Goal: Task Accomplishment & Management: Use online tool/utility

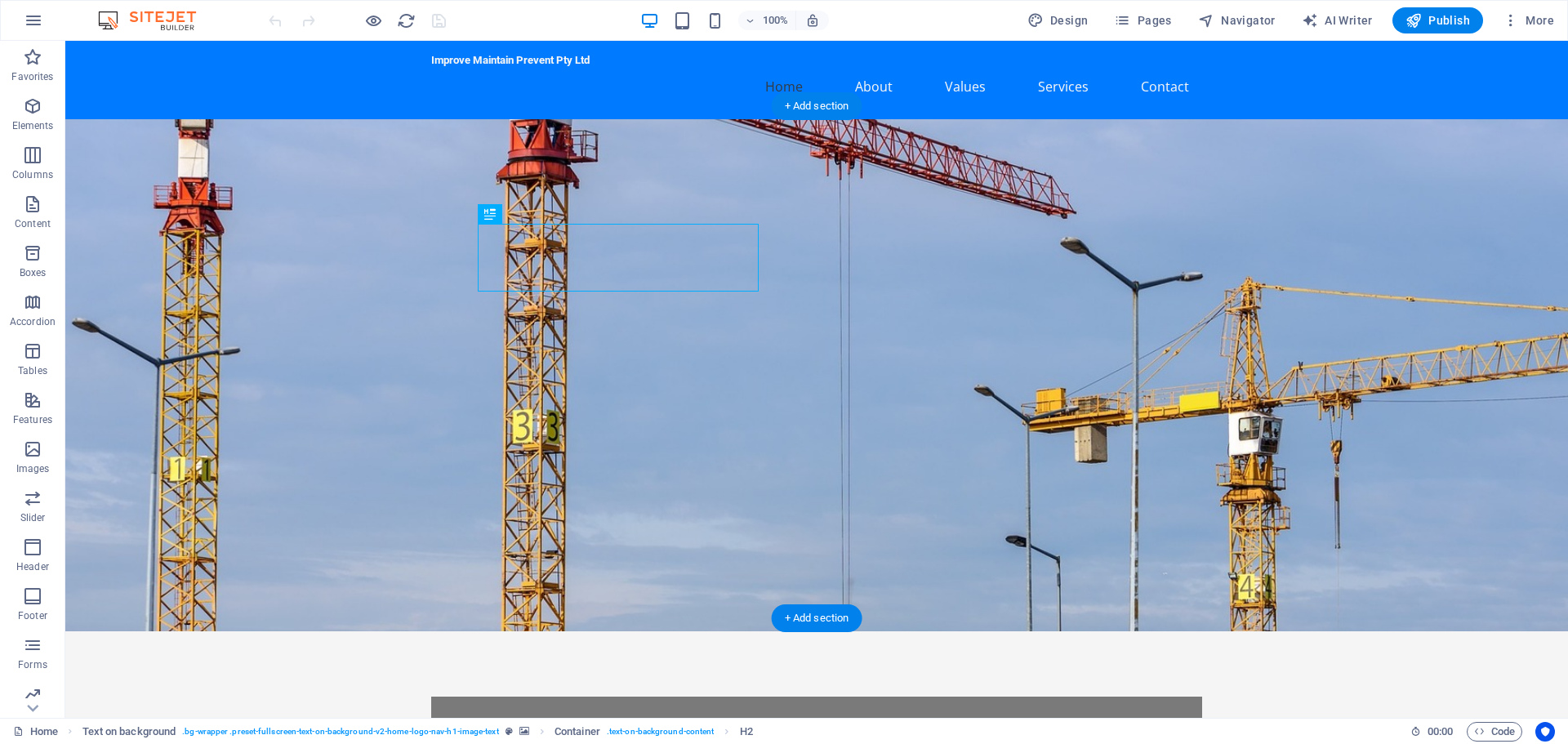
click at [1096, 362] on figure at bounding box center [816, 375] width 1503 height 512
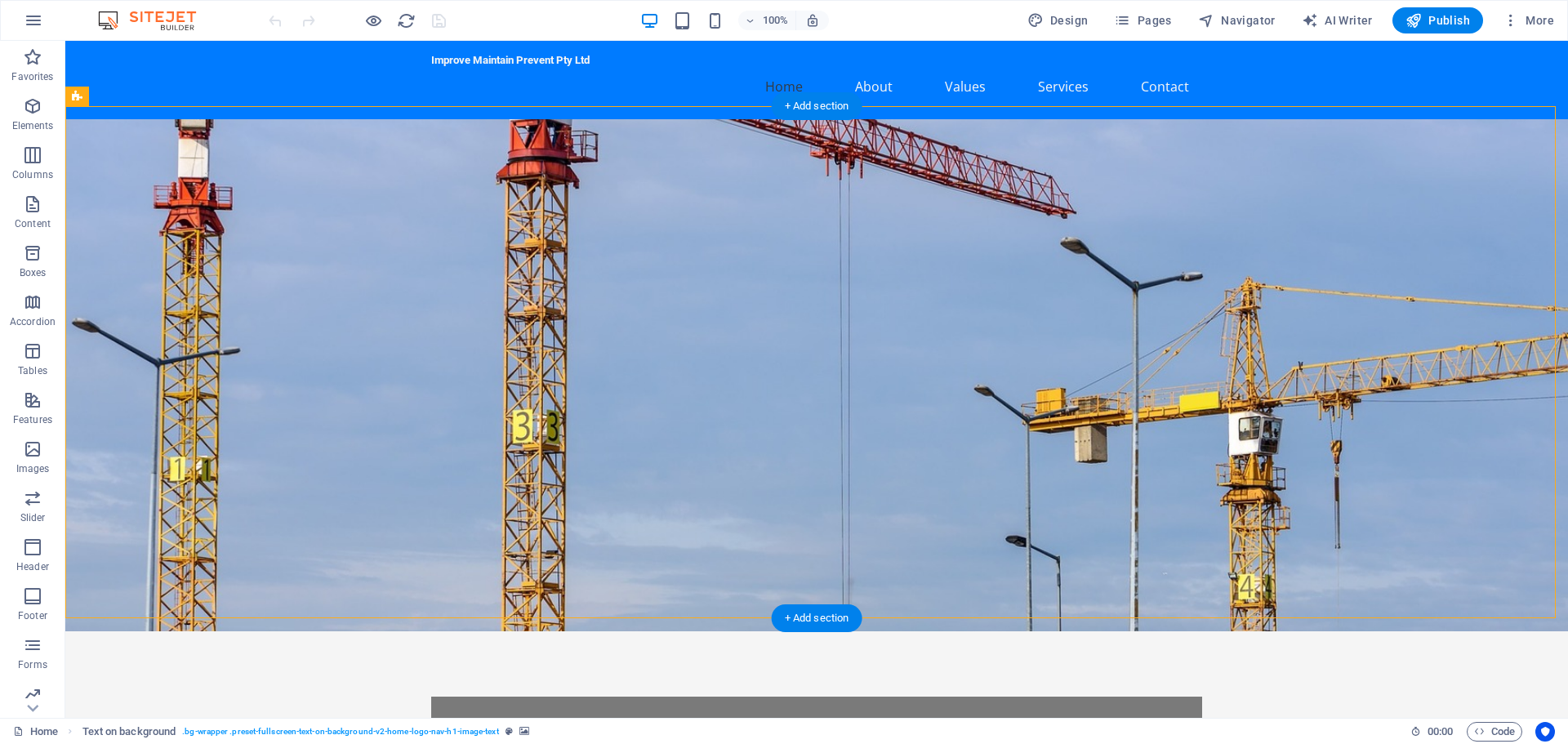
click at [1057, 306] on figure at bounding box center [816, 375] width 1503 height 512
click at [994, 273] on figure at bounding box center [816, 375] width 1503 height 512
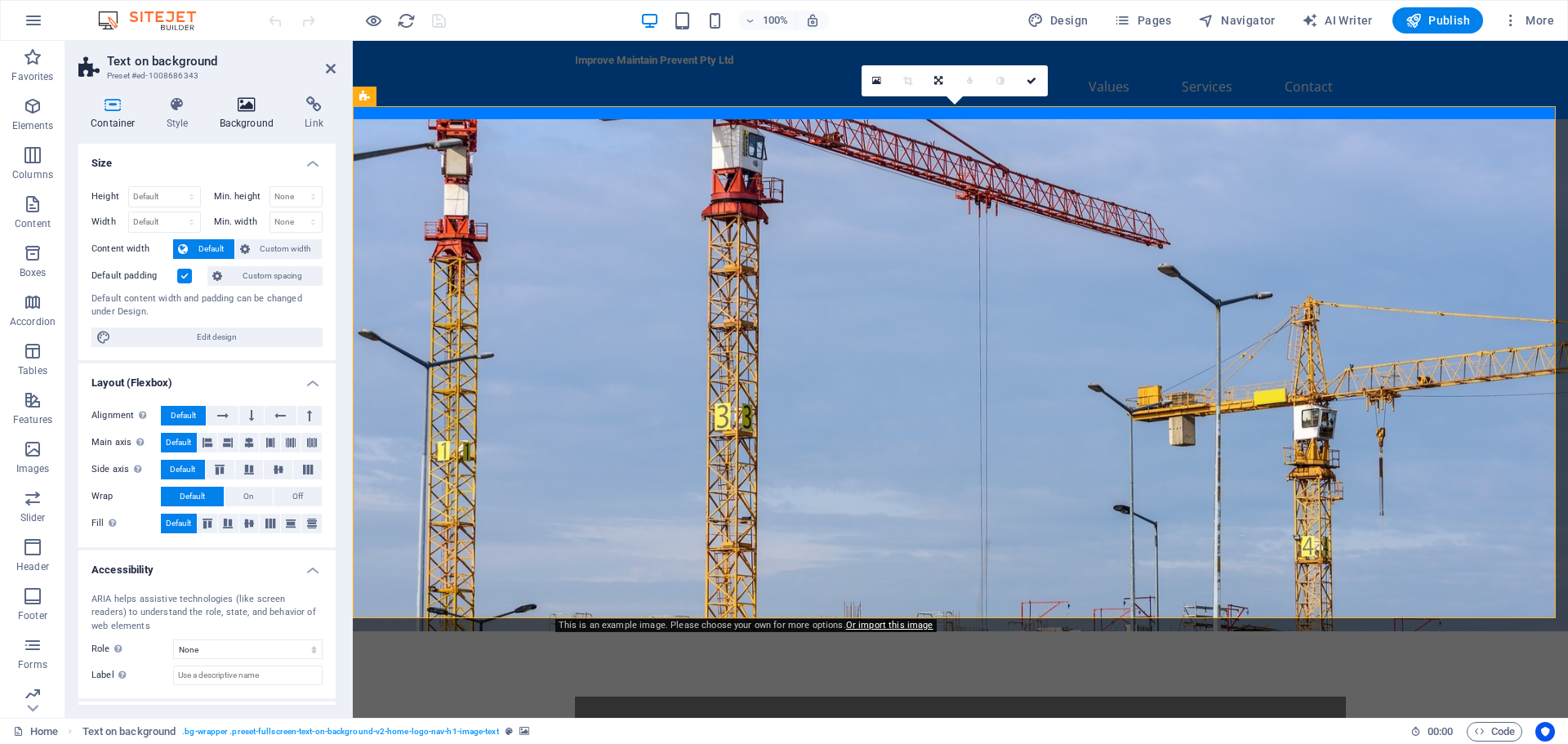
click at [252, 114] on h4 "Background" at bounding box center [250, 113] width 86 height 34
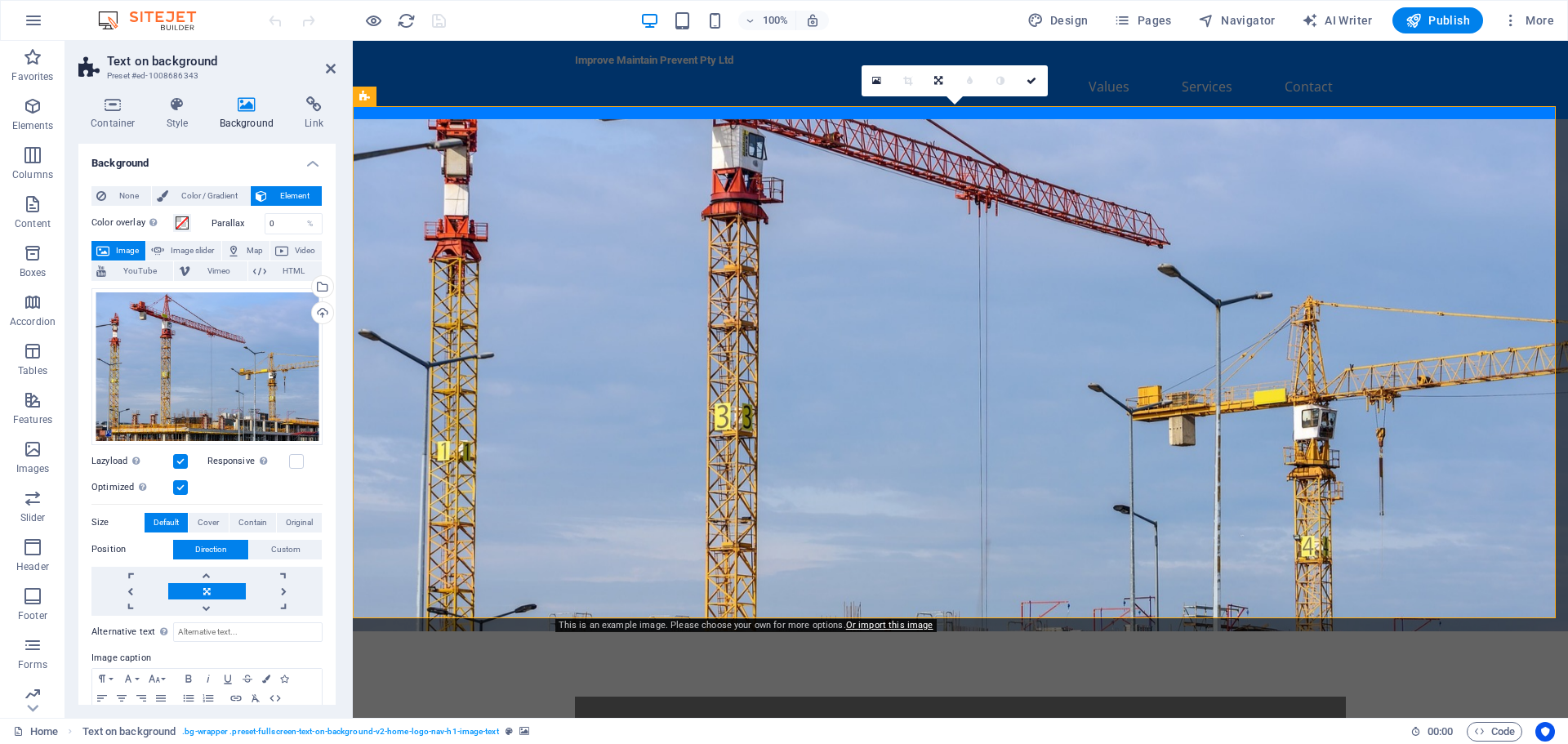
click at [133, 247] on span "Image" at bounding box center [127, 251] width 26 height 20
click at [253, 361] on div "Drag files here, click to choose files or select files from Files or our free s…" at bounding box center [206, 366] width 231 height 157
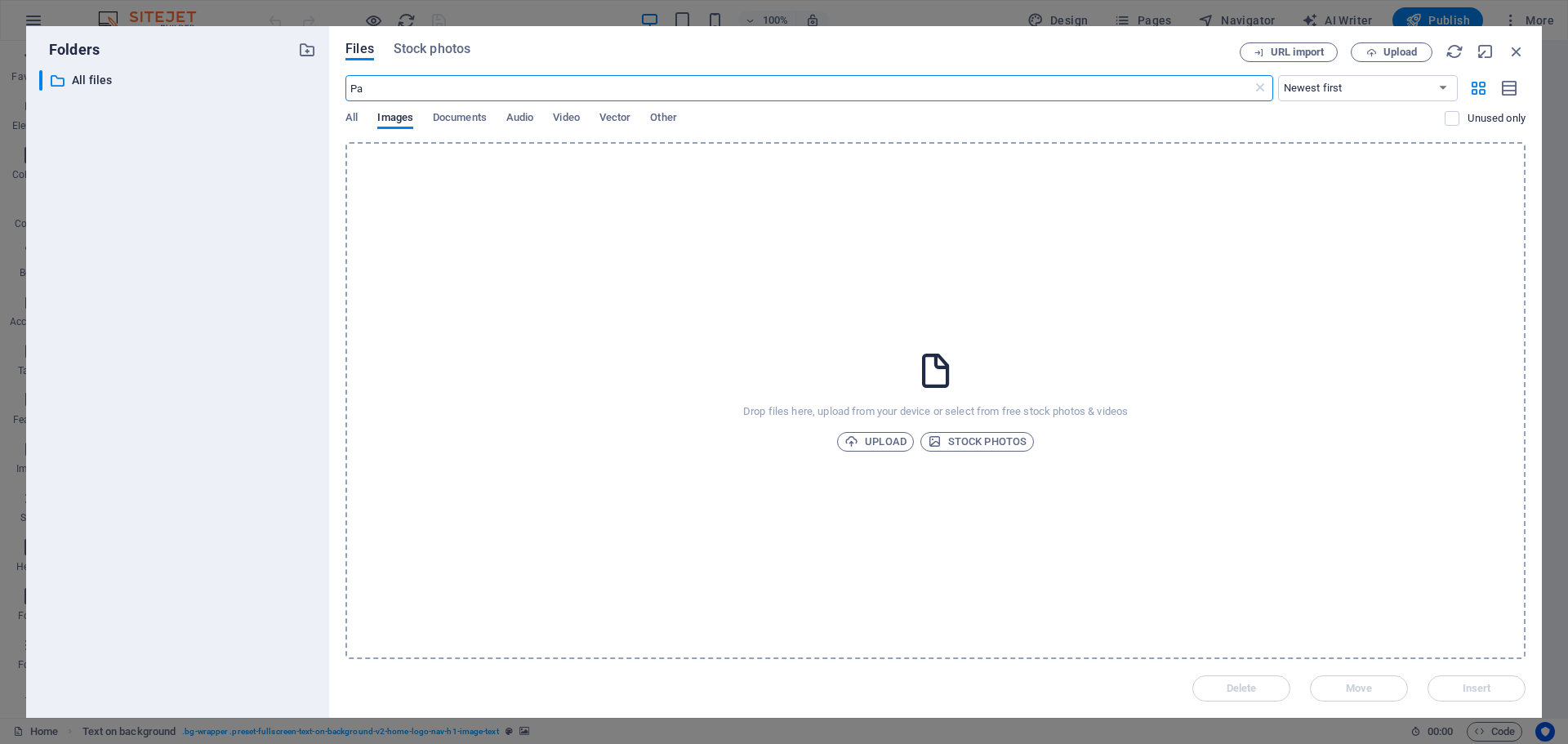
type input "P"
type input "Filling equipment"
click at [353, 115] on span "All" at bounding box center [351, 119] width 12 height 23
click at [1015, 441] on span "Stock photos" at bounding box center [977, 442] width 99 height 20
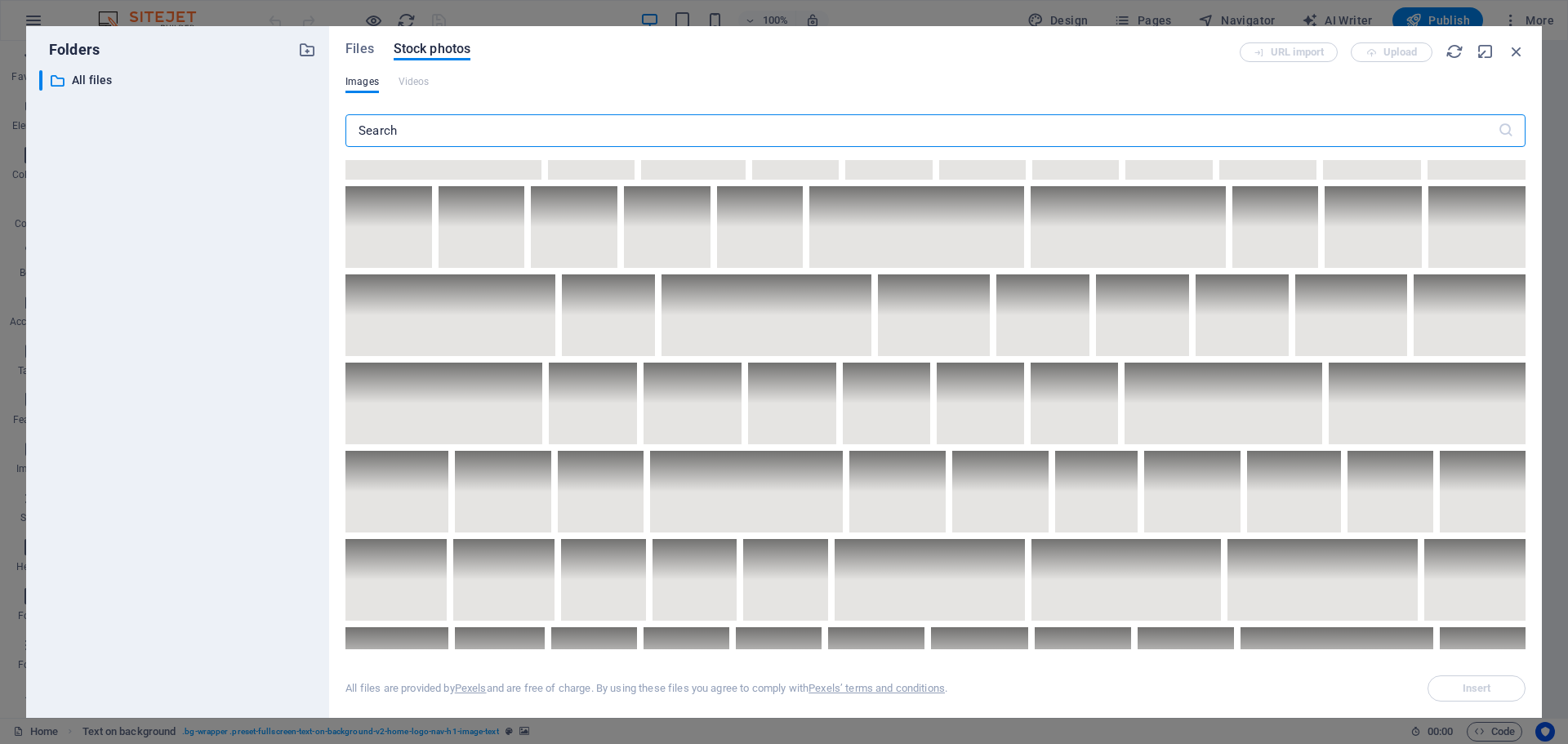
scroll to position [1797, 0]
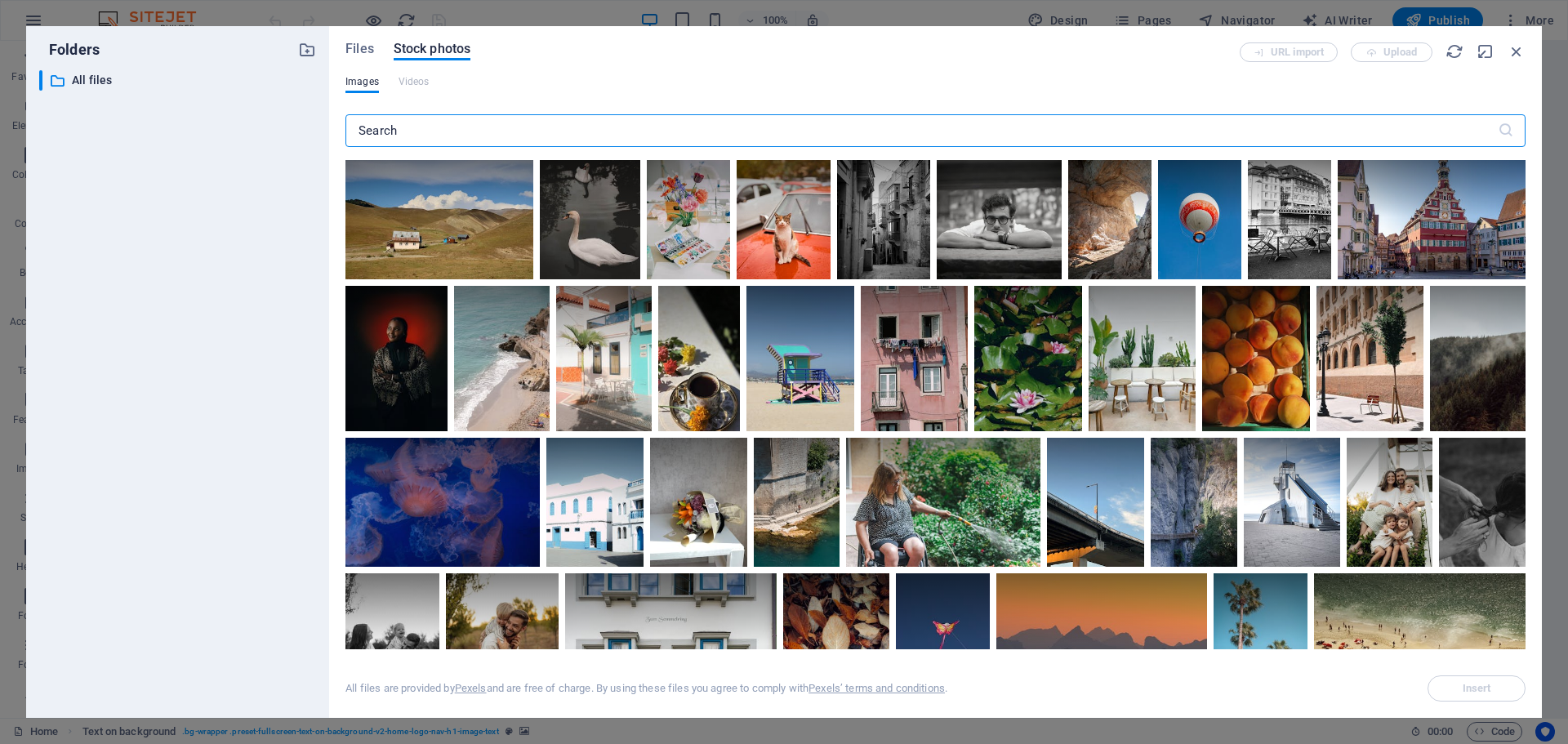
click at [669, 134] on input "text" at bounding box center [921, 130] width 1152 height 33
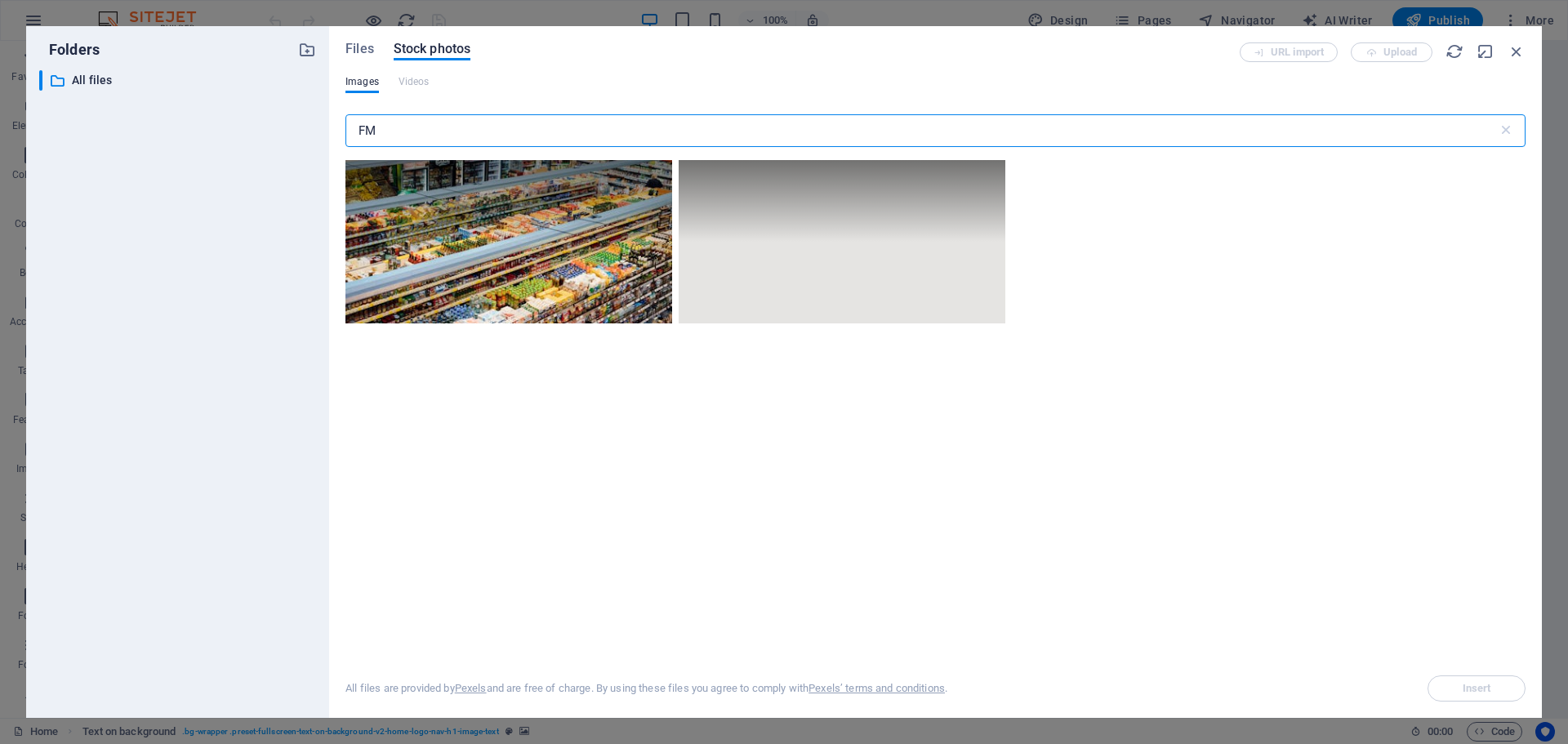
type input "F"
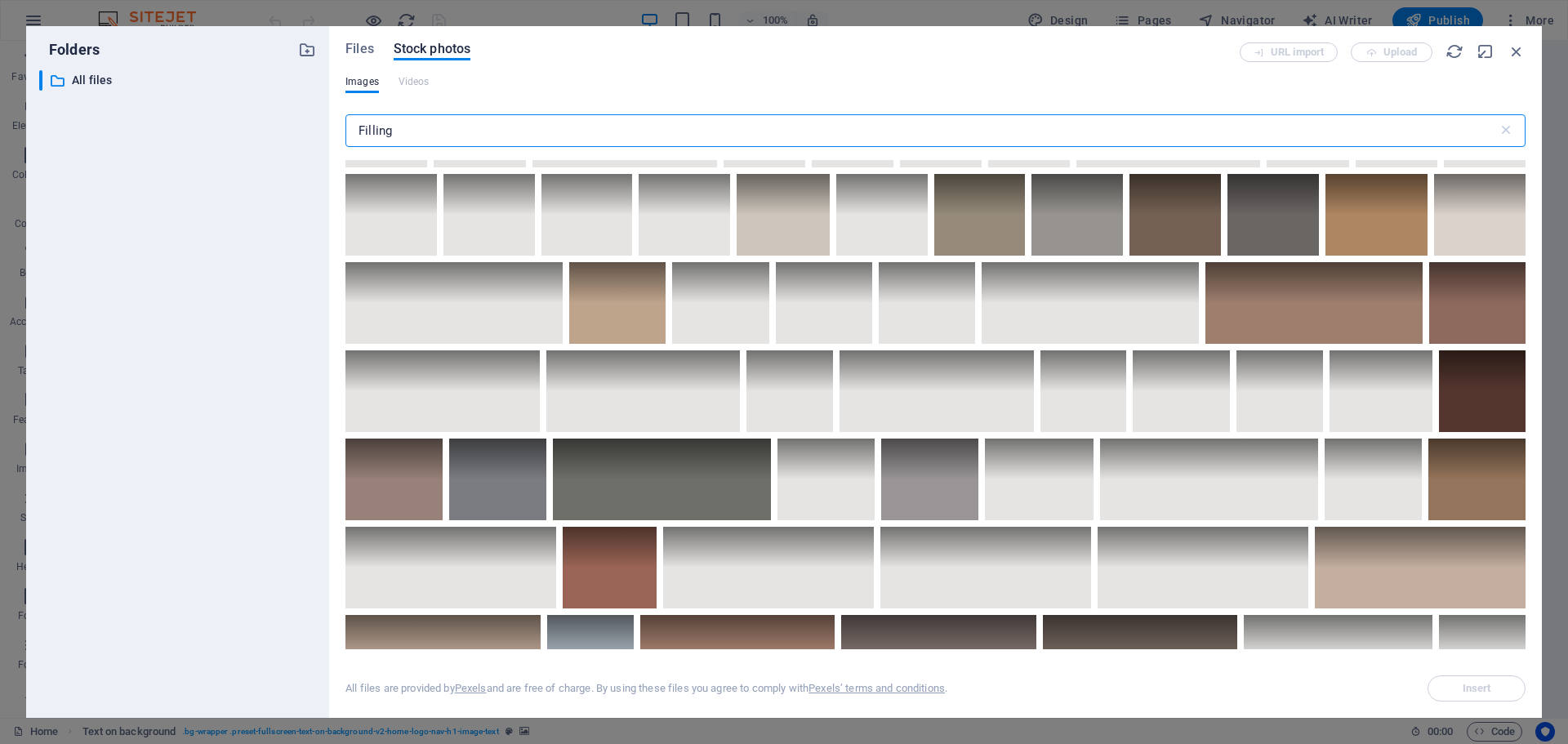
scroll to position [2613, 0]
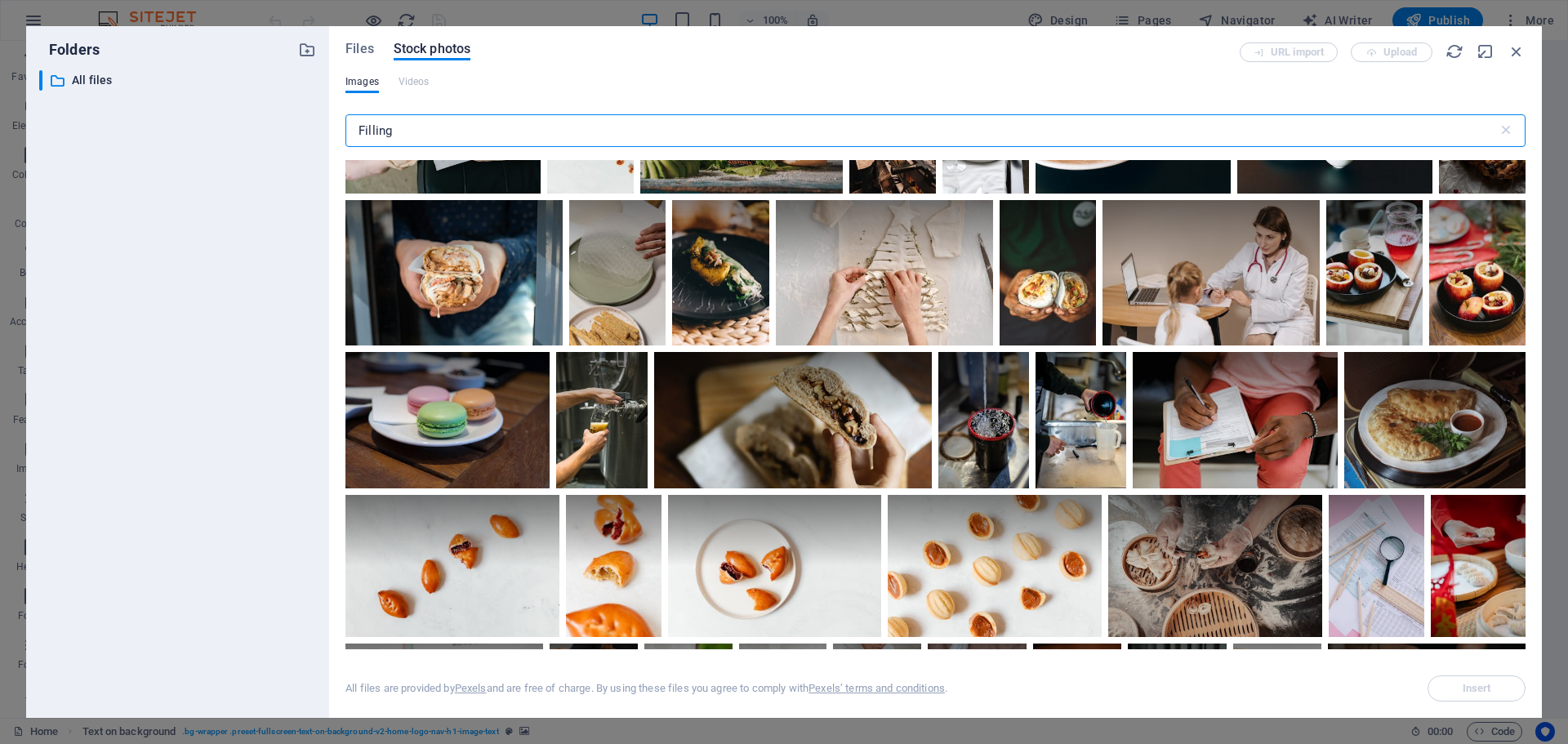
click at [465, 130] on input "Filling" at bounding box center [921, 130] width 1152 height 33
type input "F"
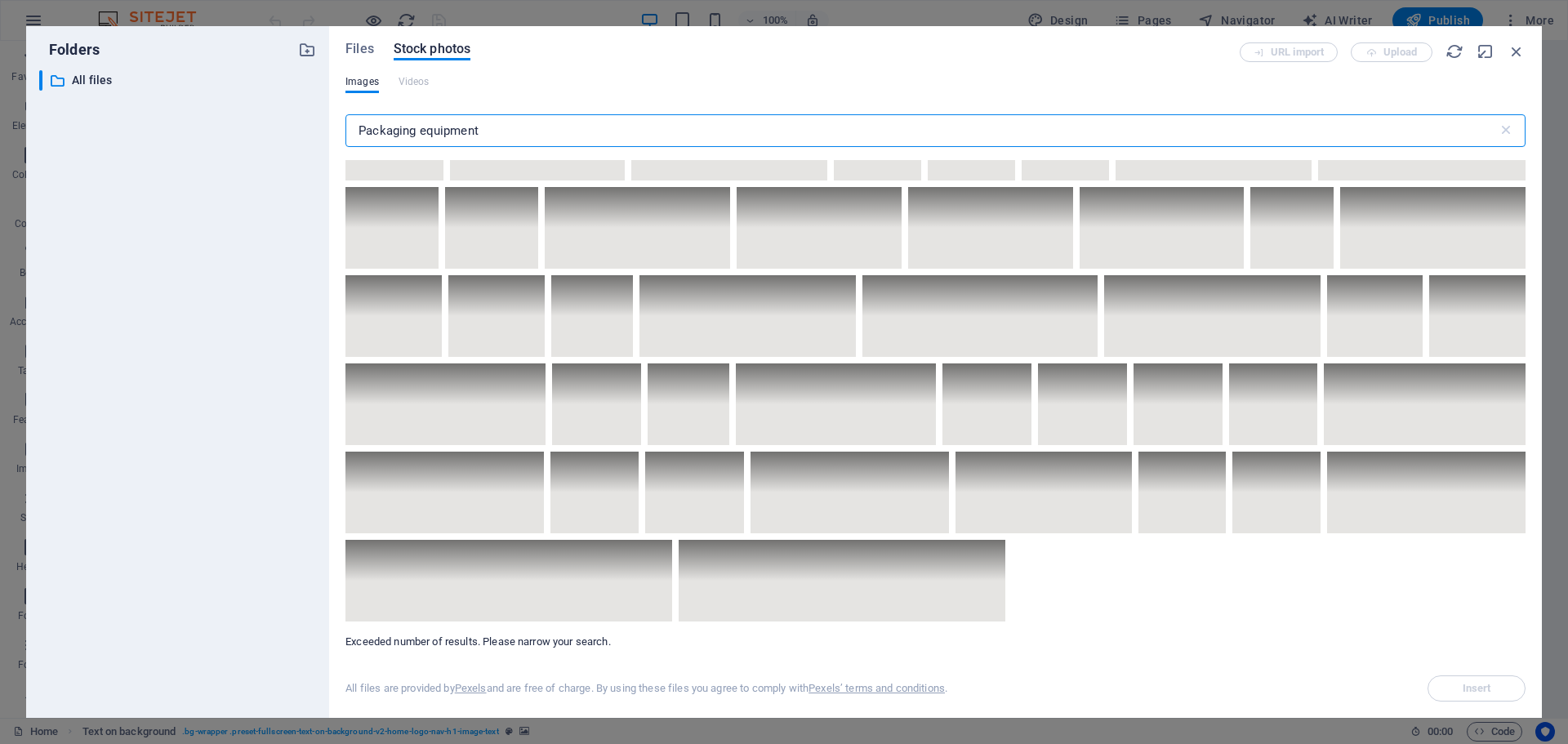
scroll to position [7638, 0]
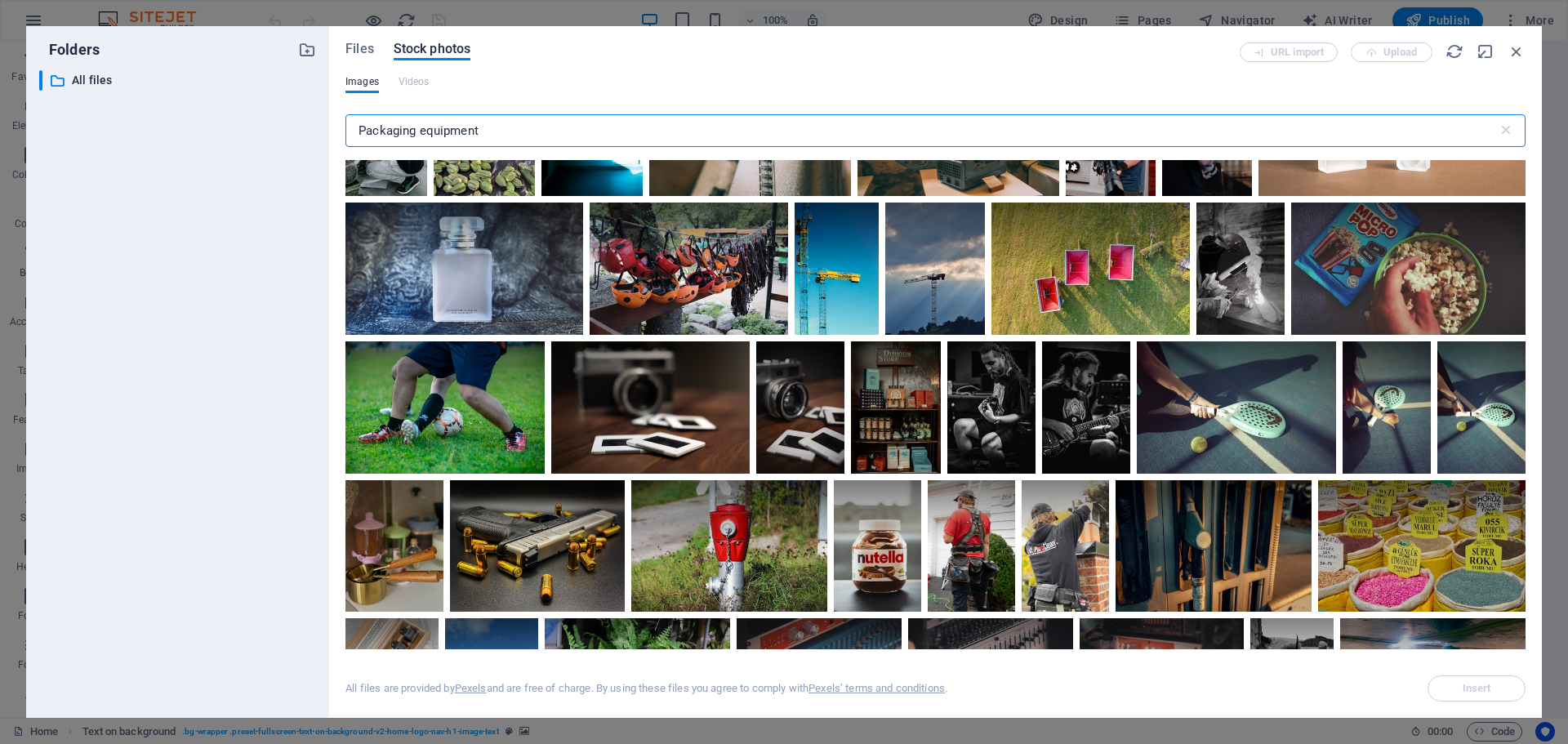
click at [487, 128] on input "Packaging equipment" at bounding box center [921, 130] width 1152 height 33
type input "P"
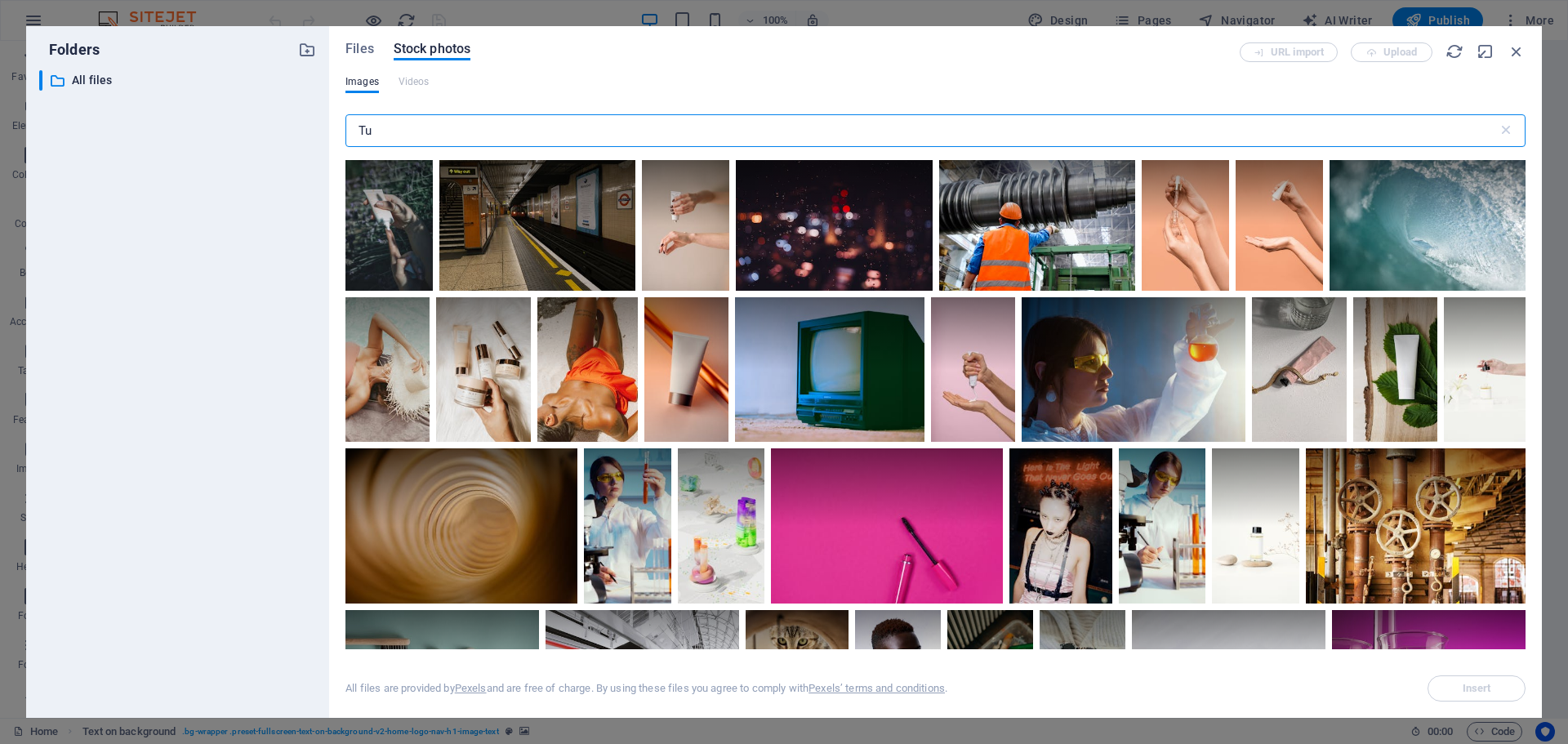
type input "T"
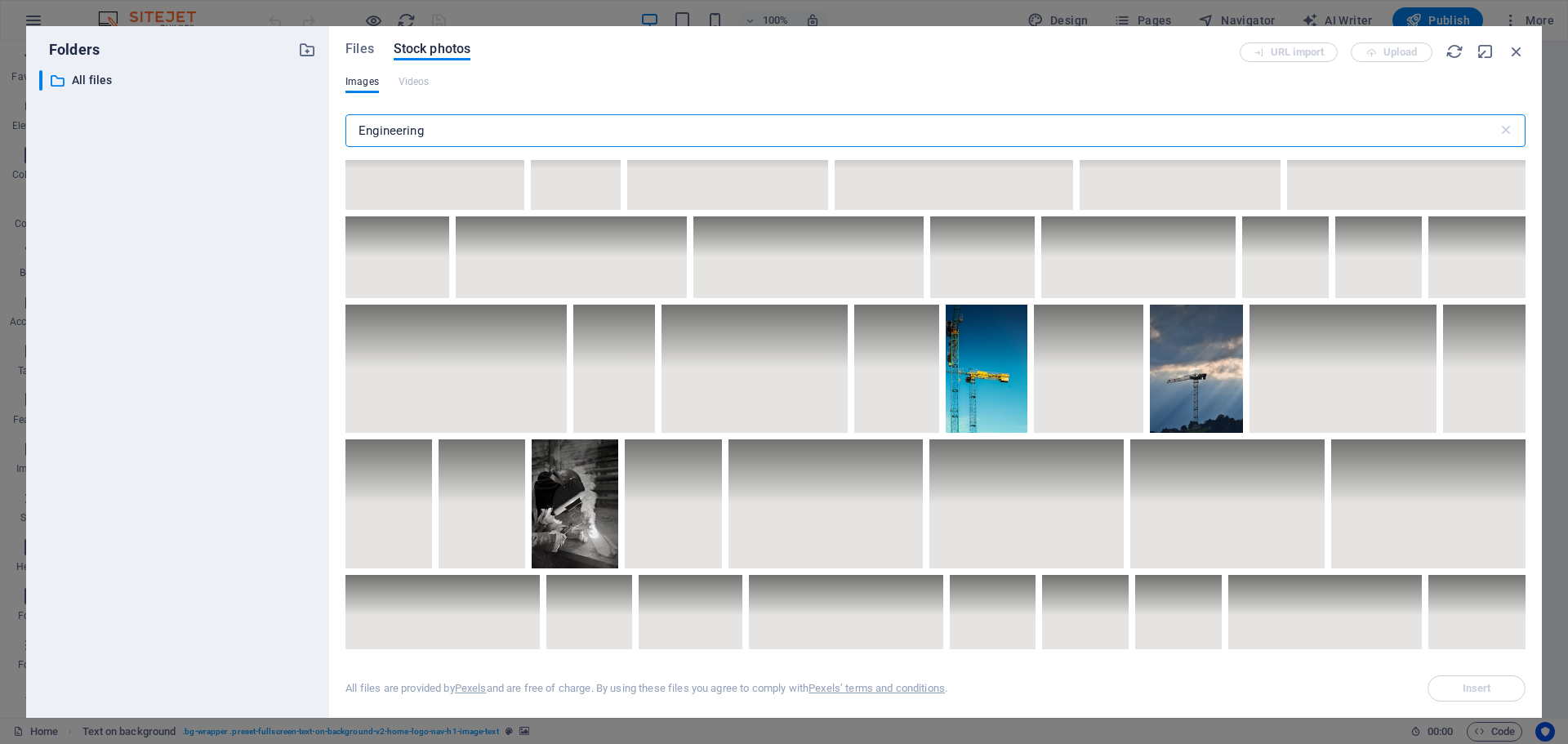
scroll to position [5226, 0]
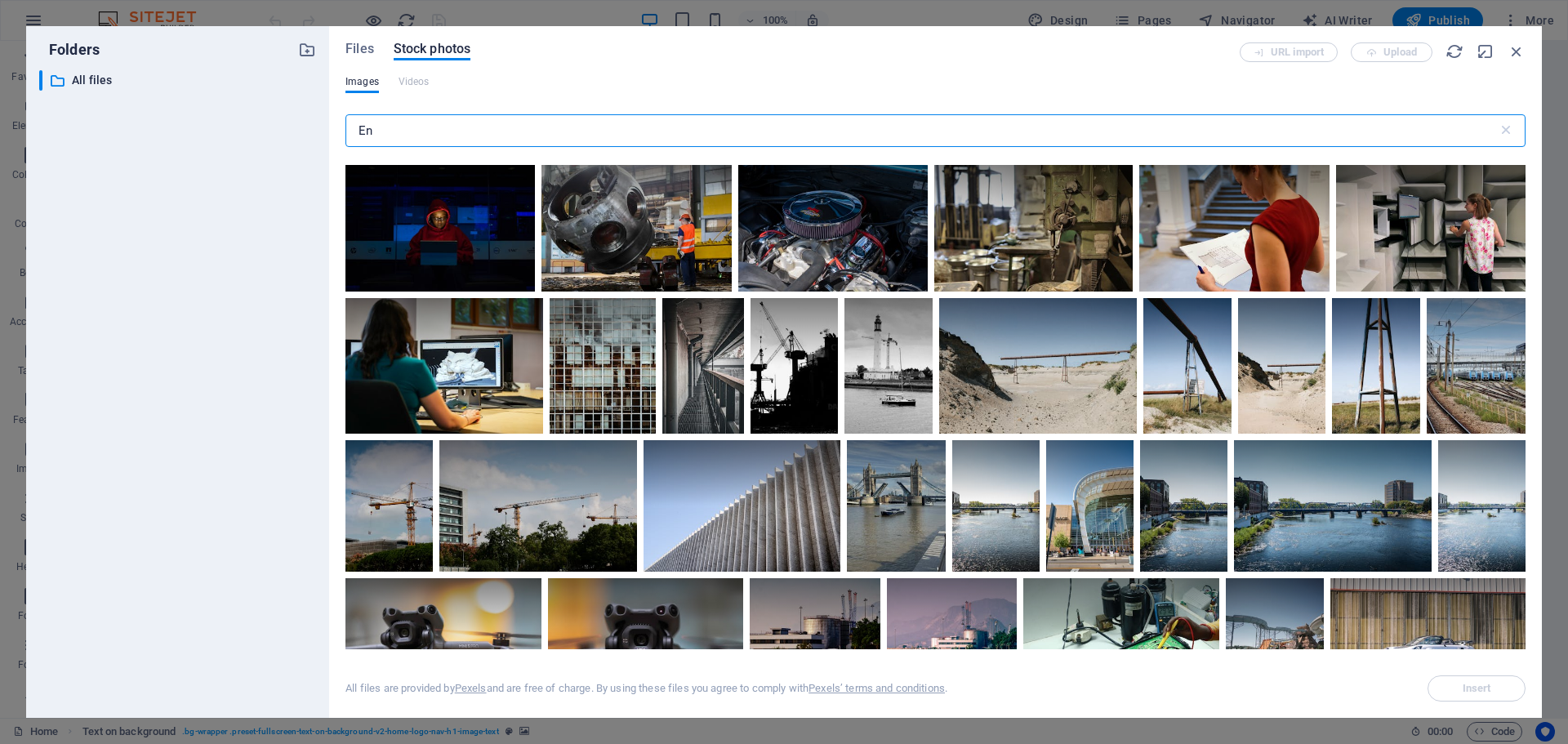
type input "E"
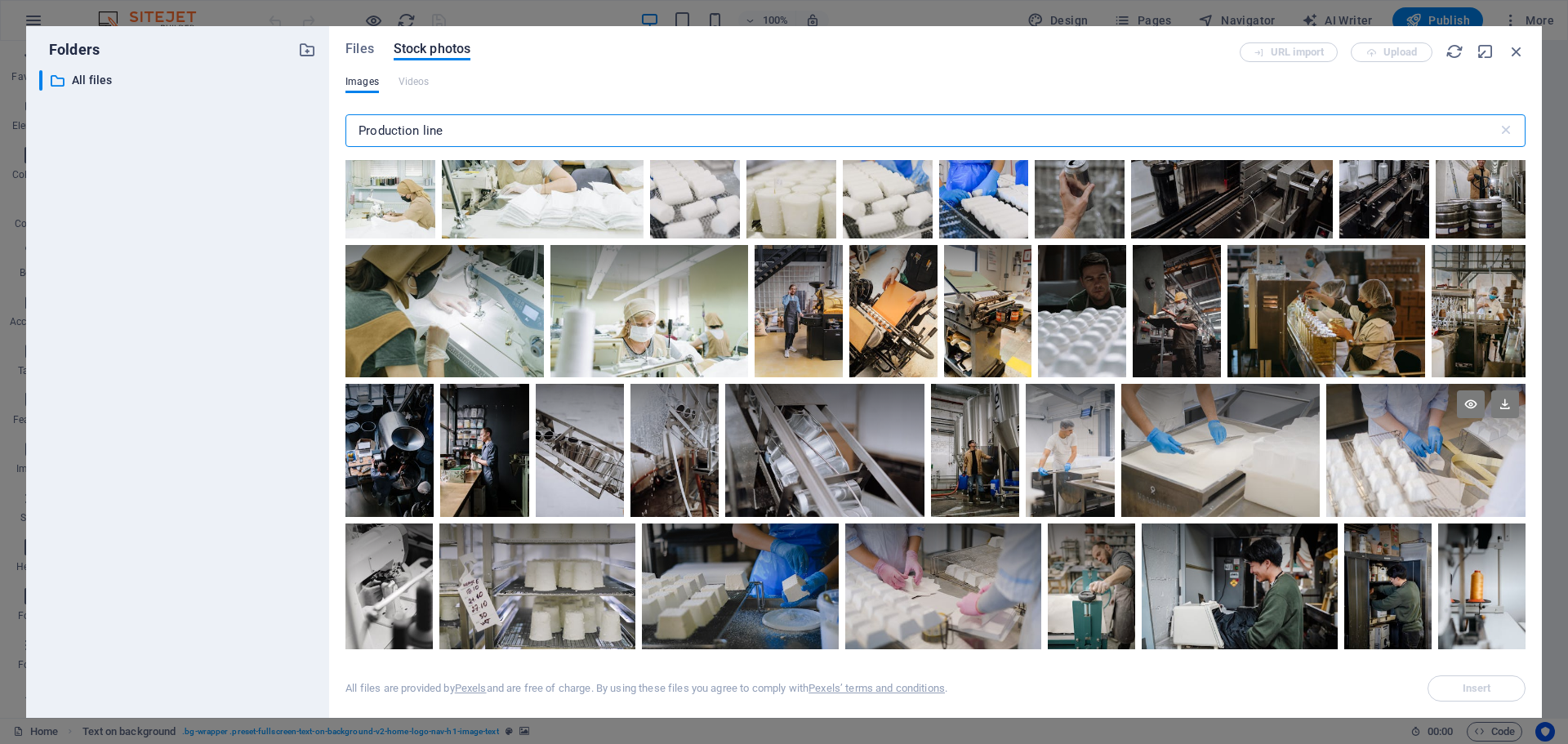
scroll to position [1470, 0]
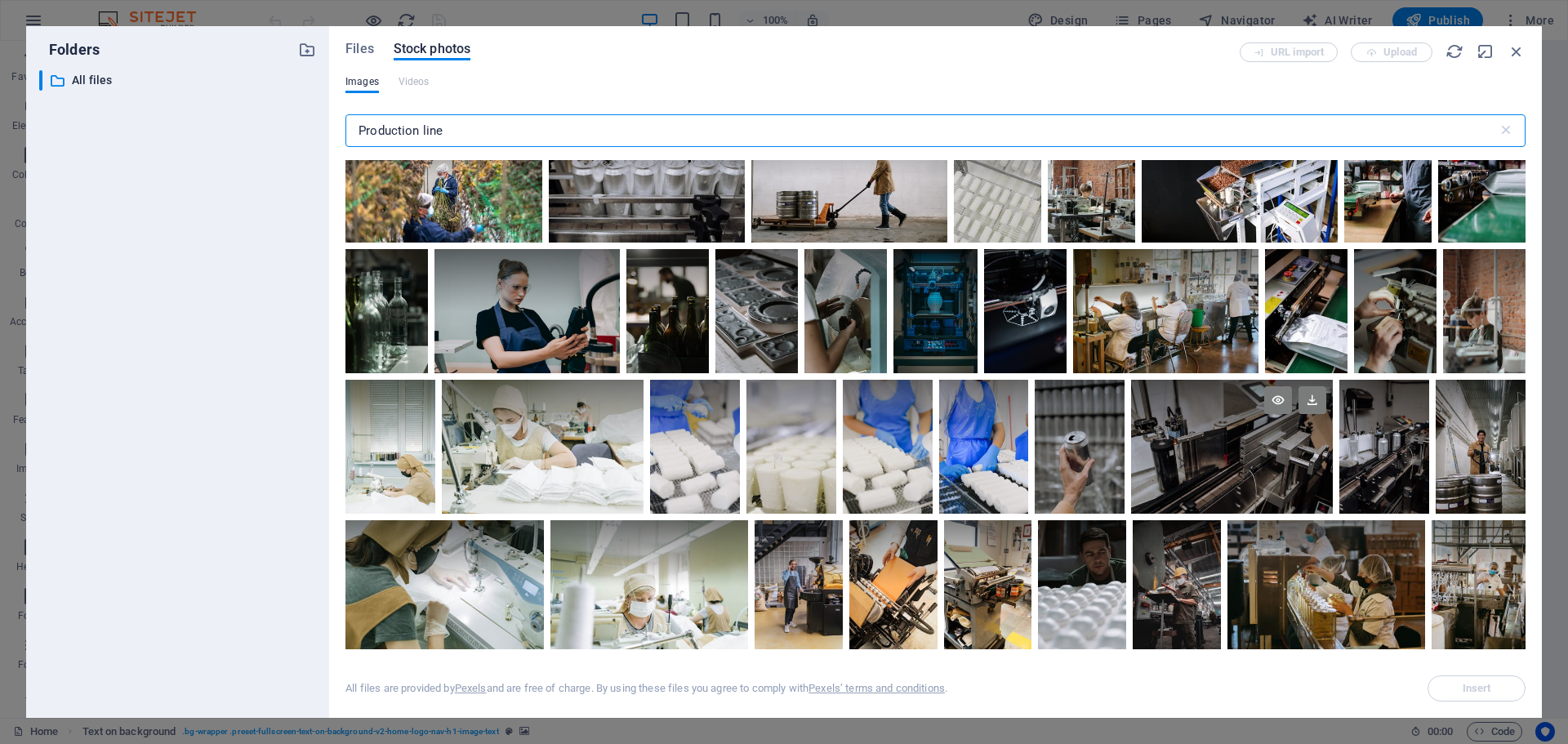
click at [1244, 446] on div at bounding box center [1232, 447] width 202 height 135
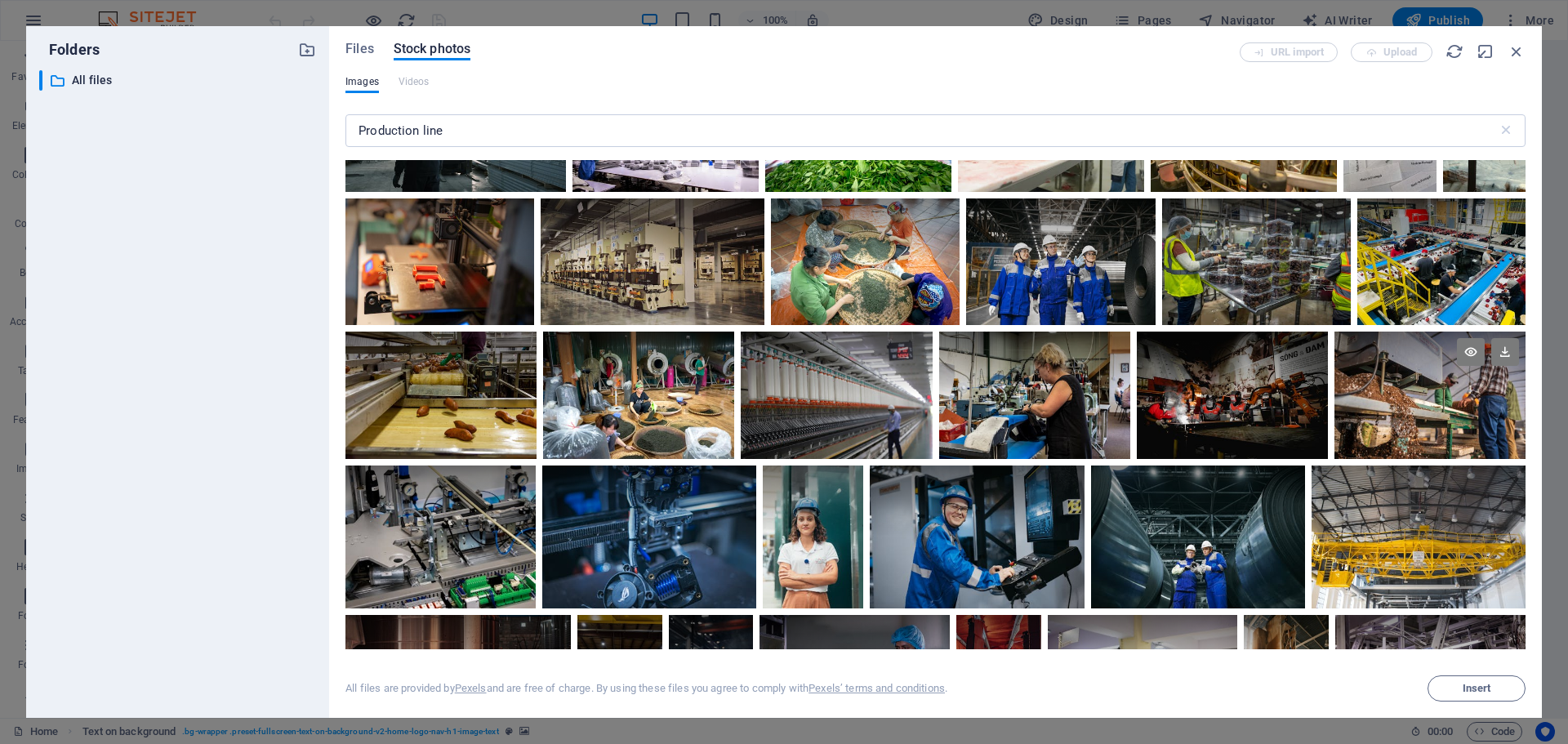
scroll to position [3511, 0]
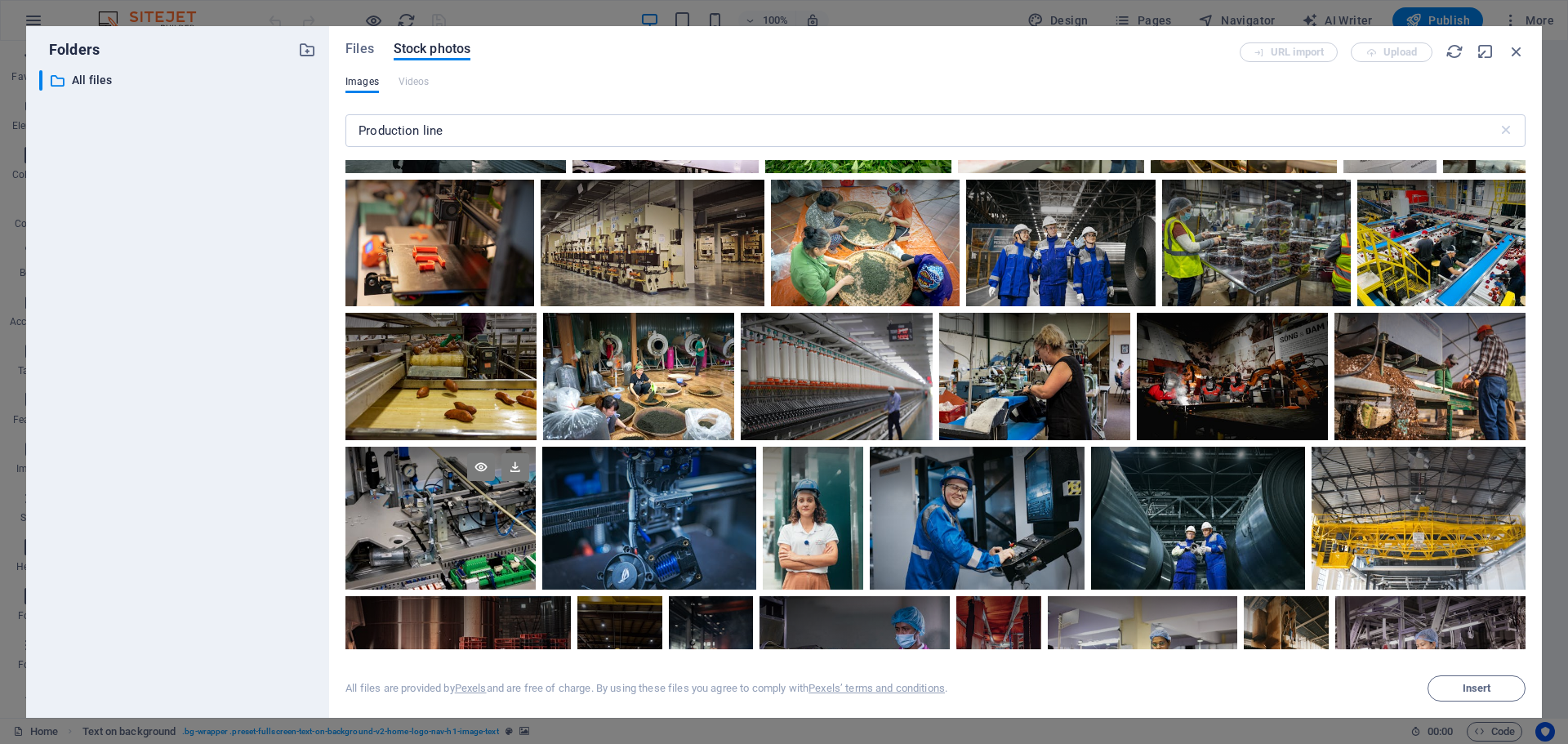
click at [470, 519] on div at bounding box center [440, 518] width 190 height 143
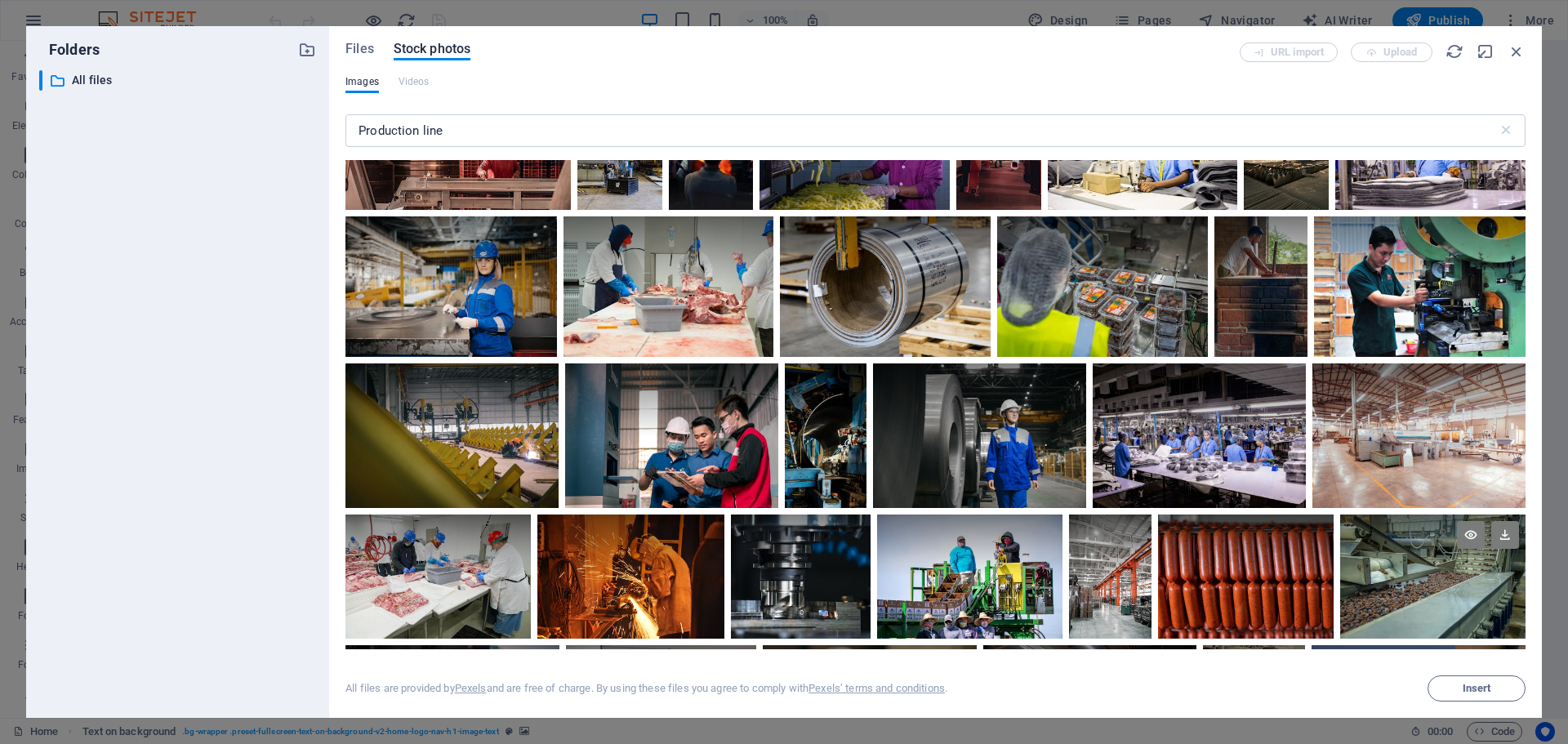
scroll to position [4083, 0]
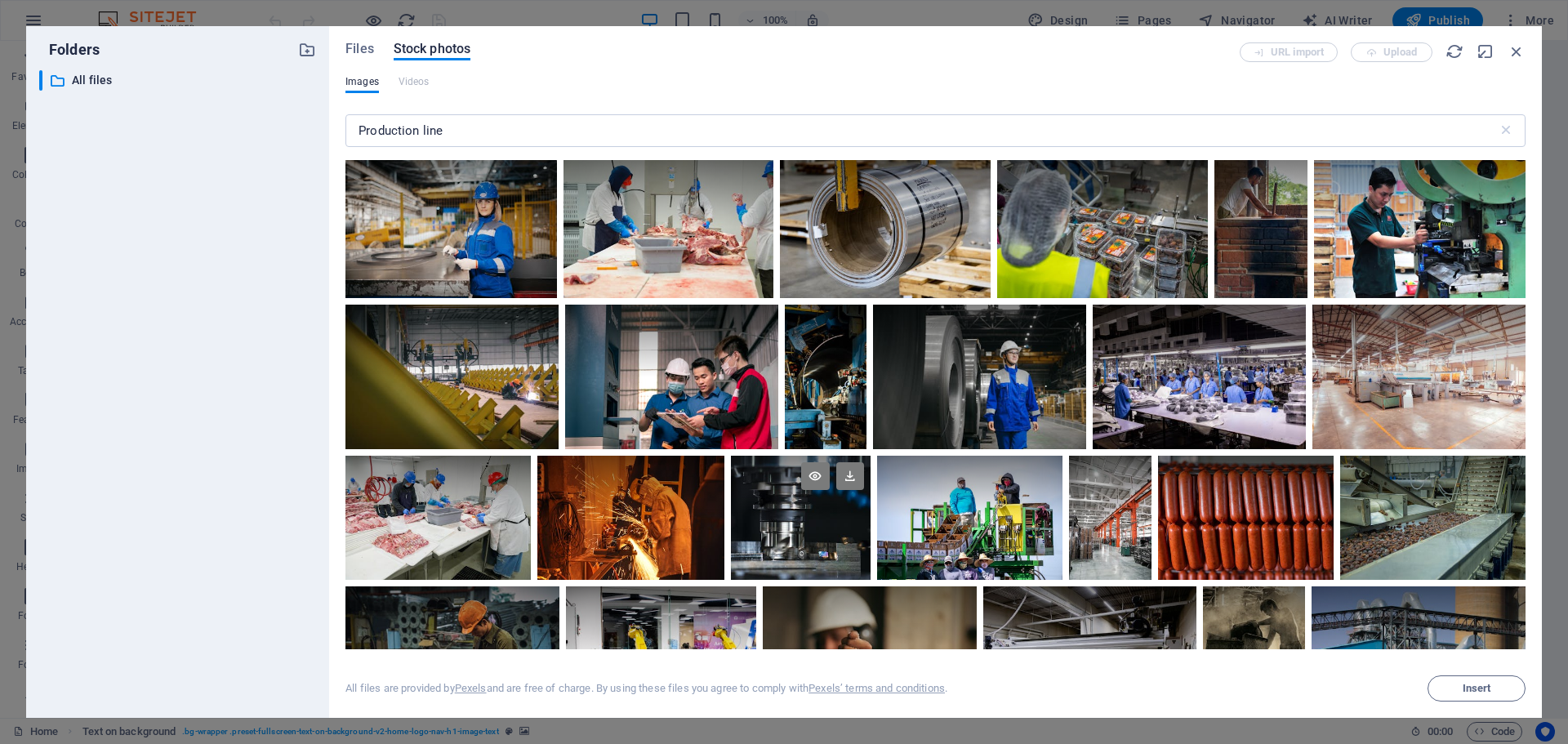
click at [830, 510] on div at bounding box center [801, 518] width 140 height 124
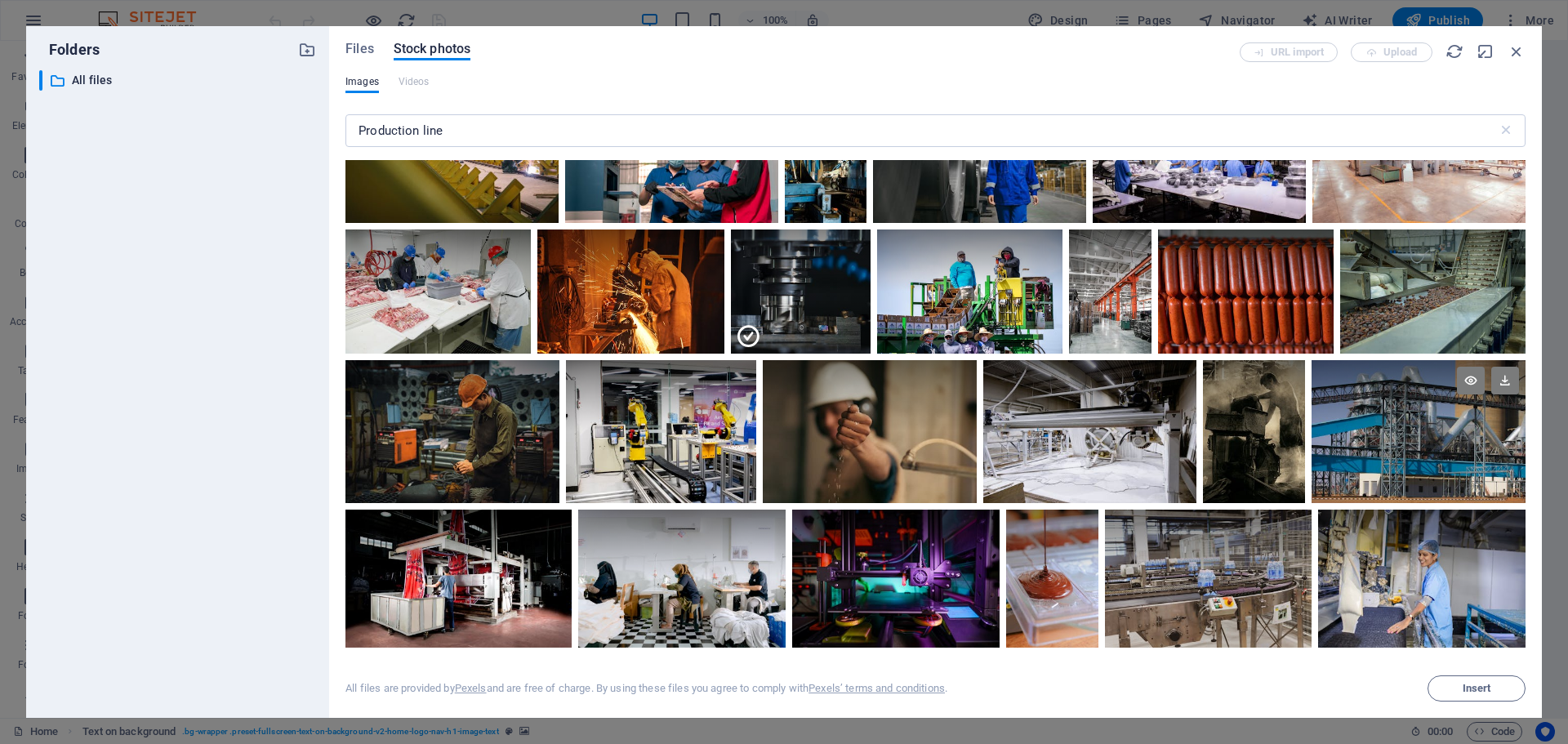
scroll to position [4328, 0]
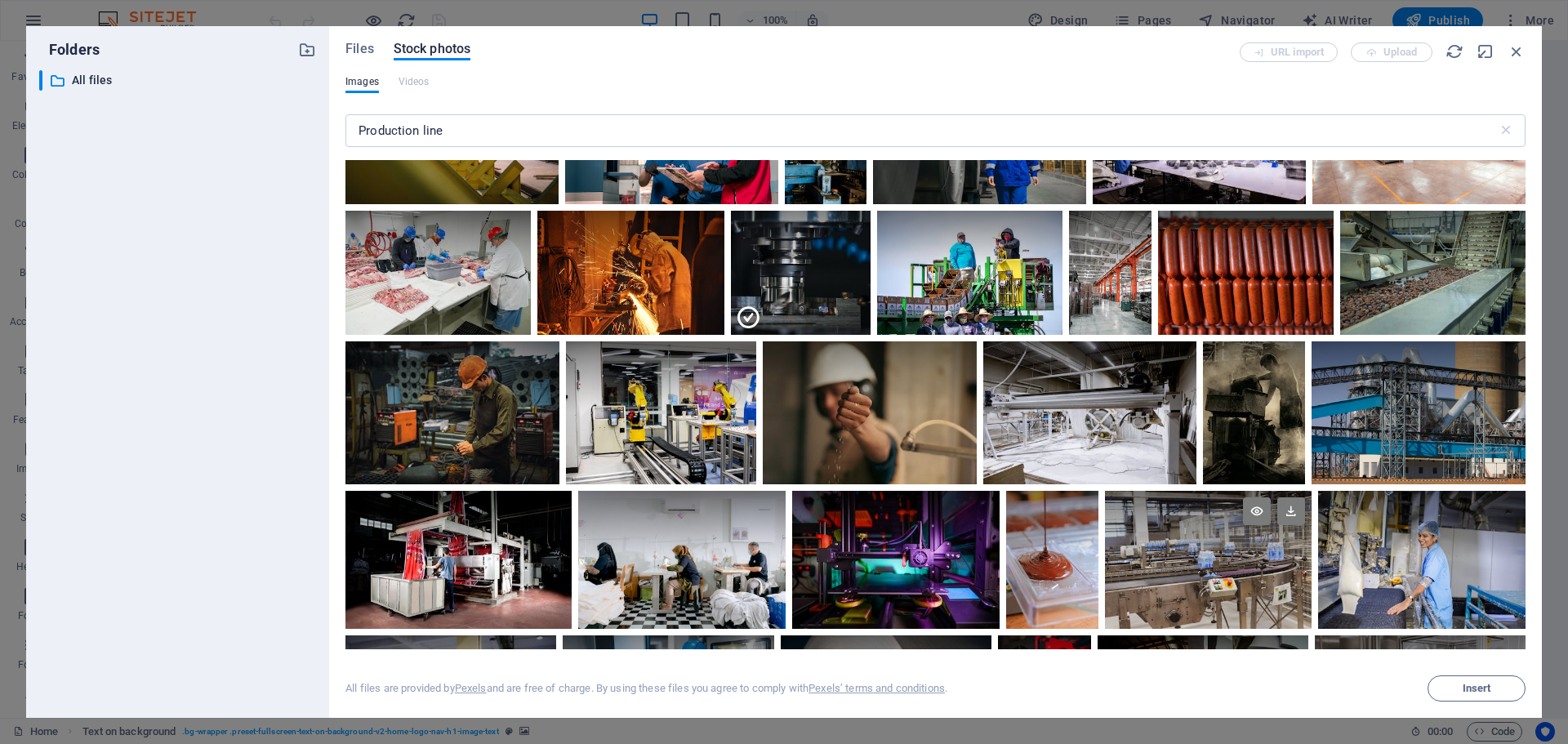
click at [1155, 538] on div at bounding box center [1208, 525] width 207 height 69
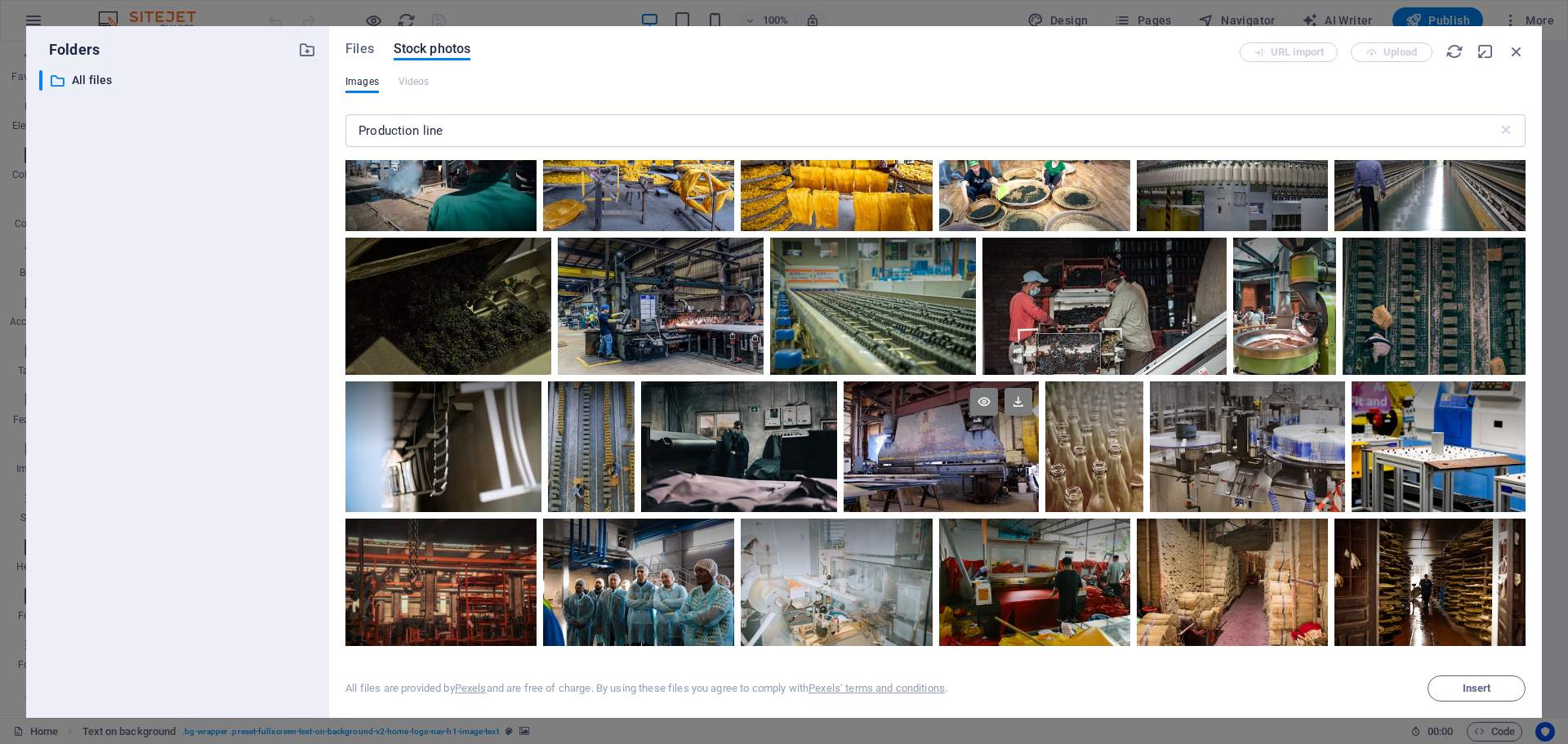
scroll to position [5308, 0]
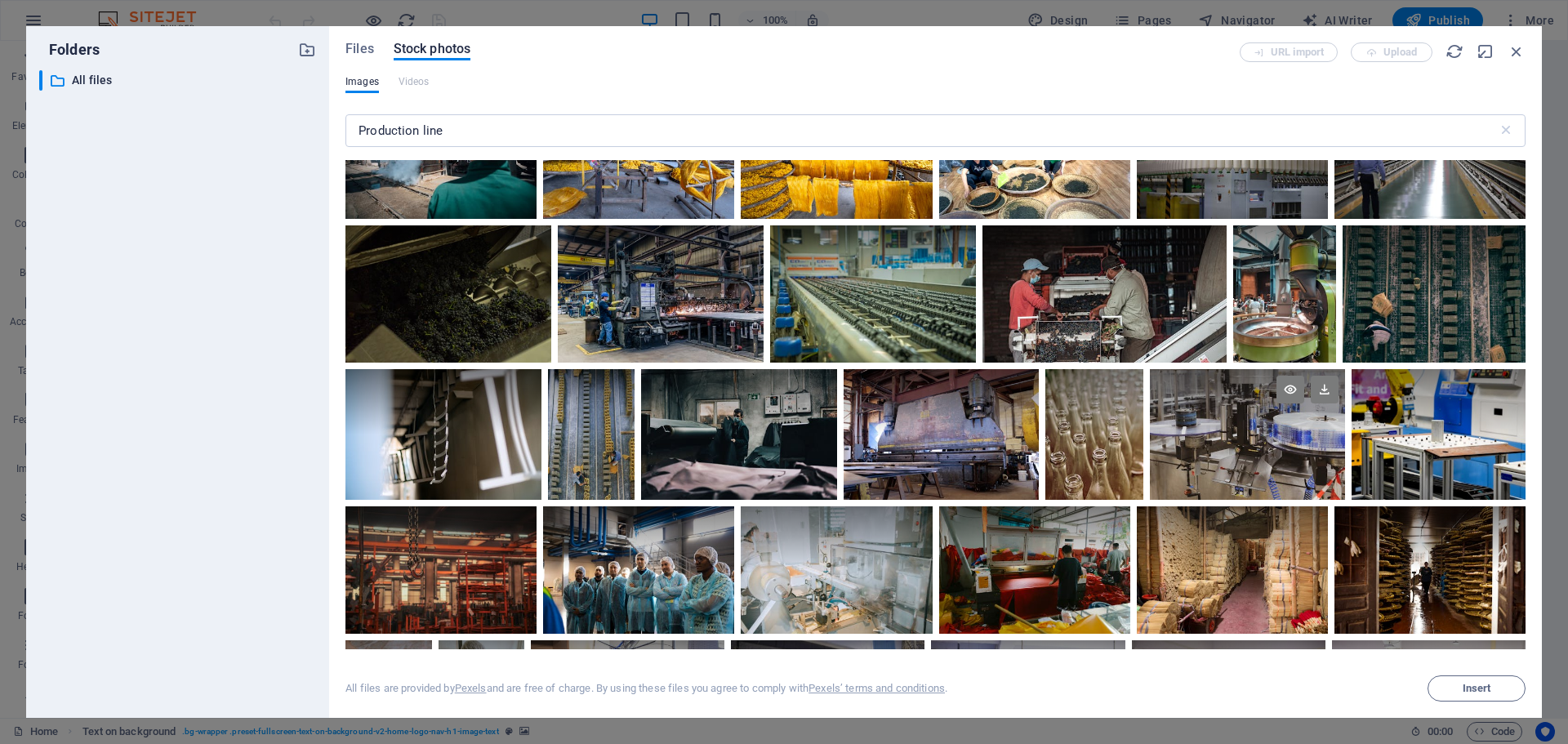
click at [1210, 419] on div at bounding box center [1247, 401] width 195 height 65
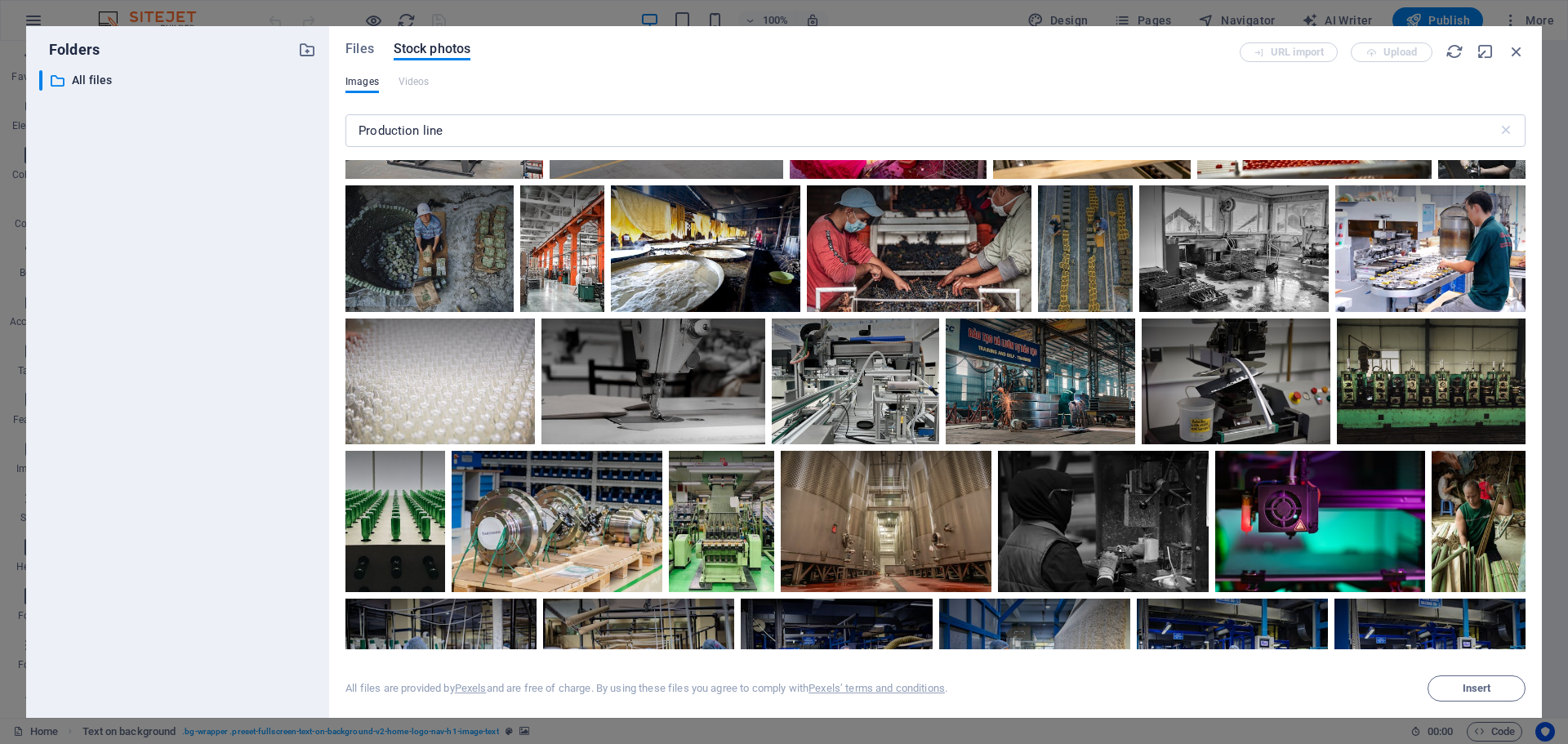
scroll to position [7268, 0]
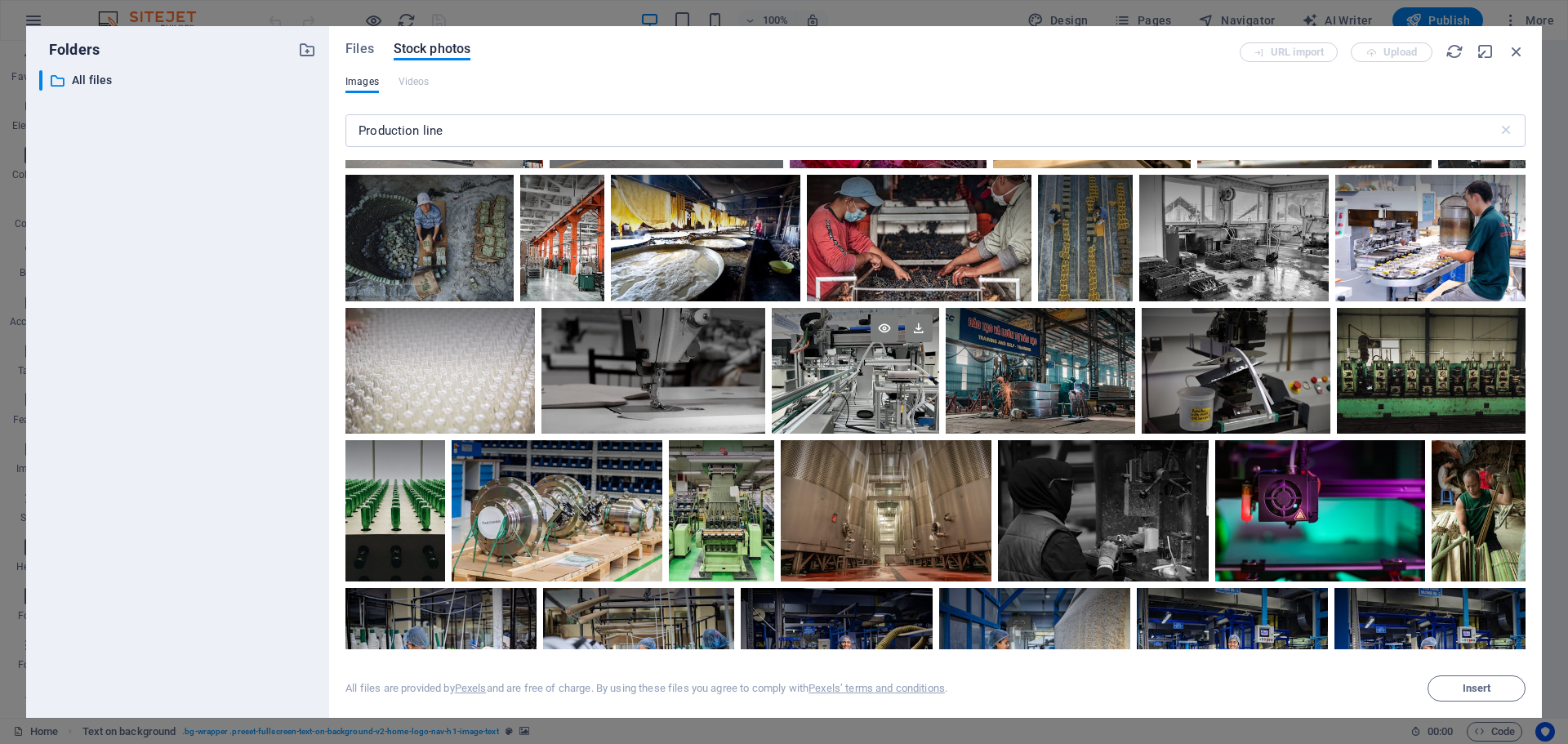
click at [836, 378] on div at bounding box center [856, 371] width 168 height 126
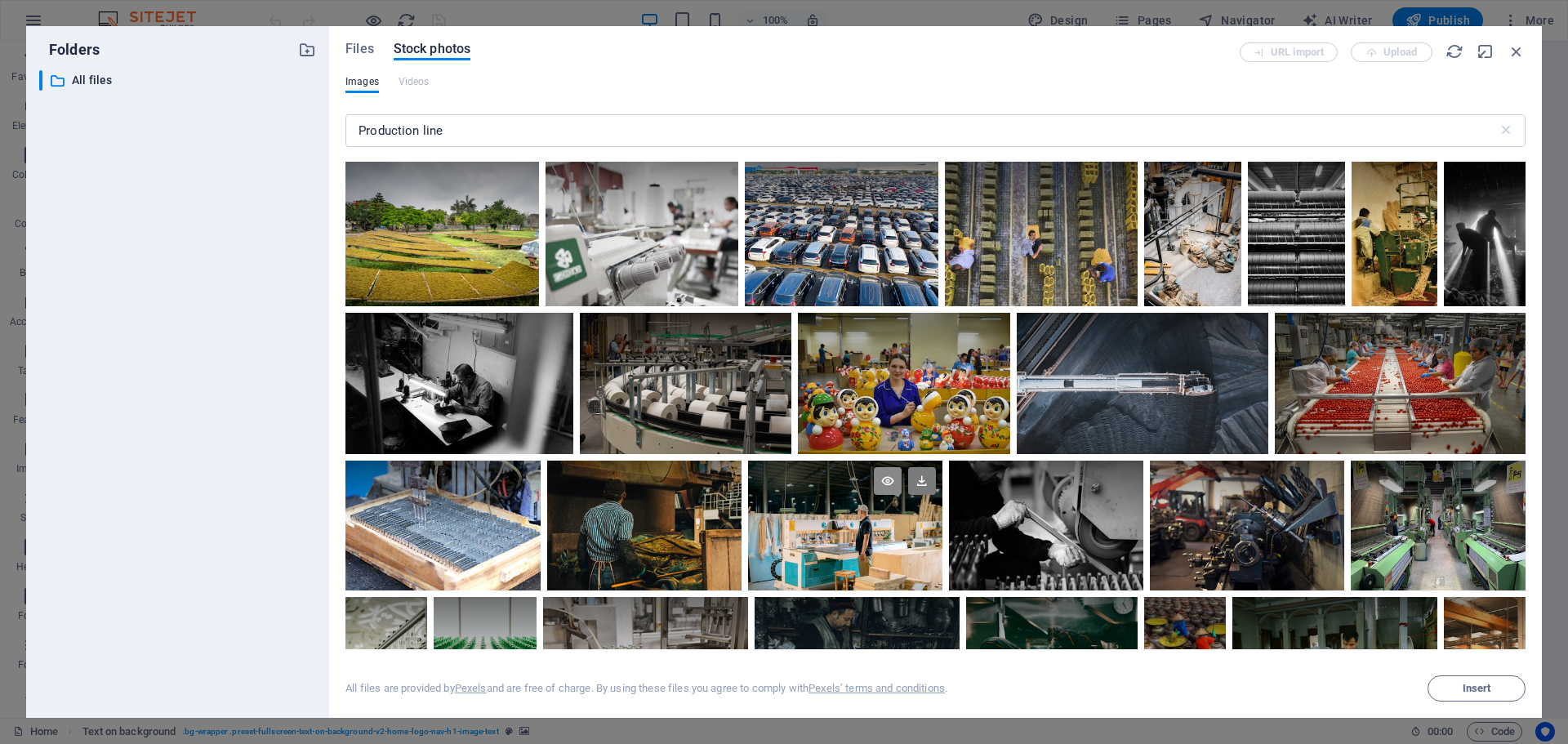
scroll to position [9228, 0]
click at [710, 374] on div at bounding box center [685, 382] width 211 height 141
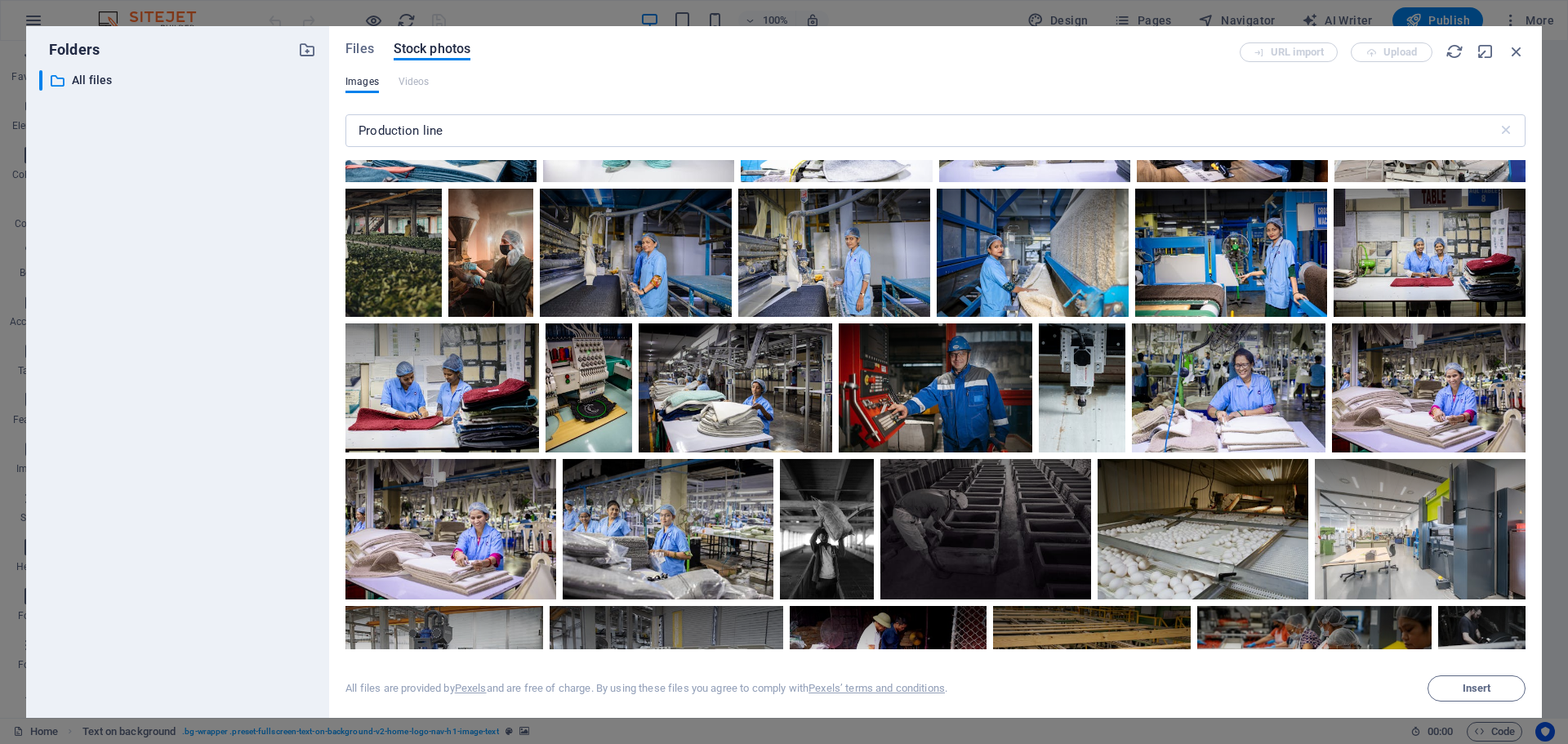
scroll to position [6209, 0]
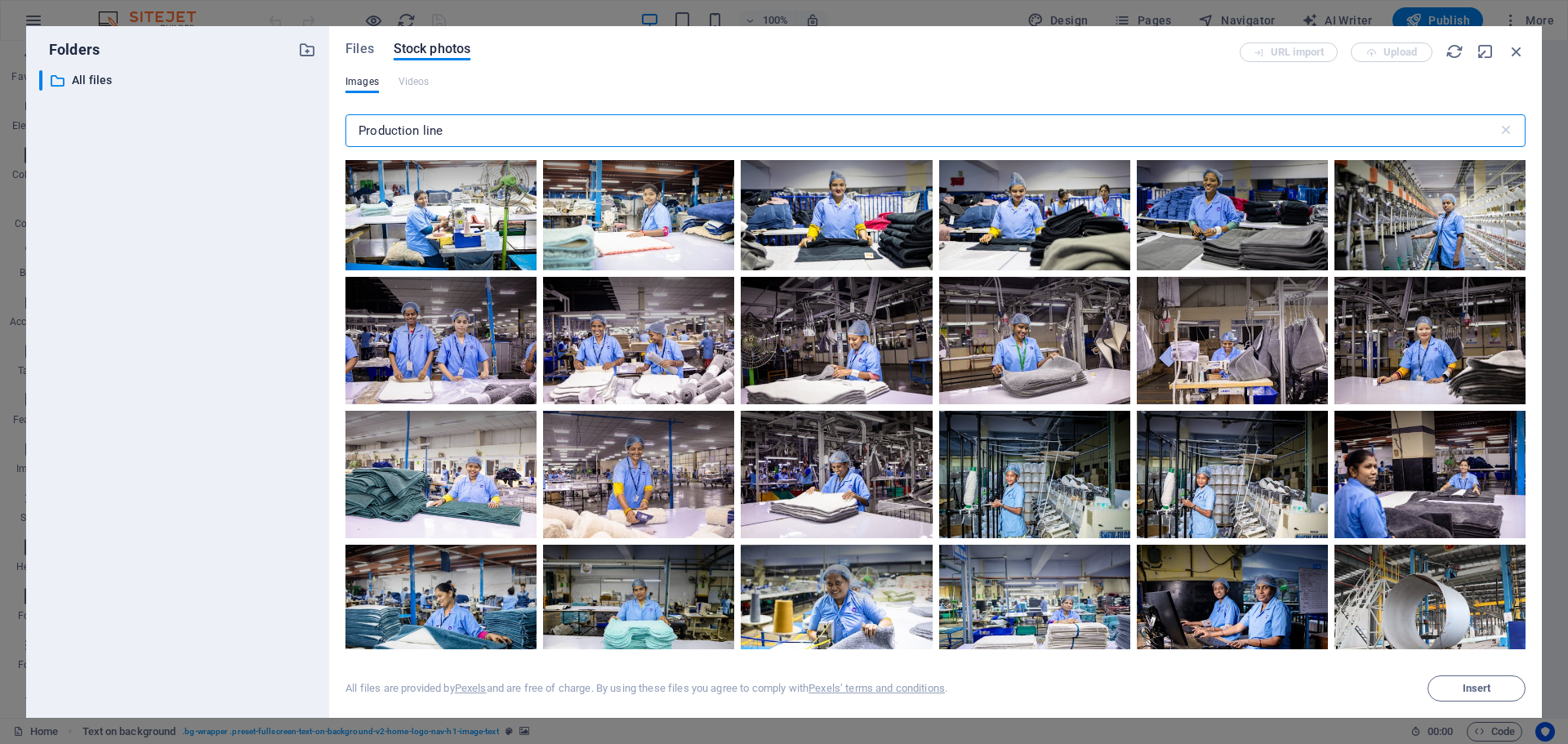
click at [495, 131] on input "Production line" at bounding box center [921, 130] width 1152 height 33
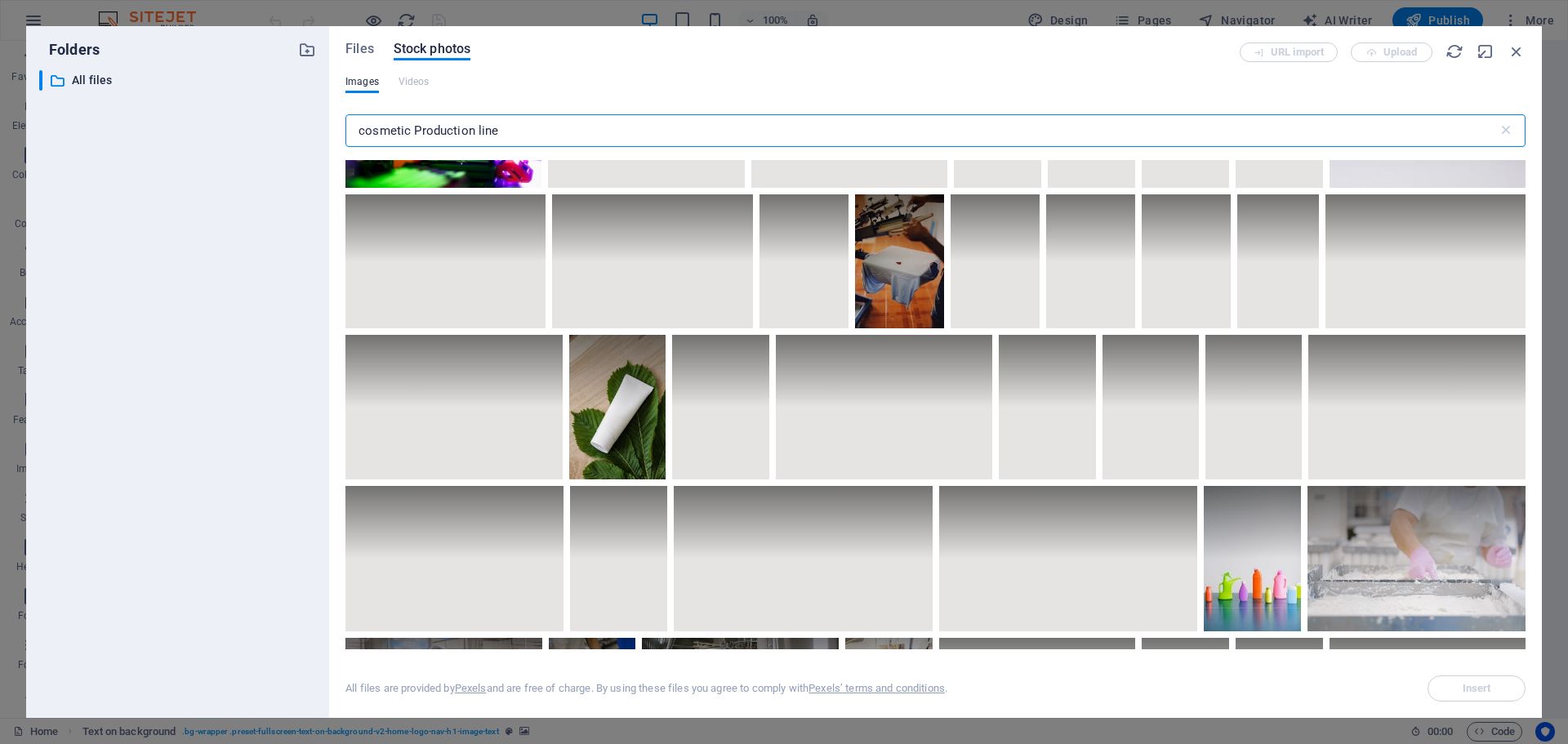
scroll to position [5038, 0]
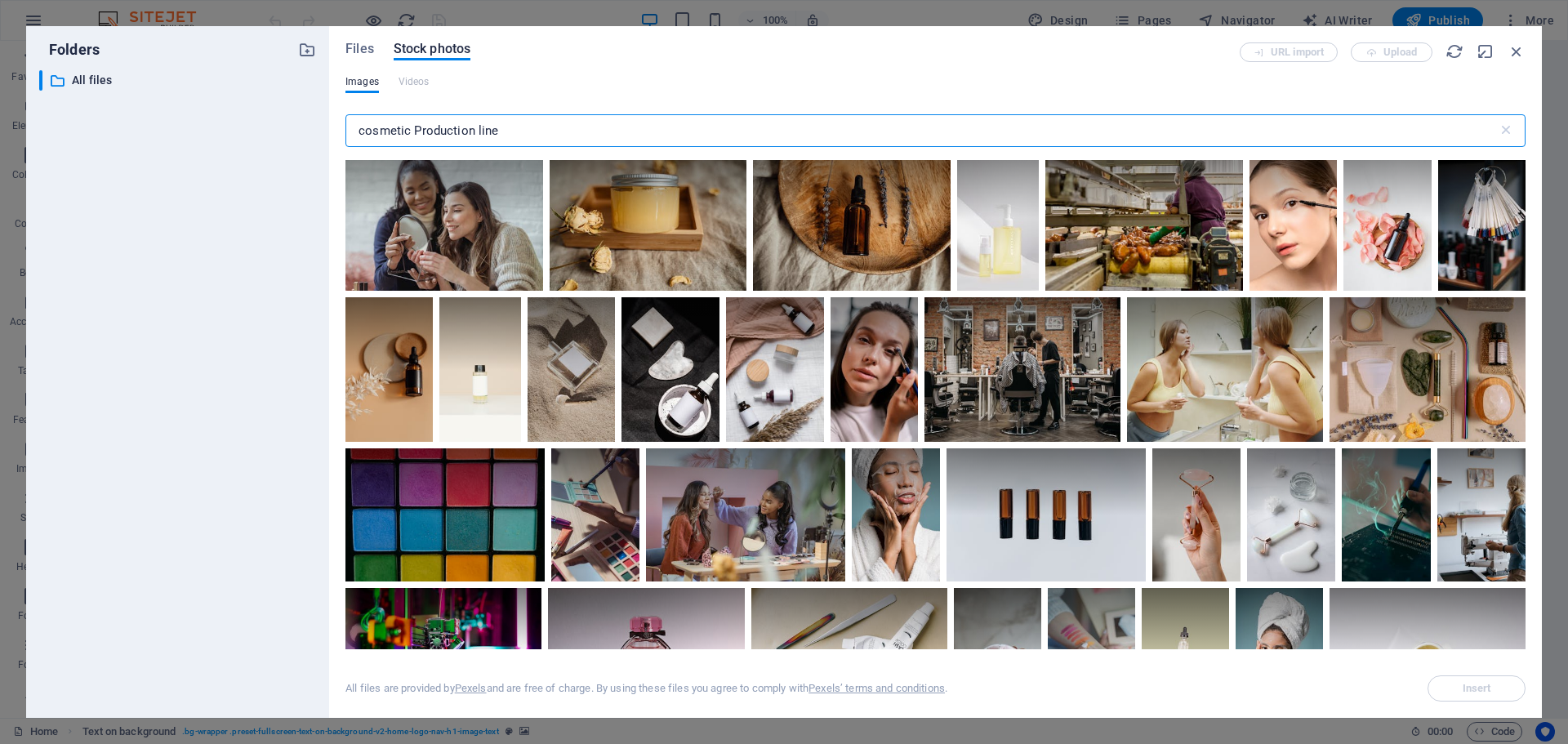
click at [506, 126] on input "cosmetic Production line" at bounding box center [921, 130] width 1152 height 33
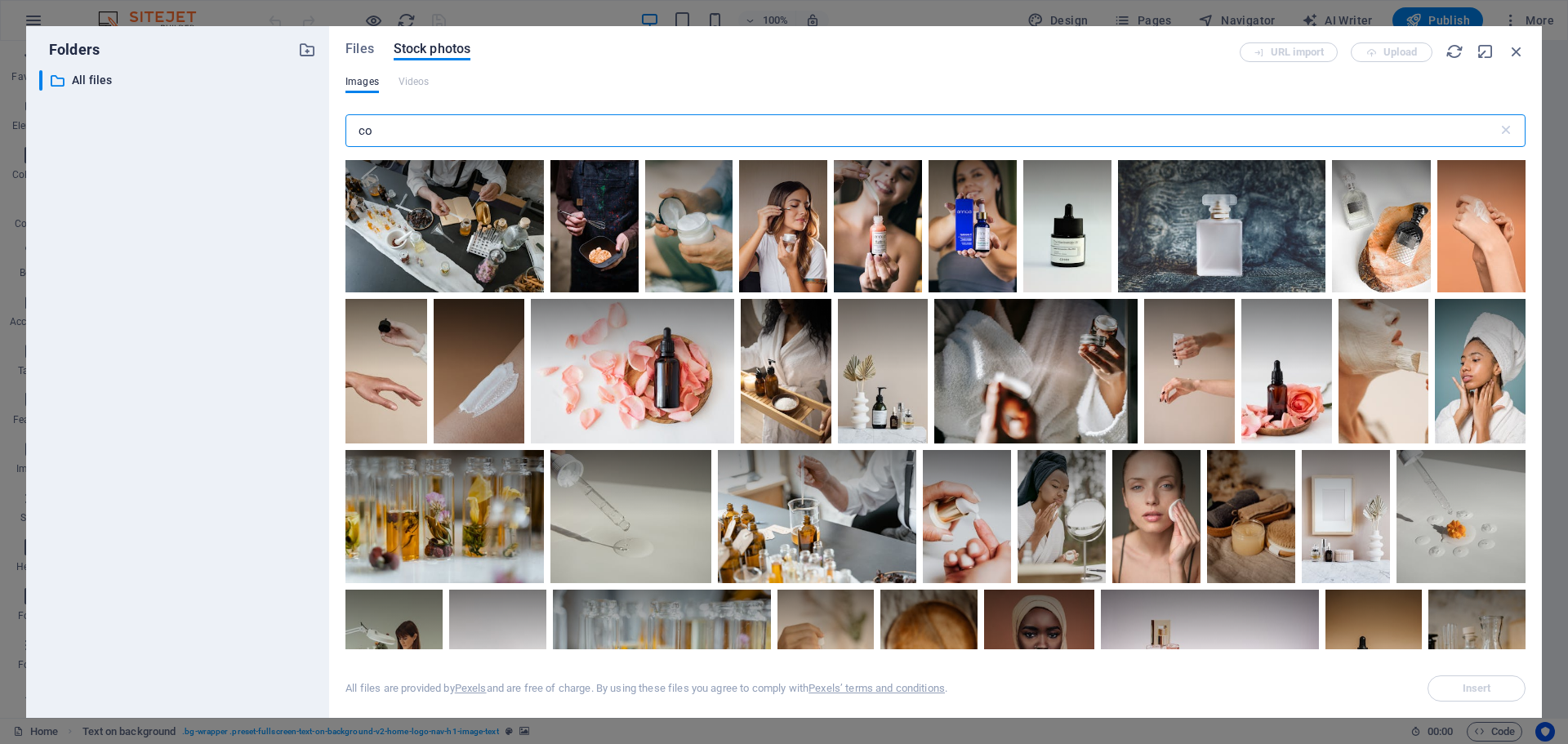
type input "c"
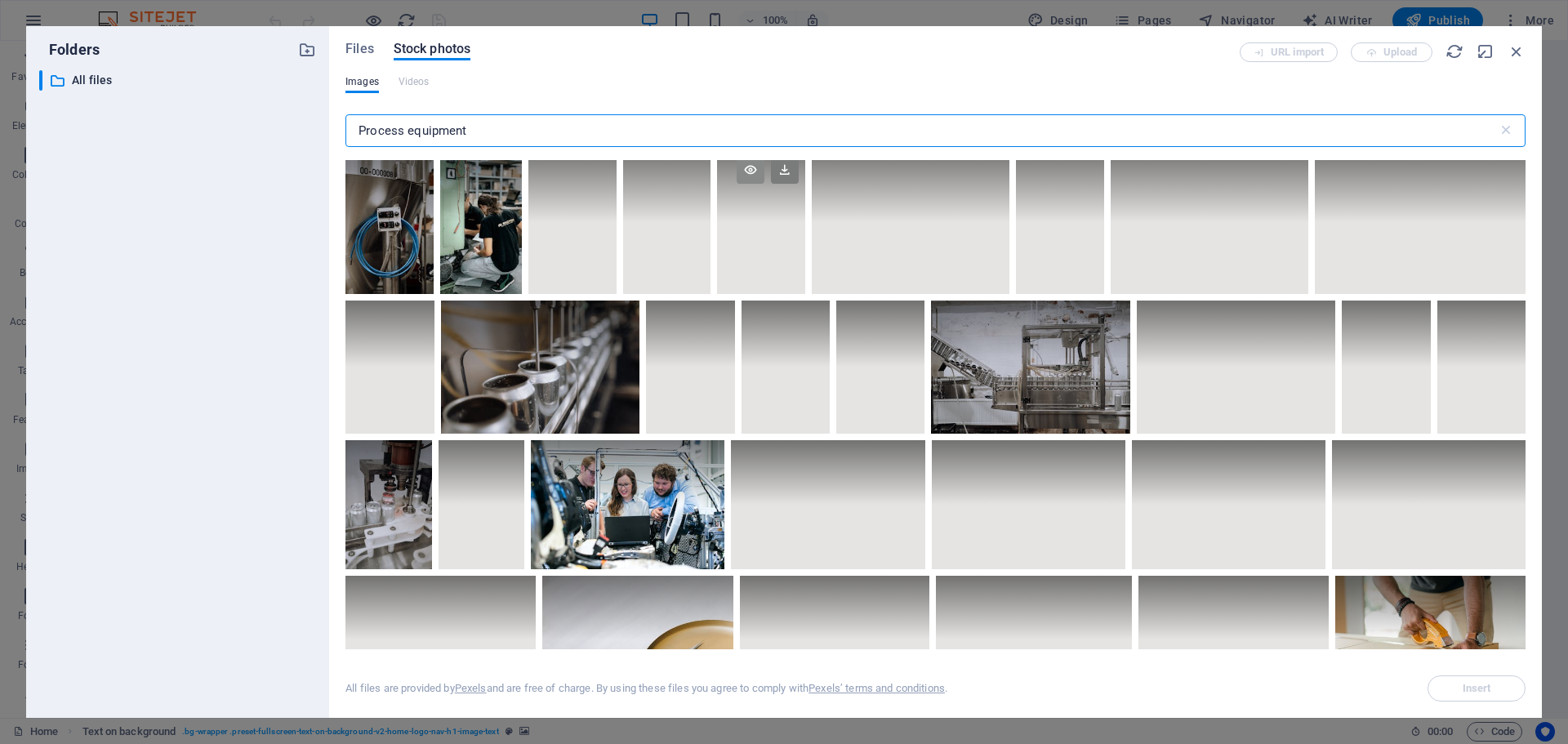
scroll to position [2, 0]
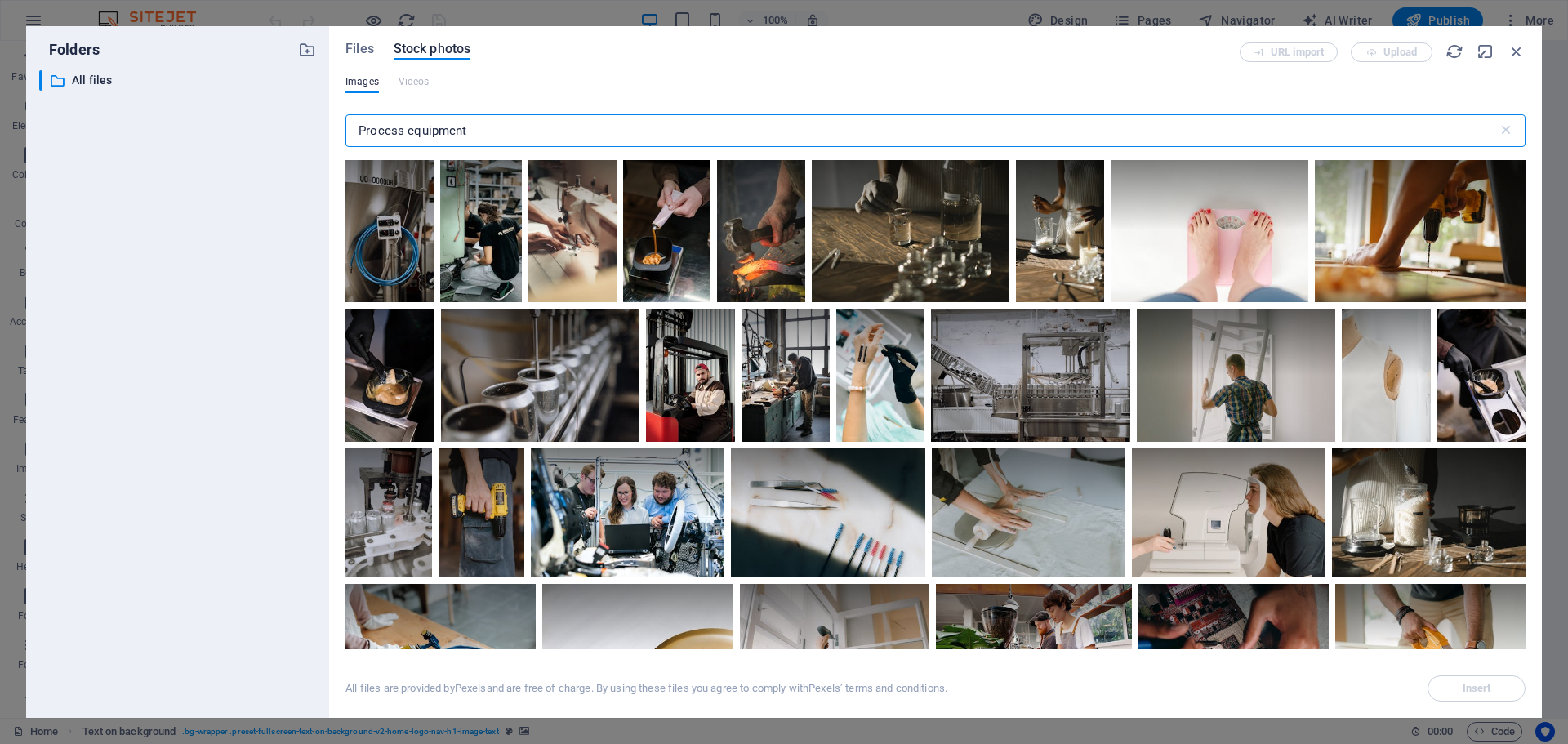
click at [404, 127] on input "Process equipment" at bounding box center [921, 130] width 1152 height 33
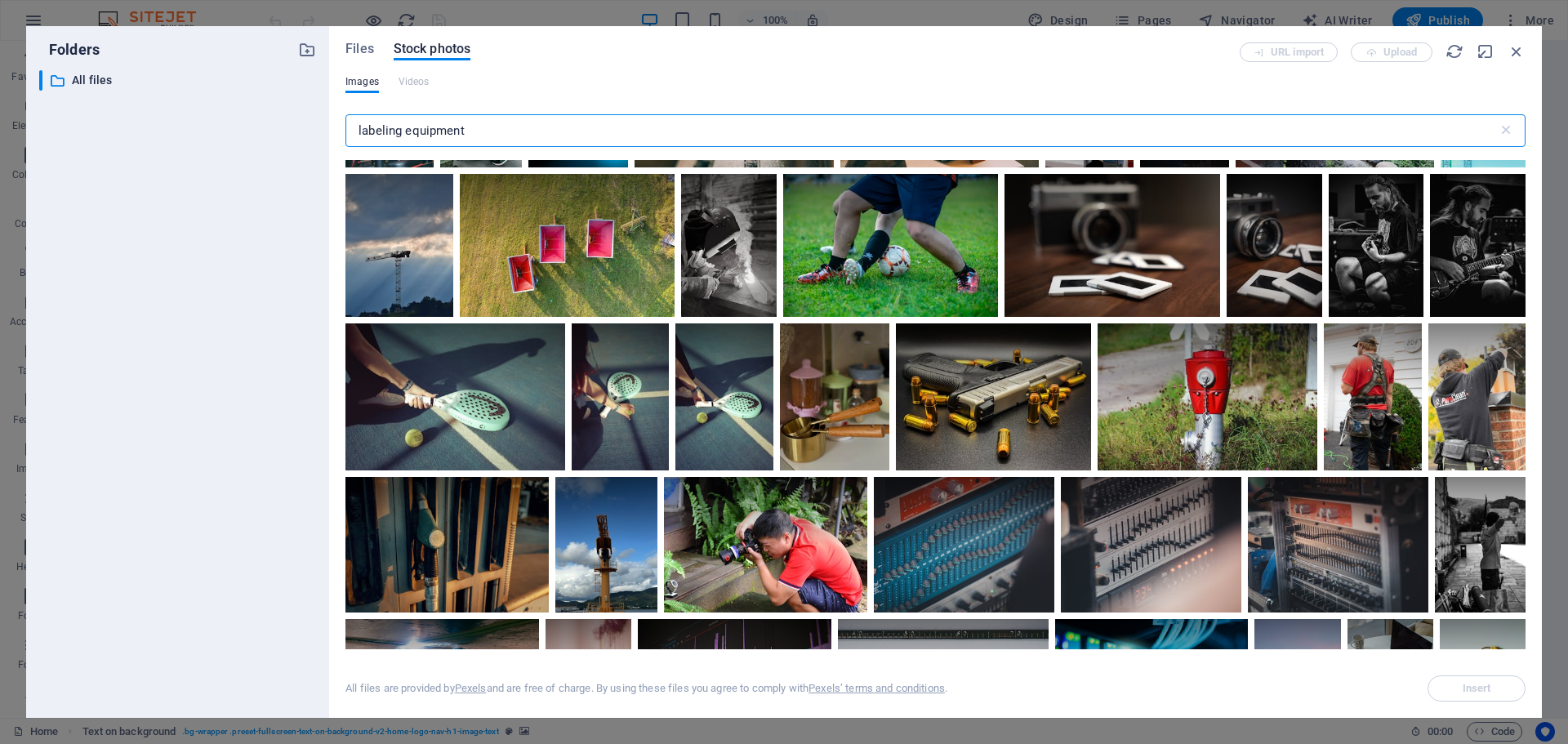
scroll to position [3430, 0]
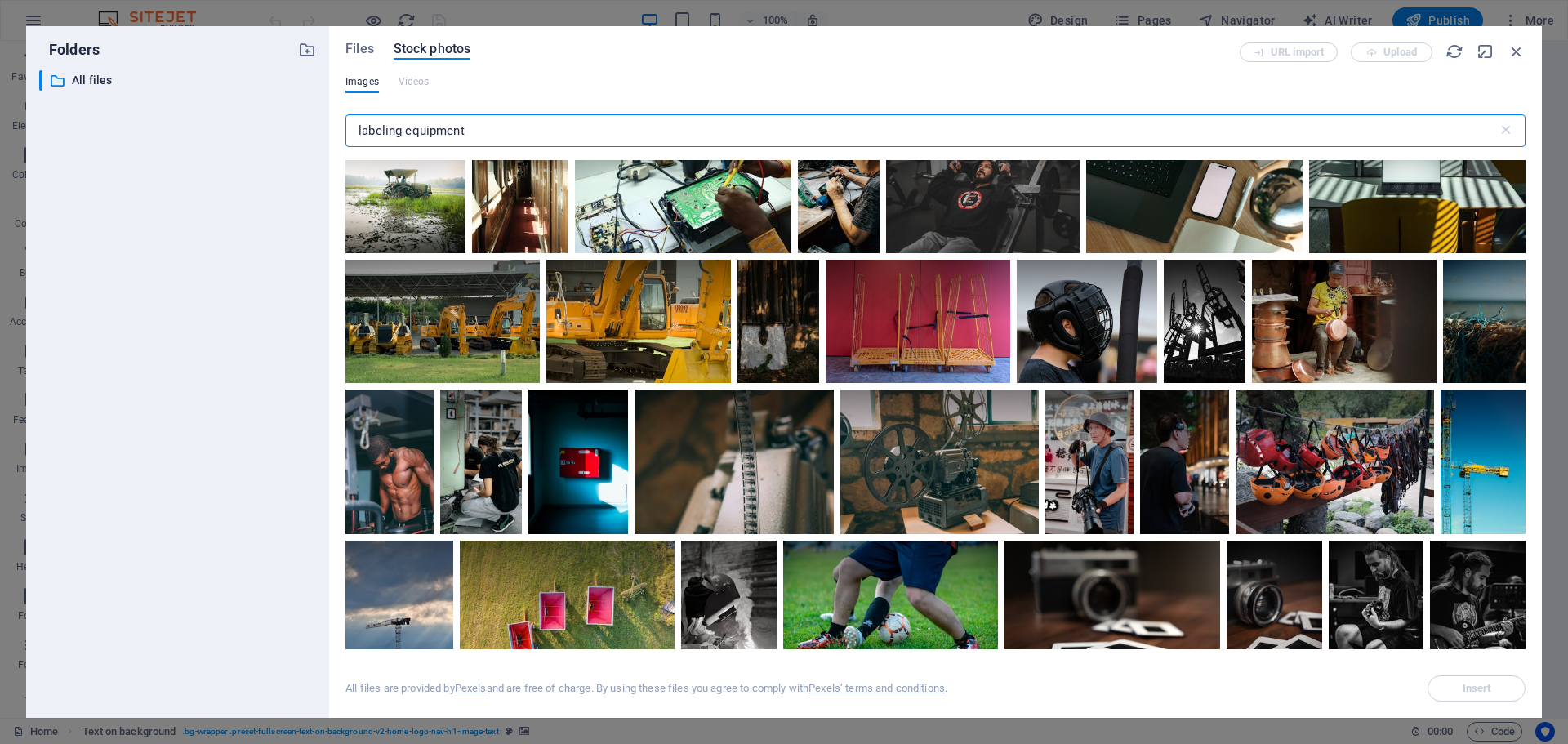
click at [483, 130] on input "labeling equipment" at bounding box center [921, 130] width 1152 height 33
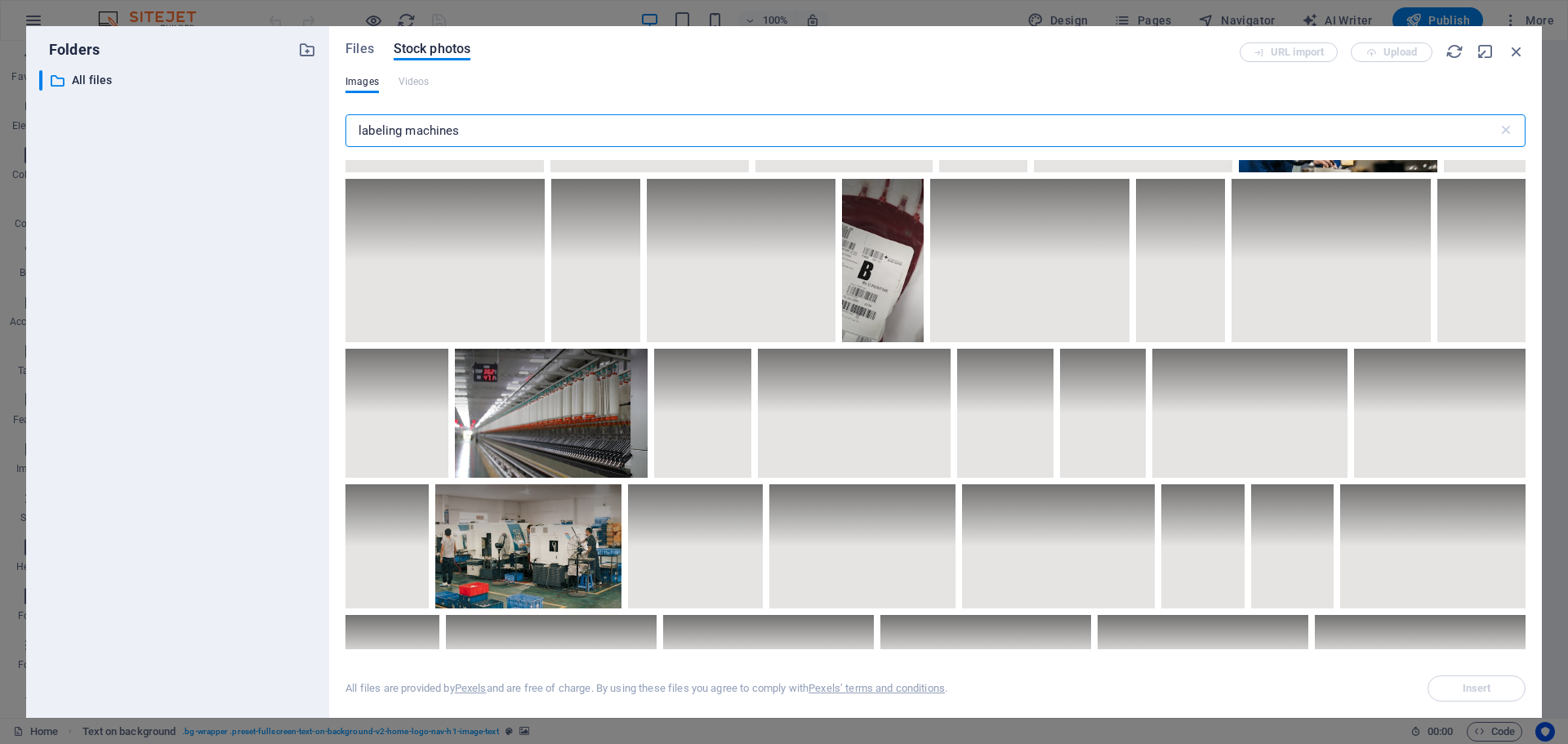
scroll to position [5145, 0]
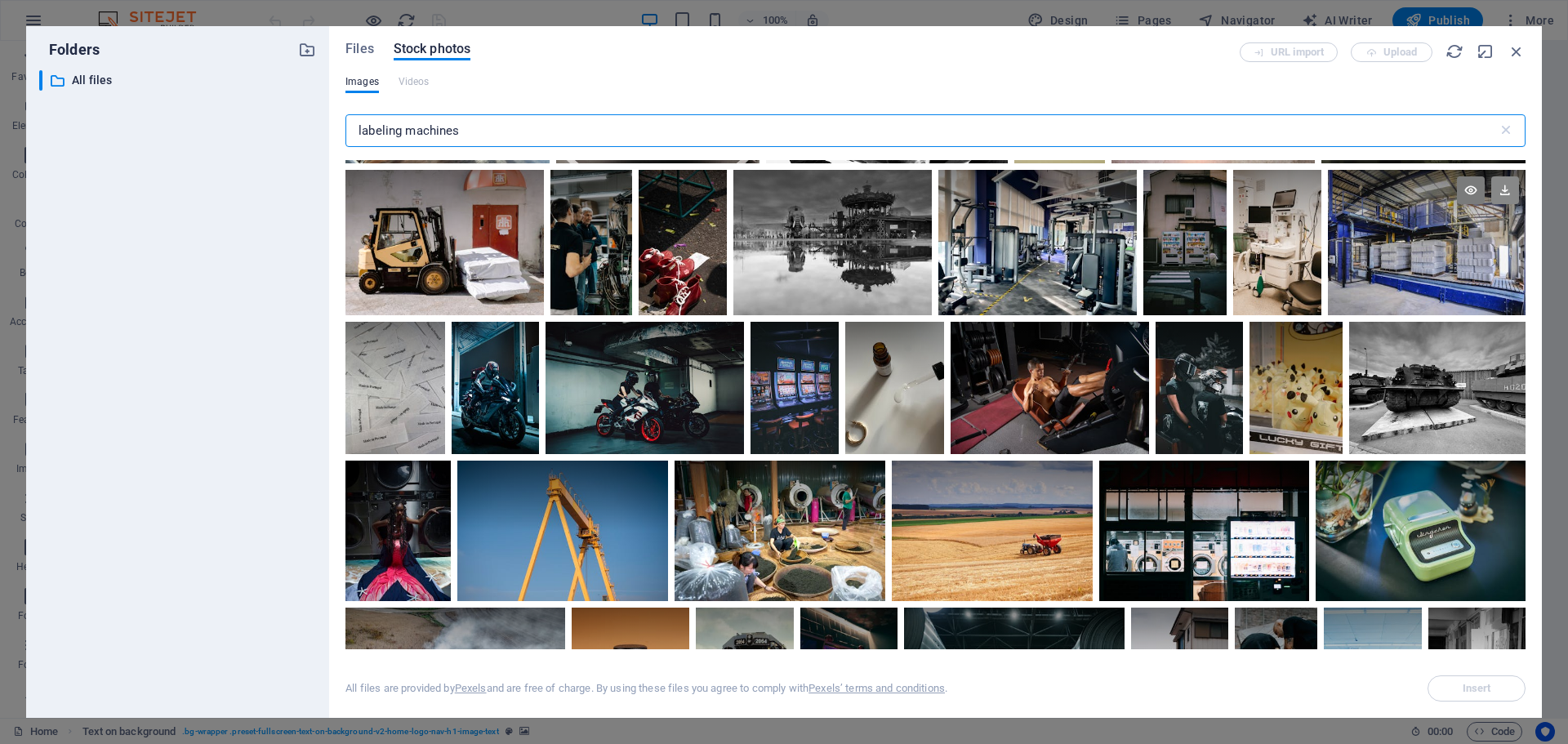
type input "labeling machines"
click at [1497, 185] on icon at bounding box center [1505, 190] width 28 height 28
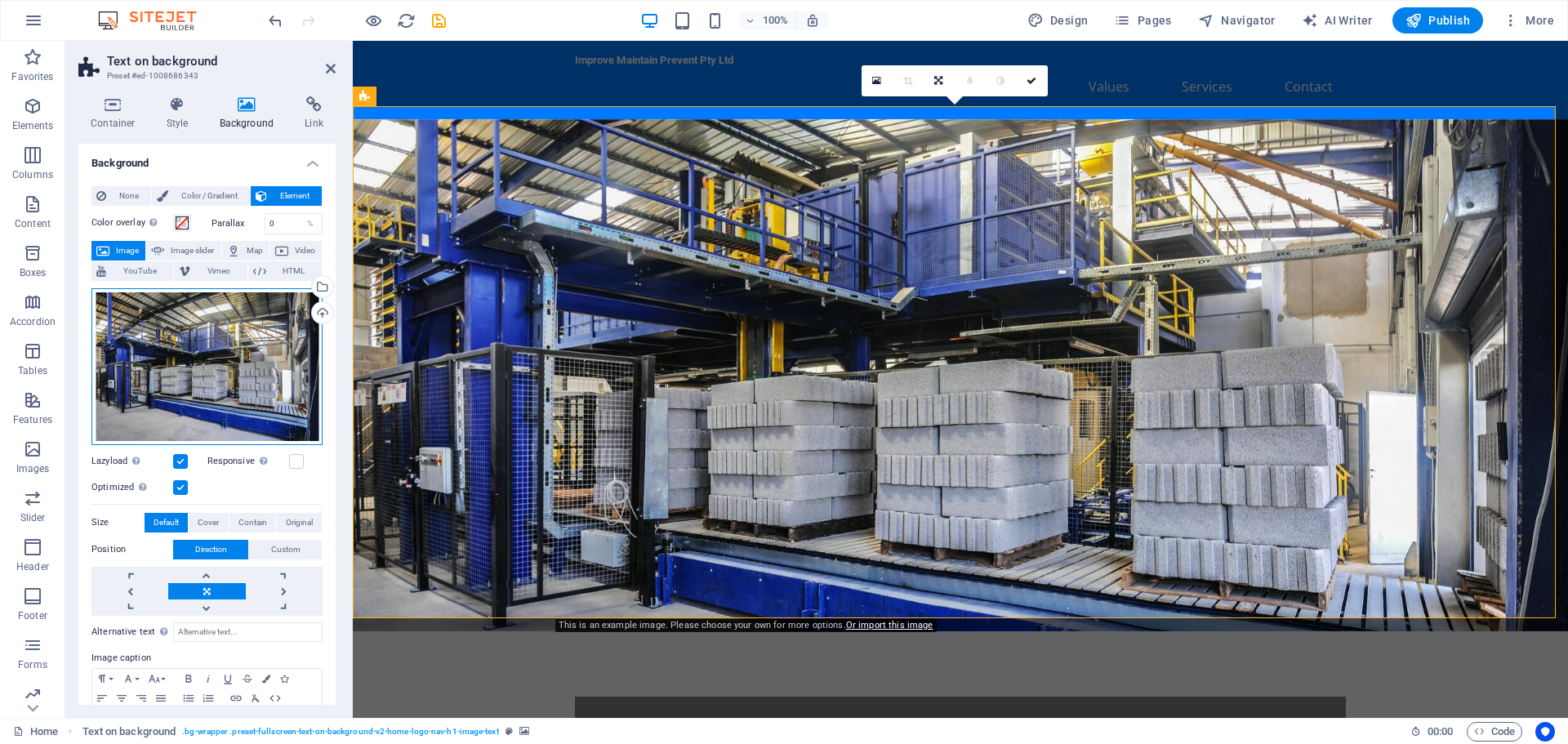
click at [205, 357] on div "Drag files here, click to choose files or select files from Files or our free s…" at bounding box center [206, 366] width 231 height 157
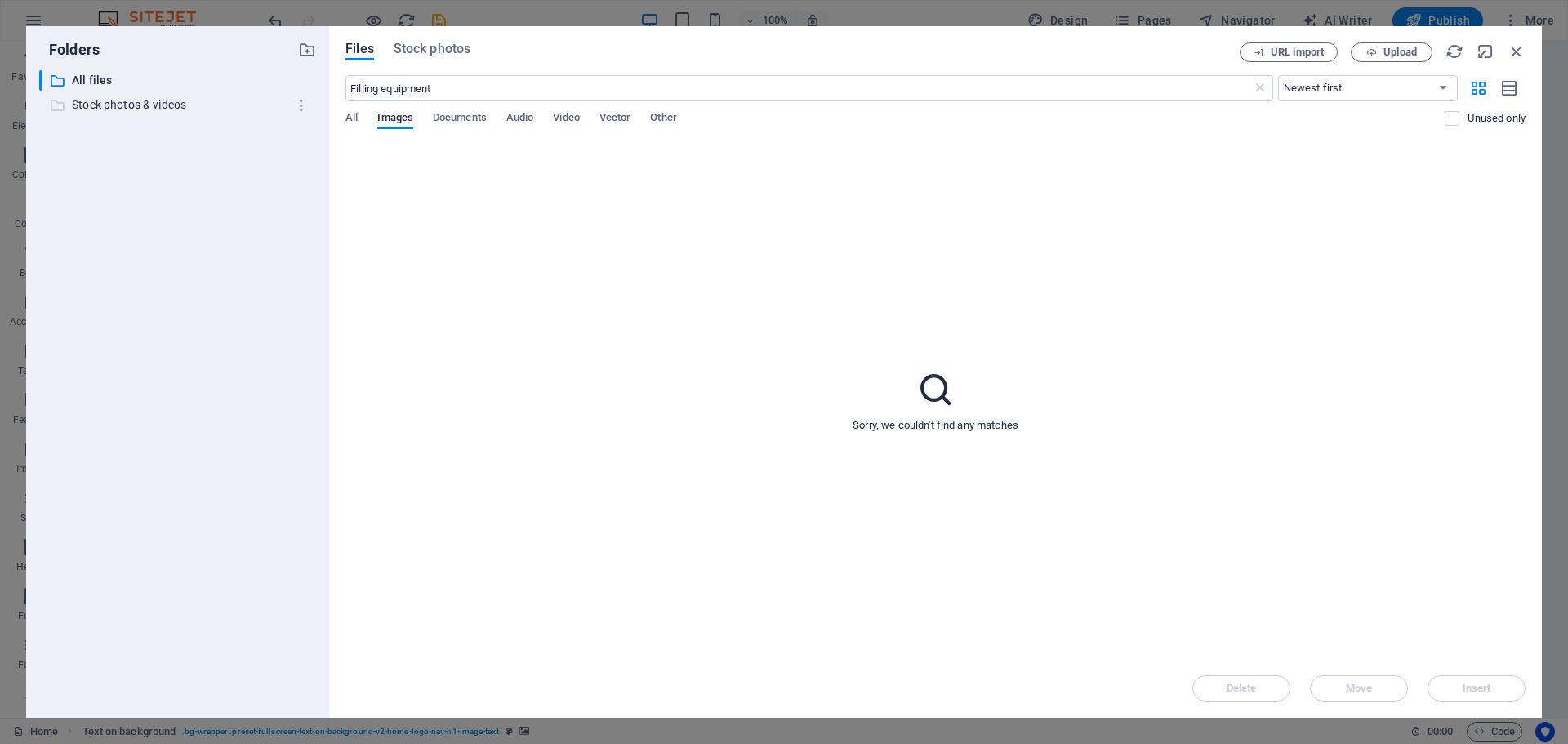
click at [145, 106] on p "Stock photos & videos" at bounding box center [179, 105] width 214 height 19
click at [353, 117] on span "All" at bounding box center [351, 119] width 12 height 23
click at [447, 53] on span "Stock photos" at bounding box center [432, 49] width 77 height 20
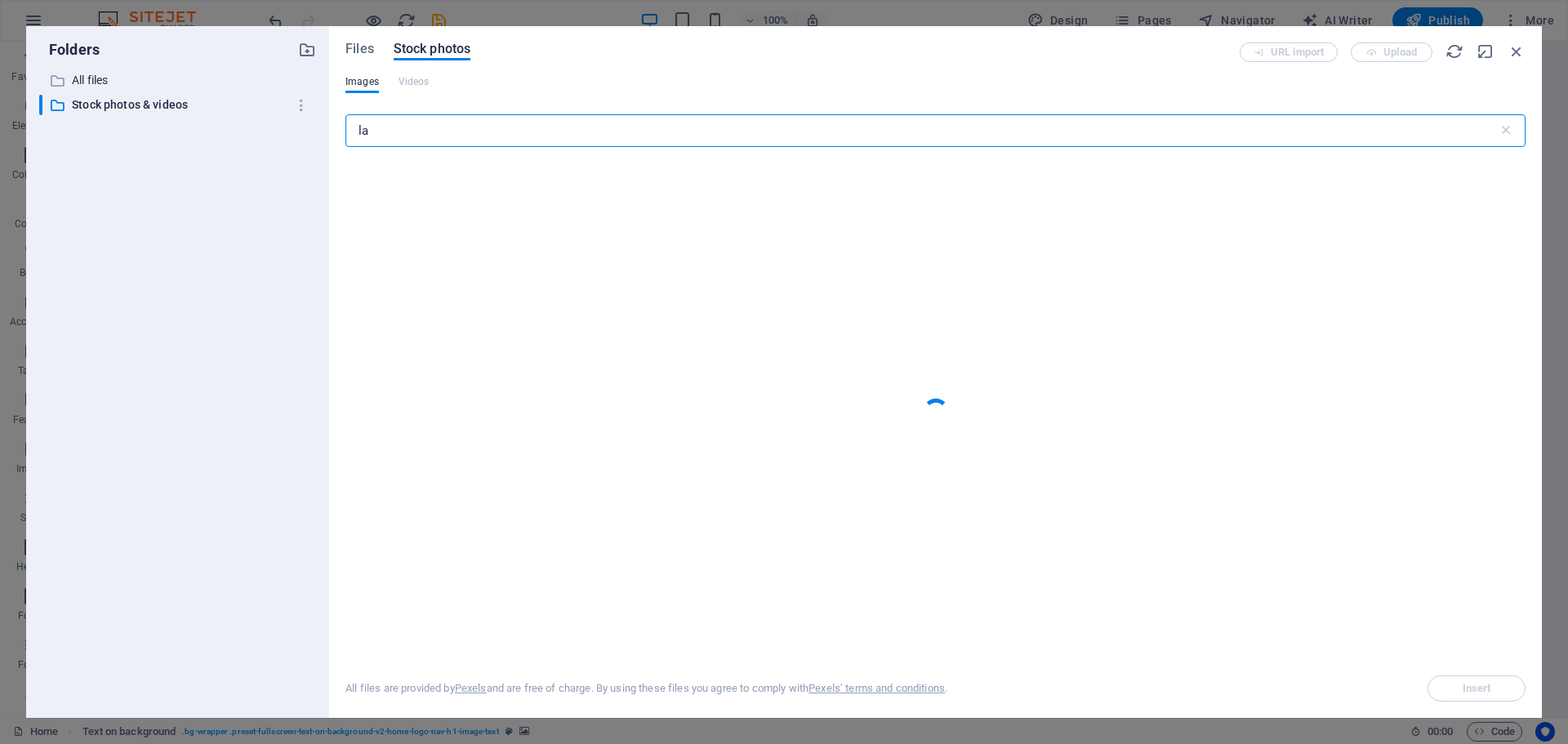
type input "l"
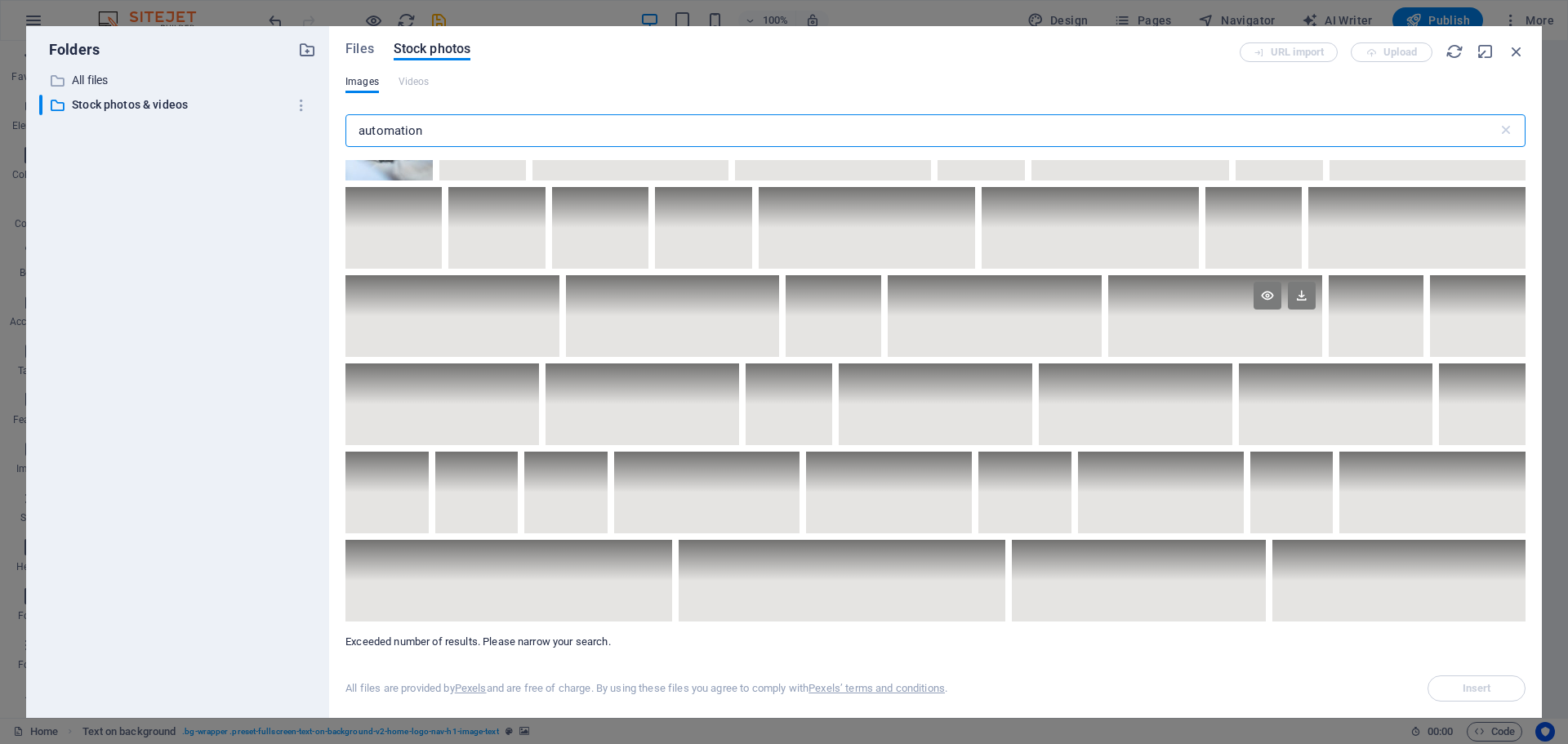
scroll to position [8563, 0]
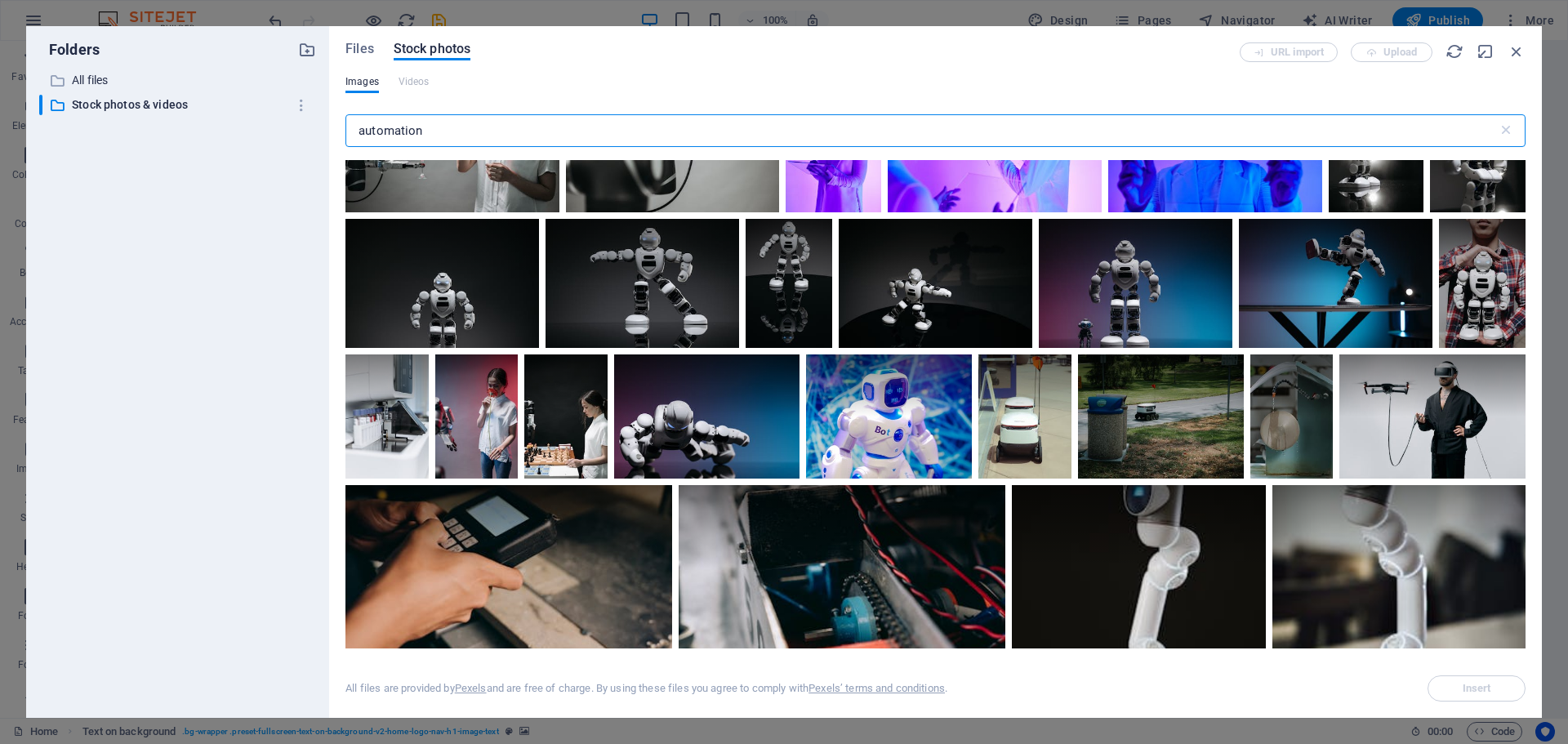
click at [434, 128] on input "automation" at bounding box center [921, 130] width 1152 height 33
type input "a"
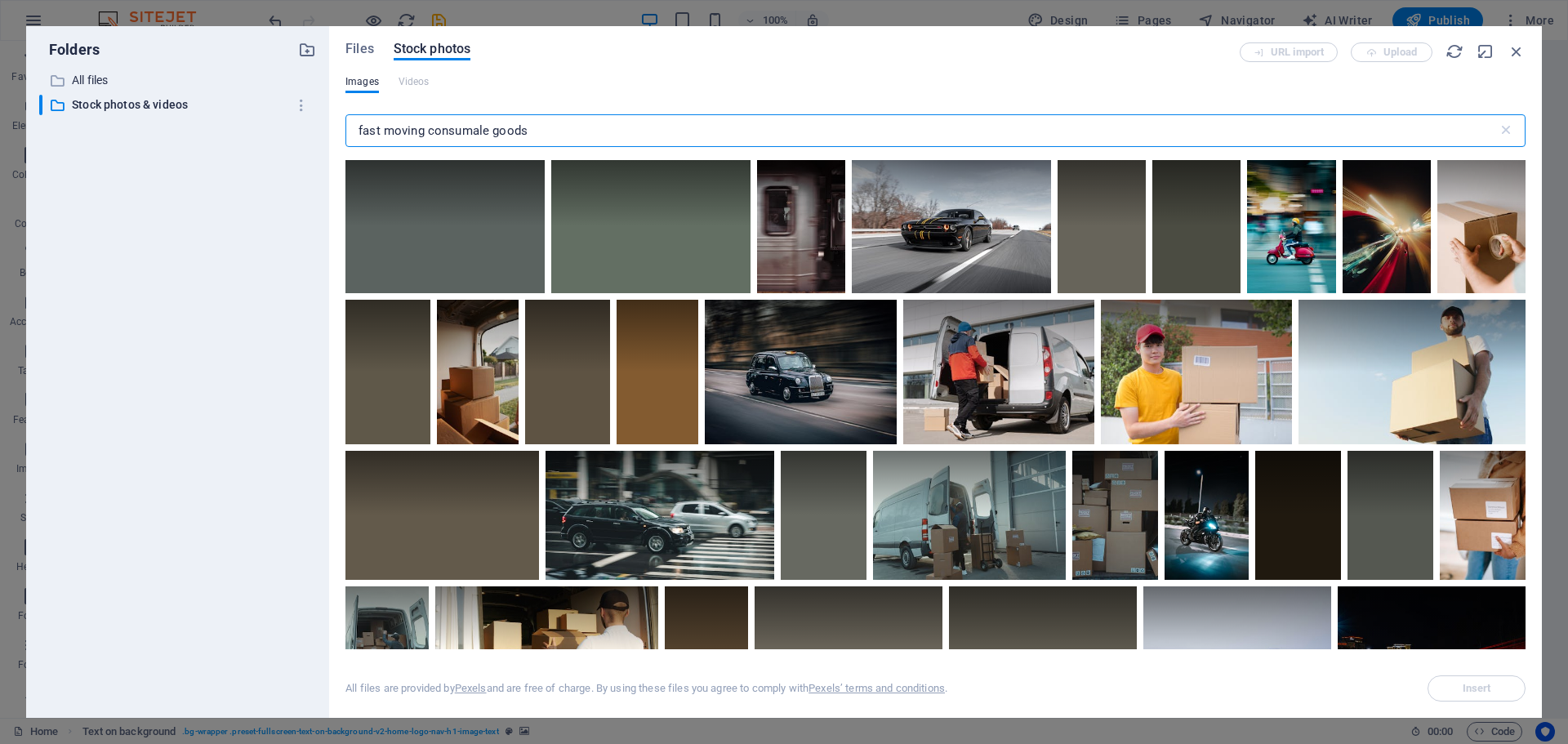
click at [434, 128] on input "fast moving consumale goods" at bounding box center [921, 130] width 1152 height 33
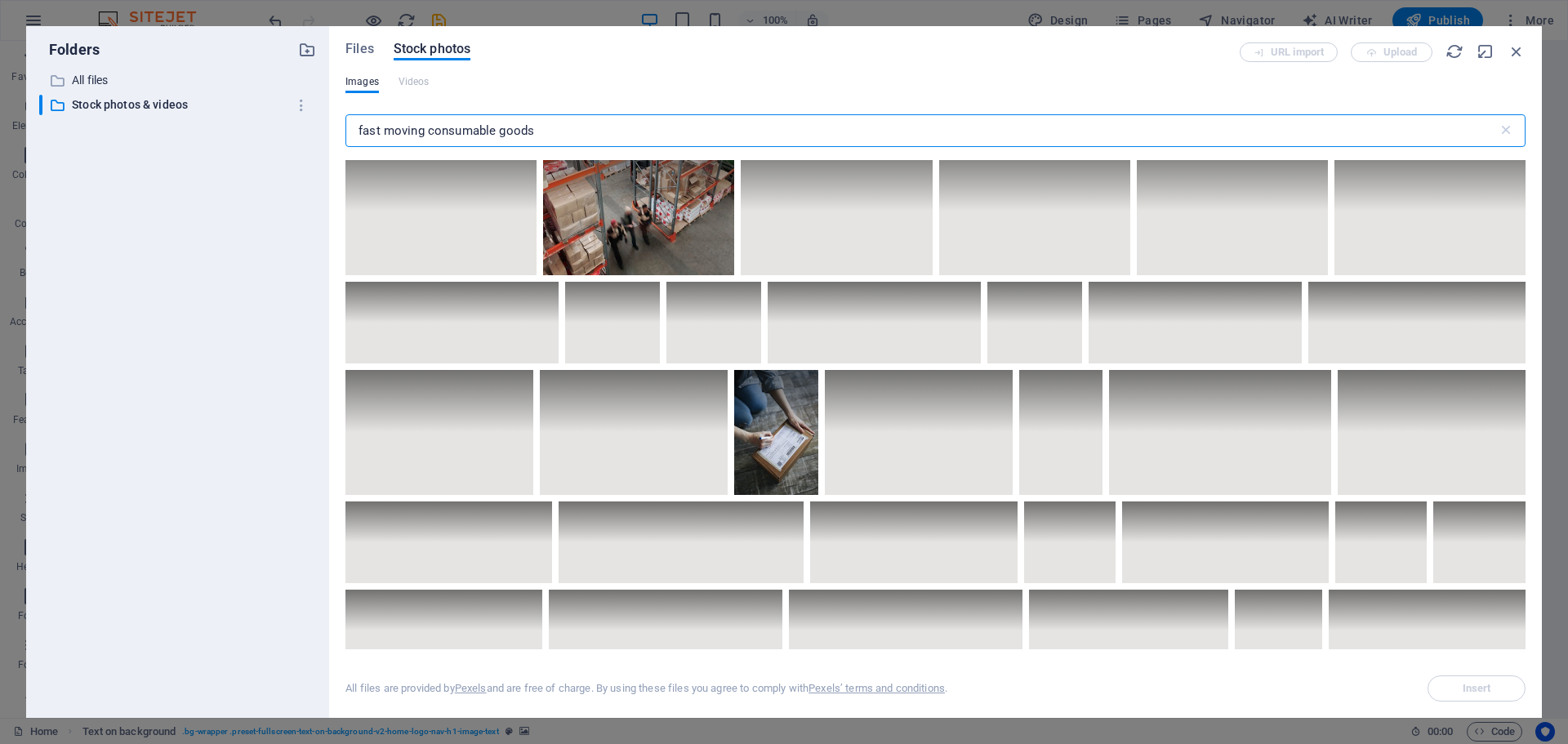
scroll to position [4328, 0]
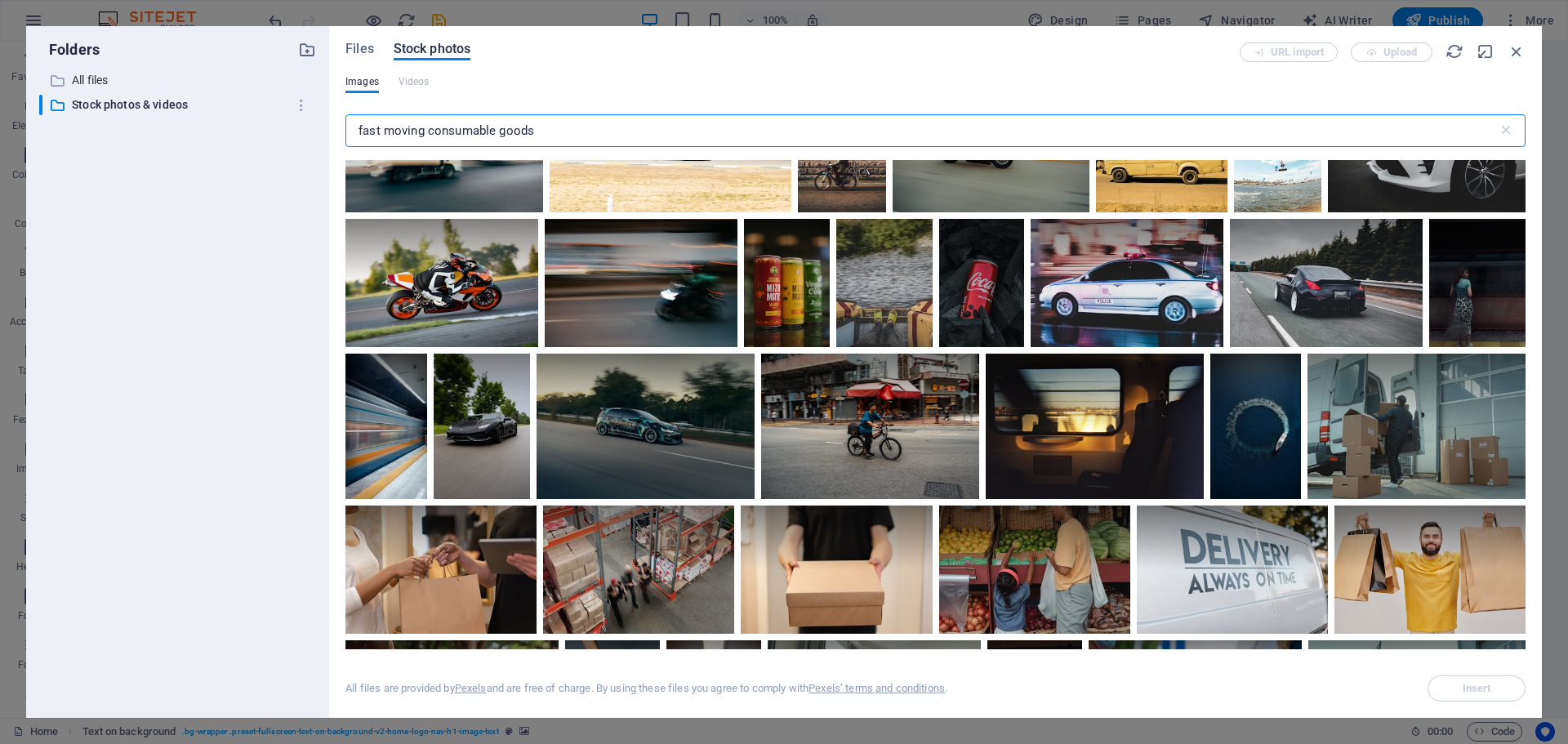
click at [583, 129] on input "fast moving consumable goods" at bounding box center [921, 130] width 1152 height 33
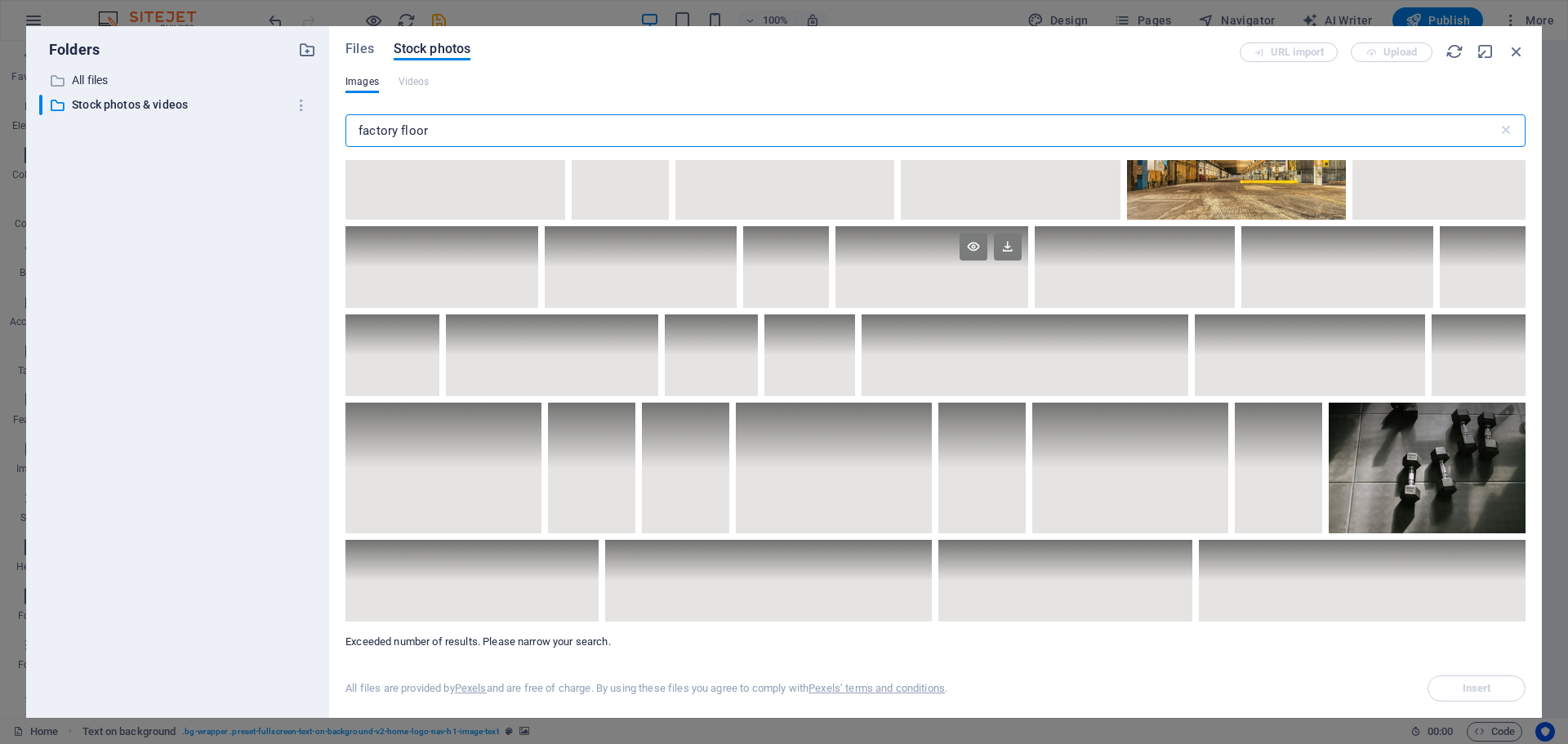
scroll to position [9035, 0]
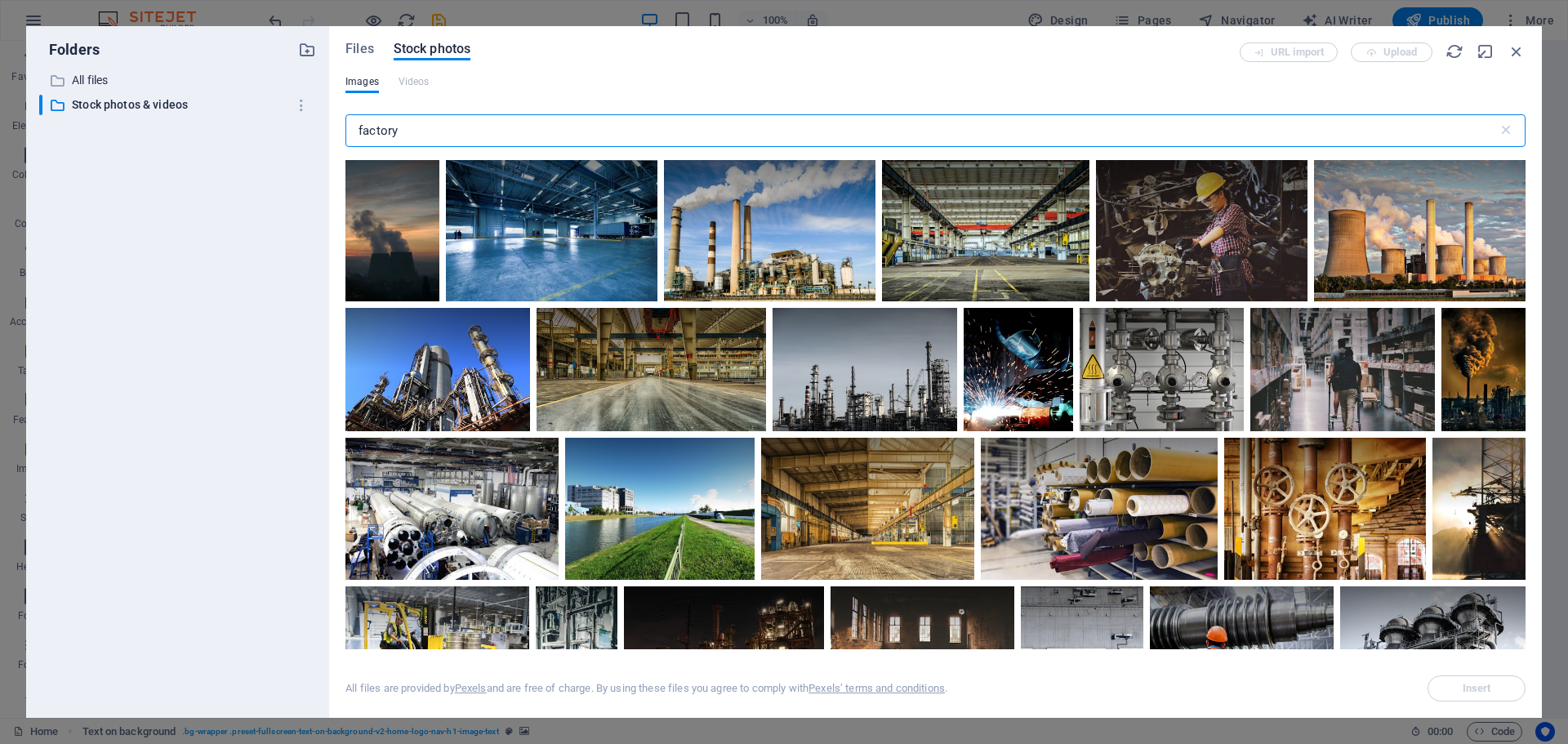
click at [358, 127] on input "factory" at bounding box center [921, 130] width 1152 height 33
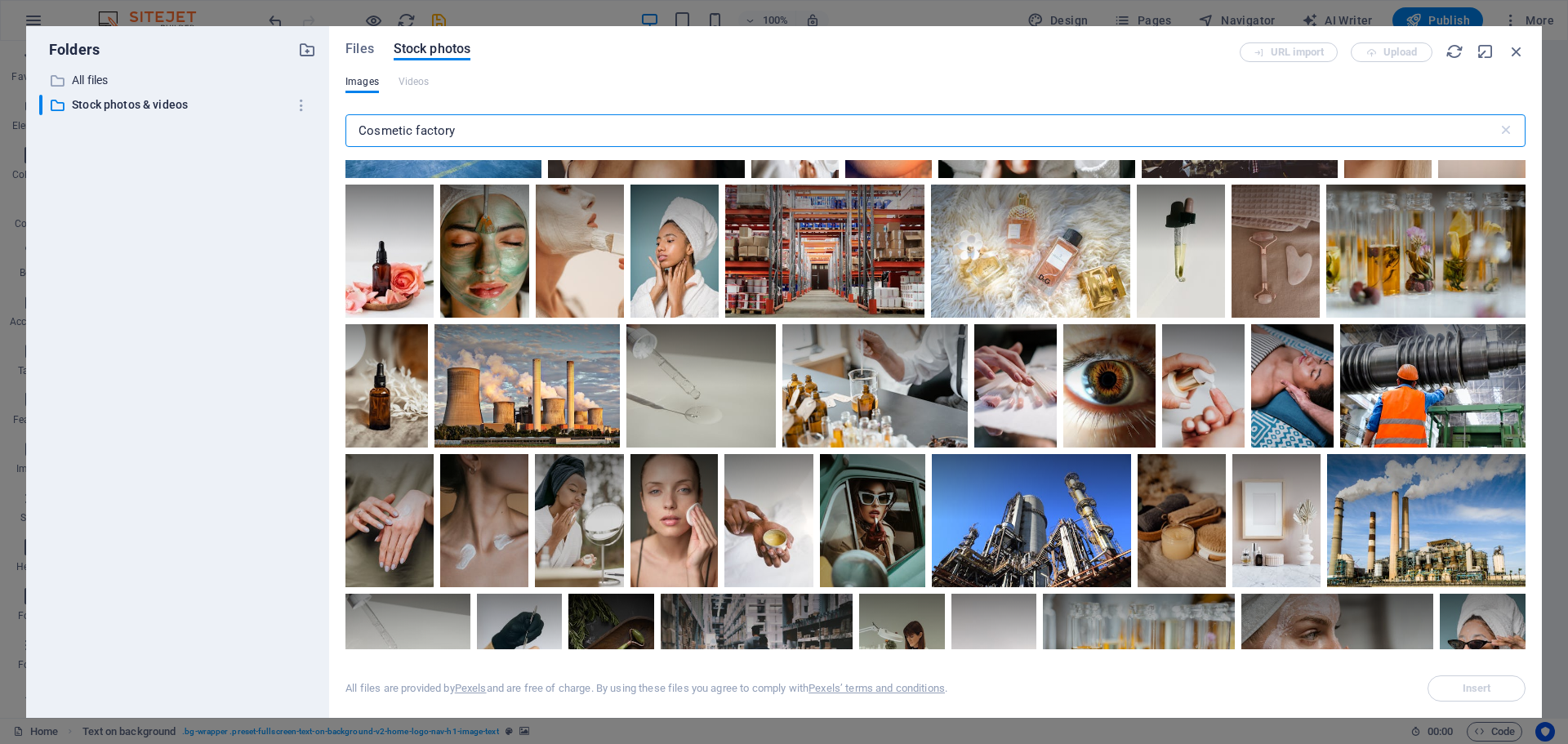
scroll to position [187, 0]
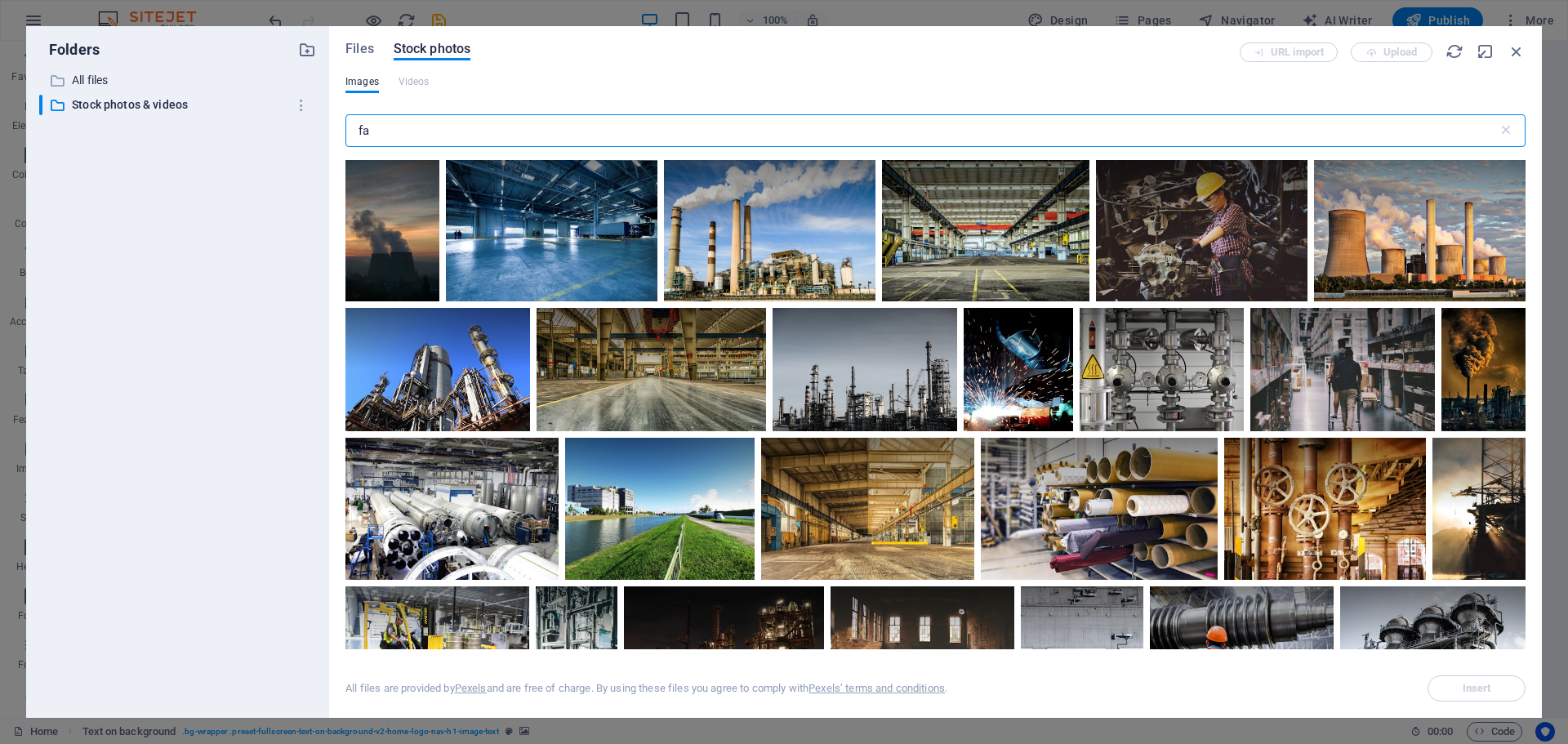
type input "f"
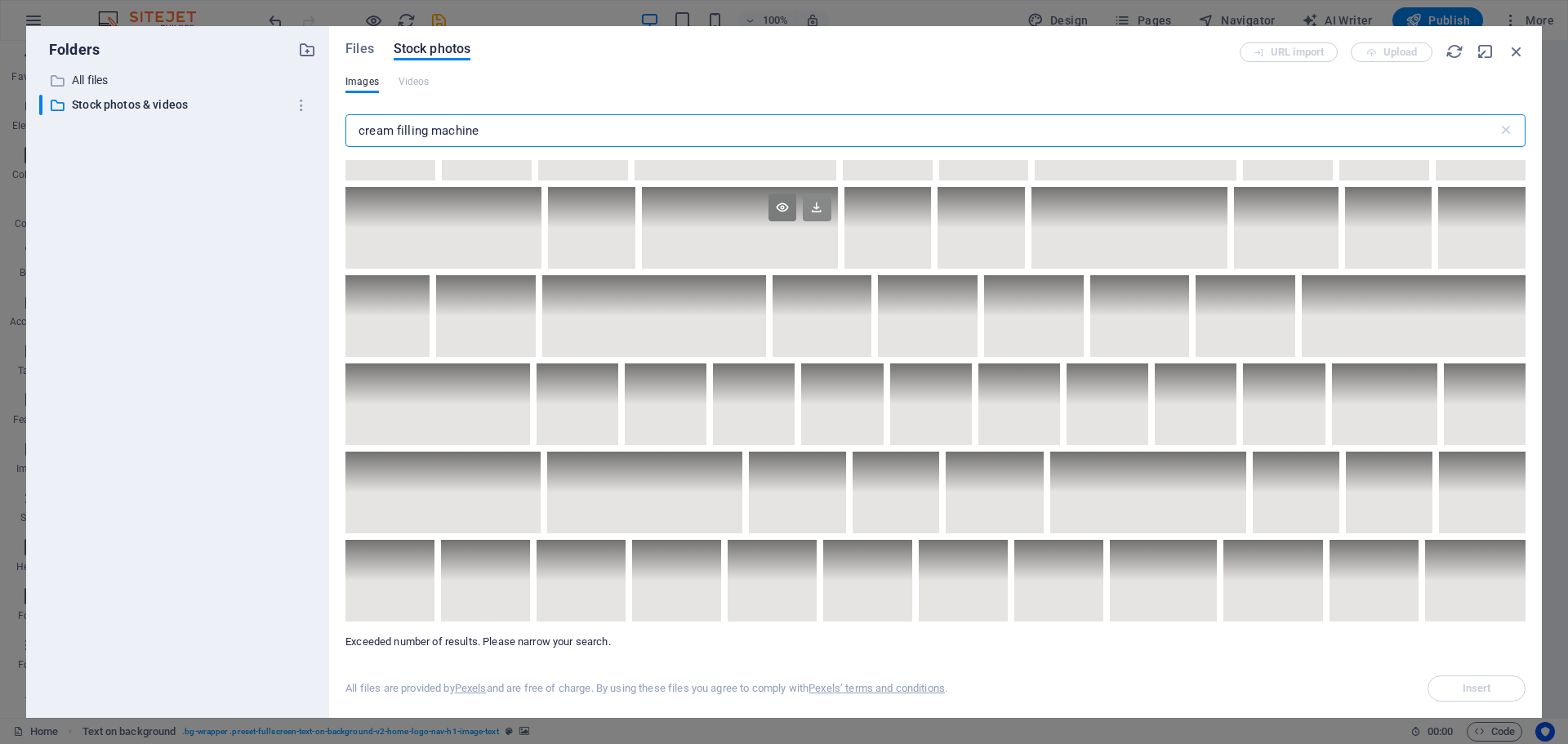
scroll to position [6859, 0]
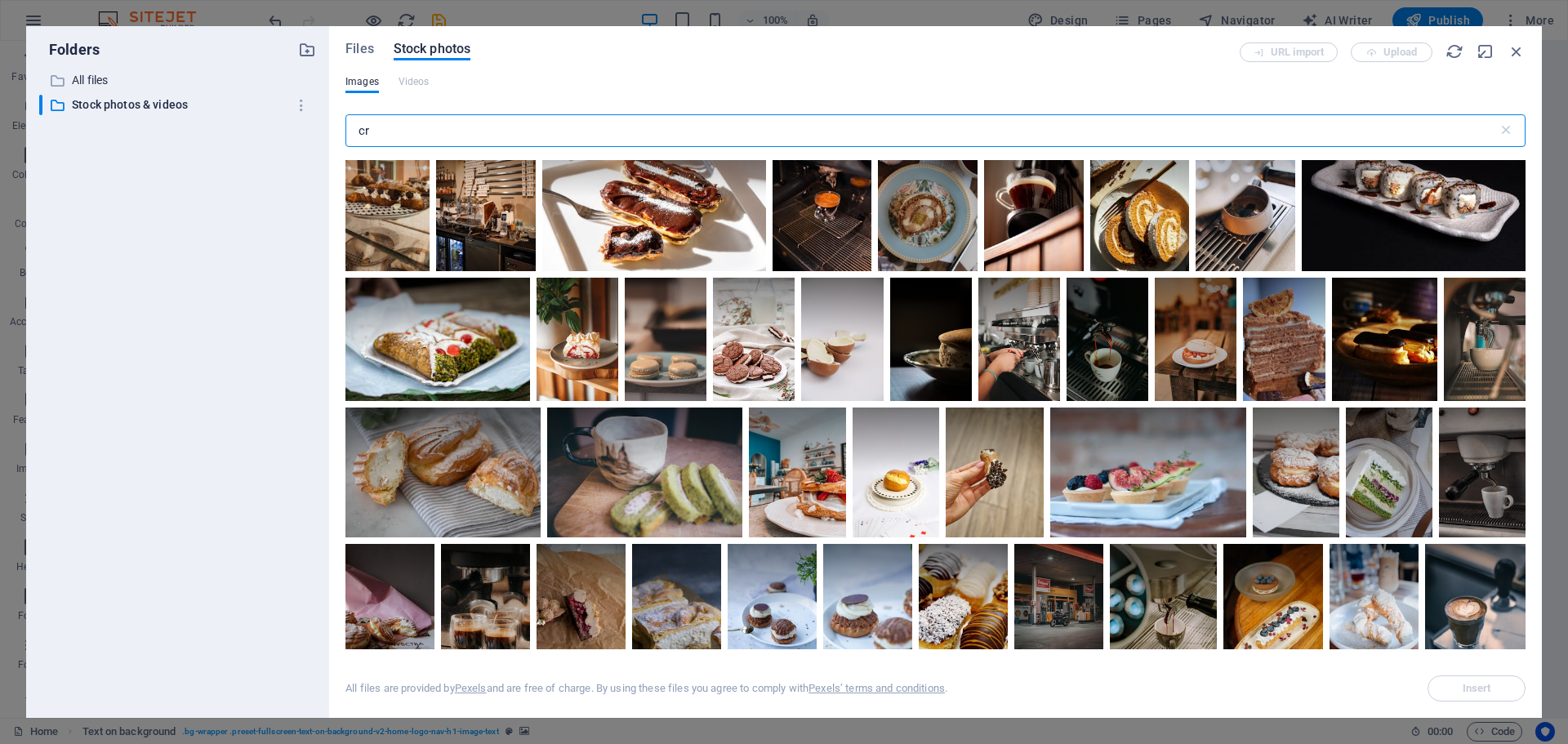
type input "c"
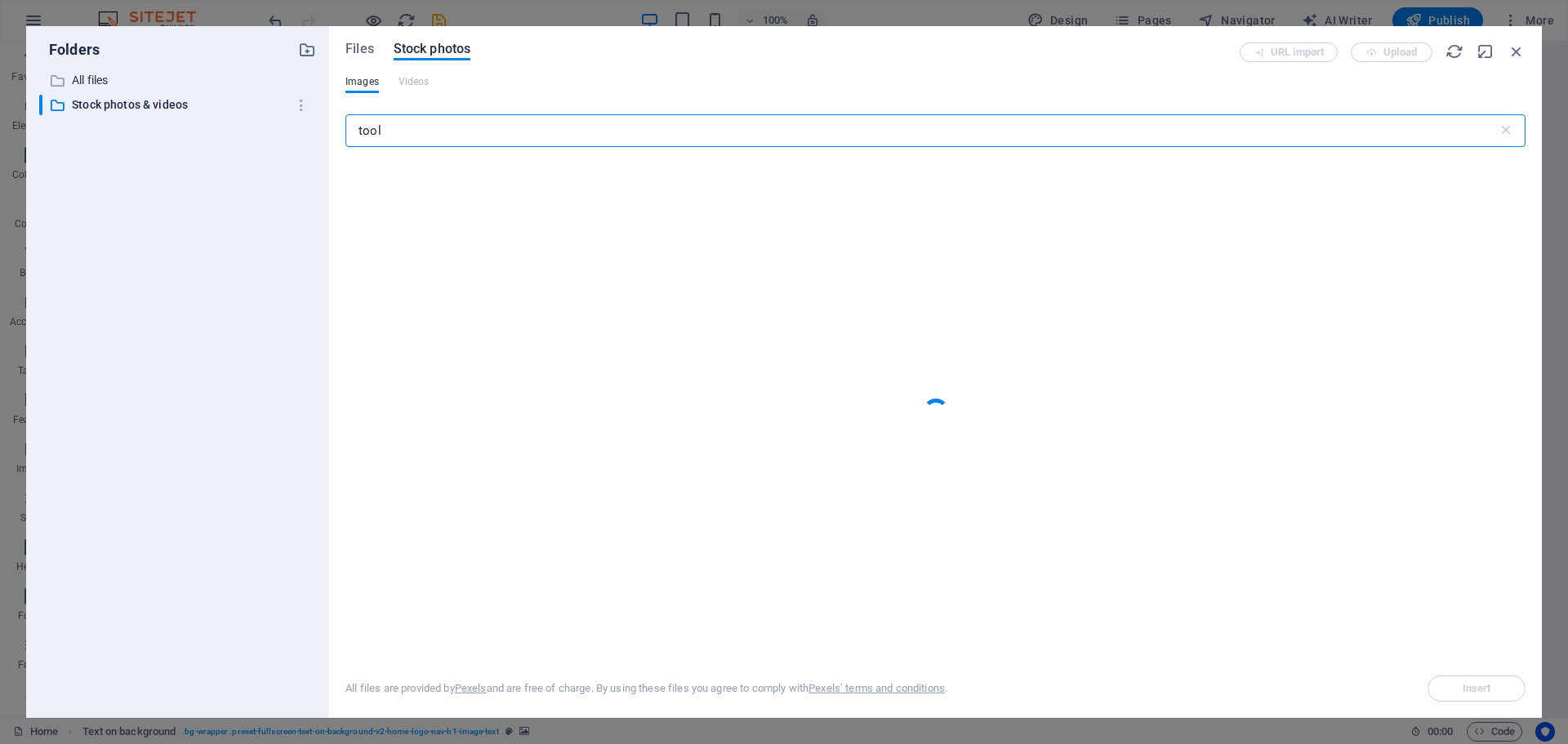
type input "tools"
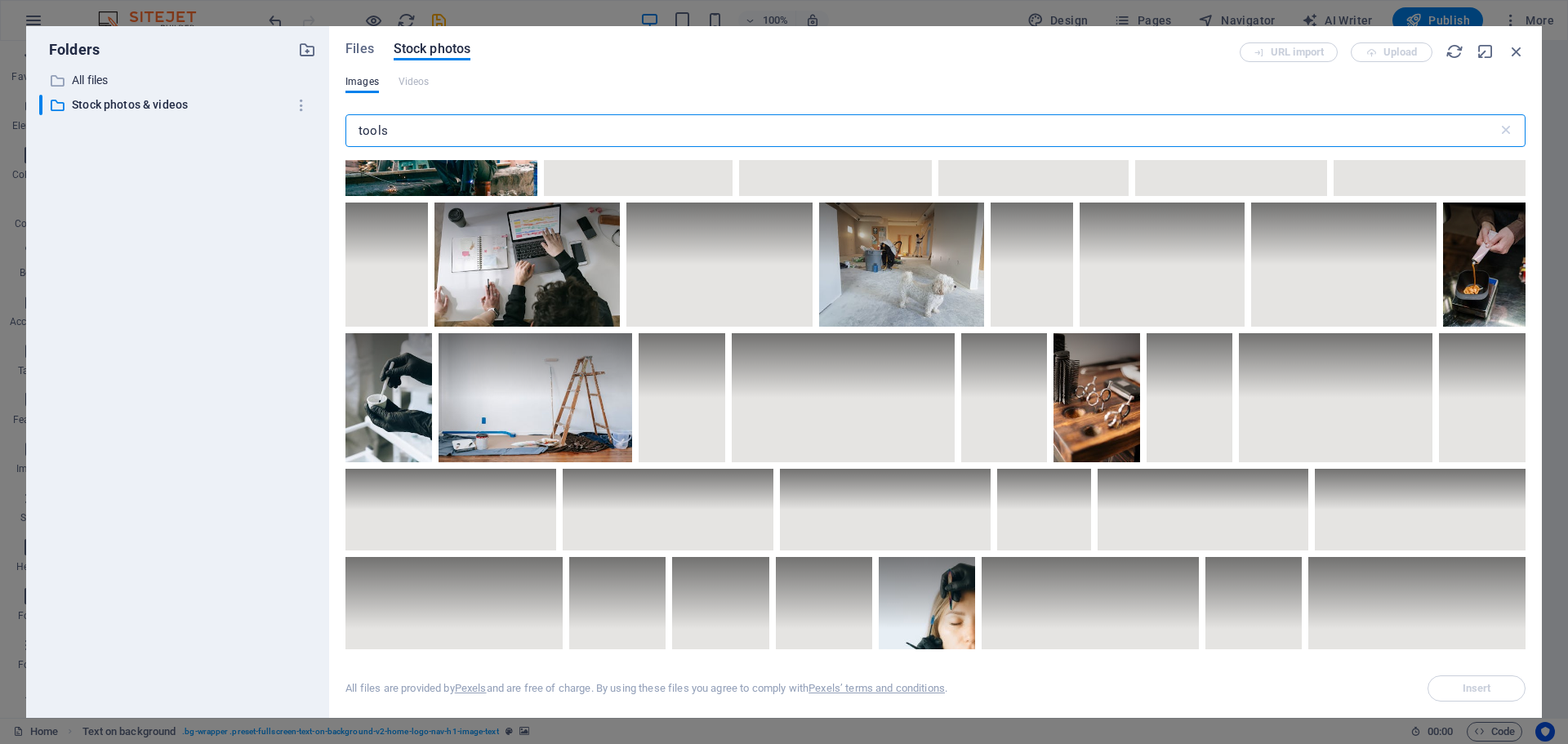
scroll to position [3675, 0]
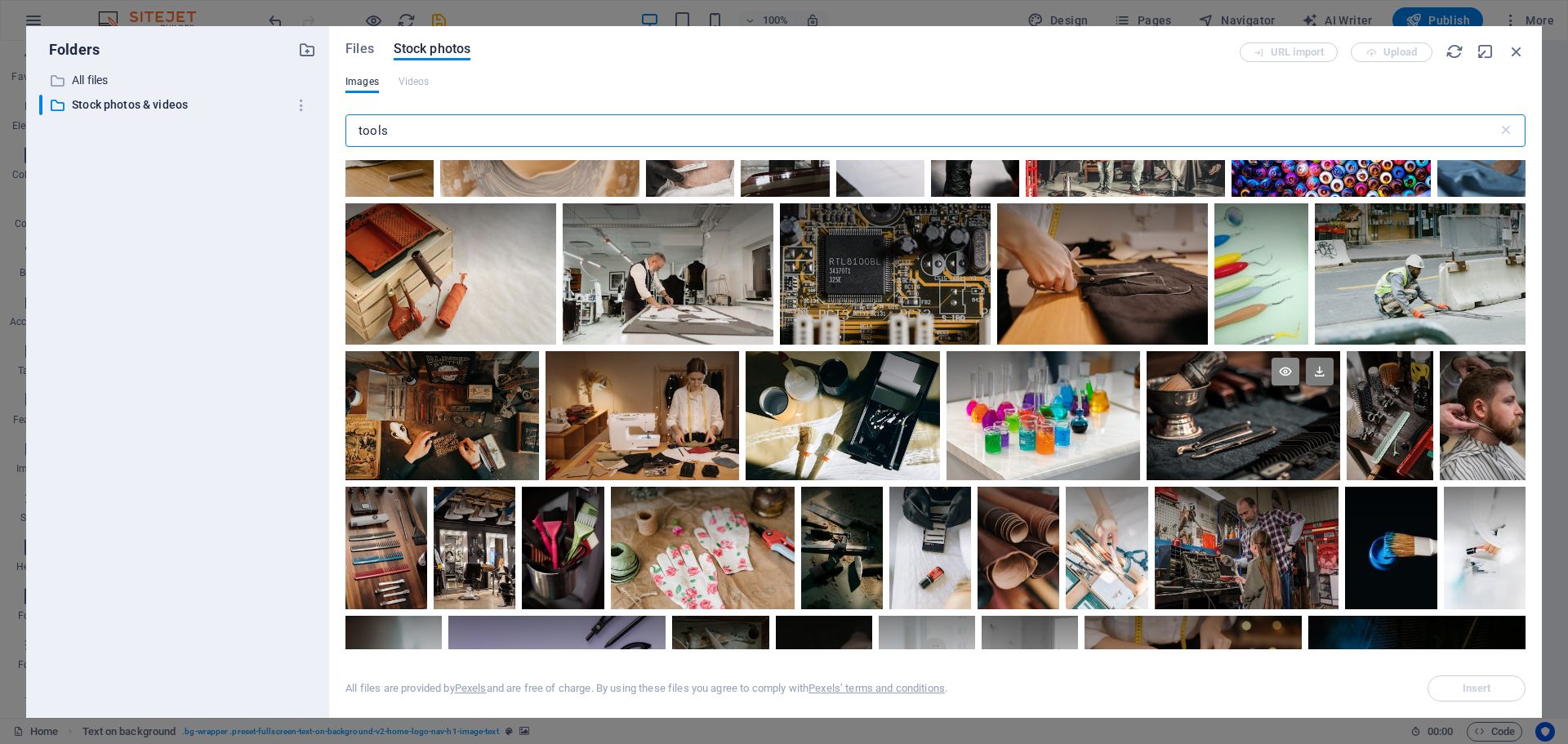
scroll to position [7921, 0]
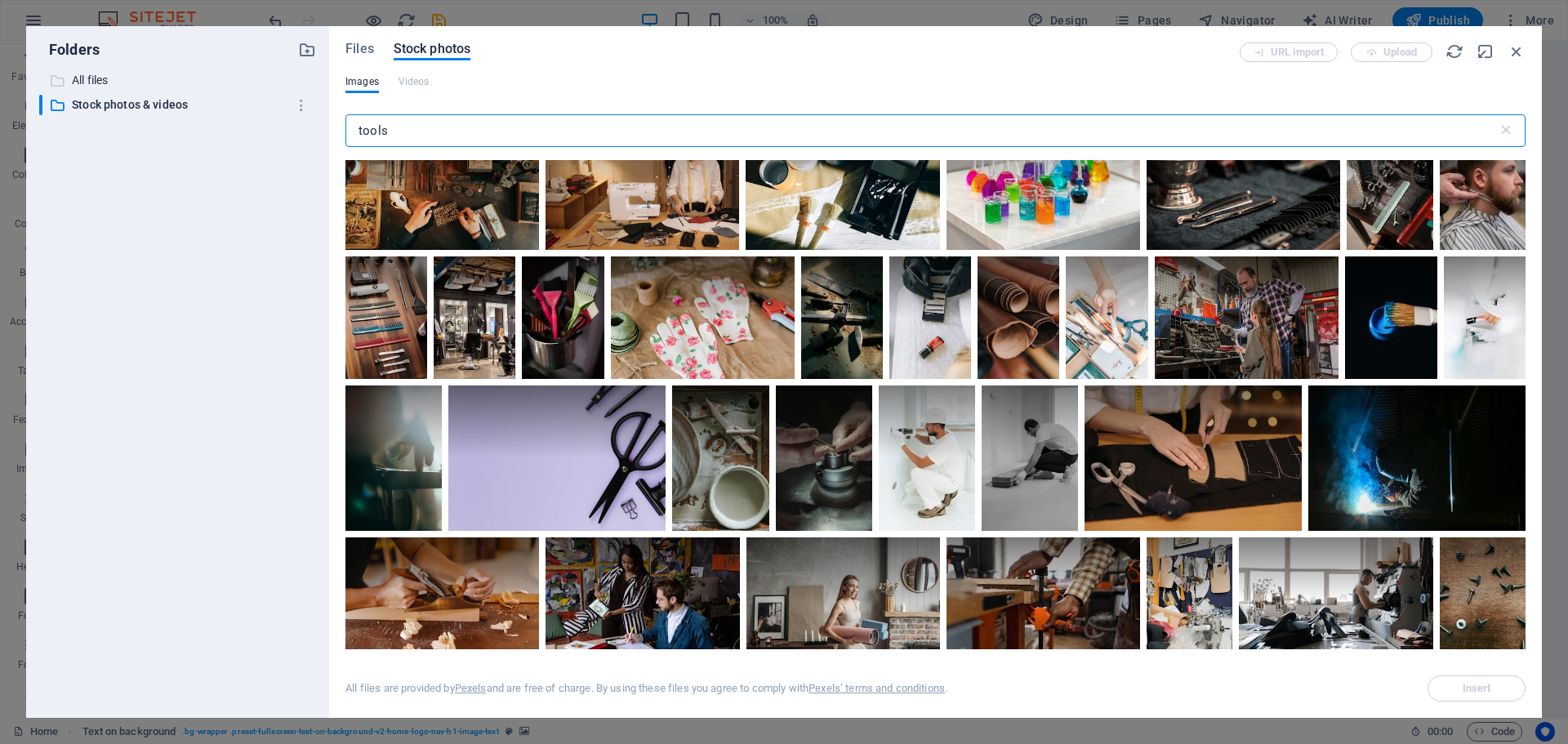
type input "tools"
click at [102, 79] on p "All files" at bounding box center [179, 80] width 214 height 19
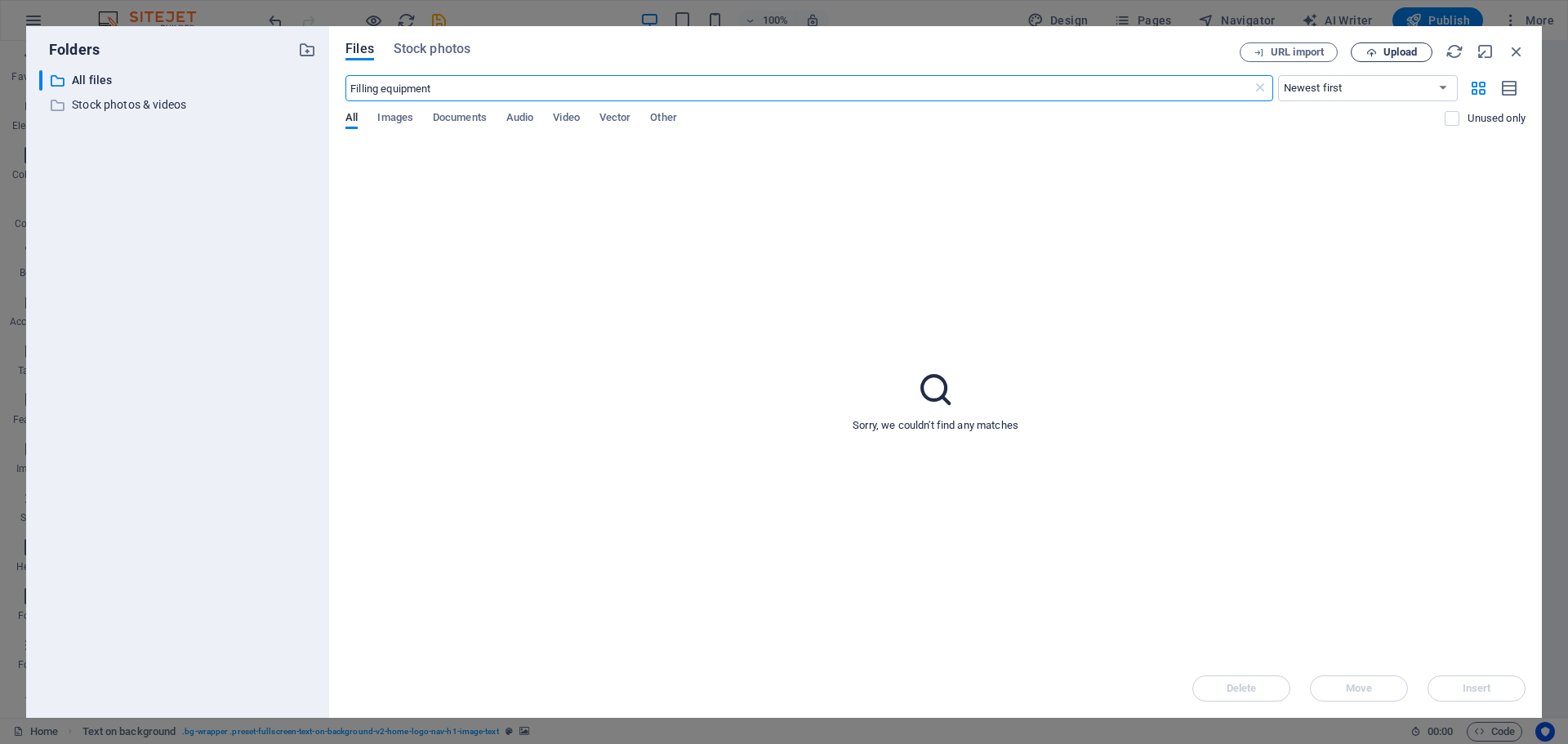
click at [1397, 51] on span "Upload" at bounding box center [1399, 52] width 33 height 10
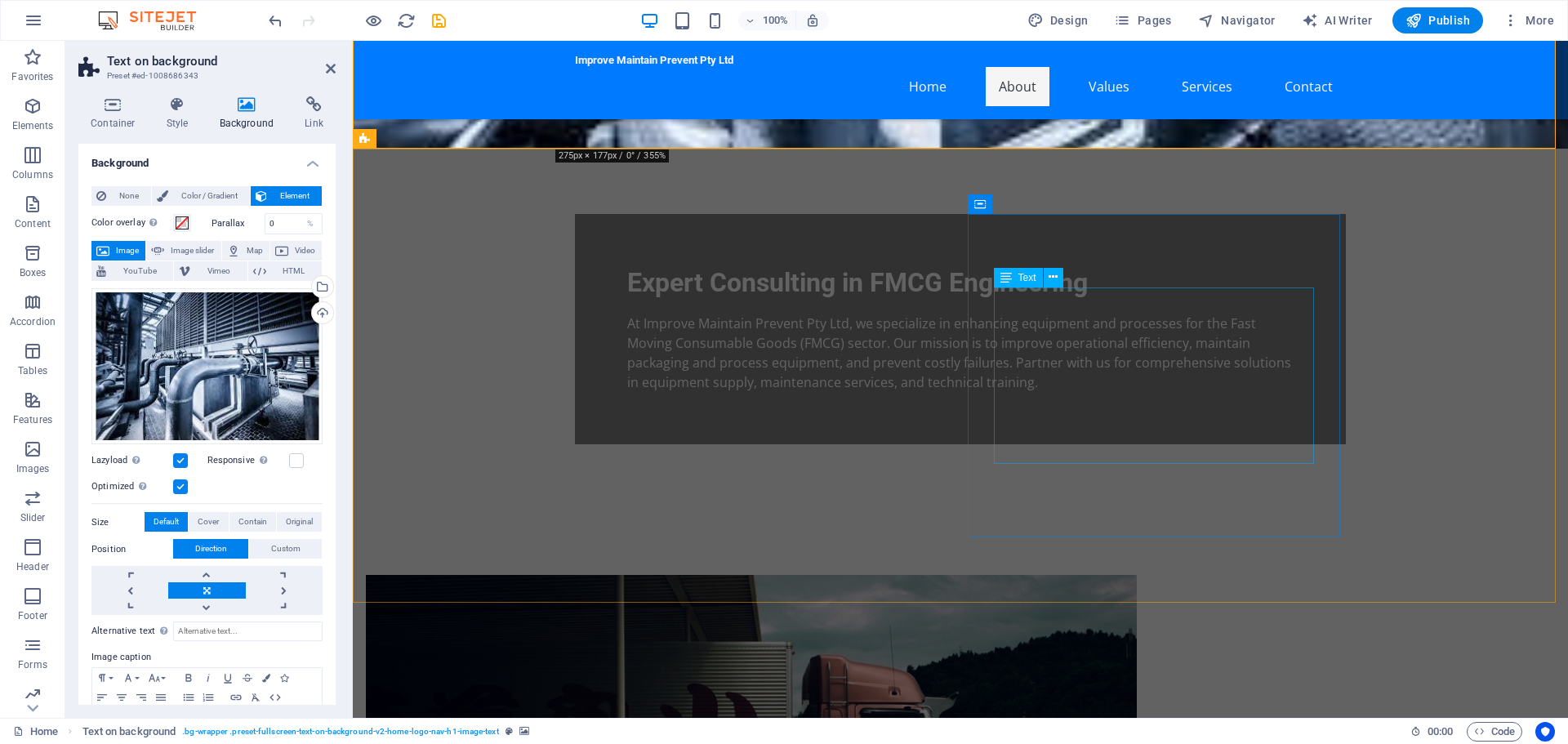
scroll to position [408, 0]
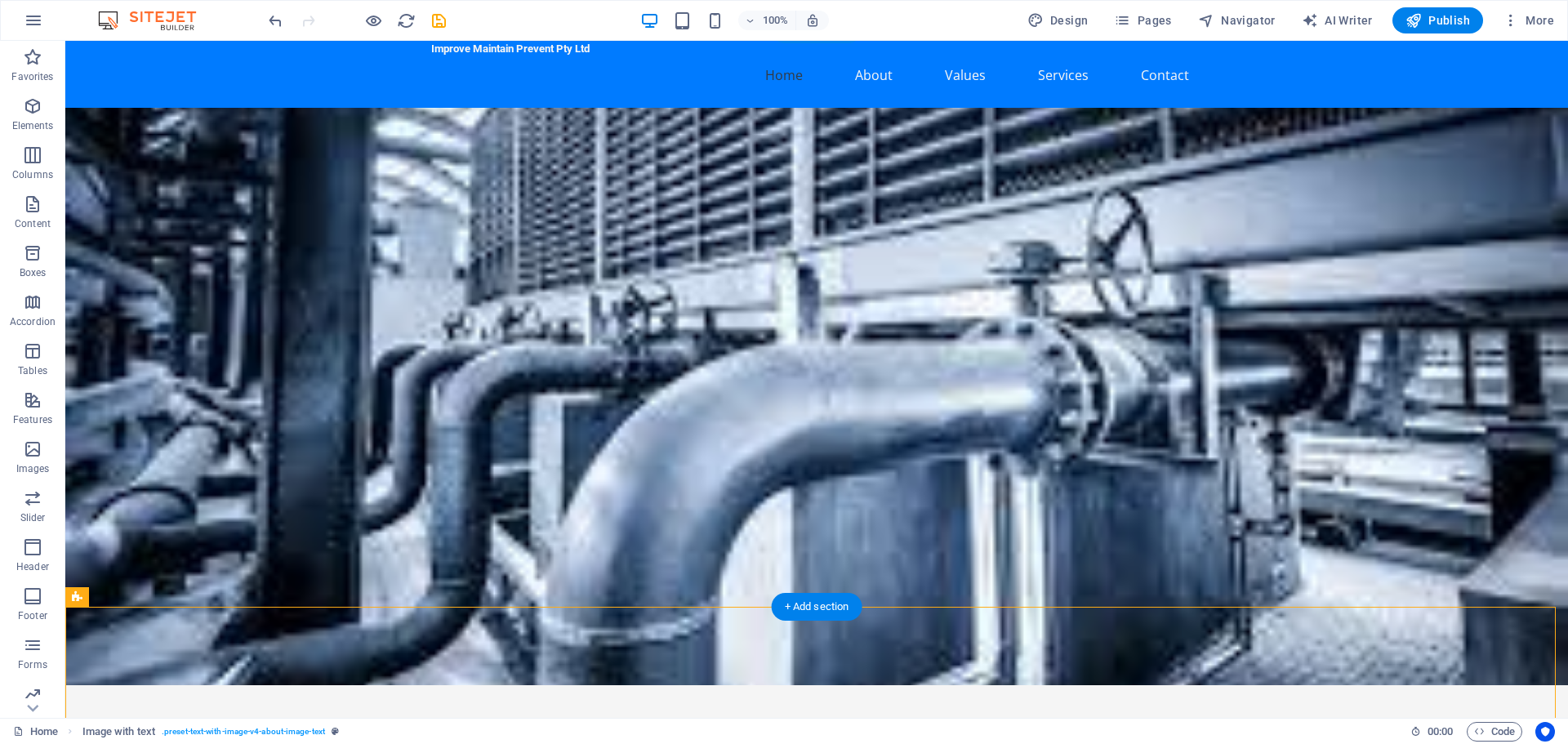
scroll to position [0, 0]
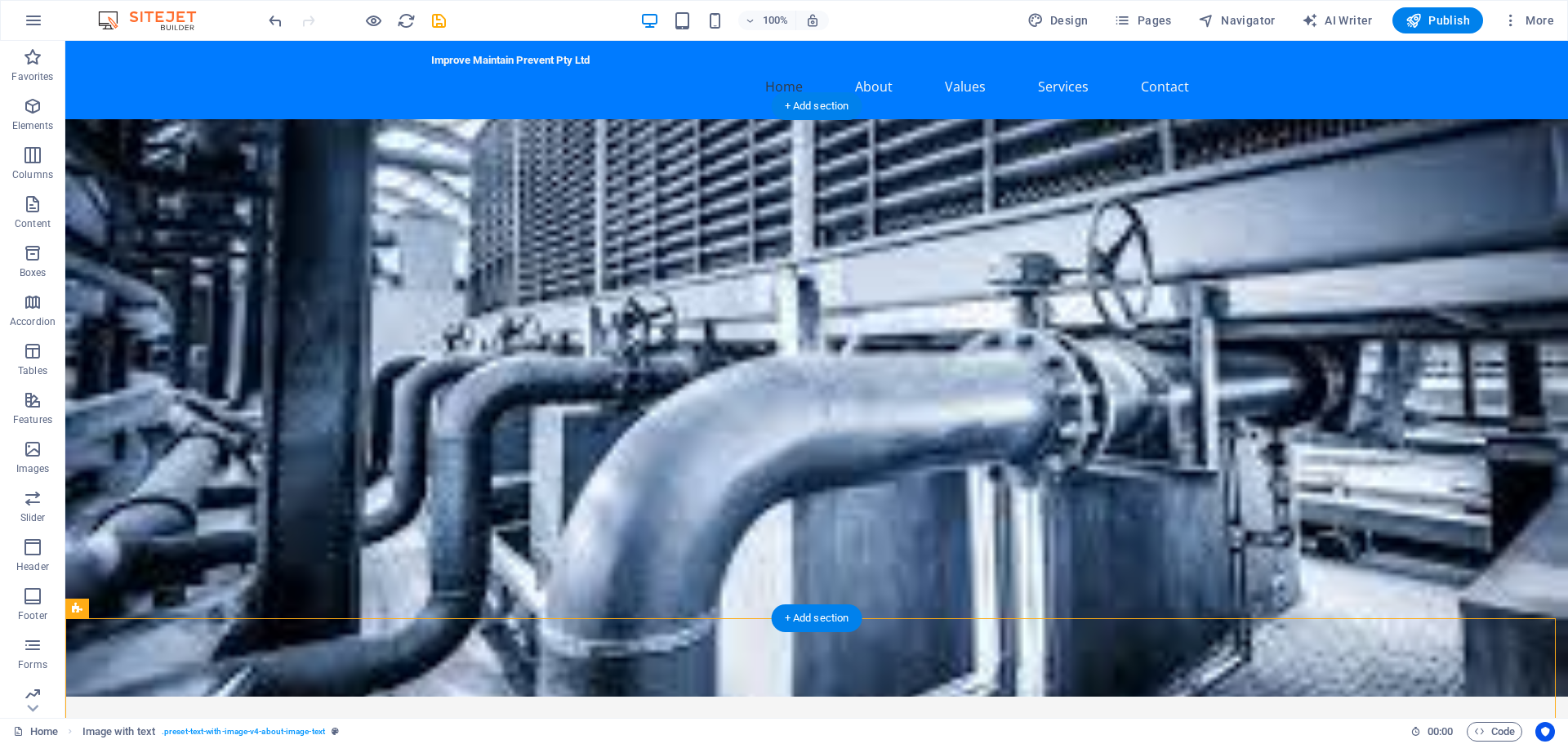
click at [274, 285] on figure at bounding box center [816, 407] width 1503 height 577
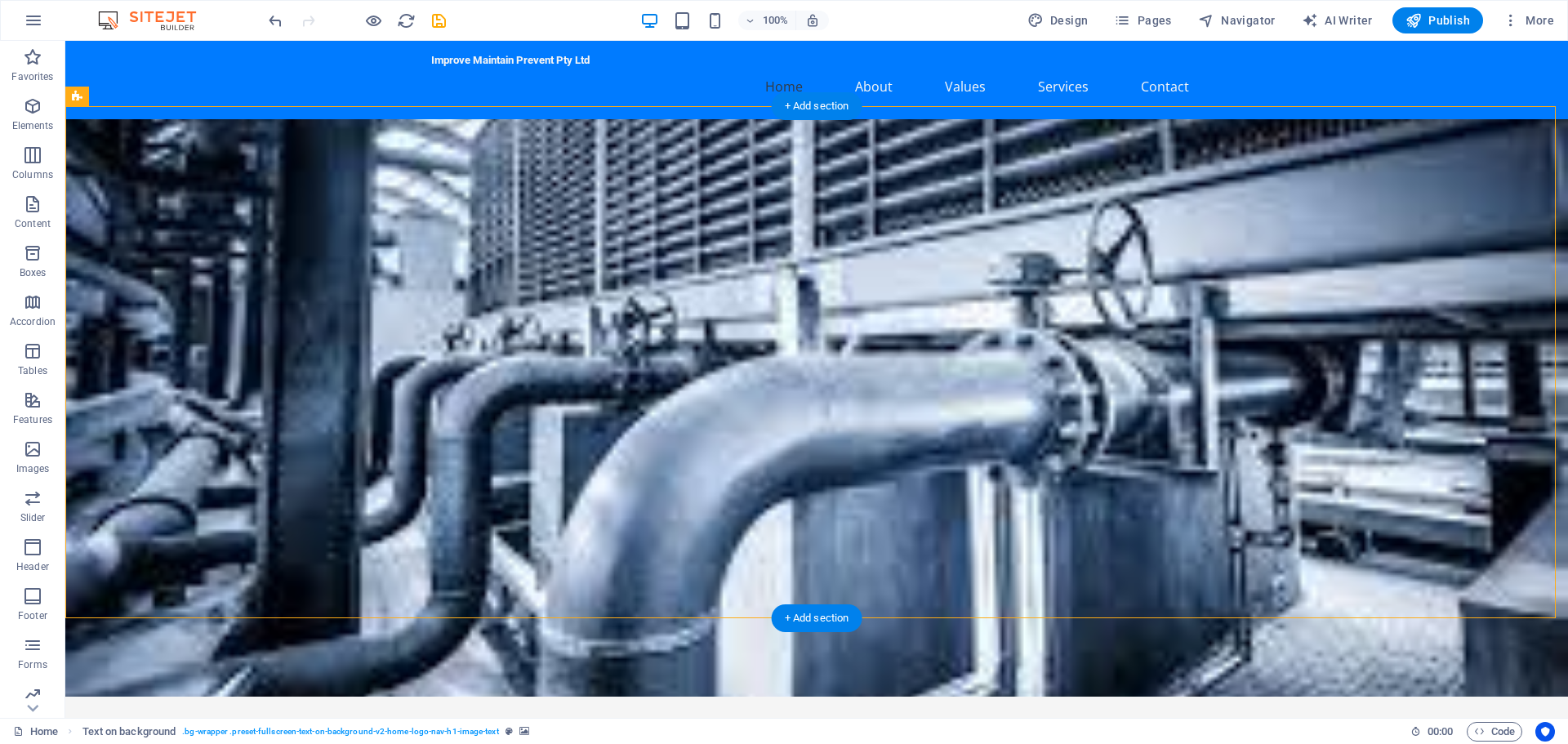
click at [274, 285] on figure at bounding box center [816, 407] width 1503 height 577
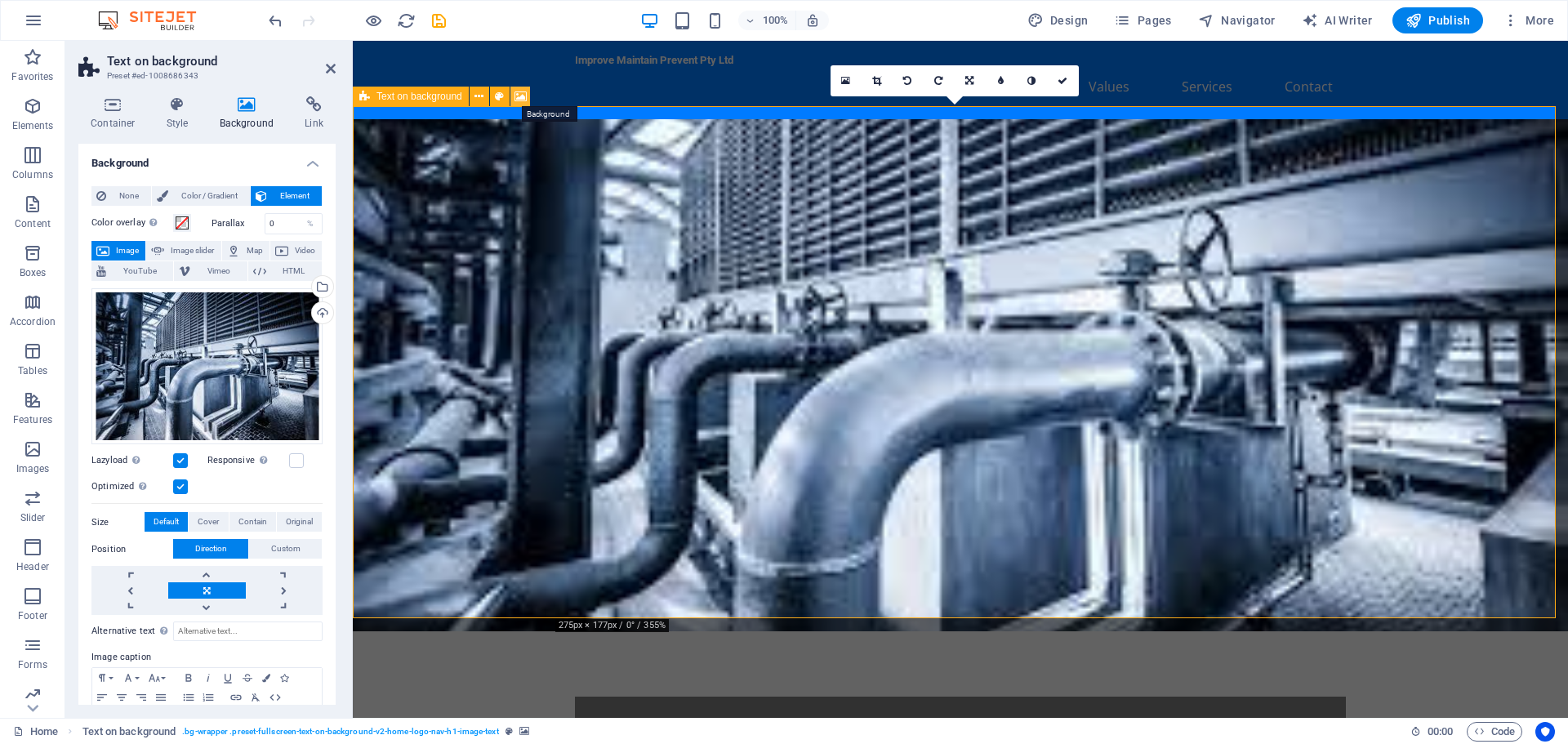
click at [520, 98] on icon at bounding box center [520, 96] width 12 height 17
click at [269, 351] on div "Drag files here, click to choose files or select files from Files or our free s…" at bounding box center [206, 366] width 231 height 157
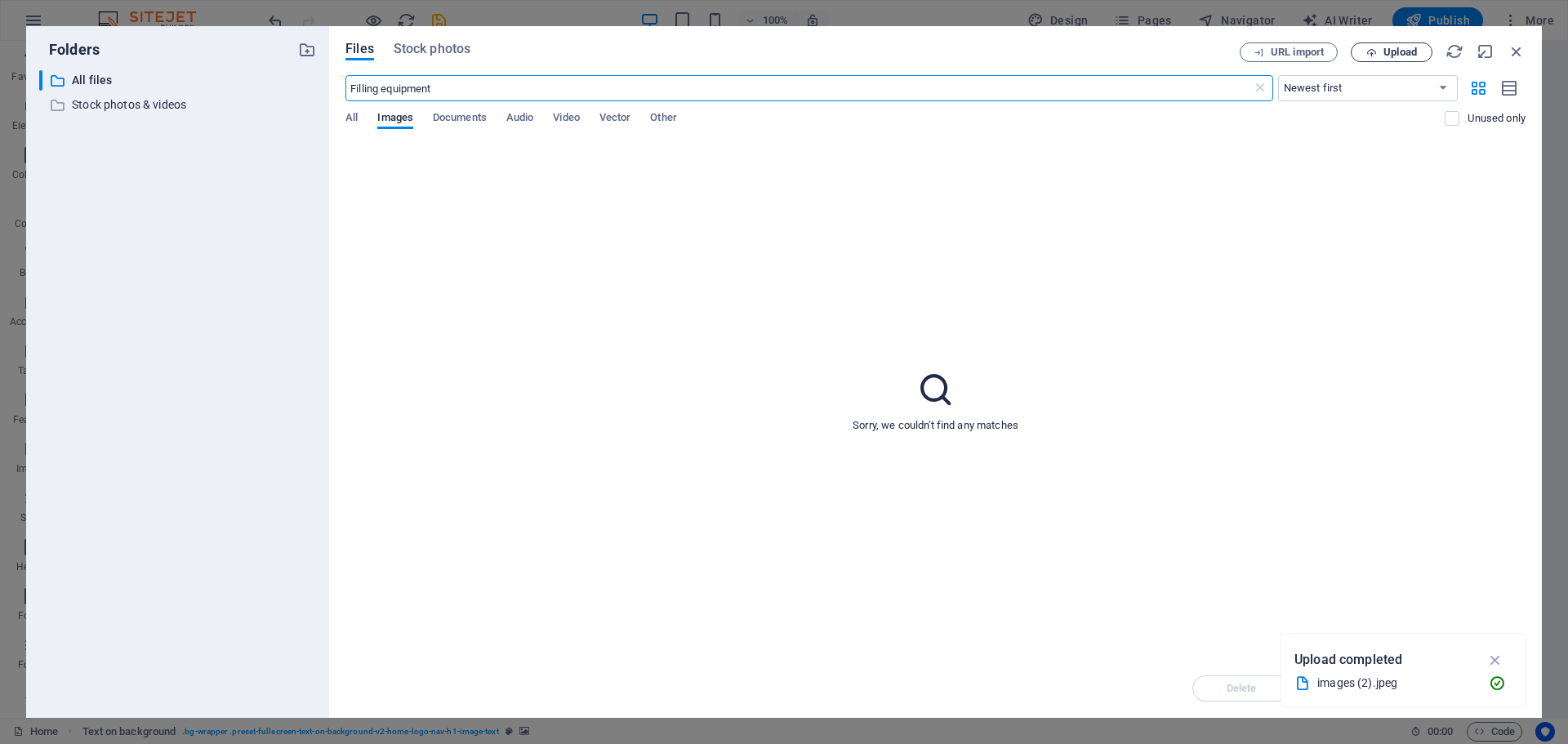
click at [1401, 51] on span "Upload" at bounding box center [1399, 52] width 33 height 10
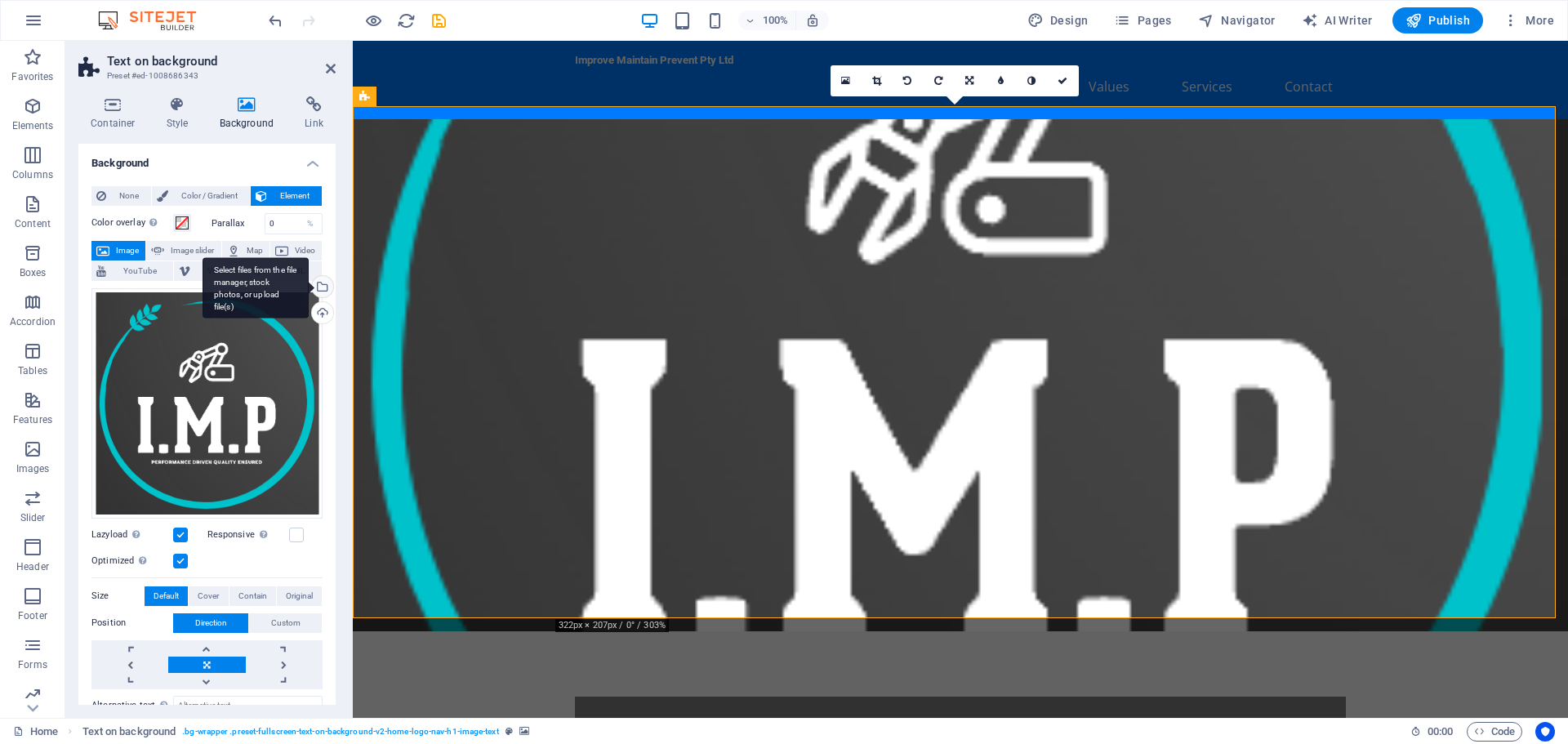
click at [309, 290] on div "Select files from the file manager, stock photos, or upload file(s)" at bounding box center [256, 287] width 106 height 61
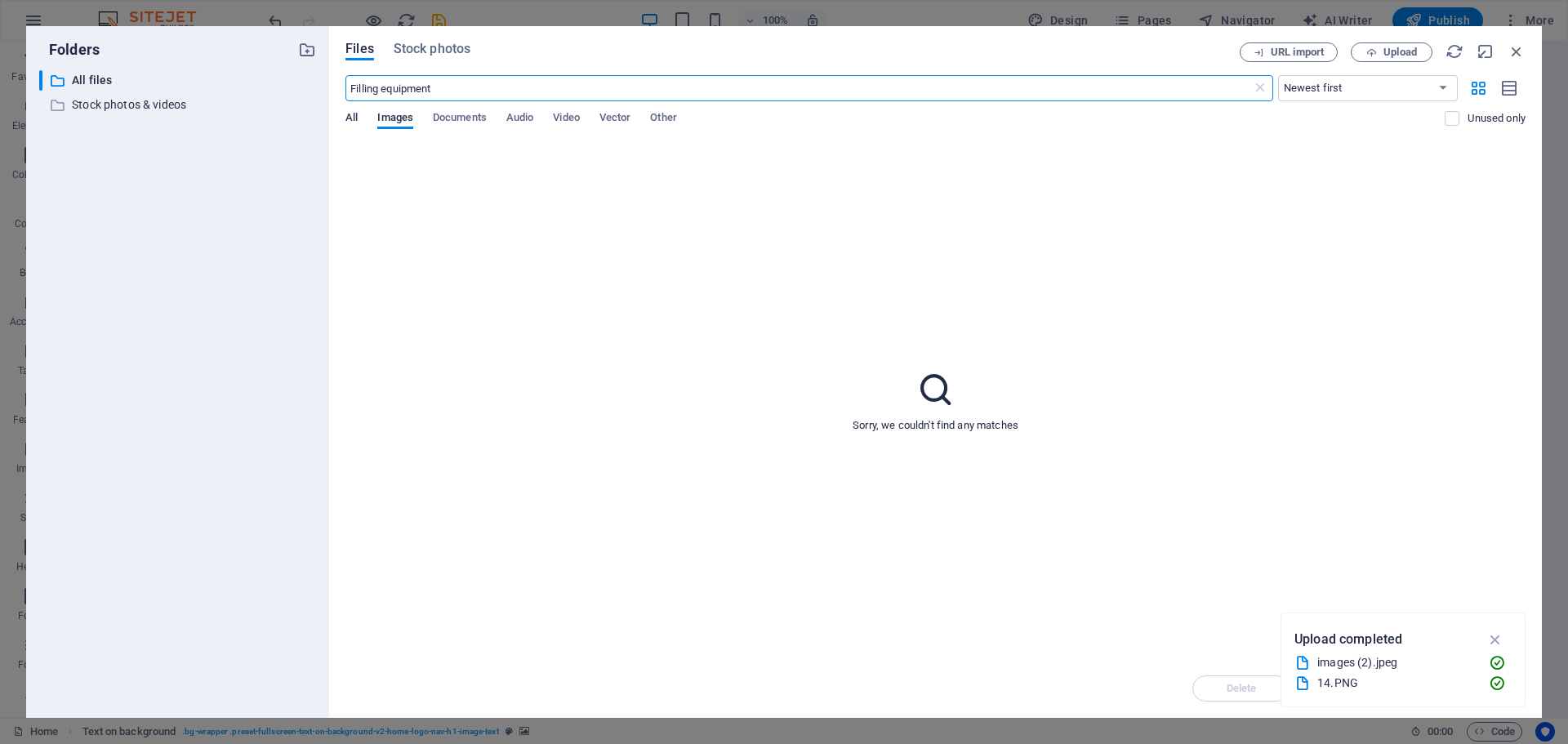
click at [354, 114] on span "All" at bounding box center [351, 119] width 12 height 23
click at [158, 108] on p "Stock photos & videos" at bounding box center [179, 105] width 214 height 19
click at [78, 80] on p "All files" at bounding box center [179, 80] width 214 height 19
click at [405, 46] on span "Stock photos" at bounding box center [432, 49] width 77 height 20
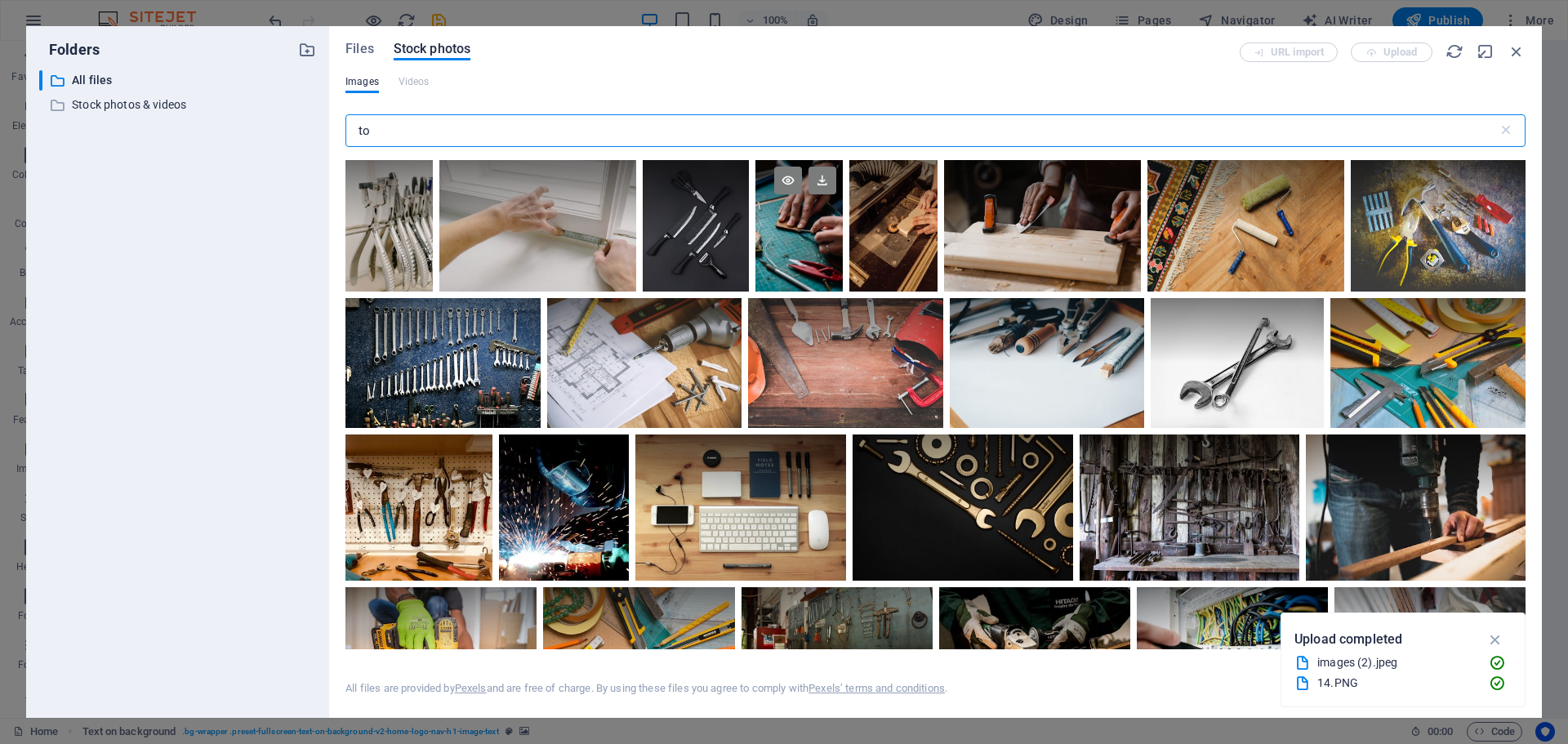
type input "t"
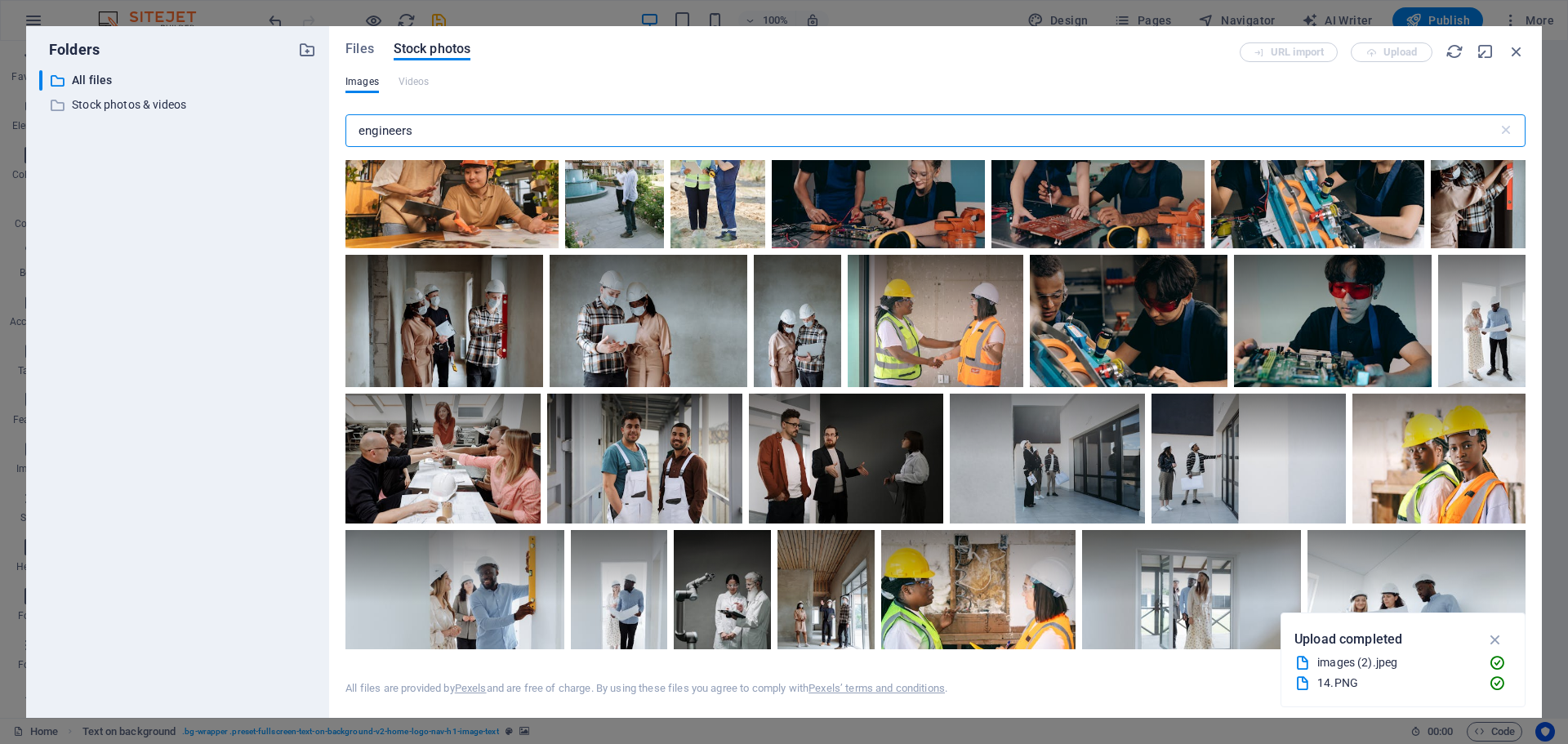
scroll to position [1143, 0]
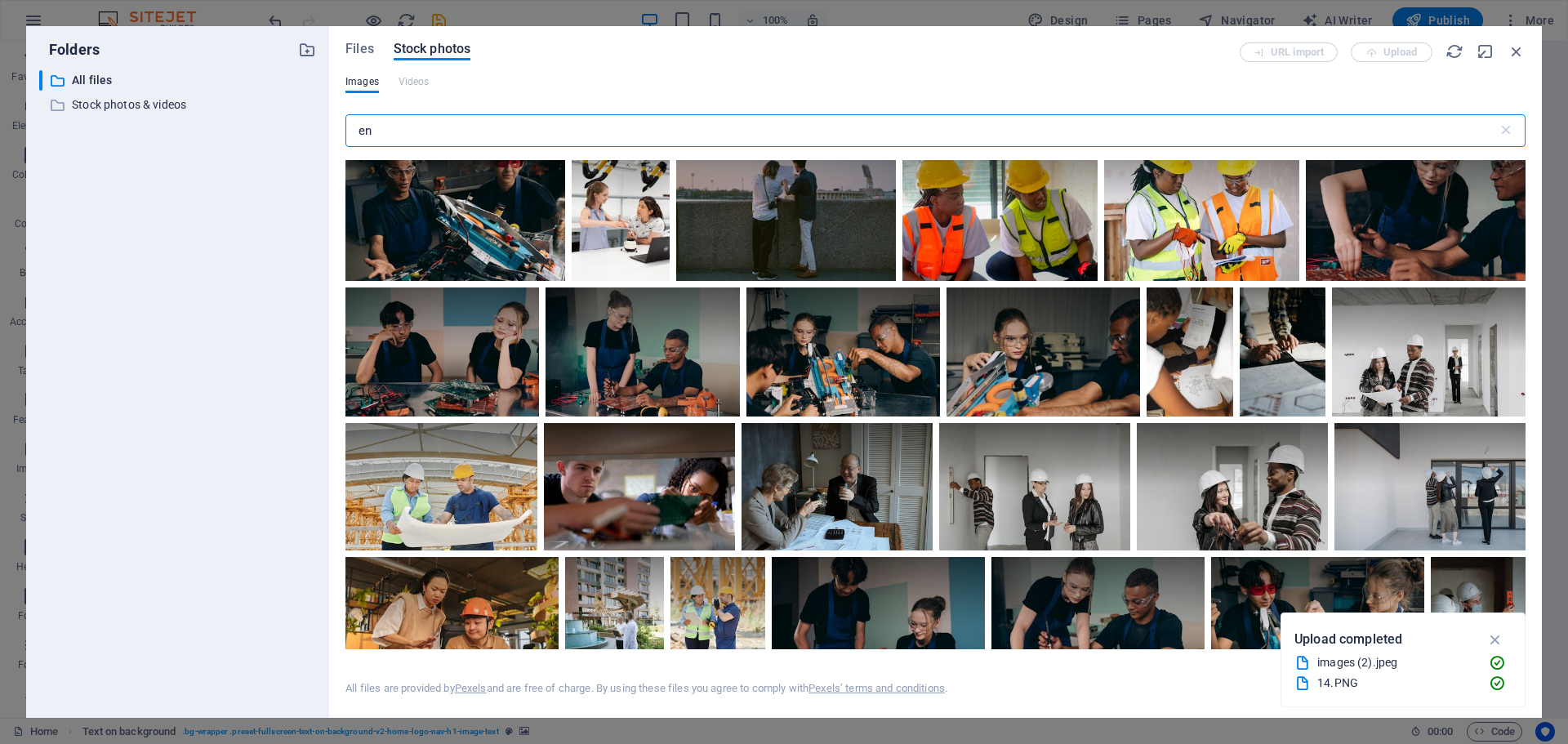
type input "e"
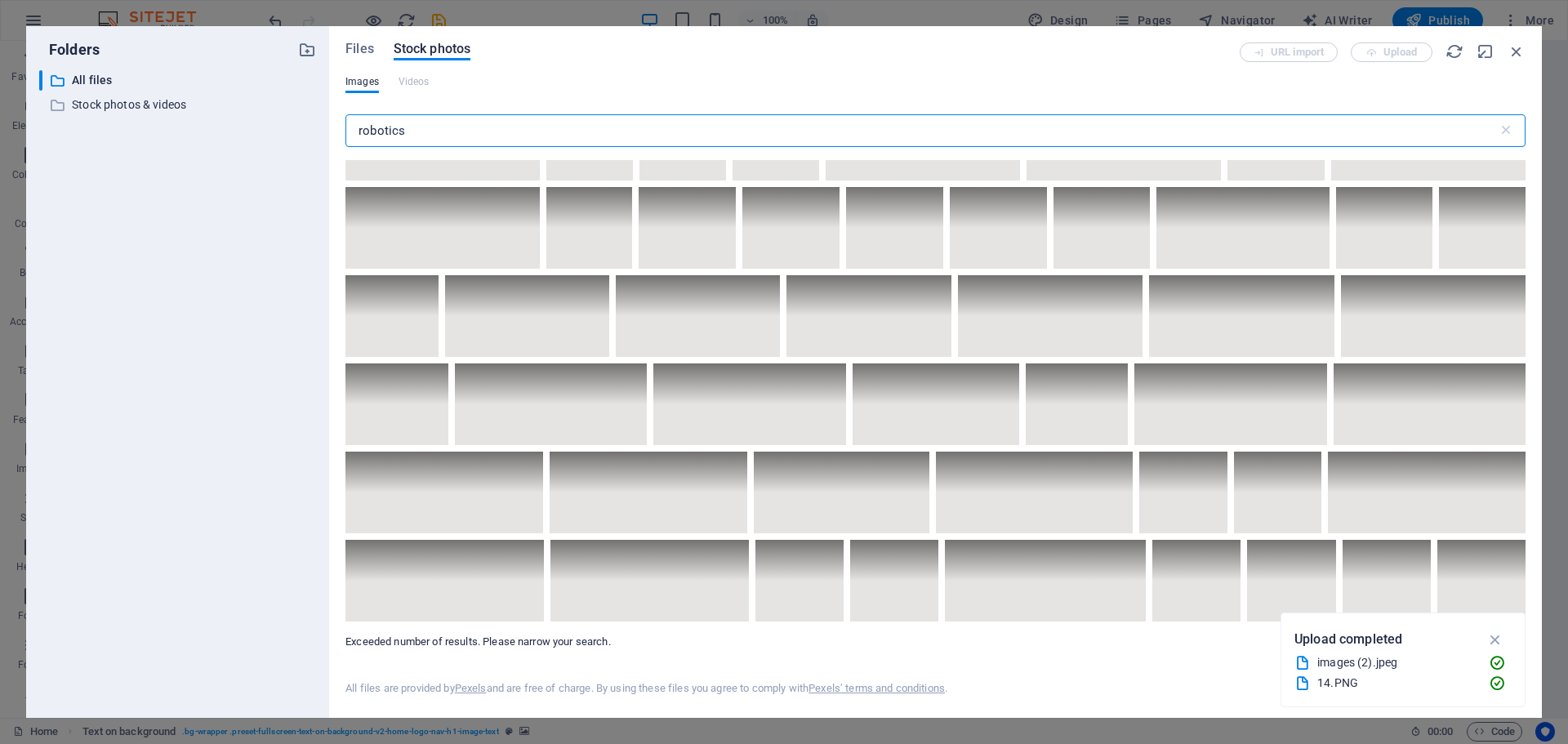
scroll to position [8930, 0]
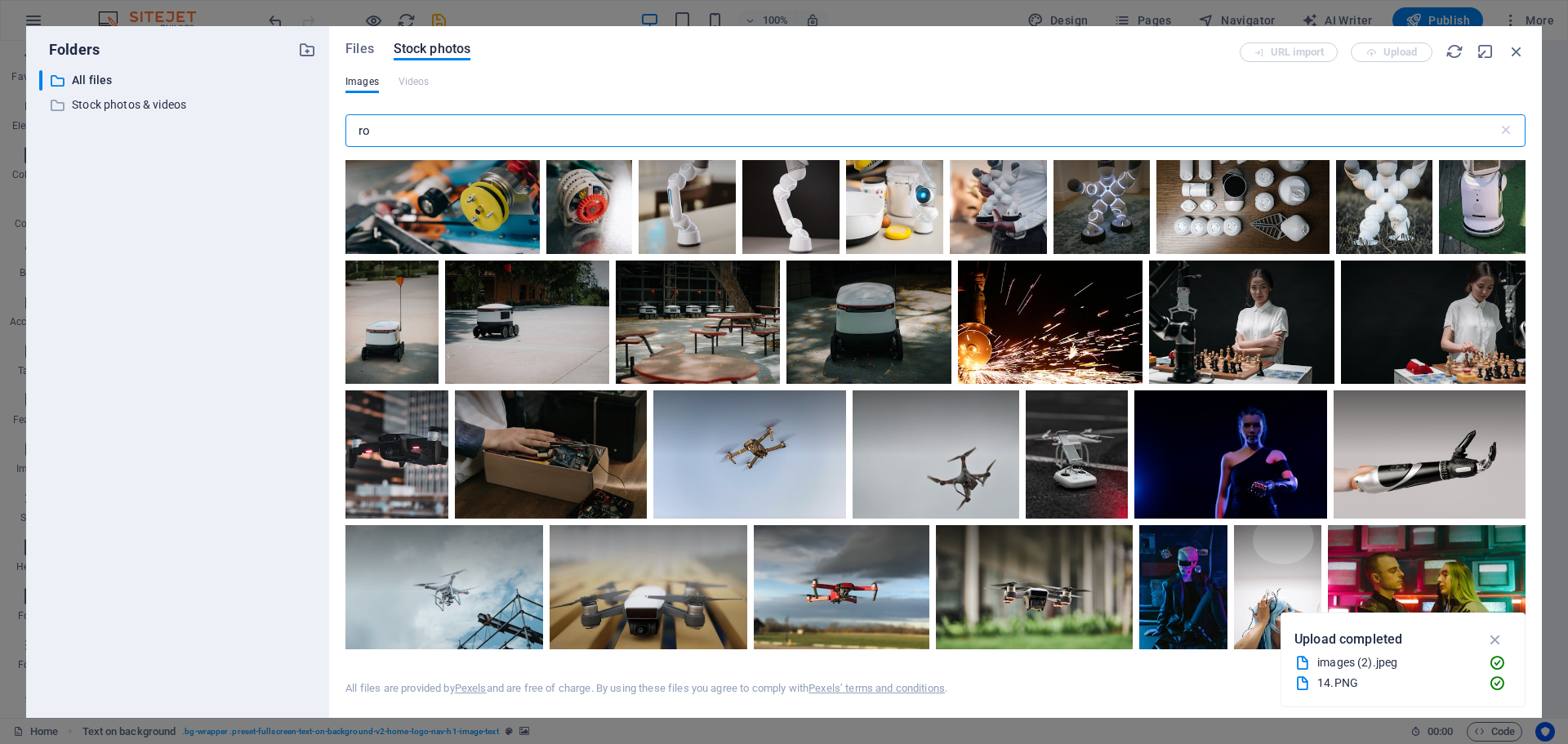
type input "r"
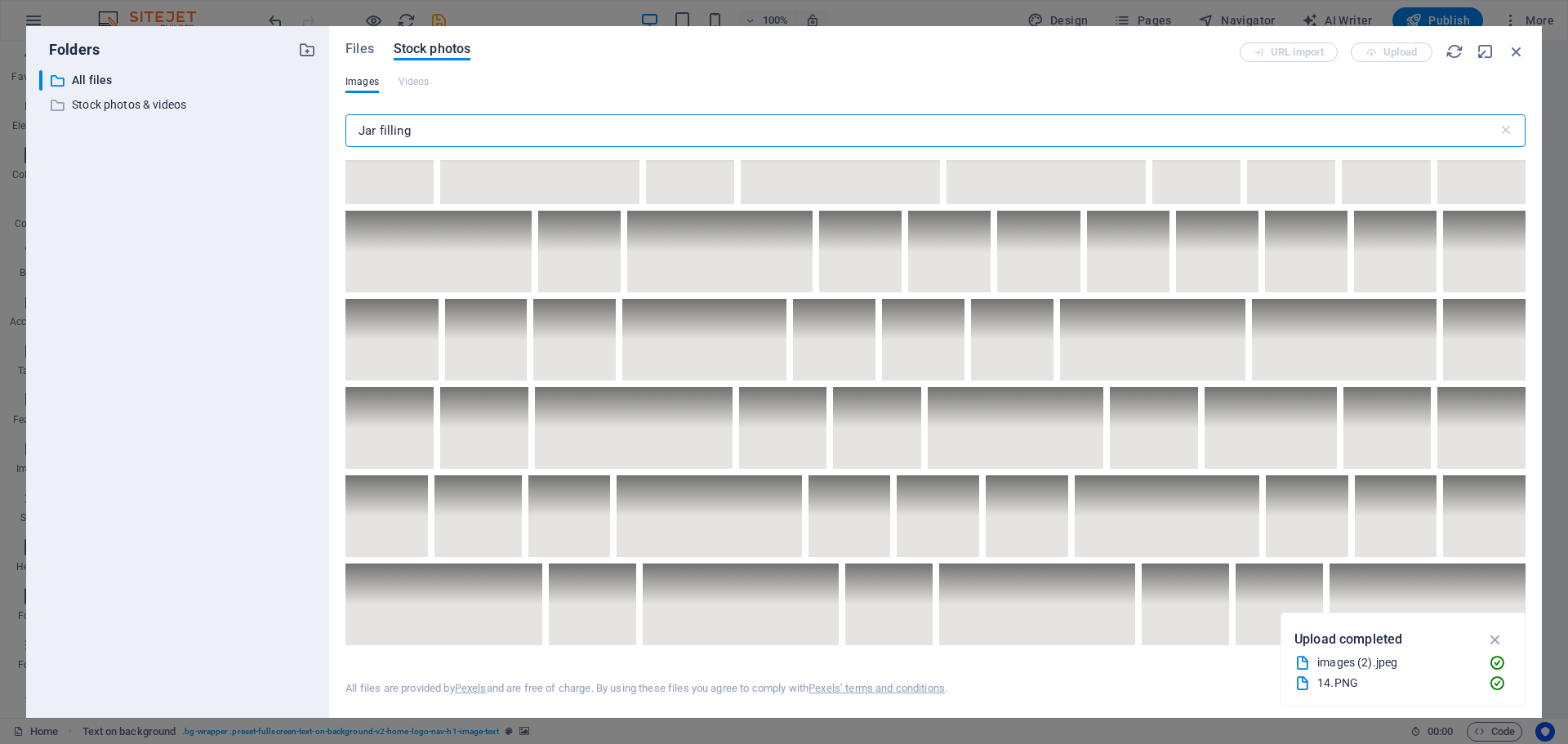
scroll to position [3348, 0]
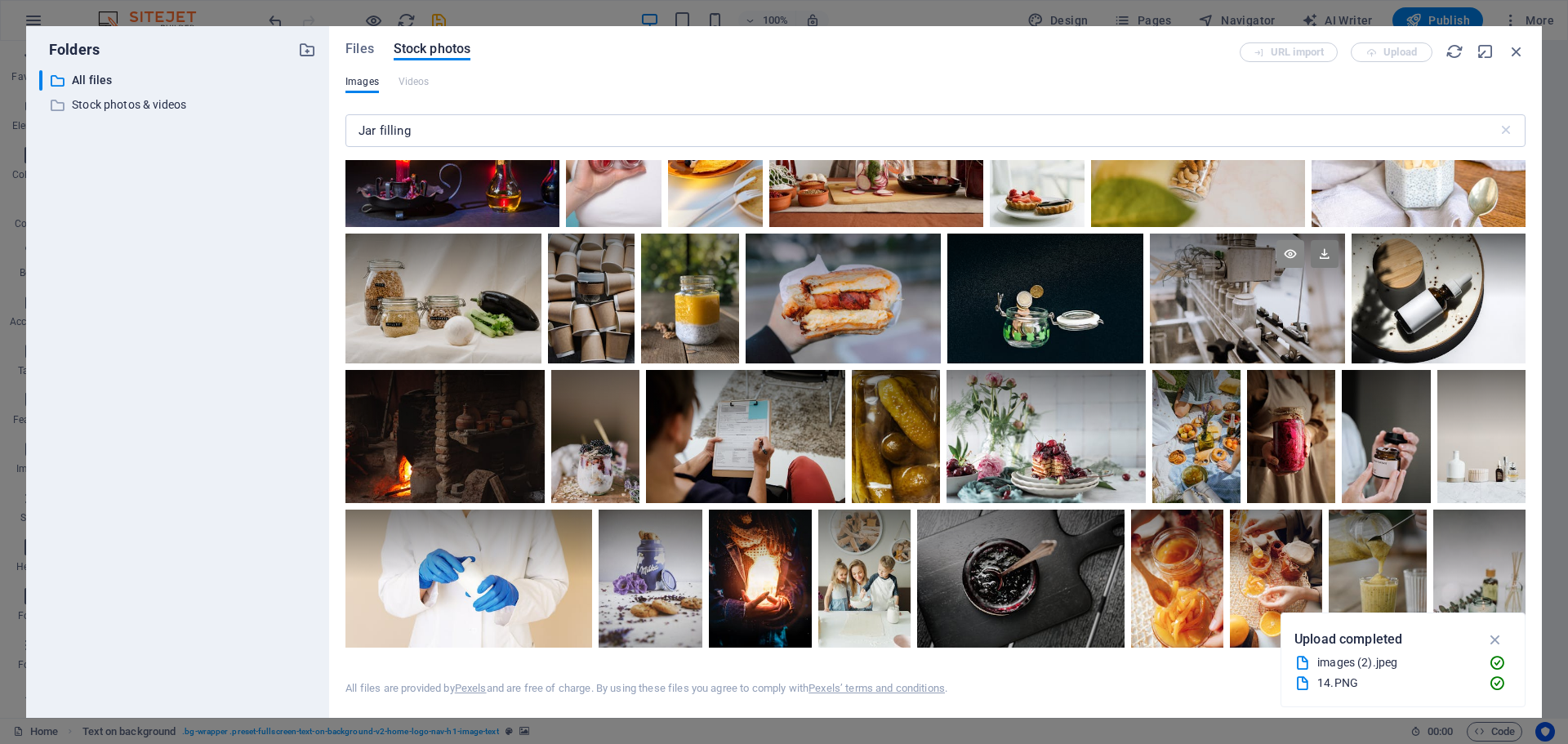
click at [1285, 250] on icon at bounding box center [1290, 254] width 28 height 28
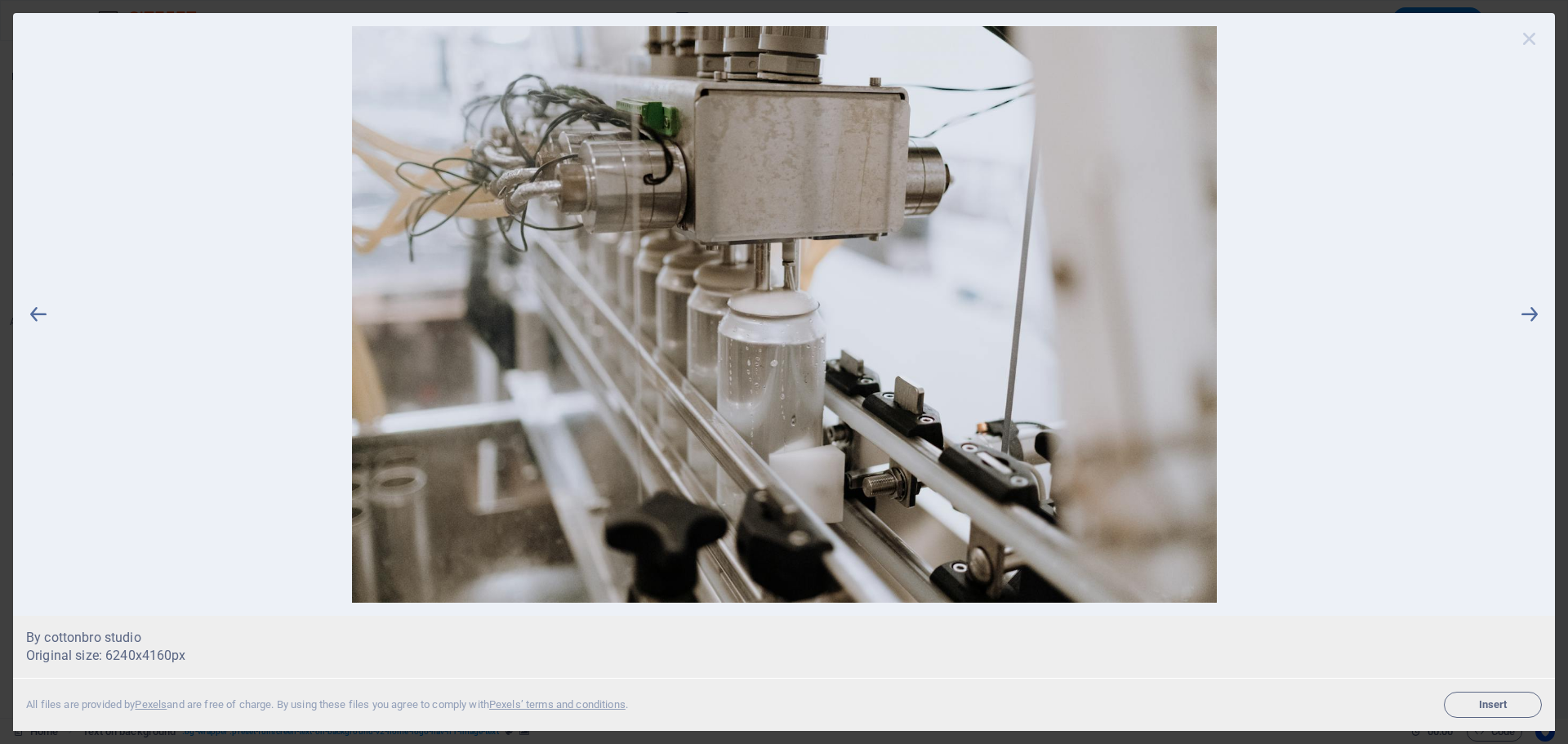
click at [1528, 44] on icon at bounding box center [1529, 38] width 24 height 24
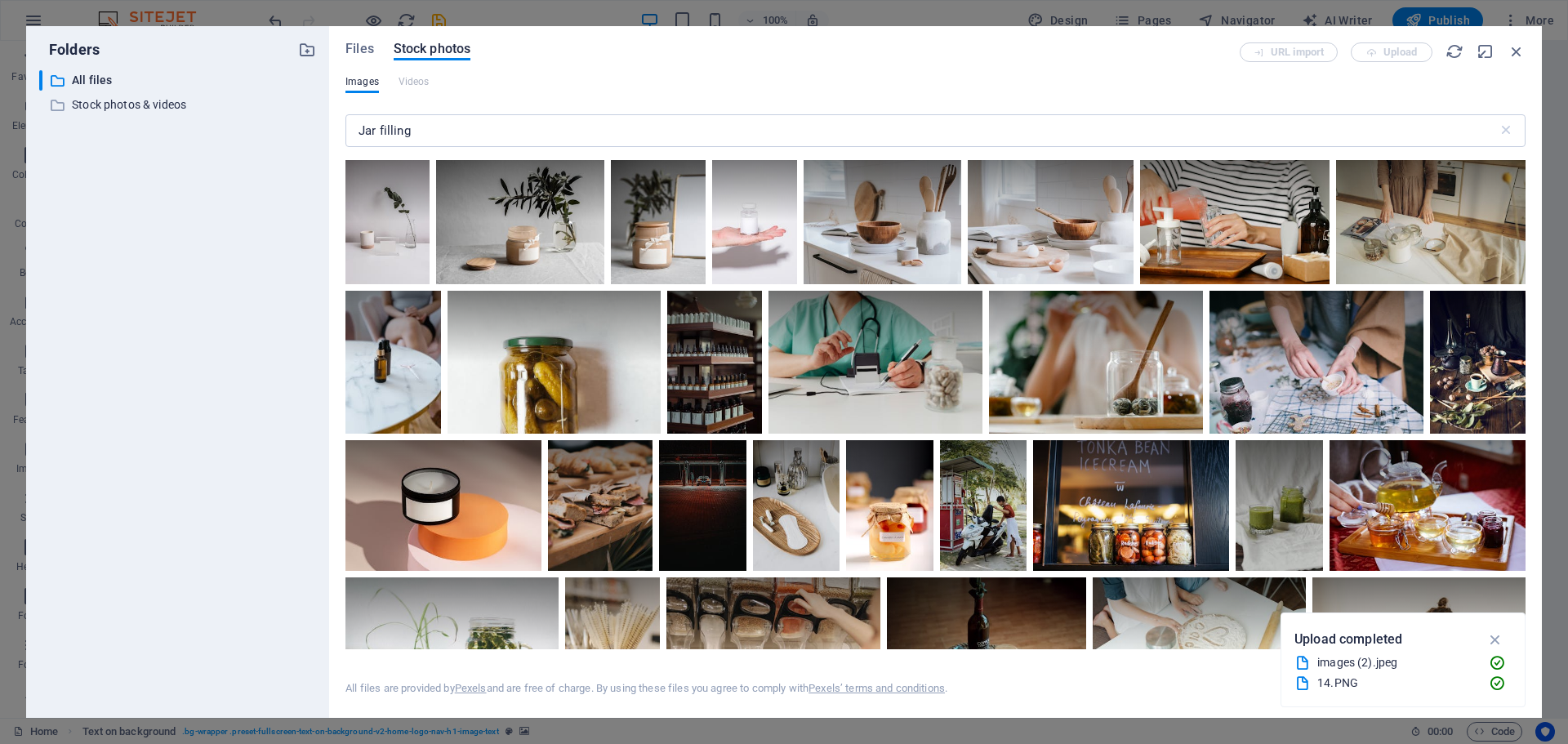
scroll to position [7104, 0]
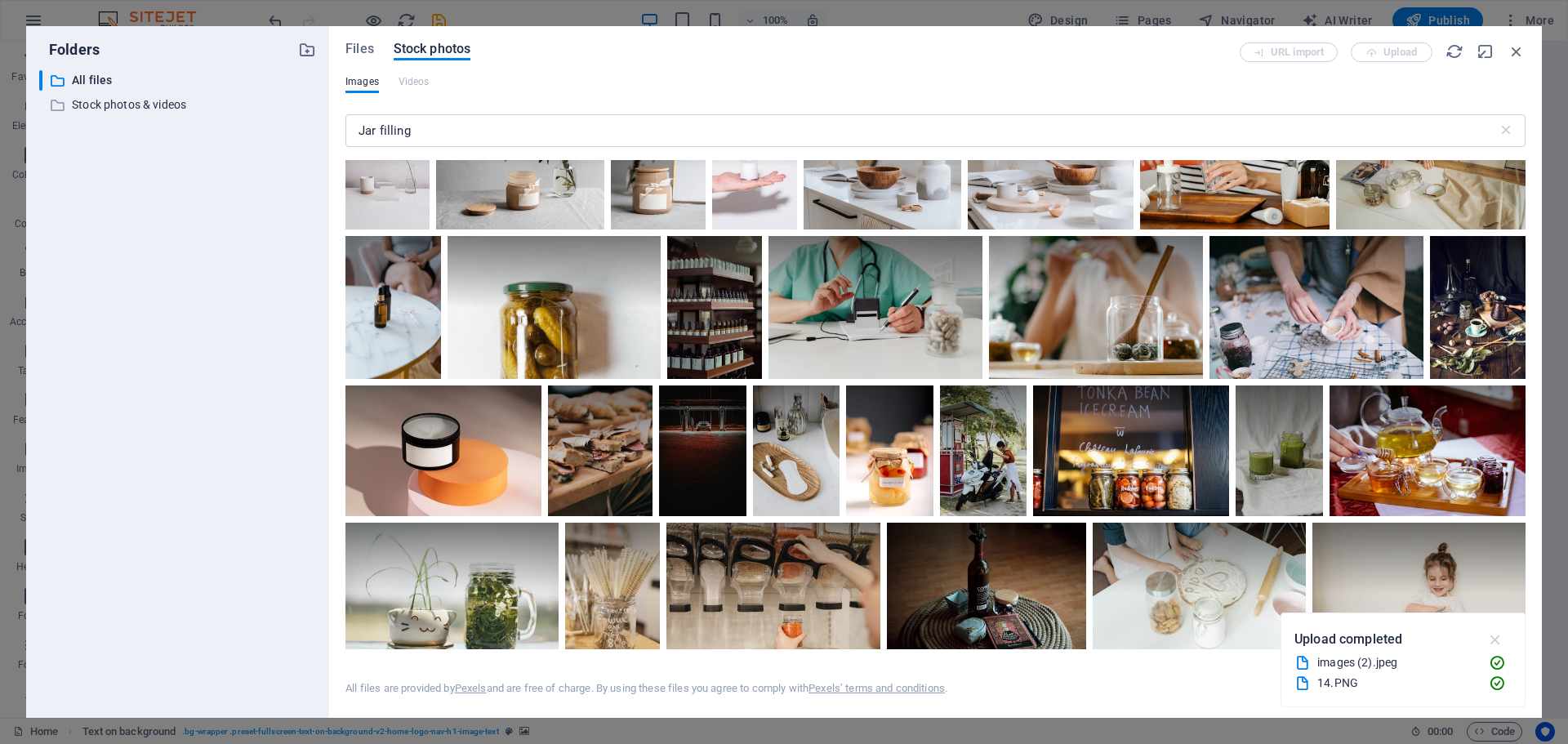
click at [1498, 639] on icon "button" at bounding box center [1495, 639] width 19 height 18
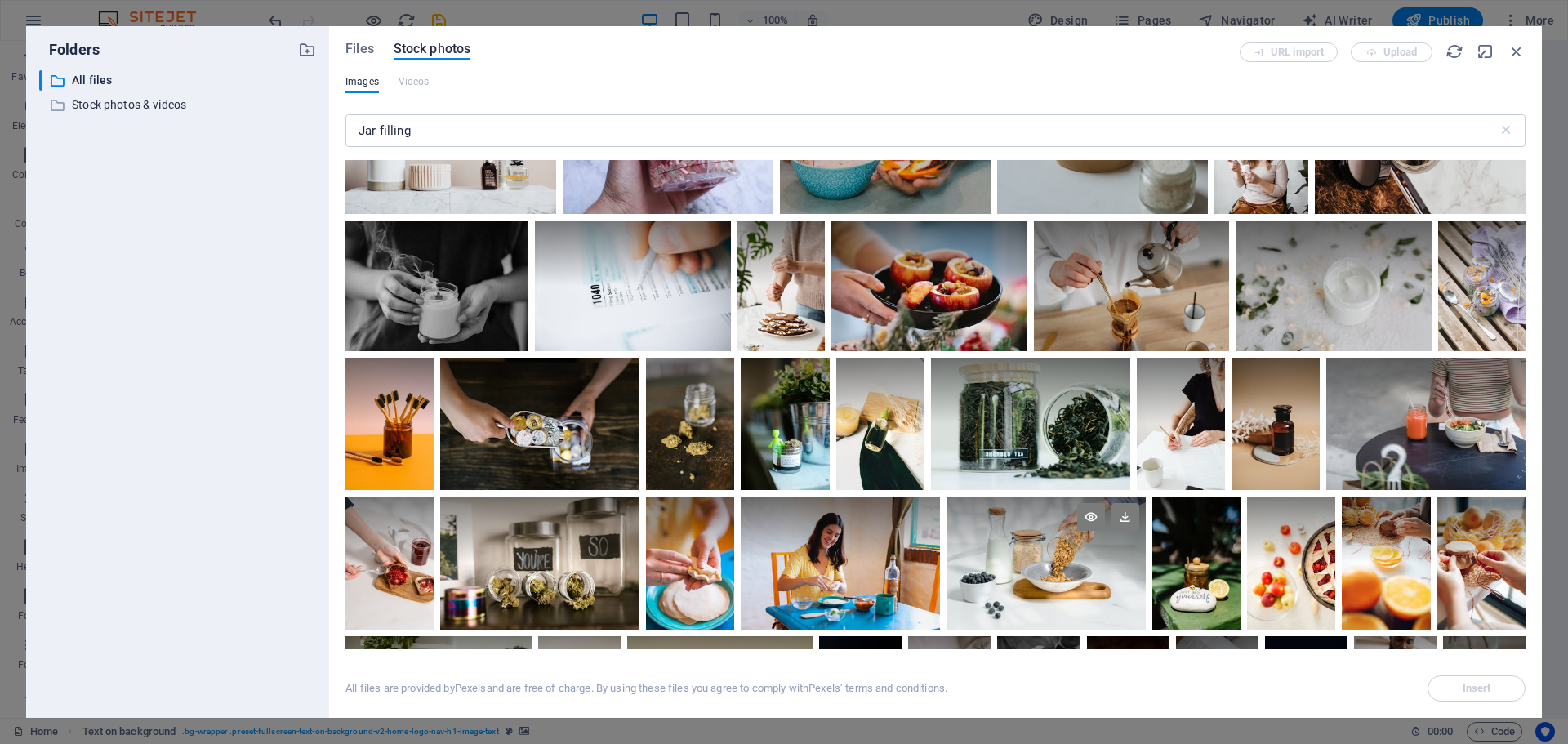
scroll to position [4905, 0]
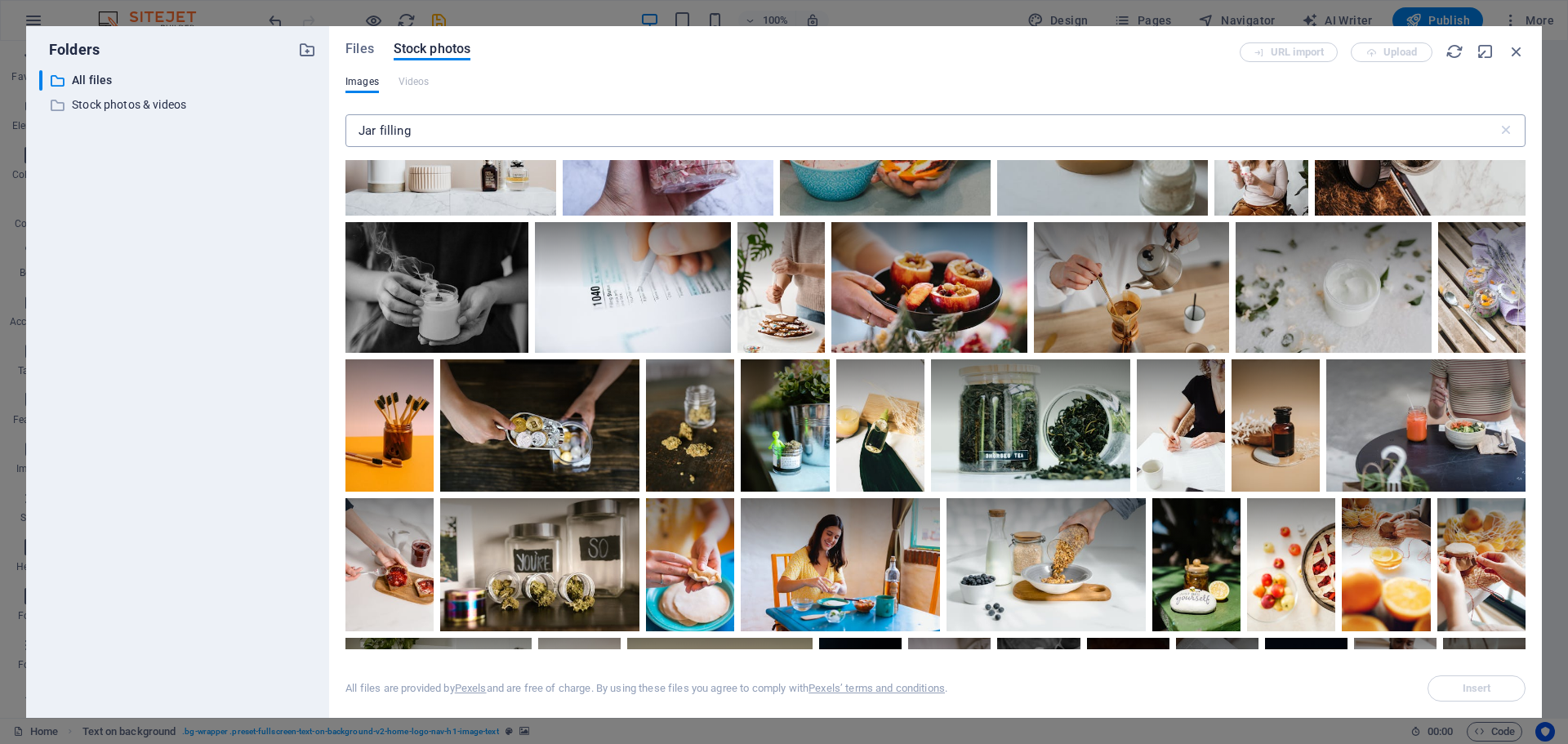
click at [479, 127] on input "Jar filling" at bounding box center [921, 130] width 1152 height 33
type input "J"
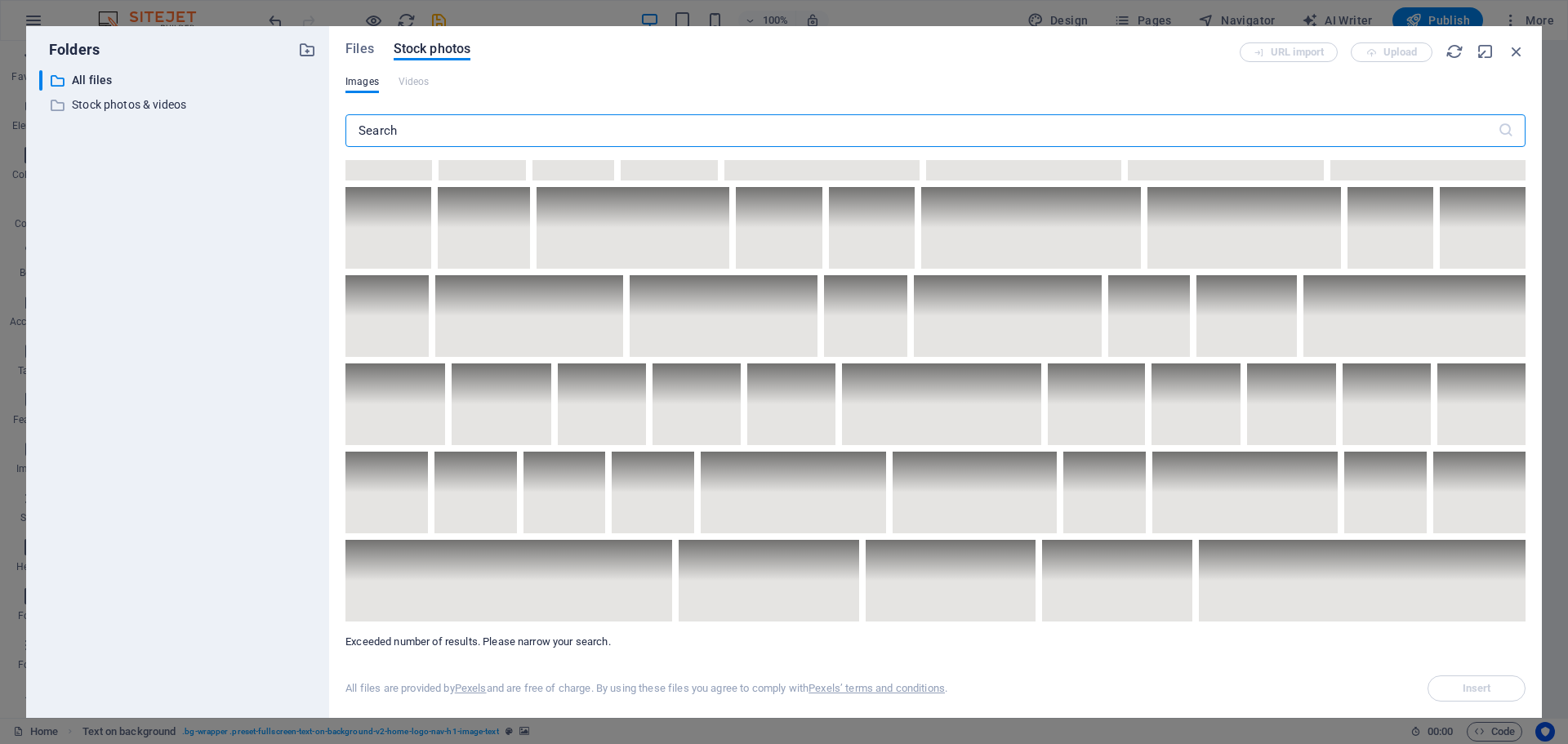
scroll to position [5145, 0]
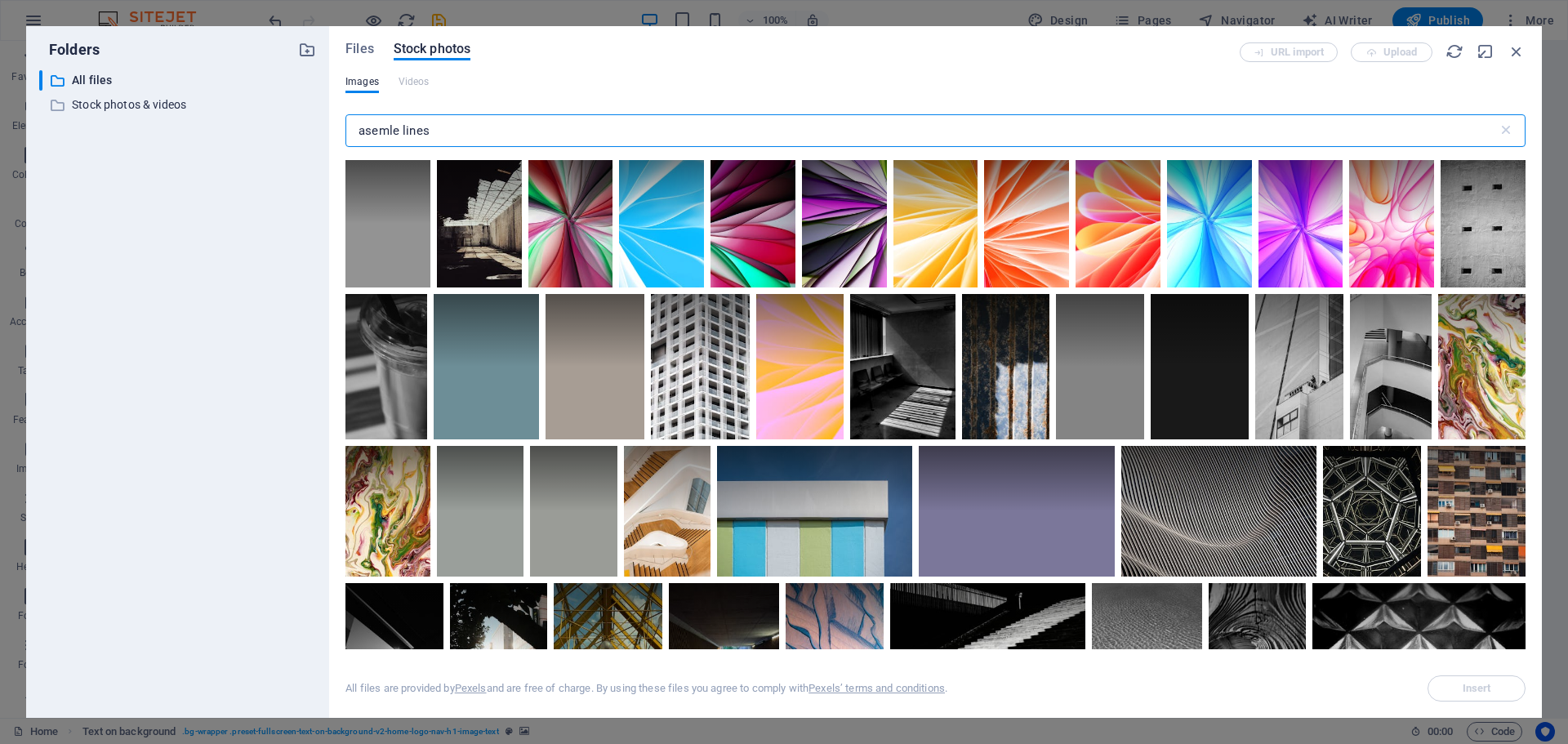
click at [389, 129] on input "asemle lines" at bounding box center [921, 130] width 1152 height 33
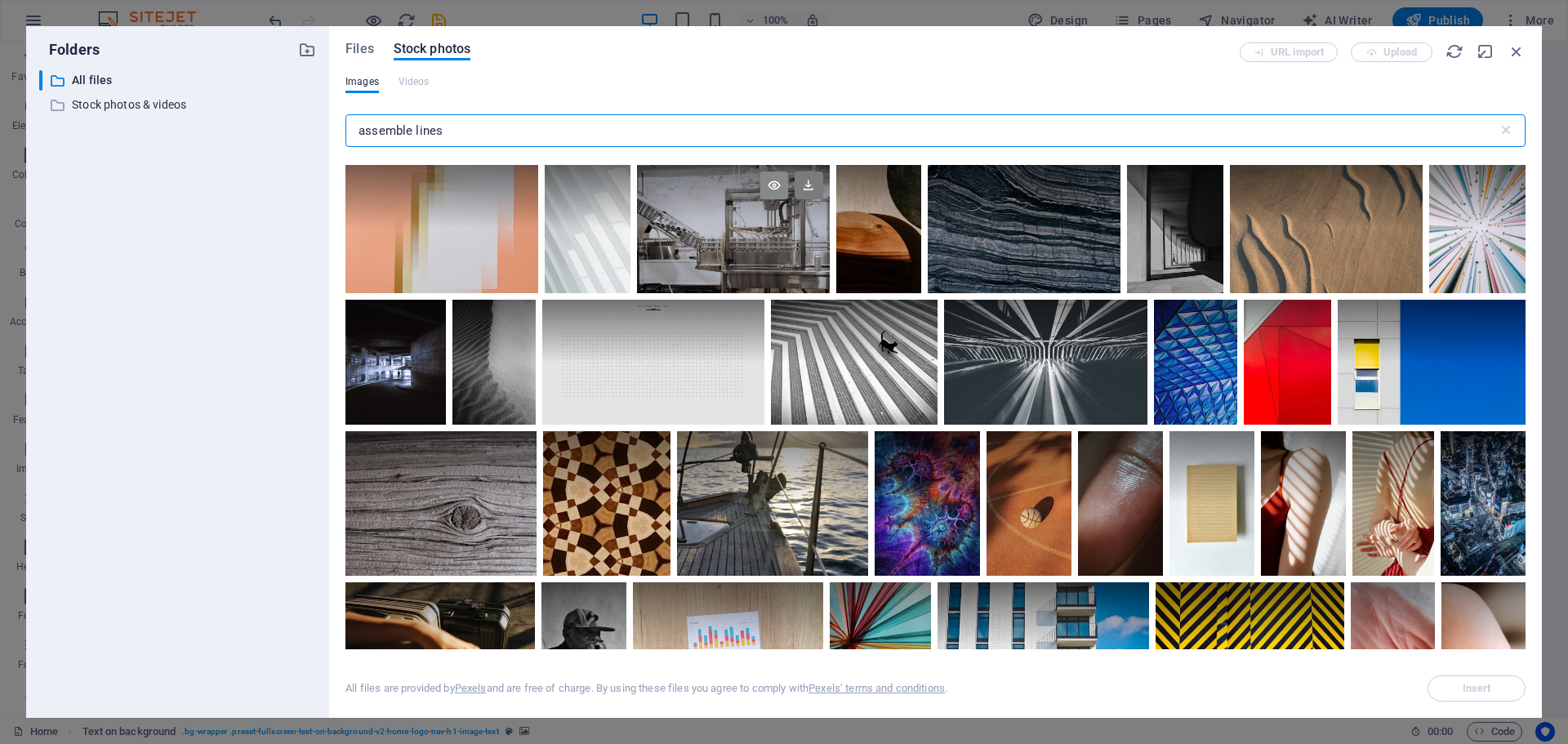
click at [788, 171] on icon at bounding box center [774, 185] width 28 height 28
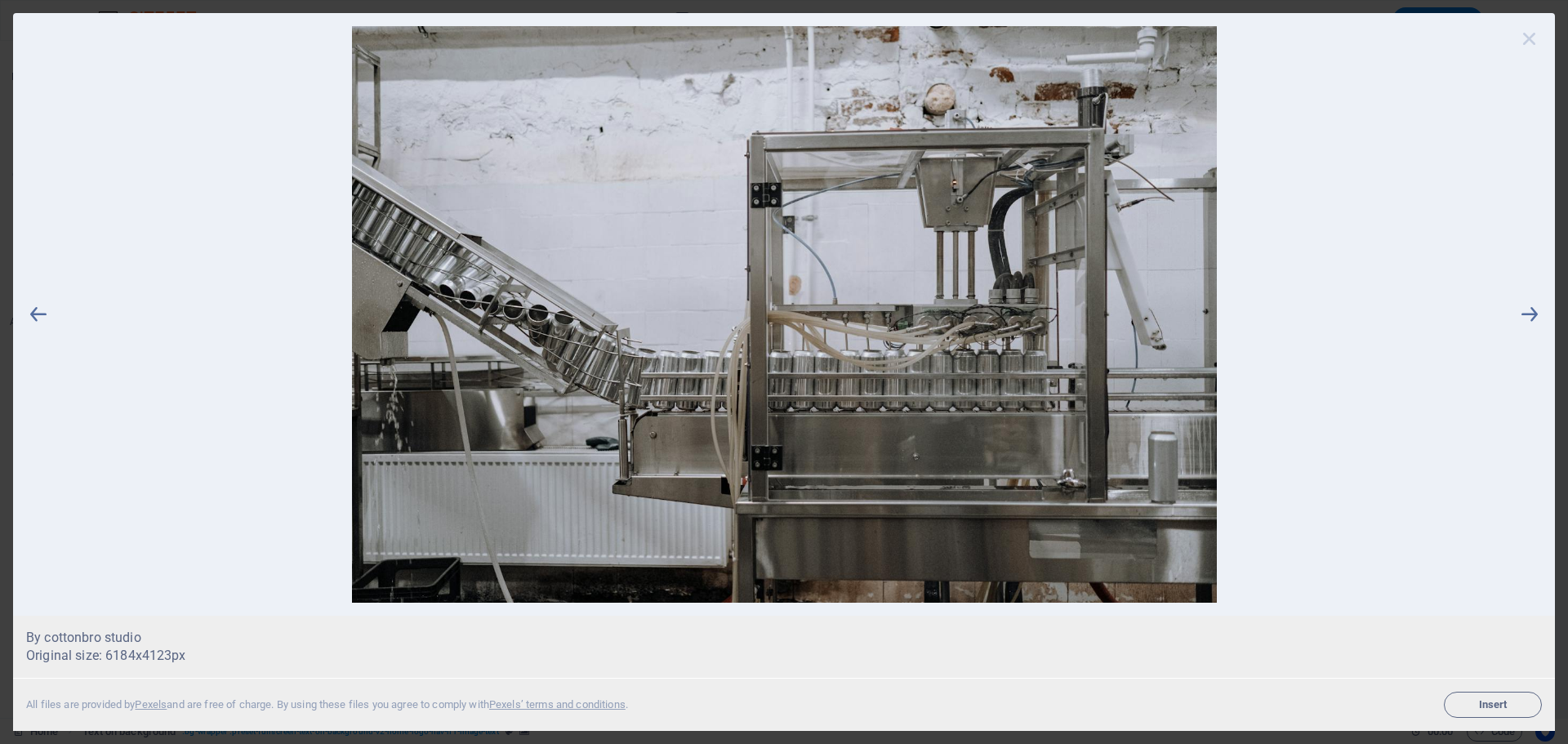
click at [1525, 38] on icon at bounding box center [1529, 38] width 24 height 24
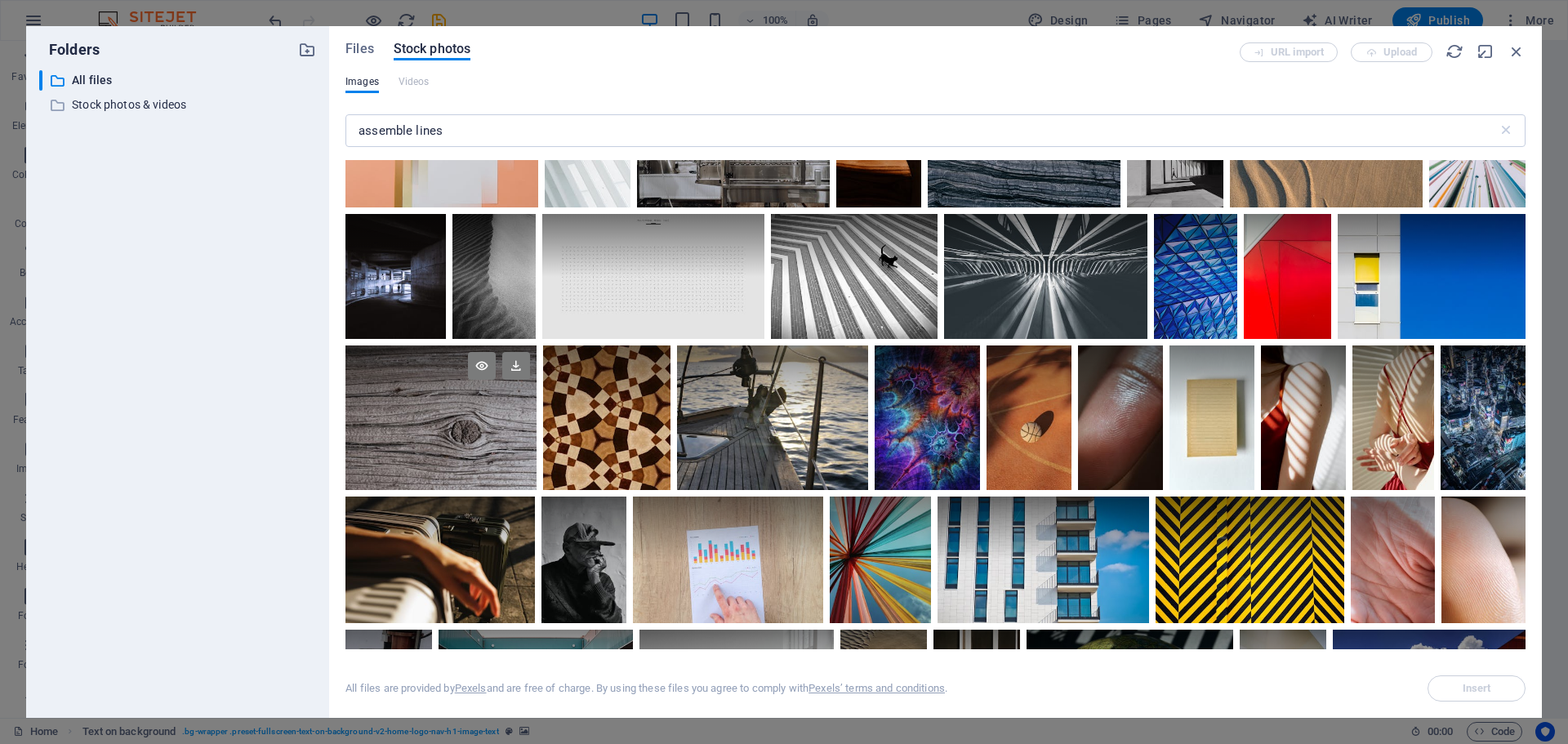
scroll to position [5390, 0]
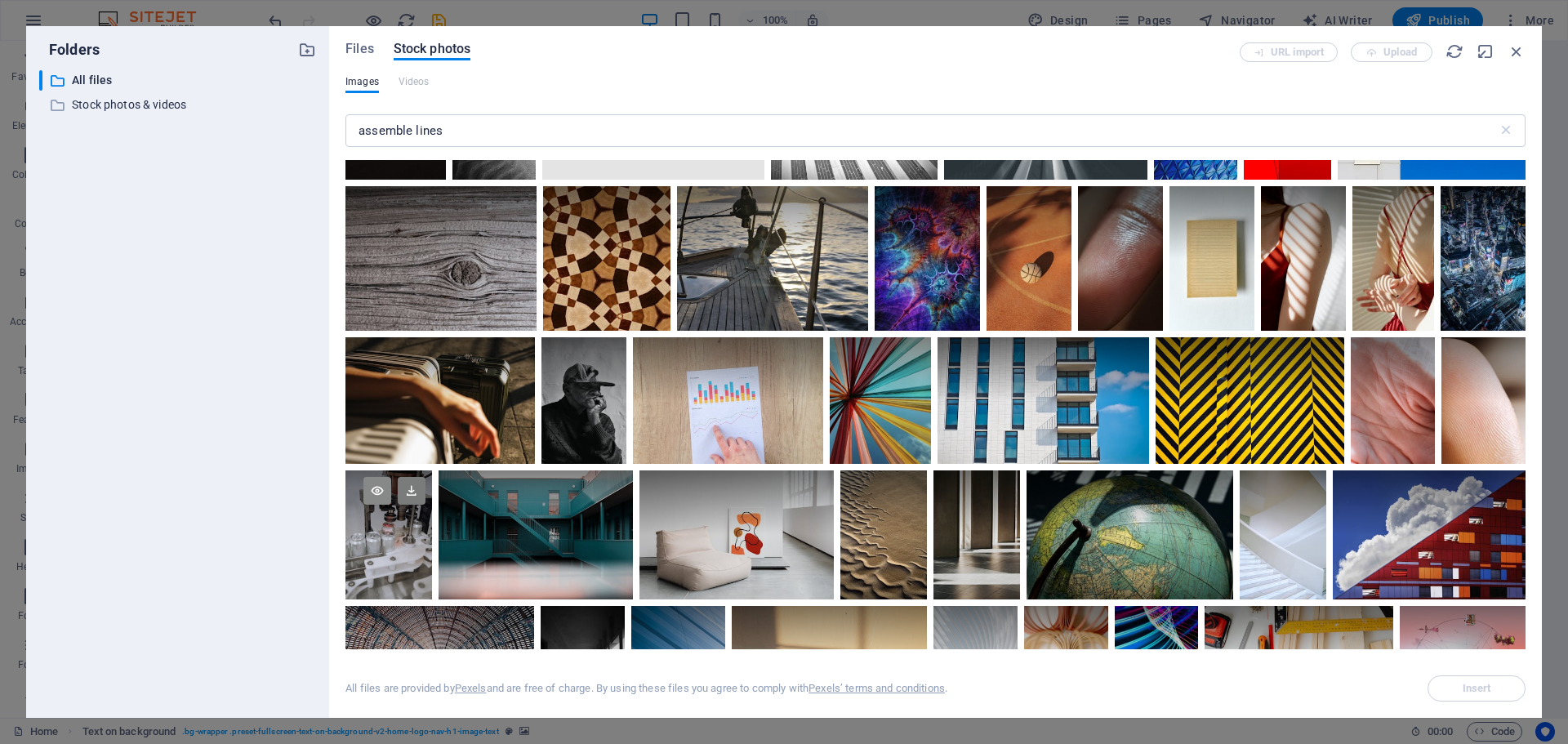
click at [391, 488] on icon at bounding box center [377, 491] width 28 height 28
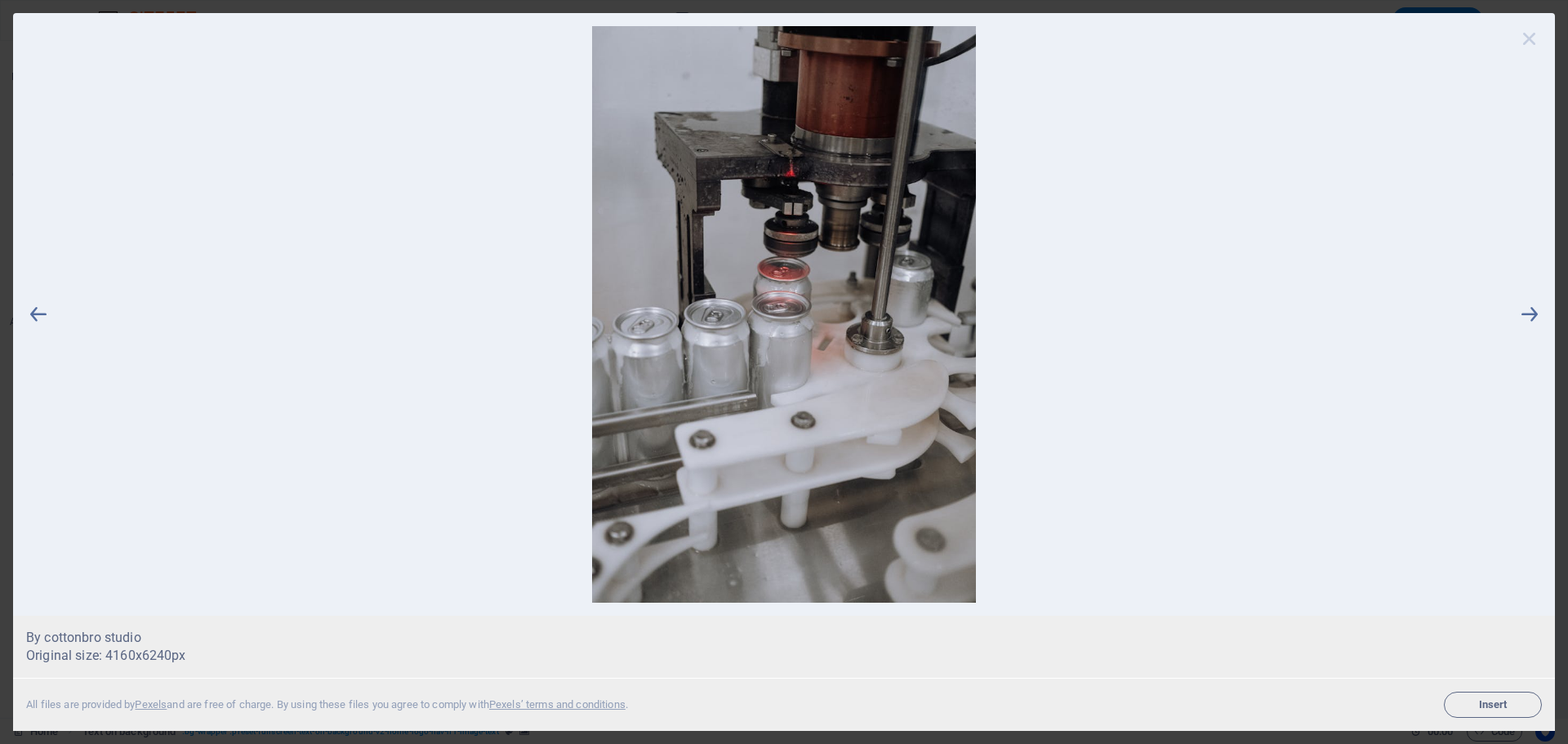
click at [1529, 34] on icon at bounding box center [1529, 38] width 24 height 24
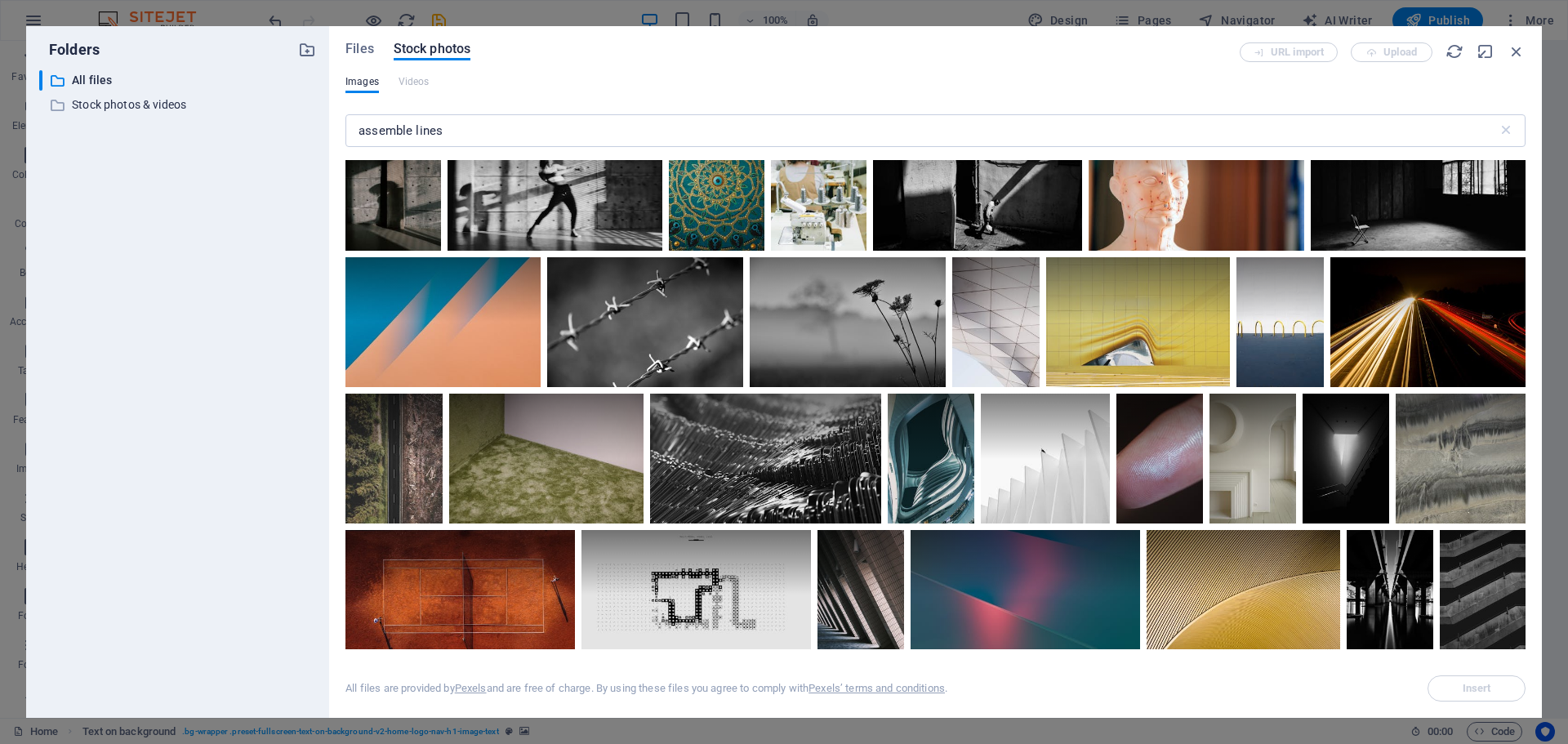
scroll to position [7730, 0]
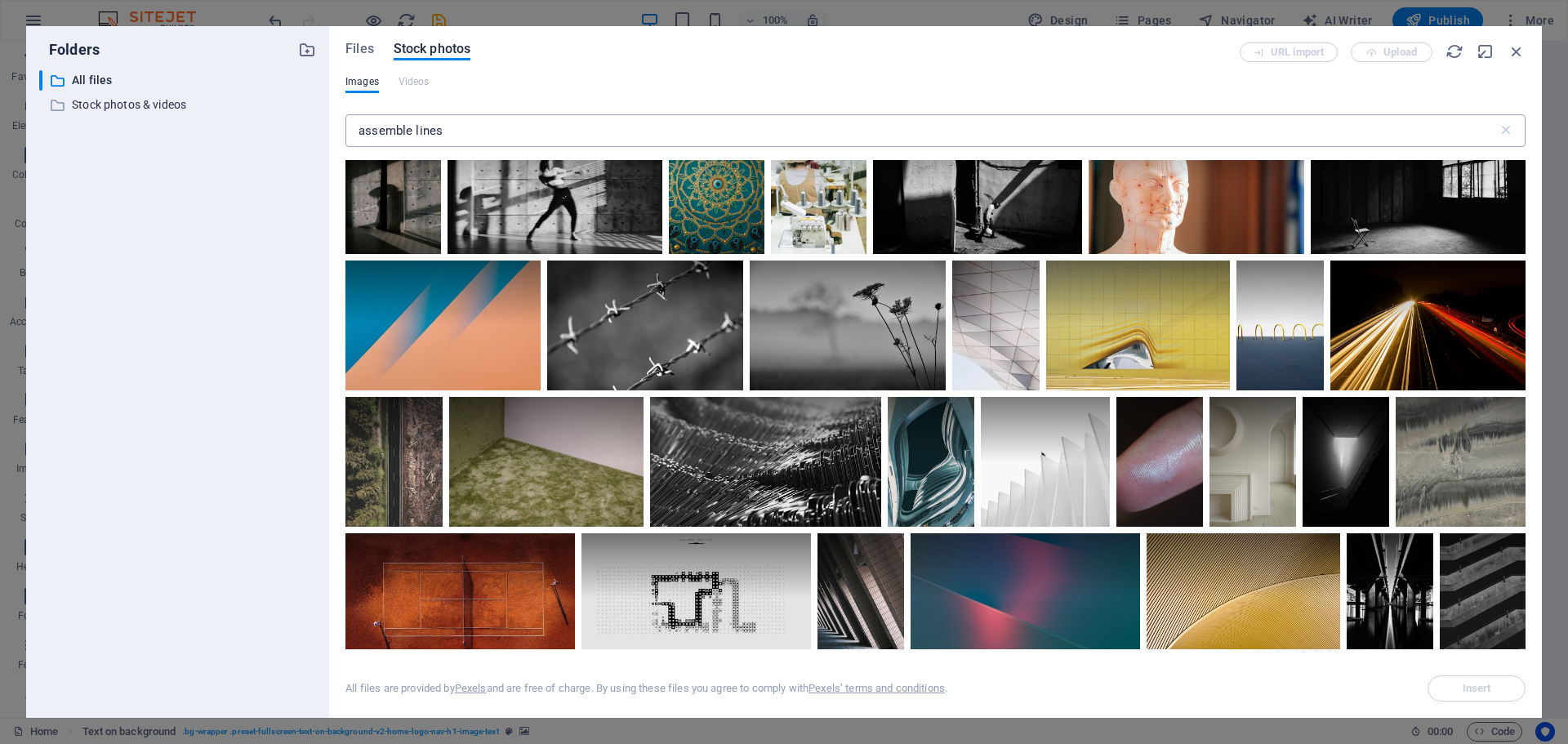
click at [456, 125] on input "assemble lines" at bounding box center [921, 130] width 1152 height 33
type input "a"
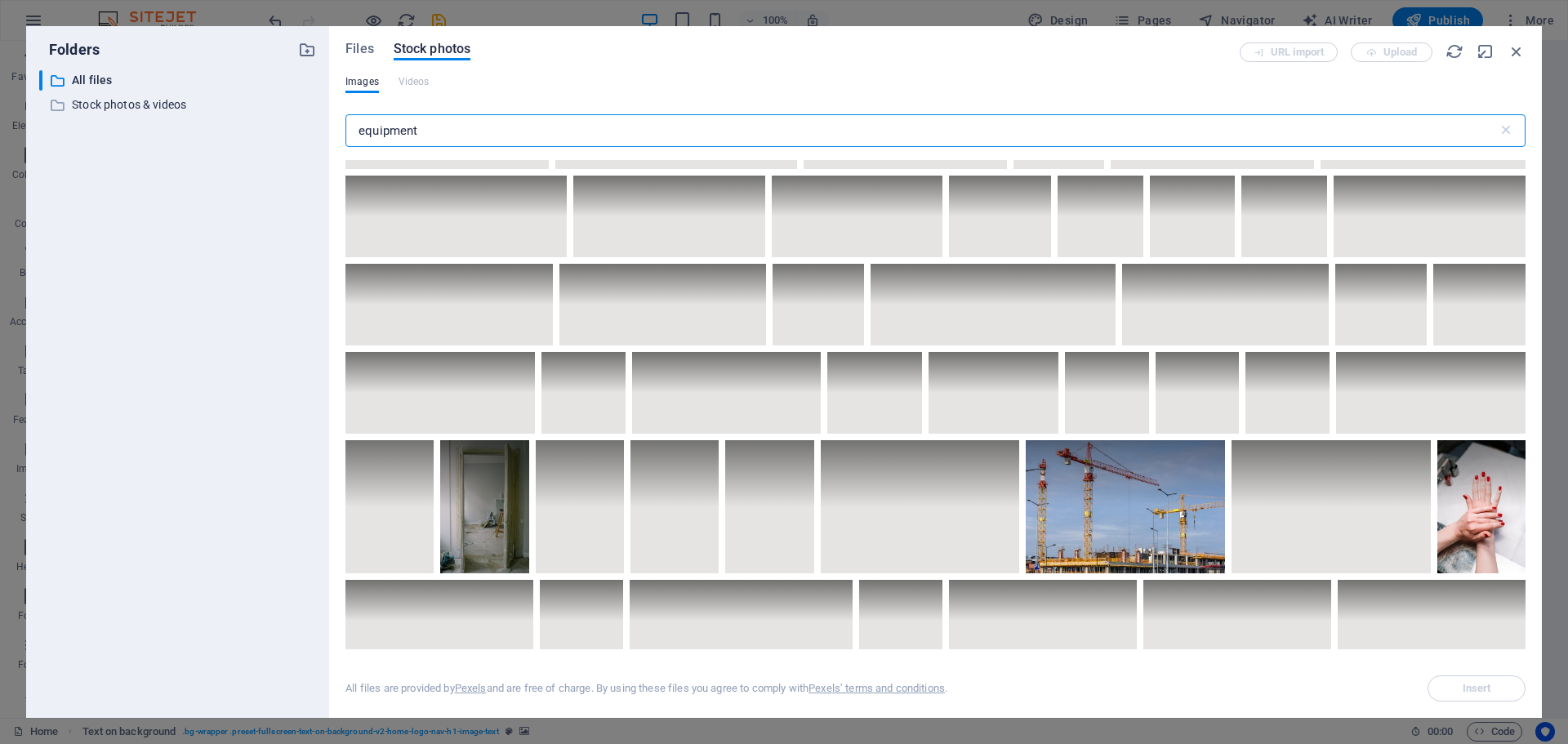
scroll to position [4083, 0]
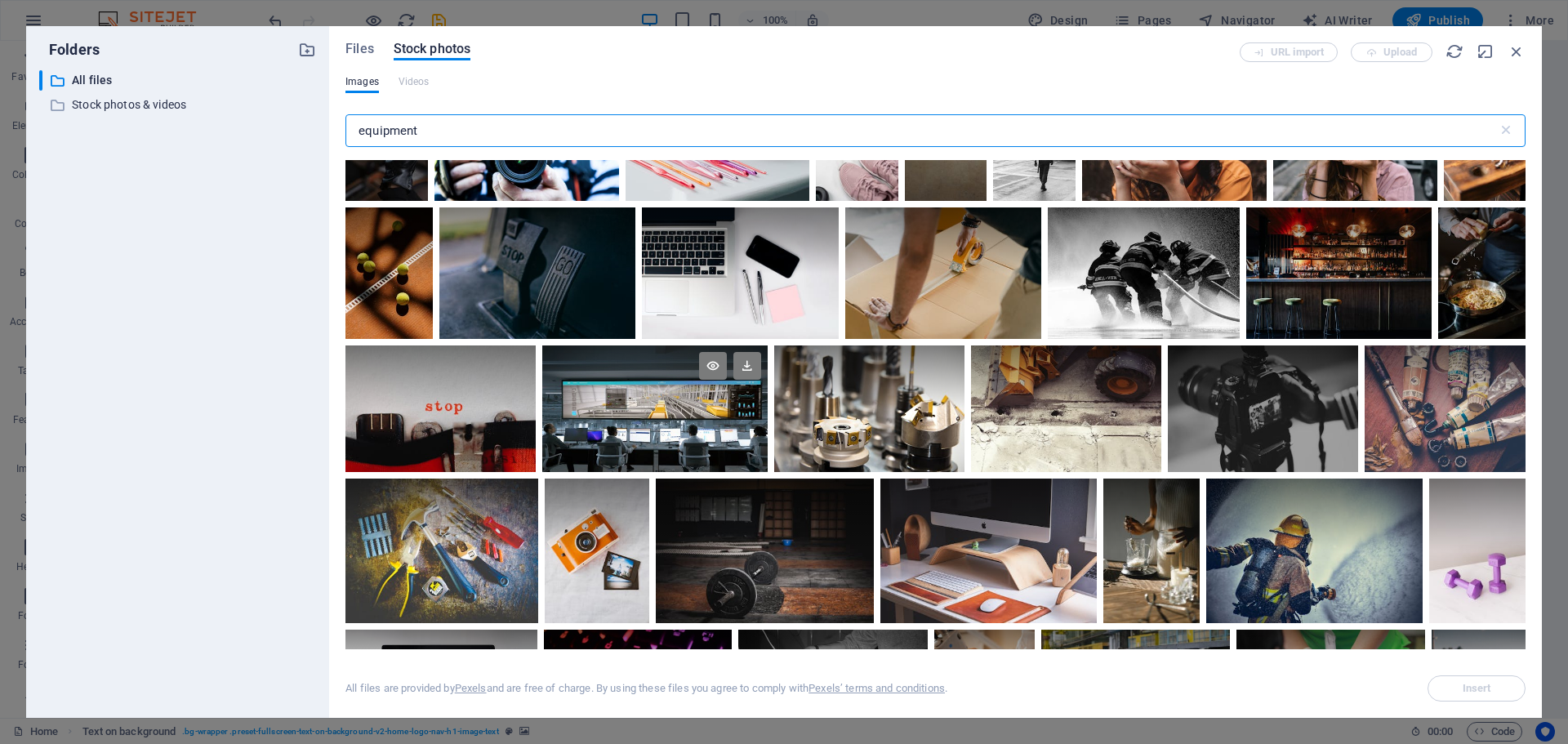
type input "equipment"
drag, startPoint x: 997, startPoint y: 456, endPoint x: 936, endPoint y: 456, distance: 61.2
click at [768, 456] on div at bounding box center [654, 408] width 225 height 127
click at [727, 380] on icon at bounding box center [713, 366] width 28 height 28
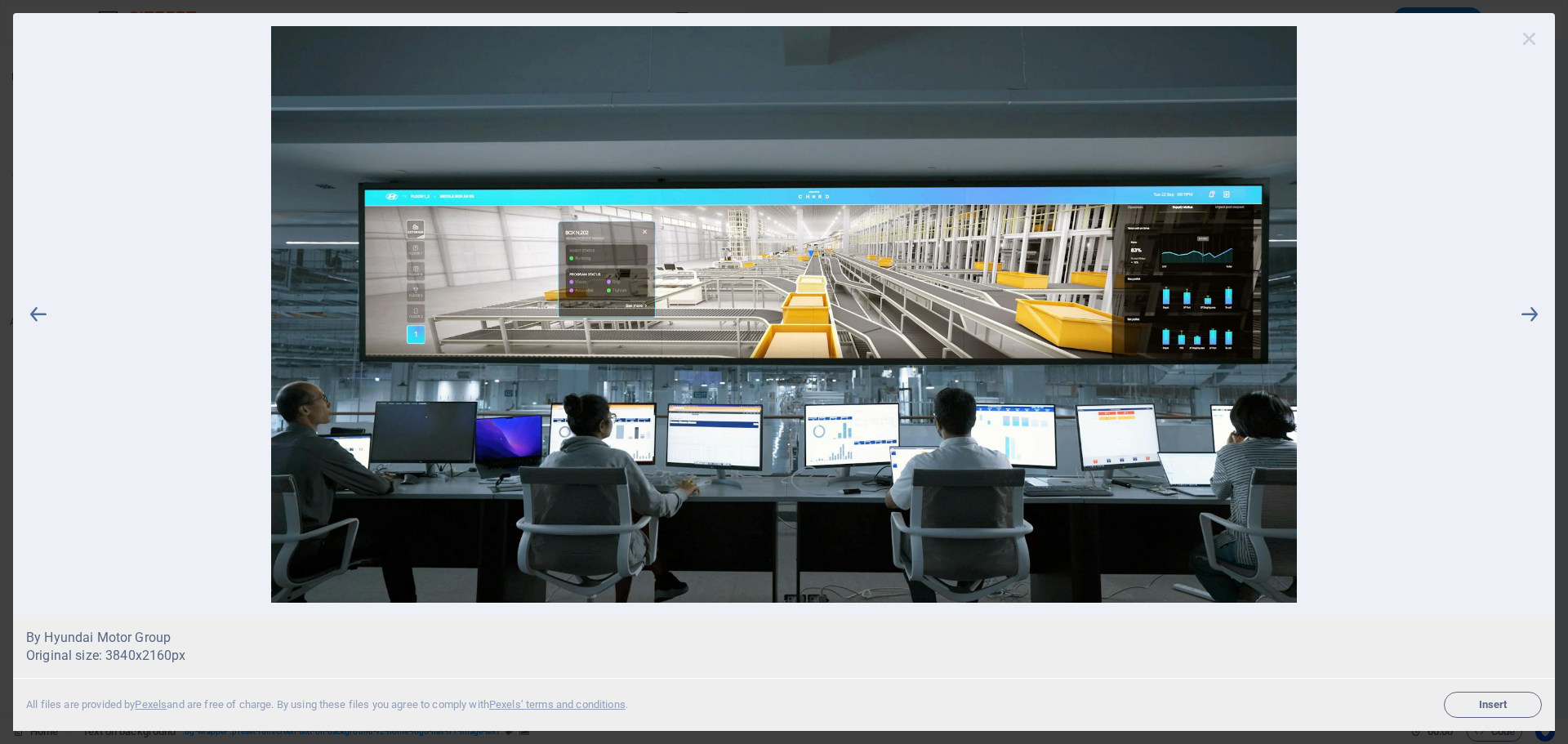
click at [1528, 42] on icon at bounding box center [1529, 38] width 24 height 24
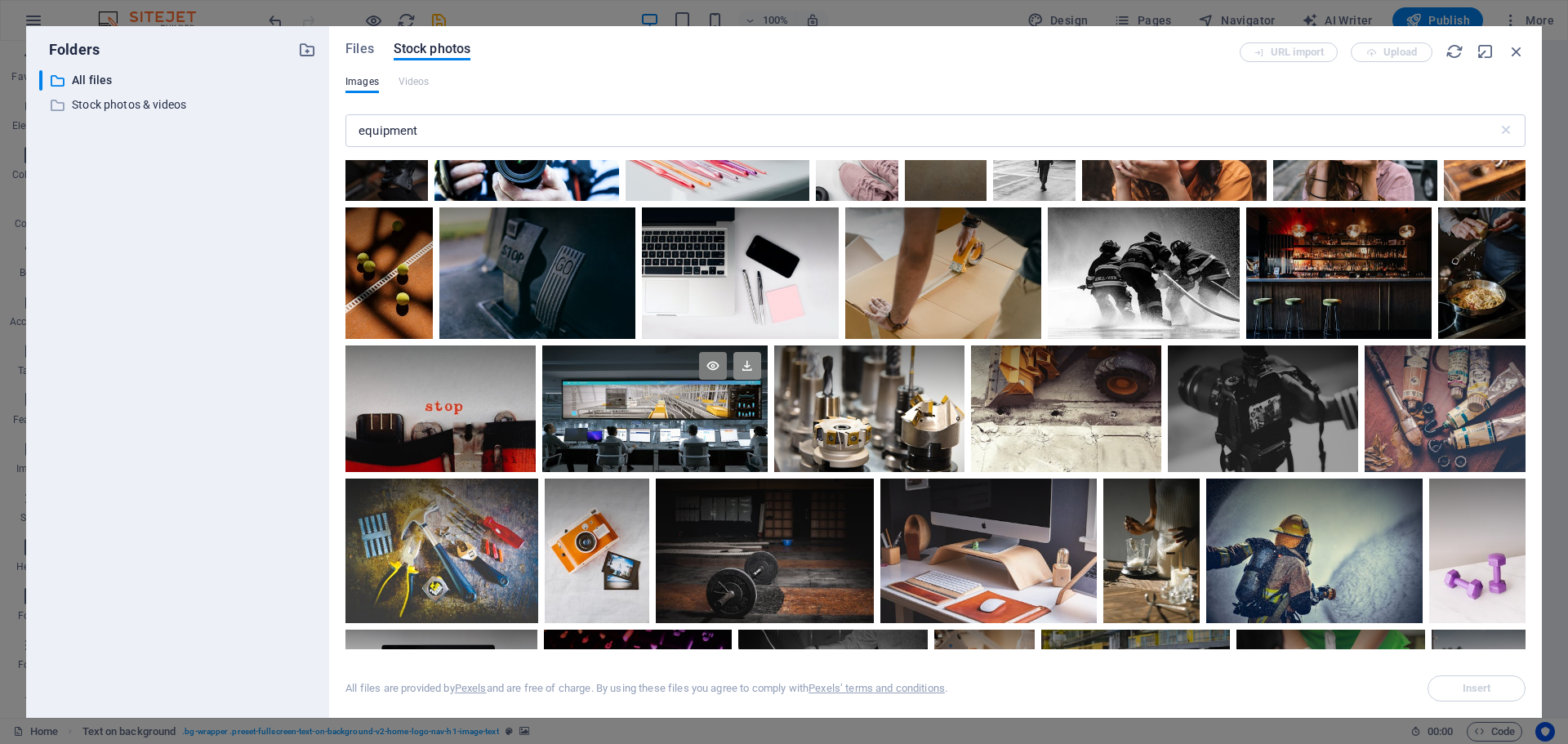
click at [761, 380] on icon at bounding box center [747, 366] width 28 height 28
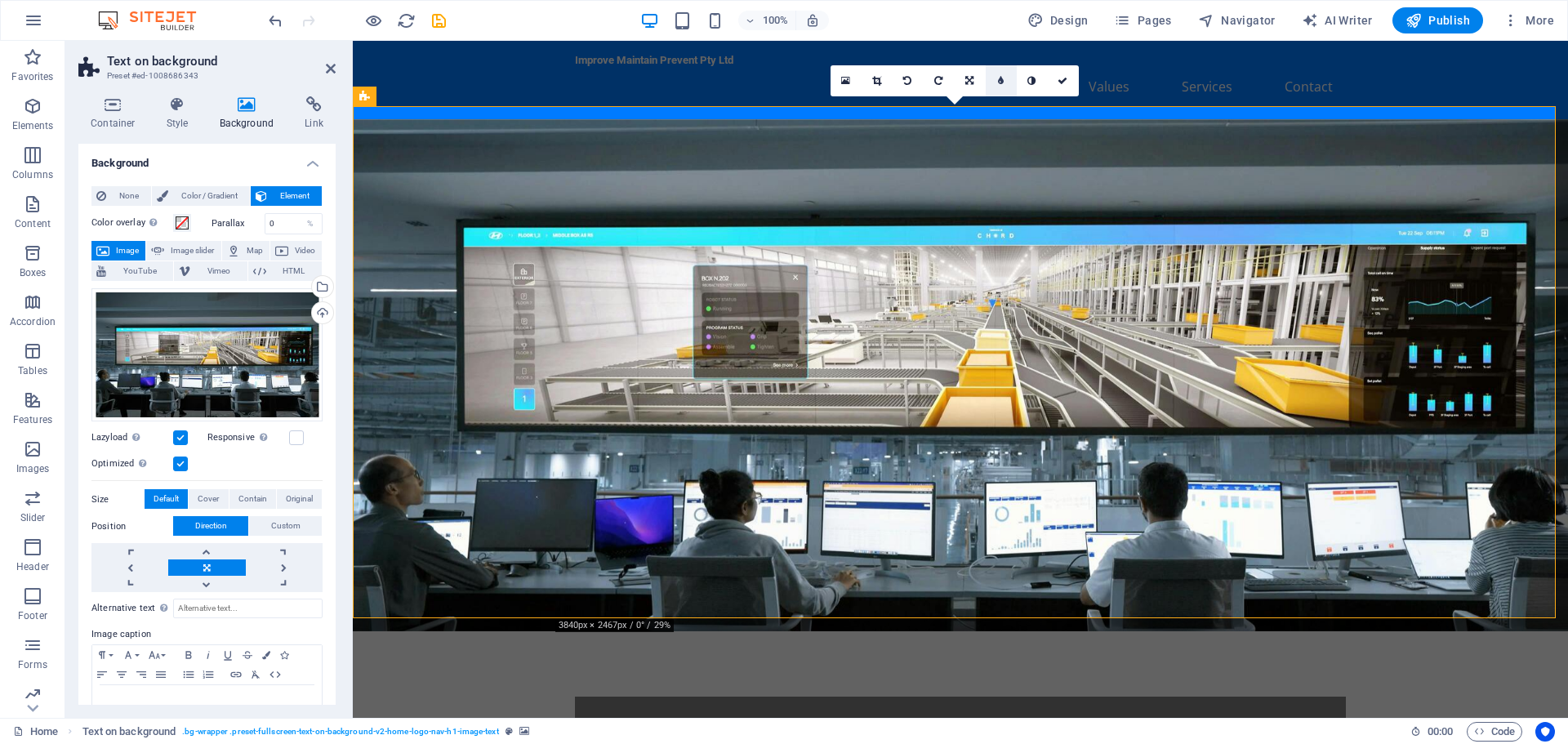
click at [1001, 83] on icon at bounding box center [1001, 81] width 6 height 10
click at [1001, 83] on link at bounding box center [988, 80] width 31 height 31
click at [1059, 86] on link at bounding box center [1063, 80] width 31 height 31
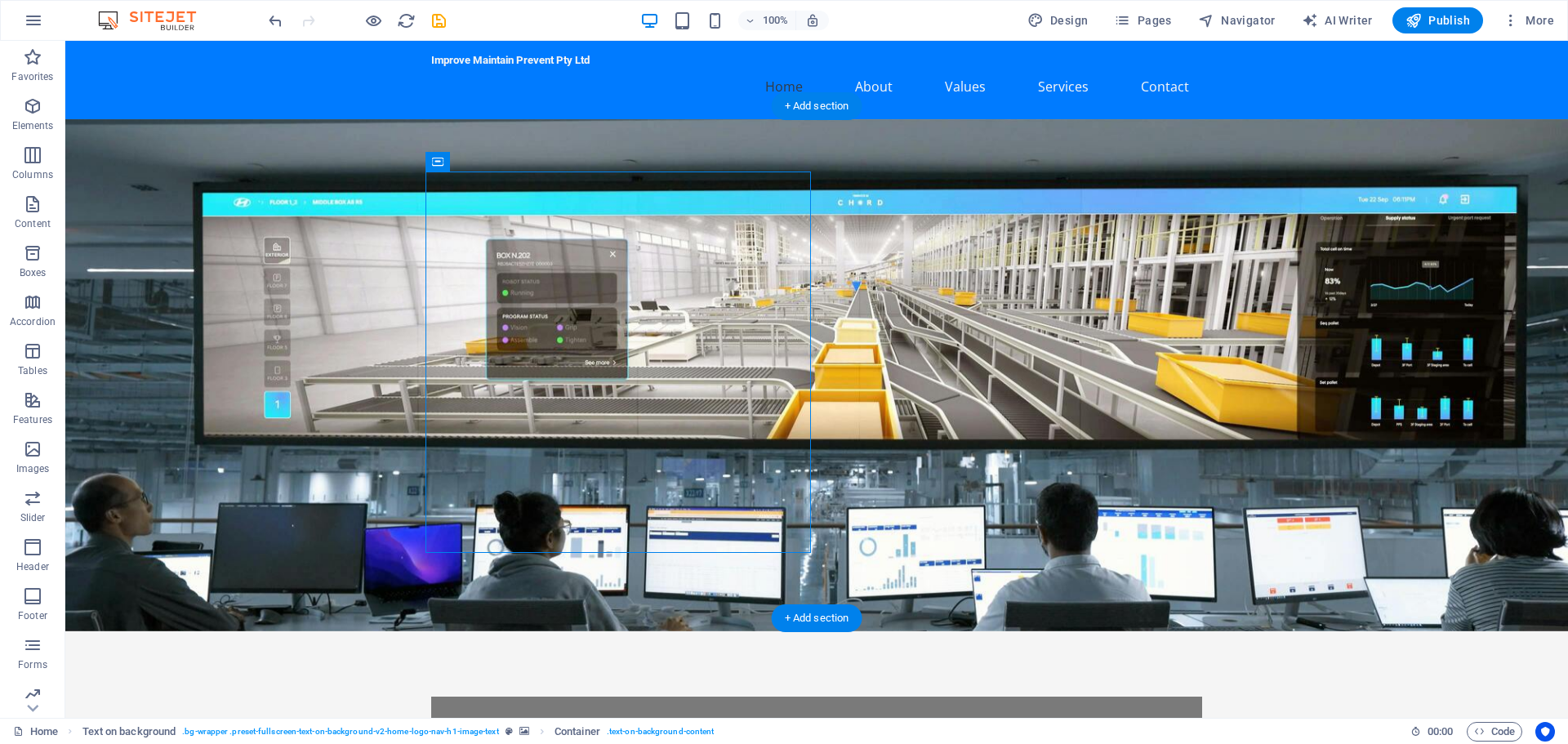
drag, startPoint x: 499, startPoint y: 208, endPoint x: 302, endPoint y: 173, distance: 199.9
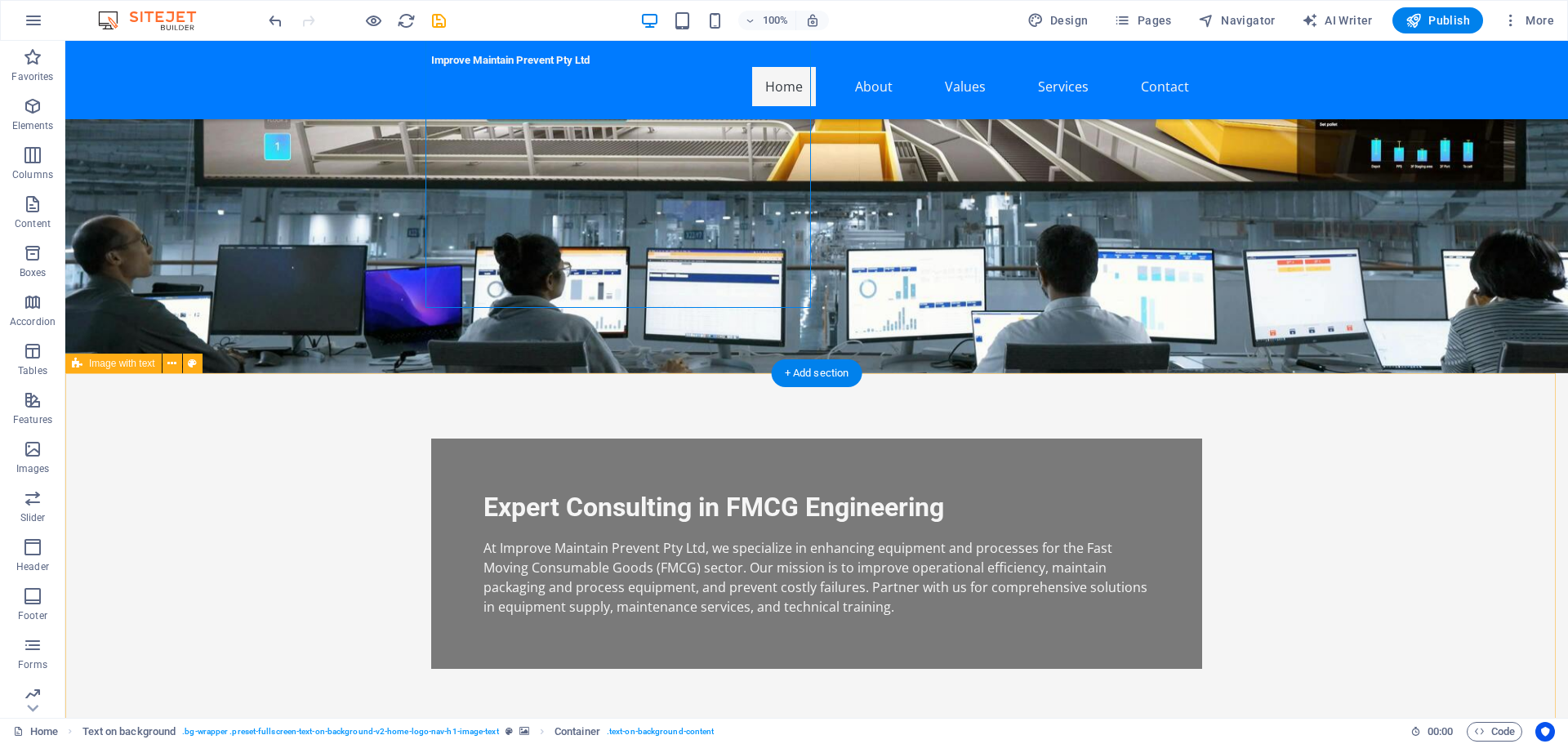
scroll to position [490, 0]
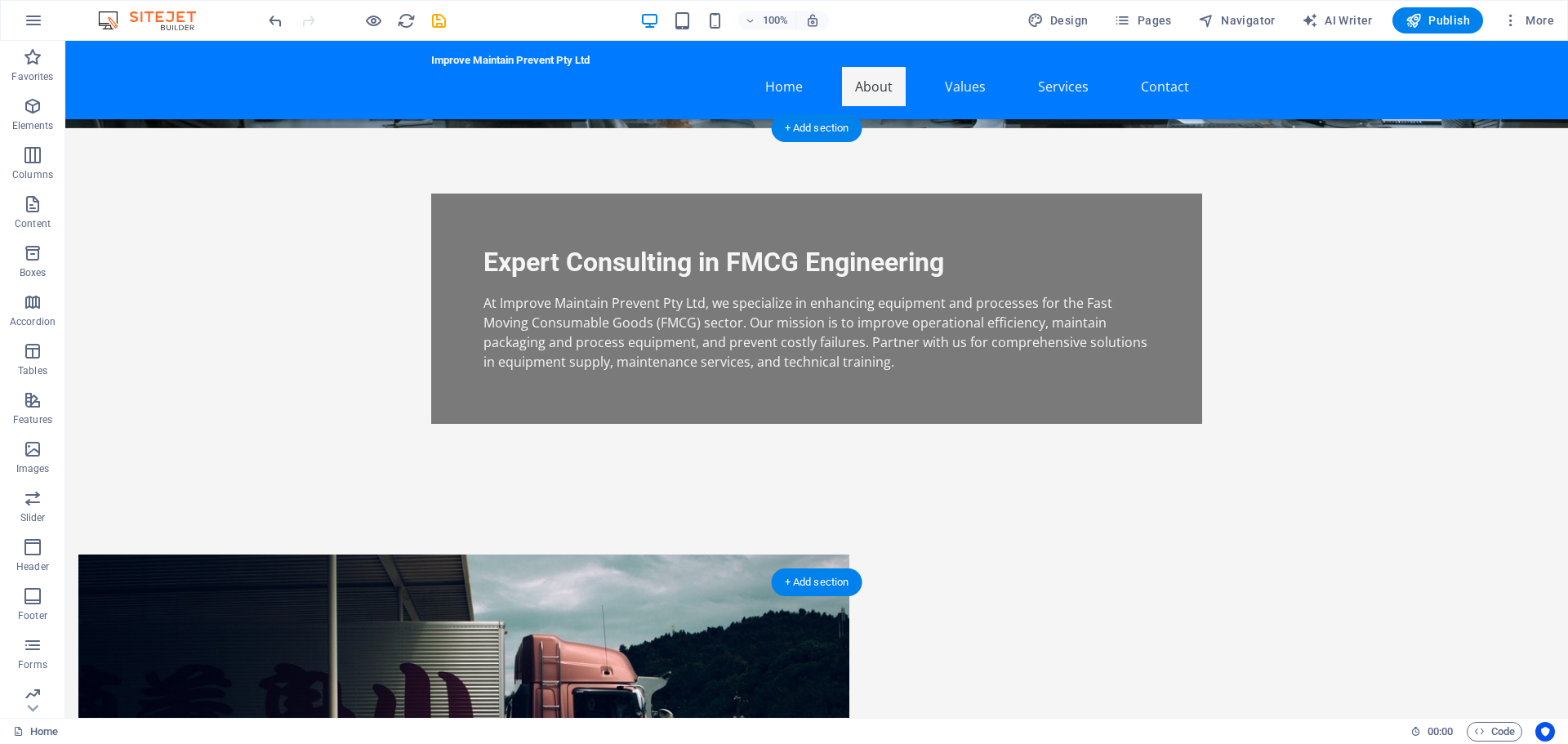
click at [577, 554] on figure at bounding box center [463, 715] width 771 height 323
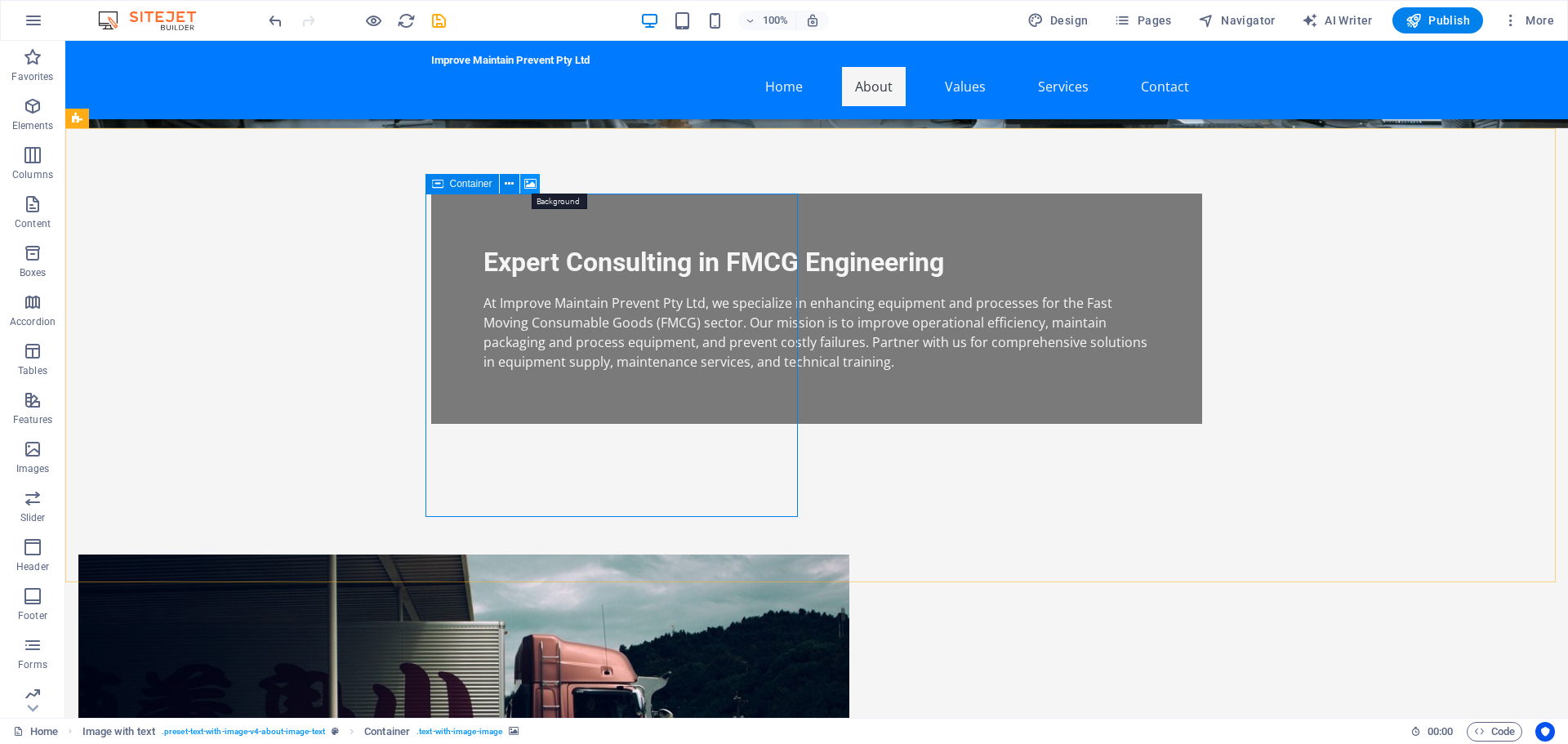
drag, startPoint x: 533, startPoint y: 188, endPoint x: 259, endPoint y: 209, distance: 275.2
click at [533, 188] on icon at bounding box center [530, 184] width 12 height 17
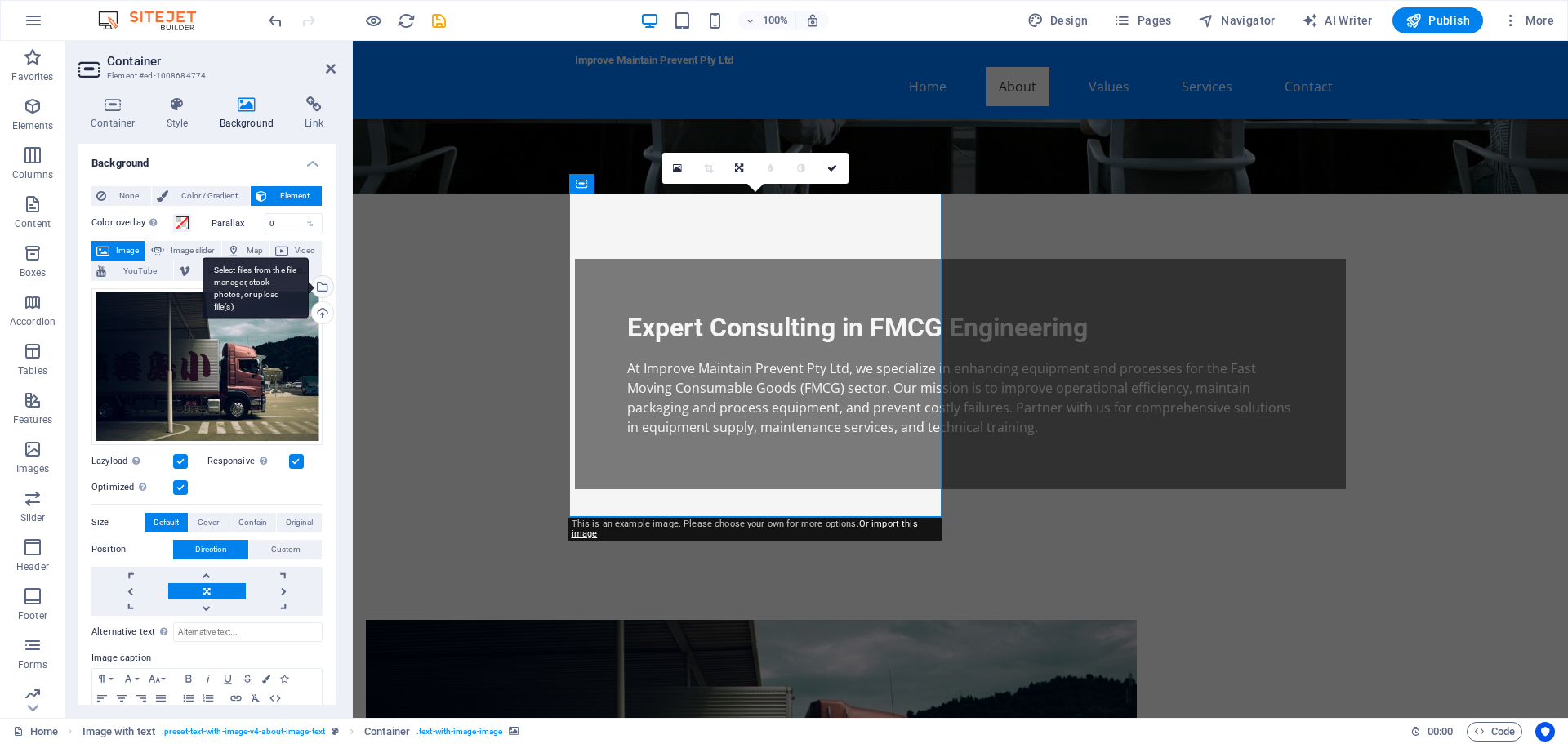
click at [323, 289] on div "Select files from the file manager, stock photos, or upload file(s)" at bounding box center [321, 288] width 24 height 24
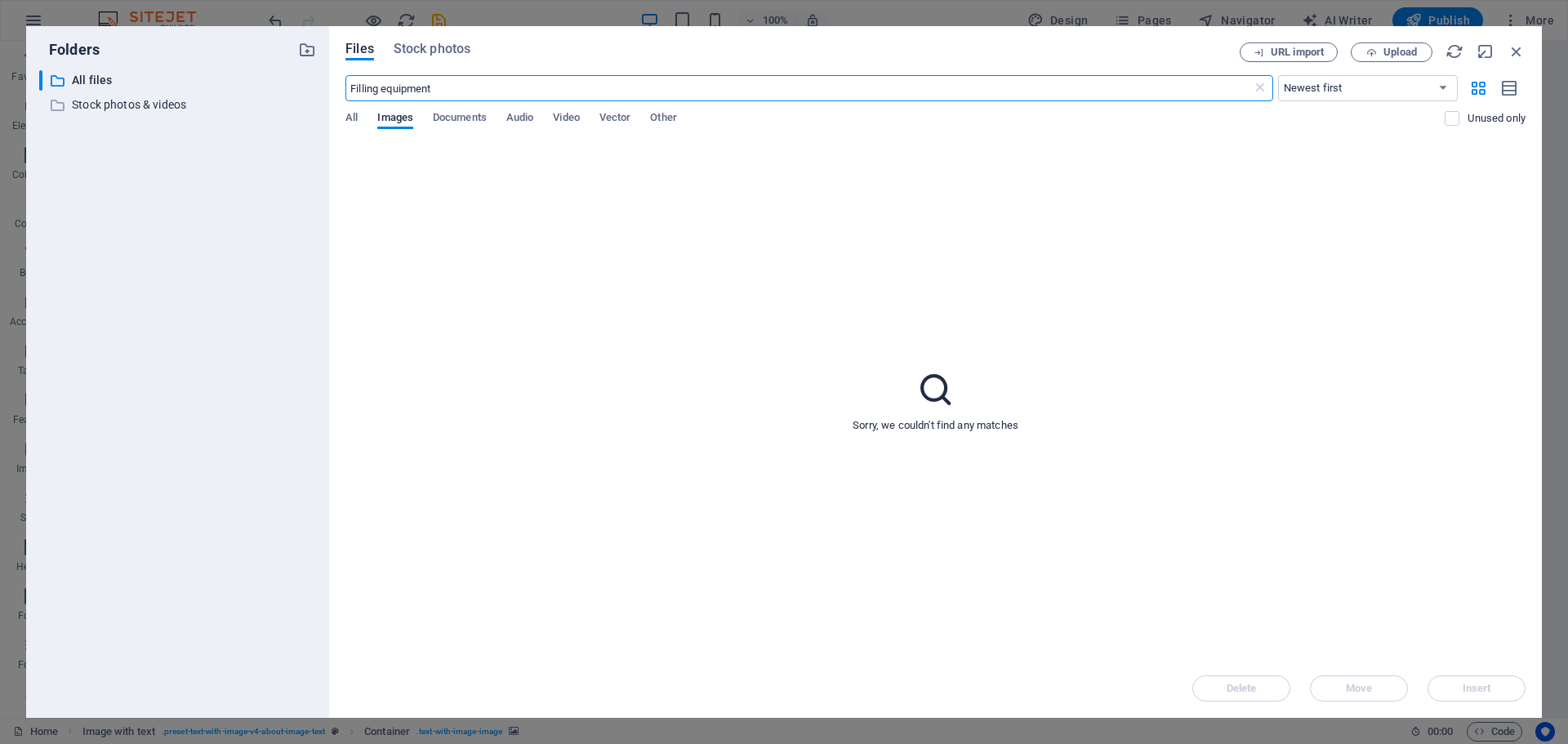
click at [493, 87] on input "Filling equipment" at bounding box center [798, 88] width 906 height 26
type input "F"
click at [493, 87] on input "Machines" at bounding box center [798, 88] width 906 height 26
type input "M"
type input "Modern production line"
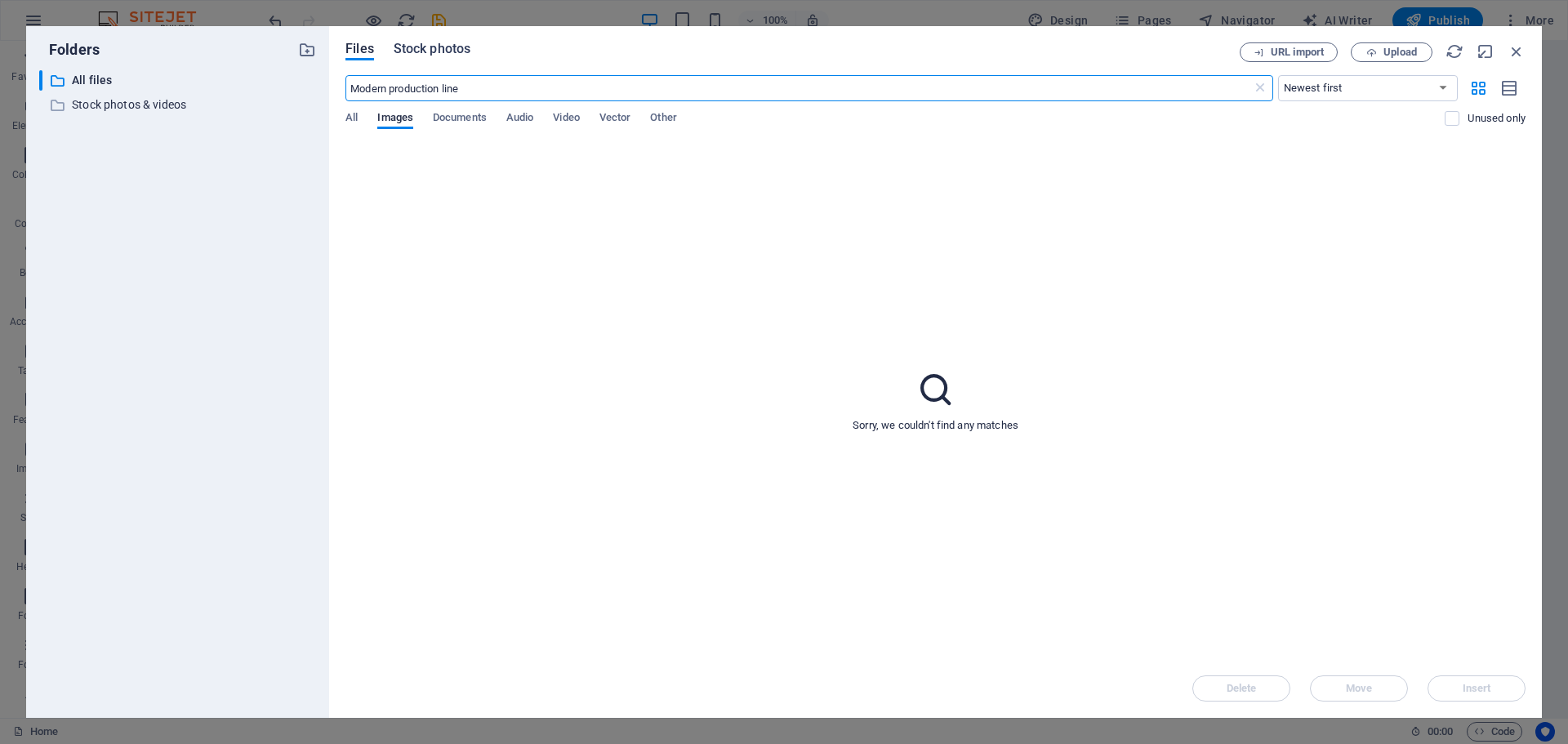
click at [436, 52] on span "Stock photos" at bounding box center [432, 49] width 77 height 20
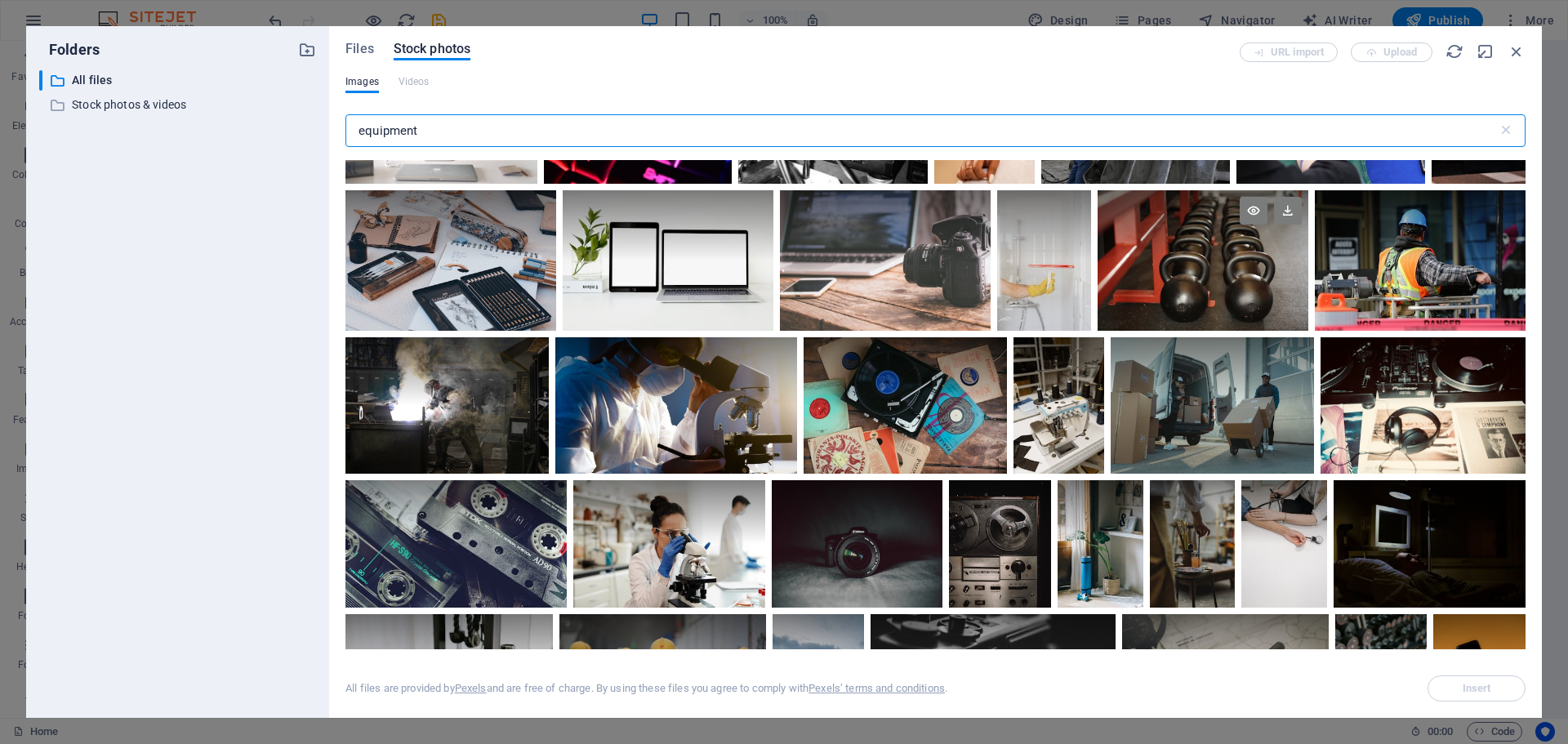
scroll to position [4573, 0]
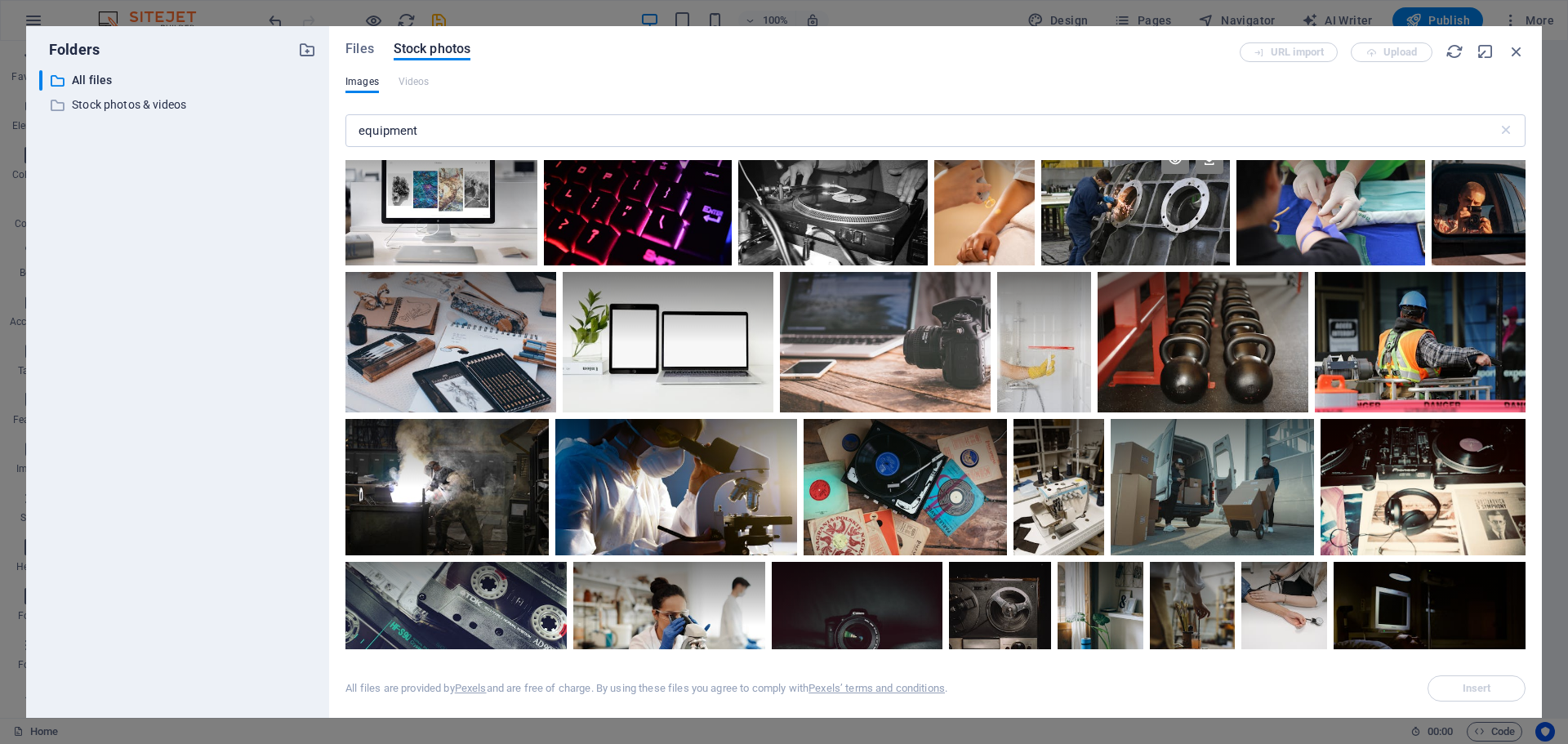
click at [1230, 243] on div at bounding box center [1135, 203] width 189 height 126
click at [1477, 691] on span "Insert" at bounding box center [1477, 688] width 29 height 10
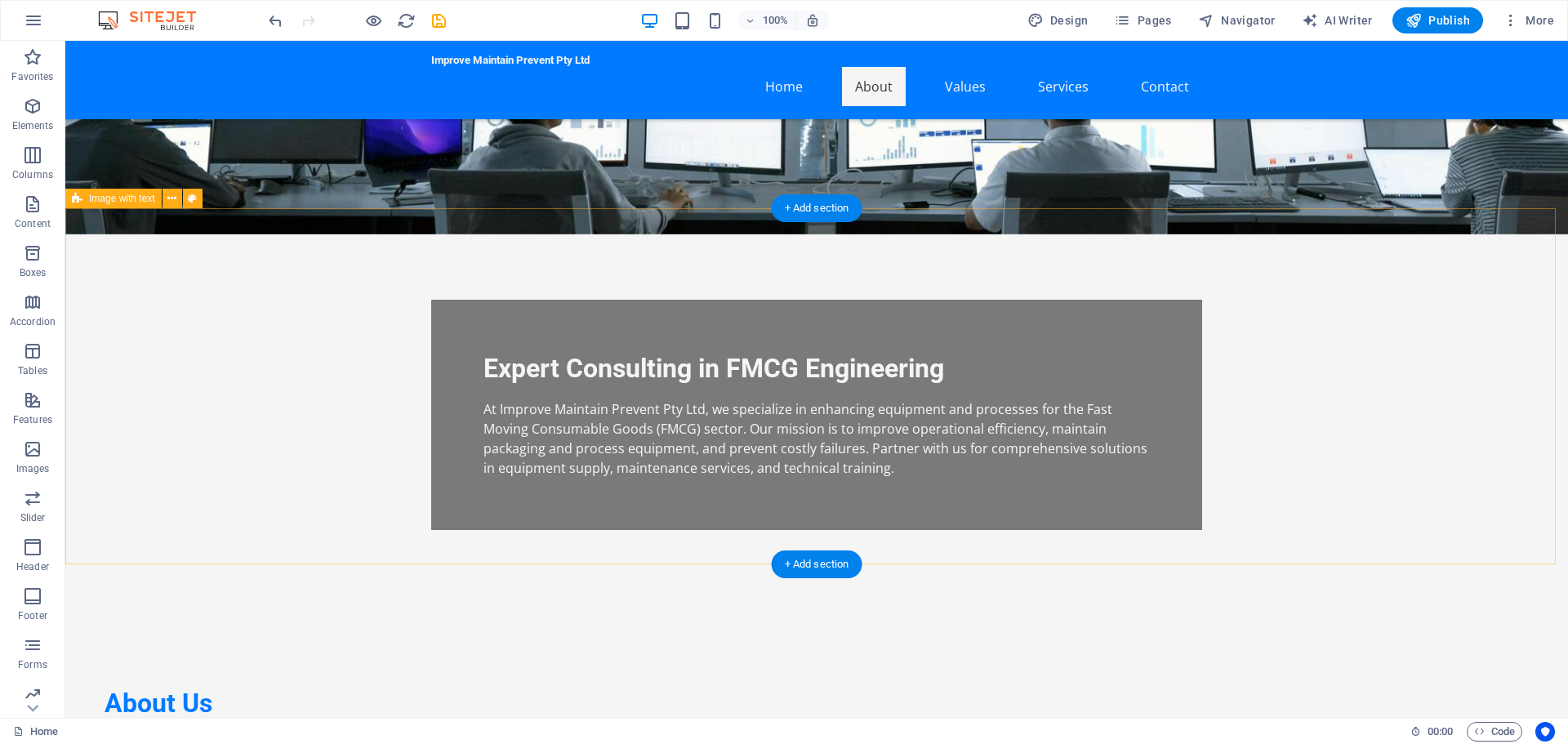
scroll to position [408, 0]
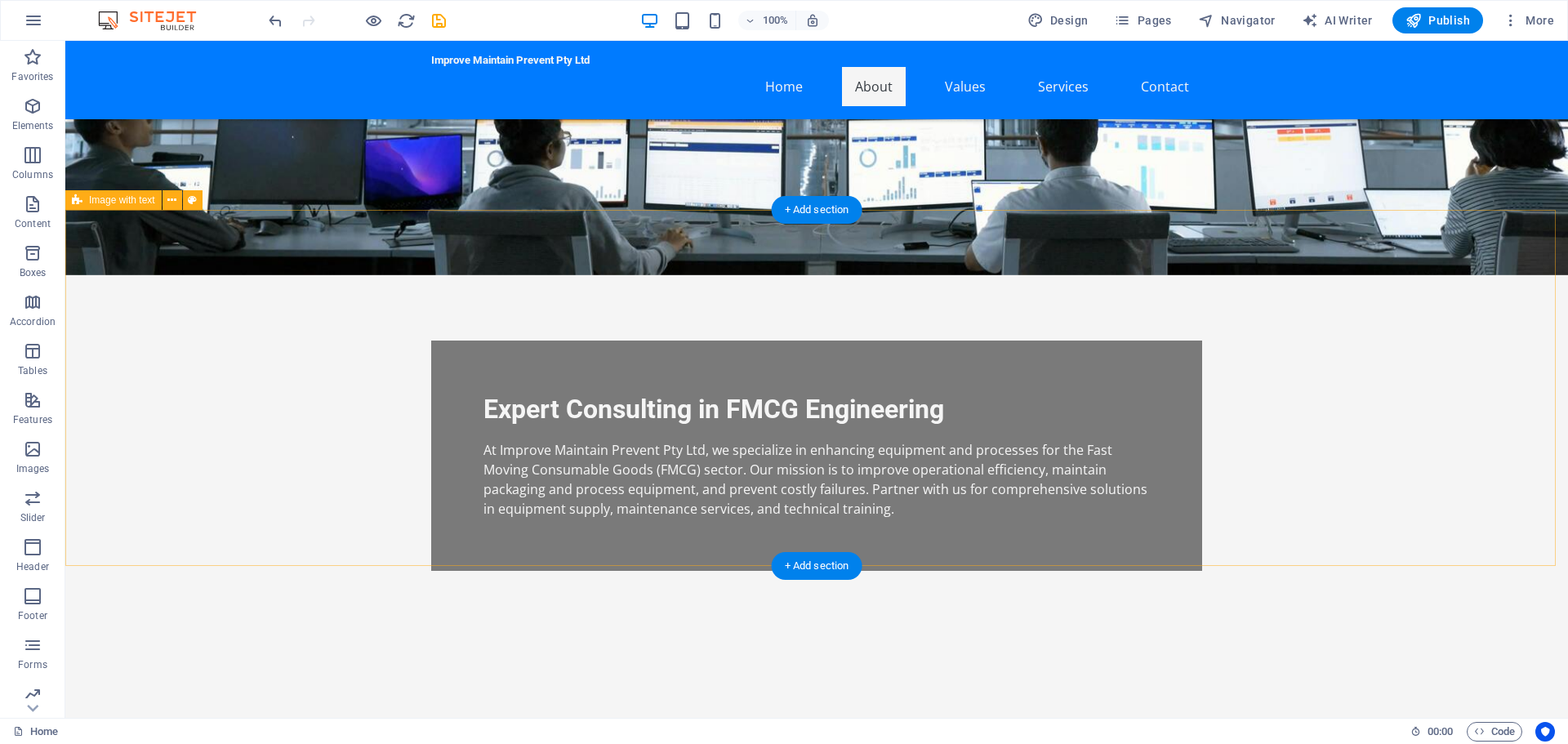
click at [129, 201] on span "Image with text" at bounding box center [122, 200] width 66 height 10
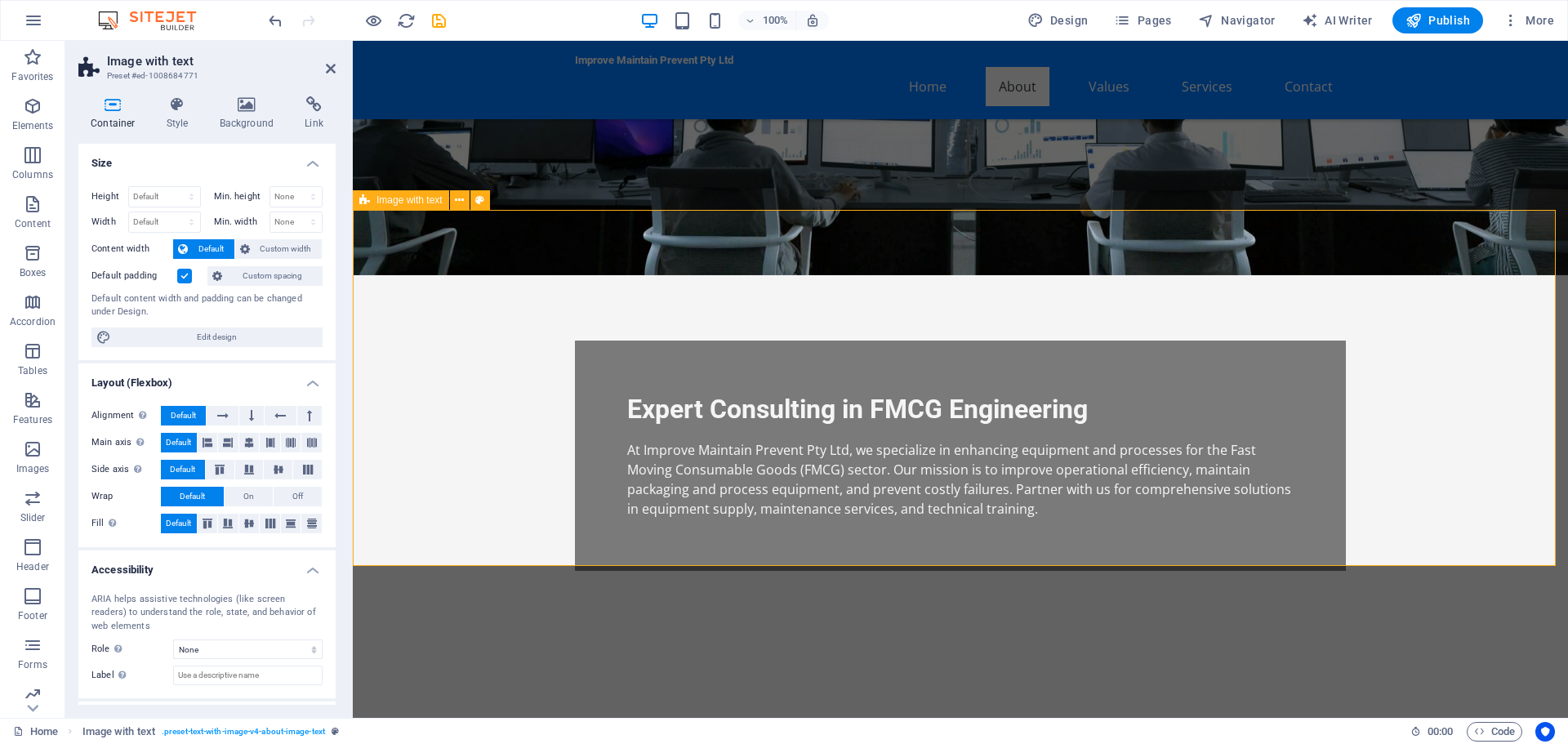
click at [260, 118] on h4 "Background" at bounding box center [250, 113] width 86 height 34
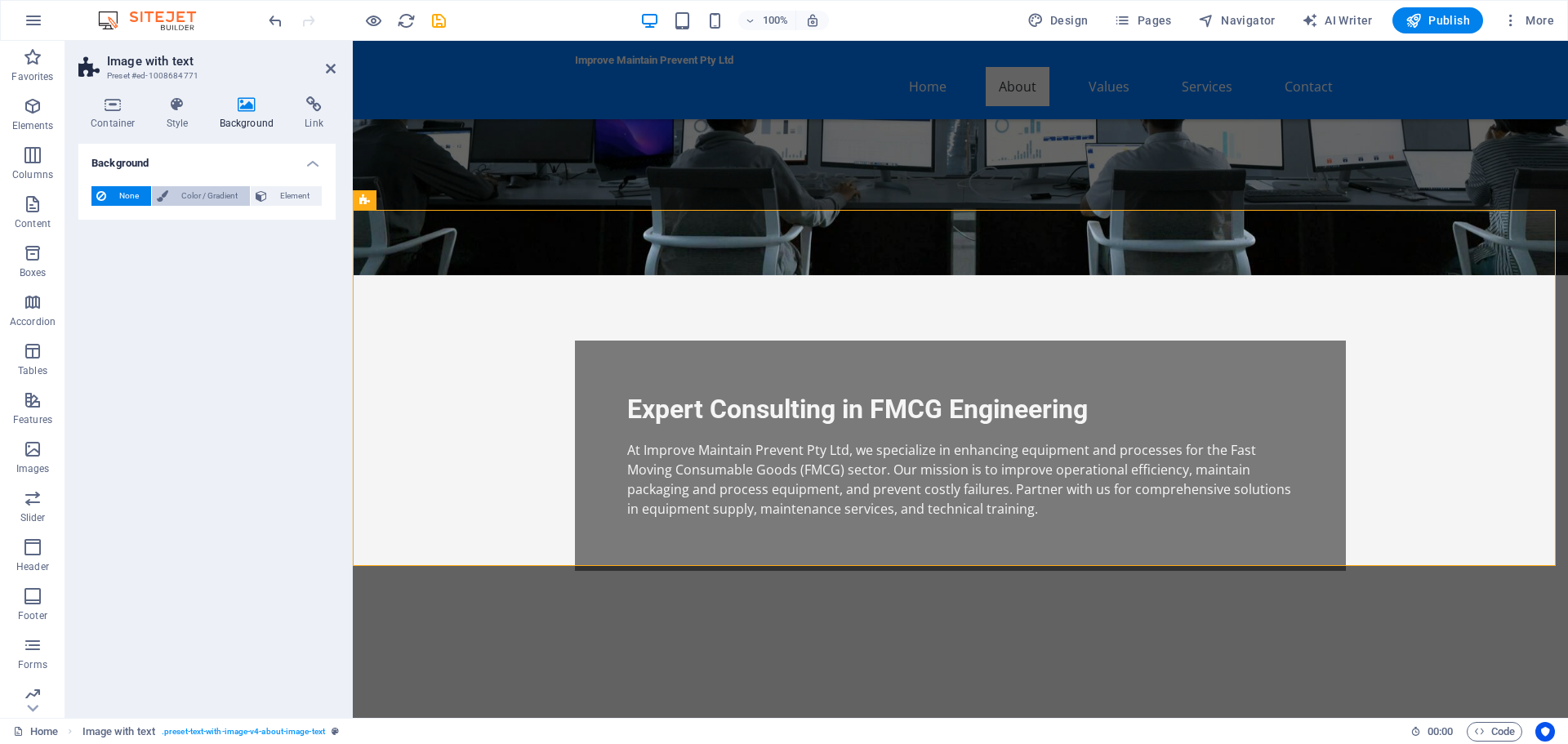
click at [234, 197] on span "Color / Gradient" at bounding box center [209, 196] width 72 height 20
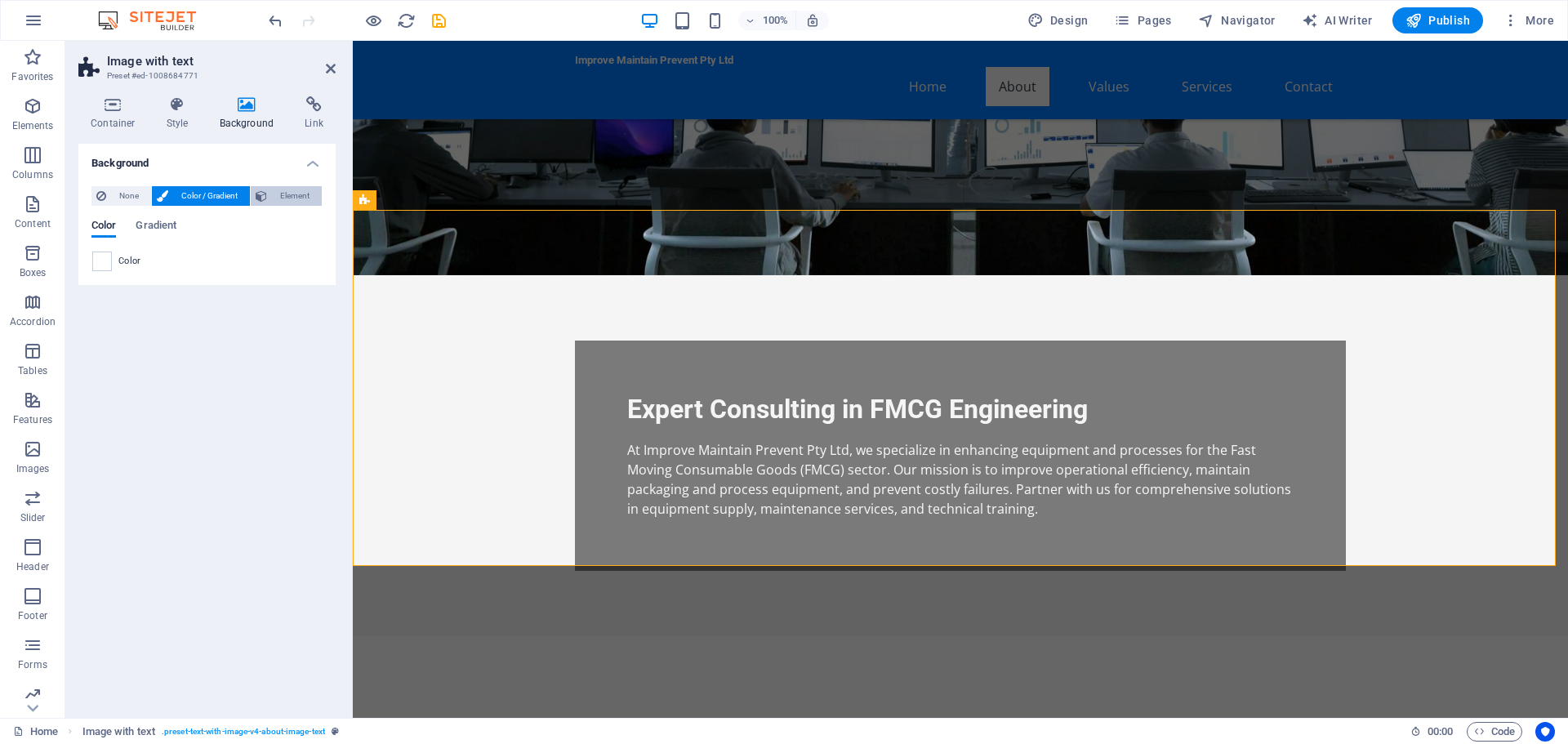
click at [296, 195] on span "Element" at bounding box center [294, 196] width 45 height 20
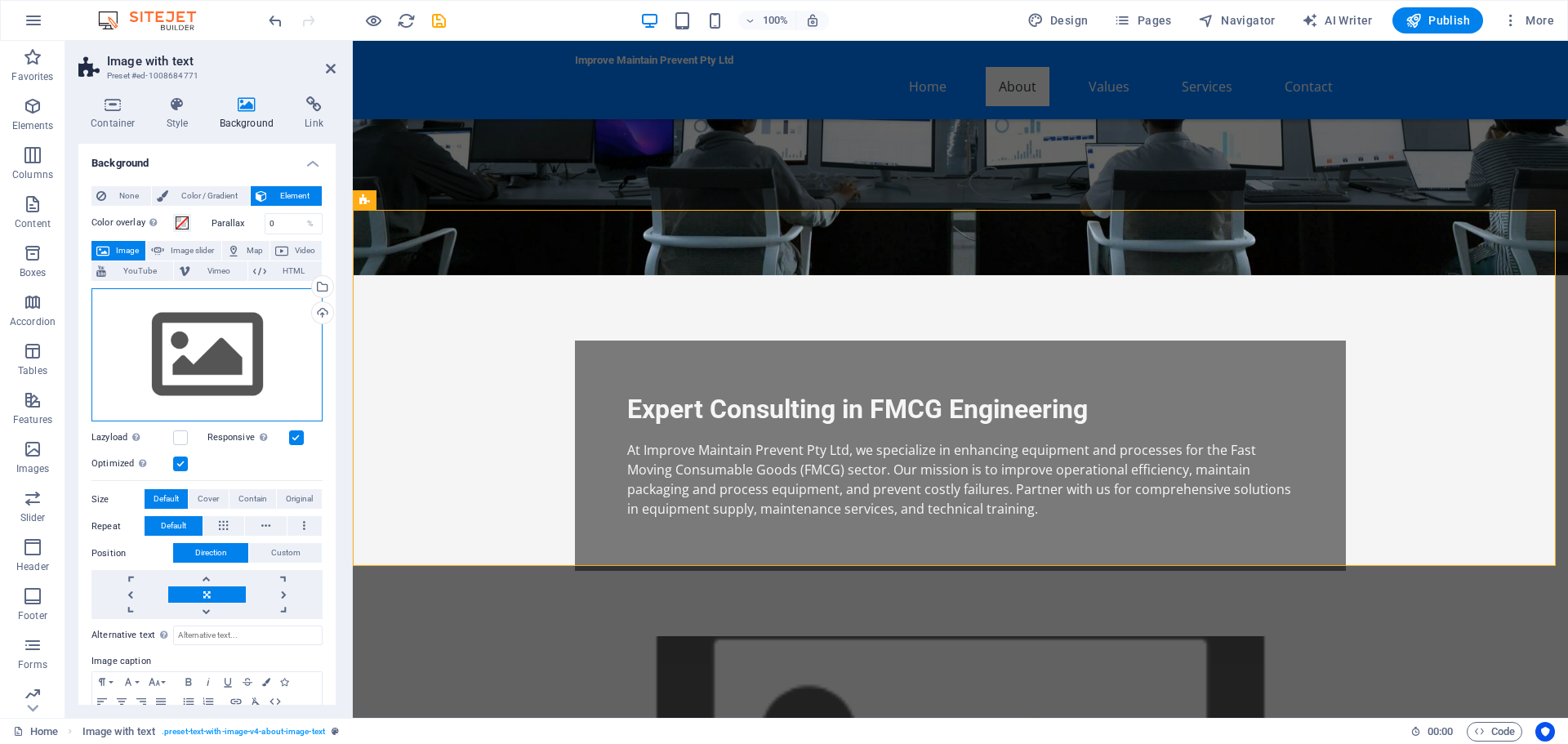
click at [234, 343] on div "Drag files here, click to choose files or select files from Files or our free s…" at bounding box center [206, 355] width 231 height 134
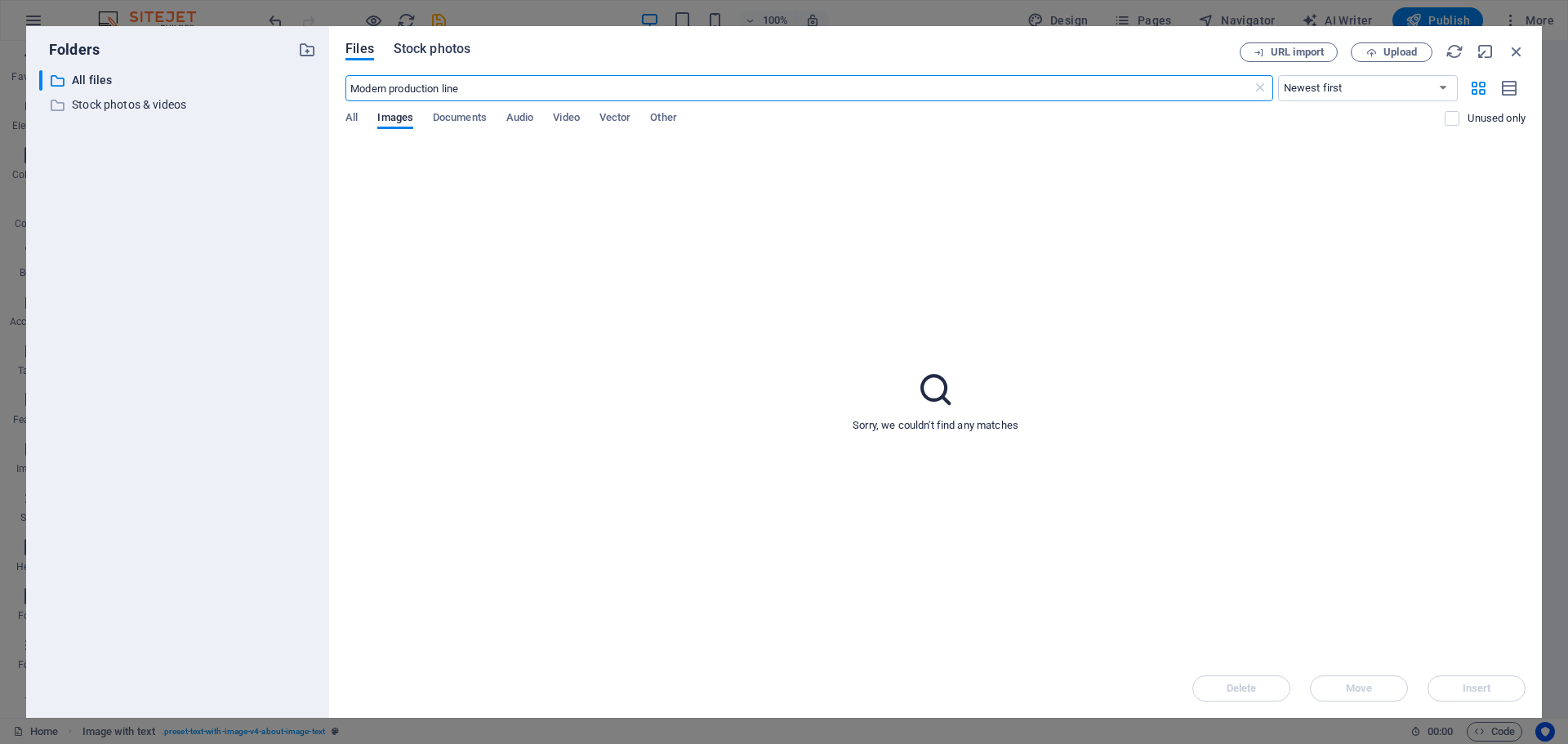
click at [437, 45] on span "Stock photos" at bounding box center [432, 49] width 77 height 20
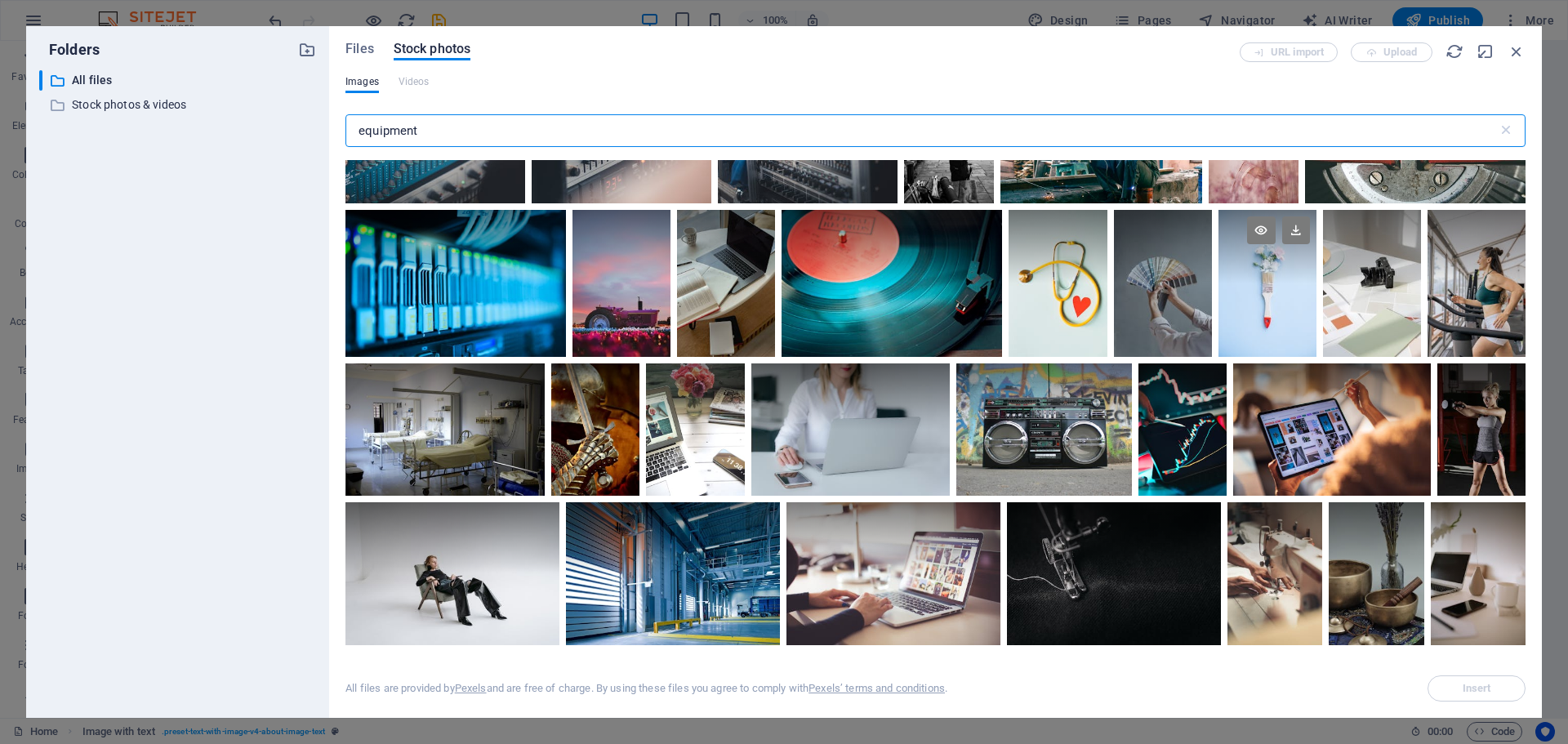
scroll to position [2205, 0]
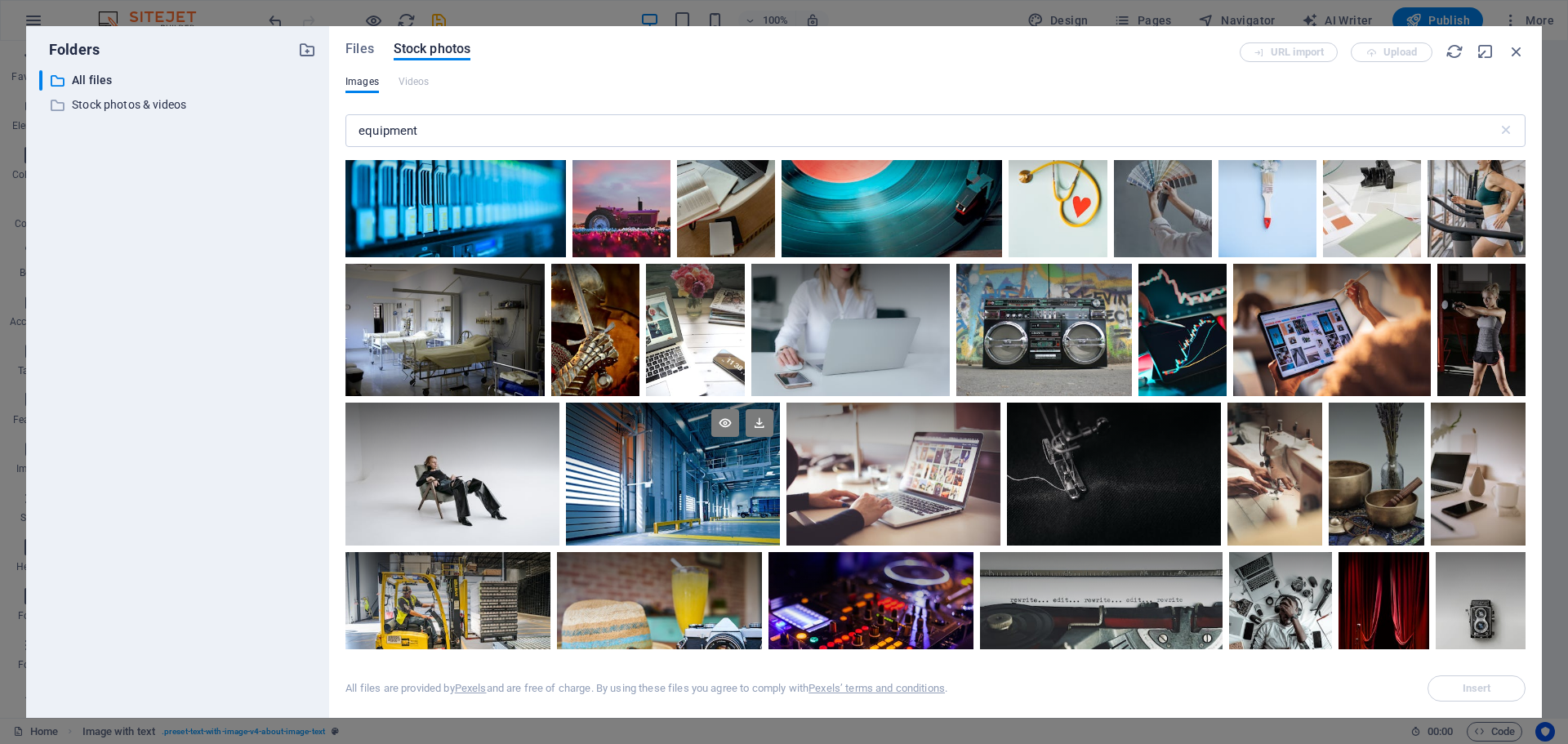
click at [686, 497] on div at bounding box center [673, 474] width 214 height 143
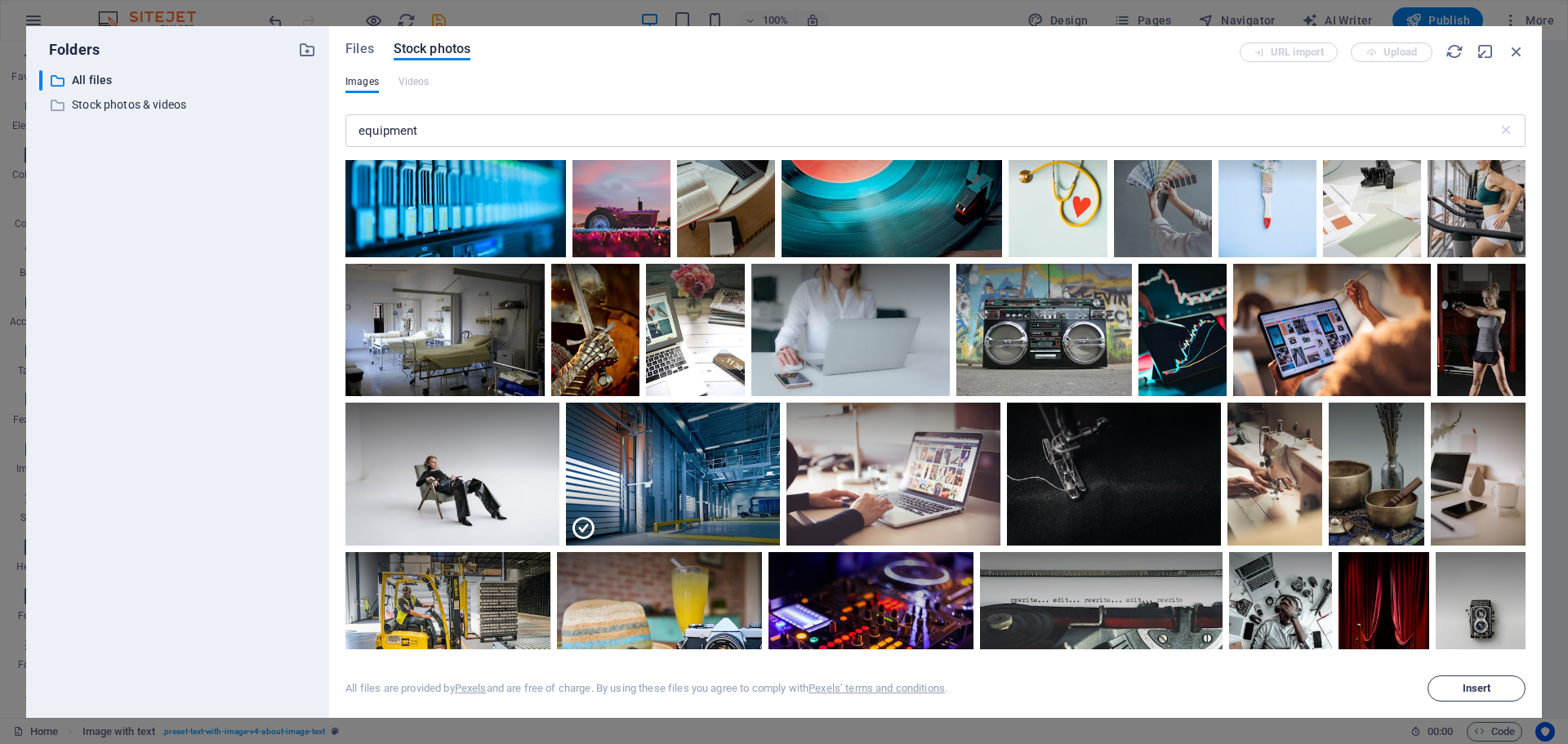
click at [1470, 685] on span "Insert" at bounding box center [1477, 688] width 29 height 10
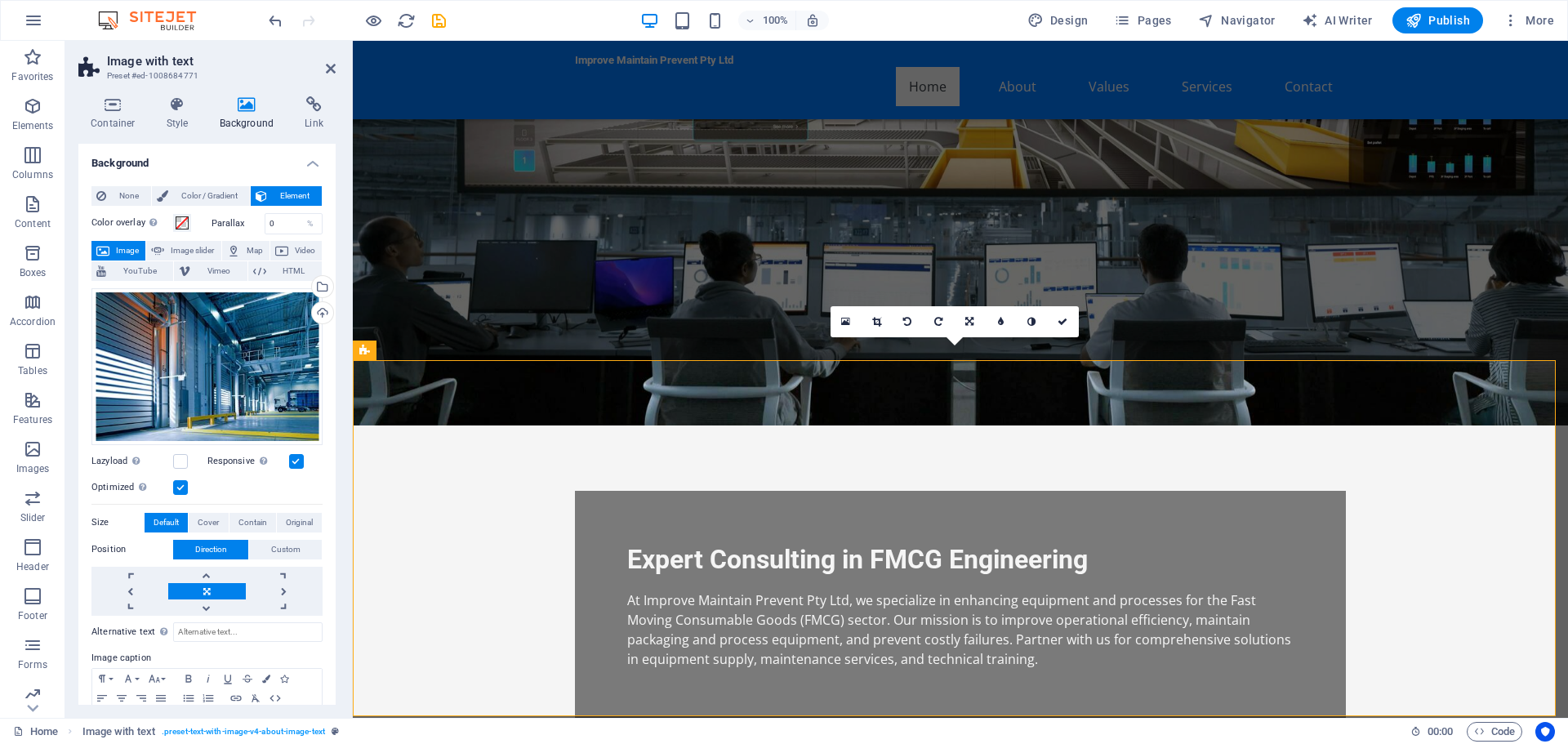
scroll to position [245, 0]
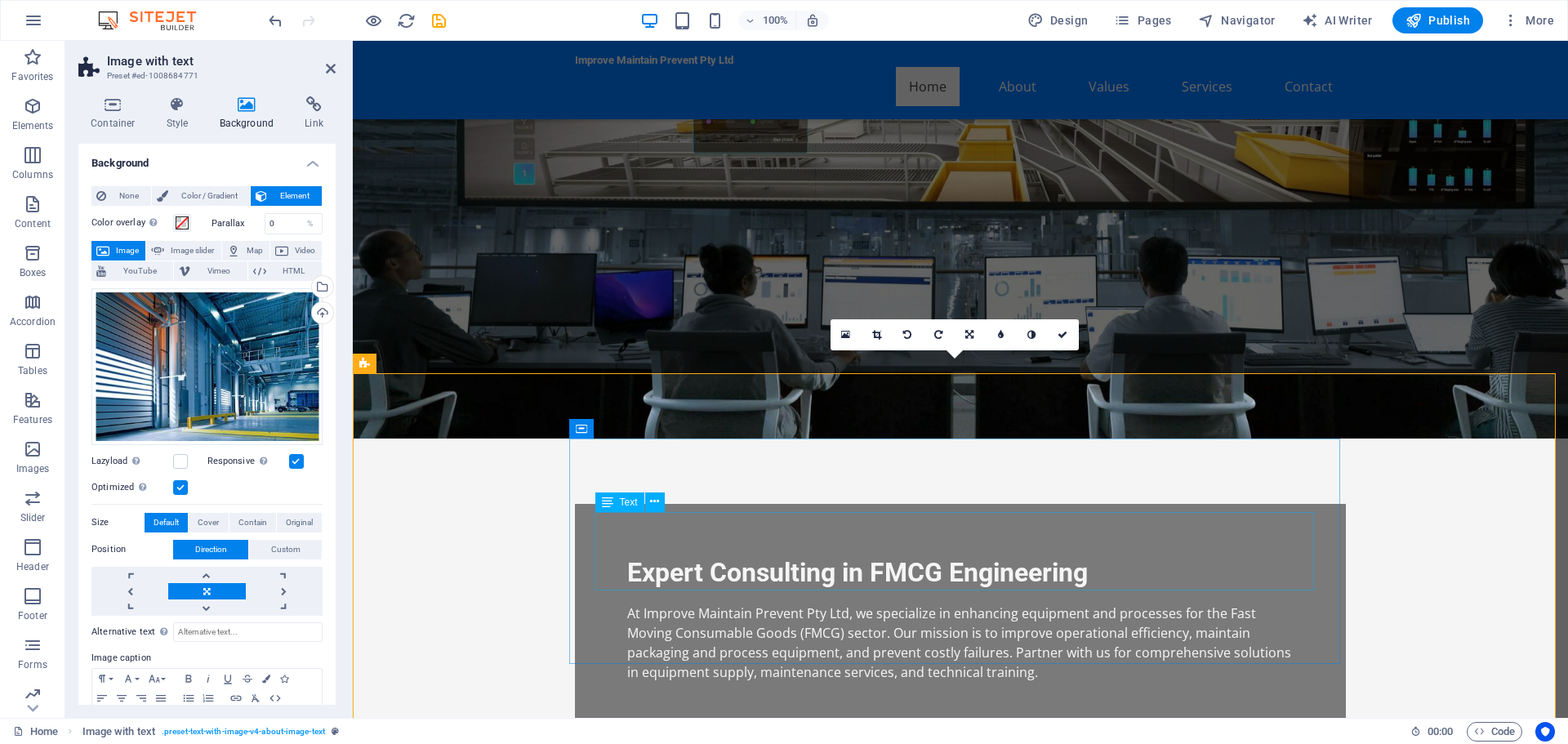
click at [608, 503] on icon at bounding box center [607, 502] width 11 height 20
click at [656, 501] on icon at bounding box center [654, 501] width 9 height 17
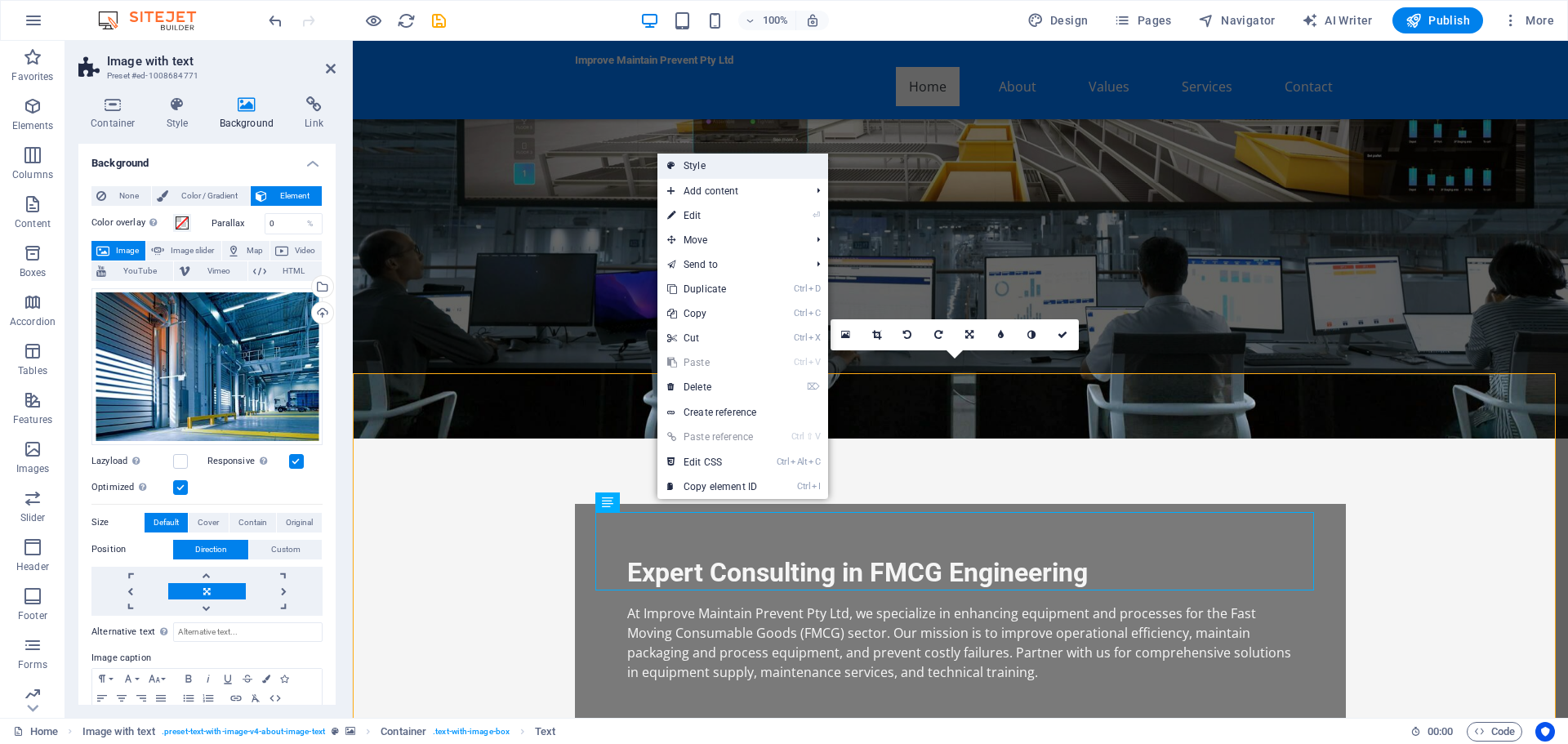
click at [781, 174] on link "Style" at bounding box center [742, 166] width 171 height 24
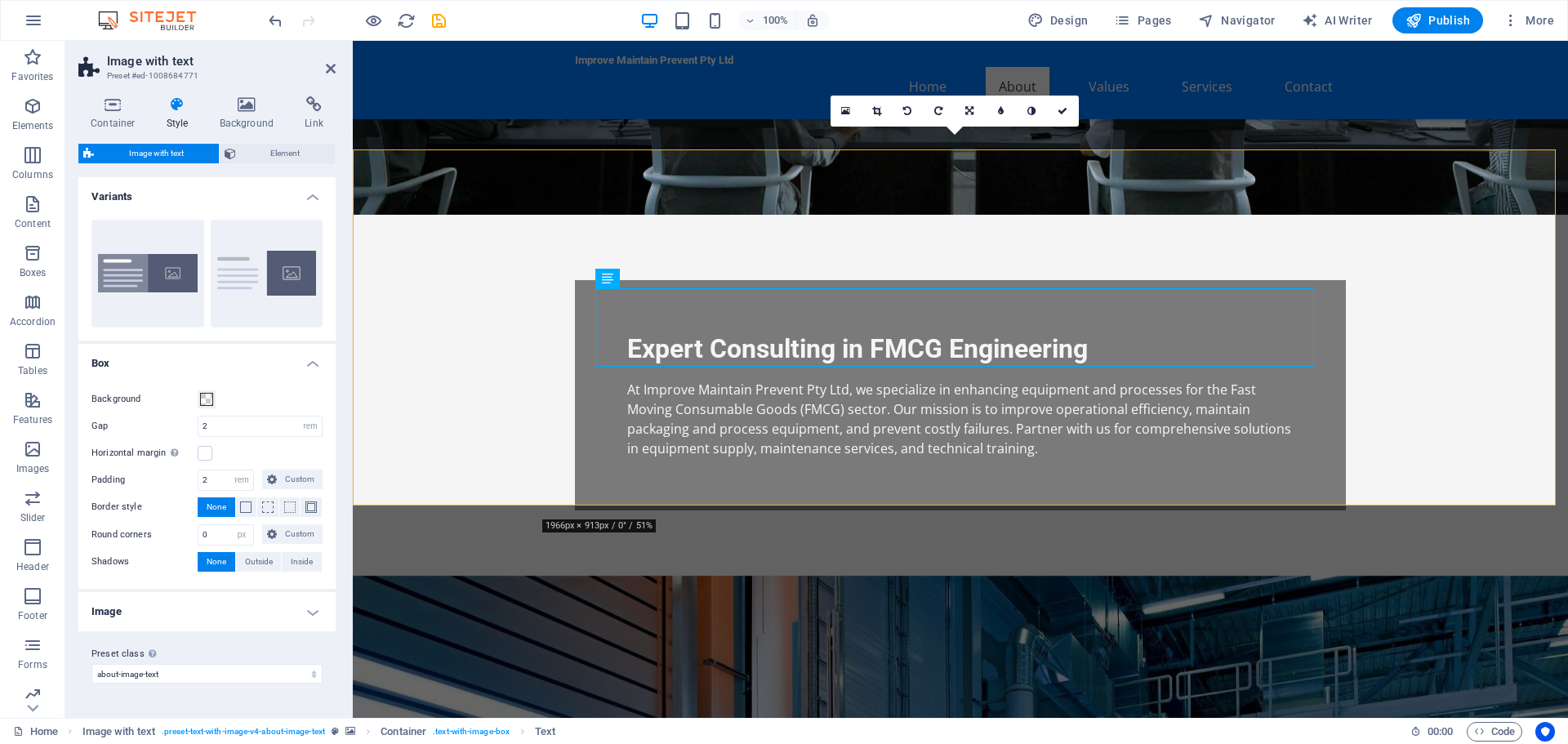
scroll to position [490, 0]
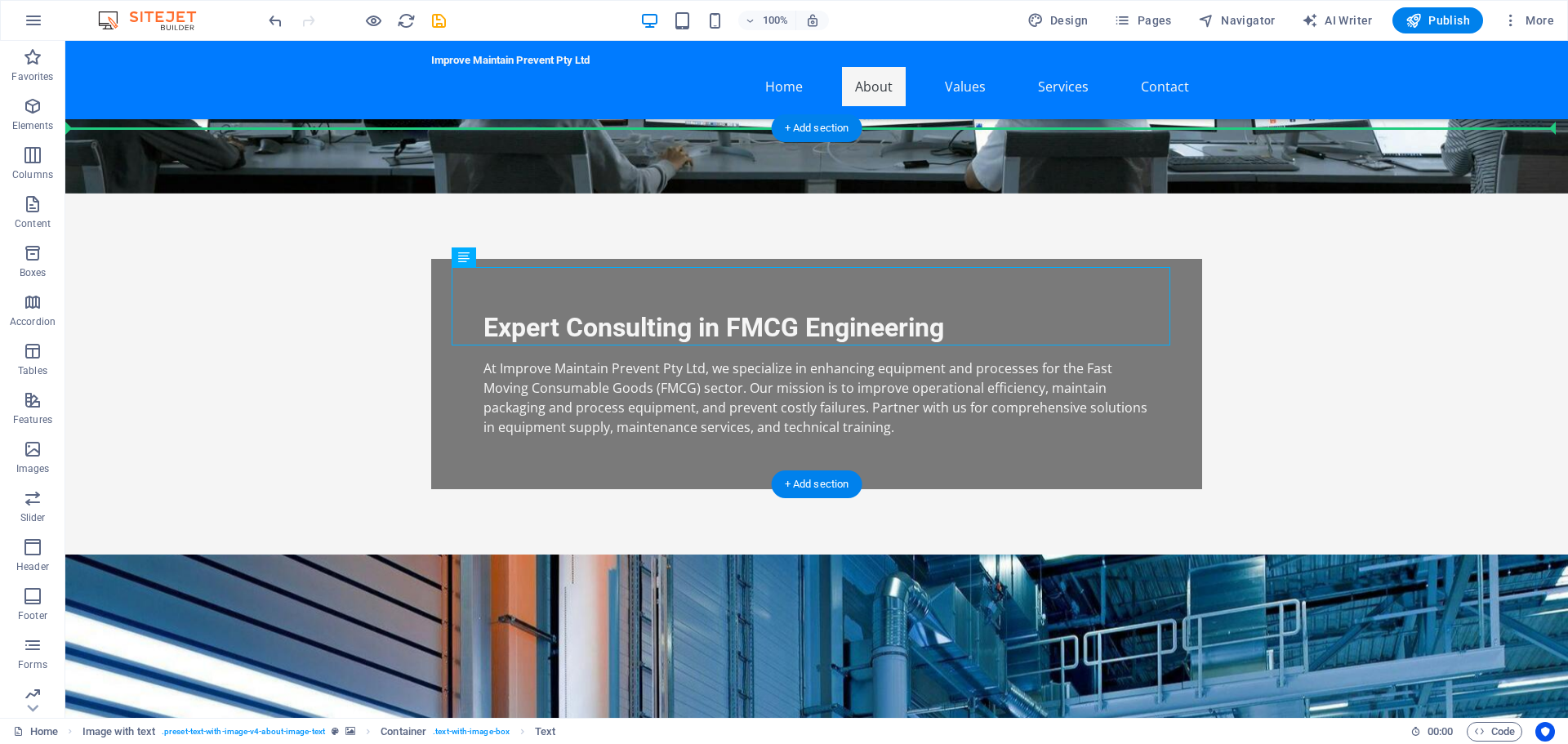
drag, startPoint x: 688, startPoint y: 302, endPoint x: 379, endPoint y: 269, distance: 311.3
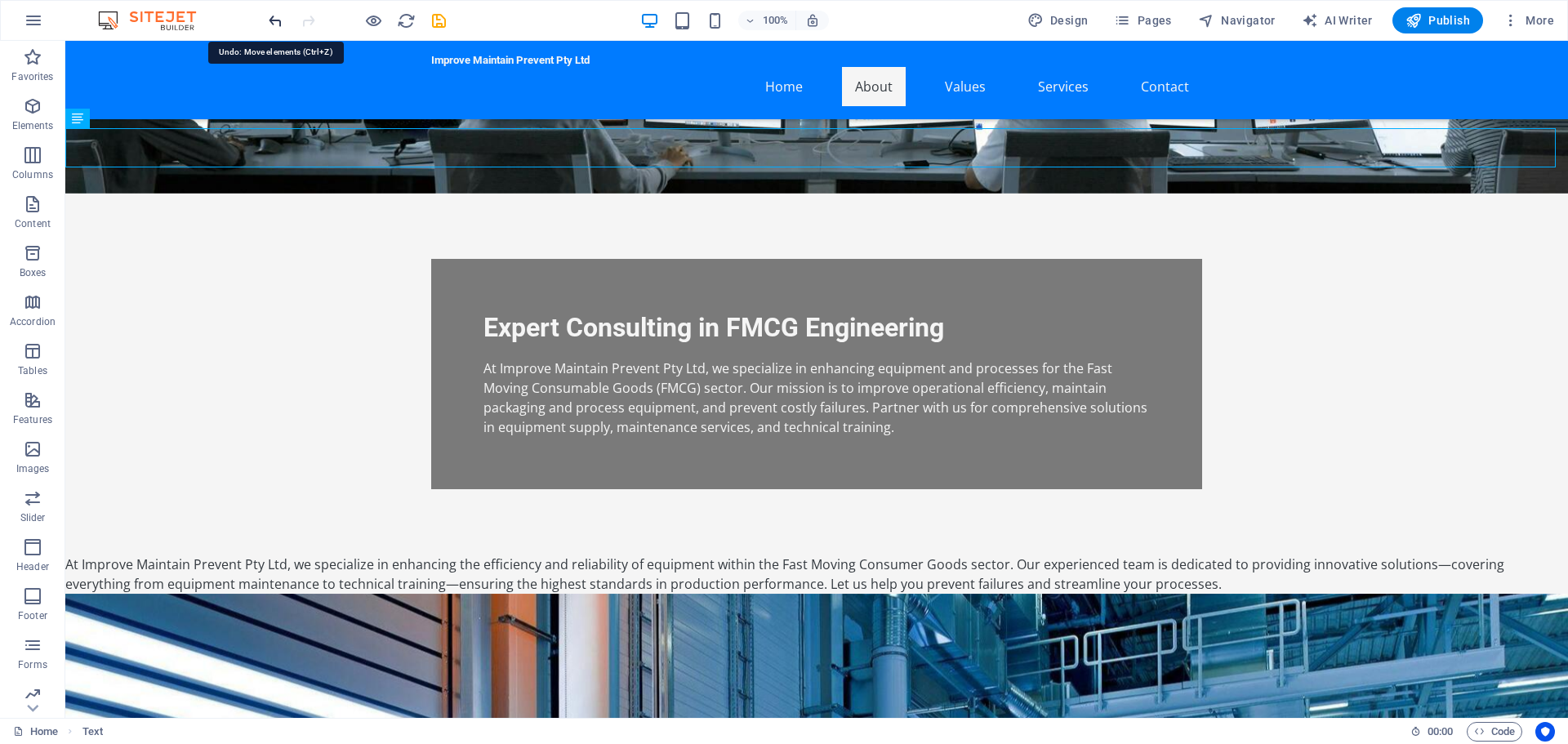
click at [272, 22] on icon "undo" at bounding box center [275, 20] width 19 height 19
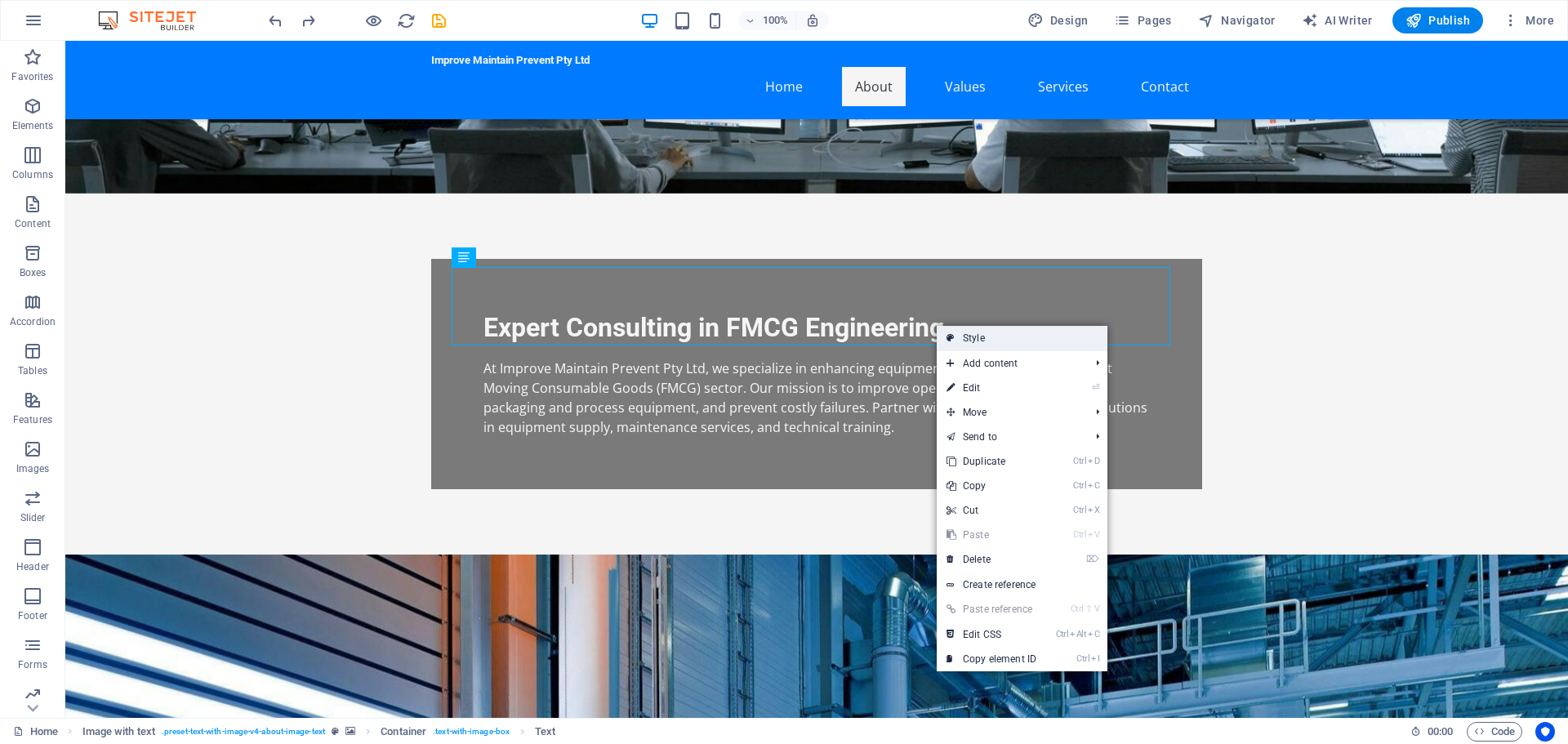
click at [982, 342] on link "Style" at bounding box center [1022, 338] width 171 height 24
select select "rem"
select select "px"
select select "preset-text-with-image-v4-about-image-text"
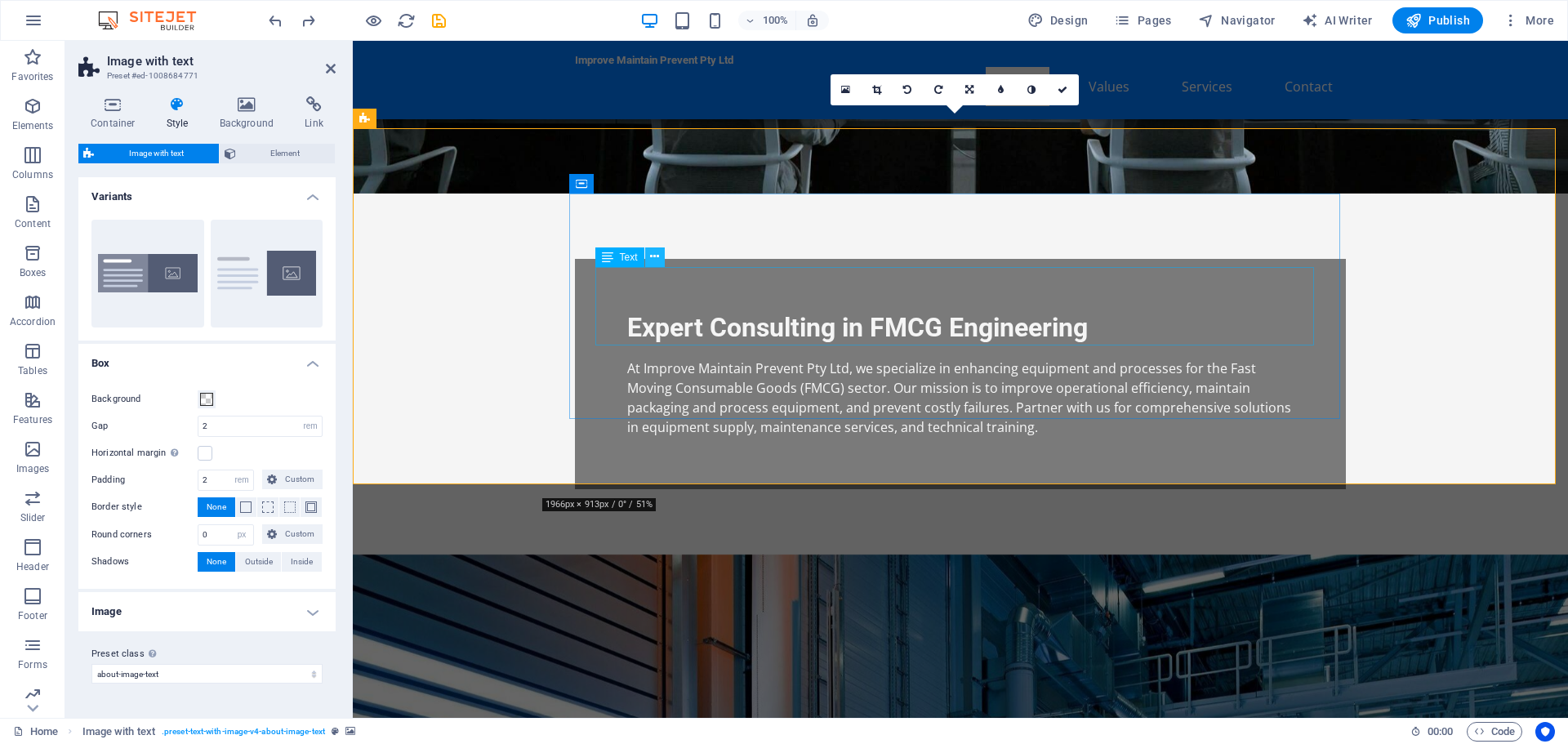
click at [656, 256] on icon at bounding box center [654, 256] width 9 height 17
click at [234, 114] on h4 "Background" at bounding box center [250, 113] width 86 height 34
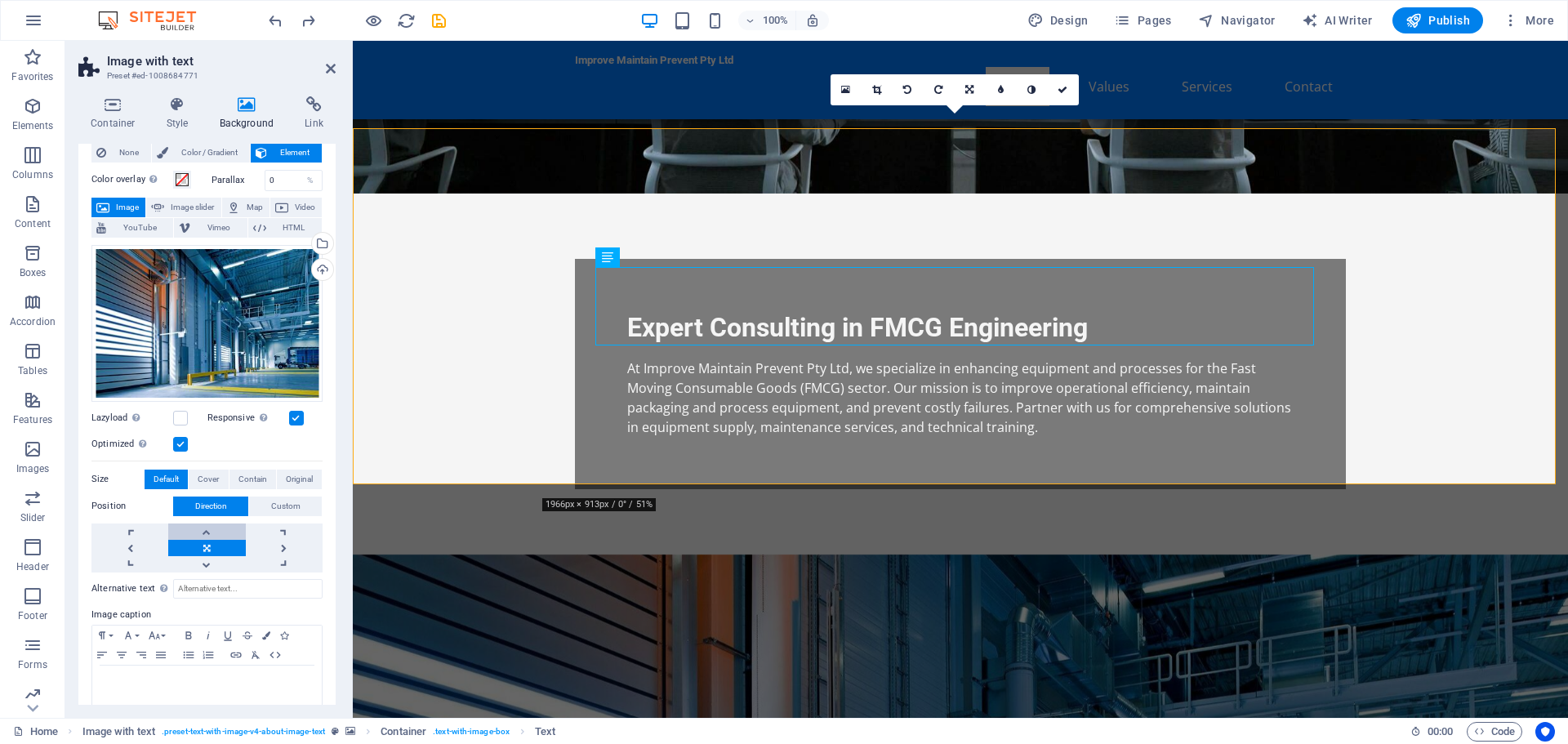
scroll to position [65, 0]
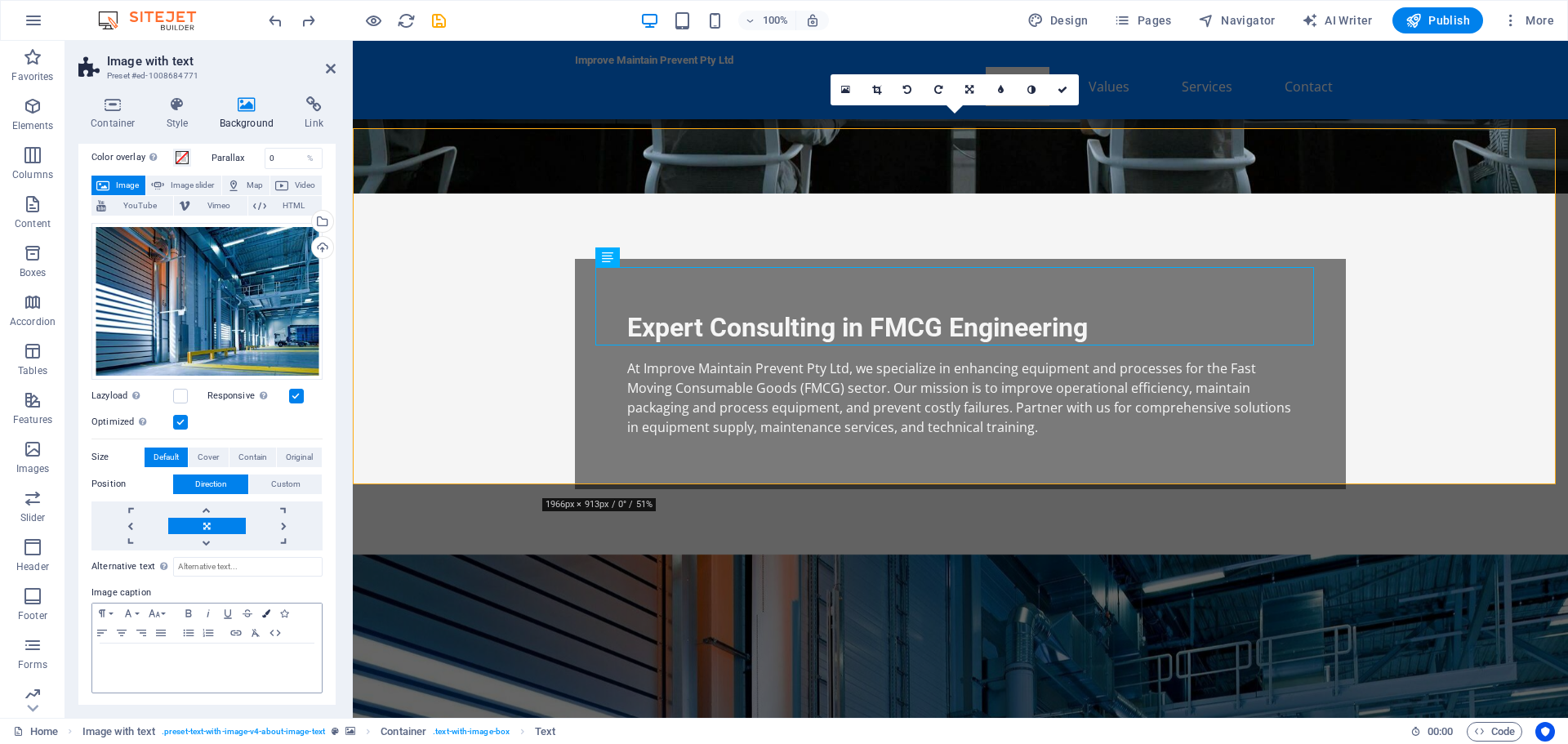
click at [265, 612] on icon "button" at bounding box center [266, 613] width 8 height 8
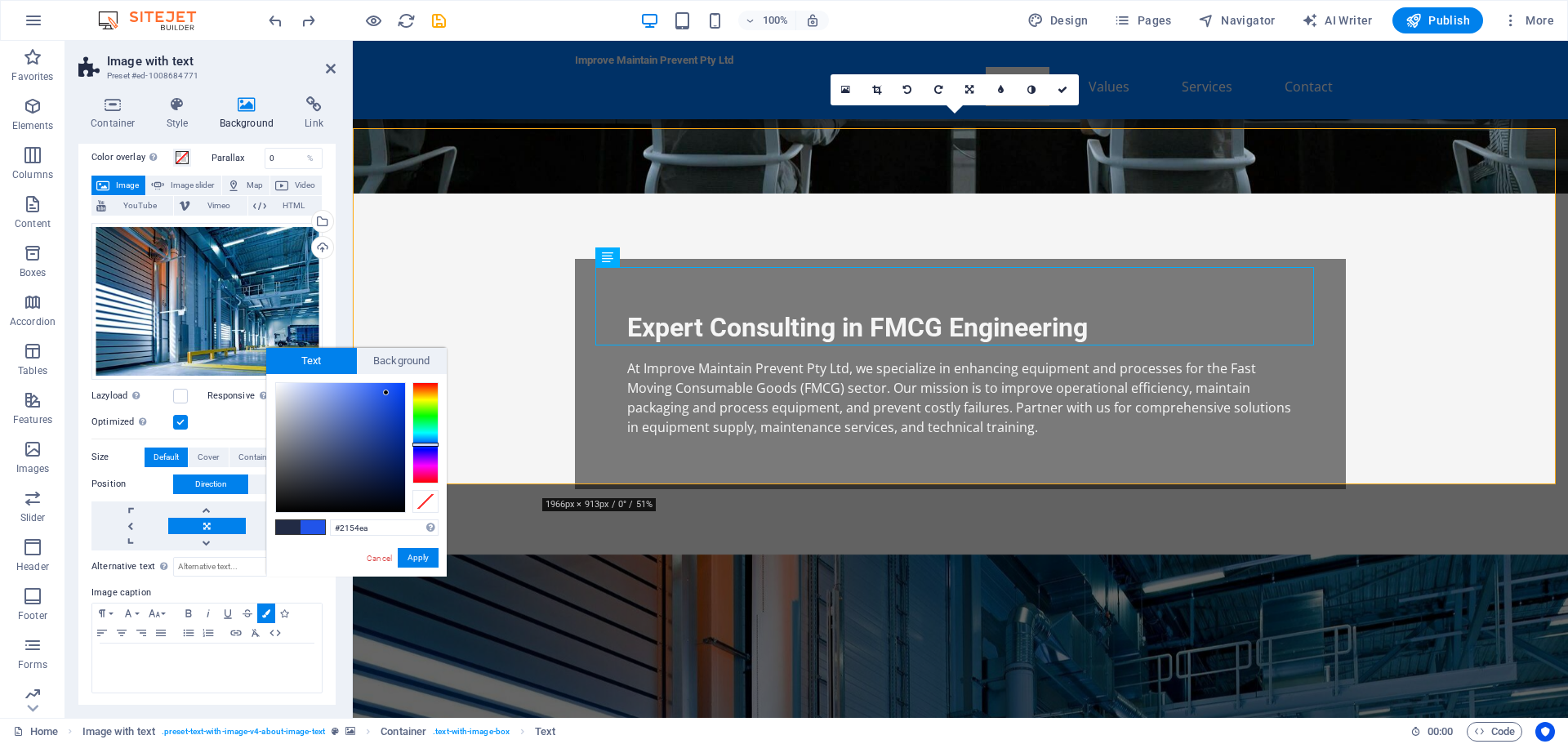
click at [386, 393] on div at bounding box center [340, 447] width 129 height 129
click at [285, 501] on div at bounding box center [340, 447] width 129 height 129
type input "#080808"
click at [283, 507] on div at bounding box center [340, 447] width 129 height 129
click at [412, 559] on button "Apply" at bounding box center [418, 558] width 41 height 20
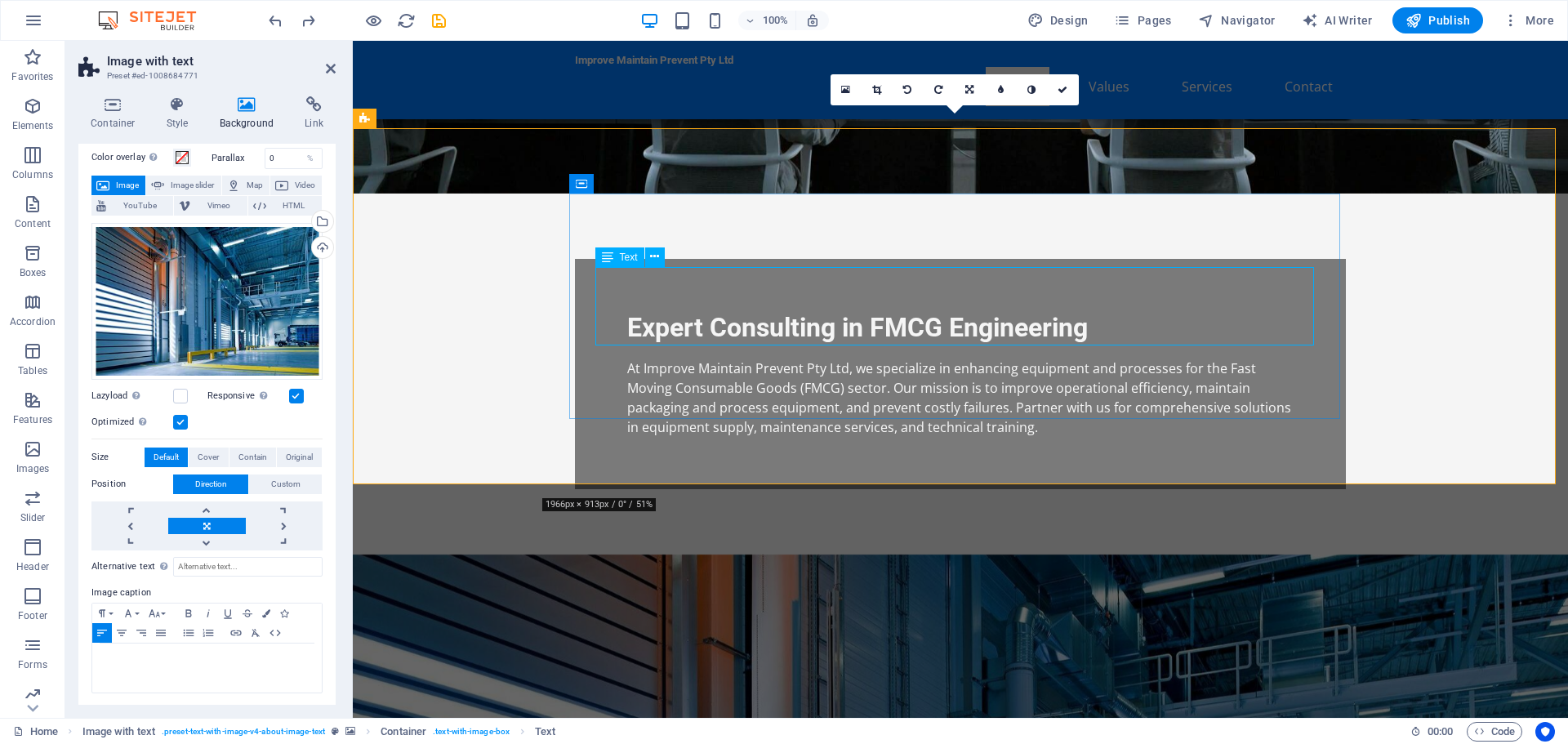
click at [526, 554] on figure at bounding box center [960, 732] width 1215 height 356
click at [1066, 87] on icon at bounding box center [1062, 90] width 10 height 10
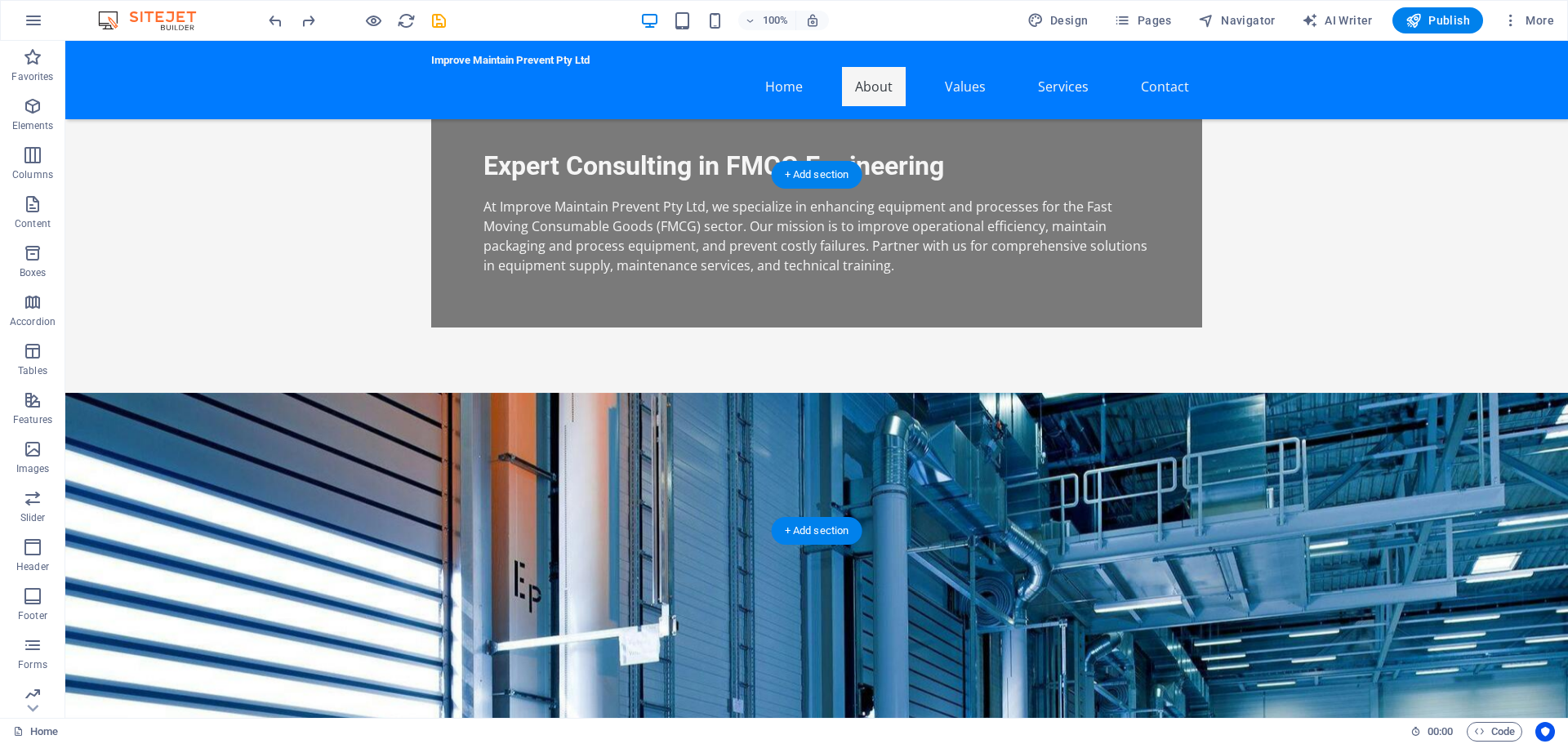
scroll to position [327, 0]
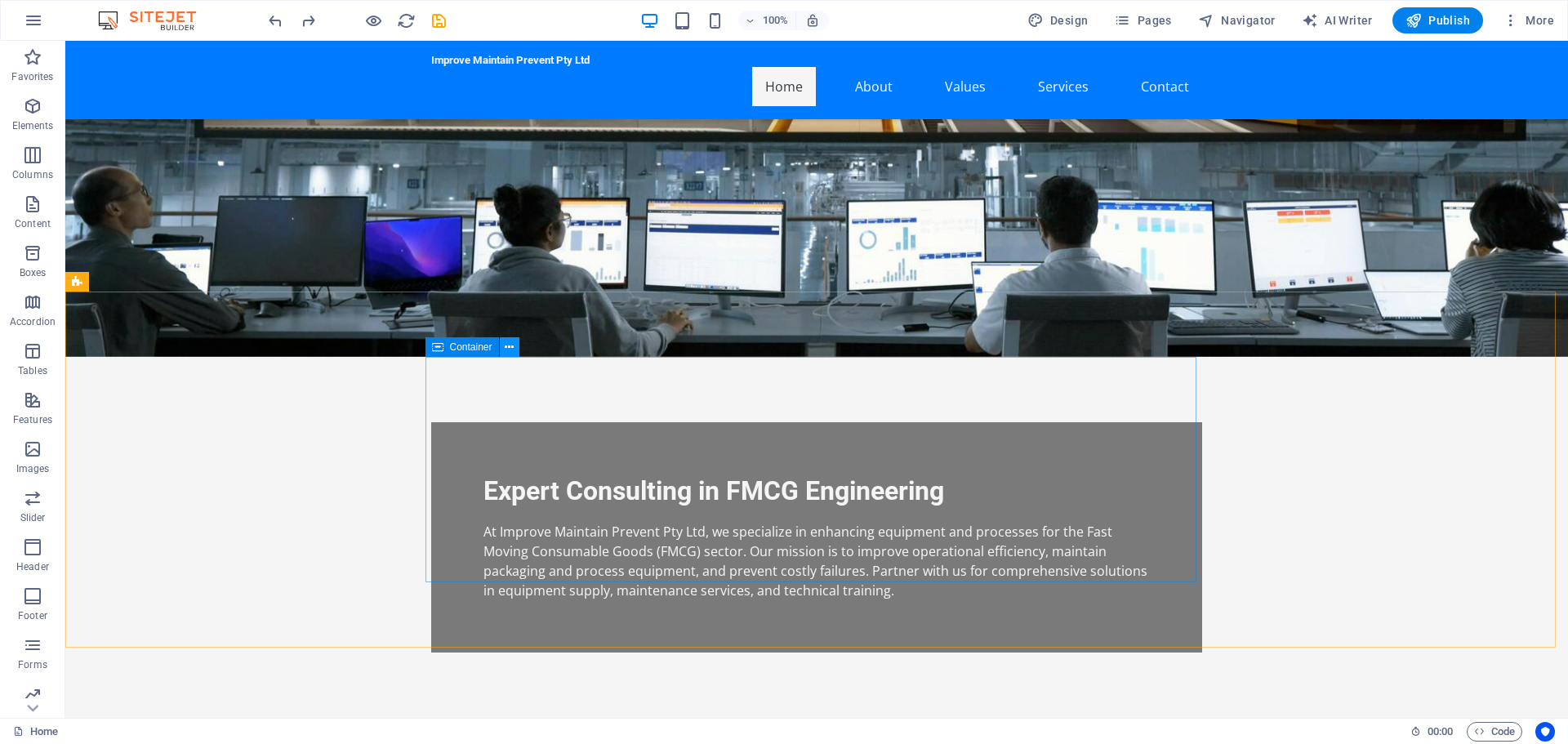
click at [512, 345] on icon at bounding box center [509, 347] width 9 height 17
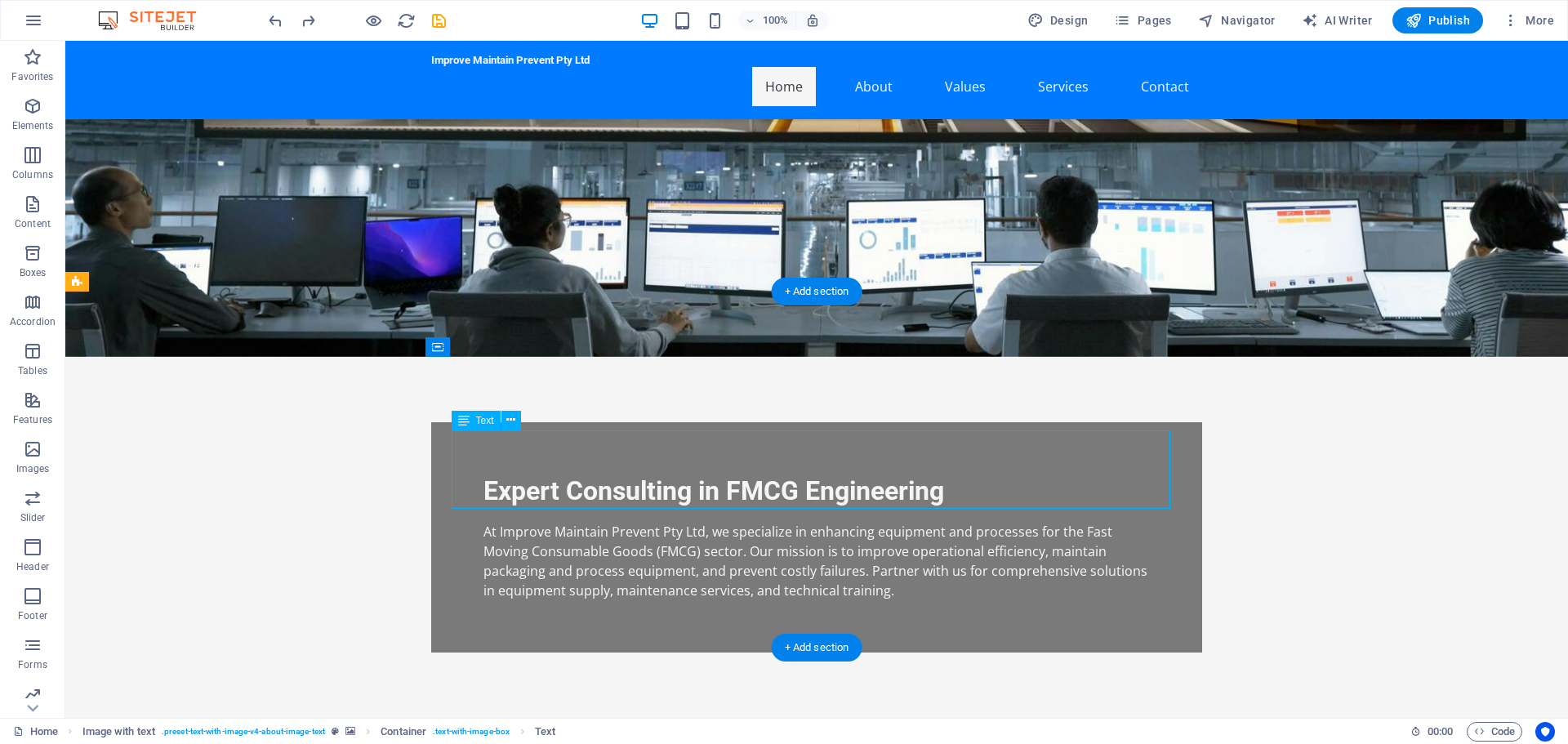
drag, startPoint x: 462, startPoint y: 447, endPoint x: 179, endPoint y: 443, distance: 283.4
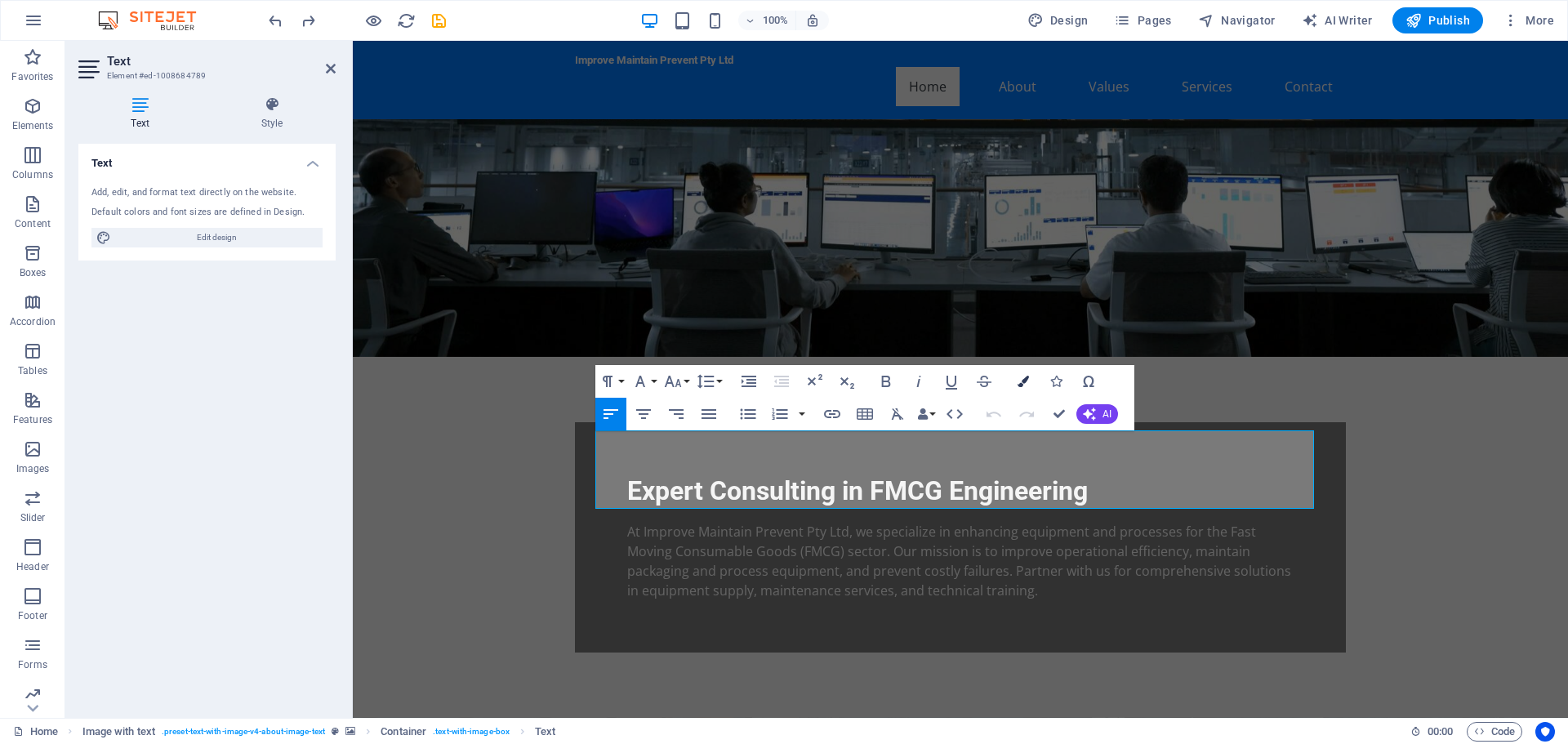
click at [1026, 380] on icon "button" at bounding box center [1022, 381] width 11 height 11
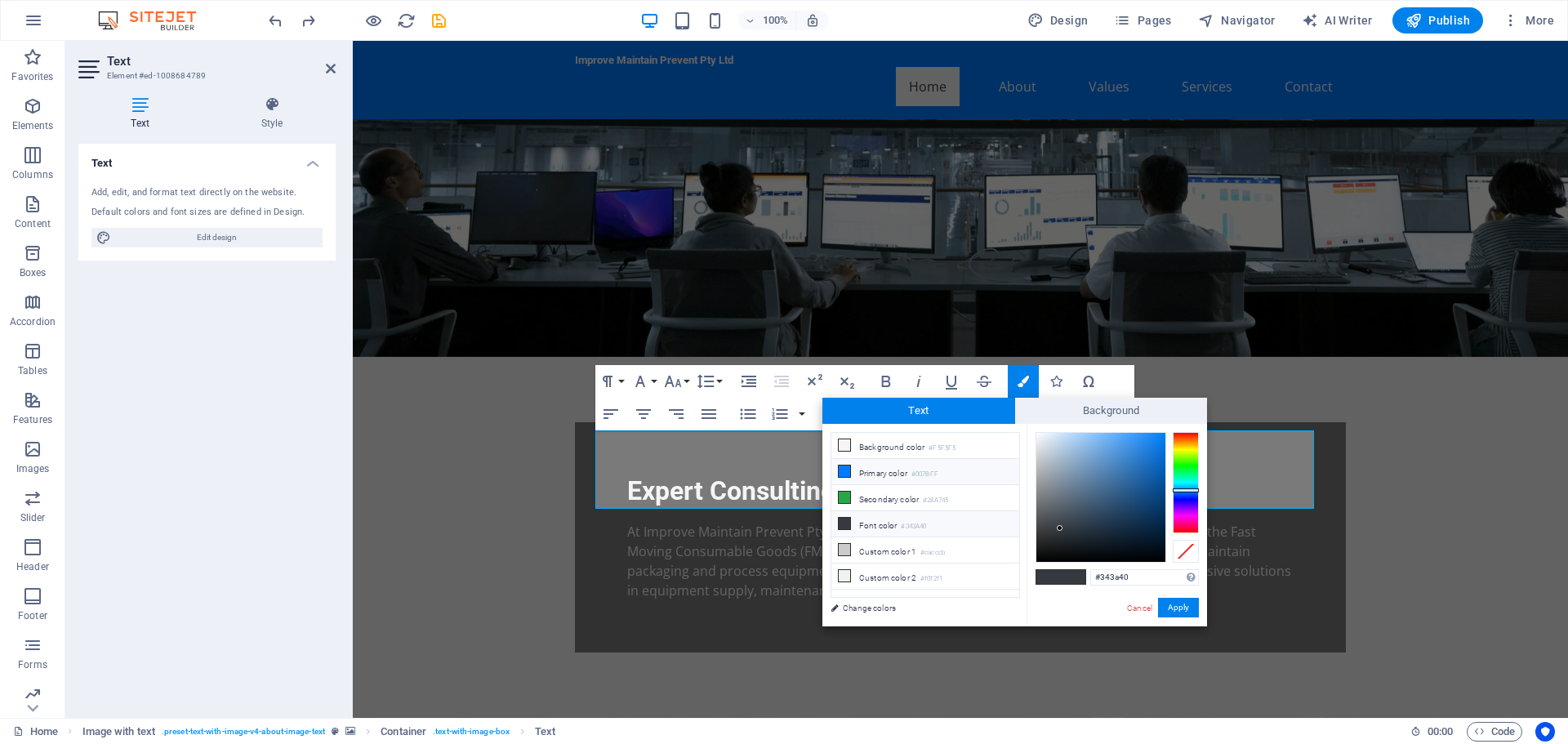
click at [848, 468] on icon at bounding box center [844, 470] width 11 height 11
click at [855, 520] on li "Font color #343A40" at bounding box center [925, 524] width 188 height 26
click at [846, 520] on icon at bounding box center [844, 523] width 11 height 11
drag, startPoint x: 1057, startPoint y: 525, endPoint x: 1037, endPoint y: 565, distance: 44.9
click at [1037, 565] on div "#000000 Supported formats #0852ed rgb(8, 82, 237) rgba(8, 82, 237, 90%) hsv(221…" at bounding box center [1116, 643] width 180 height 439
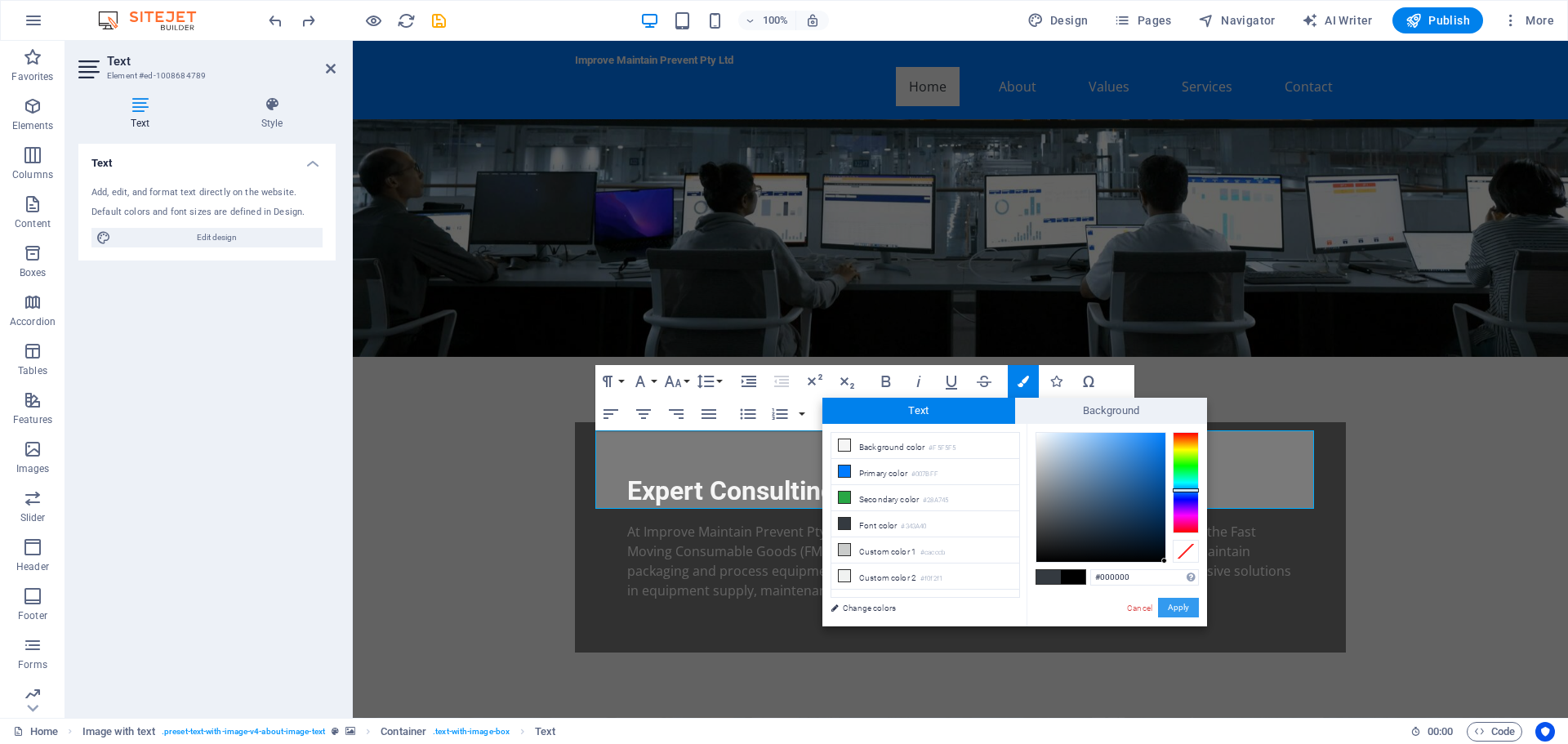
click at [1184, 607] on button "Apply" at bounding box center [1178, 608] width 41 height 20
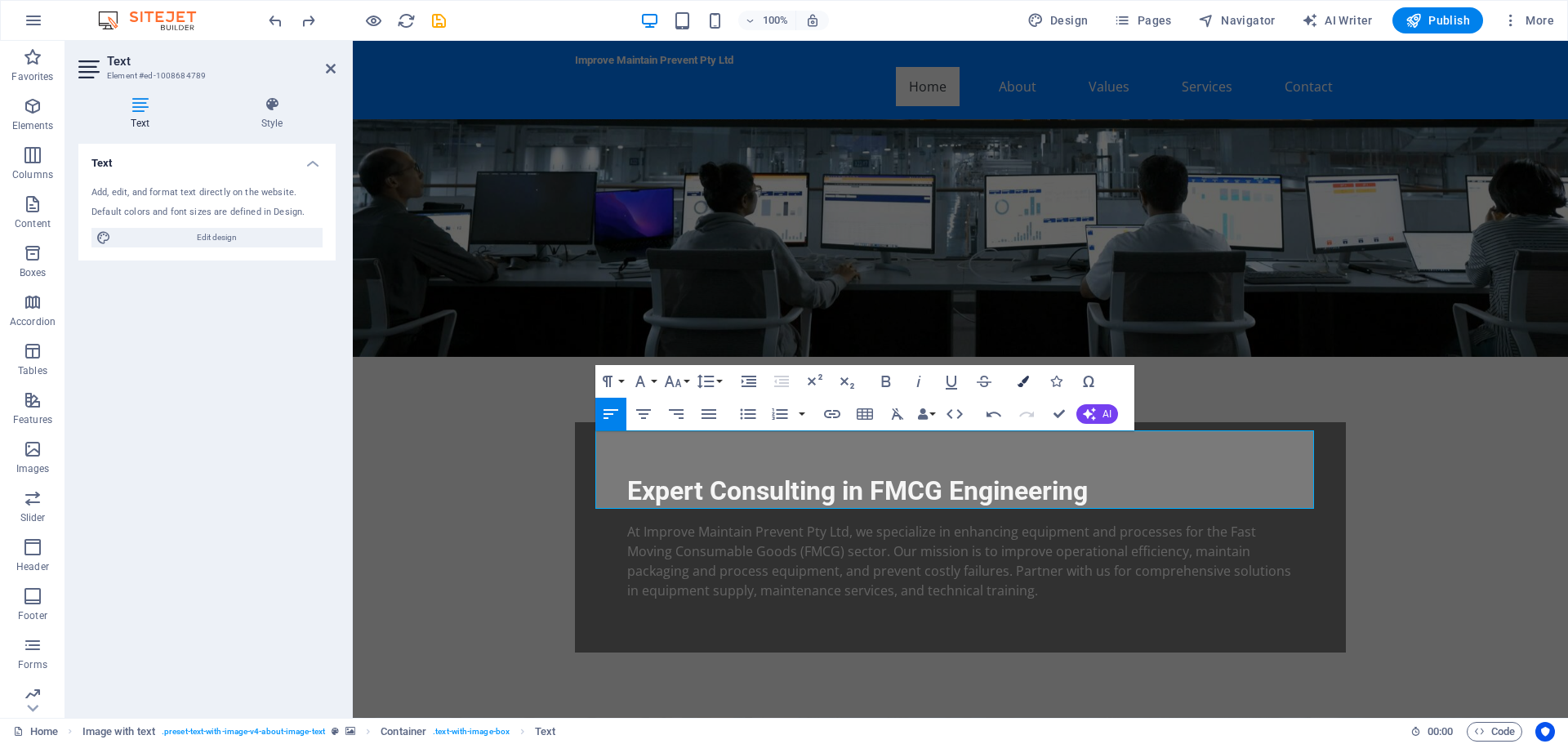
click at [1026, 382] on icon "button" at bounding box center [1022, 381] width 11 height 11
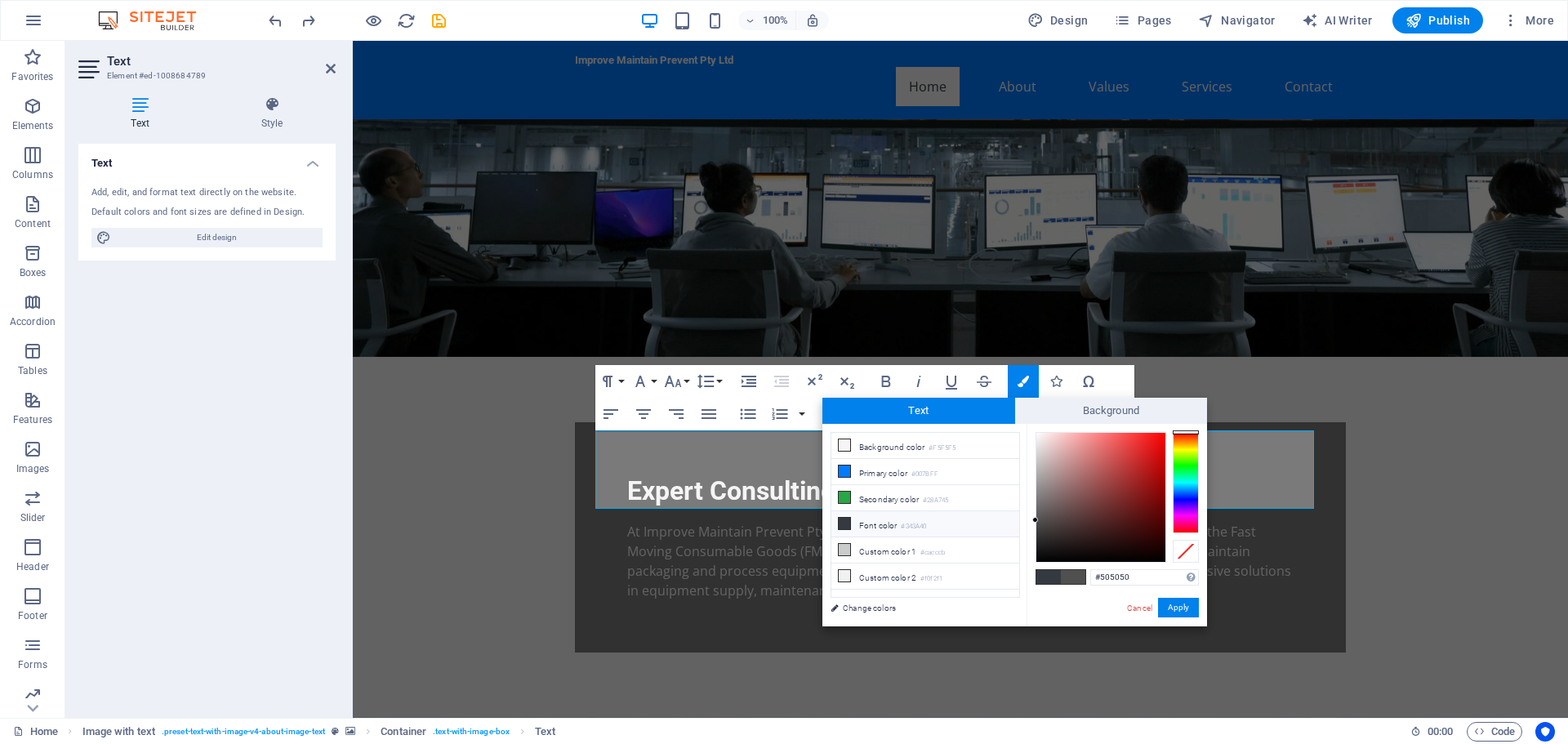
click at [849, 520] on icon at bounding box center [844, 523] width 11 height 11
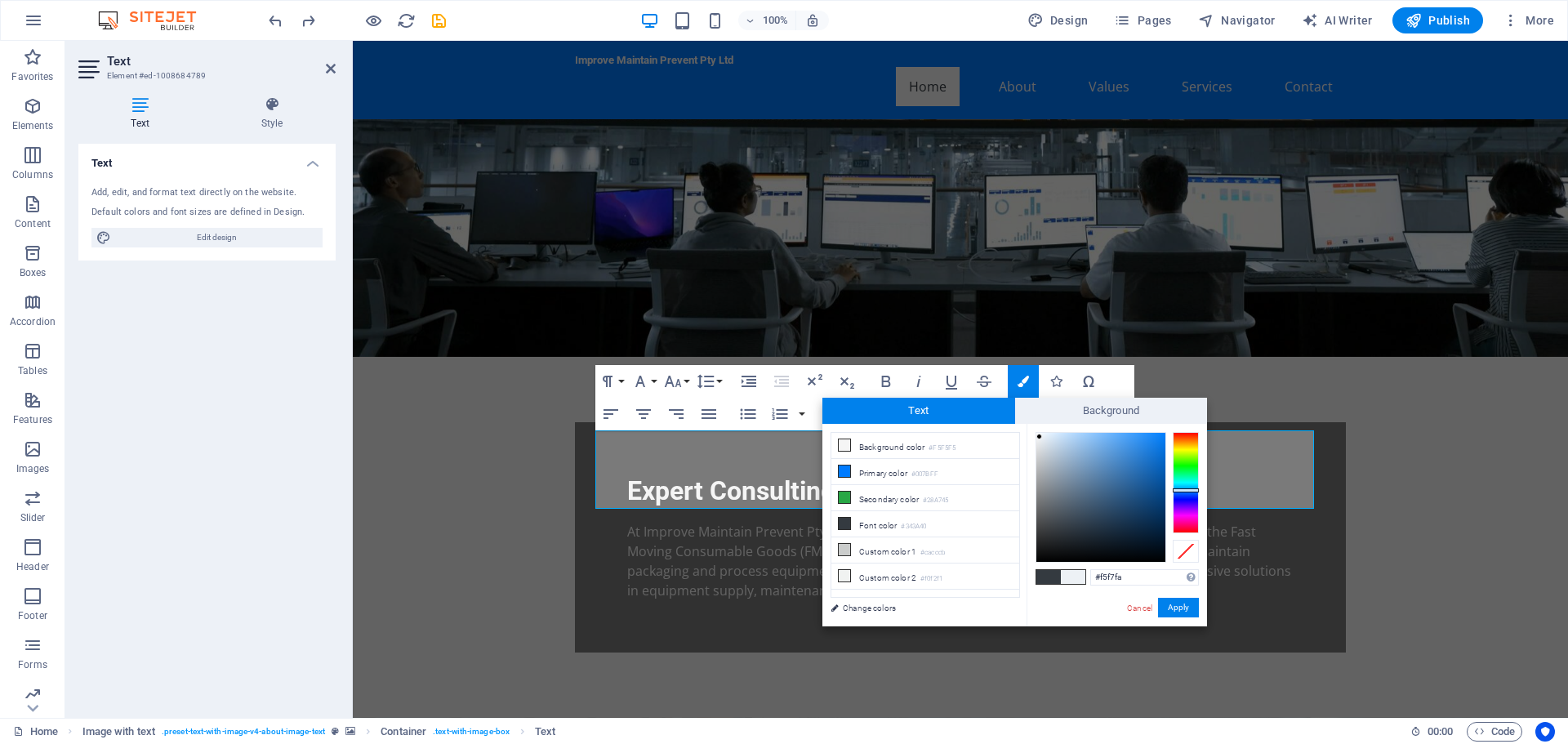
type input "#f8f9fa"
click at [1036, 434] on div at bounding box center [1036, 434] width 6 height 6
click at [1174, 608] on button "Apply" at bounding box center [1178, 608] width 41 height 20
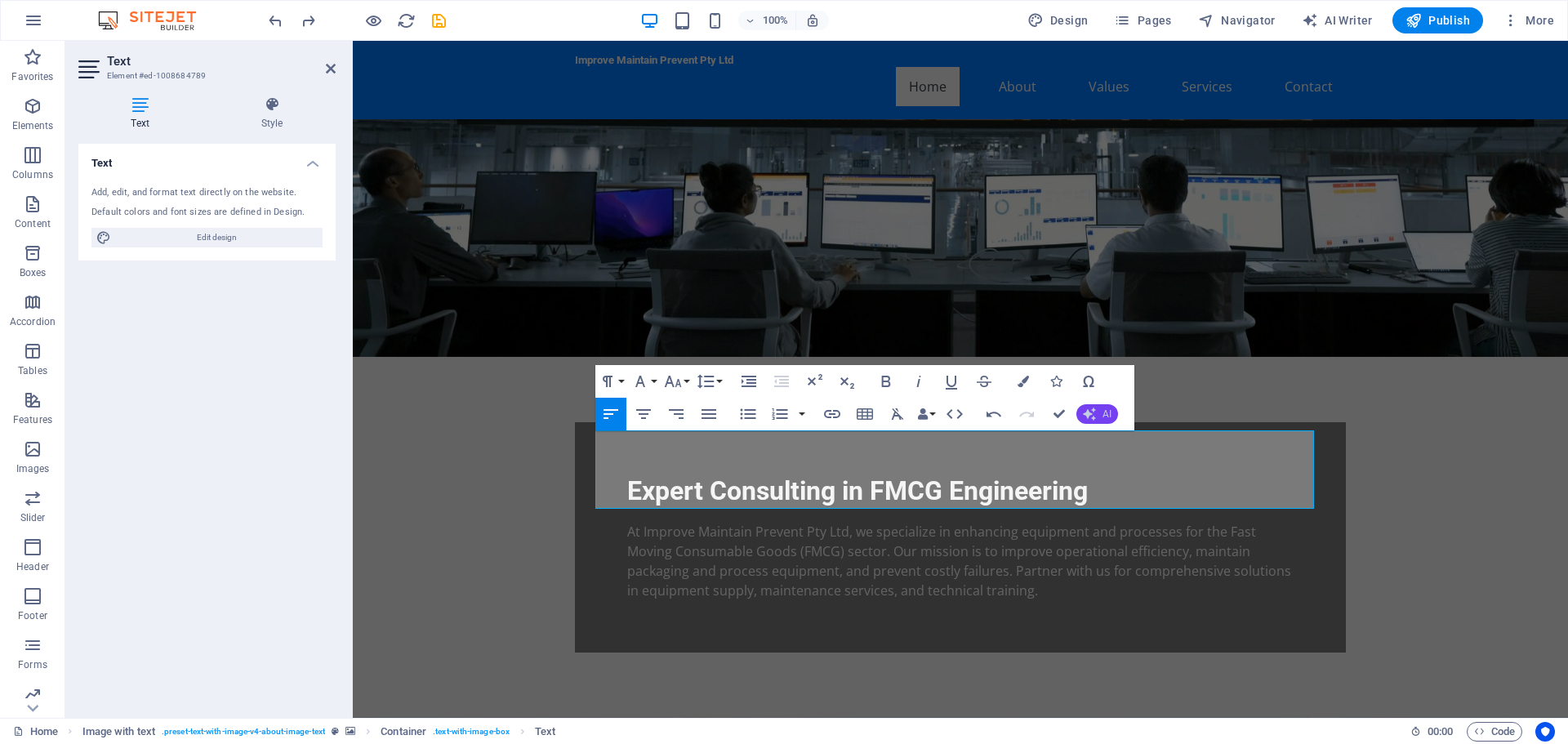
click at [1102, 412] on span "AI" at bounding box center [1106, 414] width 9 height 10
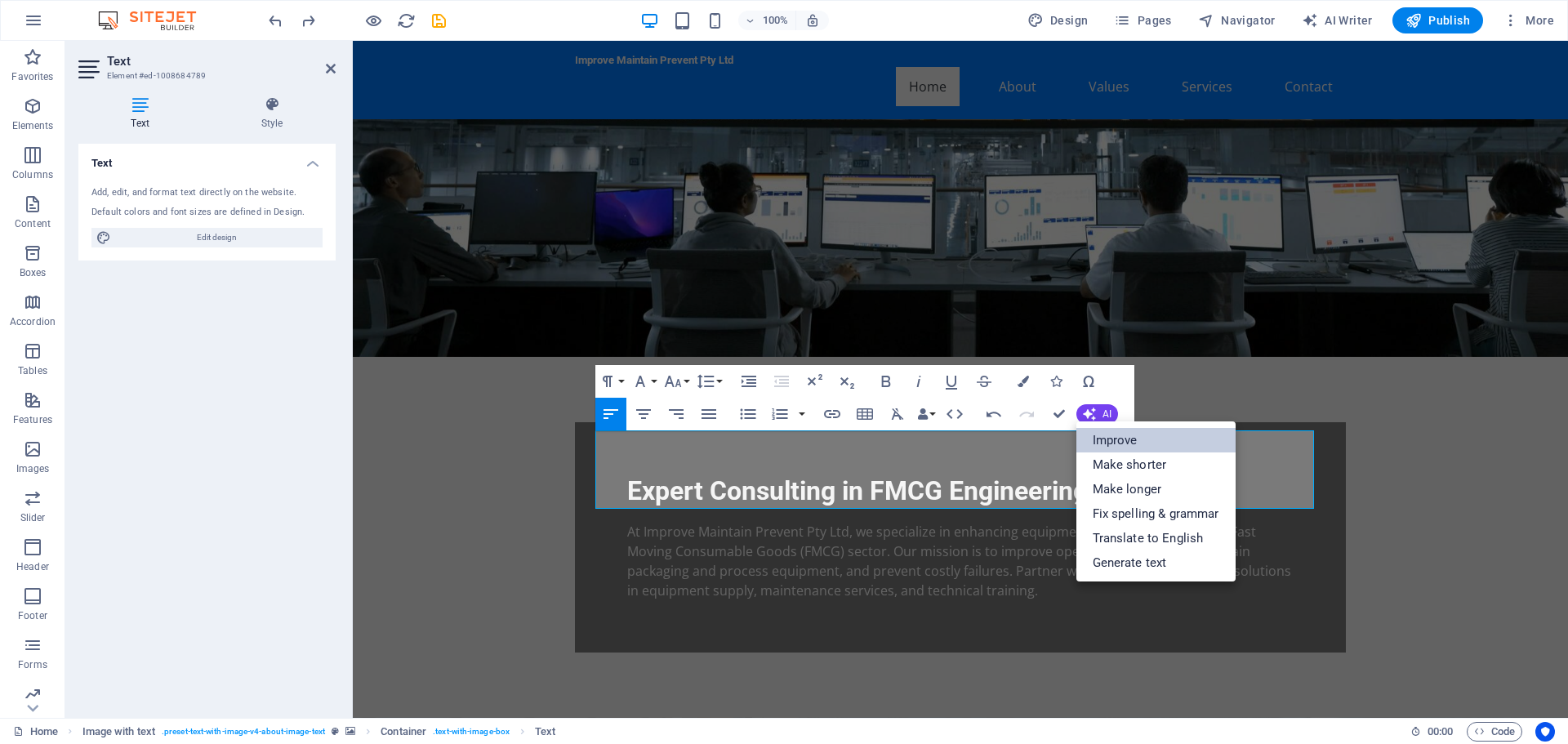
click at [1121, 441] on link "Improve" at bounding box center [1155, 440] width 159 height 24
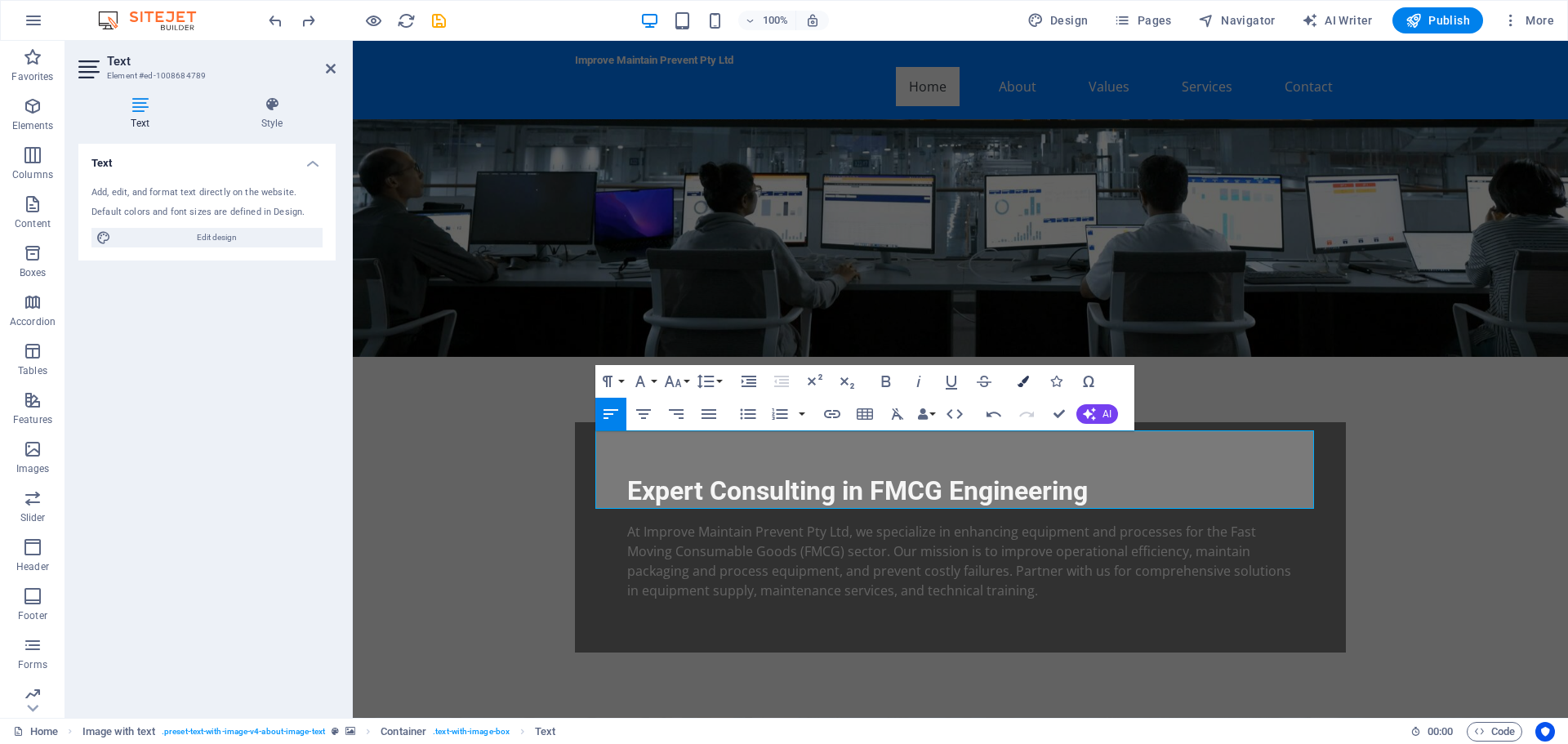
click at [1026, 387] on button "Colors" at bounding box center [1023, 381] width 31 height 33
type input "#343a40"
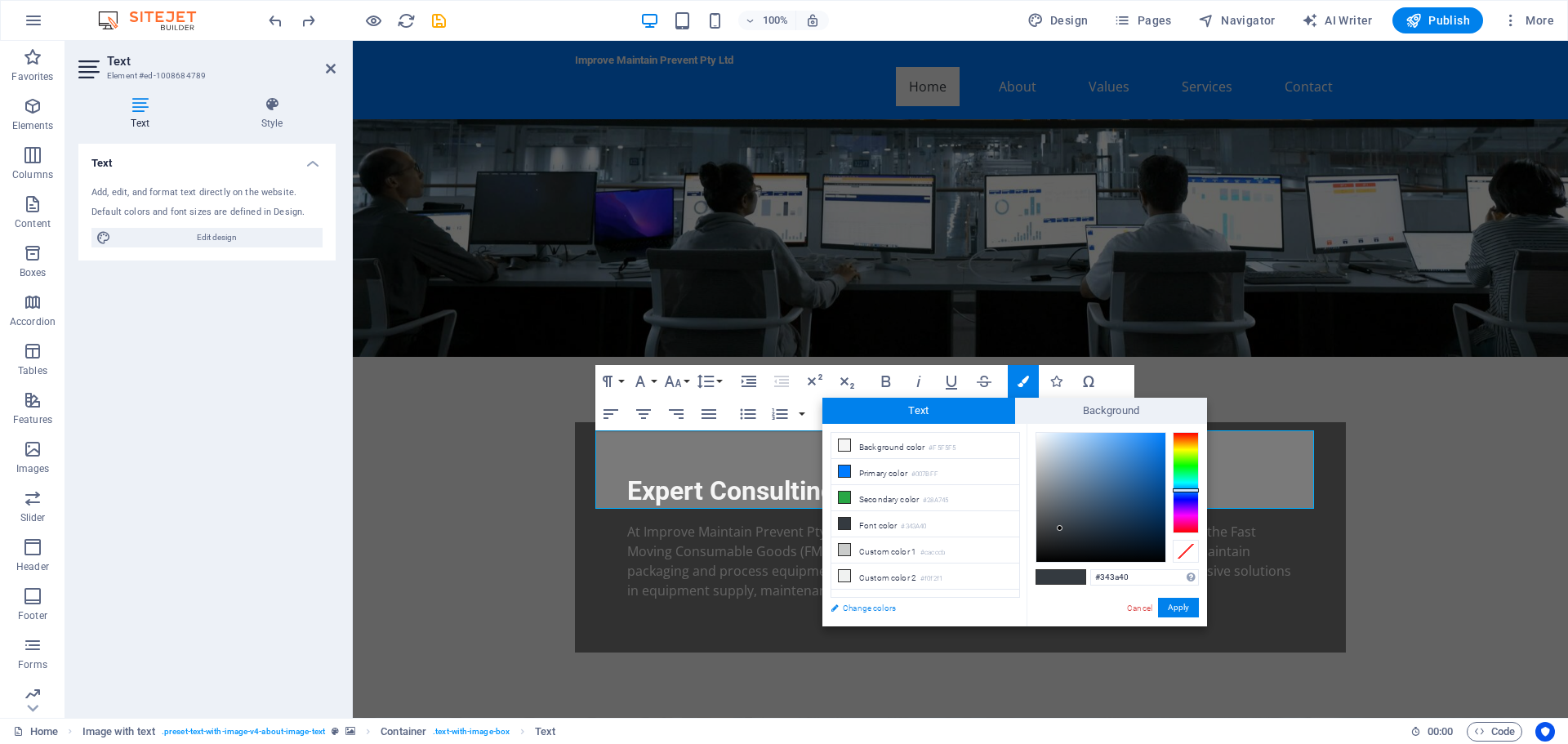
click at [870, 610] on link "Change colors" at bounding box center [916, 608] width 189 height 20
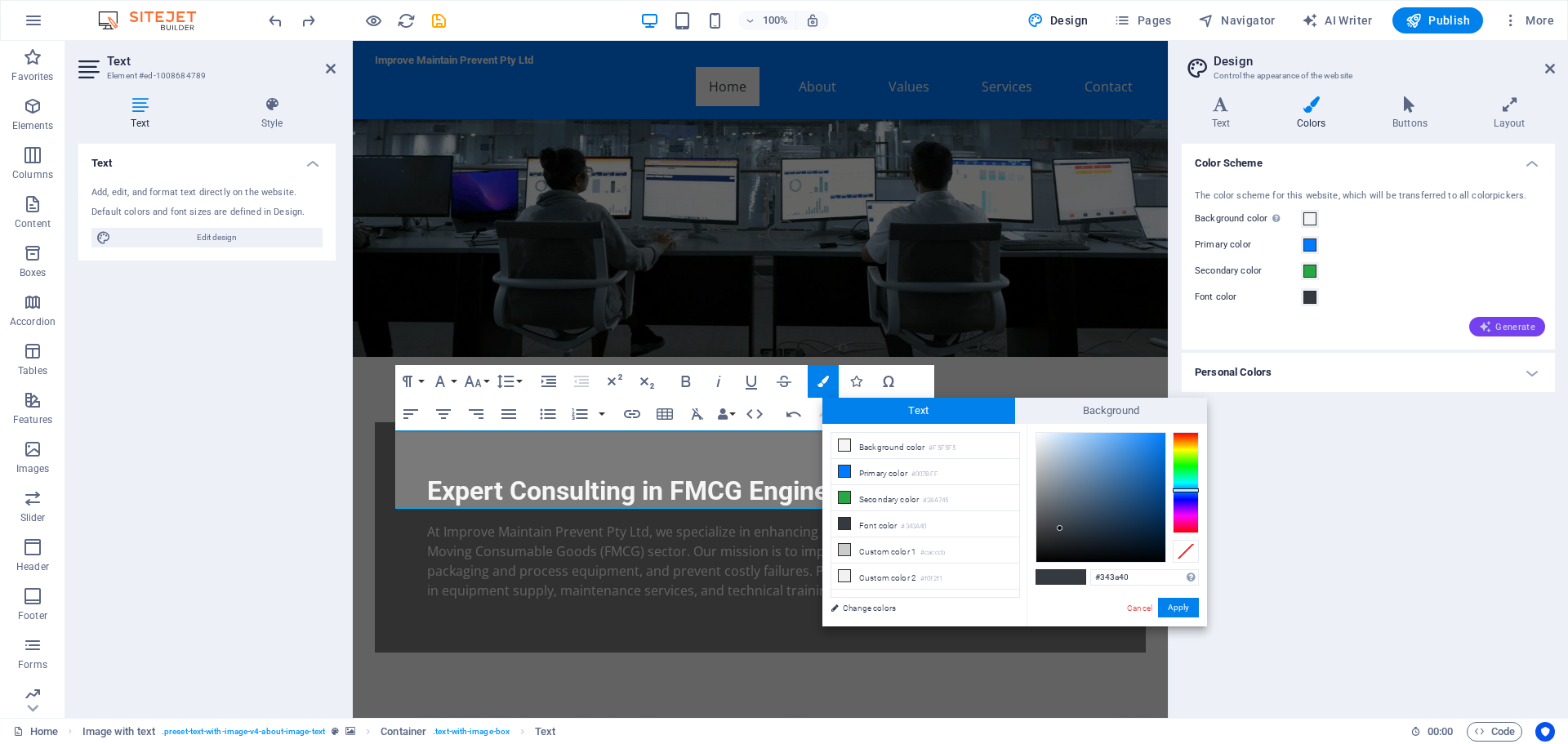
click at [1531, 324] on span "Generate" at bounding box center [1507, 326] width 56 height 13
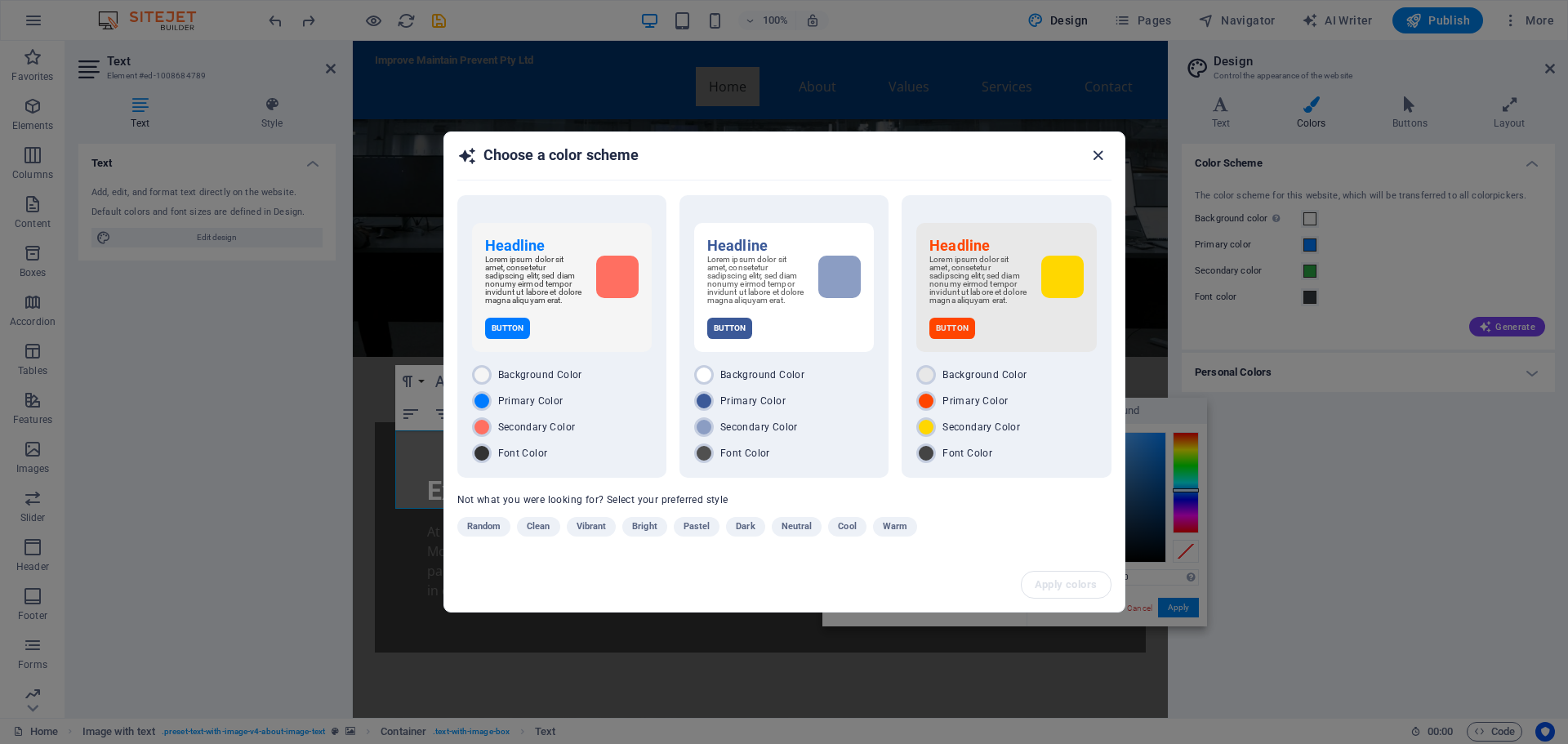
click at [1095, 152] on icon "button" at bounding box center [1098, 155] width 19 height 19
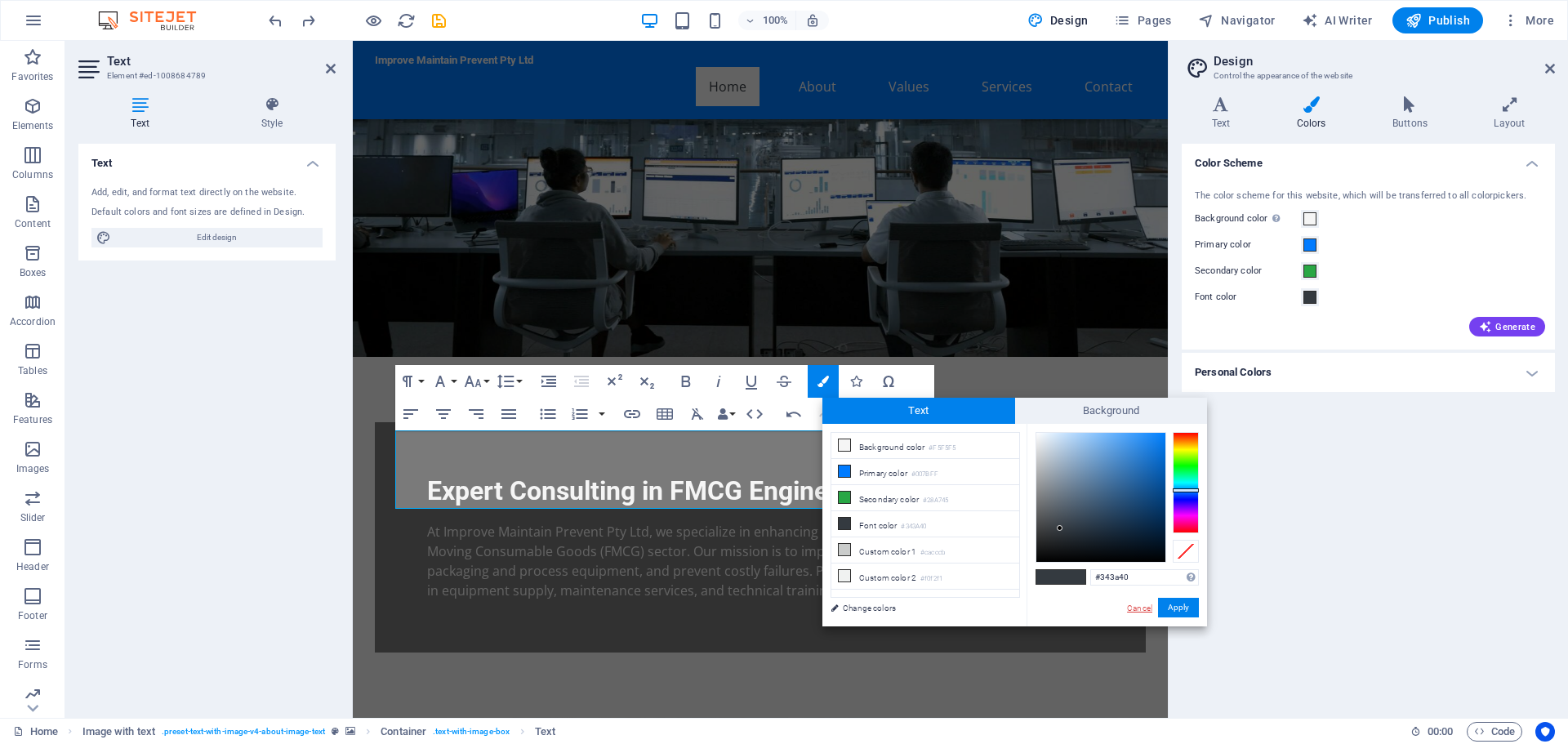
click at [1147, 608] on link "Cancel" at bounding box center [1139, 608] width 29 height 12
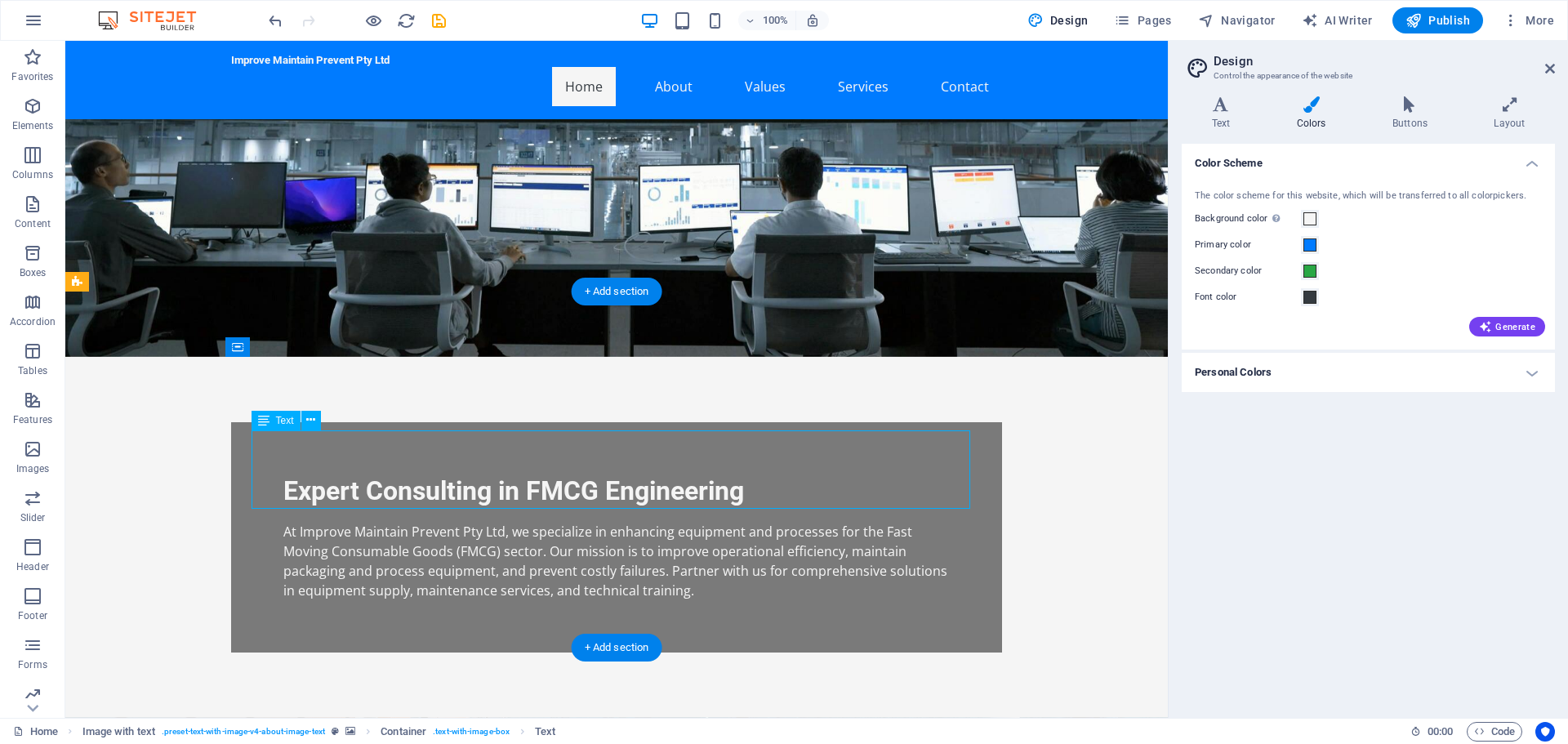
drag, startPoint x: 436, startPoint y: 483, endPoint x: 652, endPoint y: 505, distance: 216.7
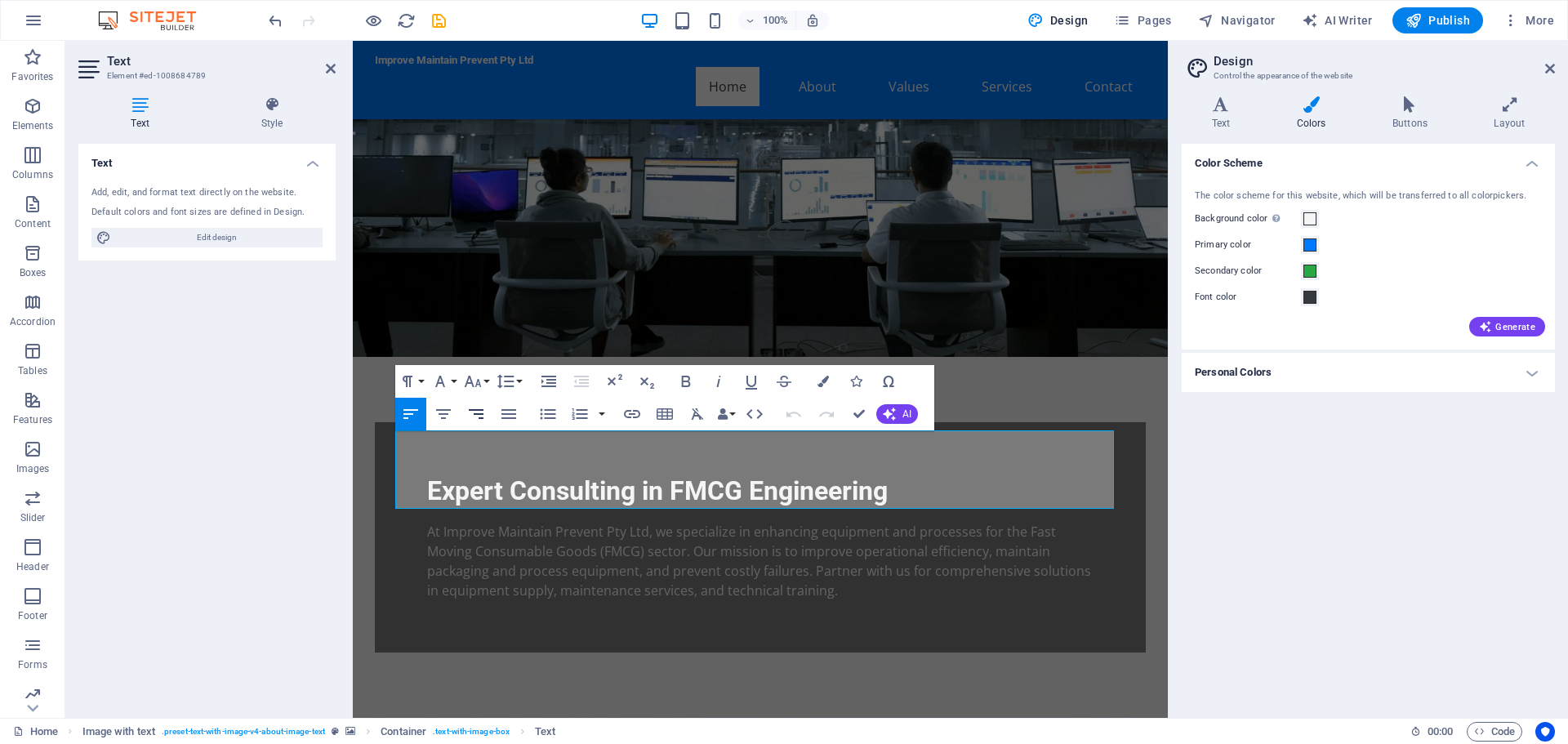
click at [482, 416] on icon "button" at bounding box center [476, 414] width 20 height 20
click at [410, 411] on icon "button" at bounding box center [411, 414] width 20 height 20
click at [822, 378] on icon "button" at bounding box center [822, 381] width 11 height 11
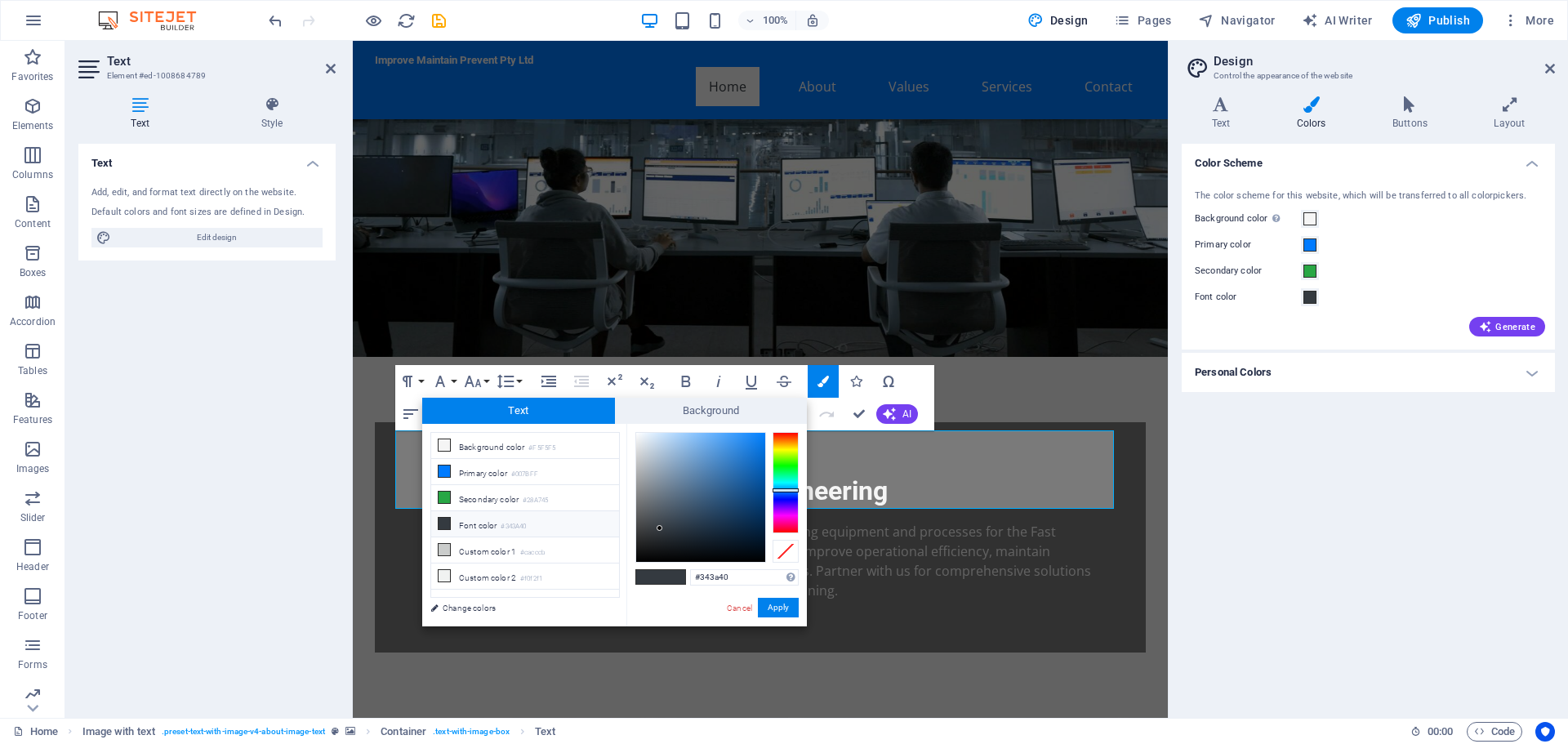
click at [496, 518] on li "Font color #343A40" at bounding box center [525, 524] width 188 height 26
click at [791, 525] on div at bounding box center [785, 482] width 26 height 101
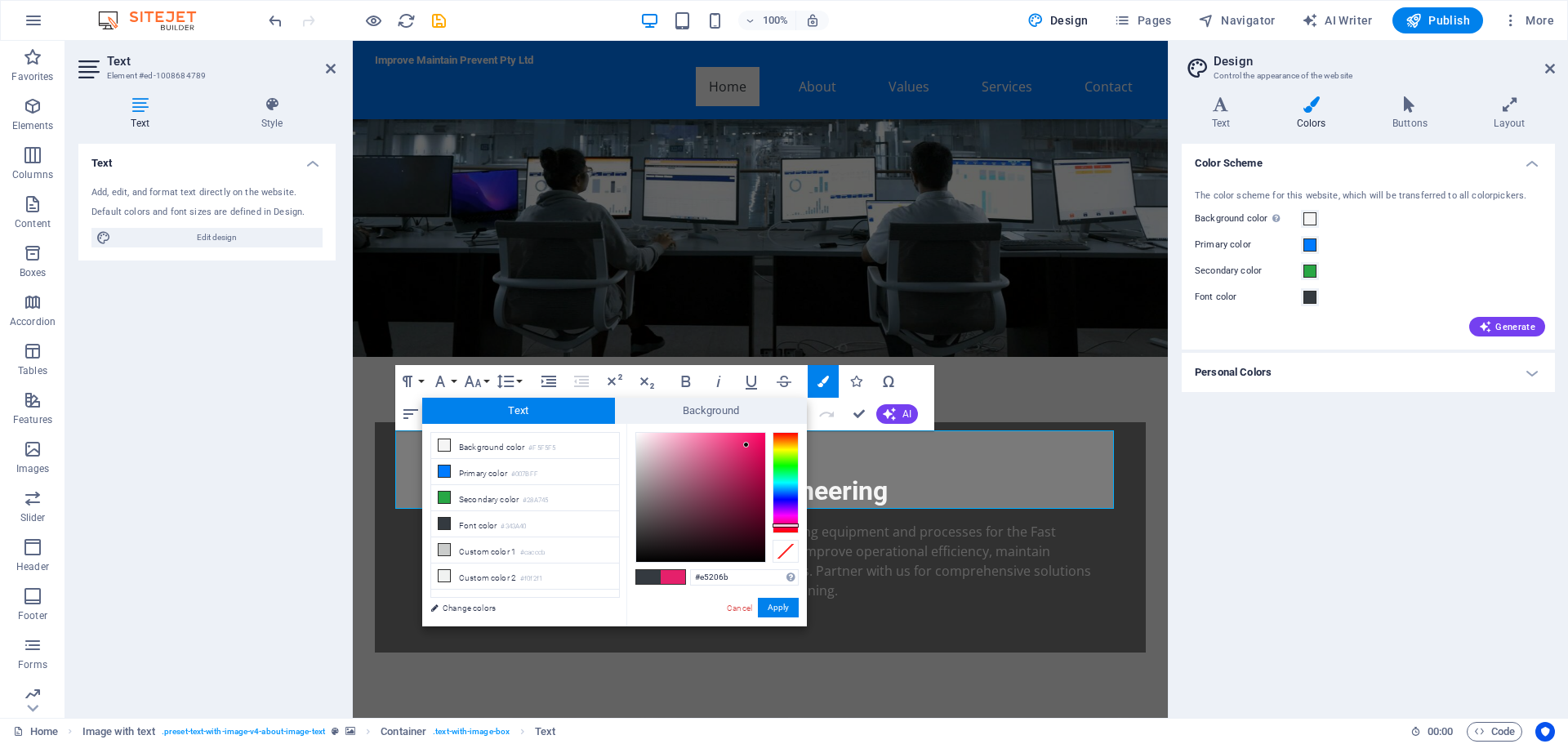
click at [746, 445] on div at bounding box center [700, 497] width 129 height 129
click at [755, 439] on div at bounding box center [700, 497] width 129 height 129
click at [786, 605] on button "Apply" at bounding box center [778, 608] width 41 height 20
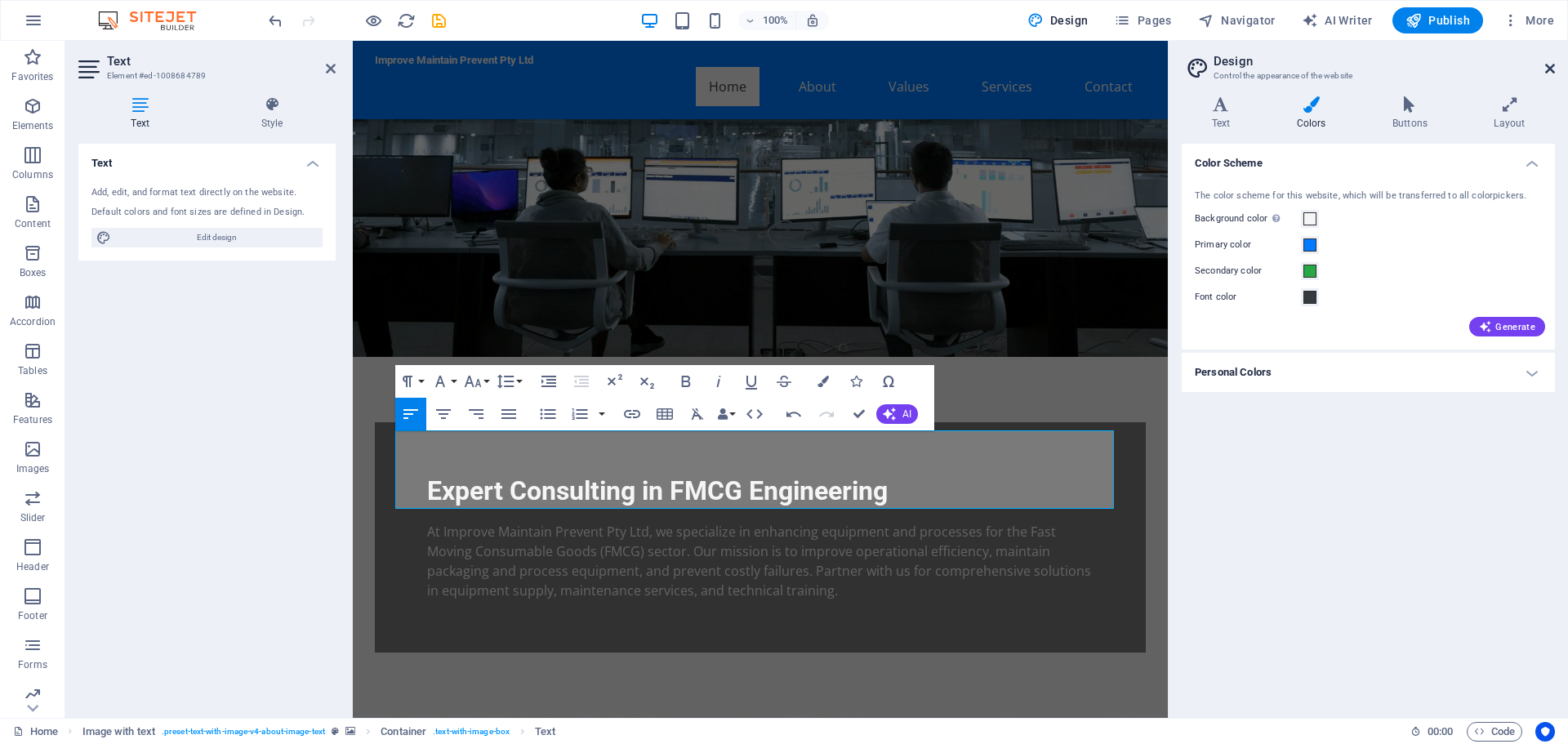
click at [1549, 65] on icon at bounding box center [1550, 68] width 10 height 13
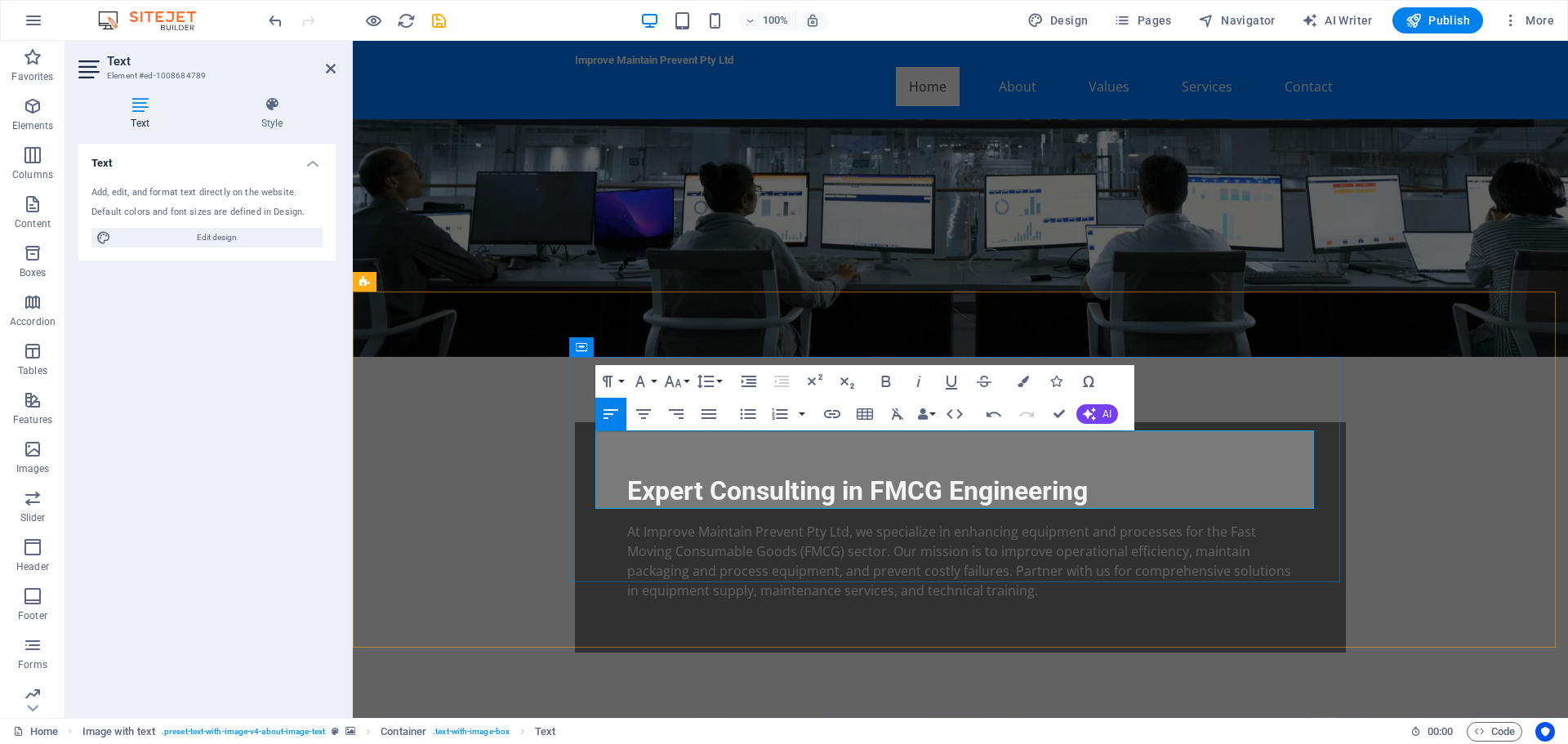
drag, startPoint x: 598, startPoint y: 439, endPoint x: 951, endPoint y: 498, distance: 357.6
click at [1021, 379] on icon "button" at bounding box center [1022, 381] width 11 height 11
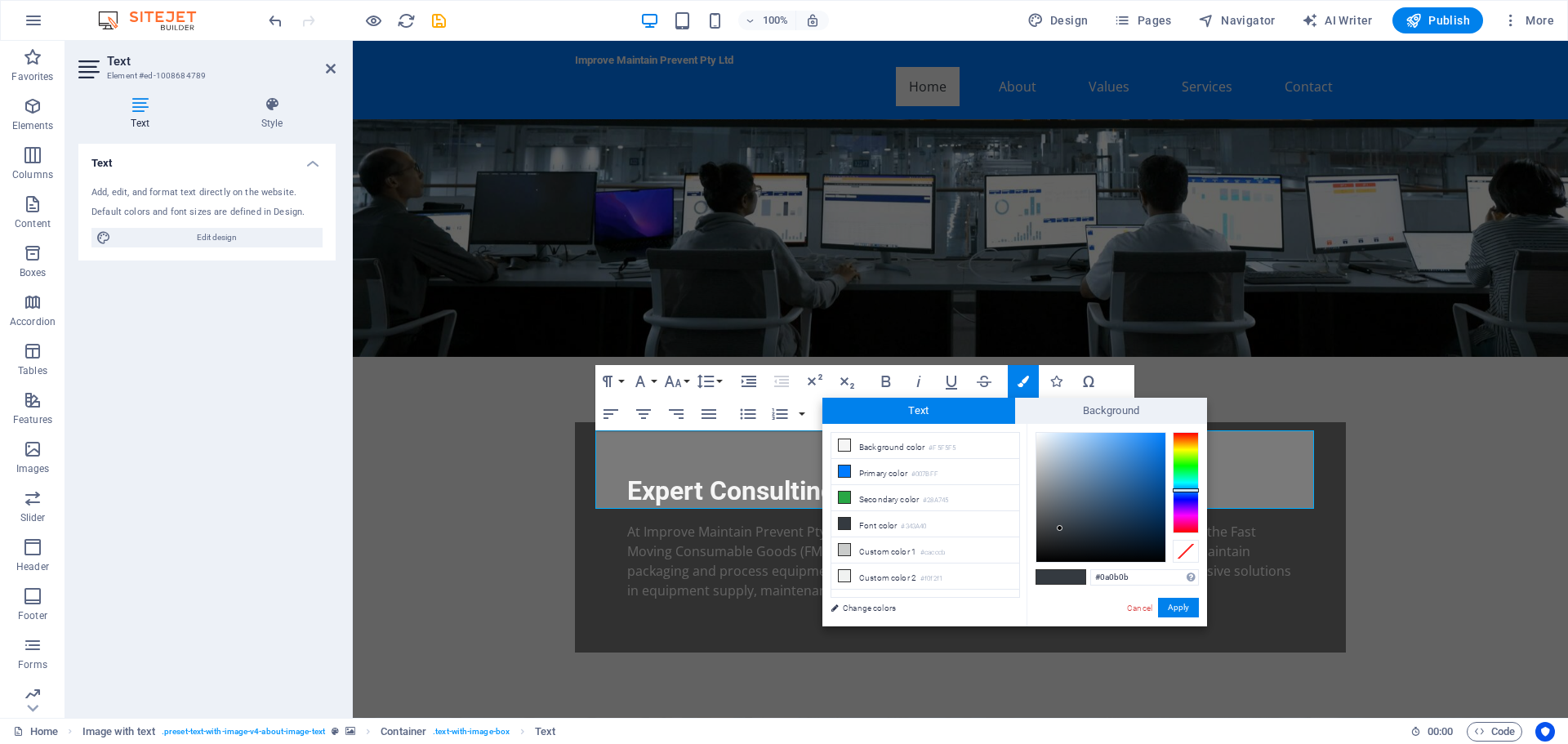
click at [1041, 555] on div at bounding box center [1100, 497] width 129 height 129
type input "#000000"
click at [1035, 562] on div at bounding box center [1035, 561] width 6 height 6
click at [1074, 577] on span at bounding box center [1073, 577] width 24 height 14
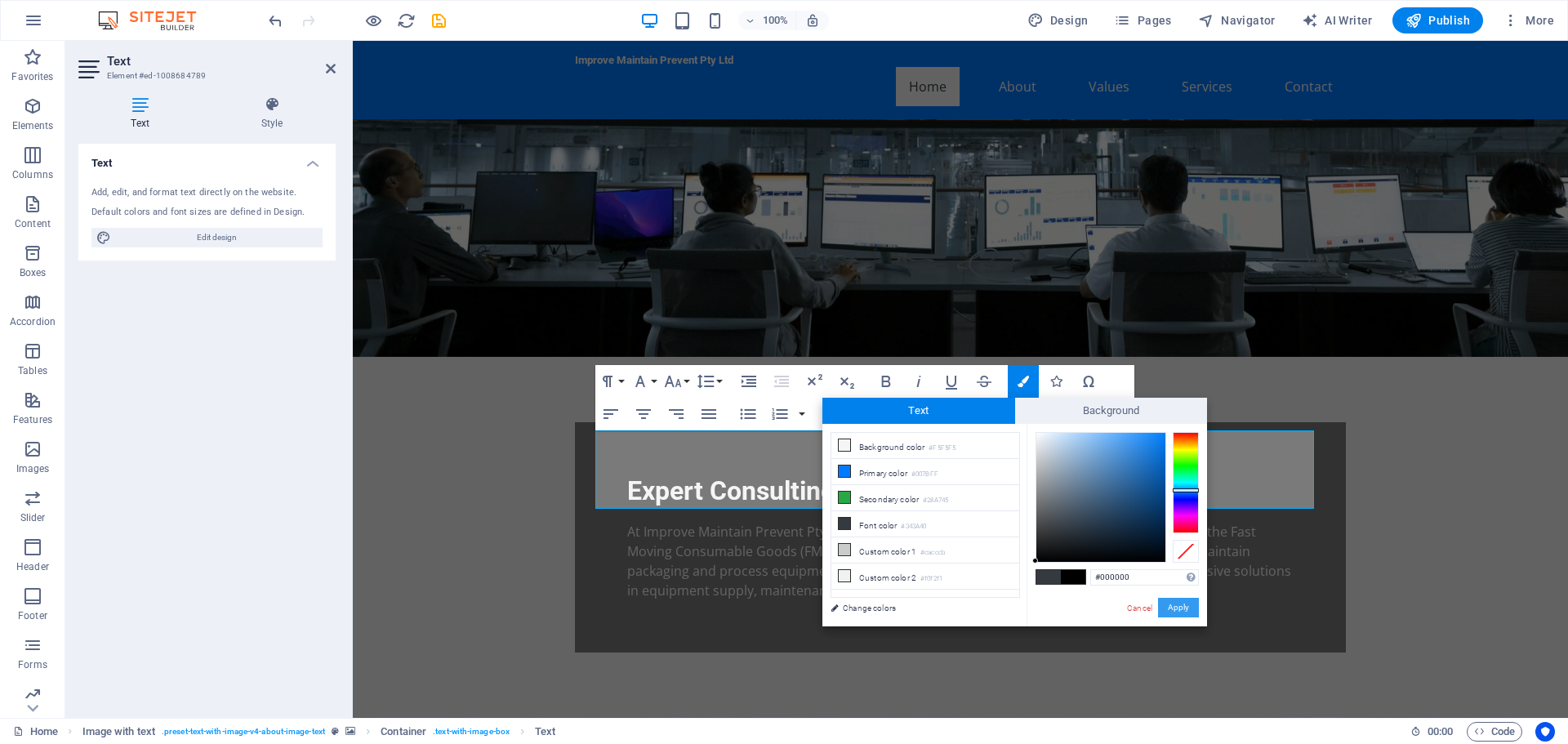
click at [1179, 612] on button "Apply" at bounding box center [1178, 608] width 41 height 20
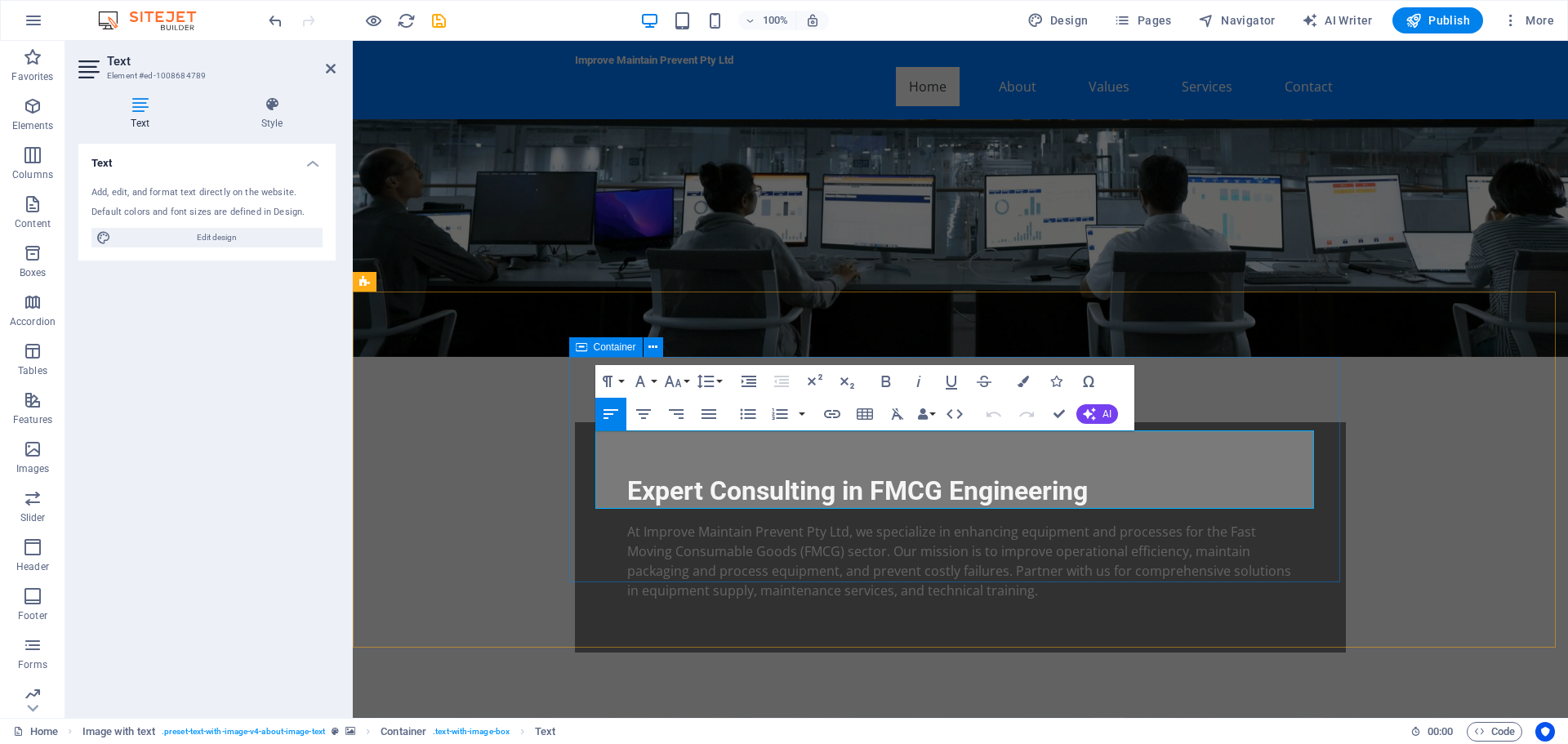
drag, startPoint x: 937, startPoint y: 496, endPoint x: 589, endPoint y: 435, distance: 354.0
click at [1025, 382] on icon "button" at bounding box center [1022, 381] width 11 height 11
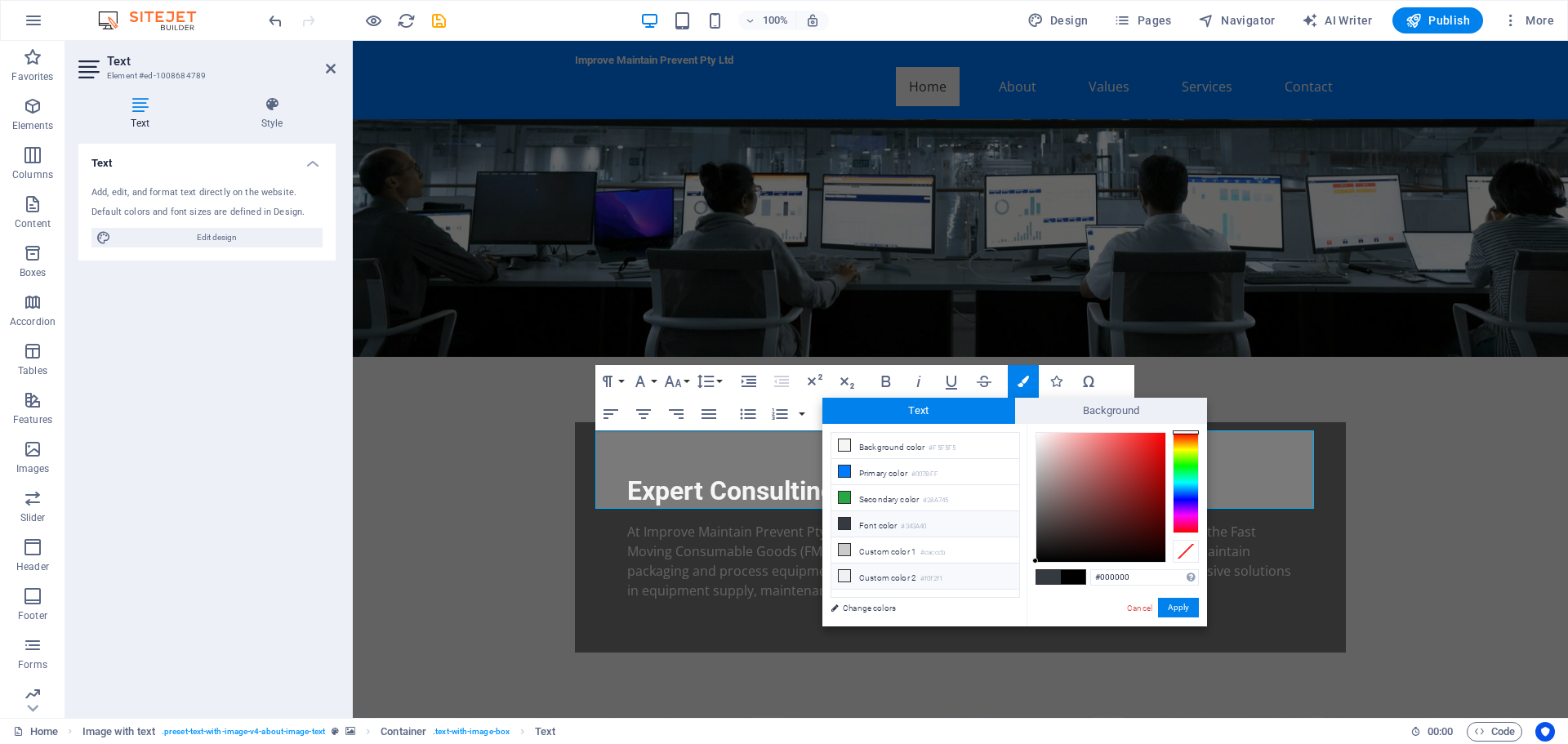
click at [897, 576] on li "Custom color 2 #f0f2f1" at bounding box center [925, 576] width 188 height 26
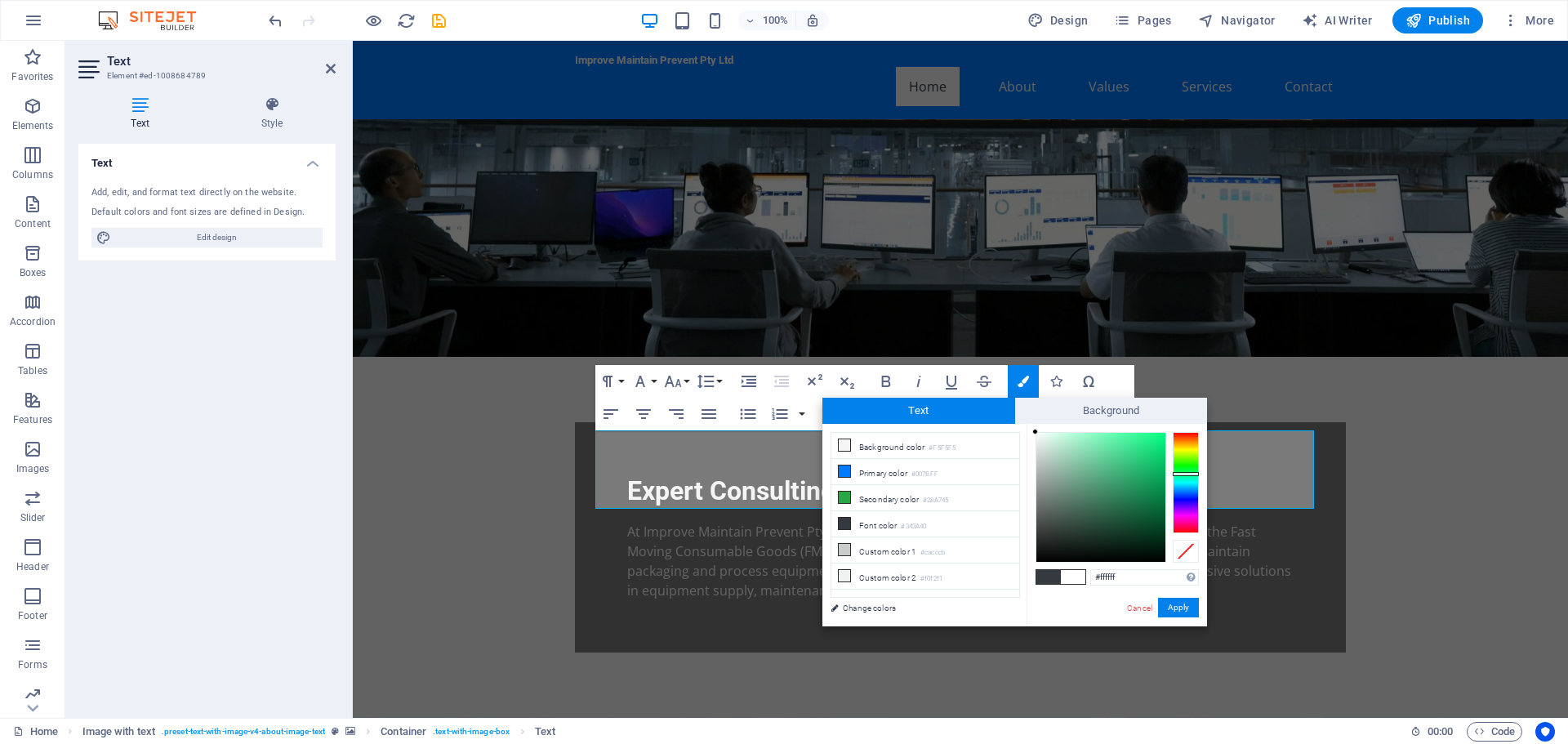
drag, startPoint x: 1037, startPoint y: 437, endPoint x: 1031, endPoint y: 428, distance: 10.6
click at [1031, 429] on div "#ffffff Supported formats #0852ed rgb(8, 82, 237) rgba(8, 82, 237, 90%) hsv(221…" at bounding box center [1116, 643] width 180 height 439
type input "#000000"
click at [1176, 608] on button "Apply" at bounding box center [1178, 608] width 41 height 20
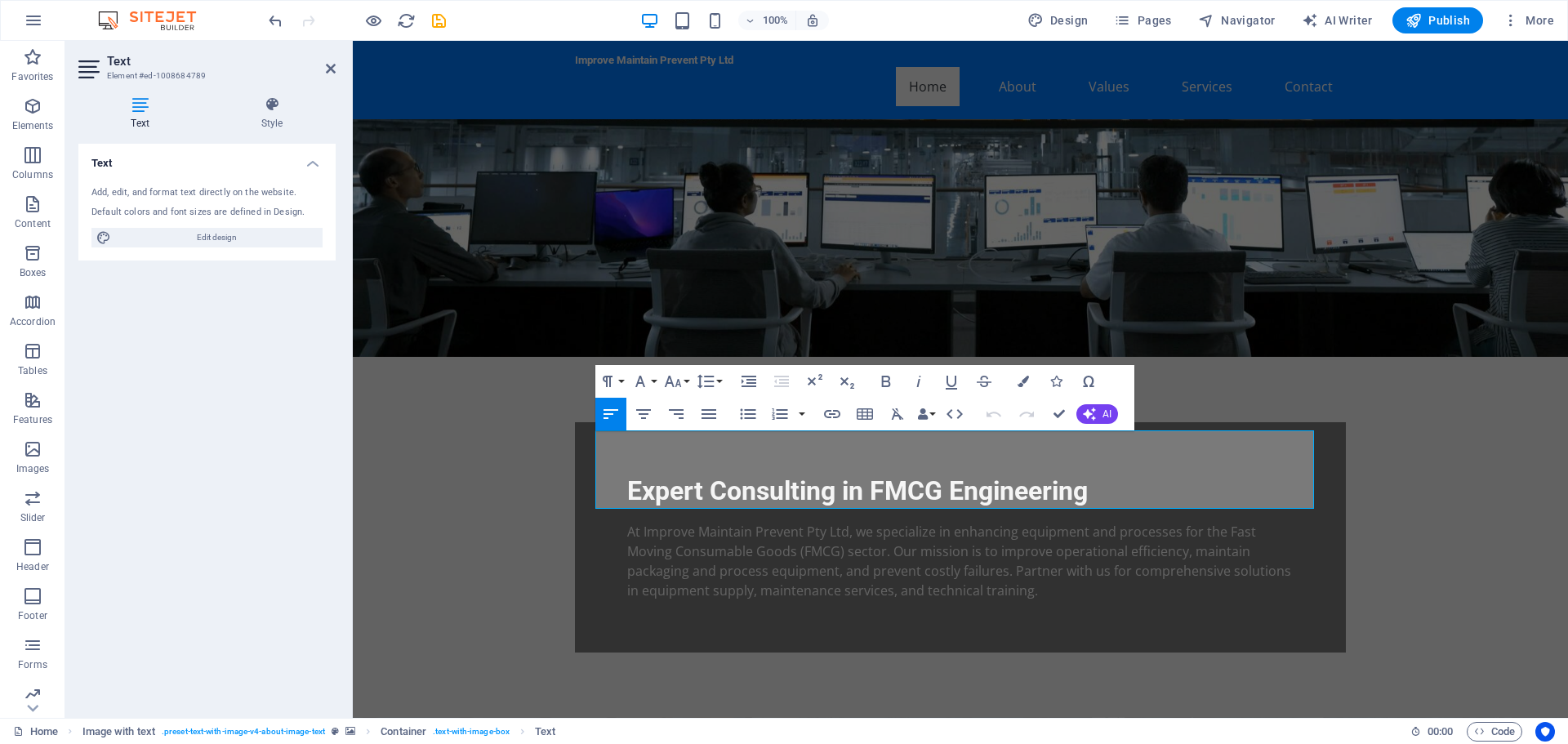
click at [1292, 390] on div "H2 Text on background Container Menu Bar Text Spacer Menu Image with text Conta…" at bounding box center [960, 379] width 1215 height 677
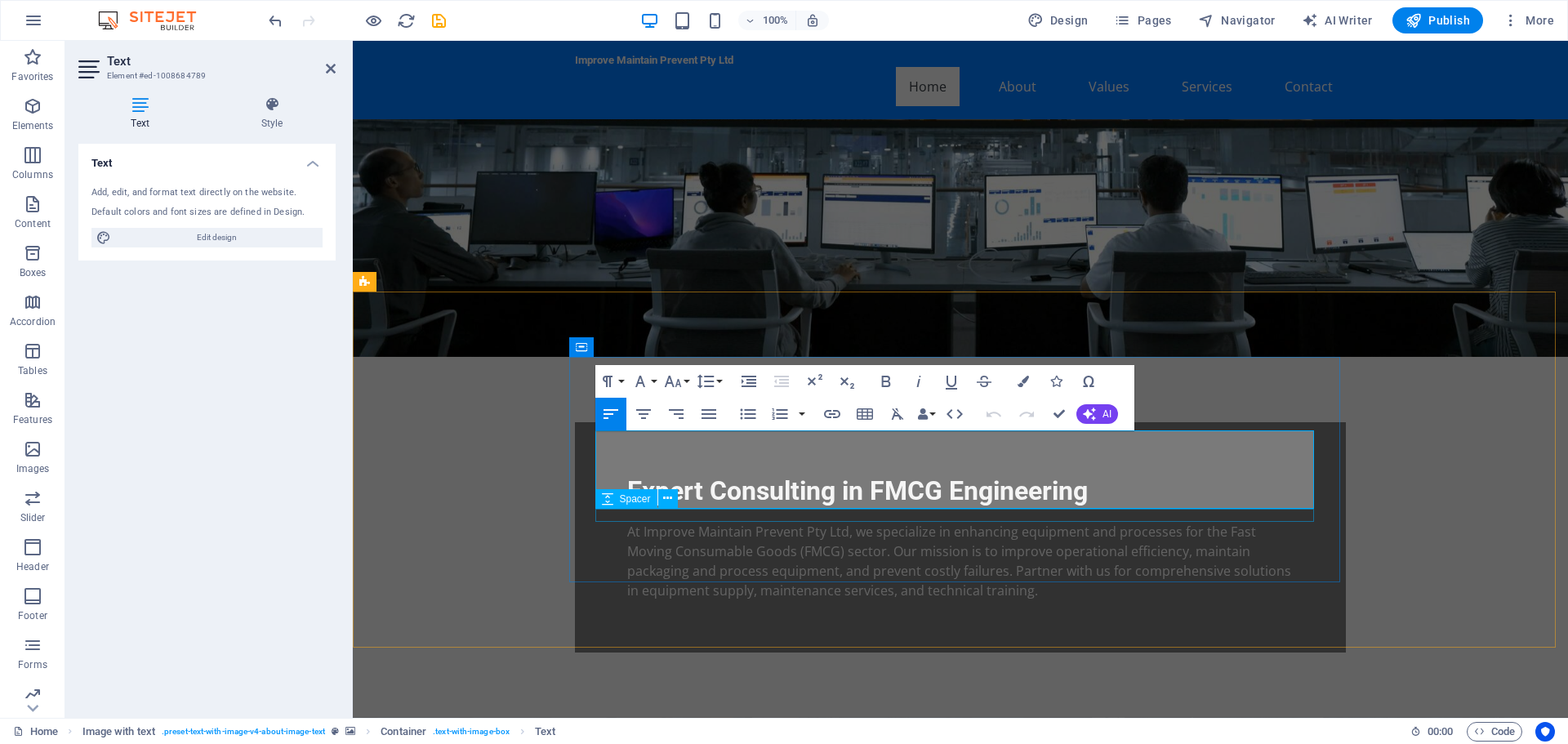
drag, startPoint x: 597, startPoint y: 435, endPoint x: 975, endPoint y: 510, distance: 385.3
click at [1099, 410] on button "AI" at bounding box center [1097, 414] width 42 height 20
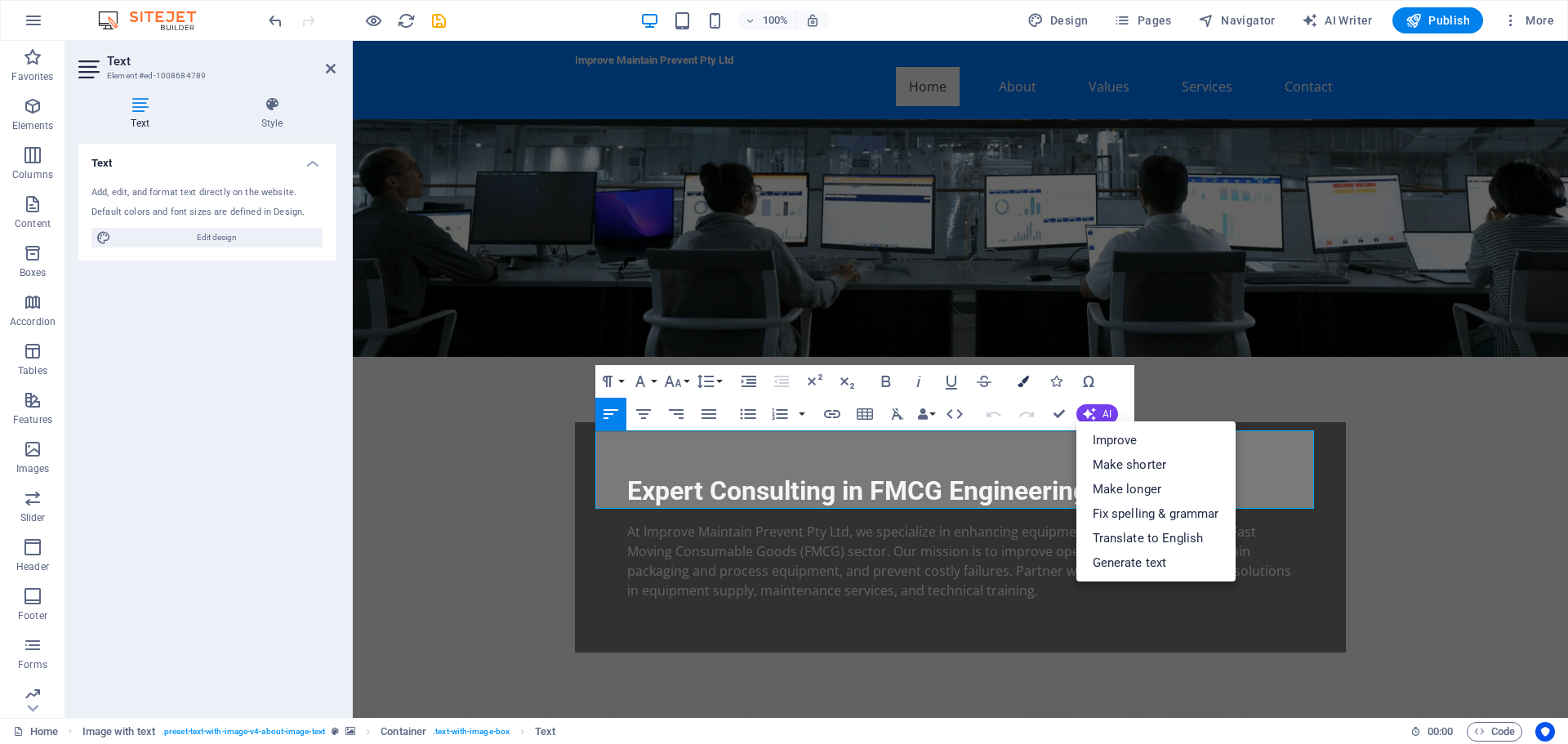
click at [1026, 381] on icon "button" at bounding box center [1022, 381] width 11 height 11
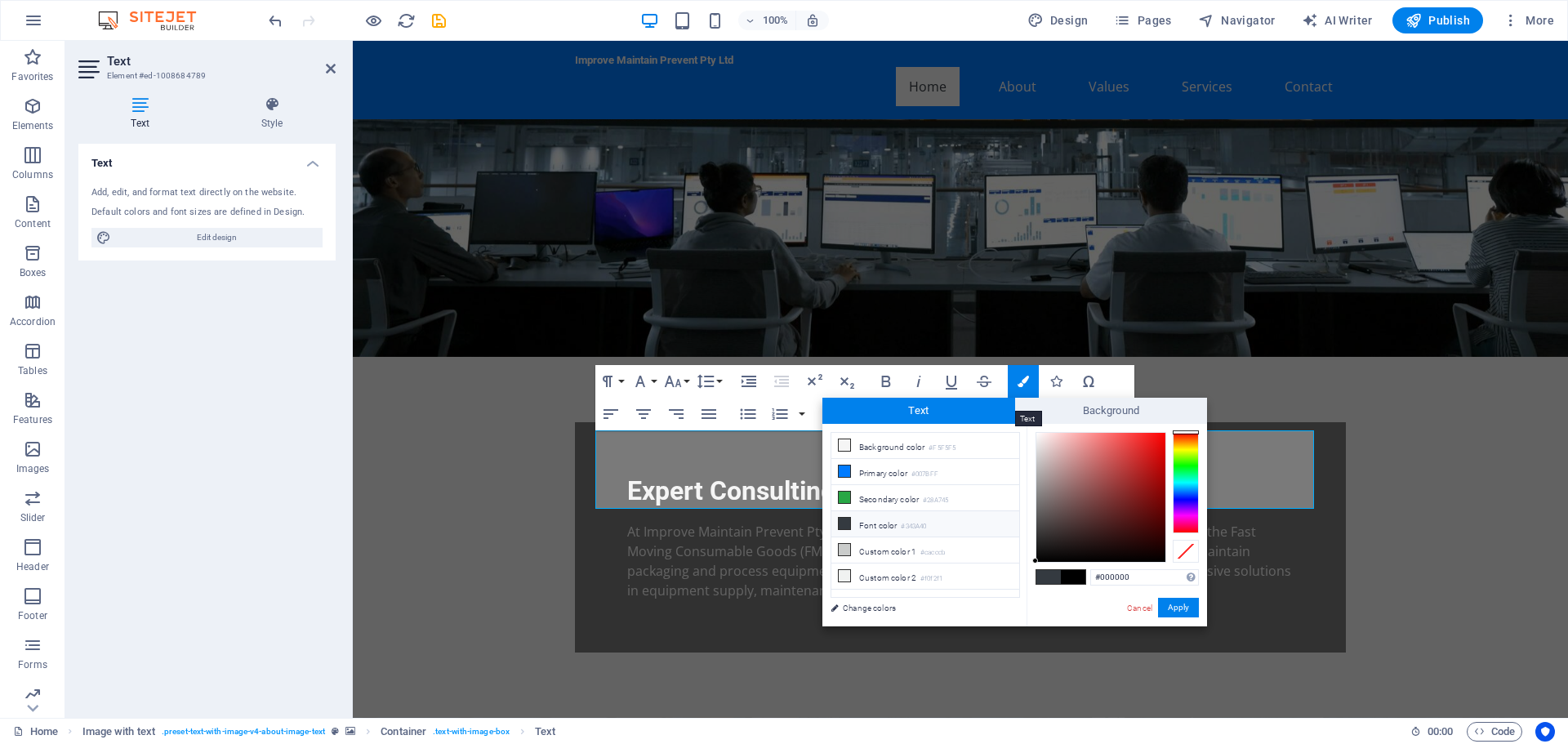
click at [971, 403] on span "Text" at bounding box center [918, 411] width 193 height 26
click at [966, 408] on span "Text" at bounding box center [918, 411] width 193 height 26
click at [866, 607] on link "Change colors" at bounding box center [916, 608] width 189 height 20
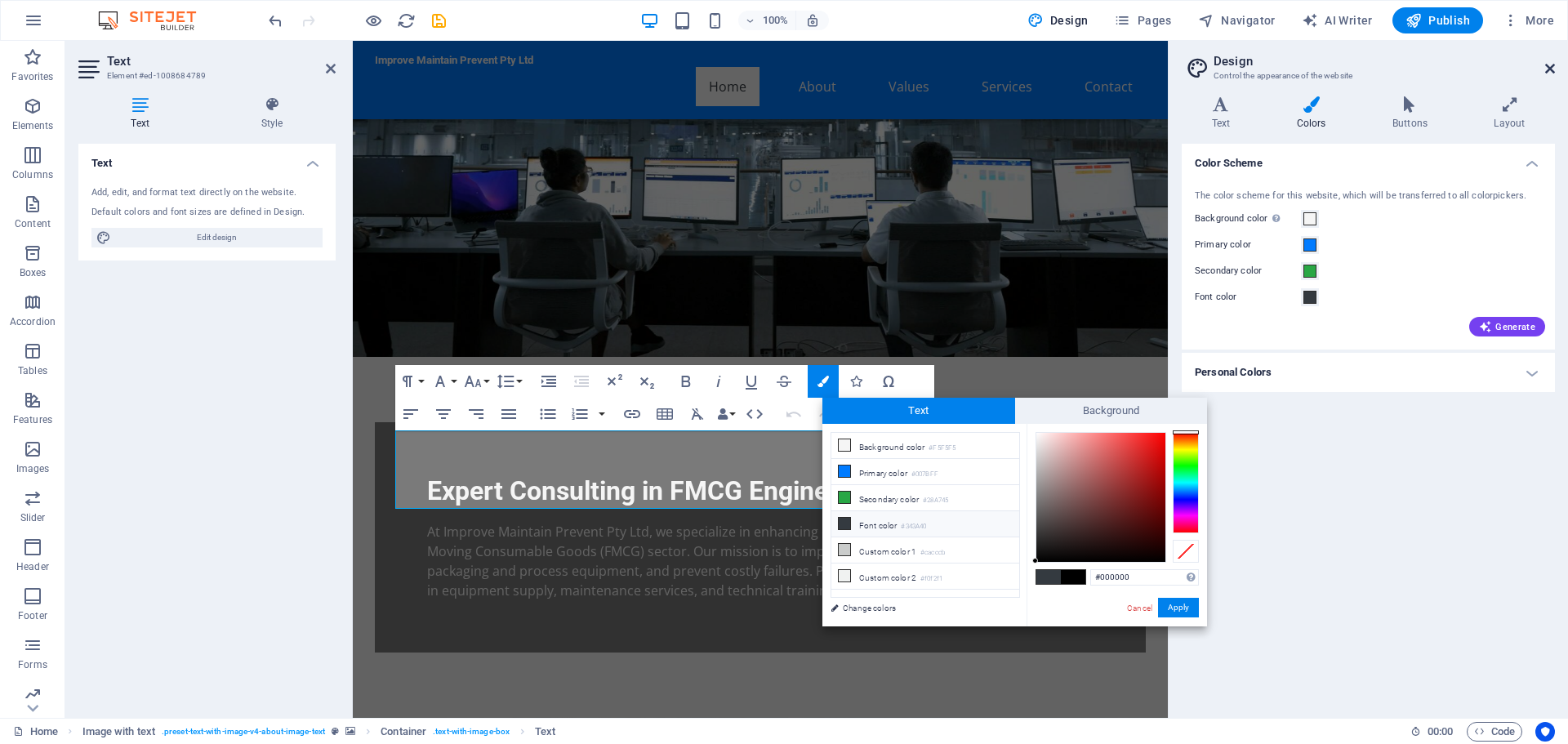
click at [1552, 69] on icon at bounding box center [1550, 68] width 10 height 13
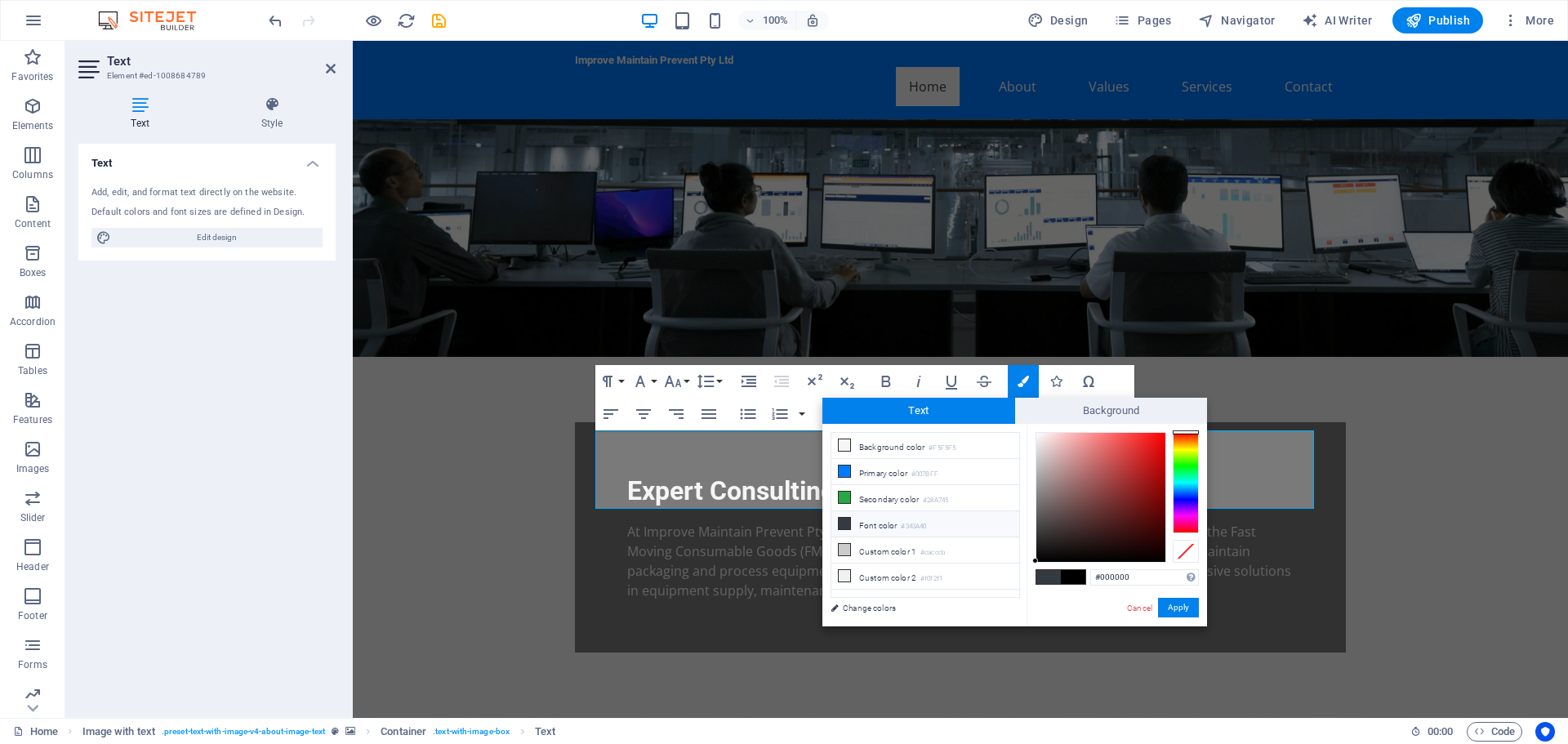
click at [889, 517] on li "Font color #343A40" at bounding box center [925, 524] width 188 height 26
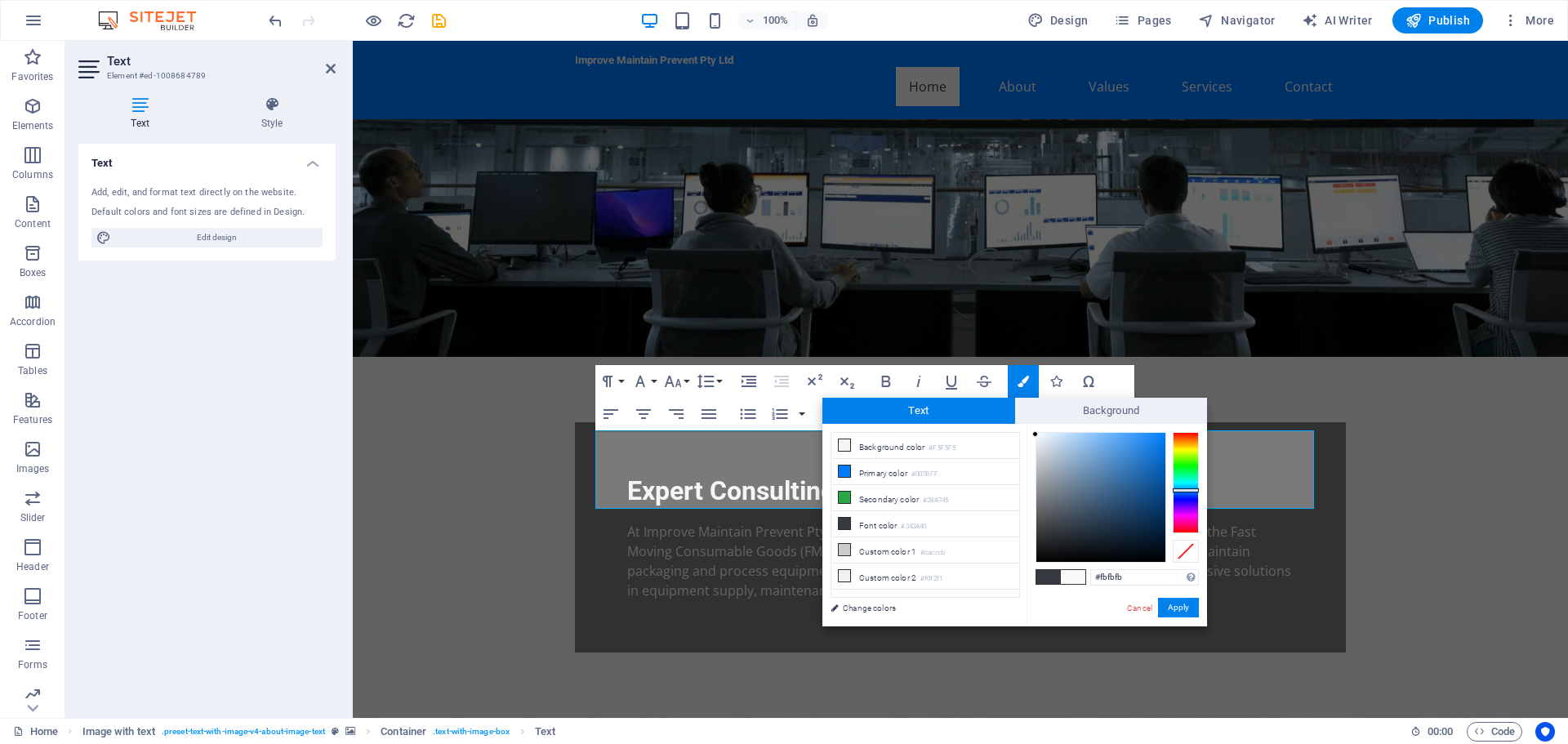
type input "#ffffff"
drag, startPoint x: 1057, startPoint y: 526, endPoint x: 1033, endPoint y: 430, distance: 99.4
click at [1033, 430] on div at bounding box center [1035, 432] width 6 height 6
click at [1080, 574] on span at bounding box center [1073, 577] width 24 height 14
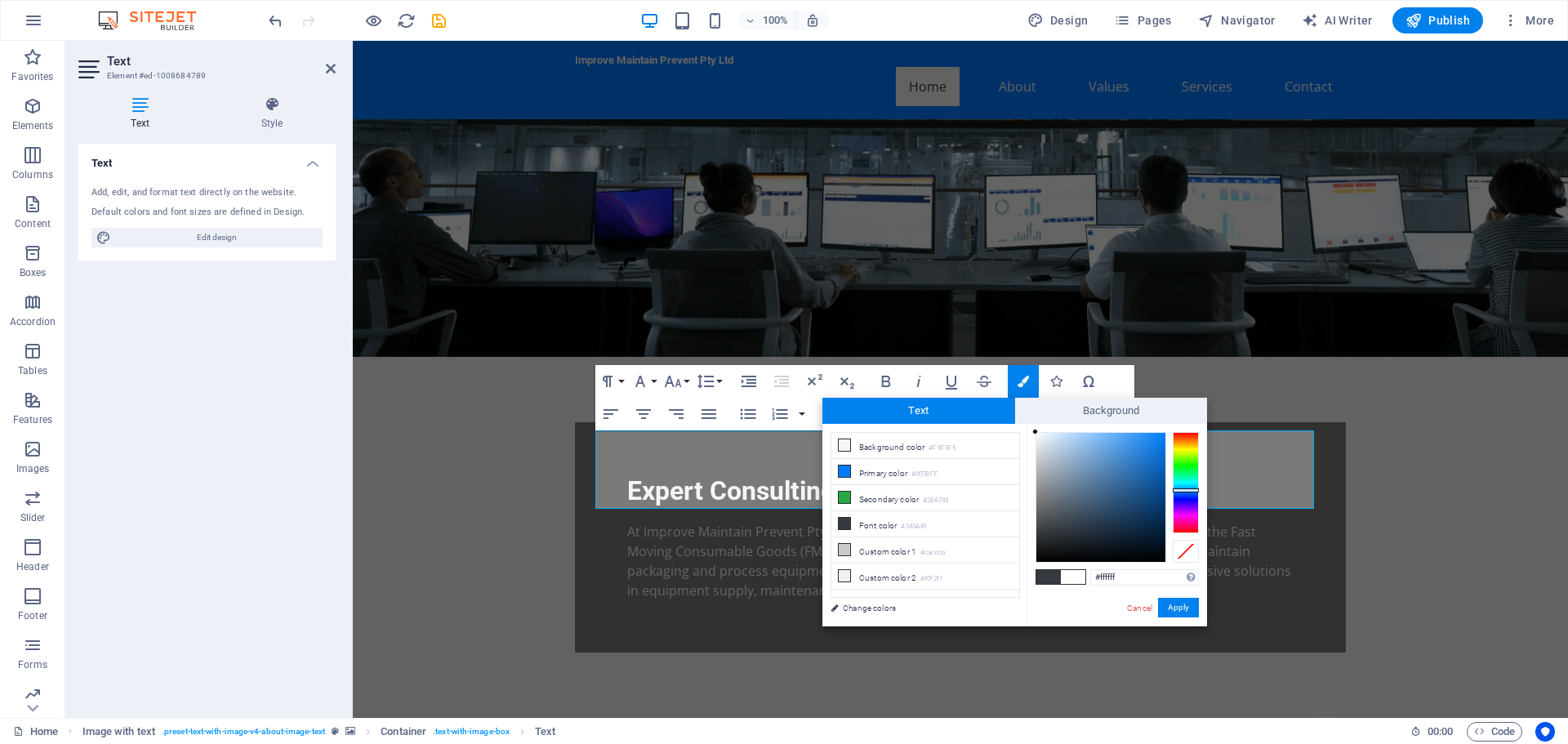
click at [1080, 574] on span at bounding box center [1073, 577] width 24 height 14
click at [1180, 603] on button "Apply" at bounding box center [1178, 608] width 41 height 20
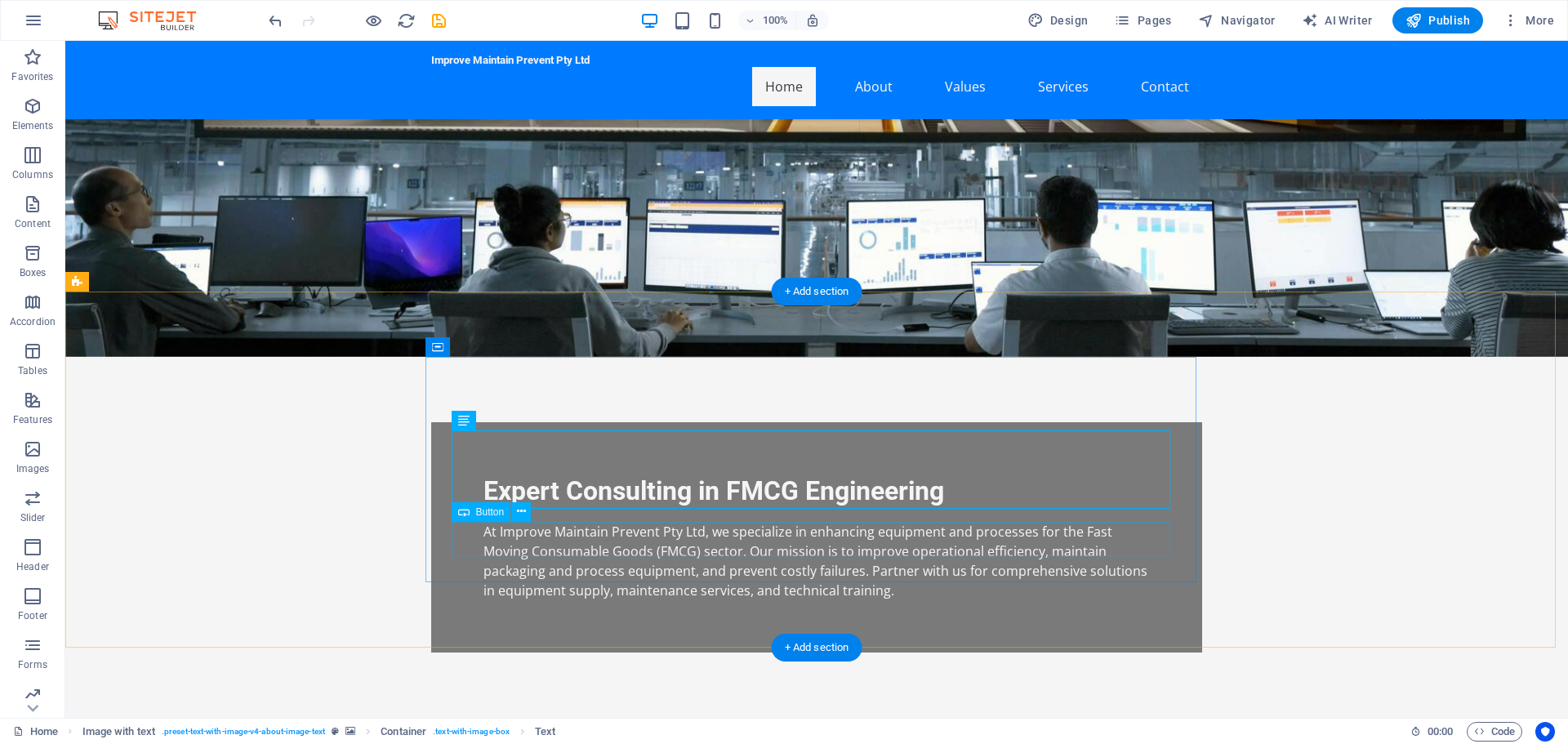
click at [466, 423] on icon at bounding box center [463, 421] width 11 height 20
click at [462, 418] on icon at bounding box center [463, 421] width 11 height 20
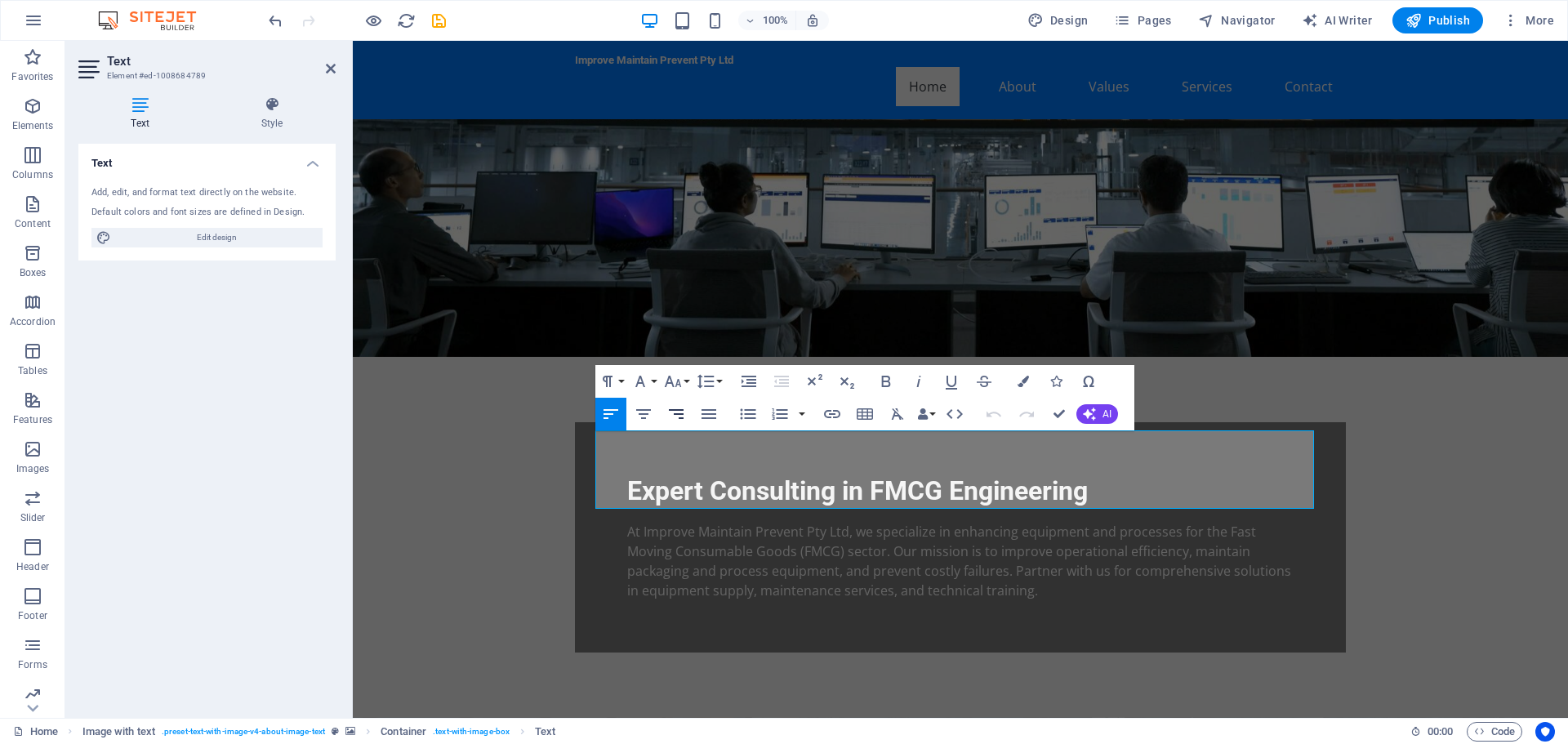
click at [683, 410] on icon "button" at bounding box center [676, 414] width 20 height 20
click at [708, 412] on icon "button" at bounding box center [709, 414] width 20 height 20
click at [741, 412] on icon "button" at bounding box center [748, 414] width 20 height 20
click at [772, 414] on icon "button" at bounding box center [780, 414] width 20 height 20
click at [619, 412] on icon "button" at bounding box center [611, 414] width 20 height 20
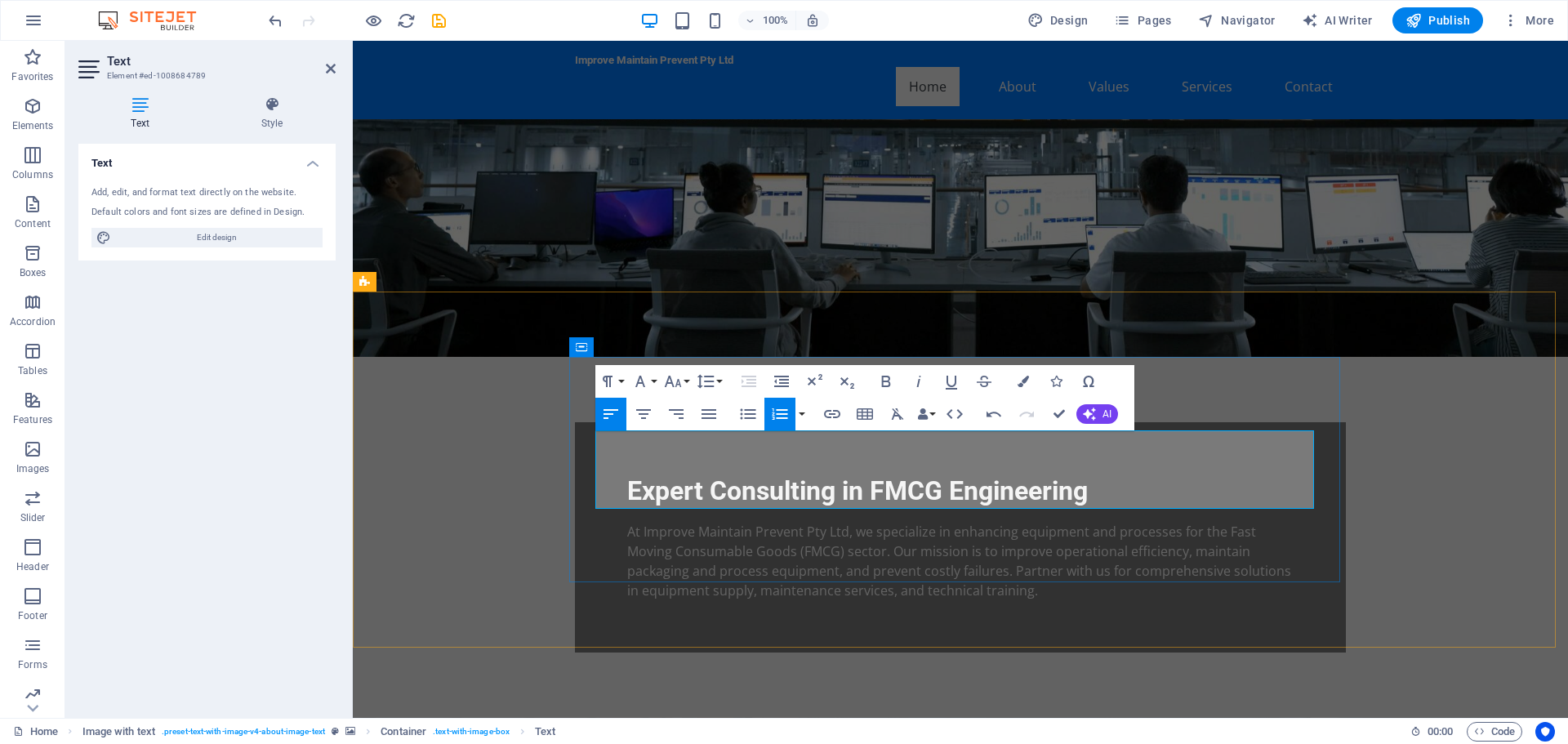
drag, startPoint x: 940, startPoint y: 498, endPoint x: 603, endPoint y: 433, distance: 343.5
click at [749, 414] on icon "button" at bounding box center [748, 413] width 16 height 11
click at [1024, 382] on icon "button" at bounding box center [1022, 381] width 11 height 11
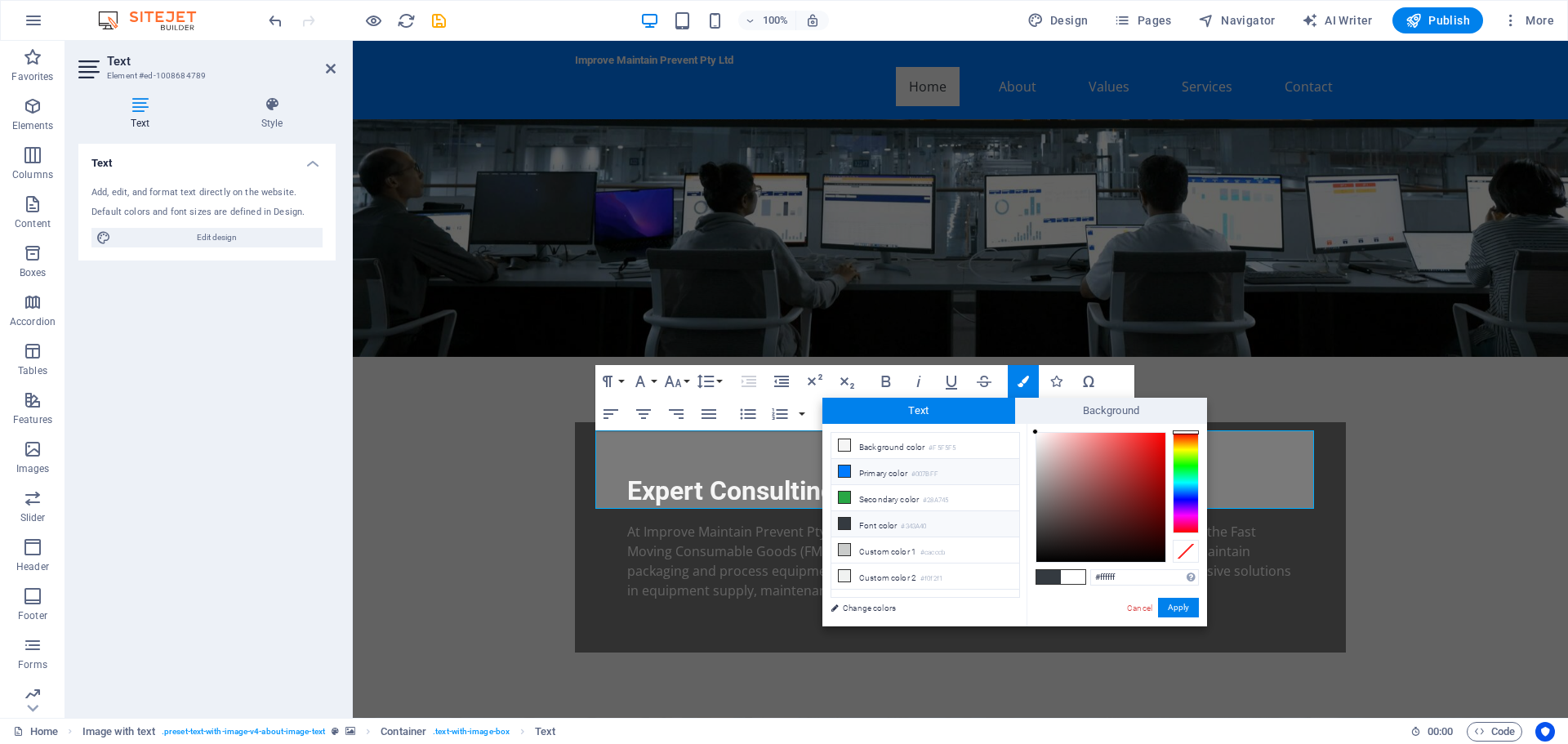
click at [846, 465] on icon at bounding box center [844, 470] width 11 height 11
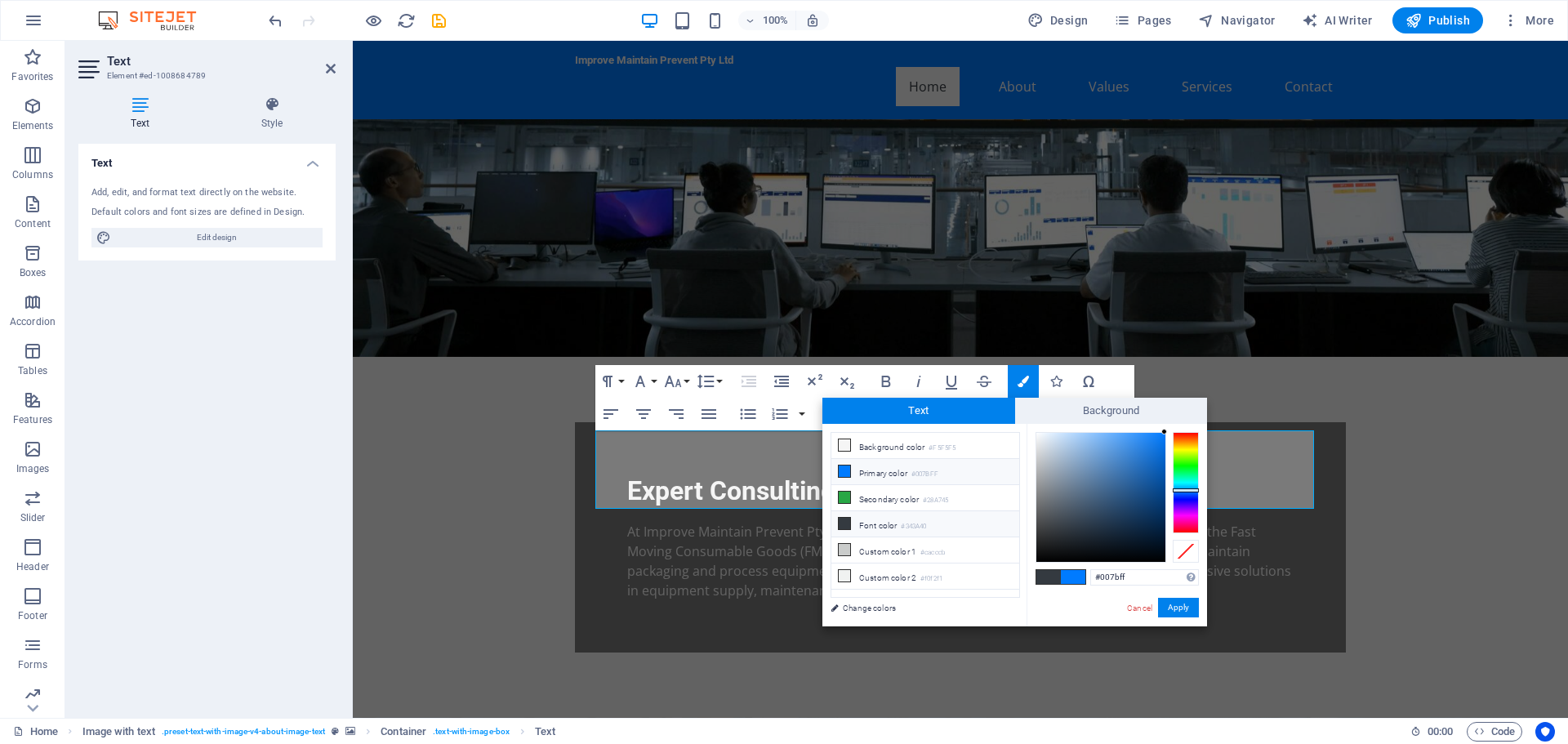
click at [852, 523] on li "Font color #343A40" at bounding box center [925, 524] width 188 height 26
type input "#007ffd"
drag, startPoint x: 1058, startPoint y: 524, endPoint x: 1164, endPoint y: 433, distance: 140.1
click at [1164, 433] on div at bounding box center [1100, 497] width 129 height 129
click at [1181, 607] on button "Apply" at bounding box center [1178, 608] width 41 height 20
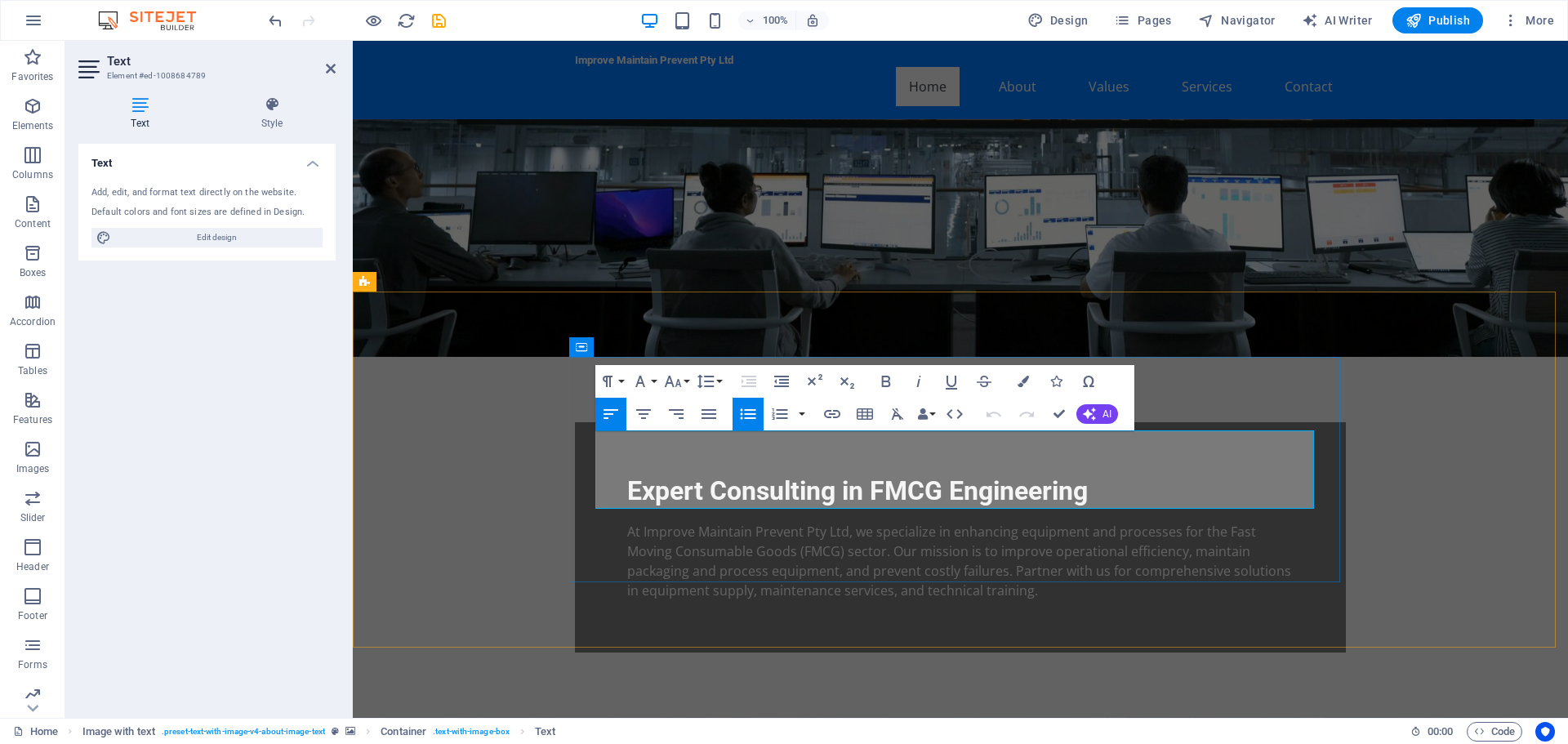
drag, startPoint x: 959, startPoint y: 499, endPoint x: 597, endPoint y: 439, distance: 367.6
click at [1027, 379] on icon "button" at bounding box center [1022, 381] width 11 height 11
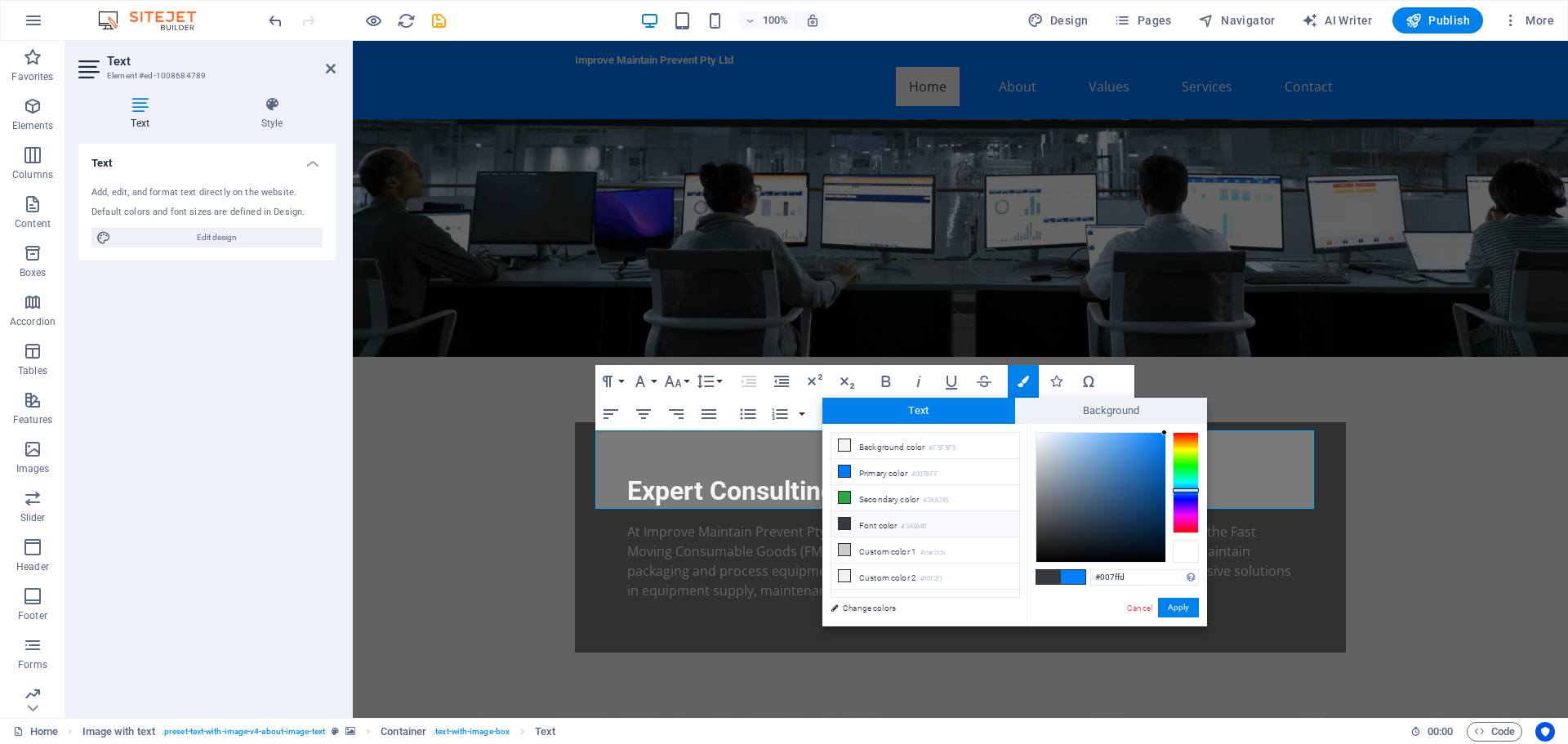
click at [1189, 553] on div at bounding box center [1186, 551] width 26 height 23
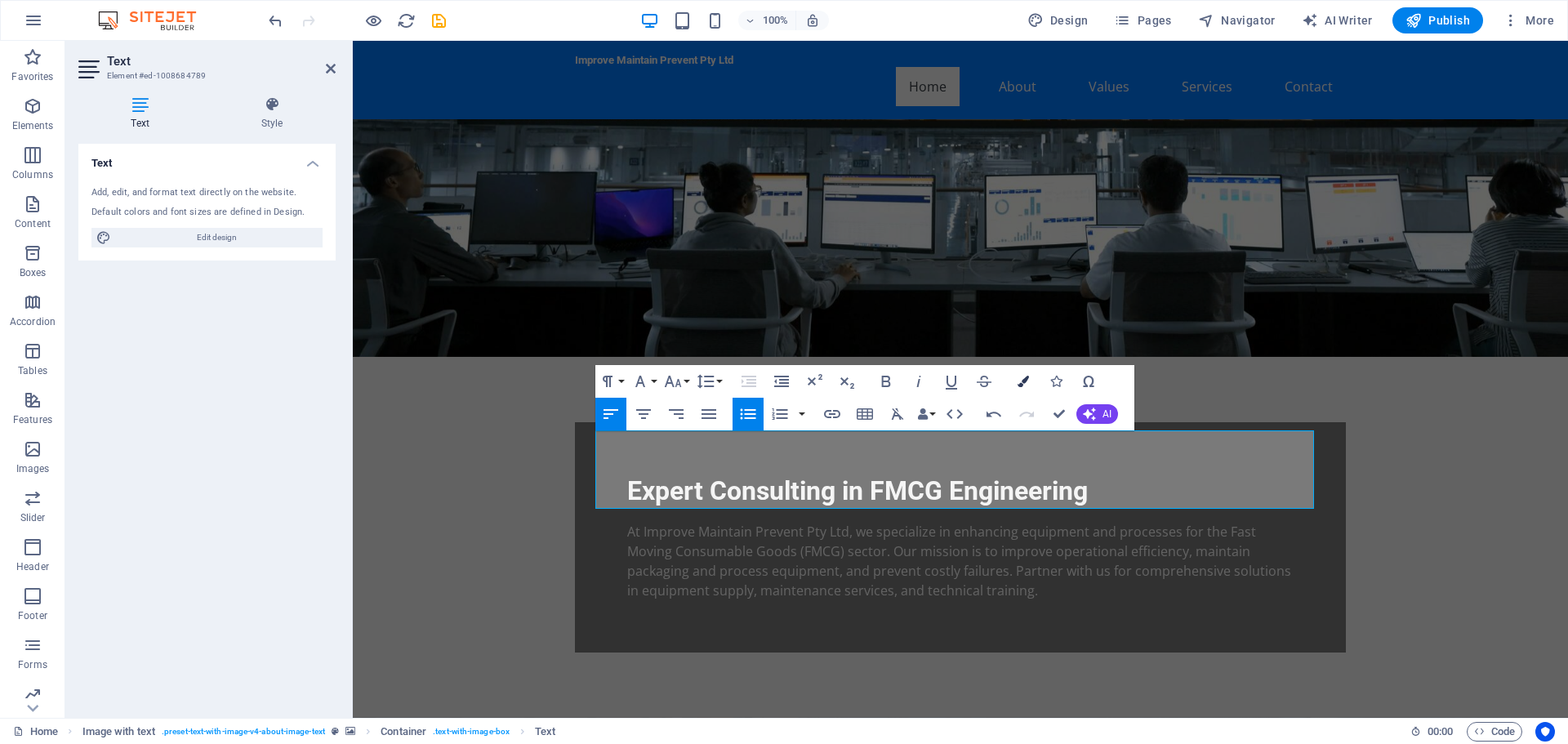
click at [1020, 388] on button "Colors" at bounding box center [1023, 381] width 31 height 33
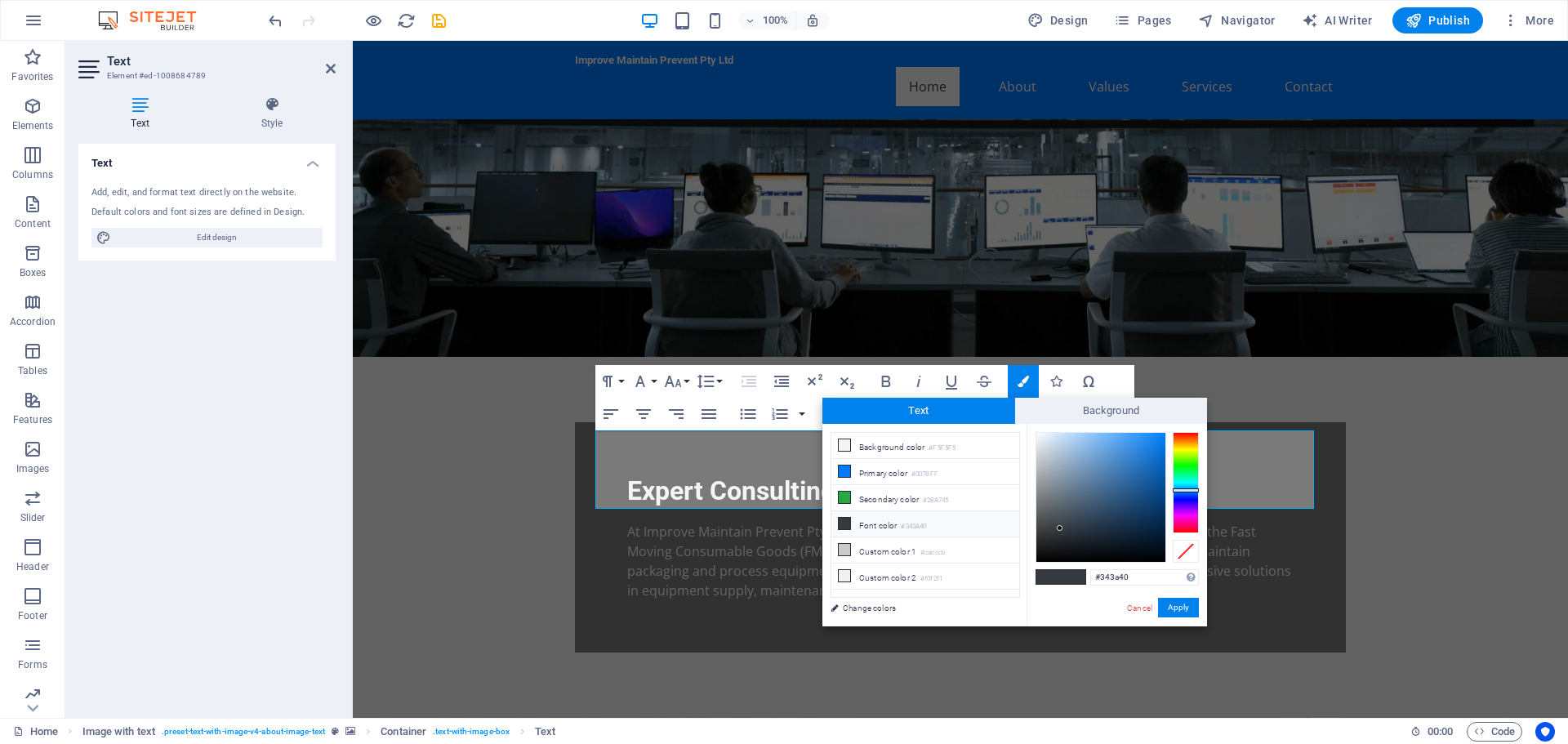
click at [926, 523] on small "#343A40" at bounding box center [913, 526] width 25 height 11
click at [882, 520] on li "Font color #343A40" at bounding box center [925, 524] width 188 height 26
click at [871, 519] on li "Font color #343A40" at bounding box center [925, 524] width 188 height 26
click at [1193, 487] on div at bounding box center [1186, 487] width 26 height 4
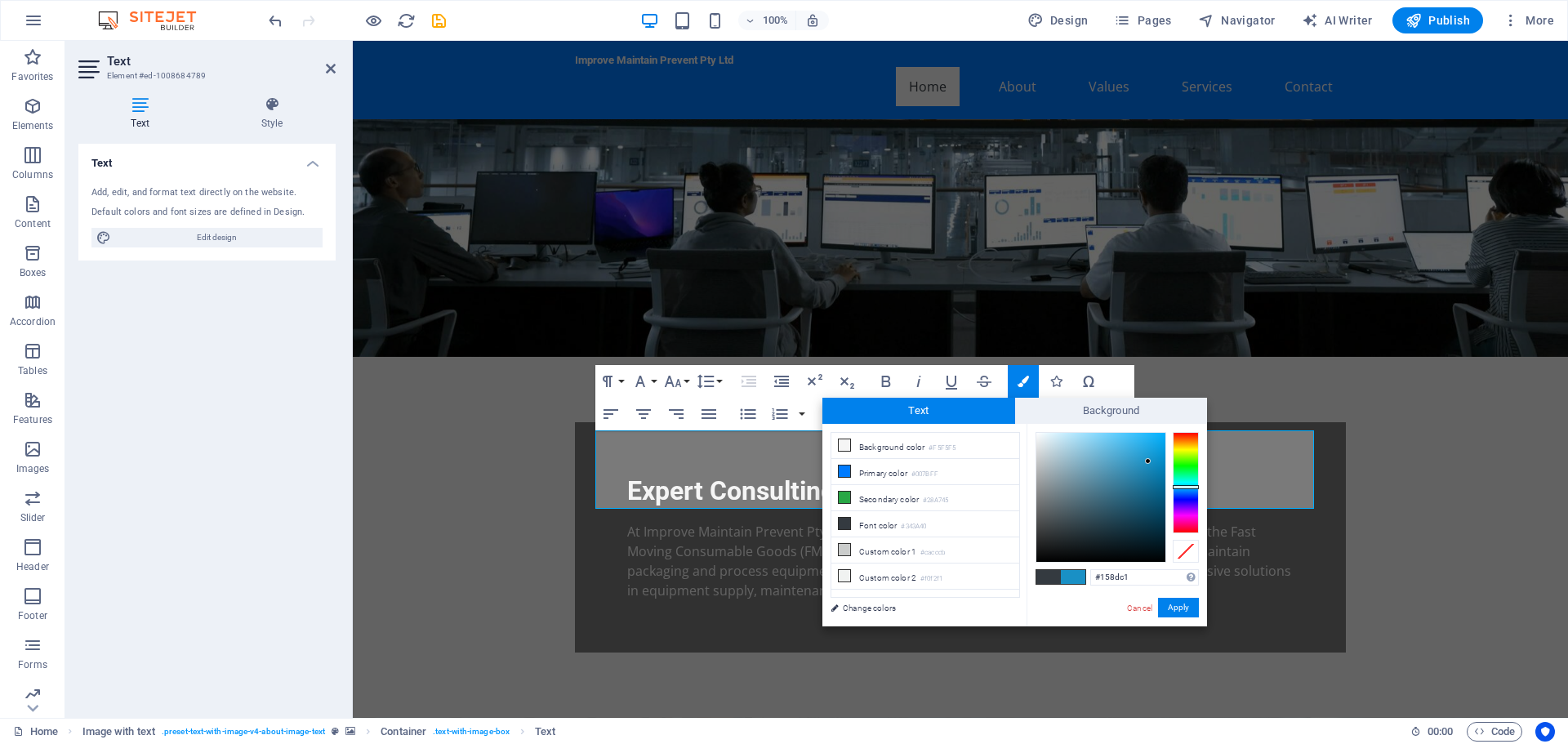
type input "#148abe"
drag, startPoint x: 1057, startPoint y: 526, endPoint x: 1151, endPoint y: 465, distance: 112.1
click at [1151, 465] on div at bounding box center [1150, 464] width 6 height 6
click at [1177, 611] on button "Apply" at bounding box center [1178, 608] width 41 height 20
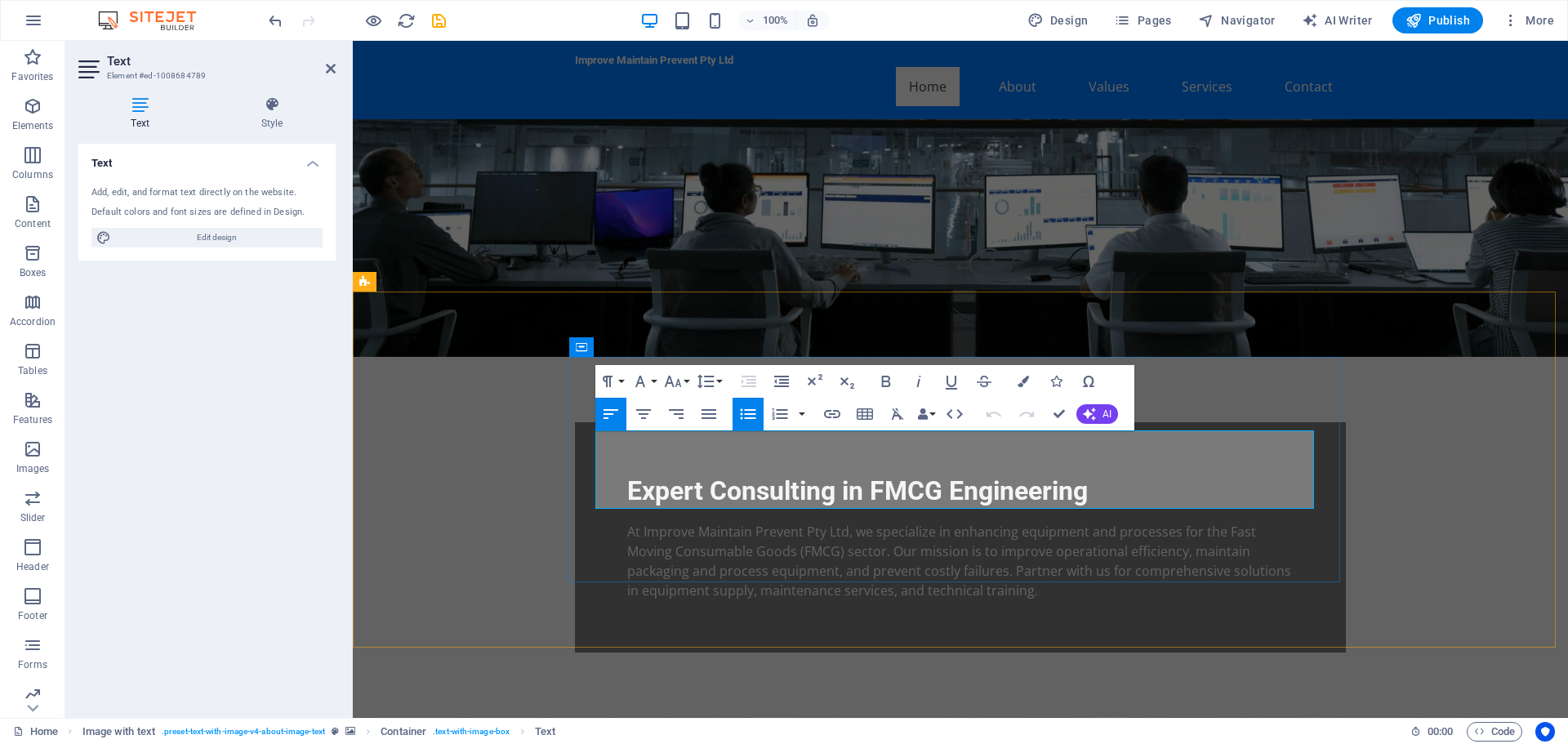
drag, startPoint x: 959, startPoint y: 497, endPoint x: 601, endPoint y: 441, distance: 362.1
click at [1022, 373] on button "Colors" at bounding box center [1023, 381] width 31 height 33
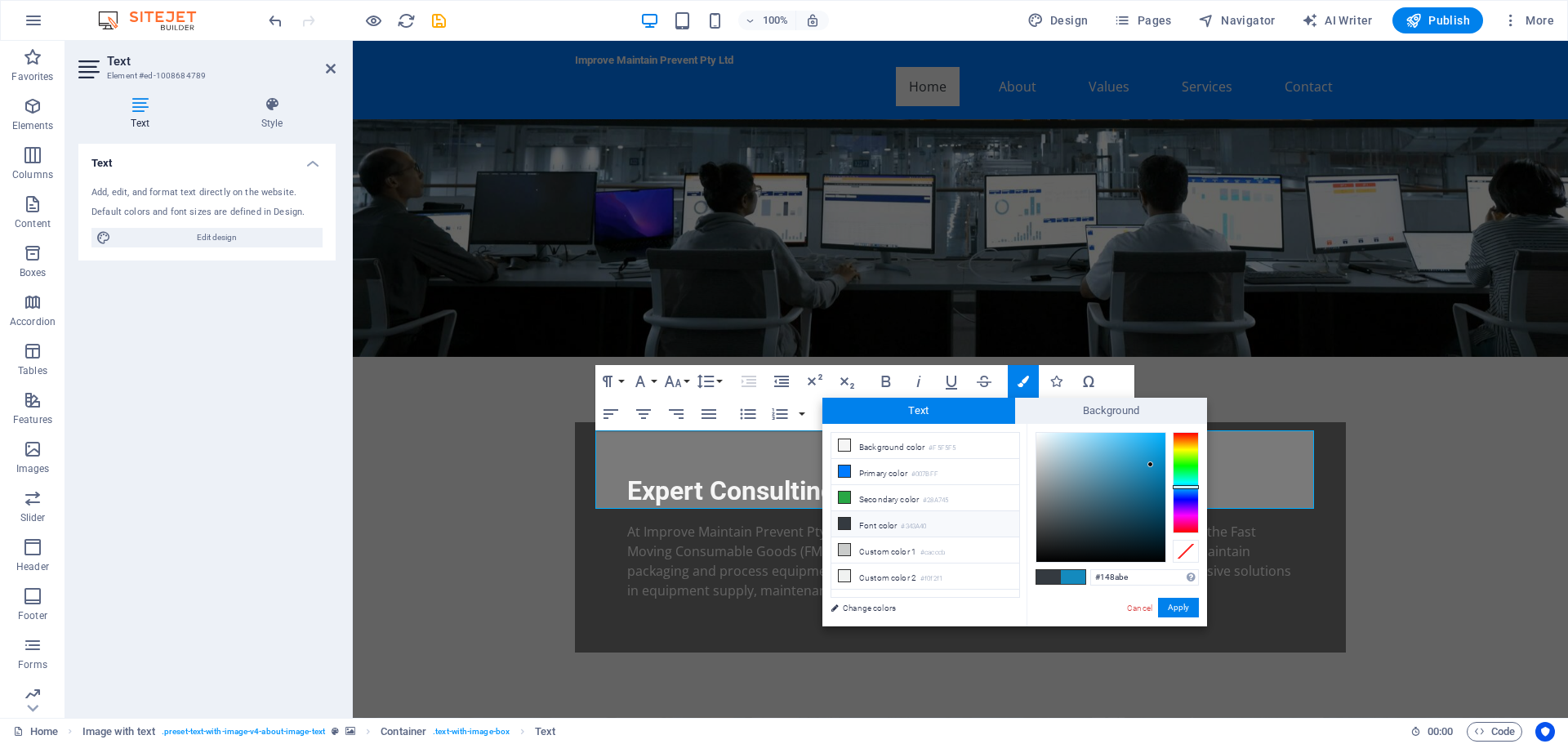
click at [879, 519] on li "Font color #343A40" at bounding box center [925, 524] width 188 height 26
drag, startPoint x: 1059, startPoint y: 528, endPoint x: 1031, endPoint y: 431, distance: 100.5
click at [1031, 431] on div "#ffffff Supported formats #0852ed rgb(8, 82, 237) rgba(8, 82, 237, 90%) hsv(221…" at bounding box center [1116, 643] width 180 height 439
type input "#000000"
click at [1179, 602] on button "Apply" at bounding box center [1178, 608] width 41 height 20
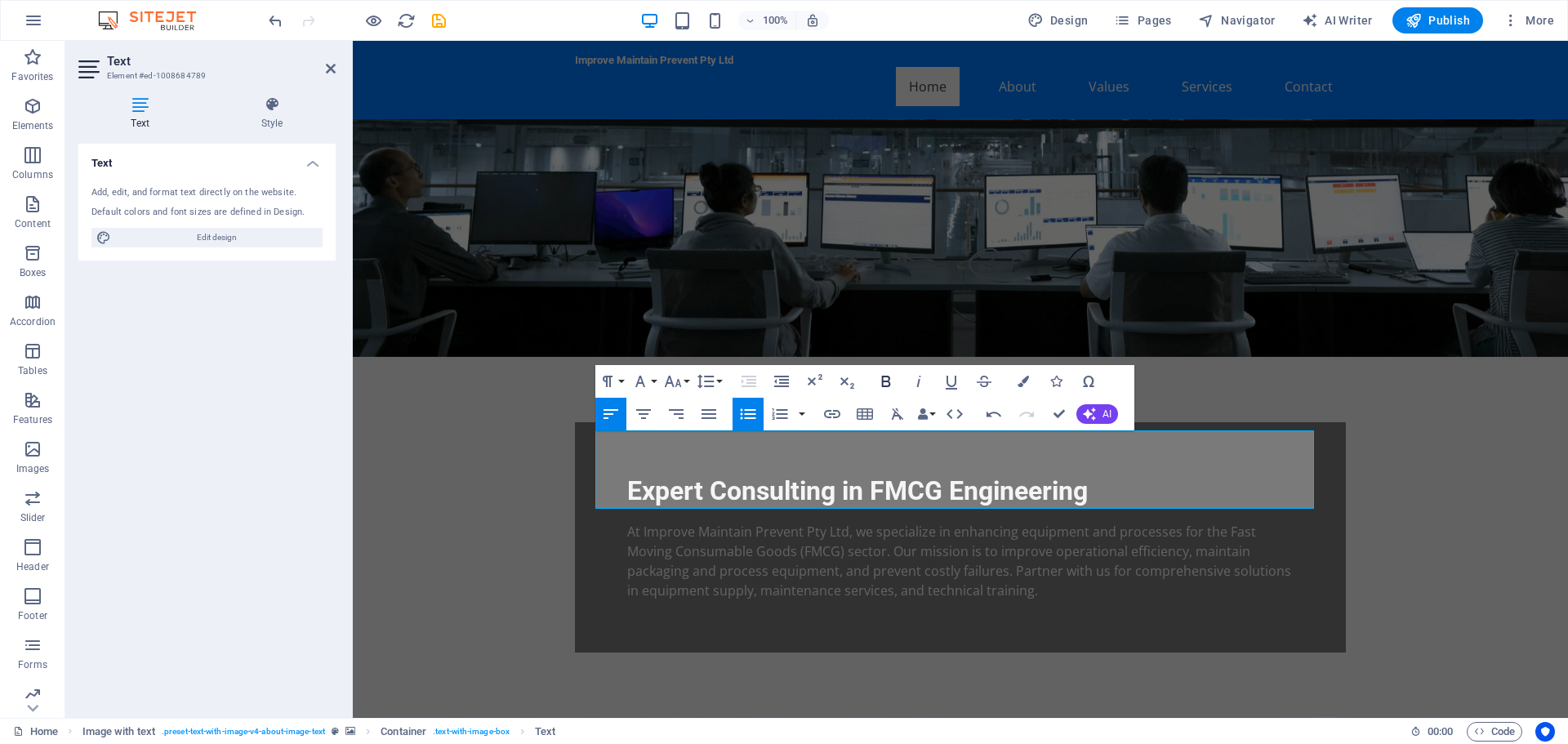
click at [885, 380] on icon "button" at bounding box center [886, 382] width 20 height 20
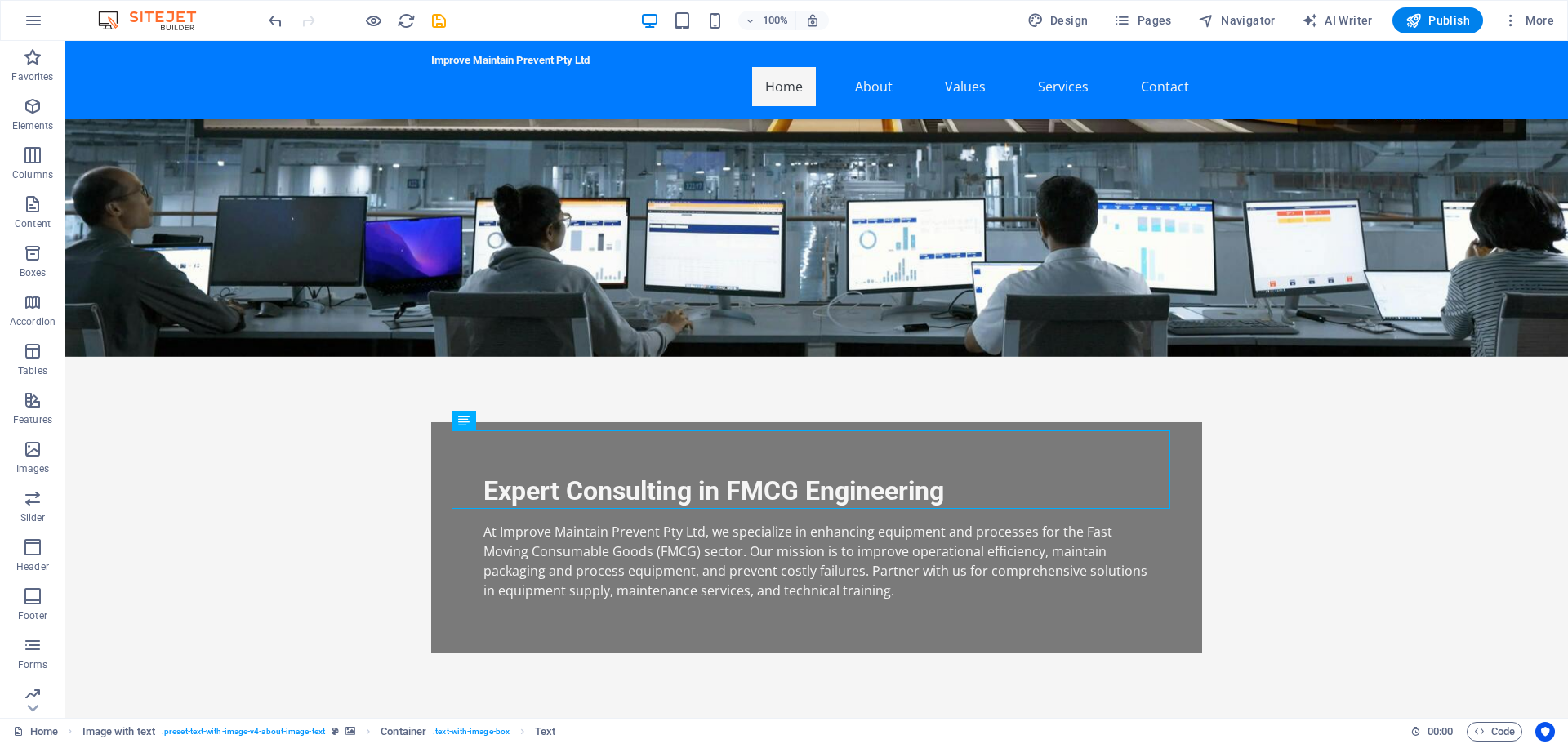
click at [460, 434] on div "H2 Text on background Container Menu Bar Text Spacer Menu Image with text Conta…" at bounding box center [816, 379] width 1503 height 677
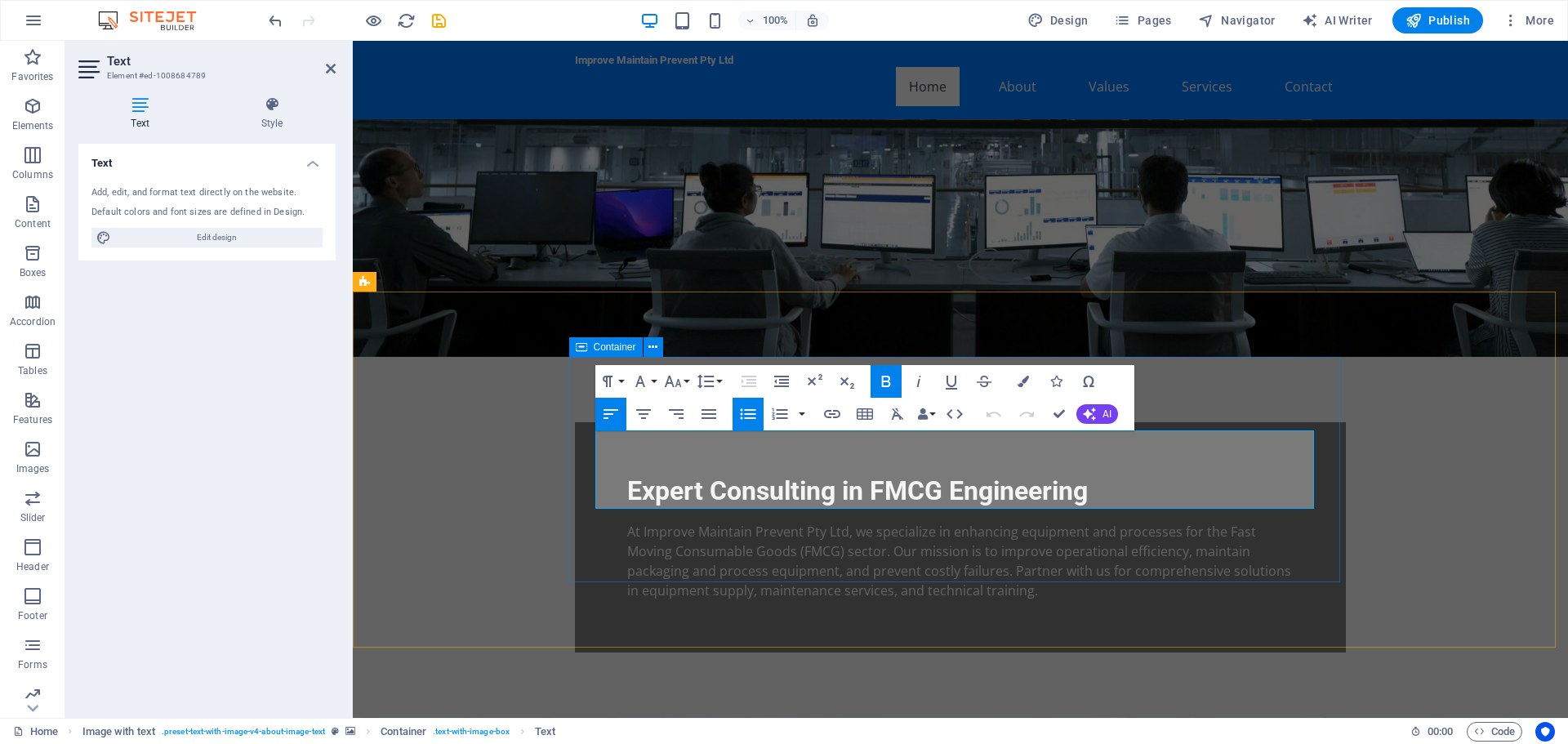
drag, startPoint x: 962, startPoint y: 502, endPoint x: 589, endPoint y: 430, distance: 380.2
click at [1020, 379] on icon "button" at bounding box center [1022, 381] width 11 height 11
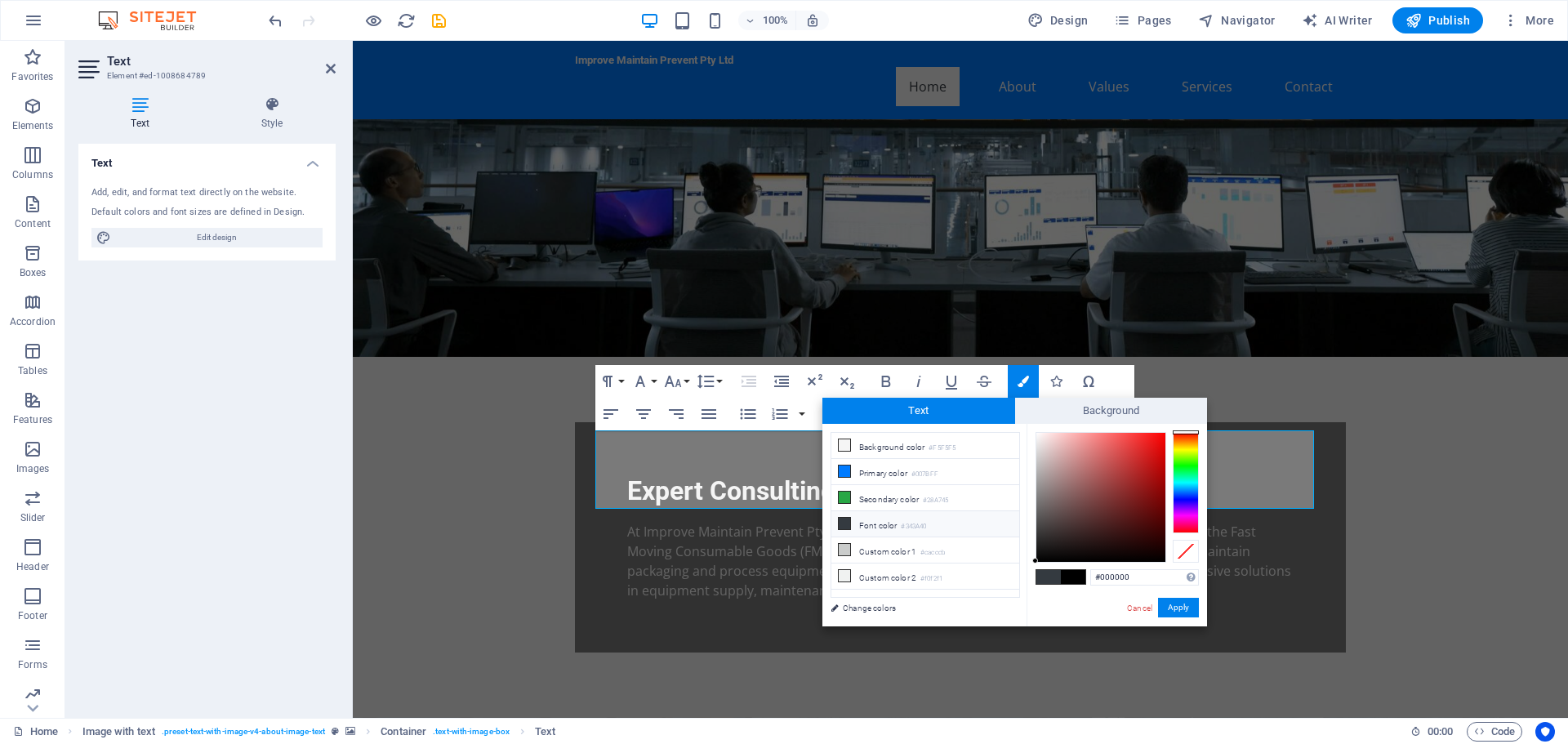
click at [866, 522] on li "Font color #343A40" at bounding box center [925, 524] width 188 height 26
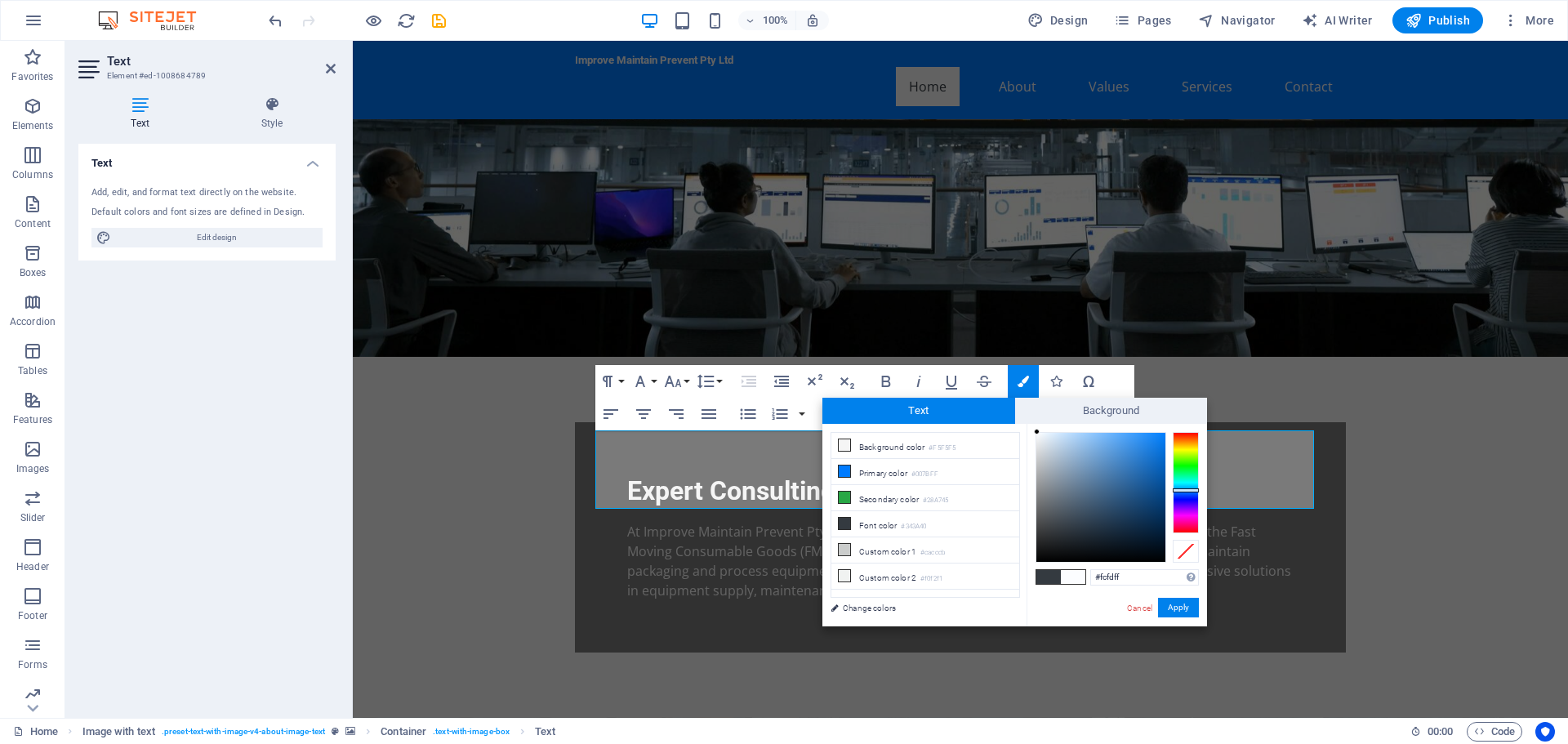
type input "#fafdff"
drag, startPoint x: 1057, startPoint y: 527, endPoint x: 1038, endPoint y: 429, distance: 99.9
click at [1038, 429] on div at bounding box center [1038, 432] width 6 height 6
click at [1076, 576] on span at bounding box center [1073, 577] width 24 height 14
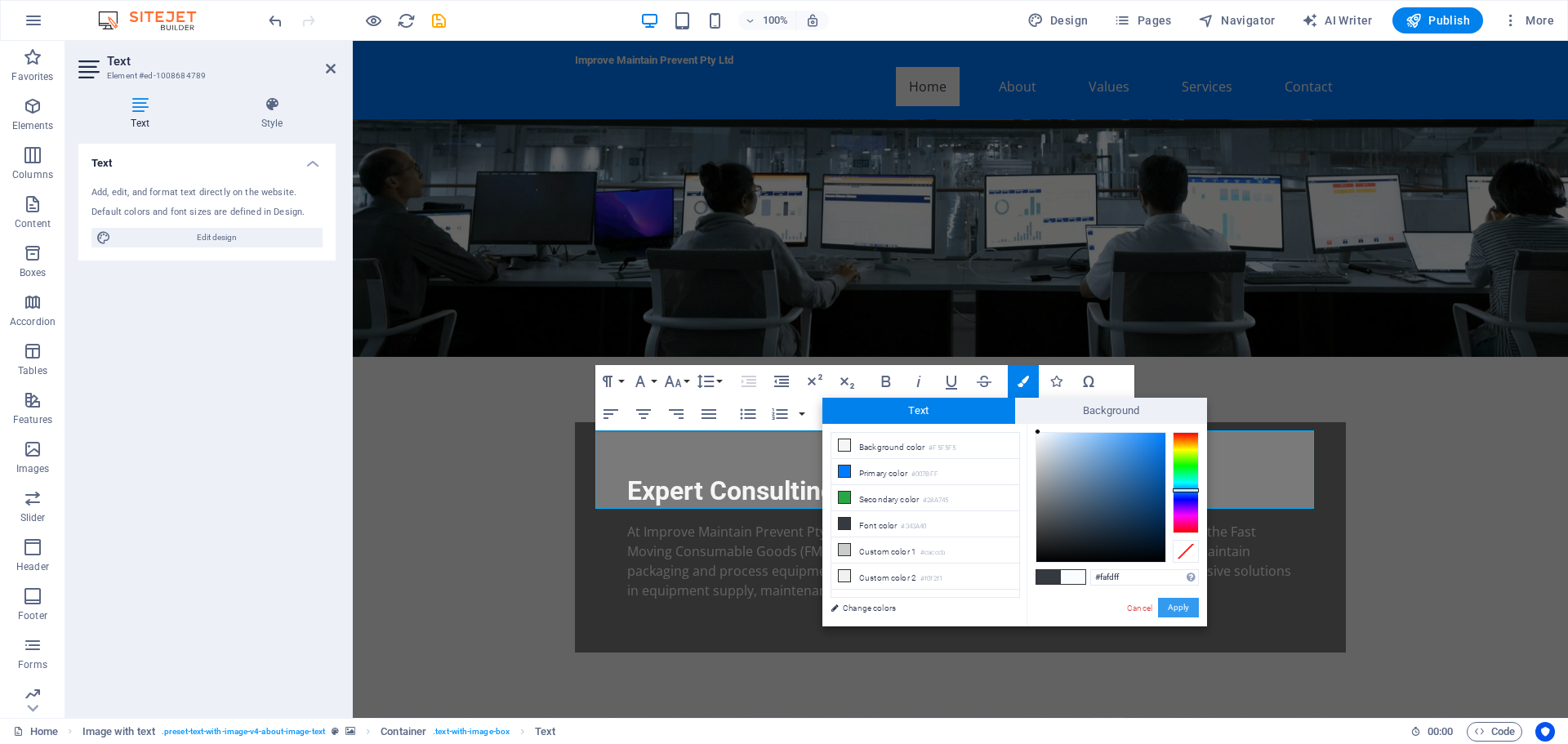
click at [1179, 609] on button "Apply" at bounding box center [1178, 608] width 41 height 20
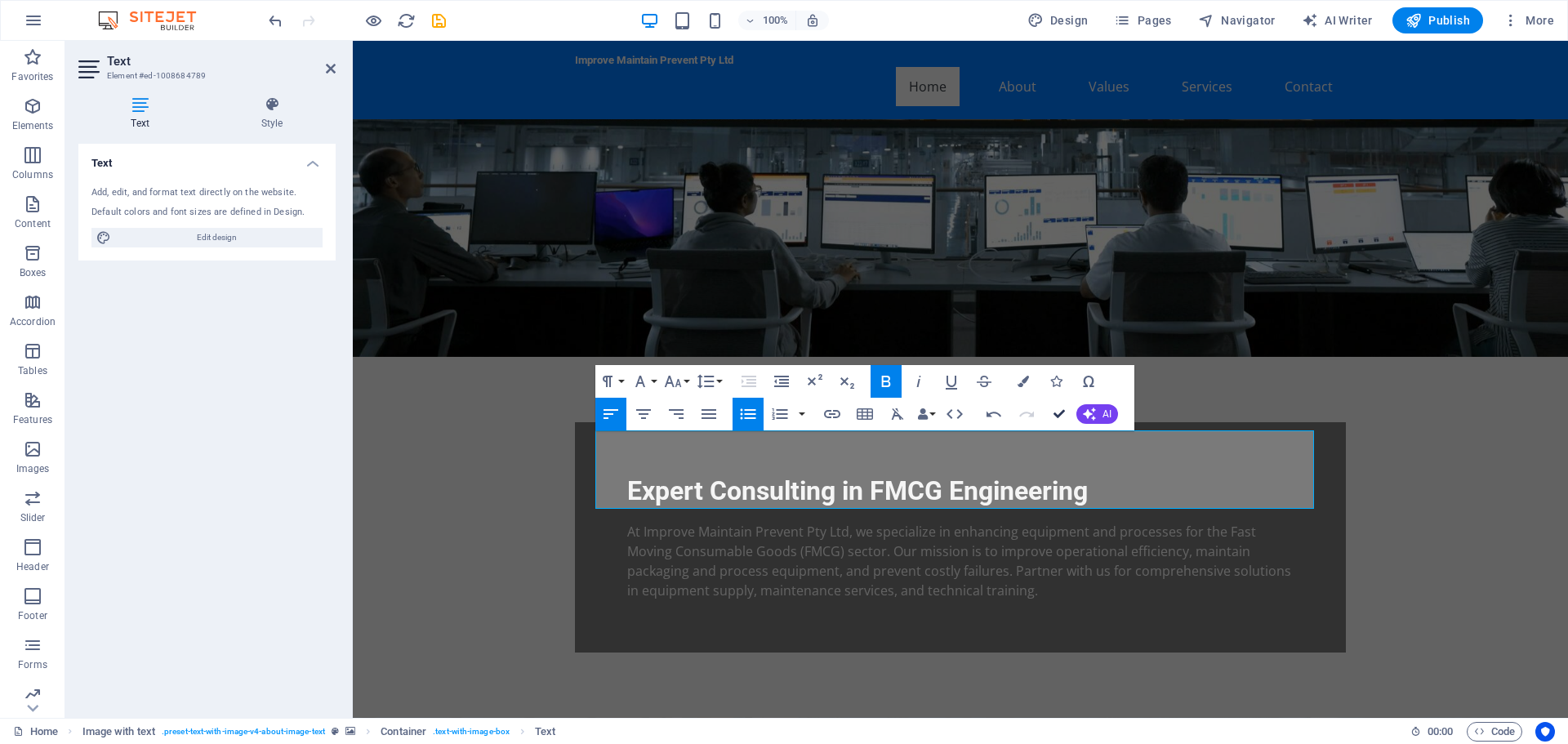
drag, startPoint x: 1056, startPoint y: 411, endPoint x: 991, endPoint y: 371, distance: 76.6
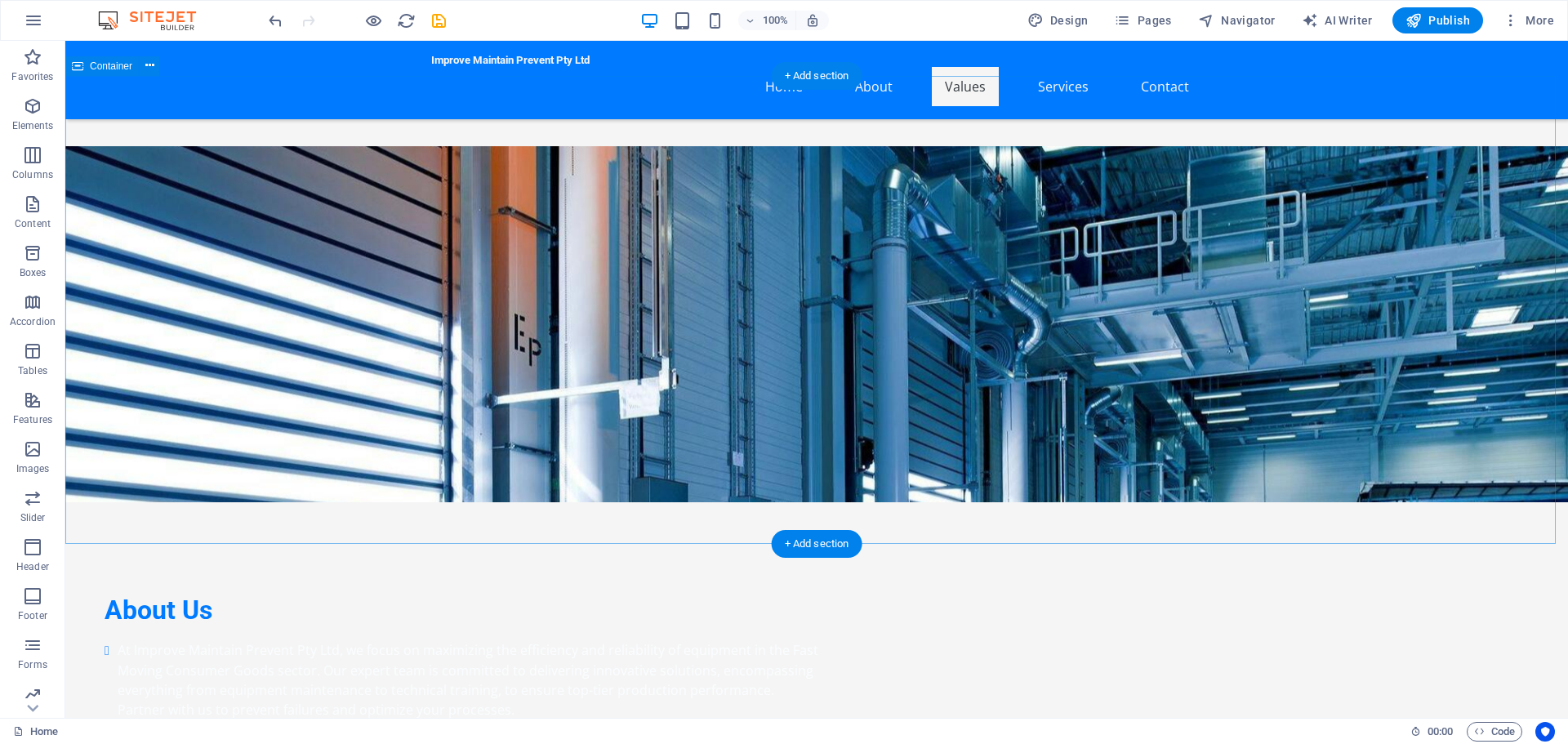
scroll to position [817, 0]
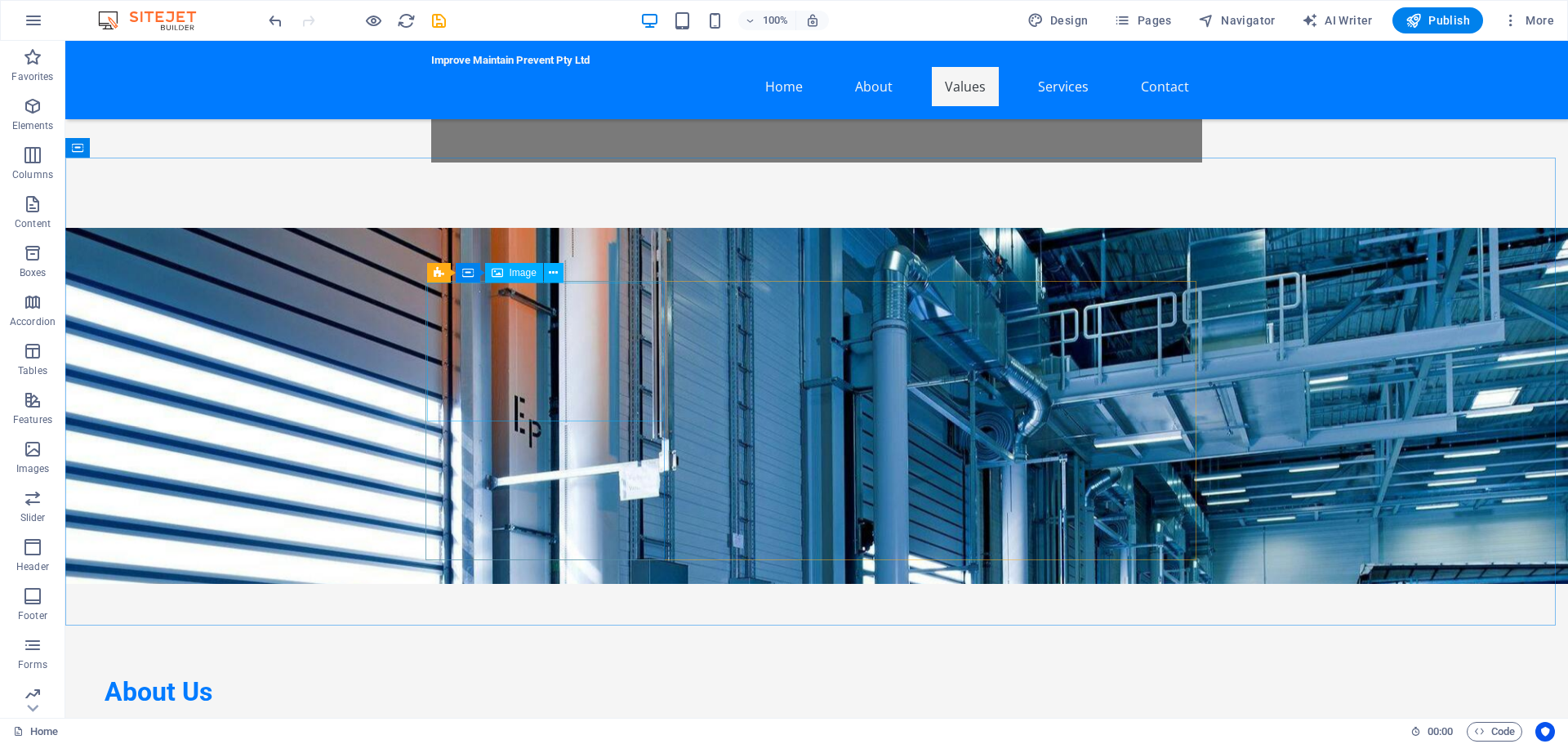
click at [523, 276] on span "Image" at bounding box center [523, 273] width 27 height 10
click at [516, 269] on span "Image" at bounding box center [523, 273] width 27 height 10
select select "vw"
select select "px"
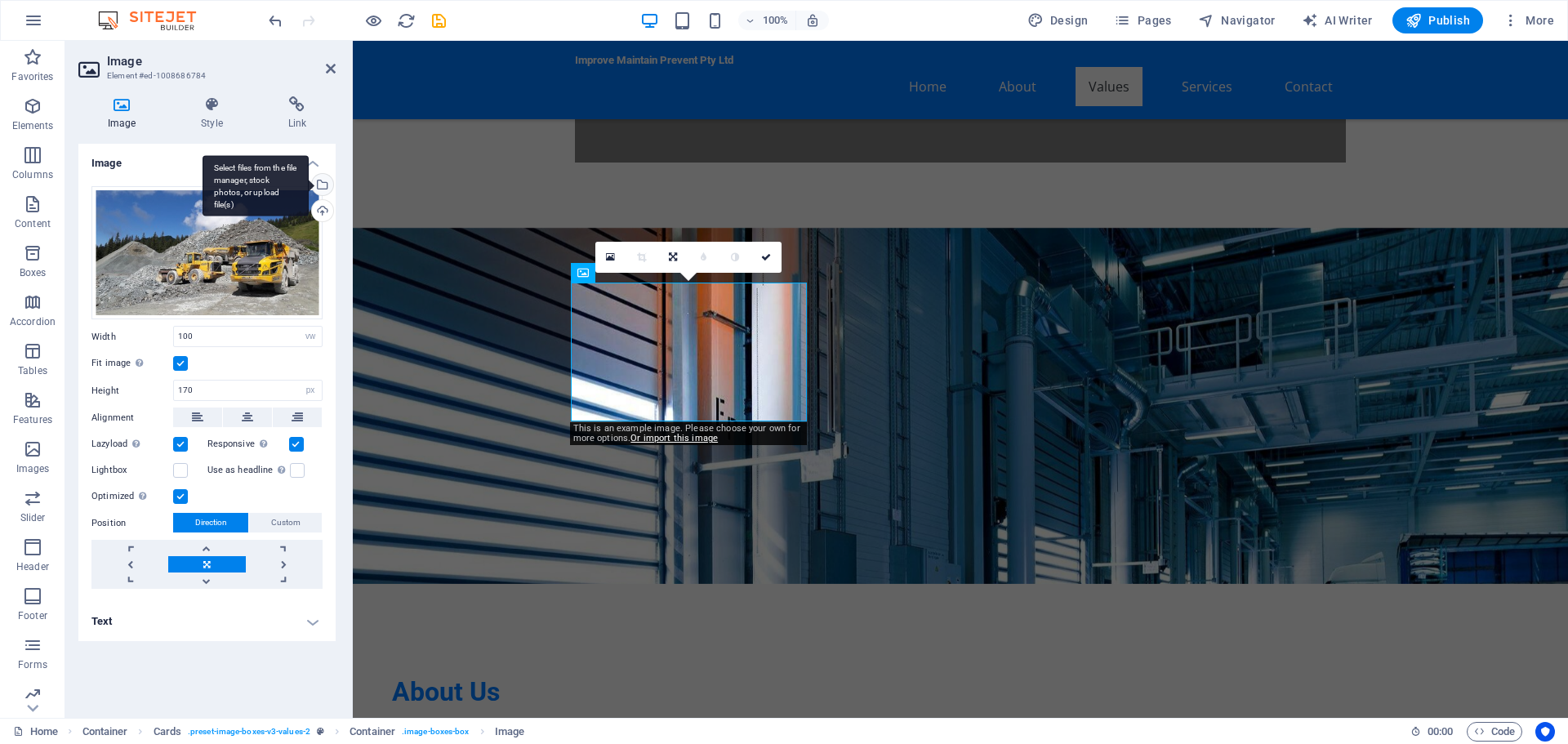
click at [327, 188] on div "Select files from the file manager, stock photos, or upload file(s)" at bounding box center [321, 186] width 24 height 24
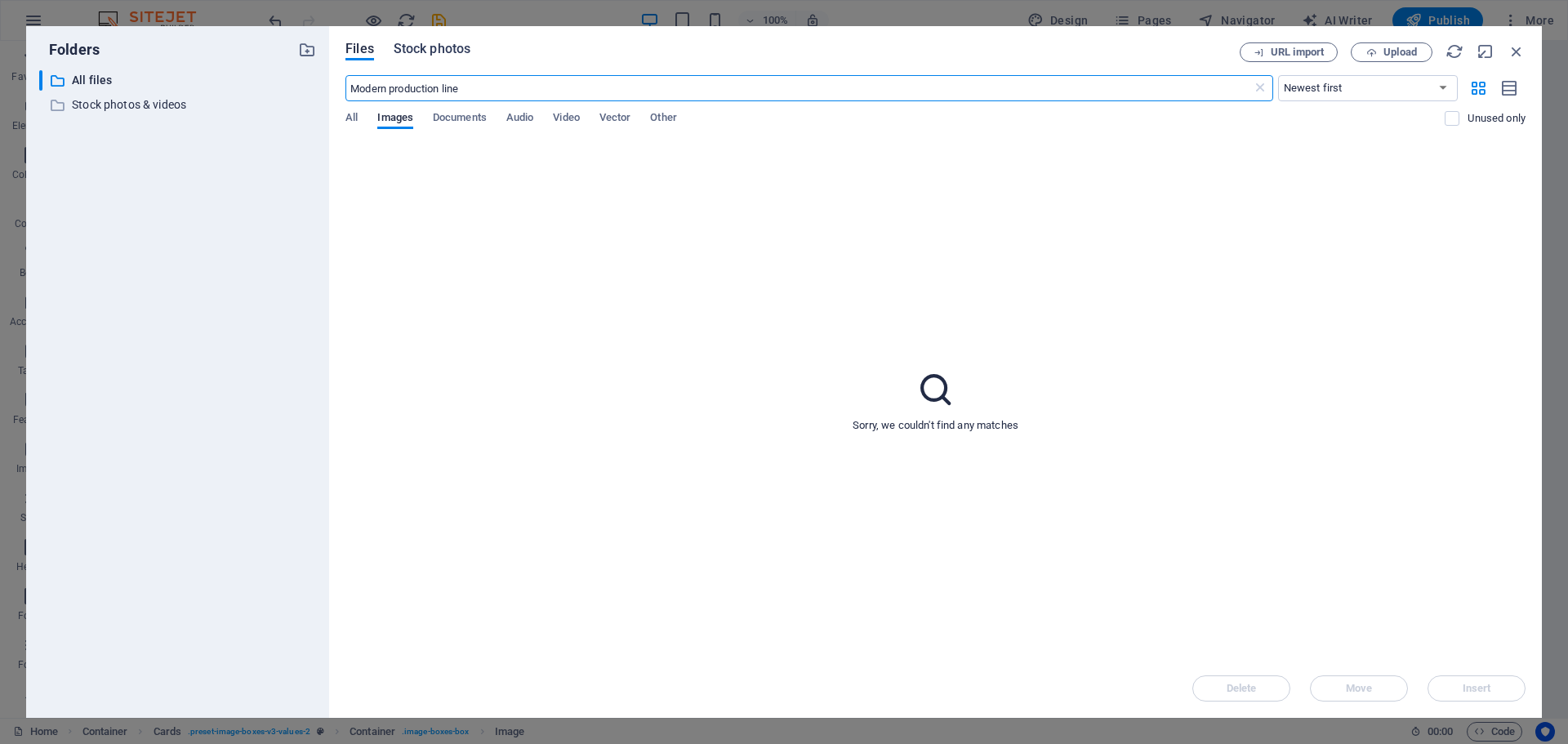
click at [454, 48] on span "Stock photos" at bounding box center [432, 49] width 77 height 20
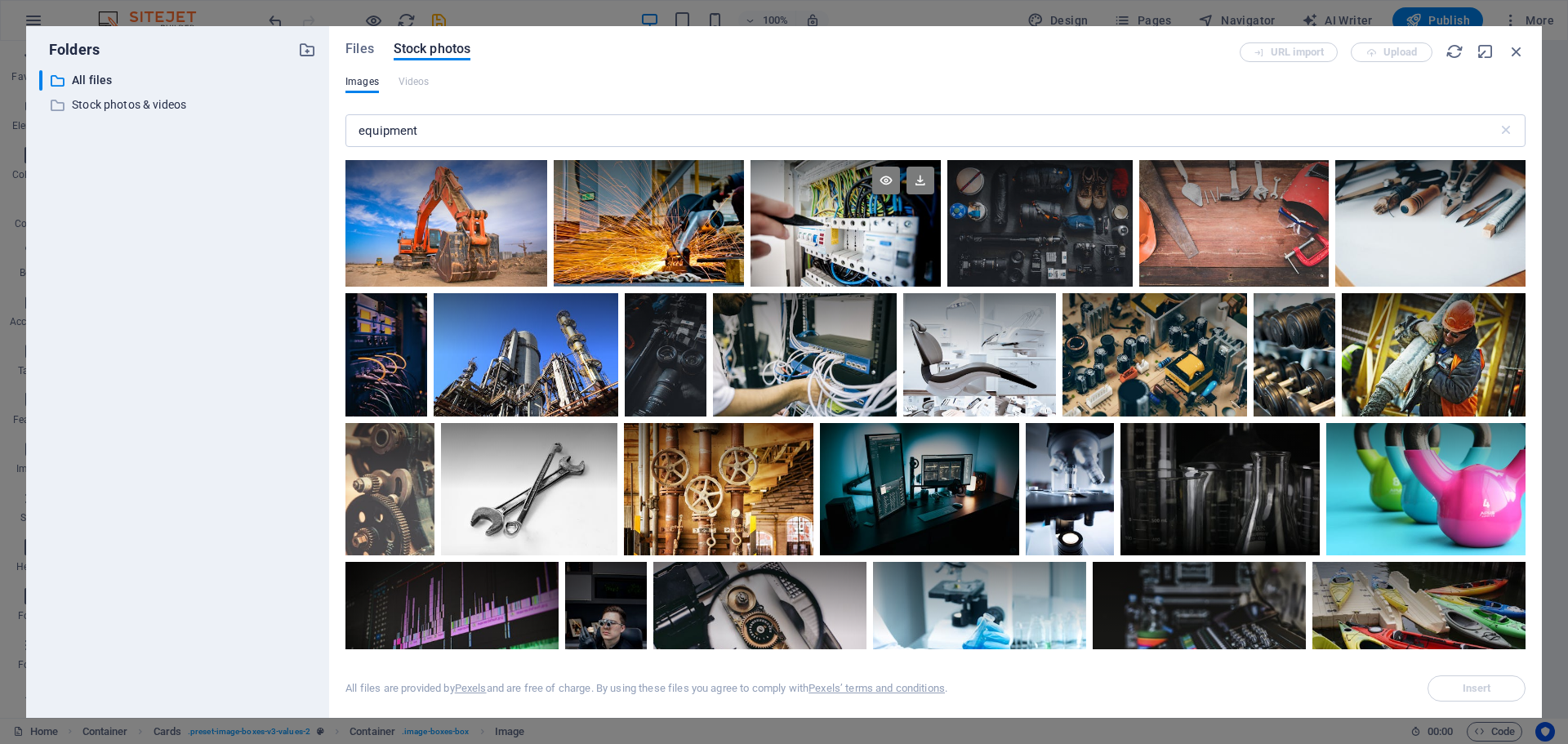
click at [892, 242] on div at bounding box center [845, 223] width 190 height 127
click at [1478, 692] on span "Insert" at bounding box center [1477, 688] width 29 height 10
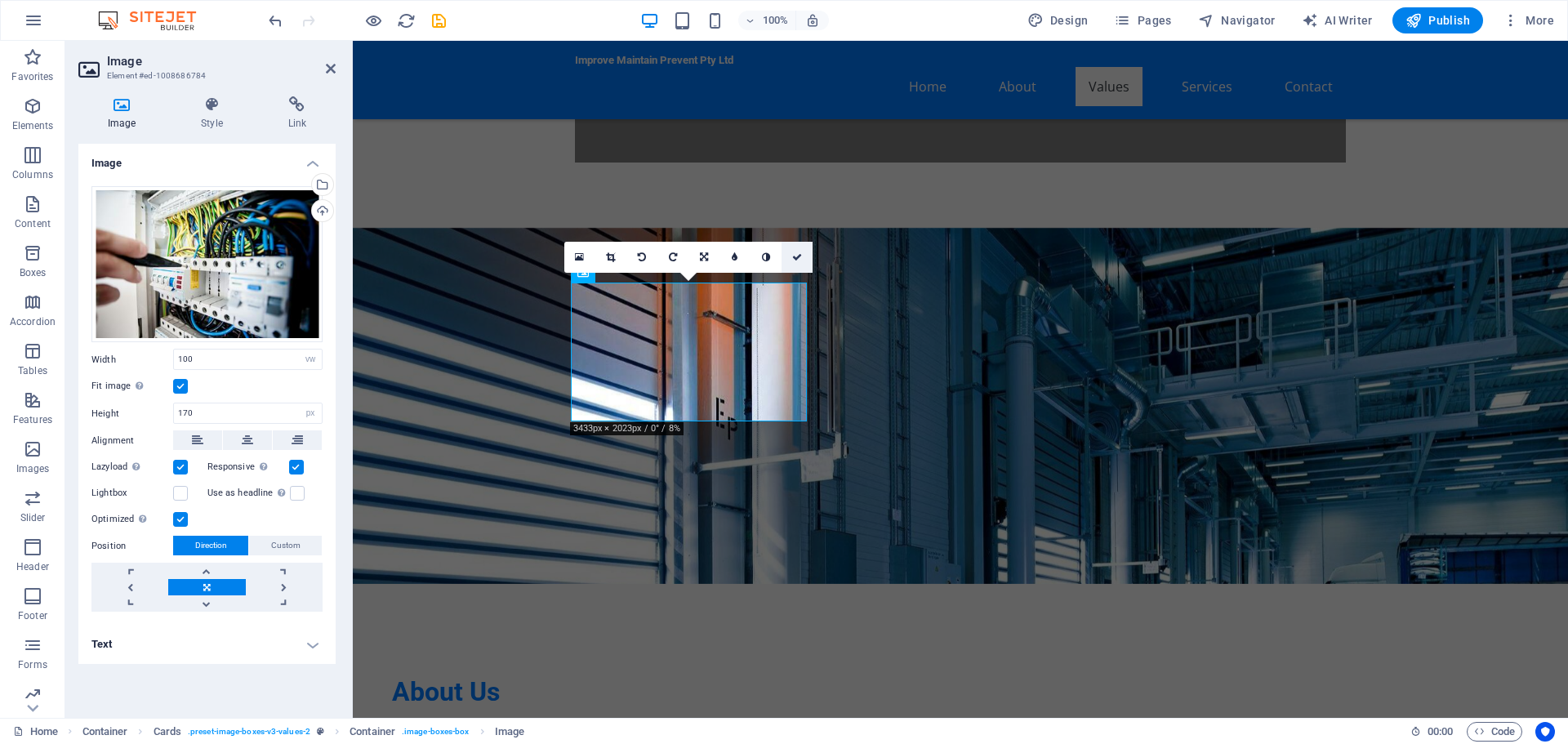
drag, startPoint x: 758, startPoint y: 246, endPoint x: 797, endPoint y: 258, distance: 41.1
click at [797, 258] on icon at bounding box center [797, 257] width 10 height 10
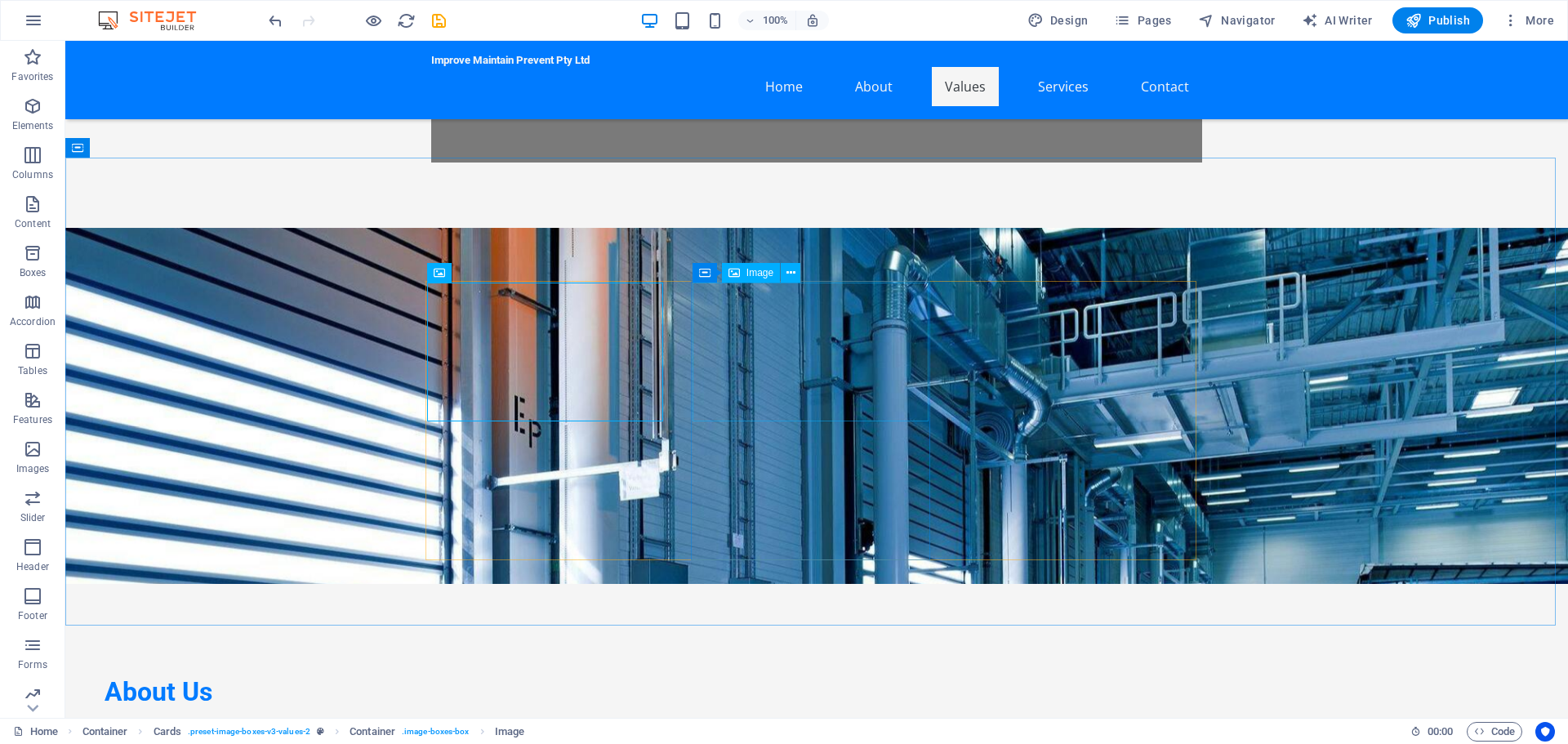
click at [763, 270] on span "Image" at bounding box center [759, 273] width 27 height 10
drag, startPoint x: 756, startPoint y: 270, endPoint x: 446, endPoint y: 318, distance: 313.9
click at [756, 270] on span "Image" at bounding box center [759, 273] width 27 height 10
select select "vw"
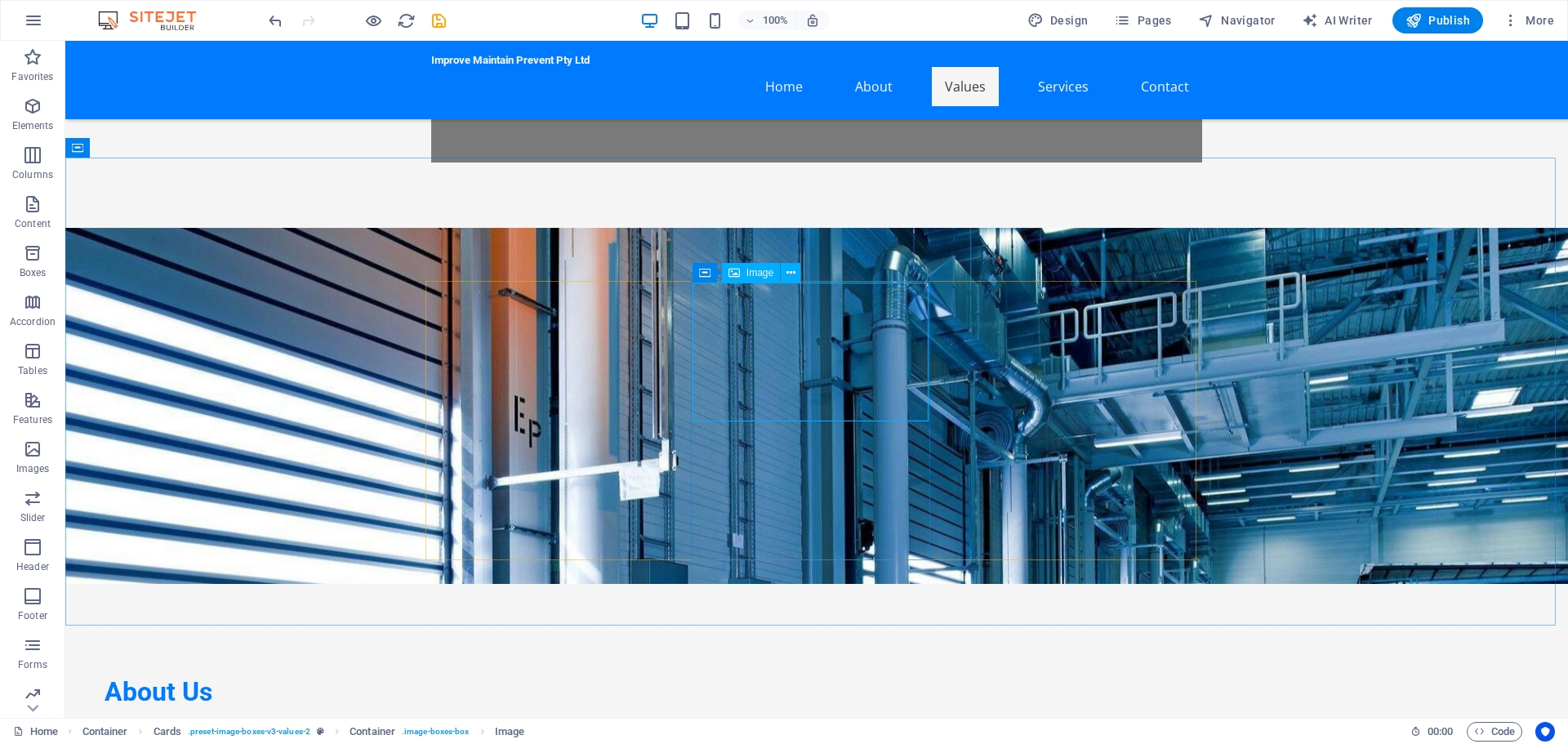
select select "px"
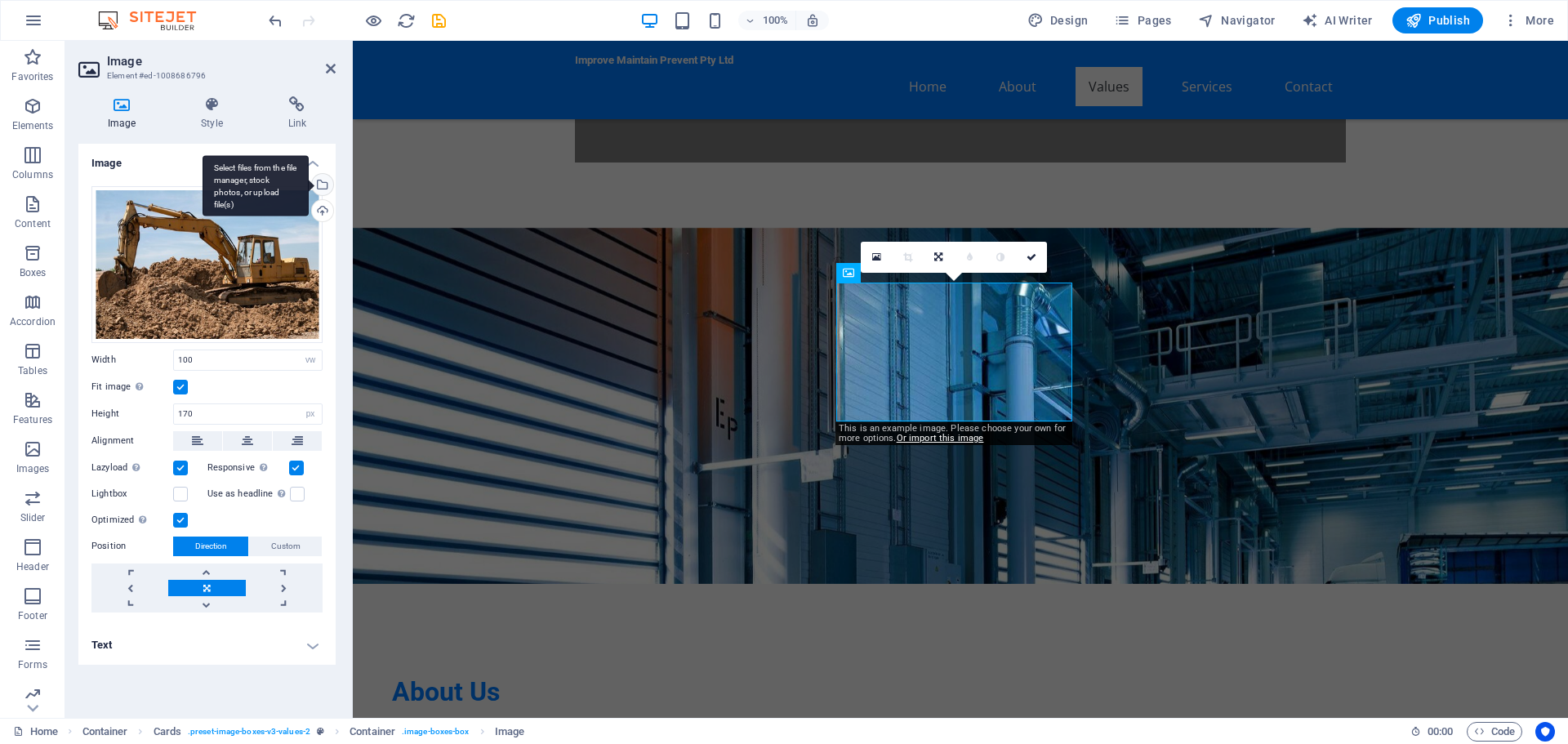
click at [326, 186] on div "Select files from the file manager, stock photos, or upload file(s)" at bounding box center [321, 186] width 24 height 24
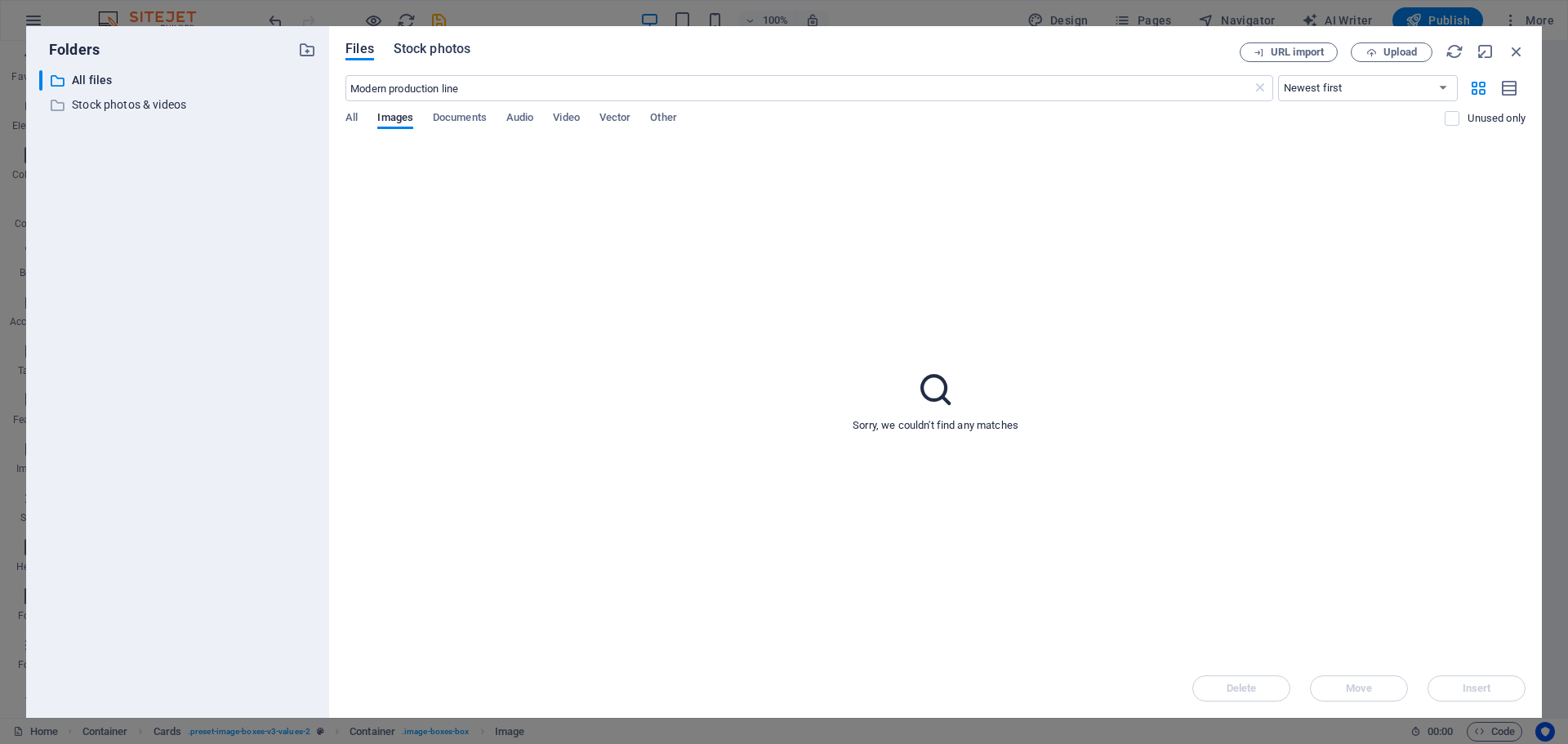
click at [450, 51] on span "Stock photos" at bounding box center [432, 49] width 77 height 20
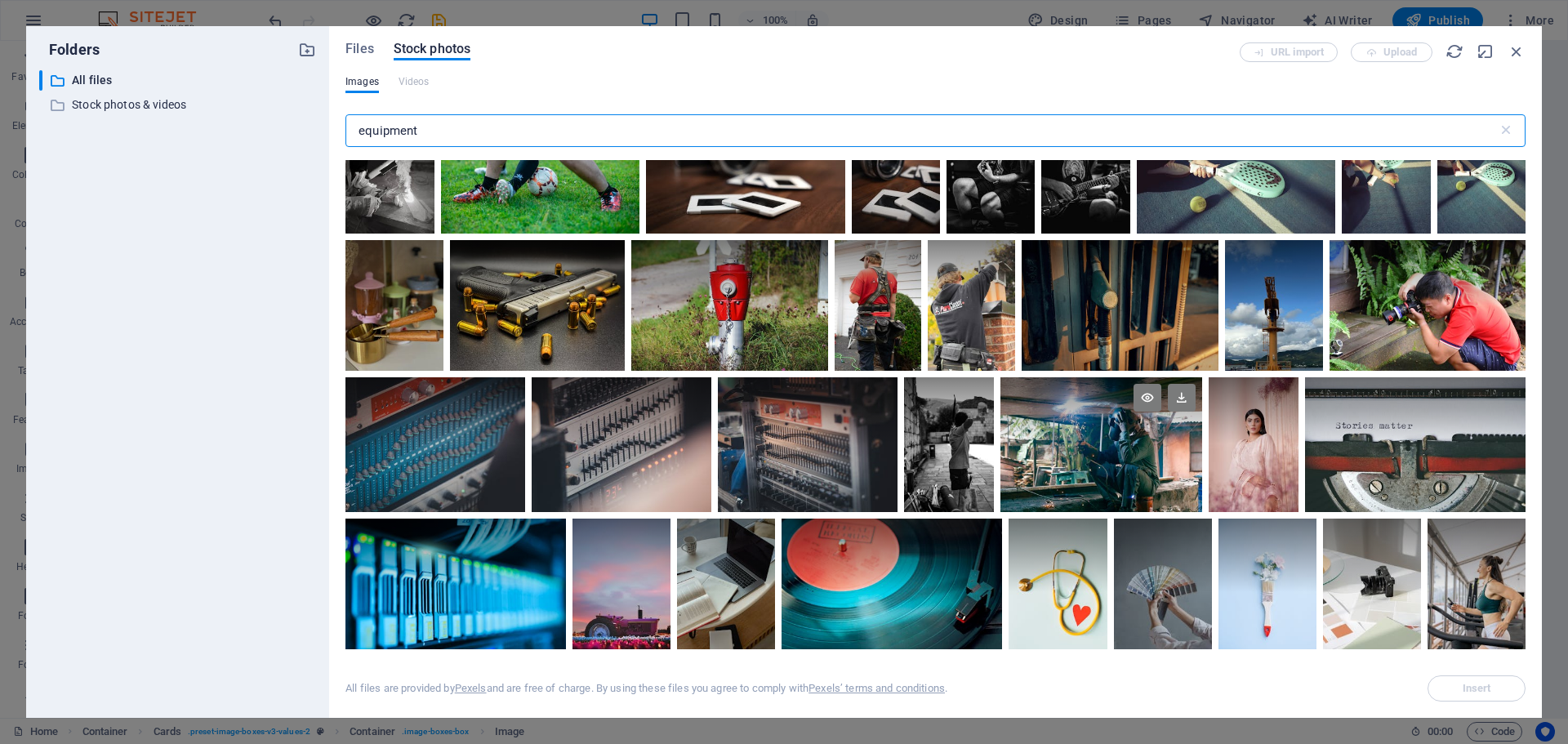
scroll to position [1878, 0]
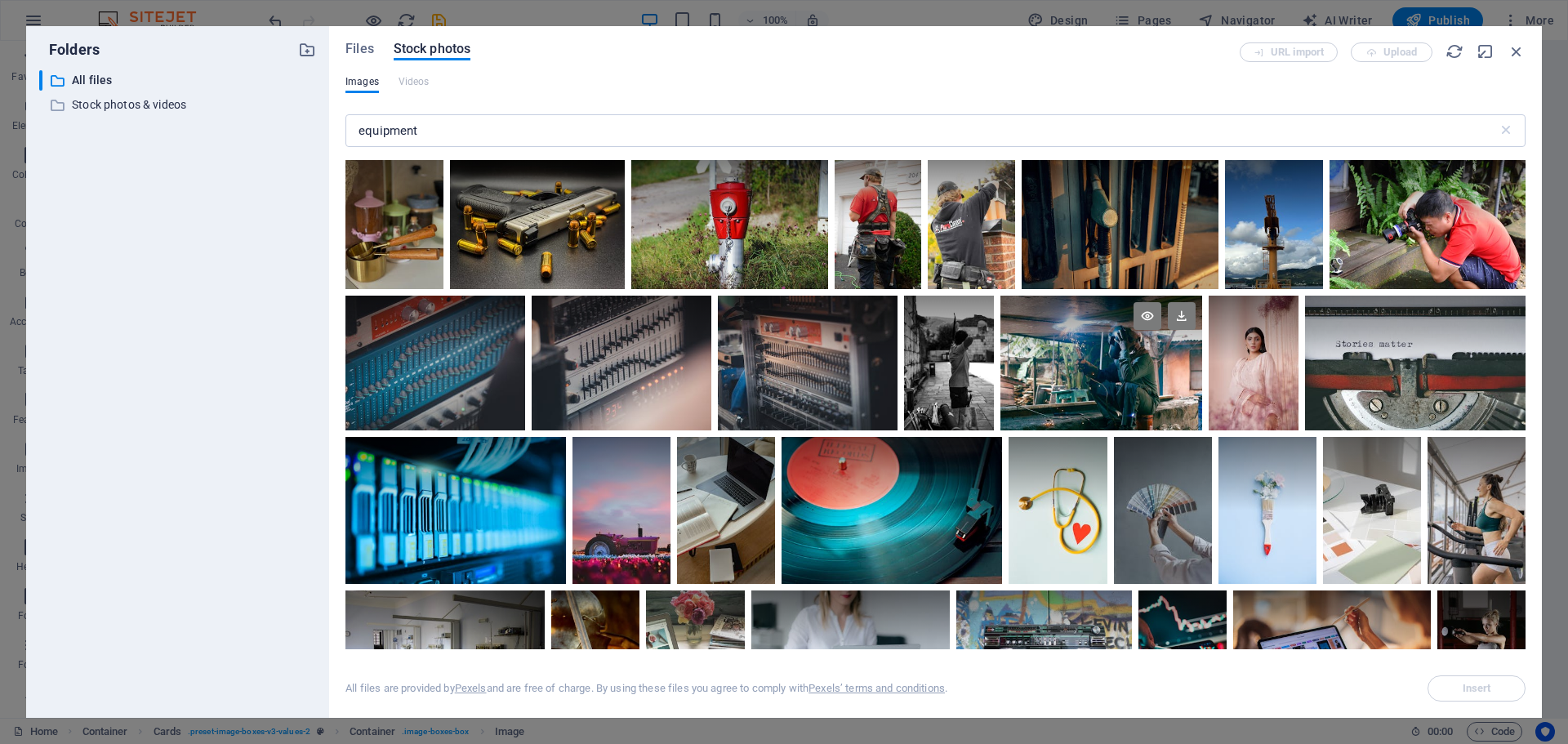
click at [1155, 375] on div at bounding box center [1101, 363] width 203 height 135
click at [1463, 684] on span "Insert" at bounding box center [1477, 688] width 29 height 10
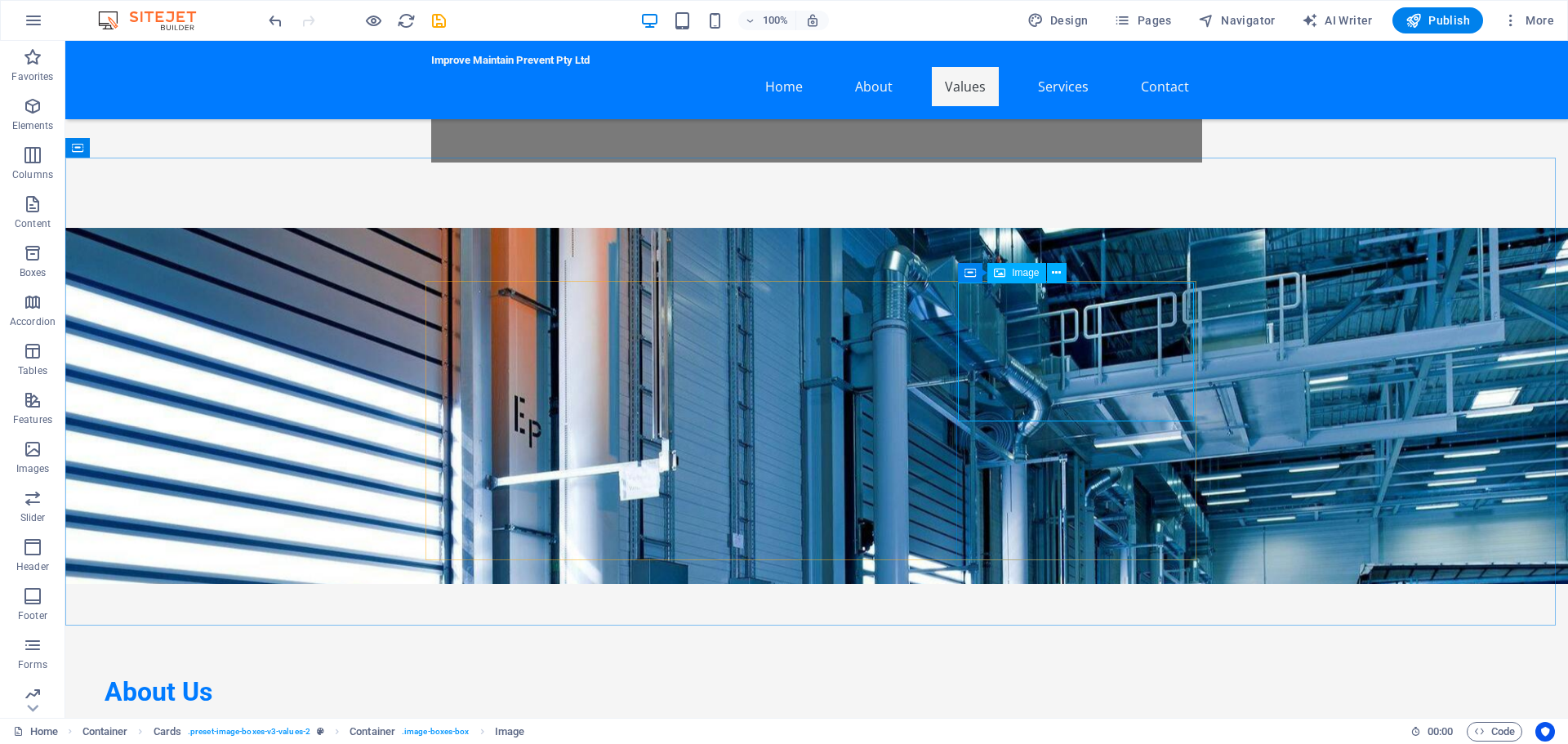
click at [1028, 273] on span "Image" at bounding box center [1025, 273] width 27 height 10
select select "vw"
select select "px"
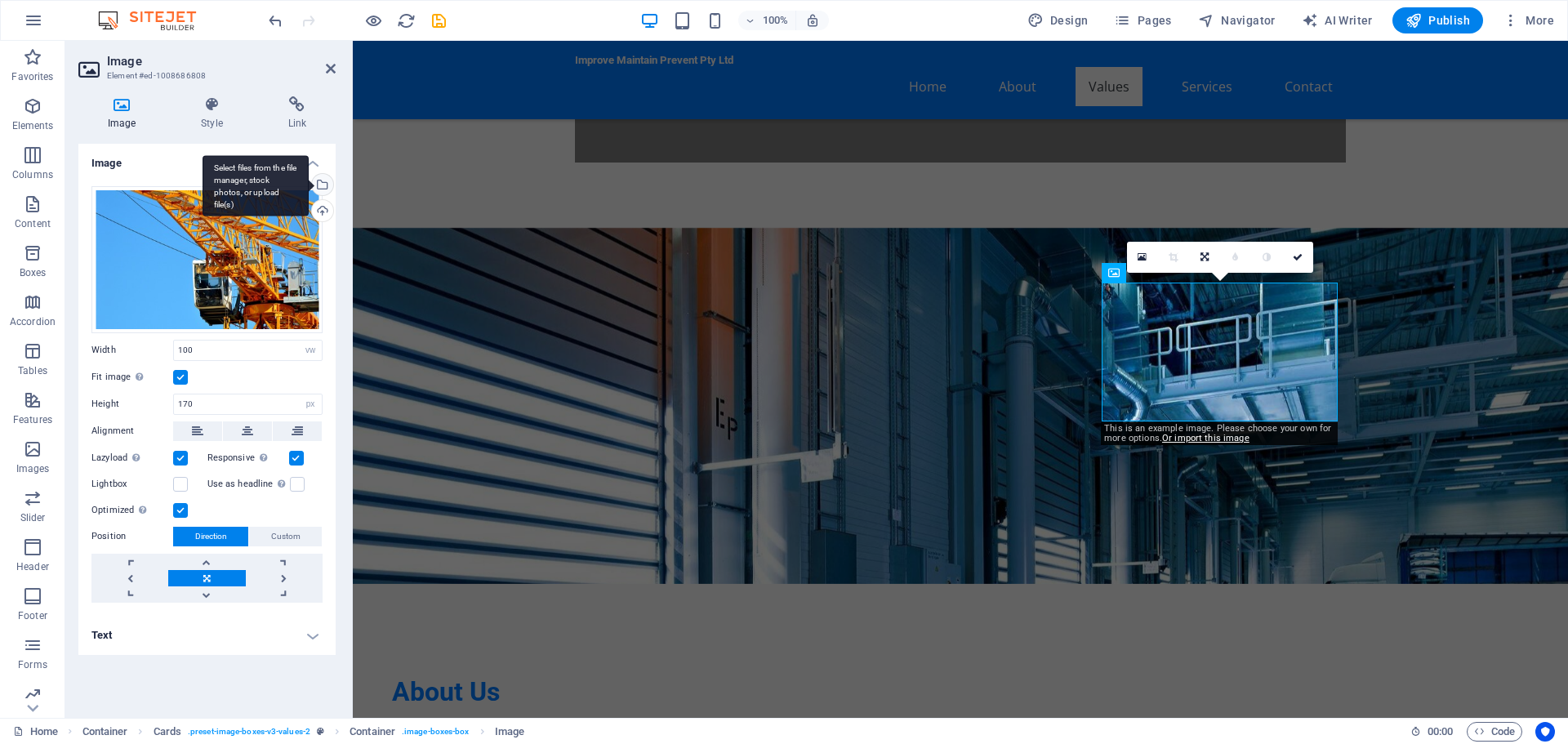
click at [324, 185] on div "Select files from the file manager, stock photos, or upload file(s)" at bounding box center [321, 186] width 24 height 24
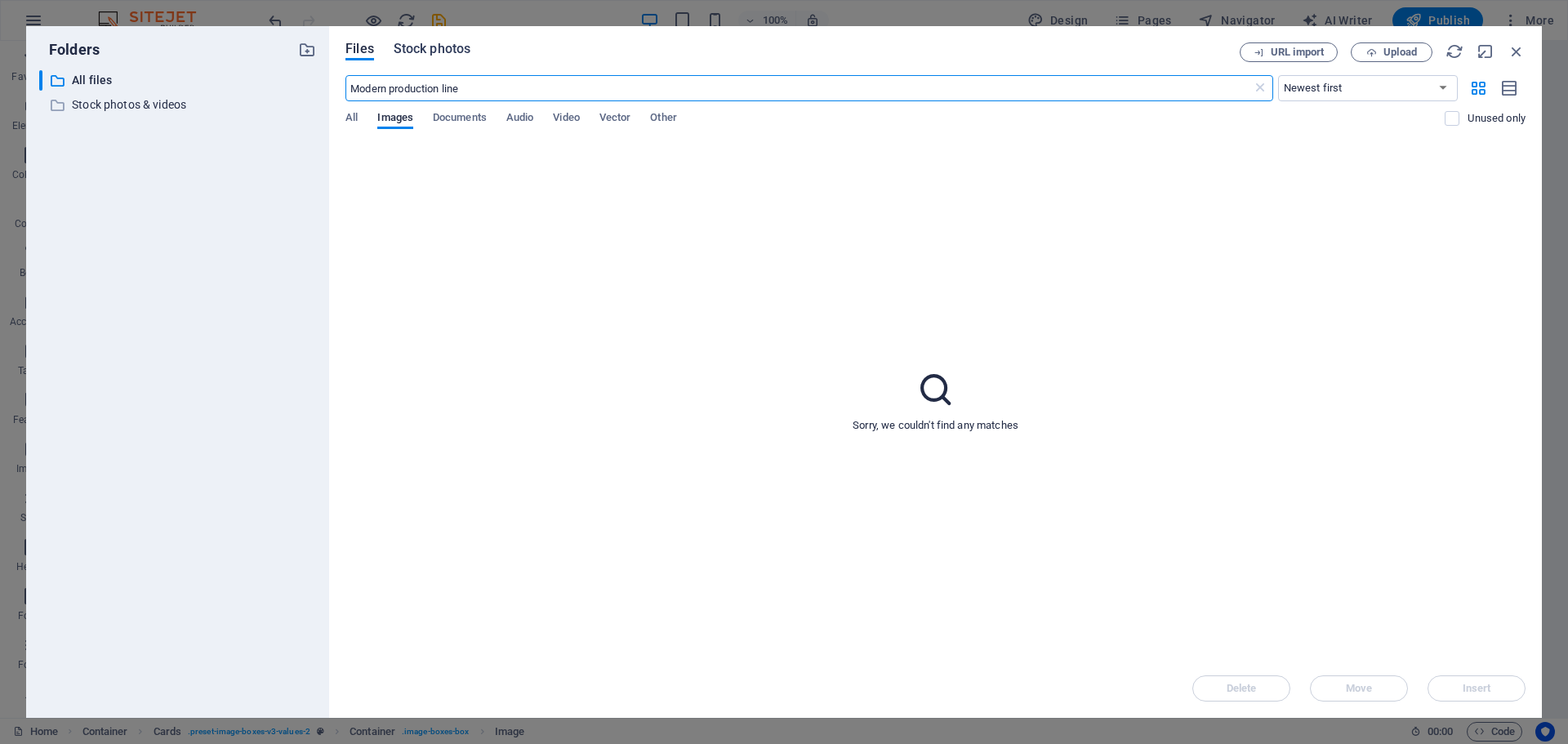
click at [463, 50] on span "Stock photos" at bounding box center [432, 49] width 77 height 20
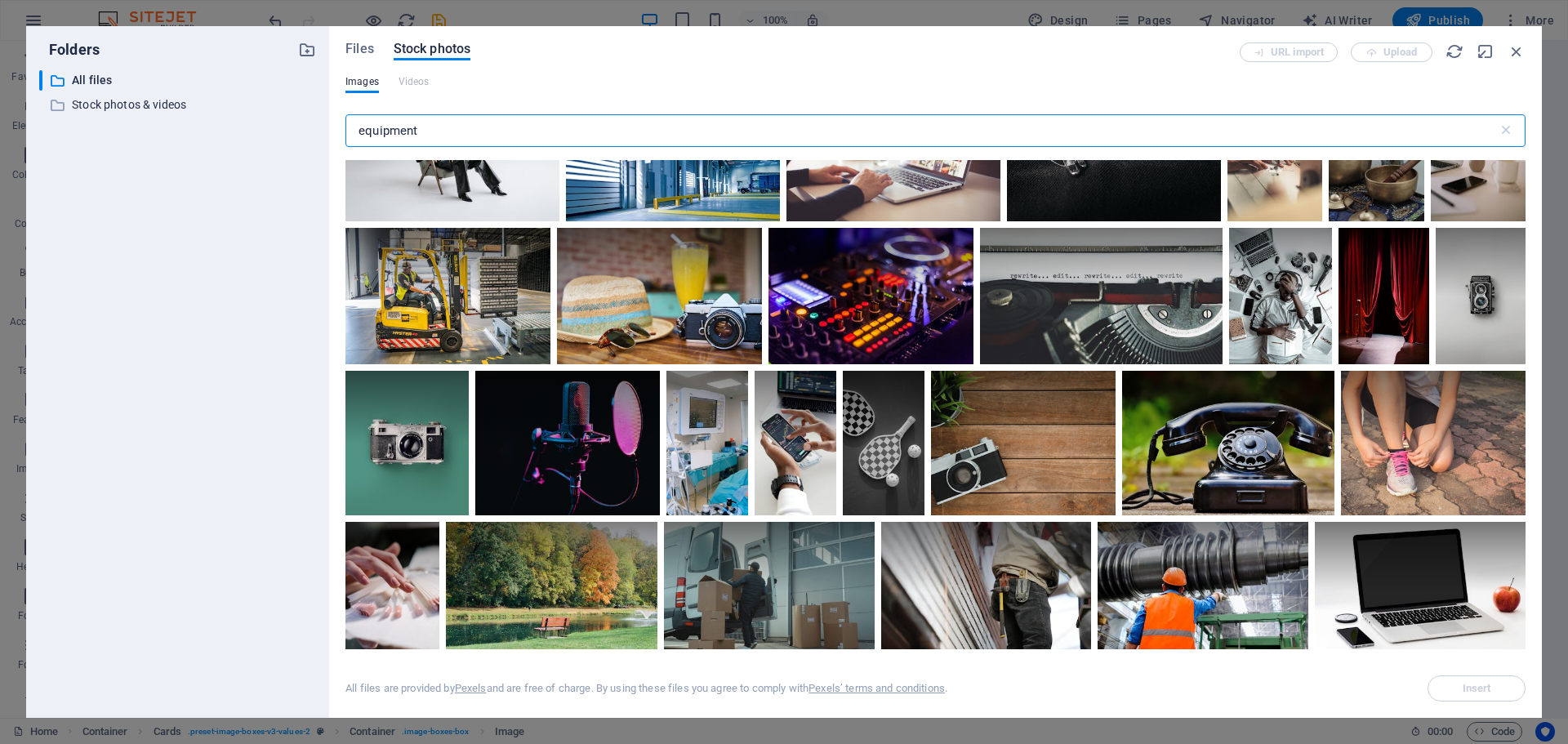
scroll to position [2613, 0]
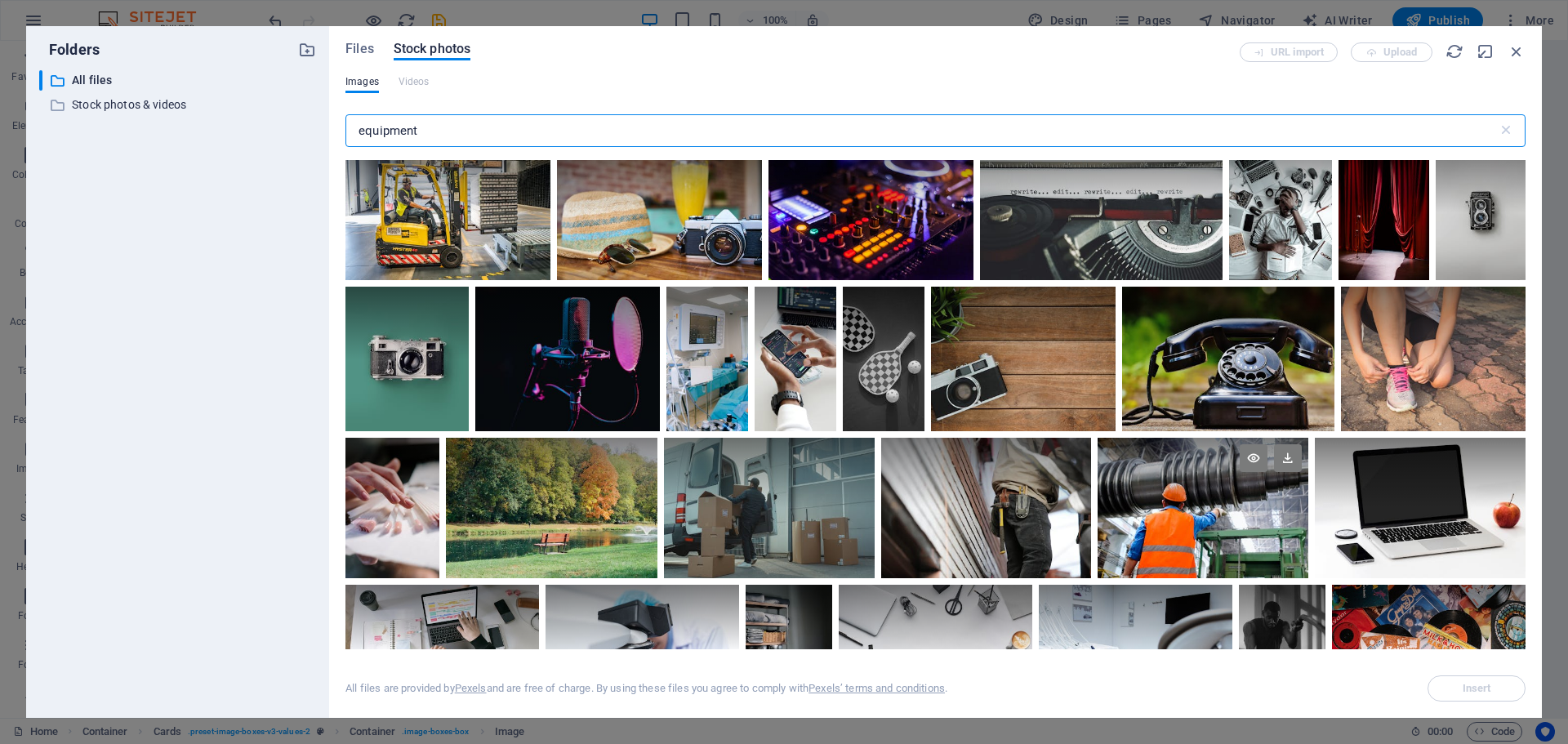
click at [1200, 492] on div at bounding box center [1203, 473] width 211 height 70
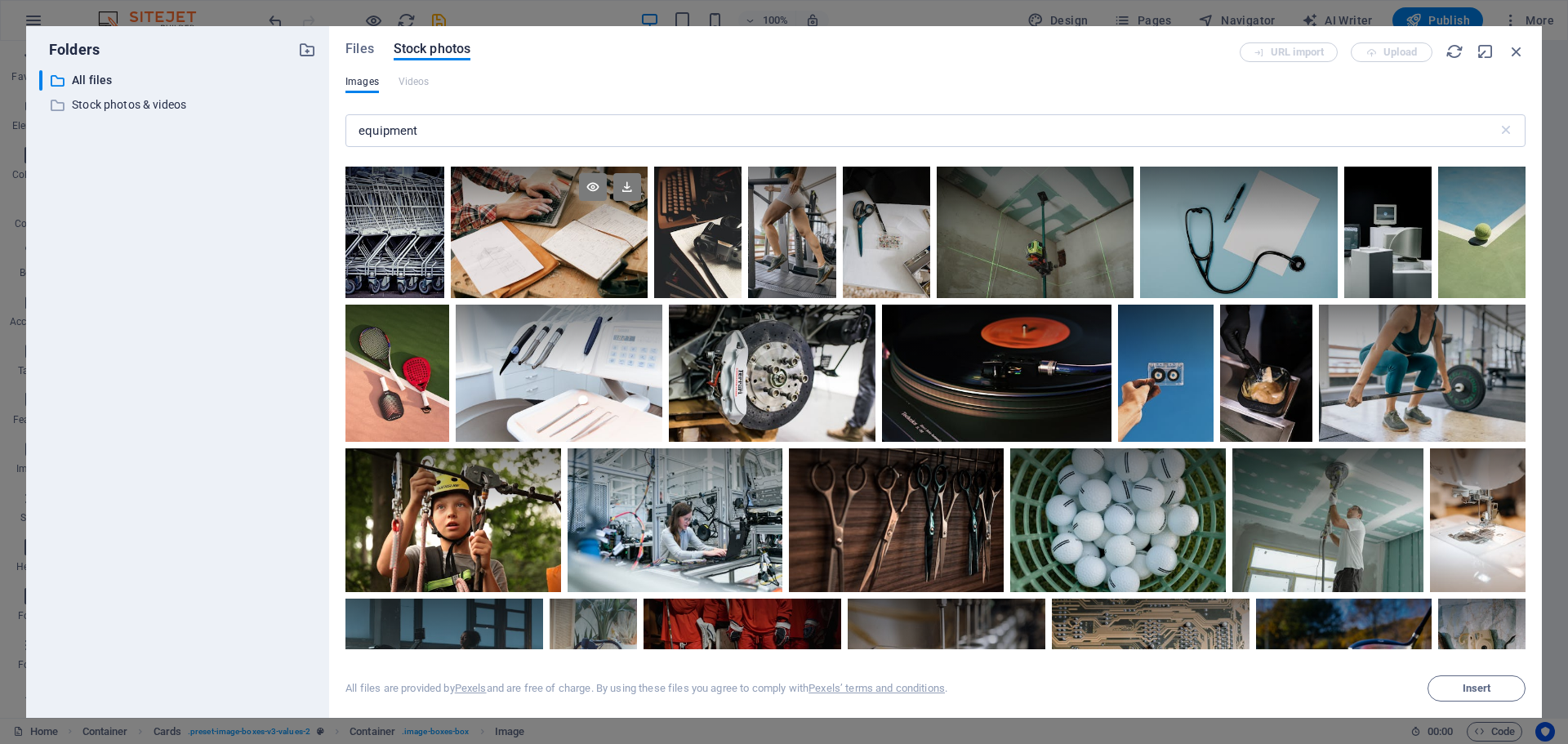
scroll to position [6043, 0]
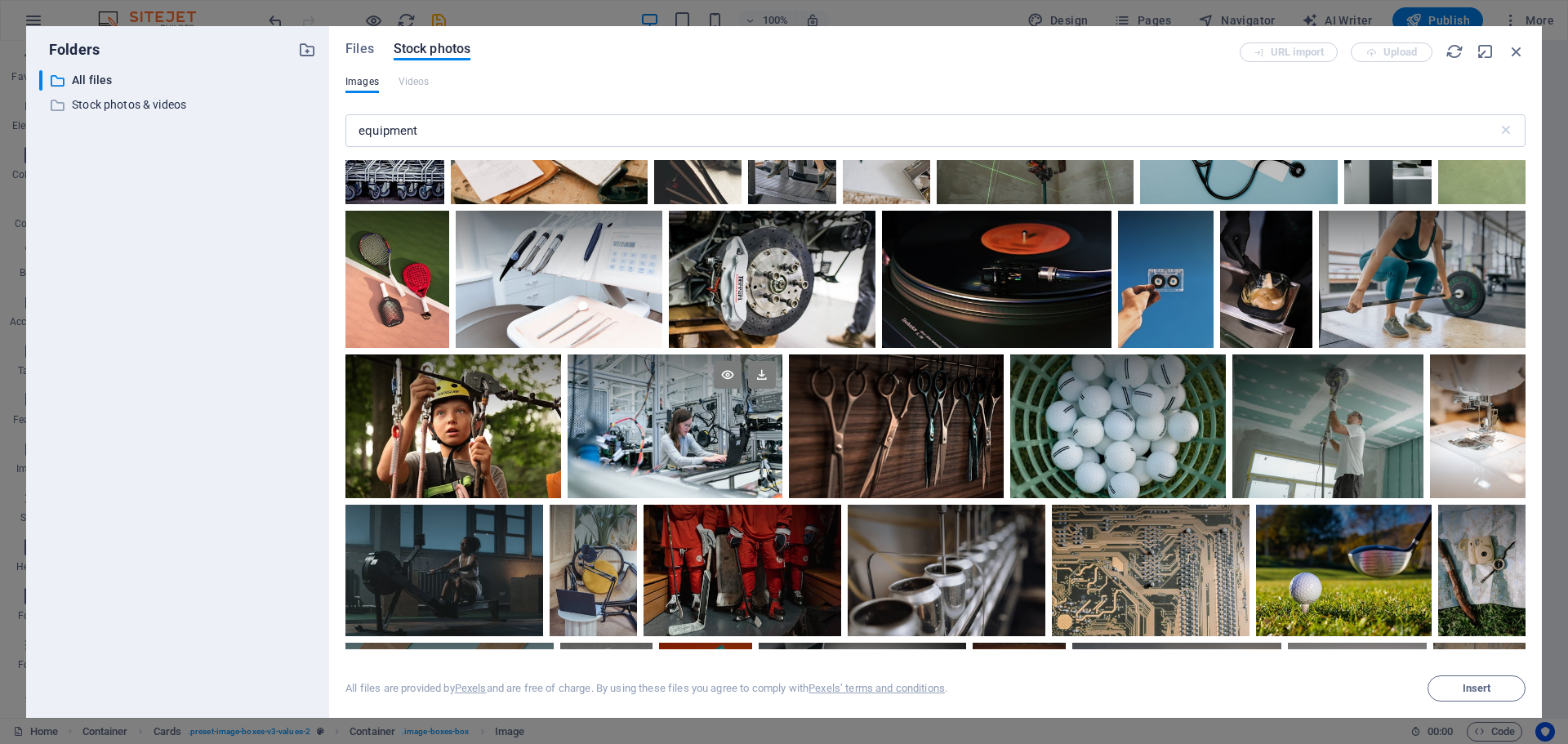
click at [782, 426] on div at bounding box center [675, 390] width 215 height 72
click at [1472, 684] on span "Insert" at bounding box center [1477, 688] width 29 height 10
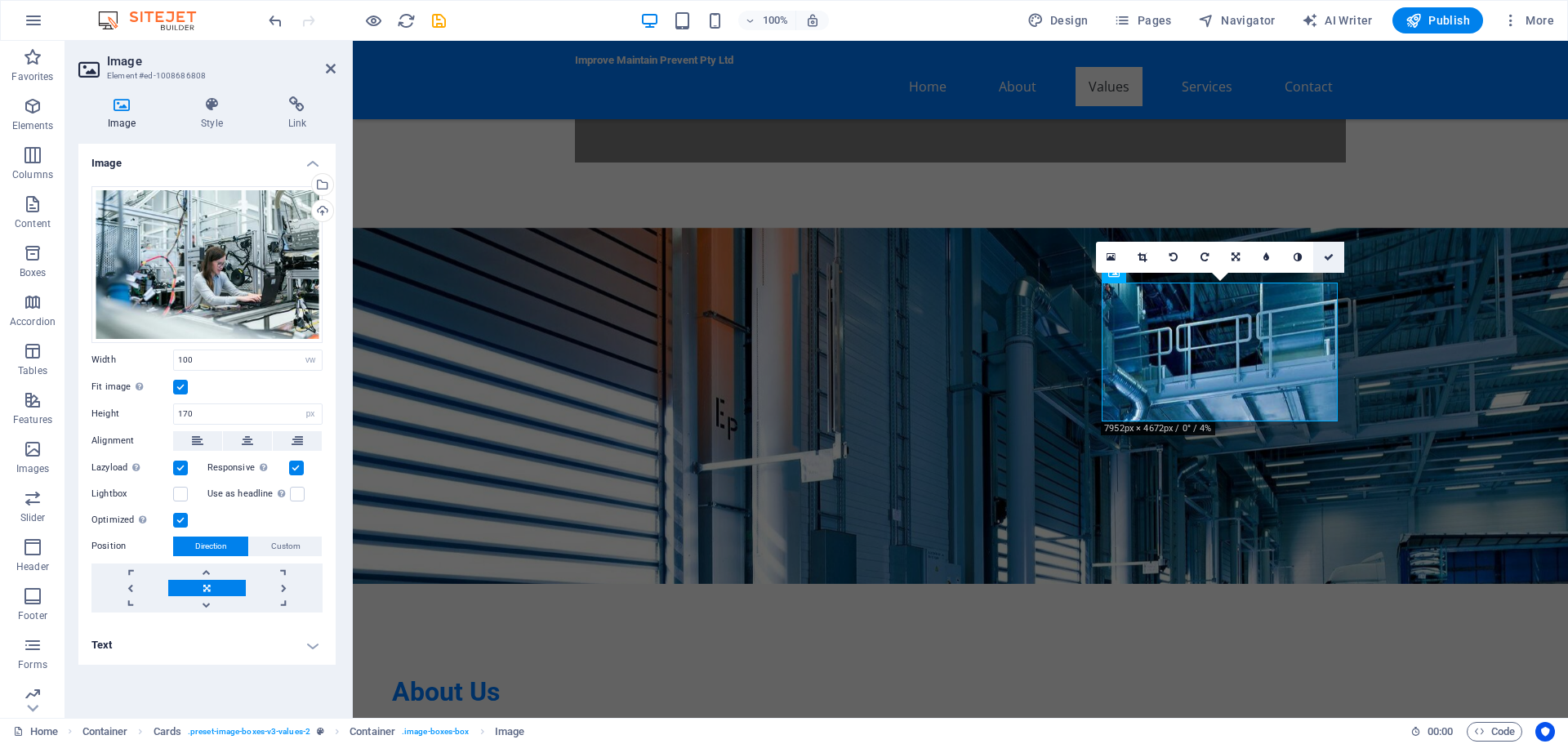
drag, startPoint x: 1311, startPoint y: 233, endPoint x: 1329, endPoint y: 255, distance: 27.9
click at [1329, 255] on icon at bounding box center [1329, 257] width 10 height 10
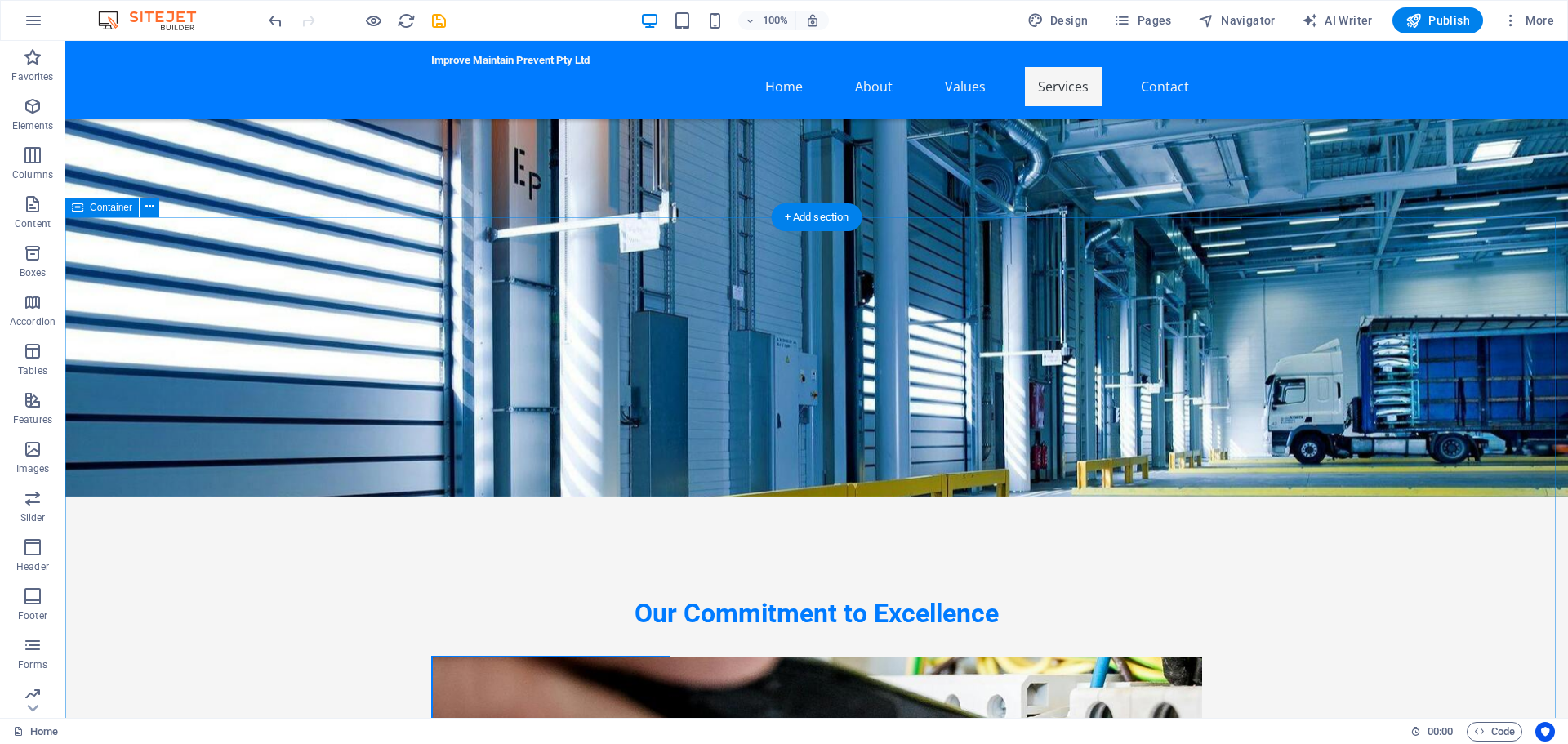
scroll to position [1388, 0]
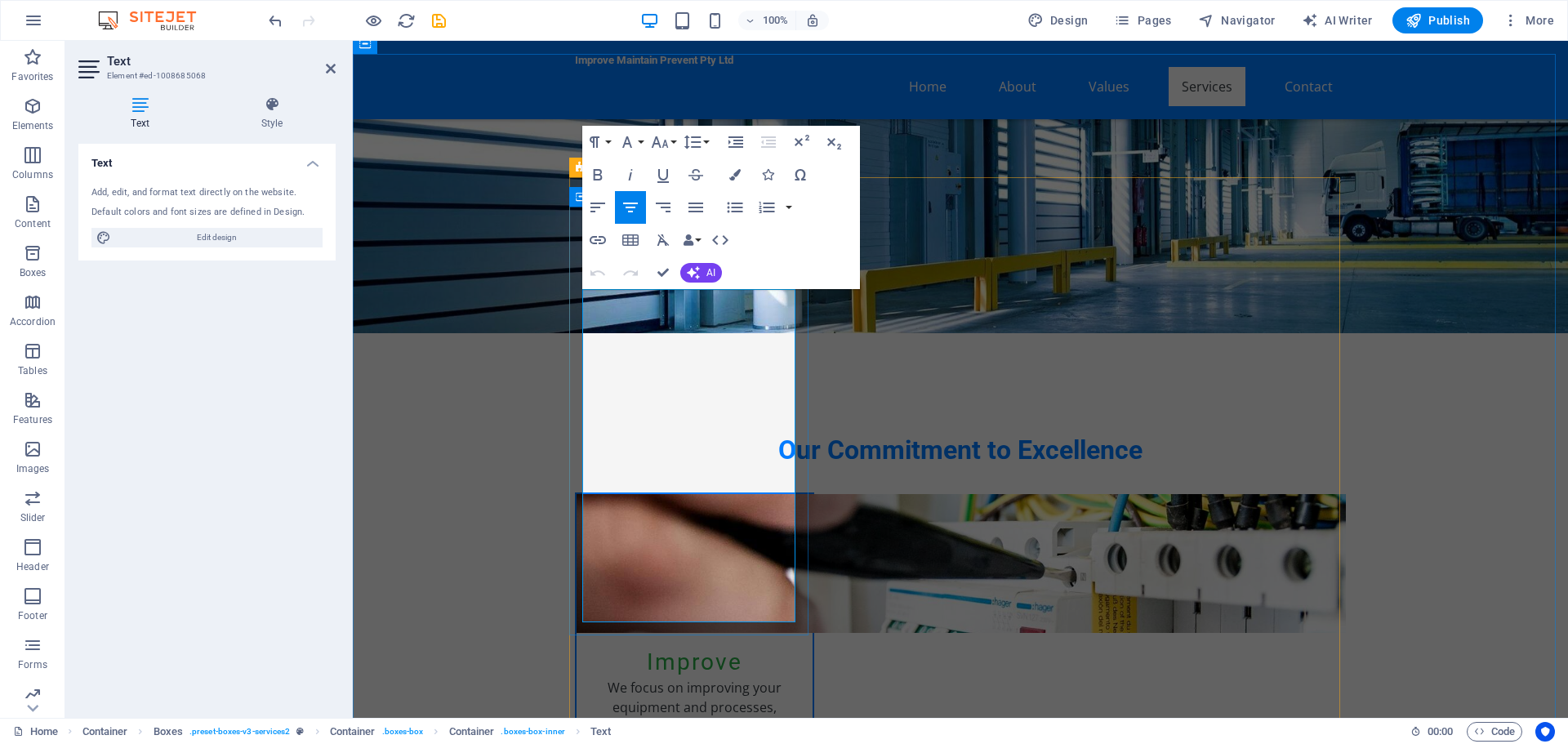
drag, startPoint x: 602, startPoint y: 294, endPoint x: 726, endPoint y: 614, distance: 343.3
click at [739, 205] on icon "button" at bounding box center [735, 208] width 20 height 20
click at [599, 207] on icon "button" at bounding box center [598, 208] width 20 height 20
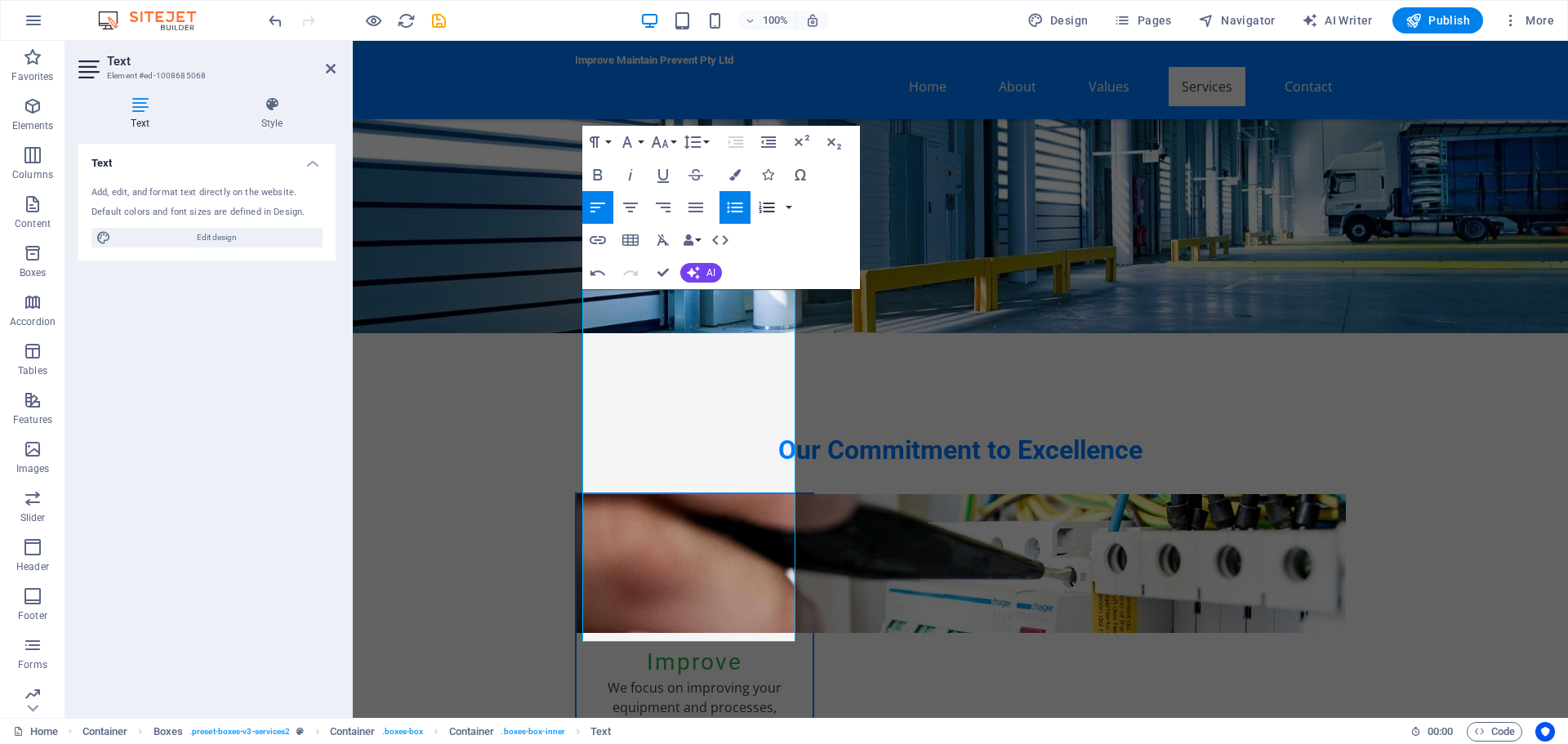
click at [768, 204] on icon "button" at bounding box center [767, 207] width 16 height 11
click at [731, 208] on icon "button" at bounding box center [735, 208] width 20 height 20
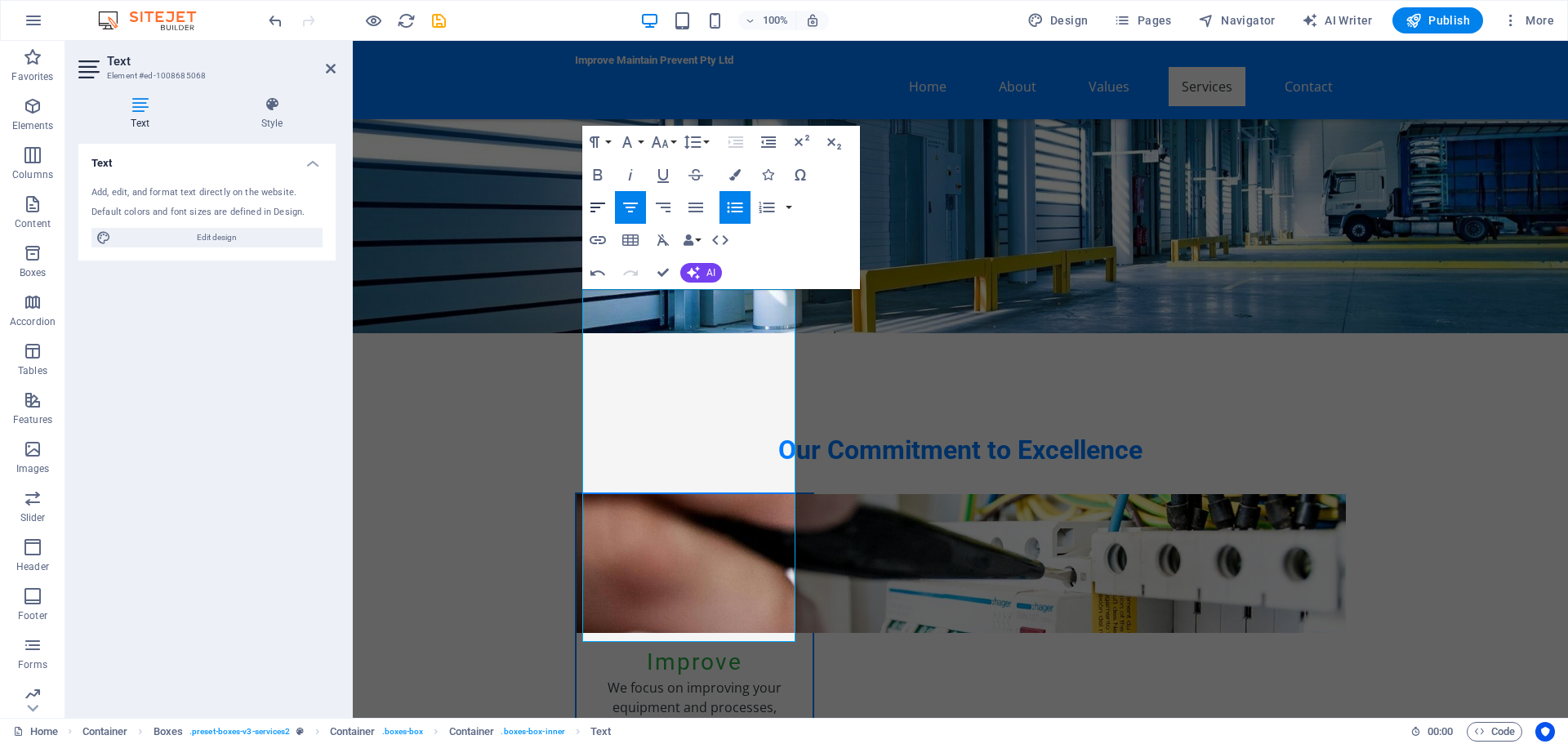
click at [599, 207] on icon "button" at bounding box center [597, 208] width 15 height 10
drag, startPoint x: 666, startPoint y: 270, endPoint x: 670, endPoint y: 227, distance: 43.4
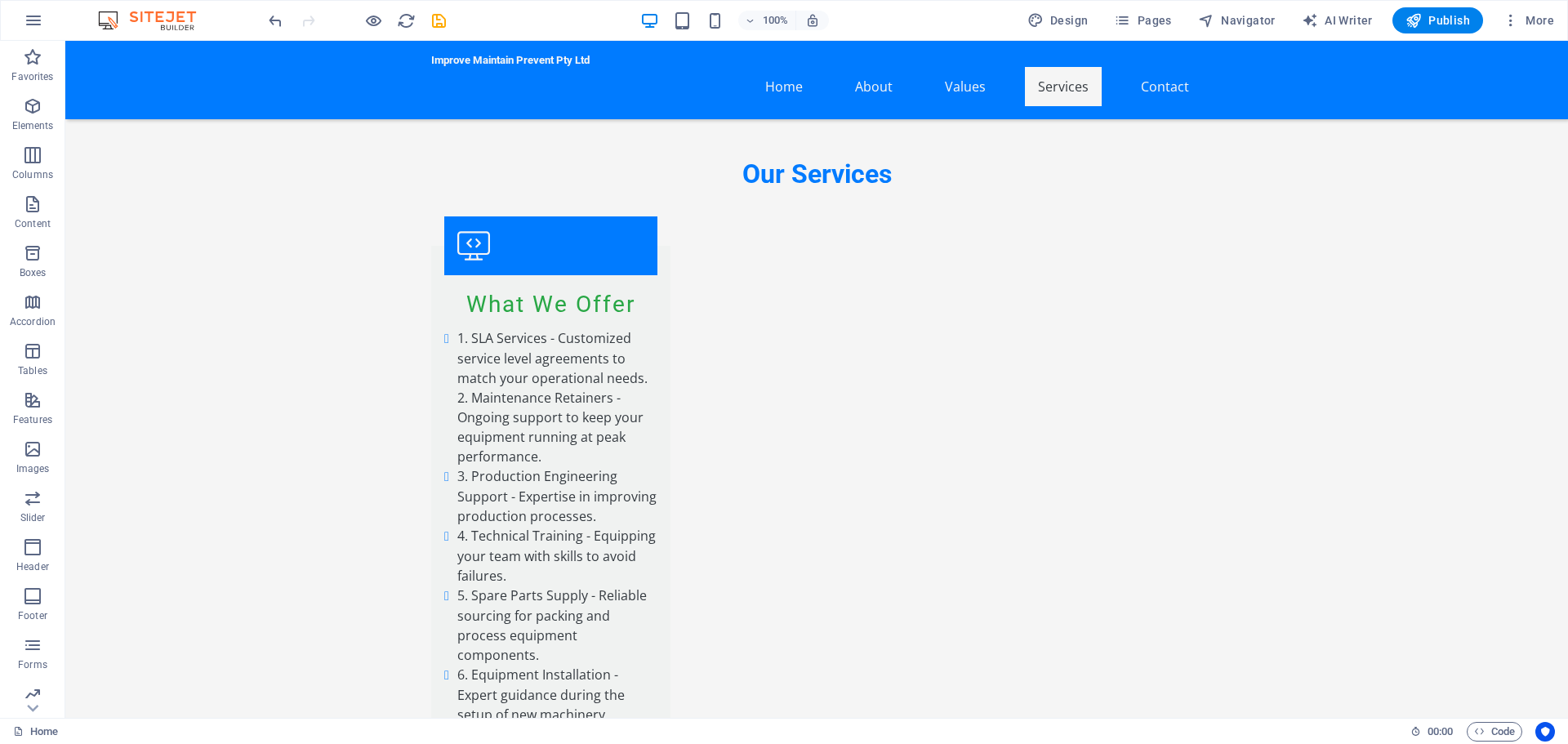
scroll to position [2613, 0]
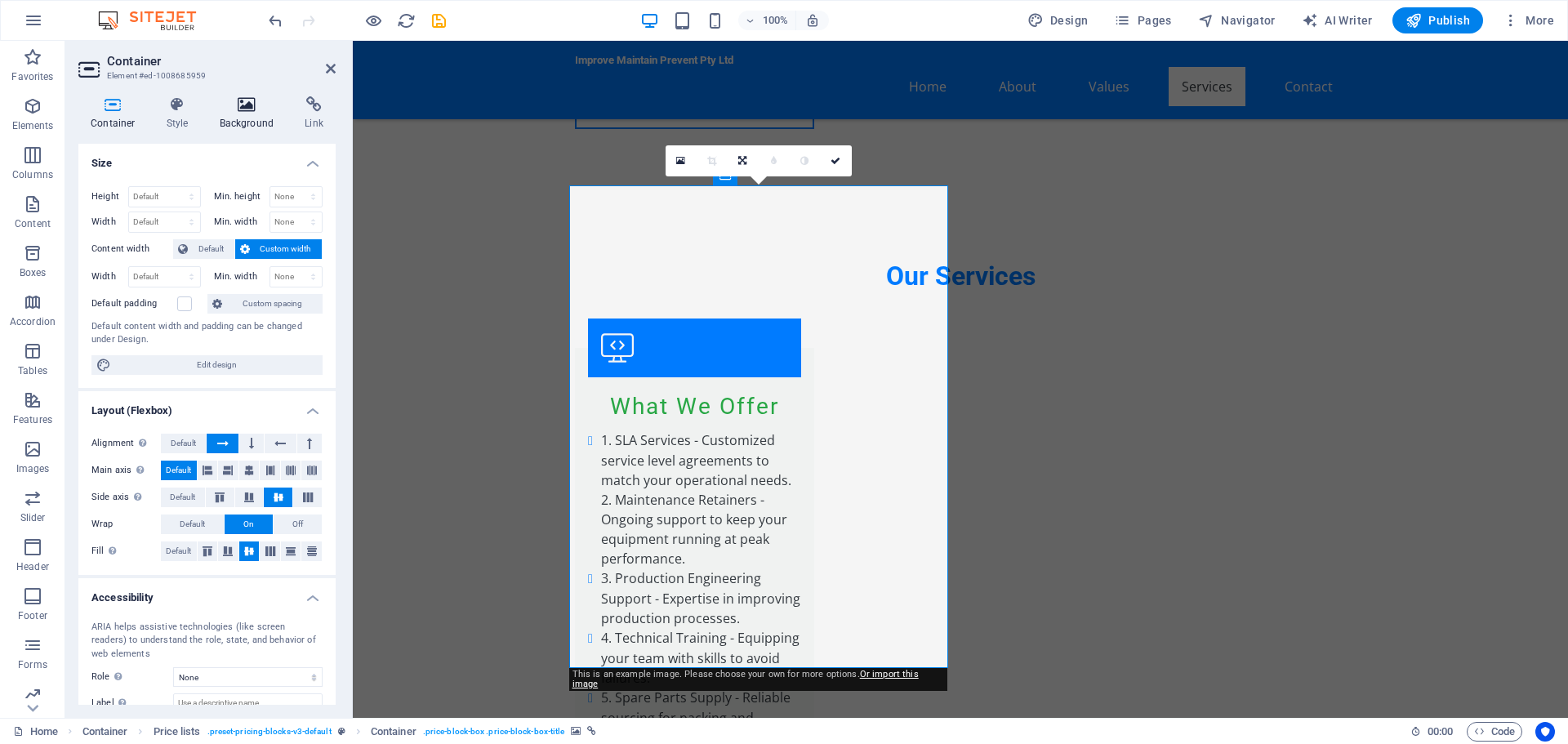
click at [256, 109] on icon at bounding box center [246, 104] width 79 height 16
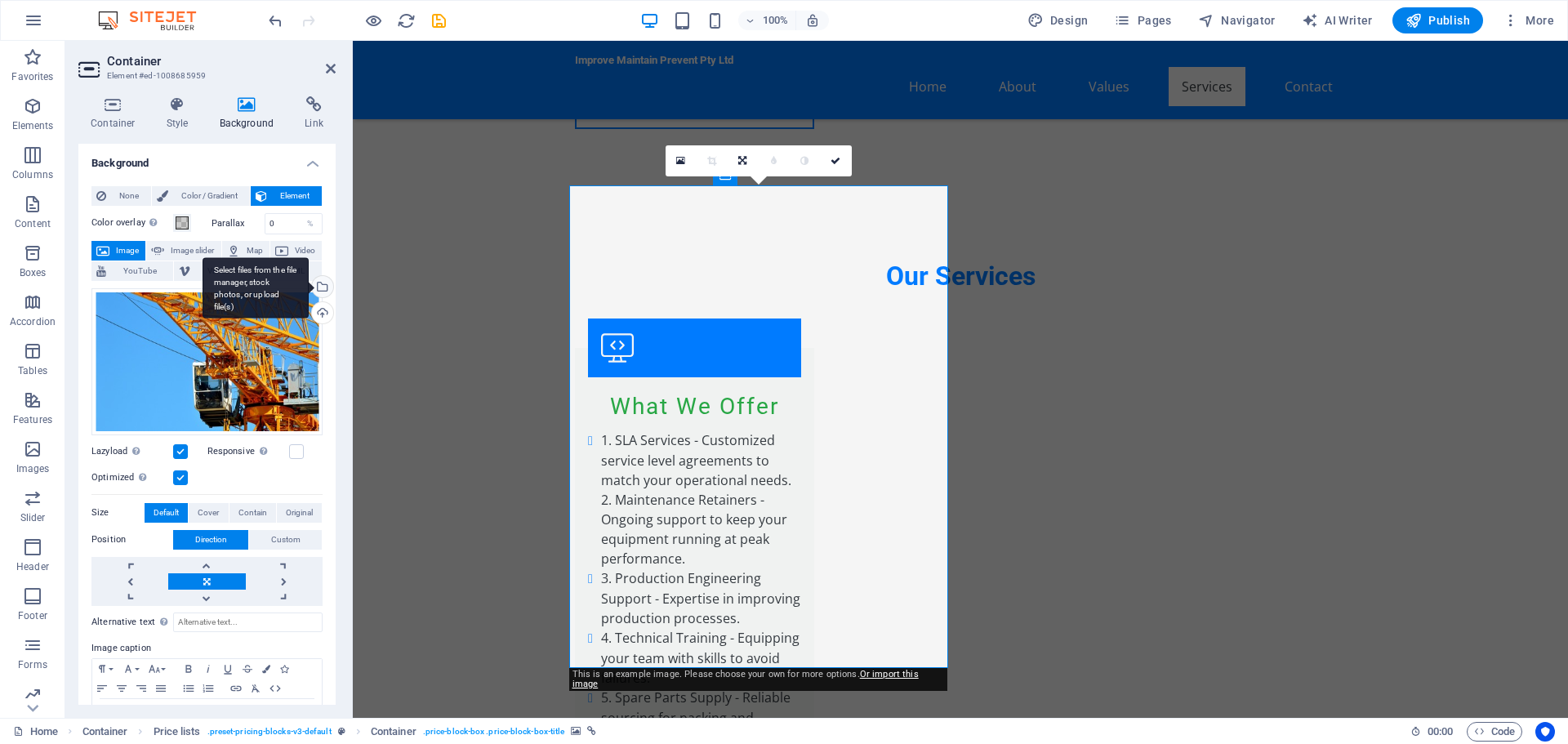
click at [319, 289] on div "Select files from the file manager, stock photos, or upload file(s)" at bounding box center [321, 288] width 24 height 24
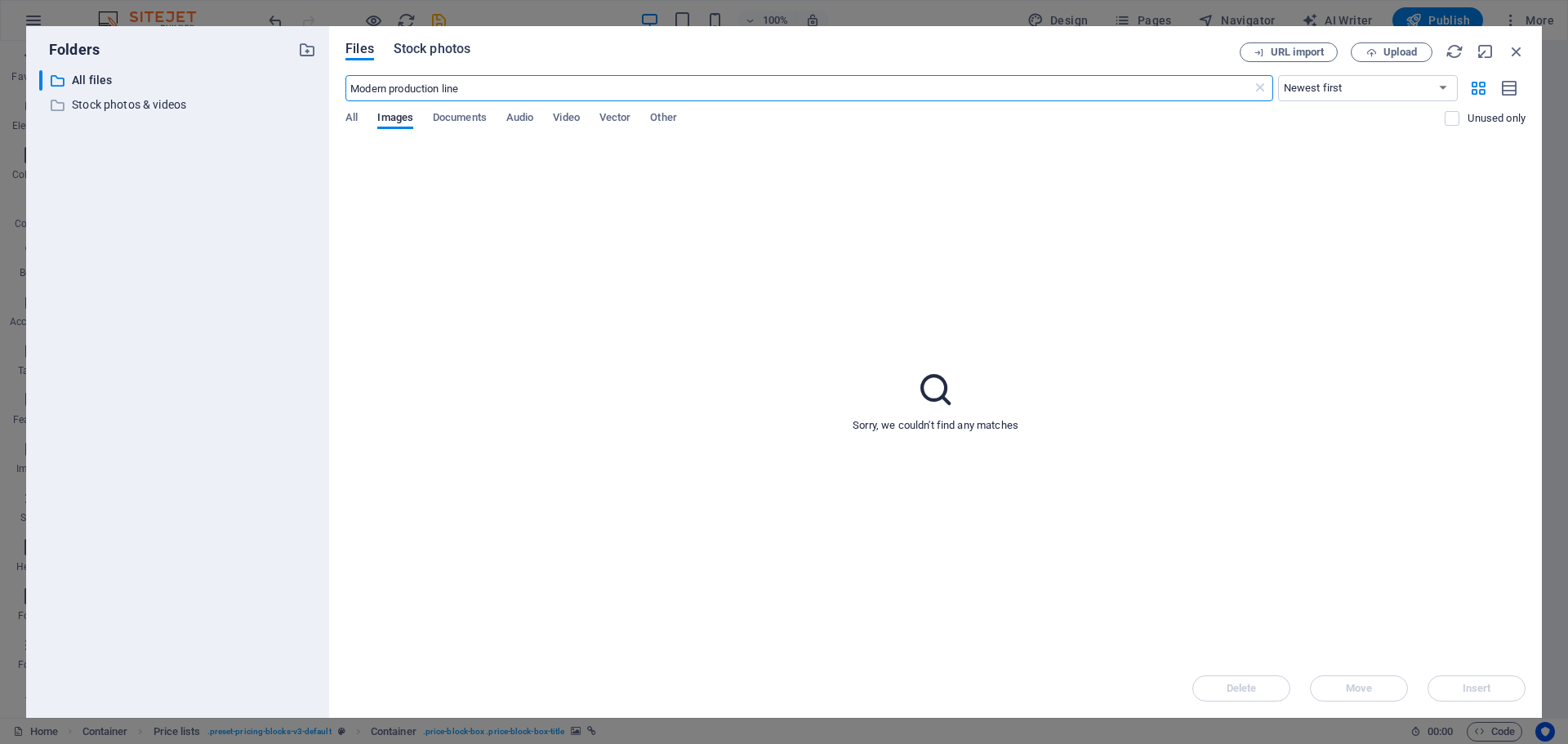
click at [459, 50] on span "Stock photos" at bounding box center [432, 49] width 77 height 20
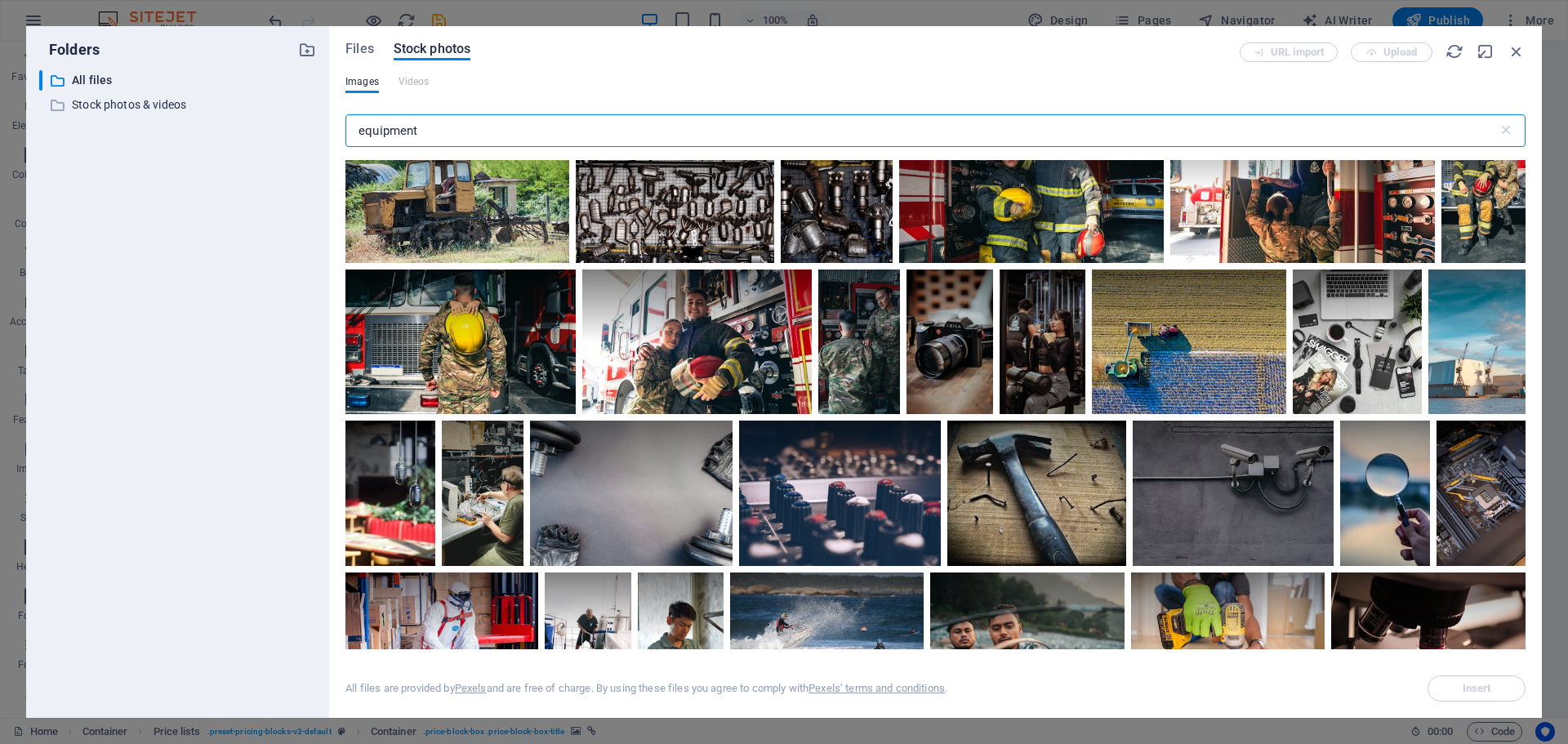
scroll to position [653, 0]
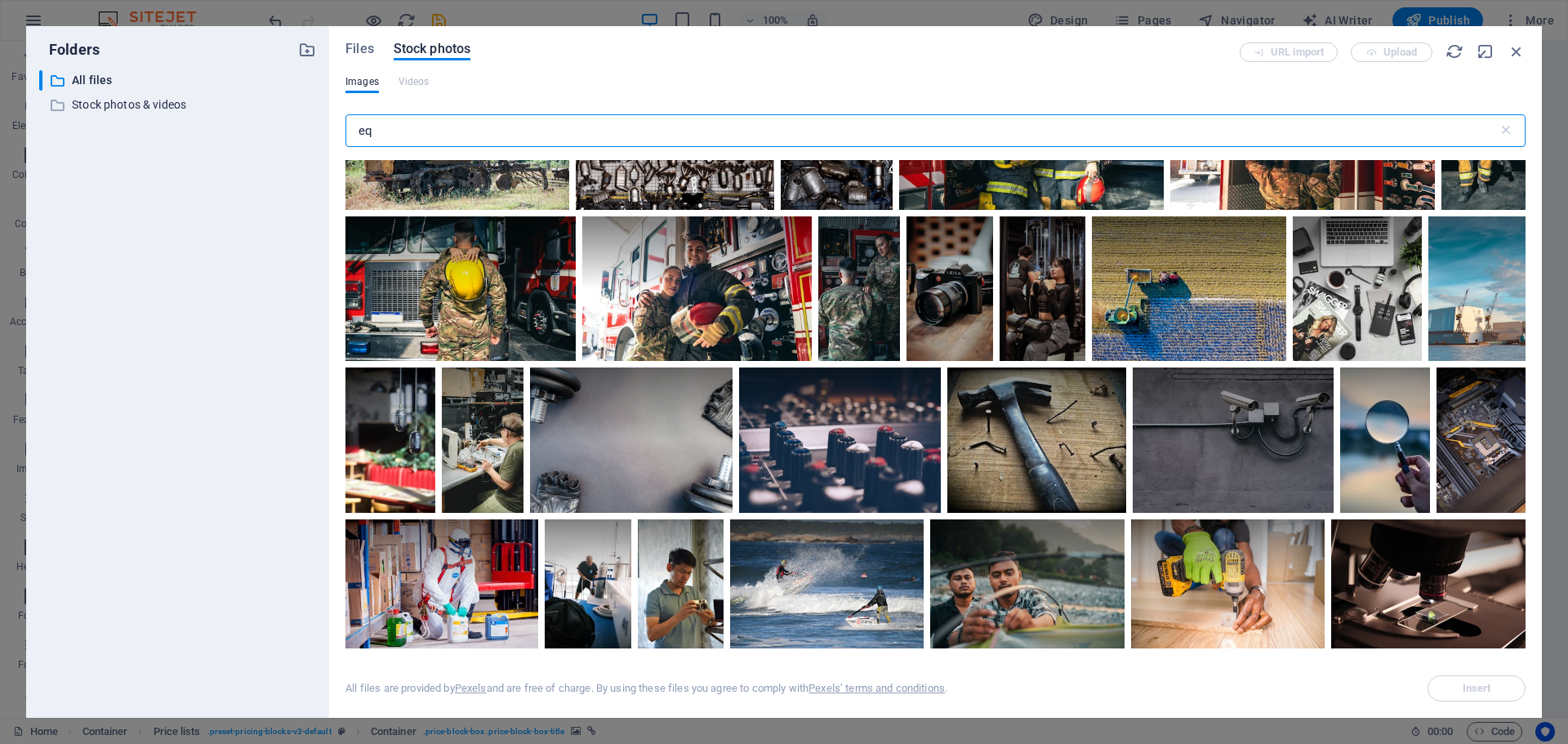
type input "e"
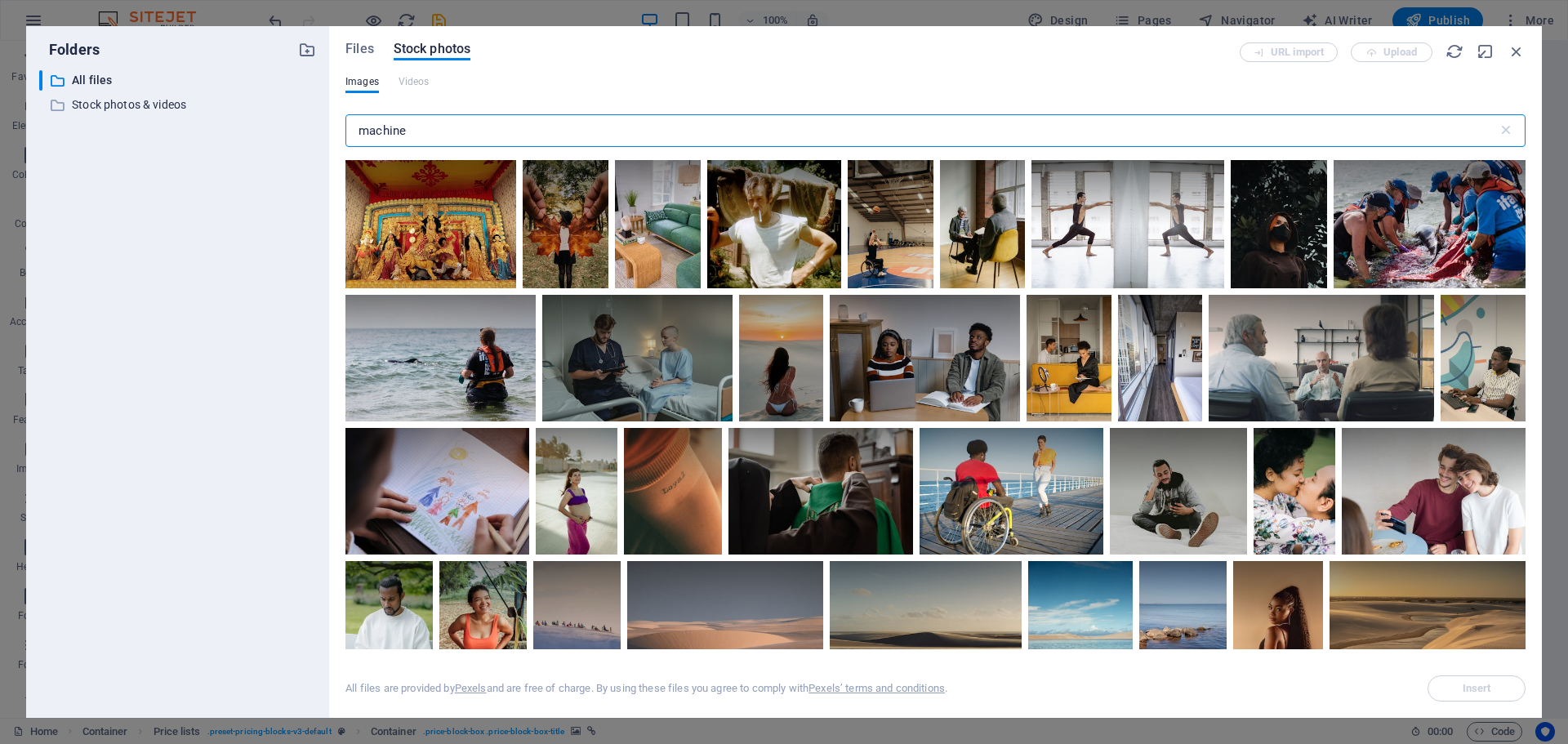
type input "machines"
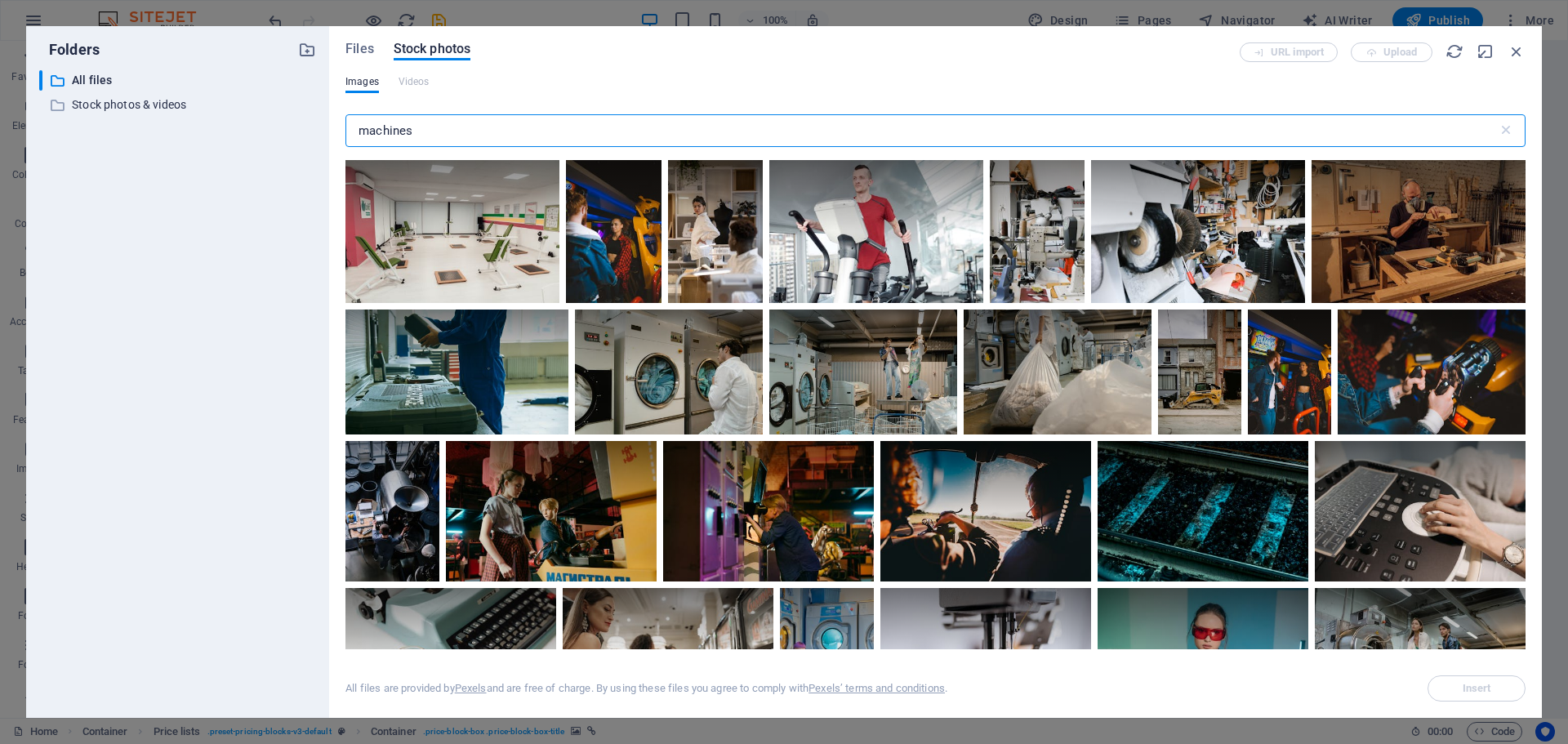
scroll to position [1388, 0]
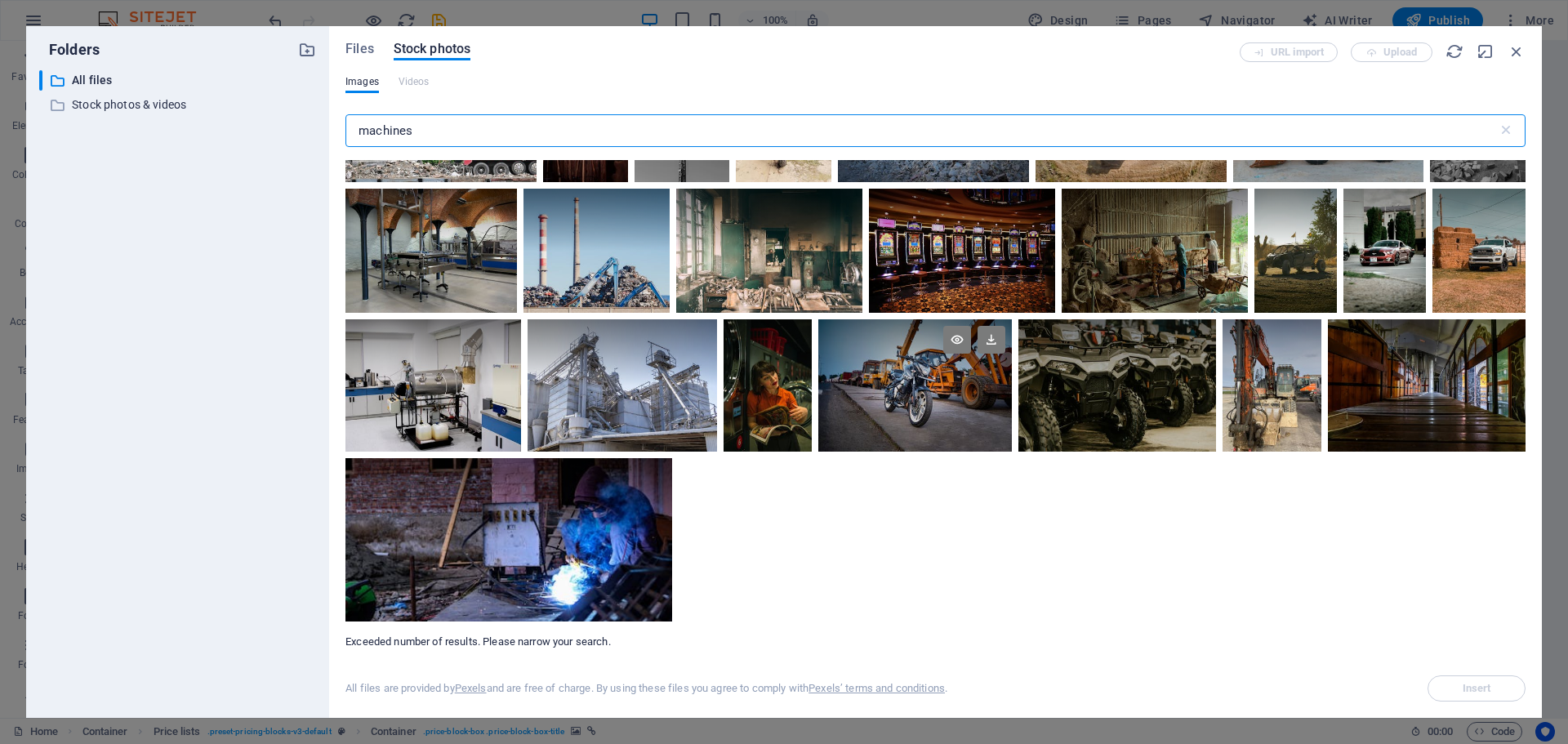
scroll to position [9195, 0]
type input "machines"
click at [448, 384] on div at bounding box center [433, 352] width 176 height 66
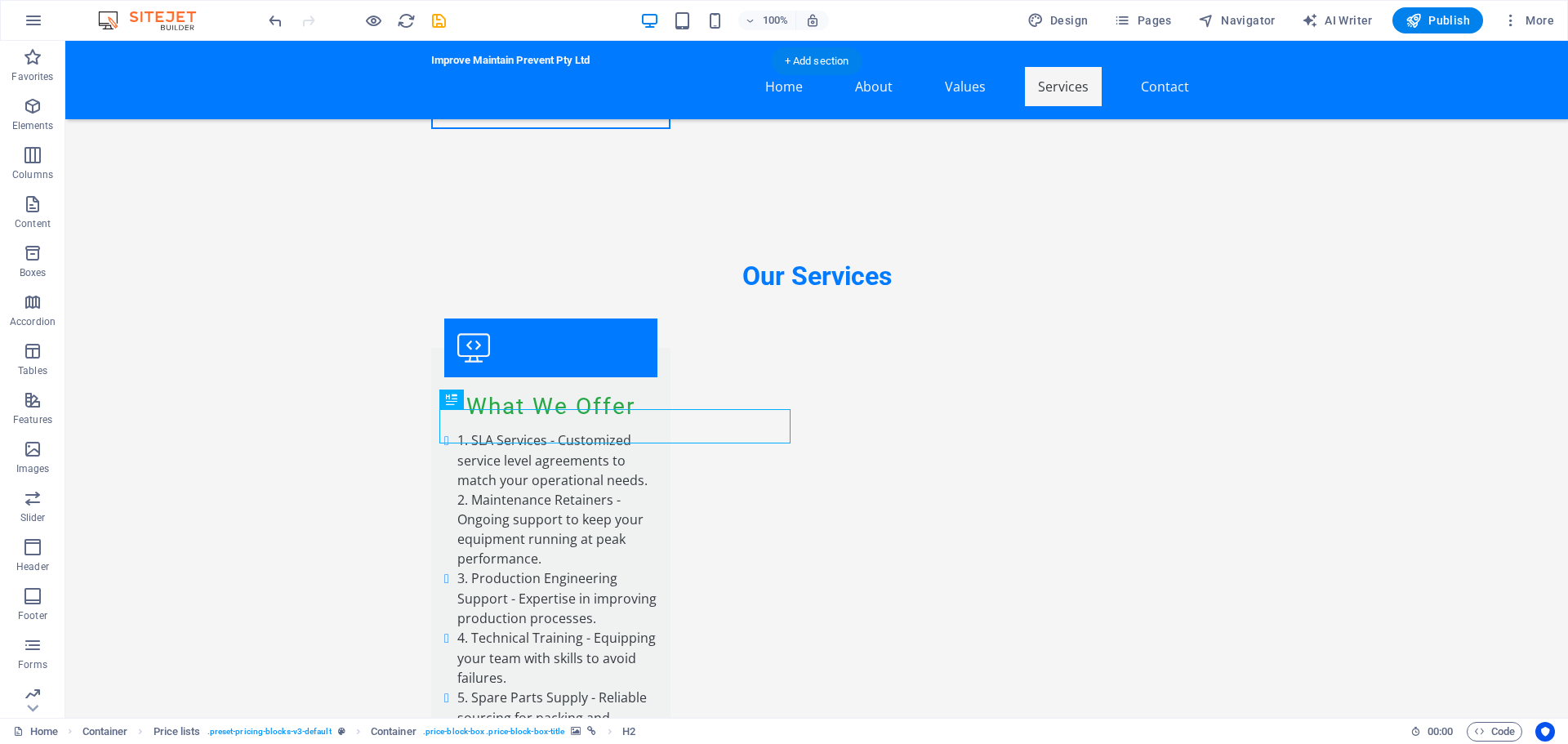
drag, startPoint x: 456, startPoint y: 425, endPoint x: 741, endPoint y: 358, distance: 293.7
drag, startPoint x: 643, startPoint y: 425, endPoint x: 625, endPoint y: 259, distance: 167.6
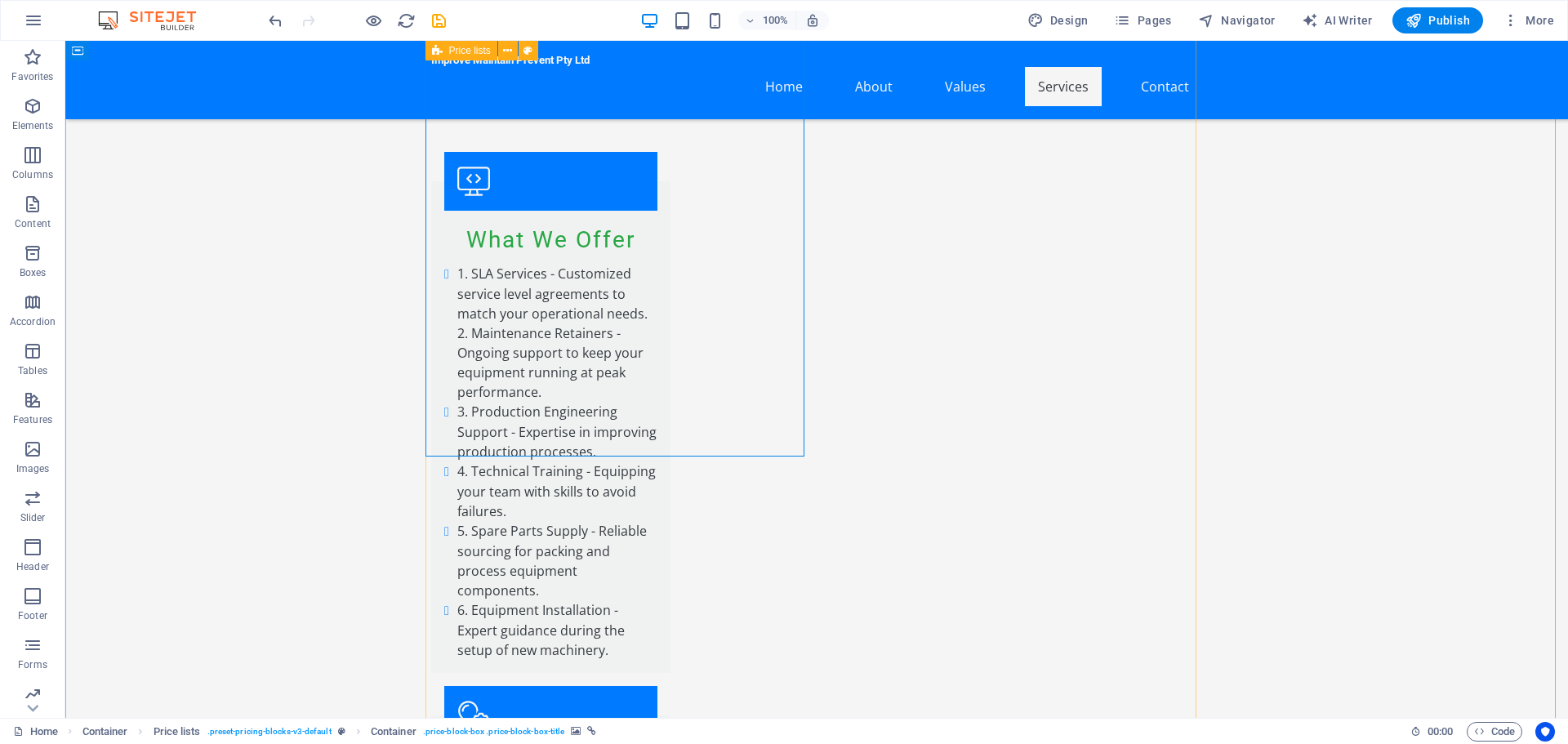
scroll to position [2695, 0]
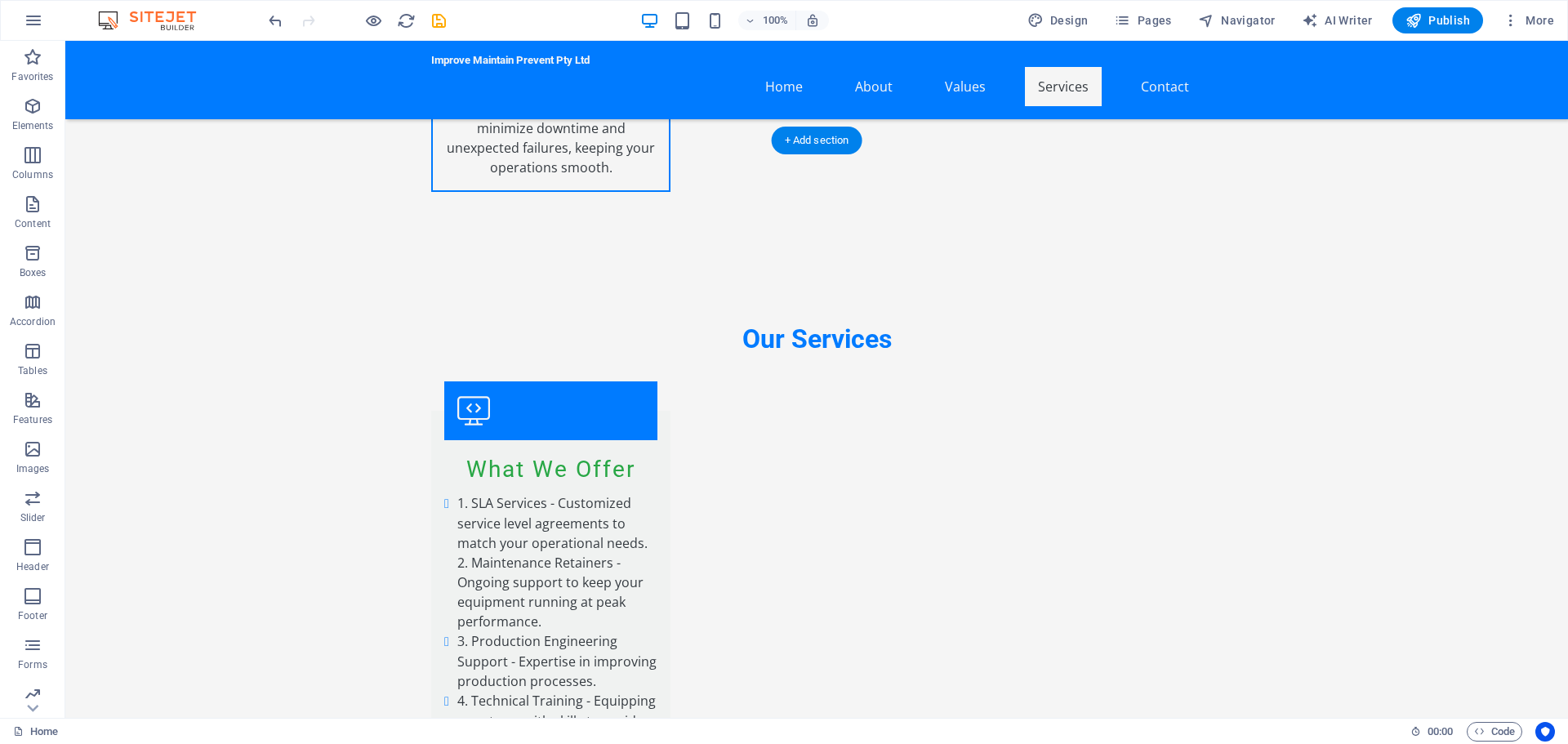
scroll to position [2531, 0]
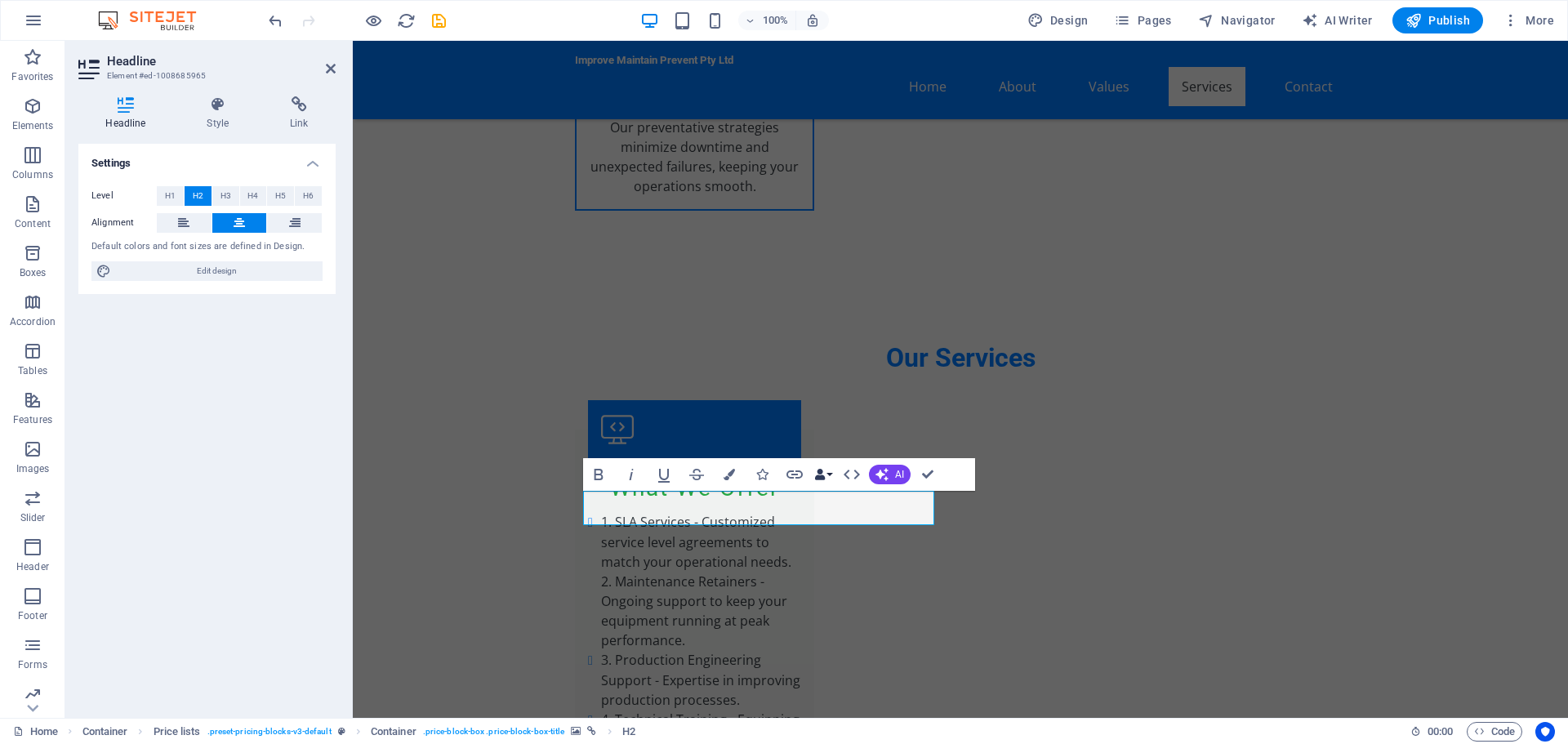
click at [828, 476] on button "Data Bindings" at bounding box center [823, 474] width 23 height 33
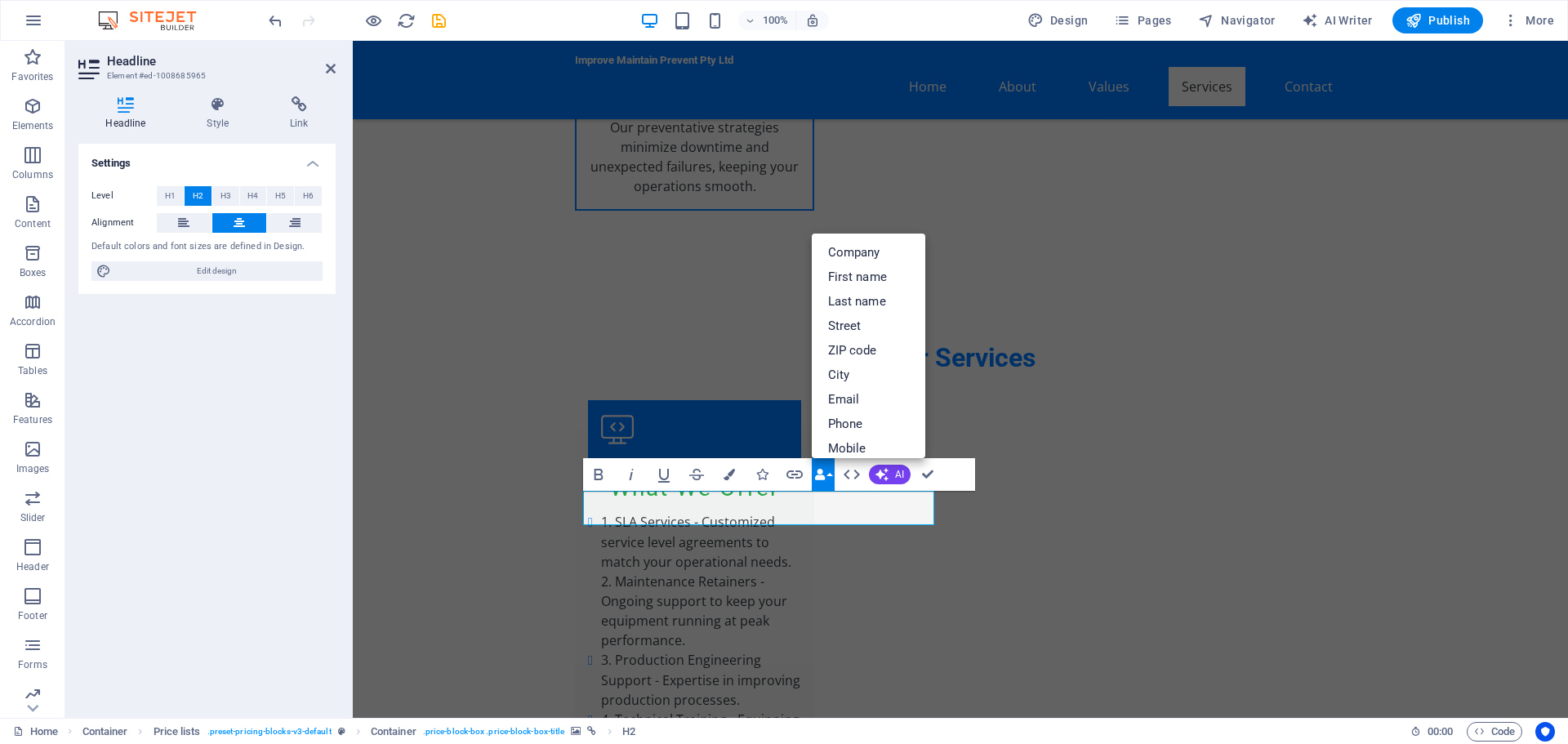
click at [830, 476] on button "Data Bindings" at bounding box center [823, 474] width 23 height 33
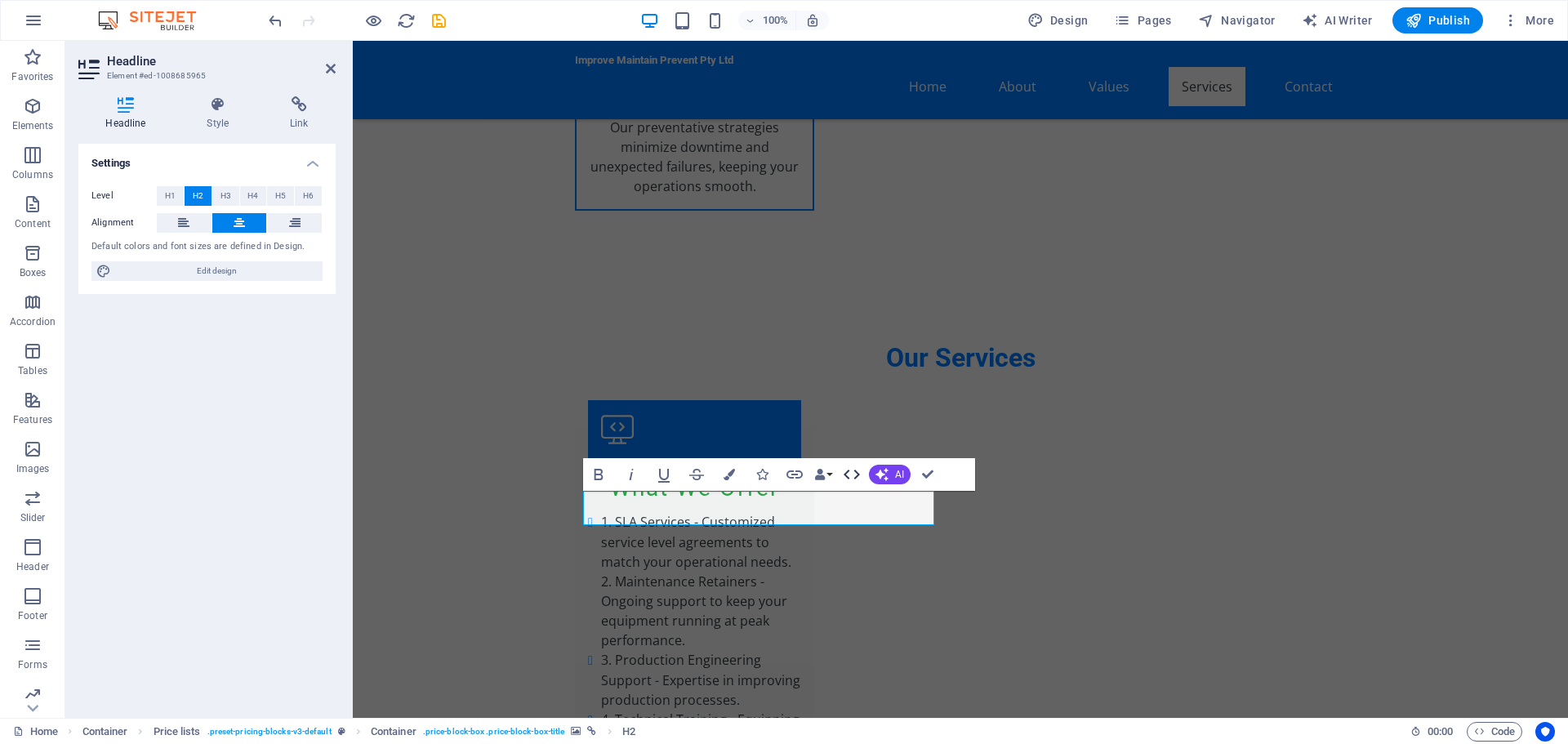
click at [848, 476] on icon "button" at bounding box center [852, 475] width 20 height 20
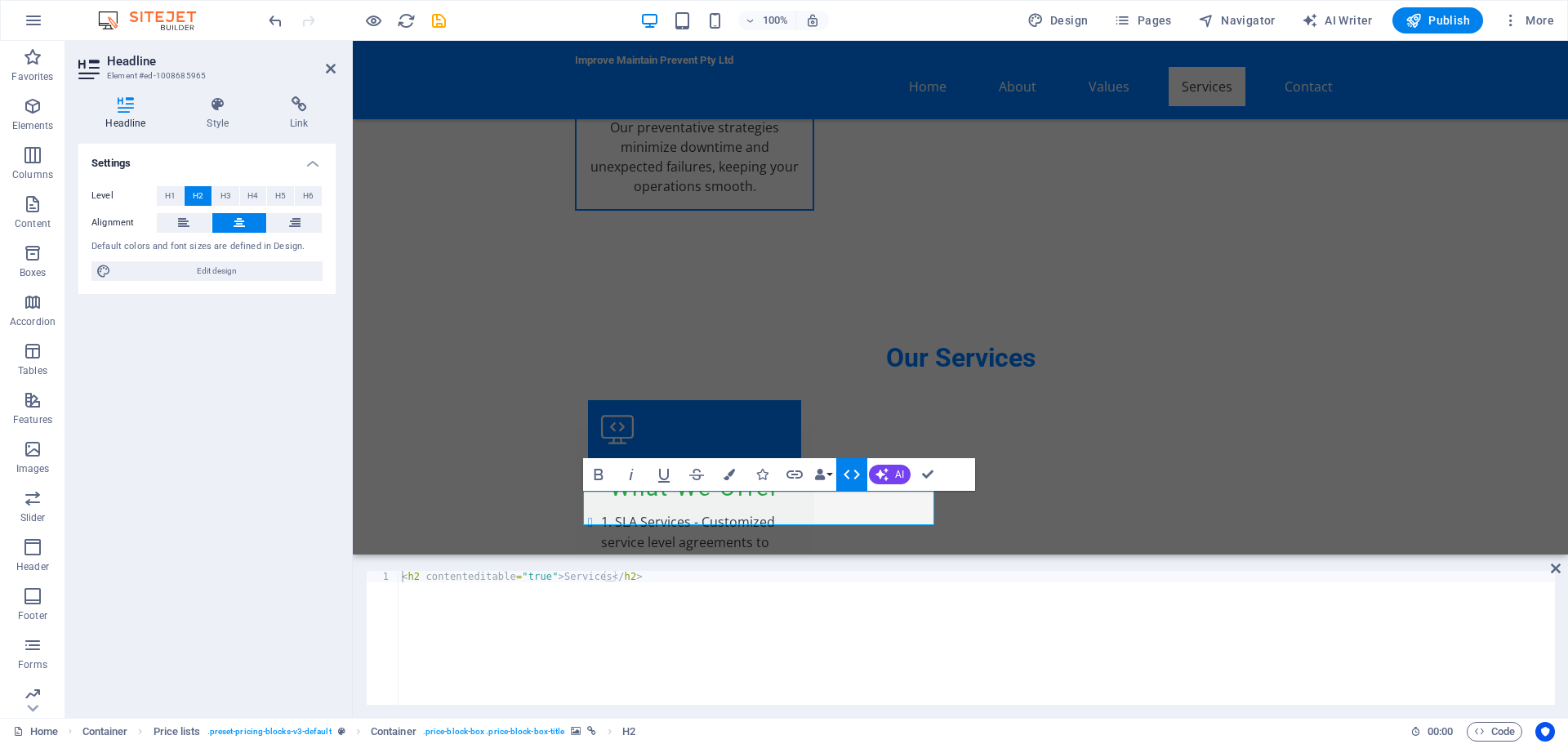
click at [848, 476] on icon "button" at bounding box center [852, 475] width 20 height 20
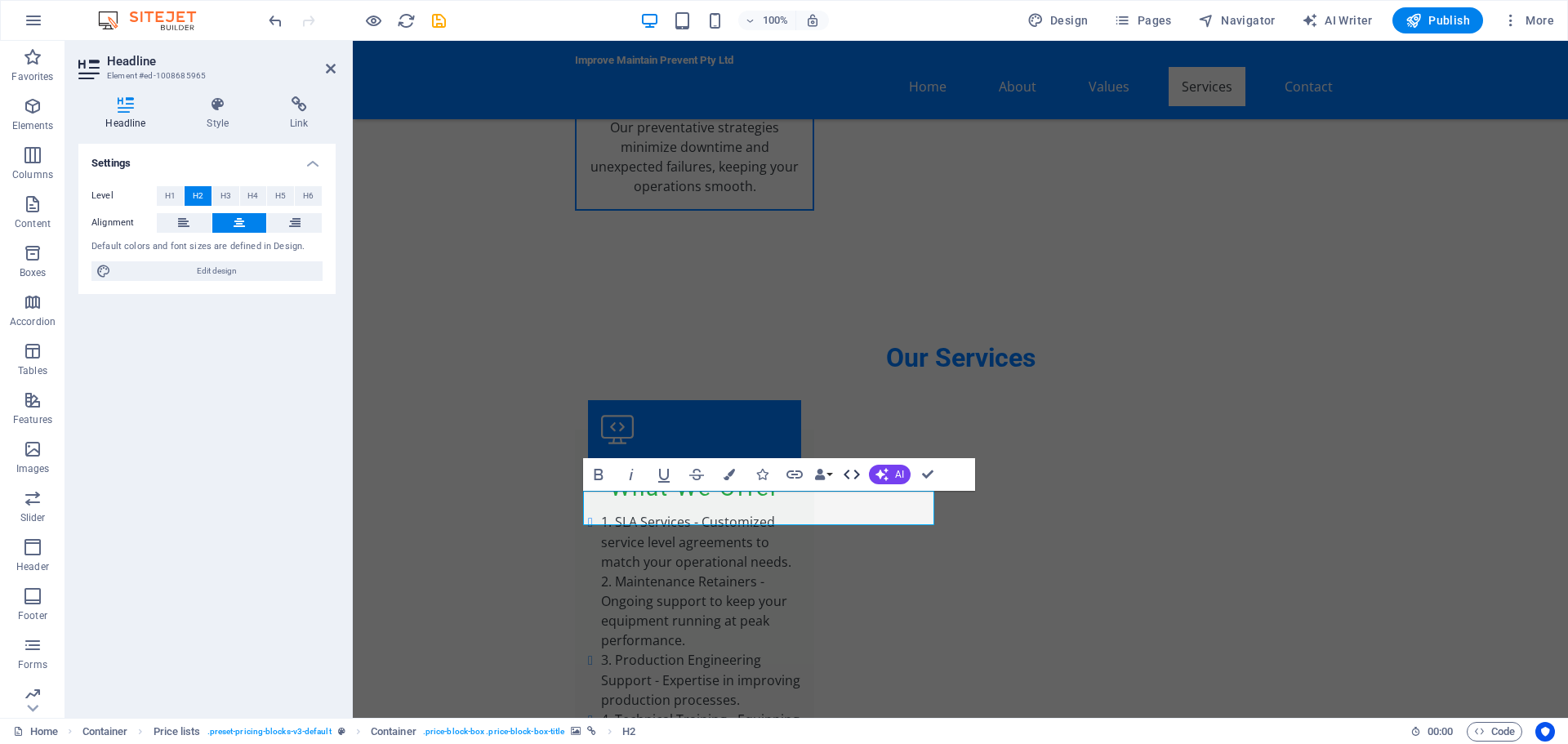
click at [859, 471] on icon "button" at bounding box center [852, 475] width 20 height 20
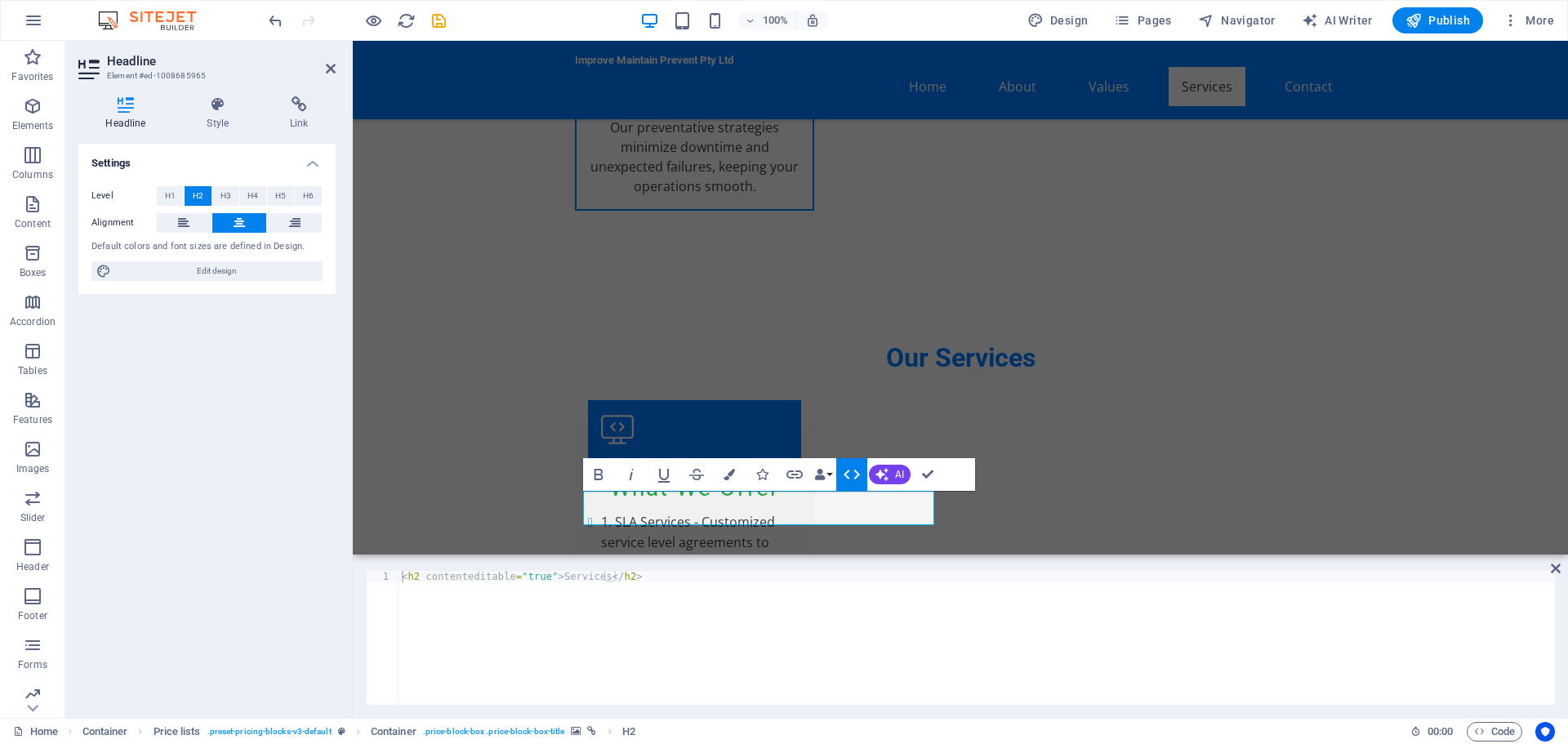
click at [859, 471] on icon "button" at bounding box center [852, 475] width 20 height 20
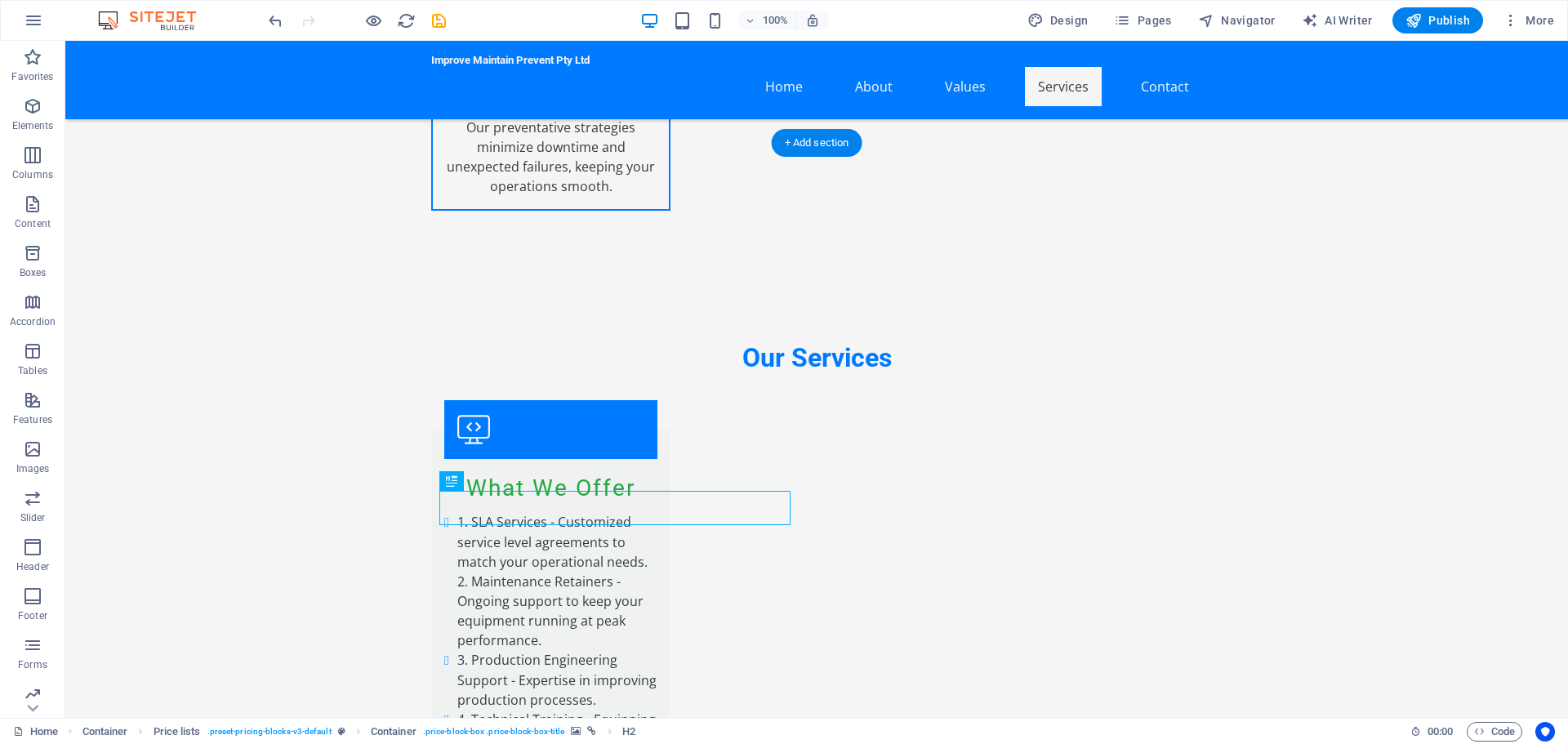
drag, startPoint x: 518, startPoint y: 525, endPoint x: 452, endPoint y: 369, distance: 169.1
drag, startPoint x: 517, startPoint y: 526, endPoint x: 457, endPoint y: 427, distance: 115.4
click at [471, 483] on span "H2" at bounding box center [470, 481] width 12 height 10
click at [489, 479] on icon at bounding box center [492, 481] width 9 height 17
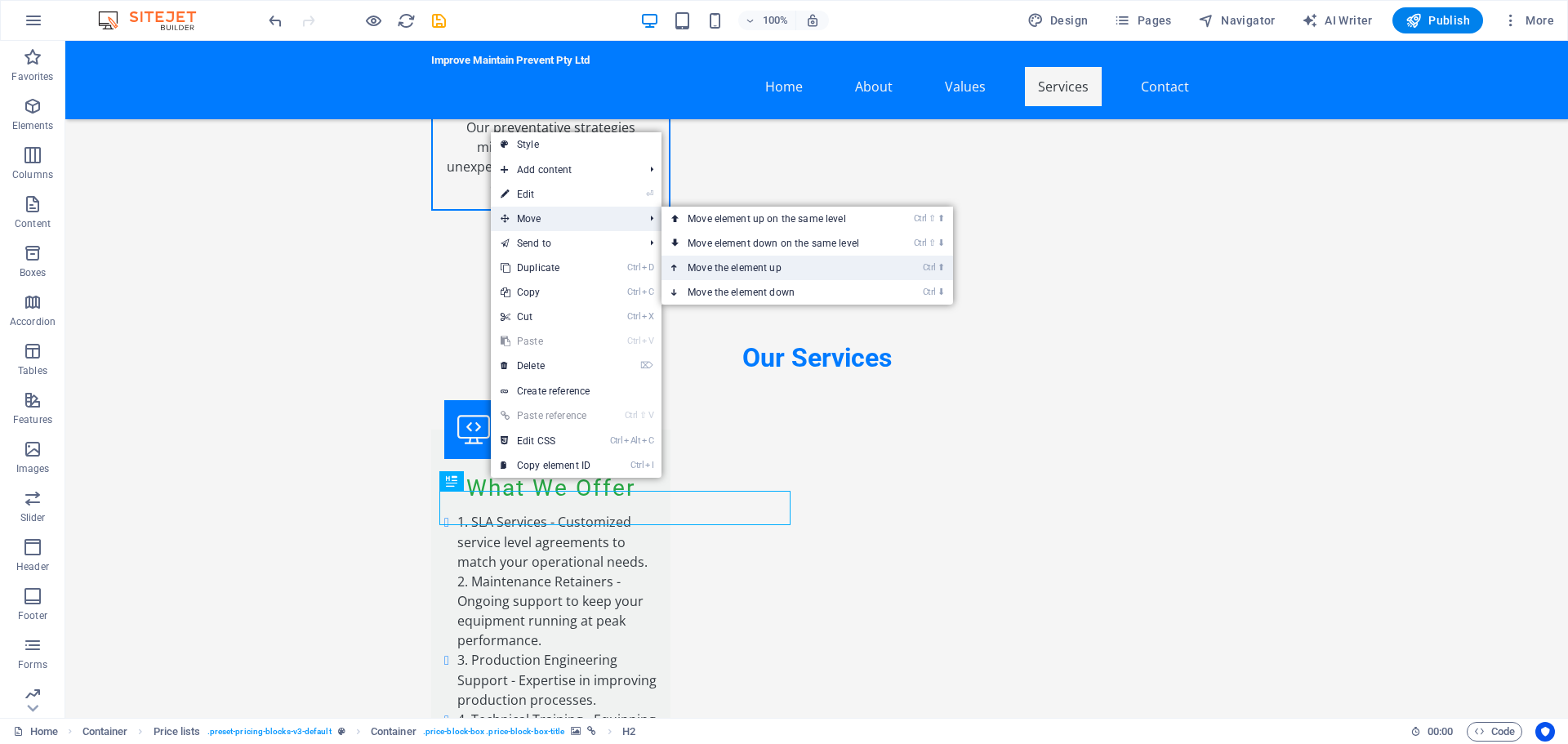
click at [800, 265] on link "Ctrl ⬆ Move the element up" at bounding box center [776, 268] width 230 height 24
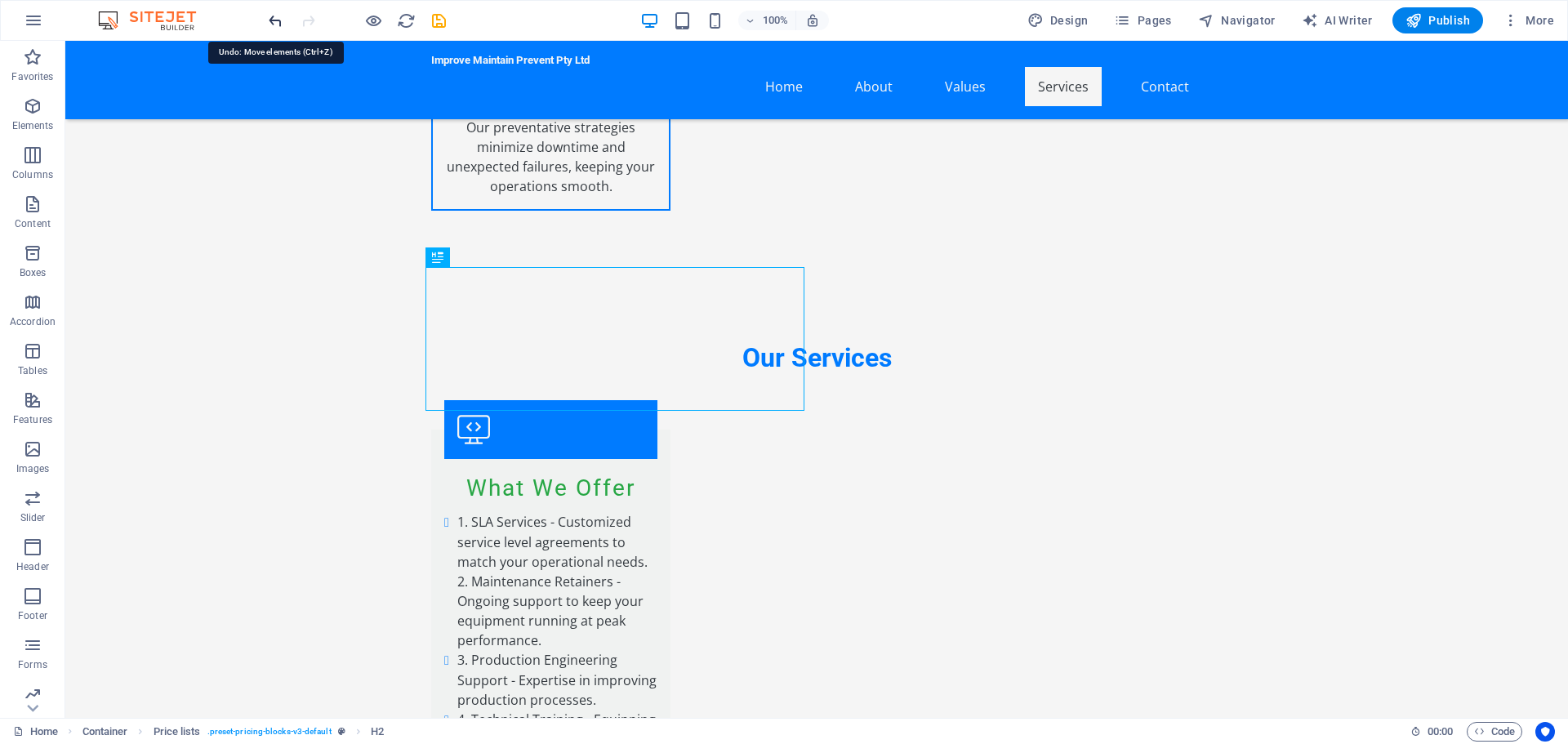
click at [274, 20] on icon "undo" at bounding box center [275, 20] width 19 height 19
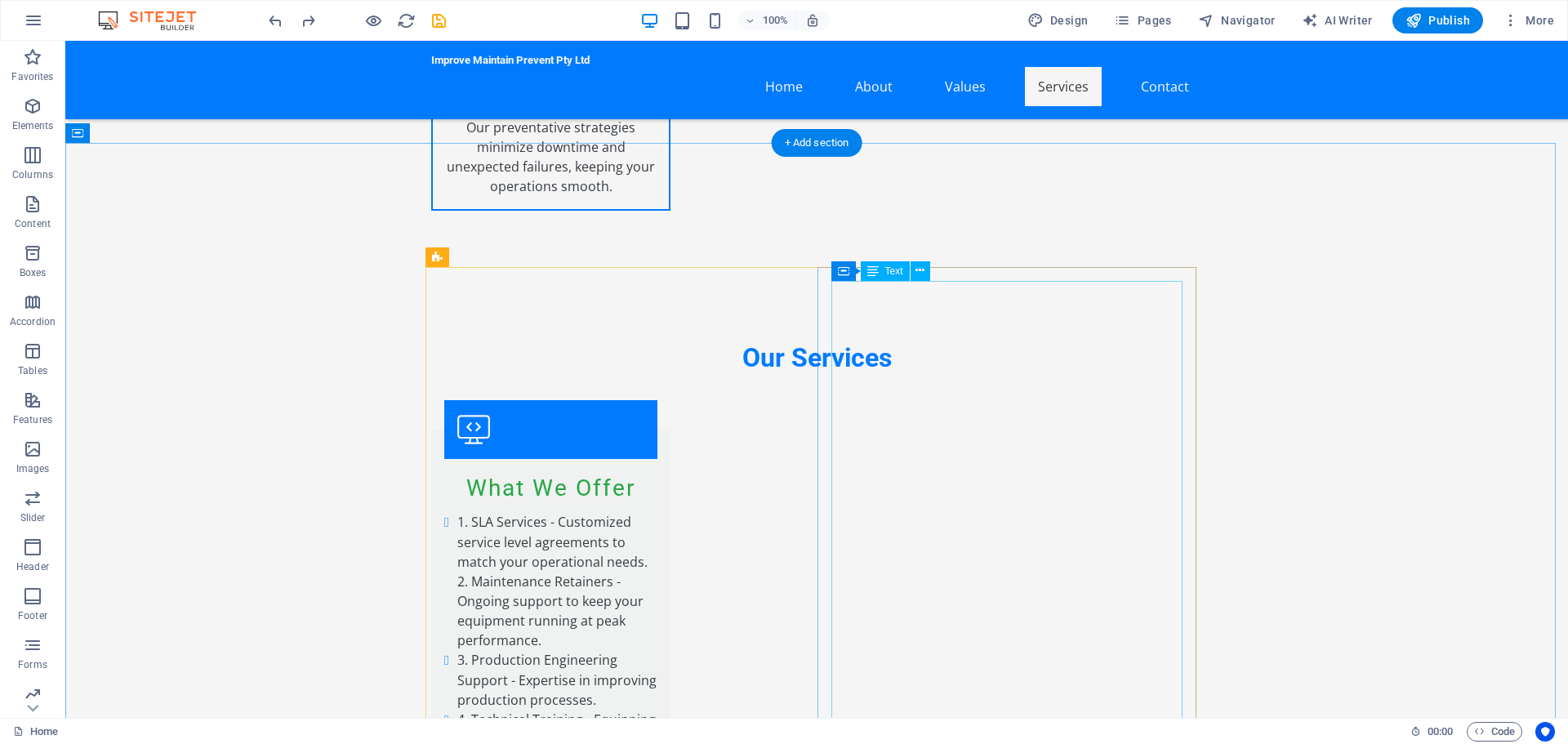
click at [892, 270] on span "Text" at bounding box center [894, 271] width 18 height 10
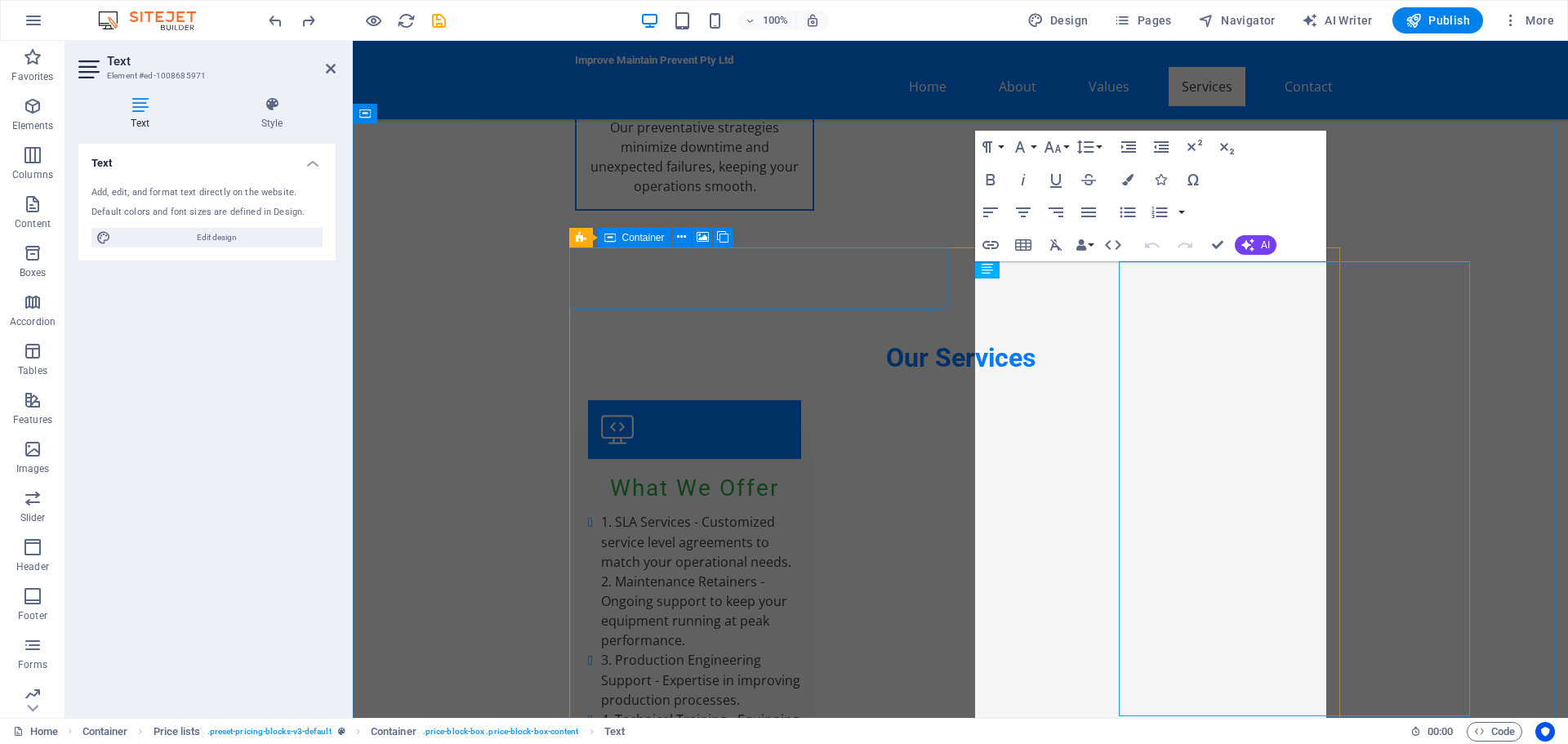
scroll to position [2551, 0]
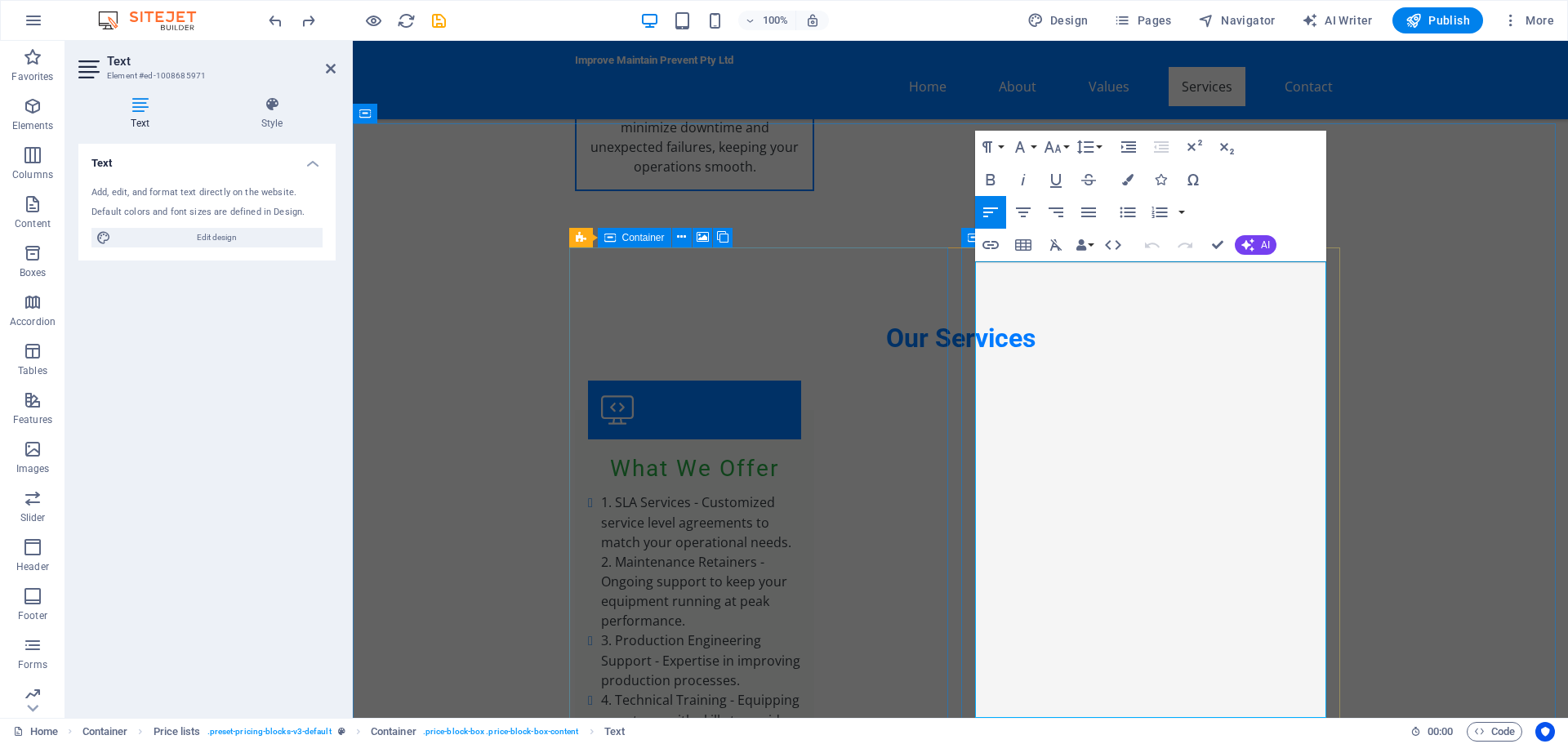
drag, startPoint x: 1217, startPoint y: 303, endPoint x: 1332, endPoint y: 300, distance: 115.2
drag, startPoint x: 1213, startPoint y: 305, endPoint x: 1314, endPoint y: 302, distance: 100.5
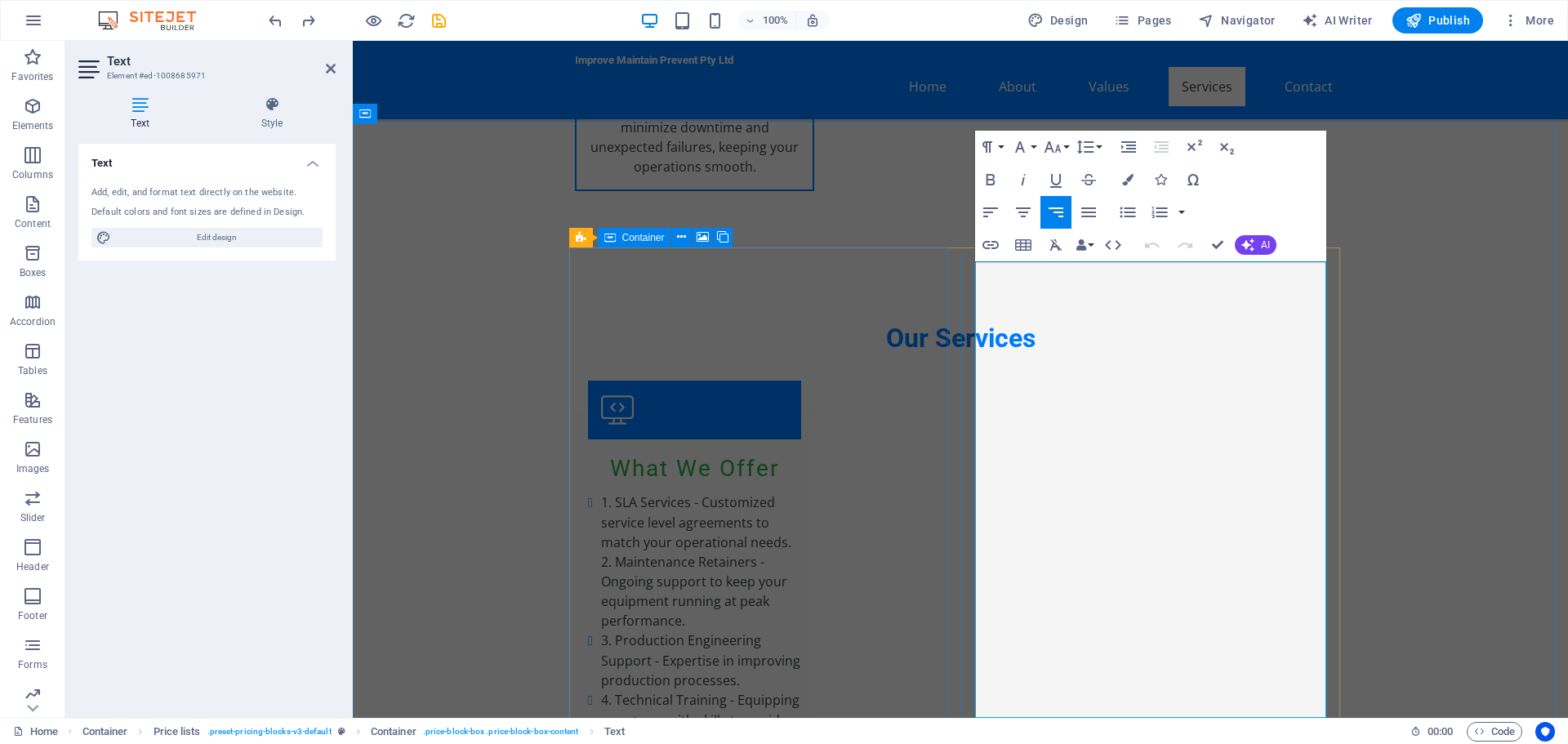
click at [1180, 225] on icon "button" at bounding box center [1179, 222] width 20 height 20
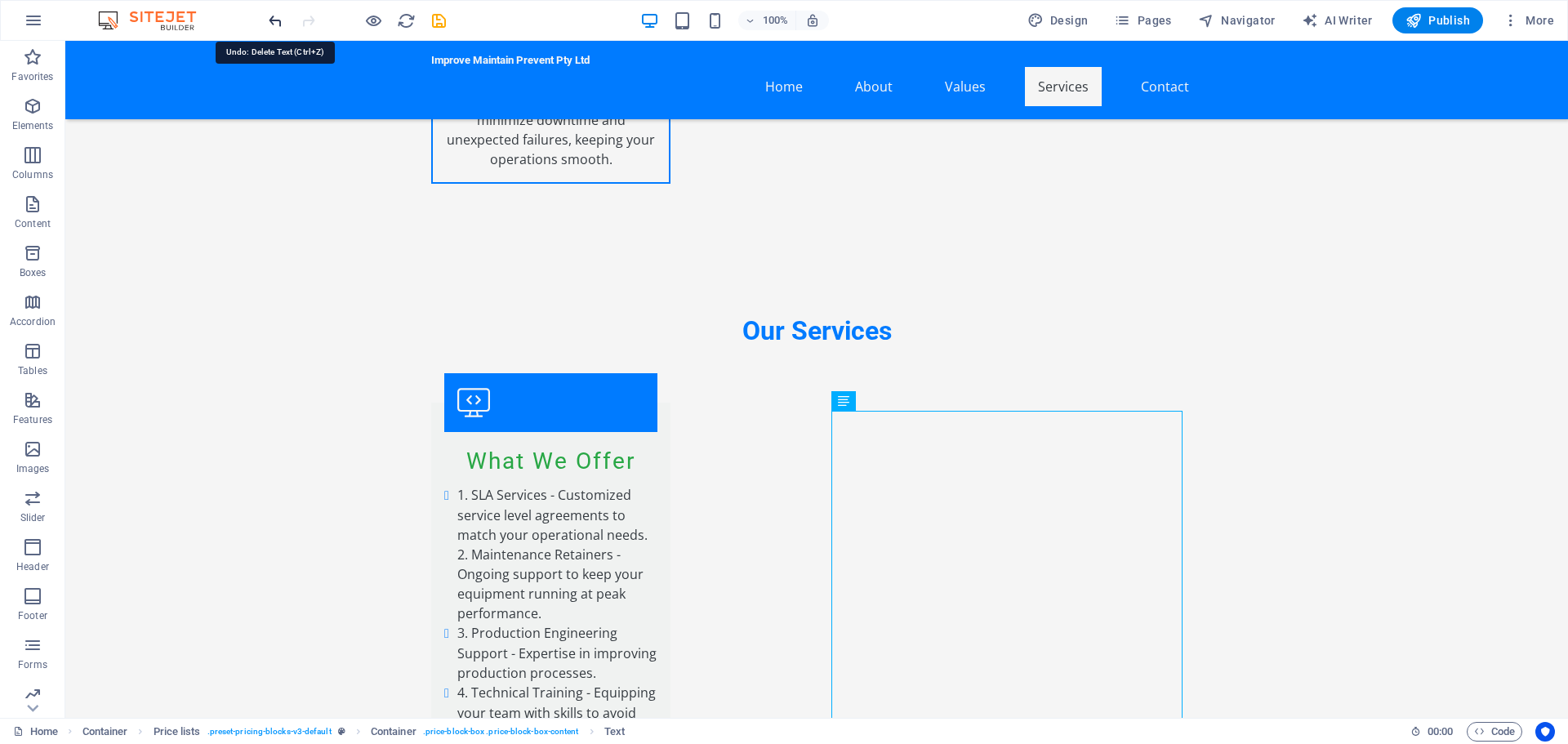
click at [276, 24] on icon "undo" at bounding box center [275, 20] width 19 height 19
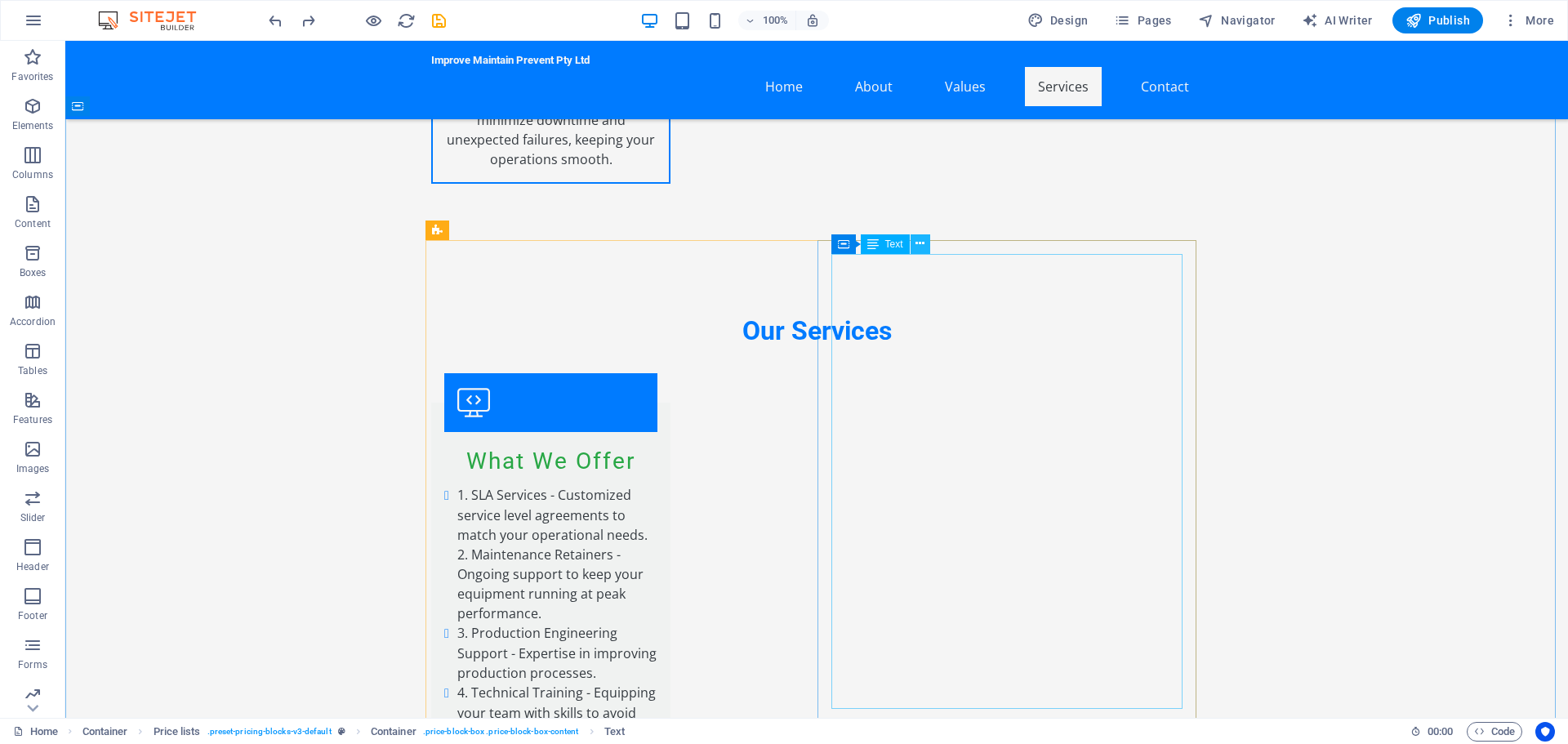
click at [918, 243] on icon at bounding box center [919, 243] width 9 height 17
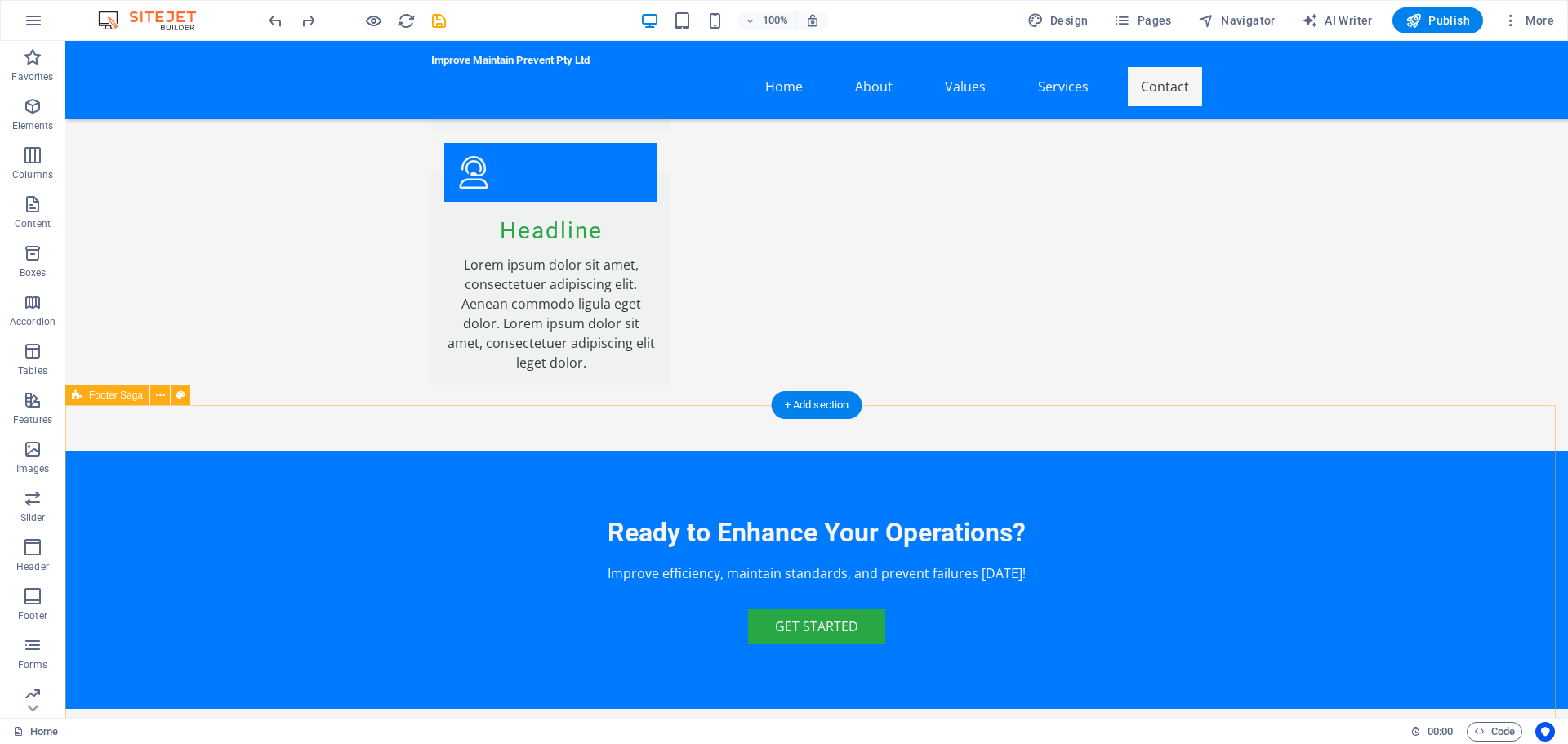
scroll to position [4355, 0]
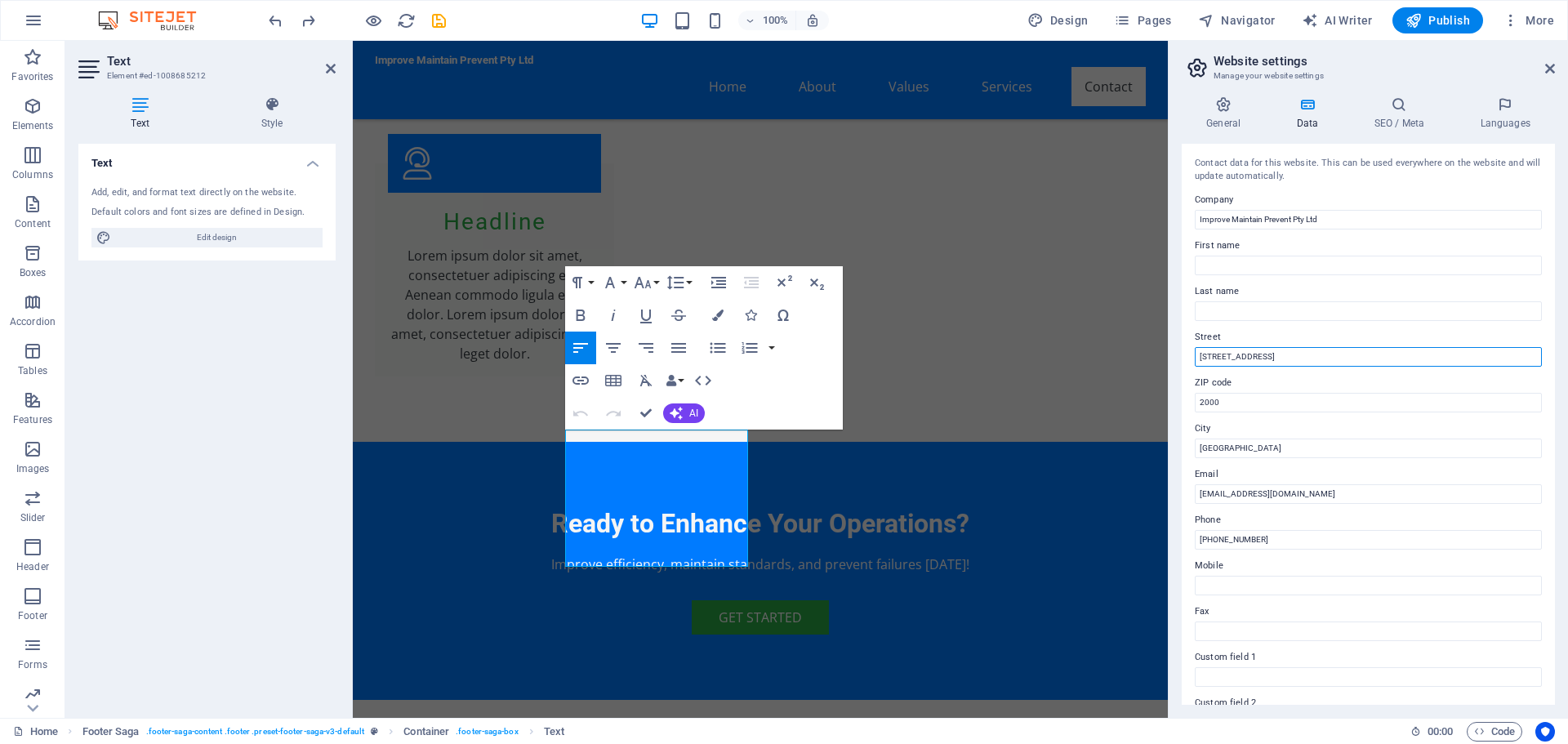
click at [1284, 355] on input "[STREET_ADDRESS]" at bounding box center [1368, 357] width 347 height 20
type input "1"
type input "445 Bobaas street"
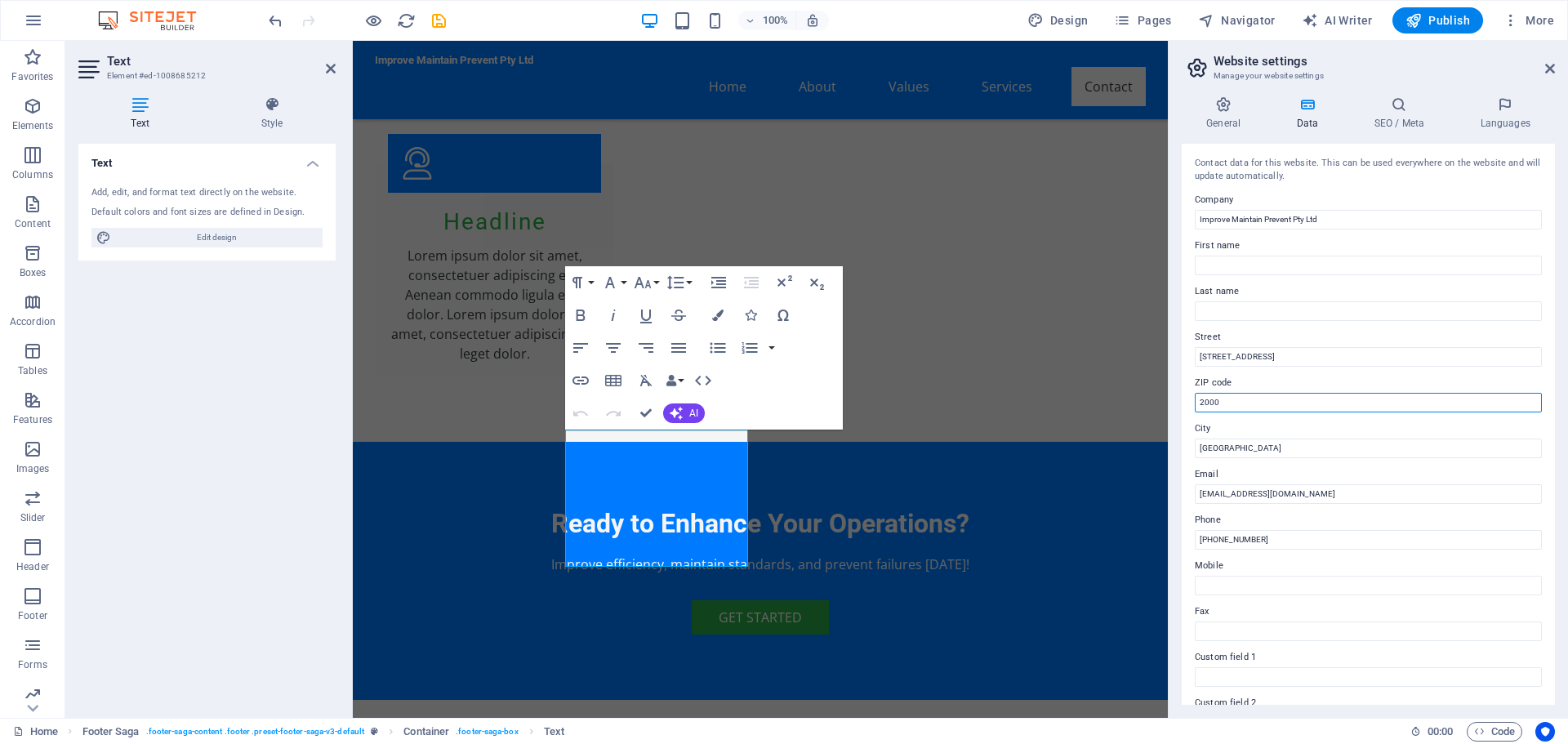
click at [1225, 400] on input "2000" at bounding box center [1368, 403] width 347 height 20
type input "2"
type input "0150"
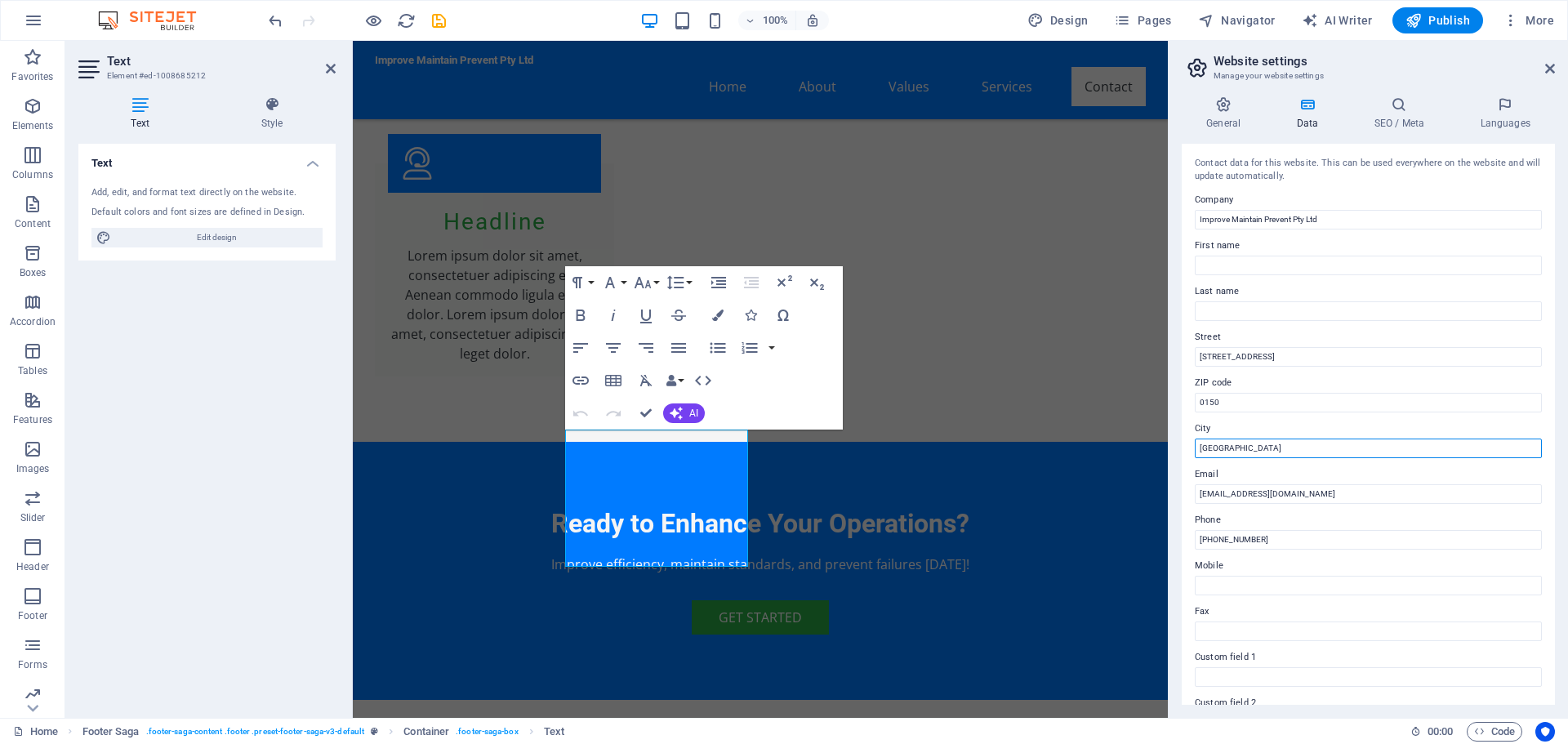
click at [1232, 452] on input "[GEOGRAPHIC_DATA]" at bounding box center [1368, 449] width 347 height 20
type input "S"
type input "Pretoria"
click at [1342, 496] on input "[EMAIL_ADDRESS][DOMAIN_NAME]" at bounding box center [1368, 494] width 347 height 20
click at [1213, 497] on input "info@improvemaintain.com" at bounding box center [1368, 494] width 347 height 20
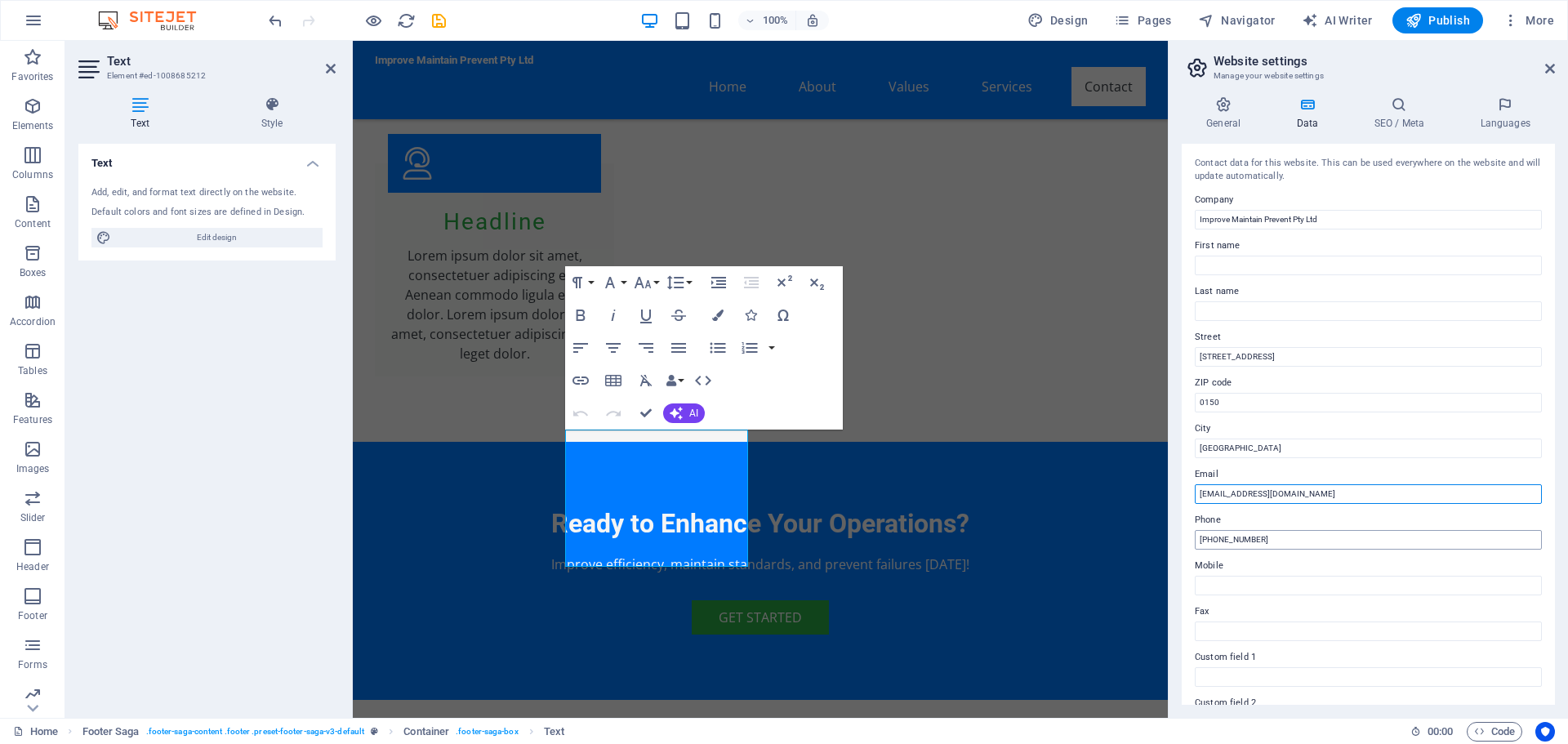
type input "Admin@improvemaintain.com"
click at [1285, 542] on input "[PHONE_NUMBER]" at bounding box center [1368, 540] width 347 height 20
type input "("
click at [1255, 583] on input "Mobile" at bounding box center [1368, 586] width 347 height 20
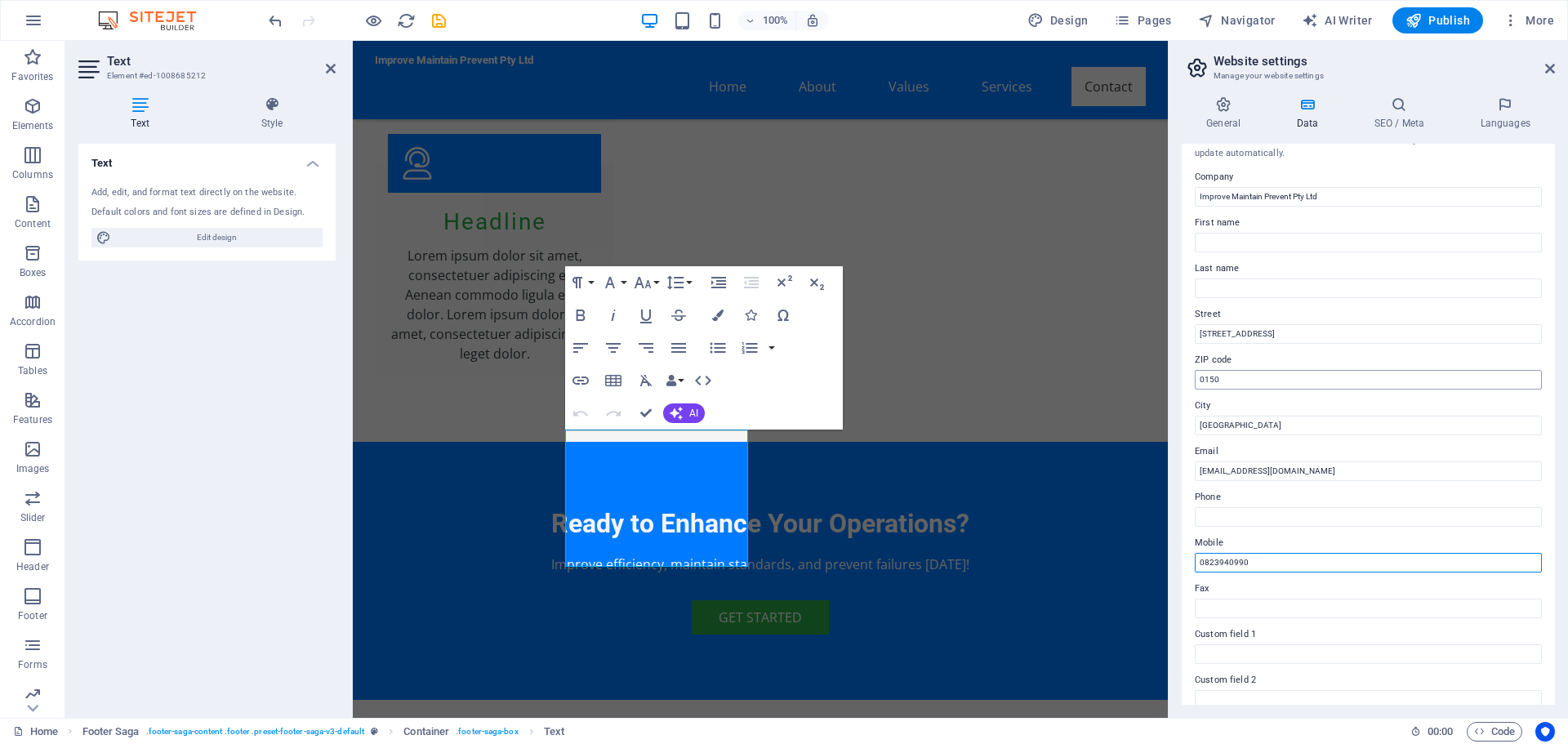
scroll to position [0, 0]
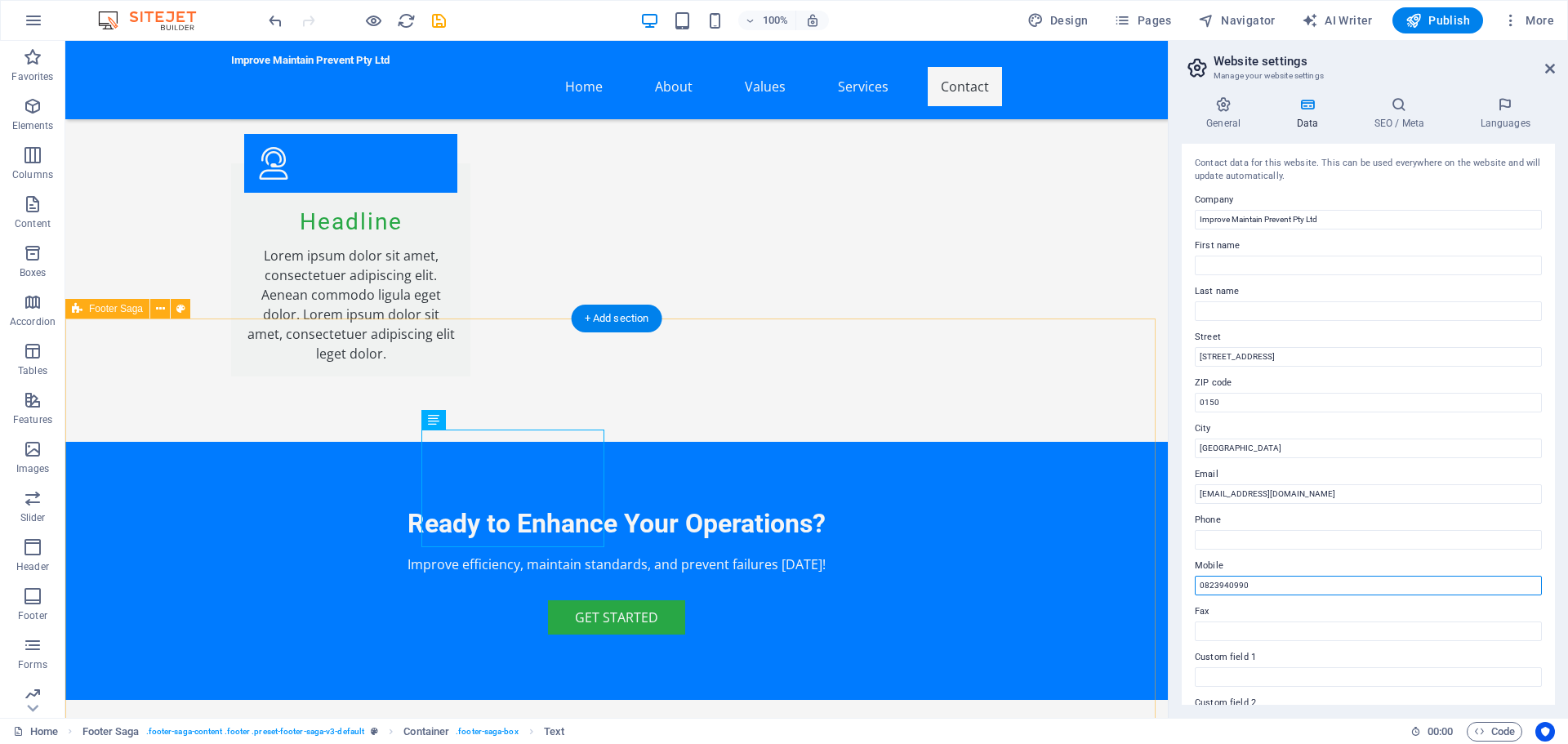
type input "0823940990"
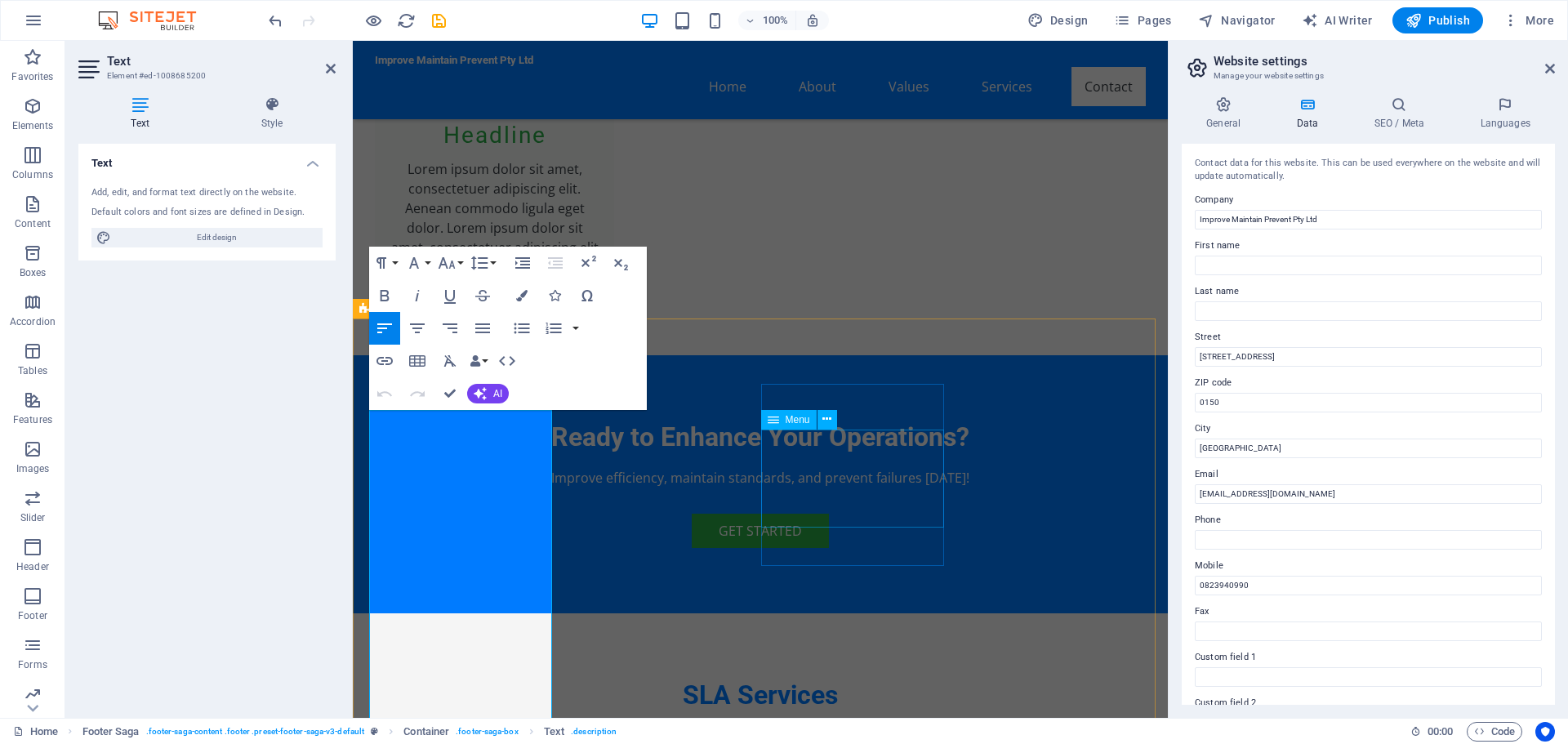
scroll to position [4485, 0]
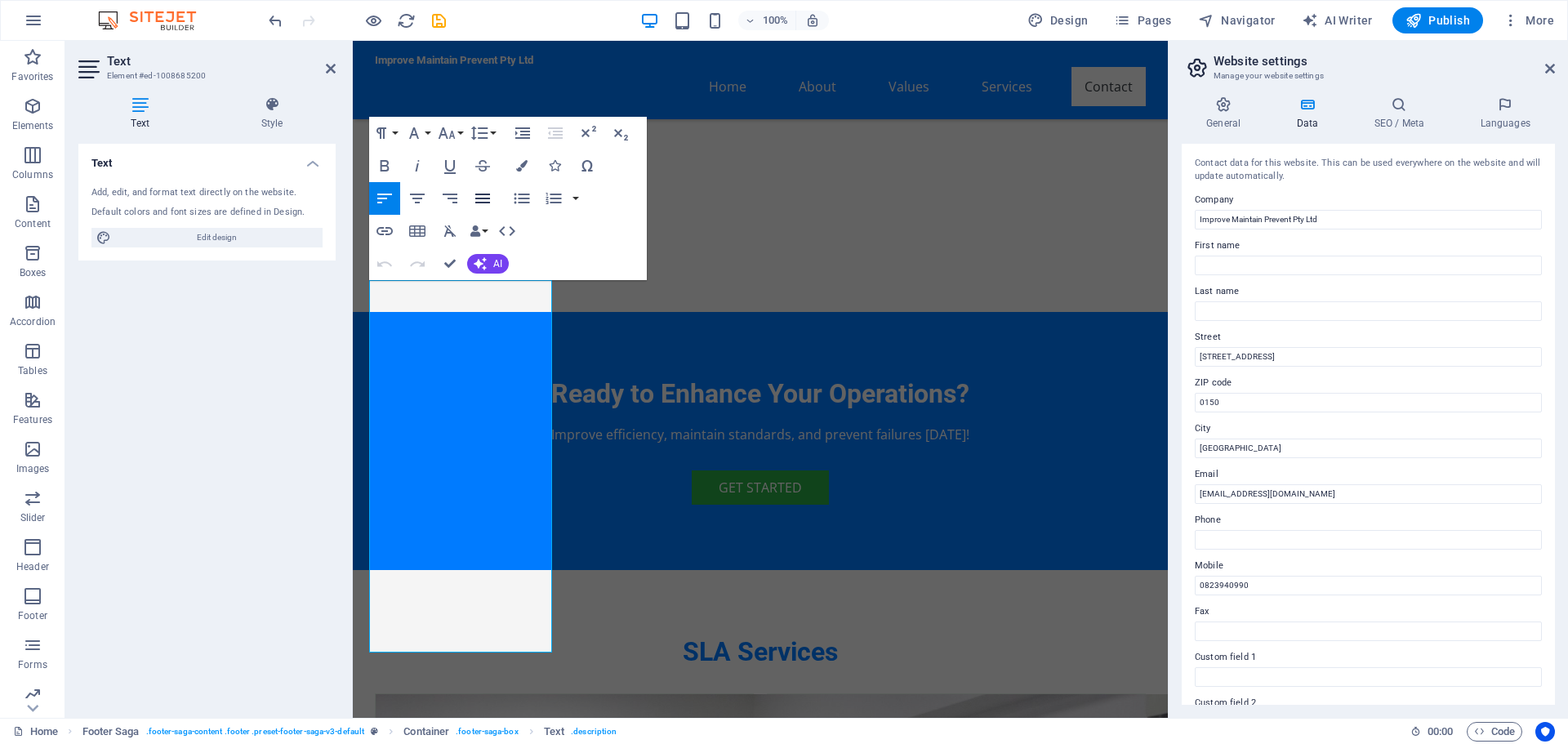
click at [482, 198] on icon "button" at bounding box center [482, 199] width 15 height 10
click at [515, 198] on icon "button" at bounding box center [522, 199] width 16 height 11
click at [516, 198] on icon "button" at bounding box center [522, 199] width 20 height 20
click at [416, 199] on icon "button" at bounding box center [417, 199] width 15 height 10
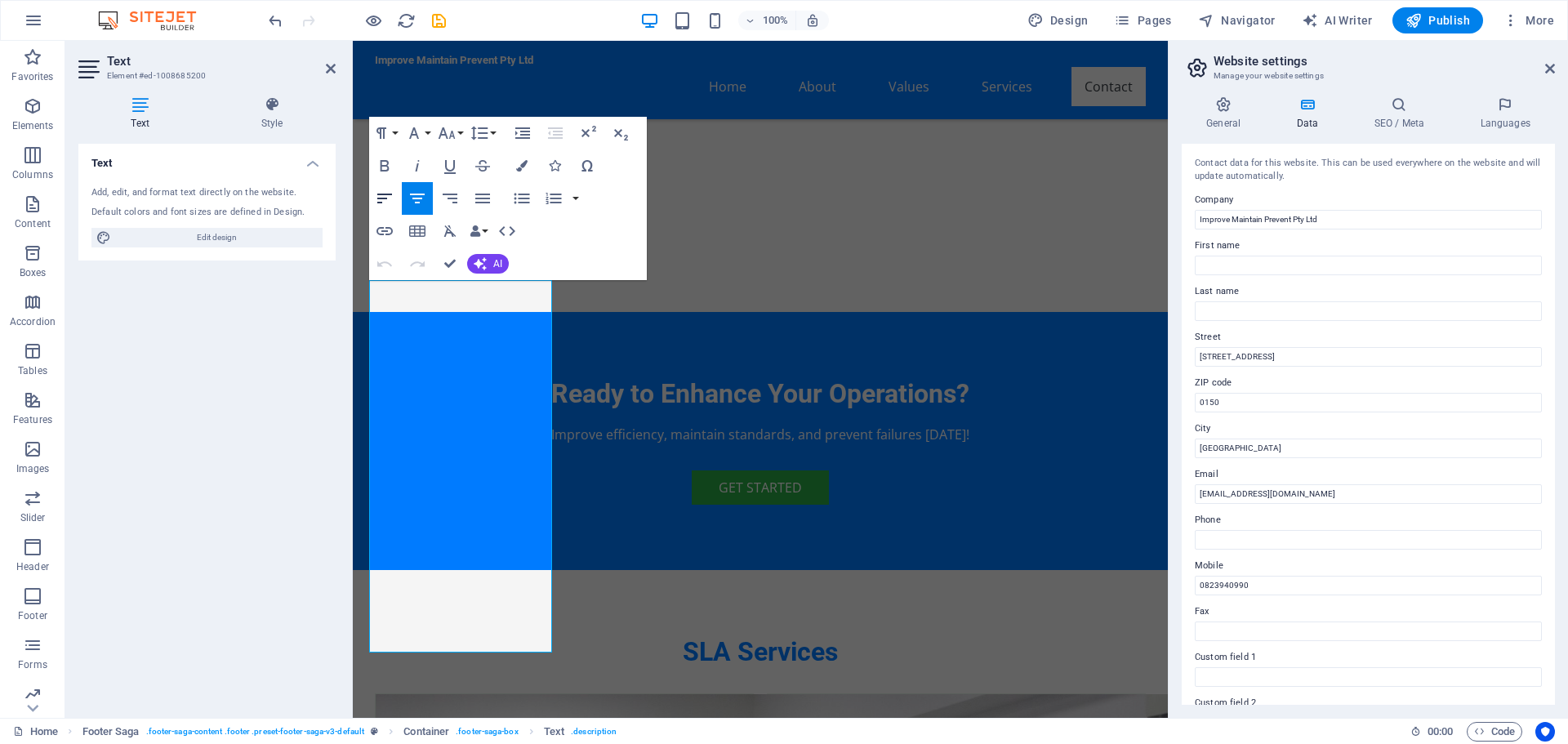
click at [385, 195] on icon "button" at bounding box center [384, 199] width 15 height 10
click at [478, 131] on icon "button" at bounding box center [480, 133] width 20 height 20
click at [503, 186] on link "Single" at bounding box center [503, 189] width 73 height 24
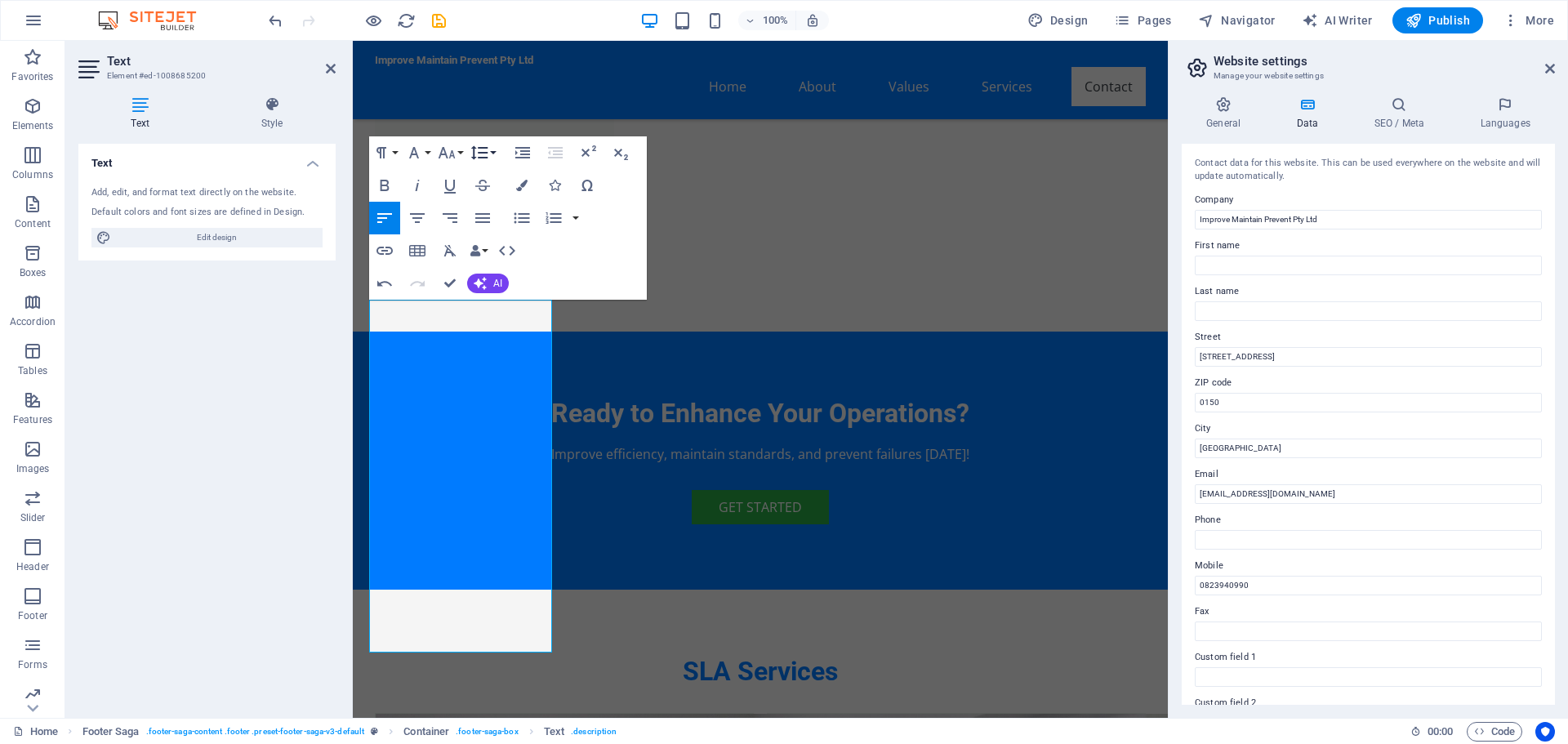
click at [491, 149] on button "Line Height" at bounding box center [482, 152] width 31 height 33
click at [505, 226] on link "1.15" at bounding box center [503, 233] width 73 height 24
click at [493, 146] on button "Line Height" at bounding box center [482, 152] width 31 height 33
click at [505, 278] on link "Double" at bounding box center [503, 282] width 73 height 24
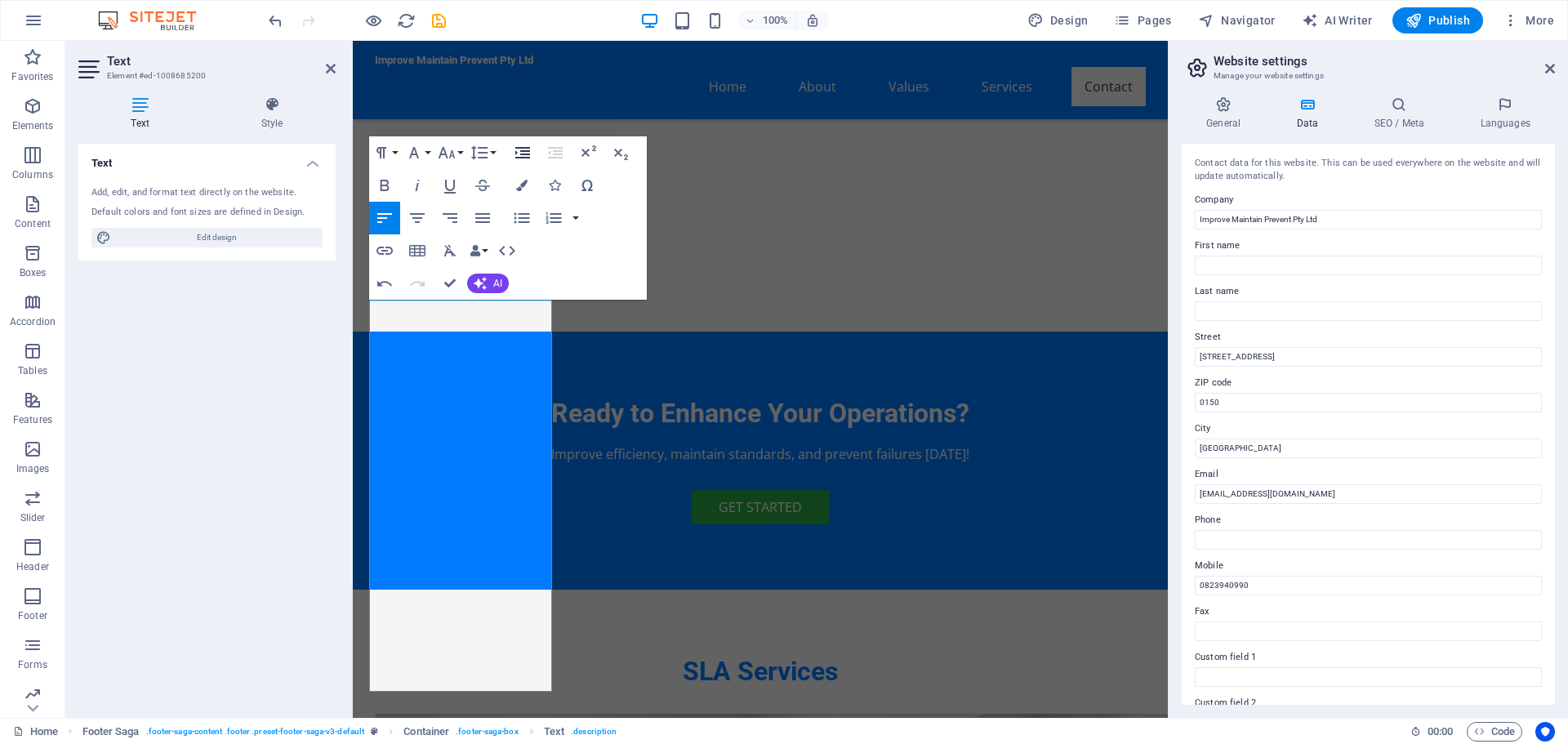
click at [531, 153] on icon "button" at bounding box center [523, 153] width 20 height 20
click at [557, 151] on icon "button" at bounding box center [555, 152] width 15 height 11
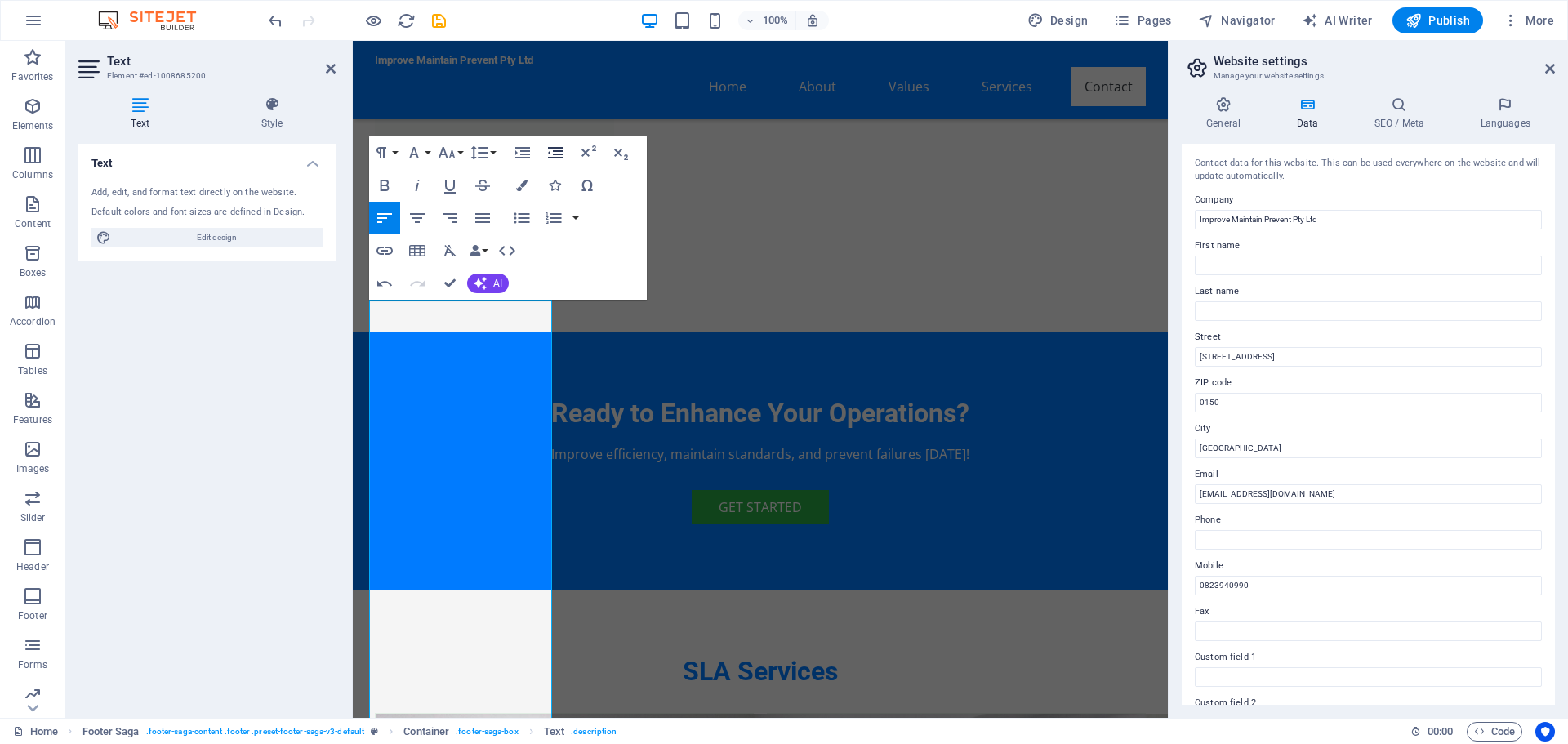
click at [557, 151] on icon "button" at bounding box center [555, 152] width 15 height 11
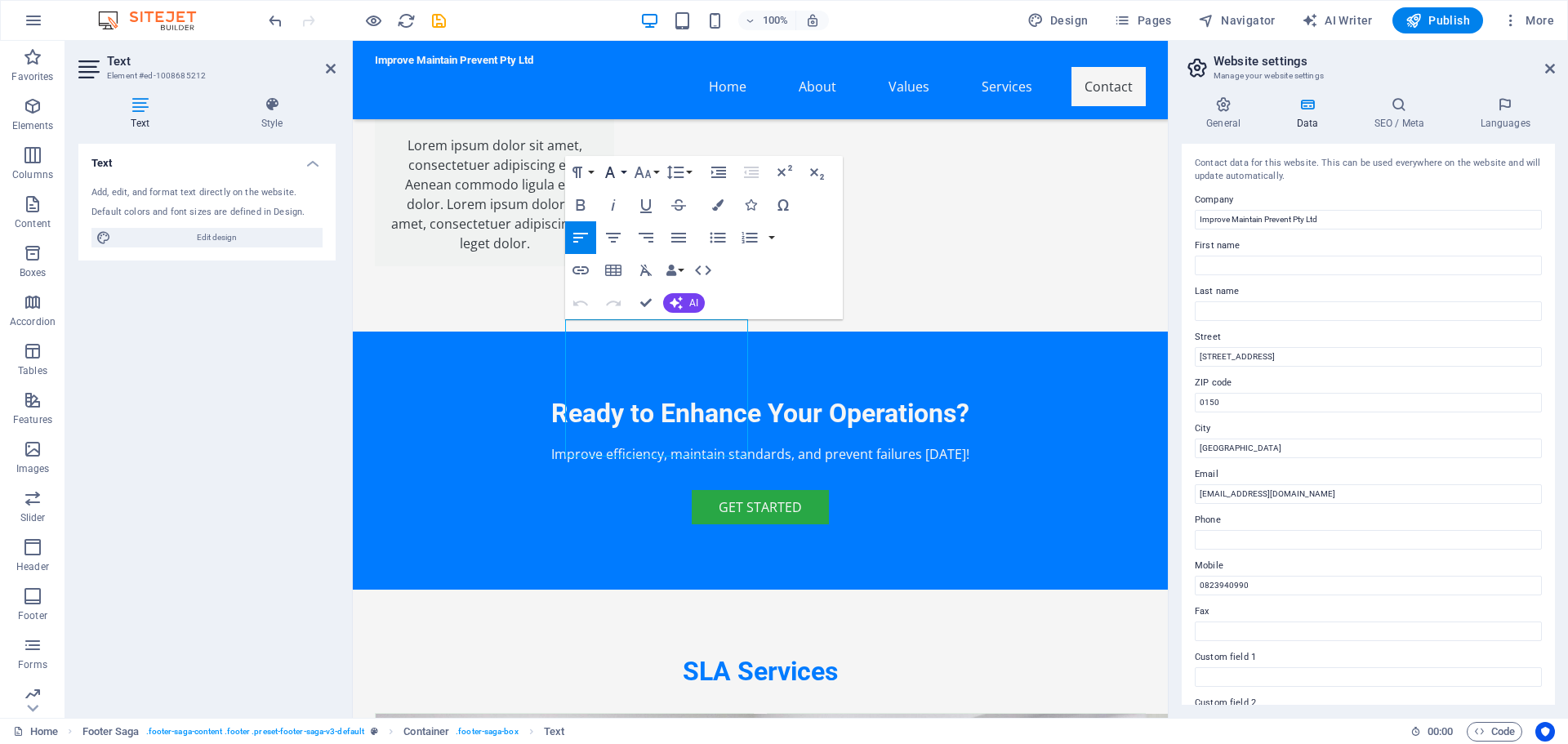
click at [624, 170] on button "Font Family" at bounding box center [613, 172] width 31 height 33
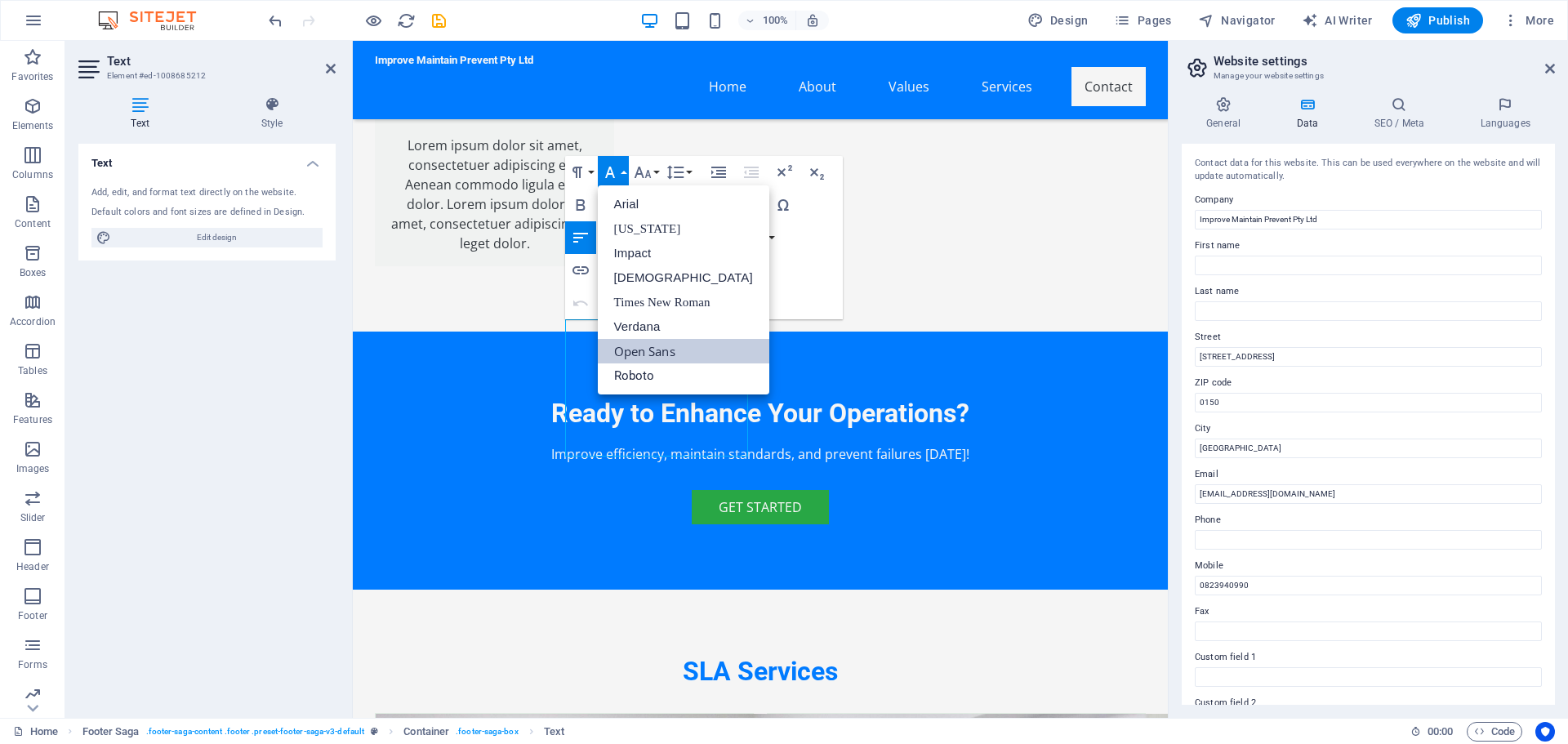
click at [624, 170] on button "Font Family" at bounding box center [613, 172] width 31 height 33
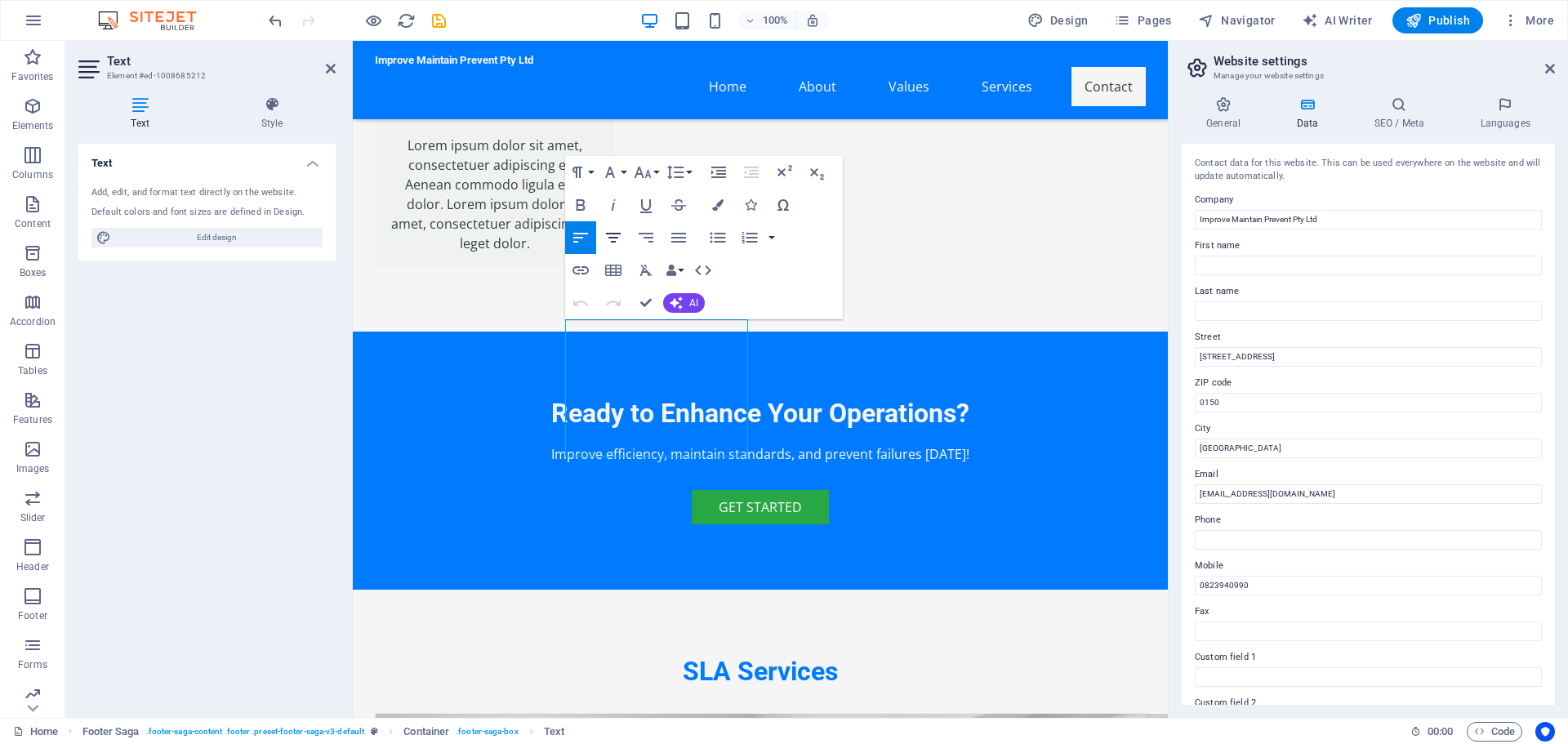
click at [617, 234] on icon "button" at bounding box center [613, 238] width 15 height 10
click at [585, 234] on icon "button" at bounding box center [581, 238] width 20 height 20
click at [652, 170] on button "Font Size" at bounding box center [645, 172] width 31 height 33
click at [658, 256] on link "10" at bounding box center [659, 253] width 59 height 24
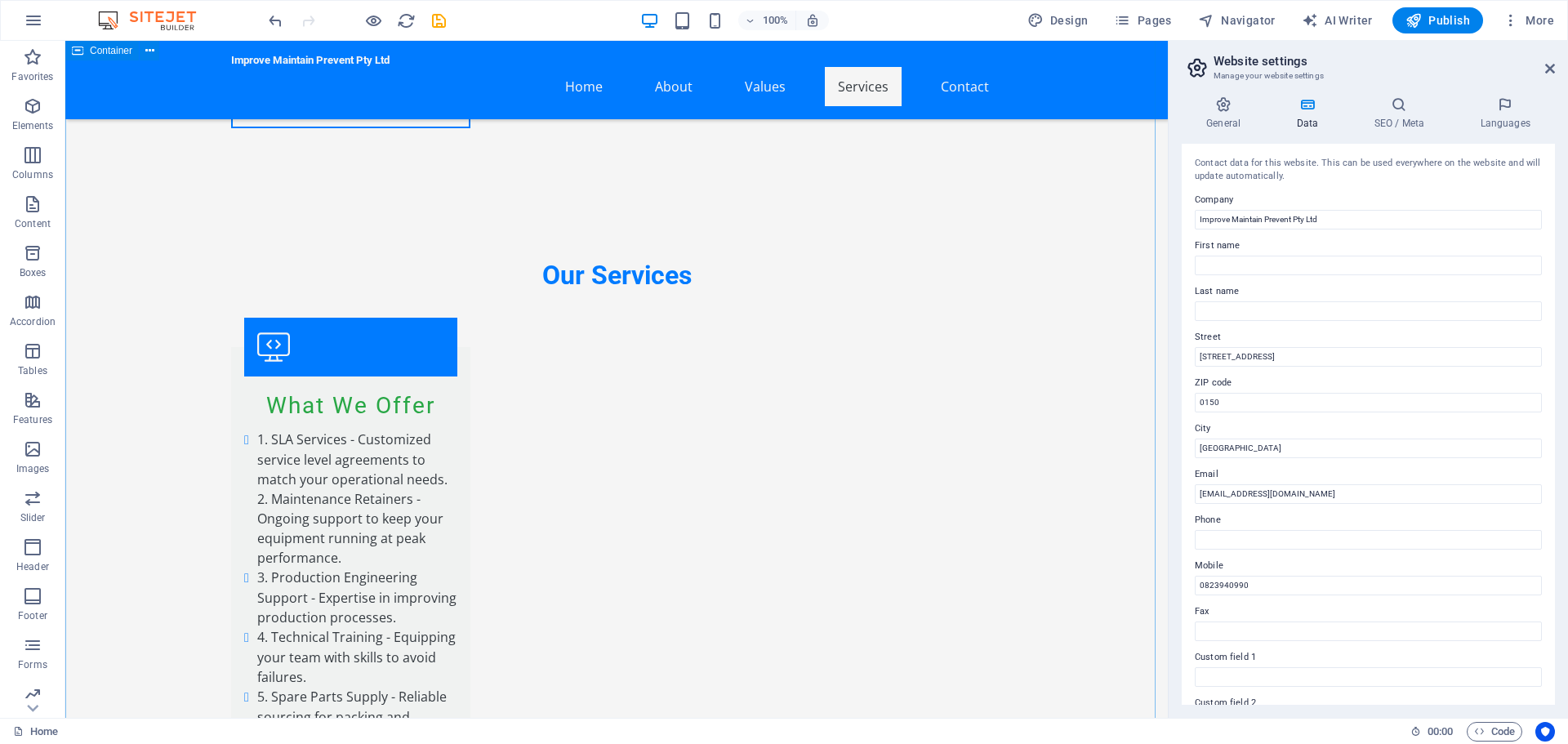
scroll to position [2587, 0]
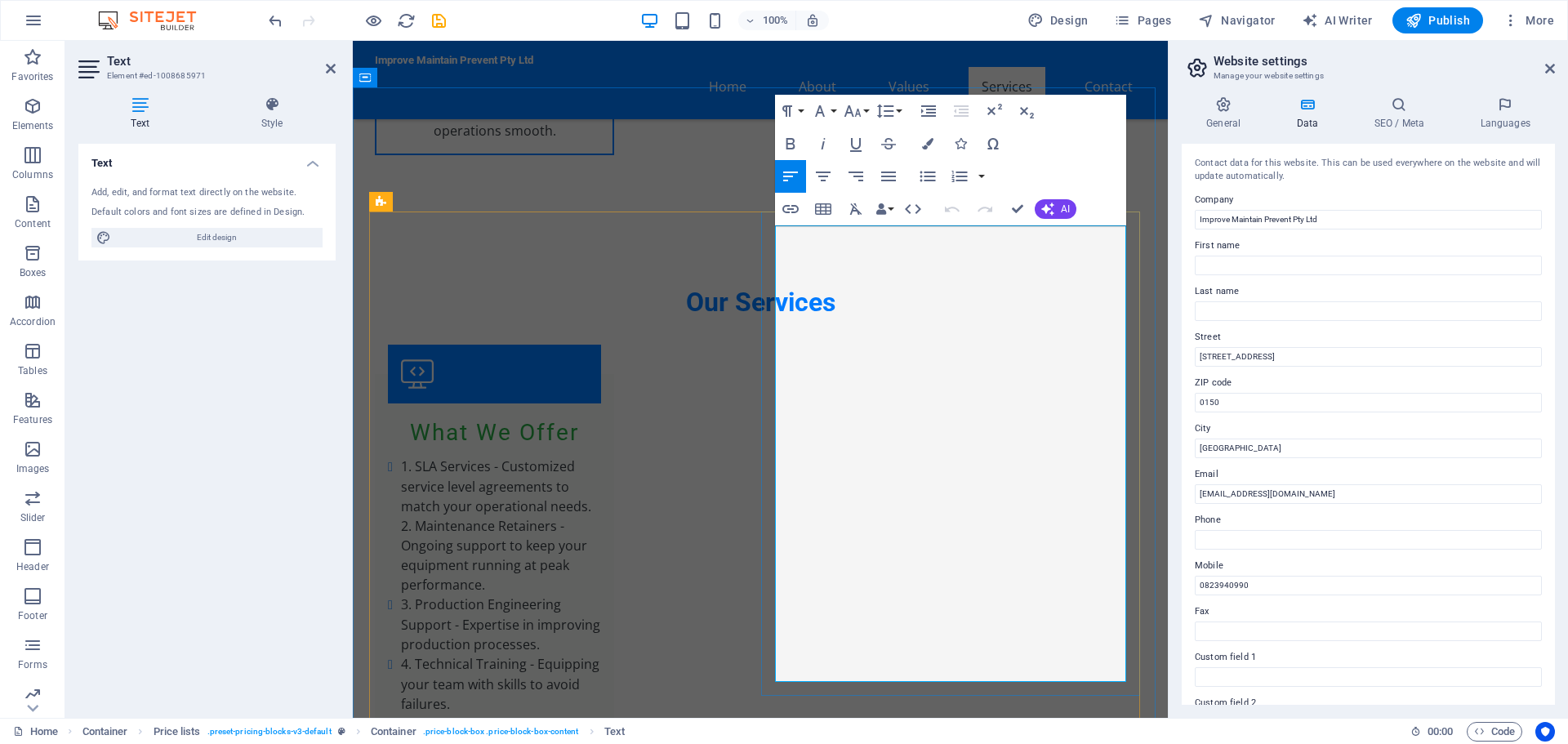
click at [805, 191] on icon "button" at bounding box center [805, 186] width 20 height 20
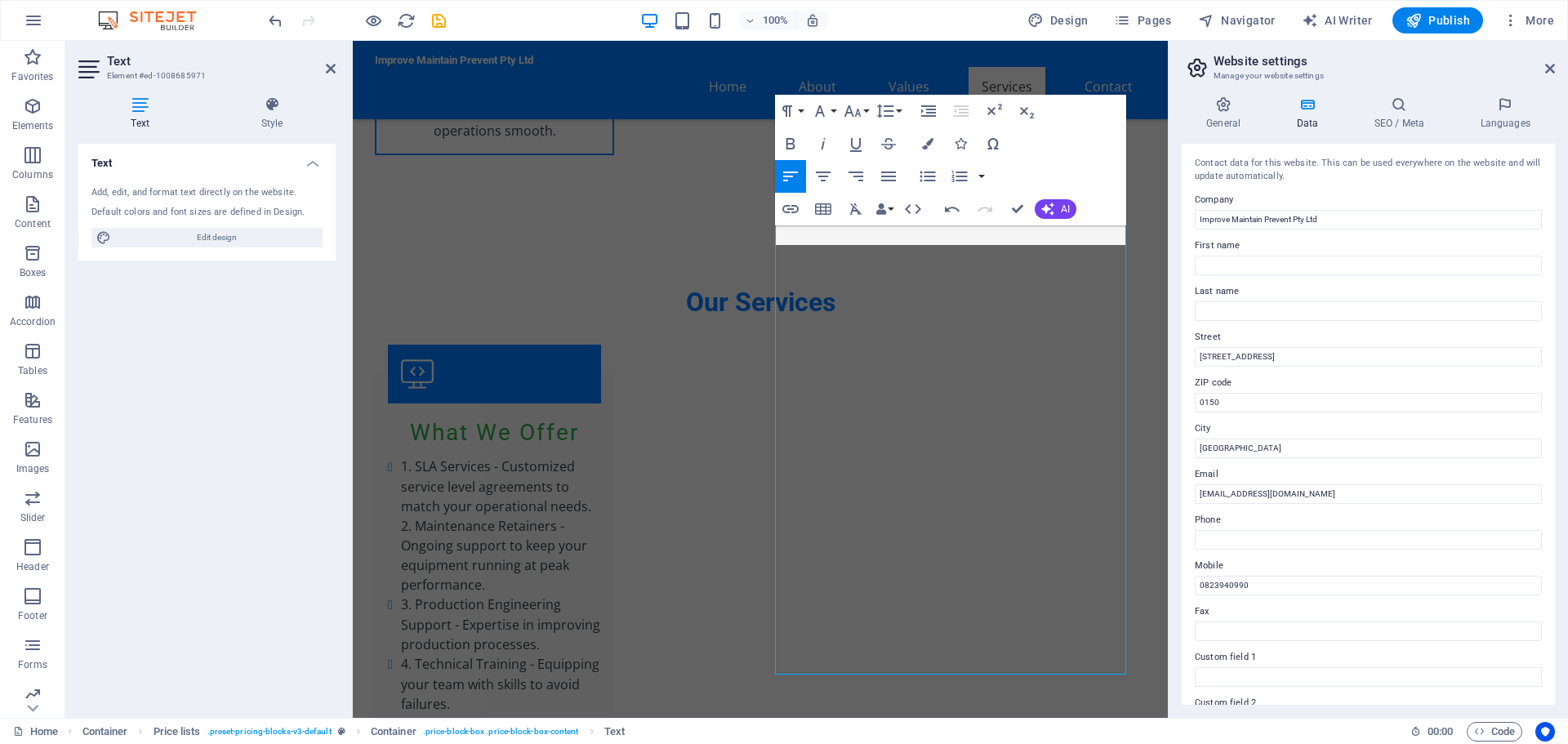
scroll to position [2594, 0]
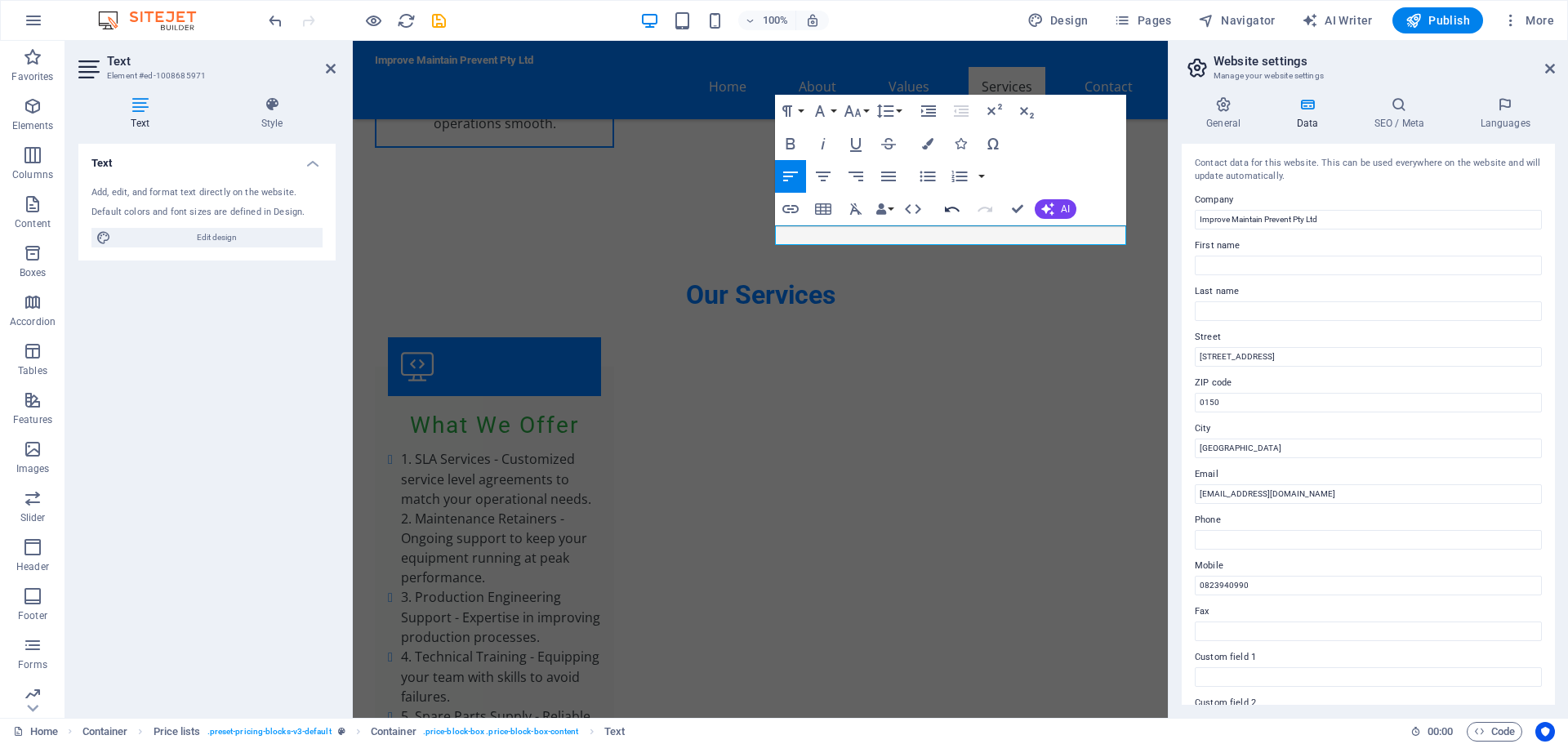
click at [952, 208] on icon "button" at bounding box center [952, 209] width 20 height 20
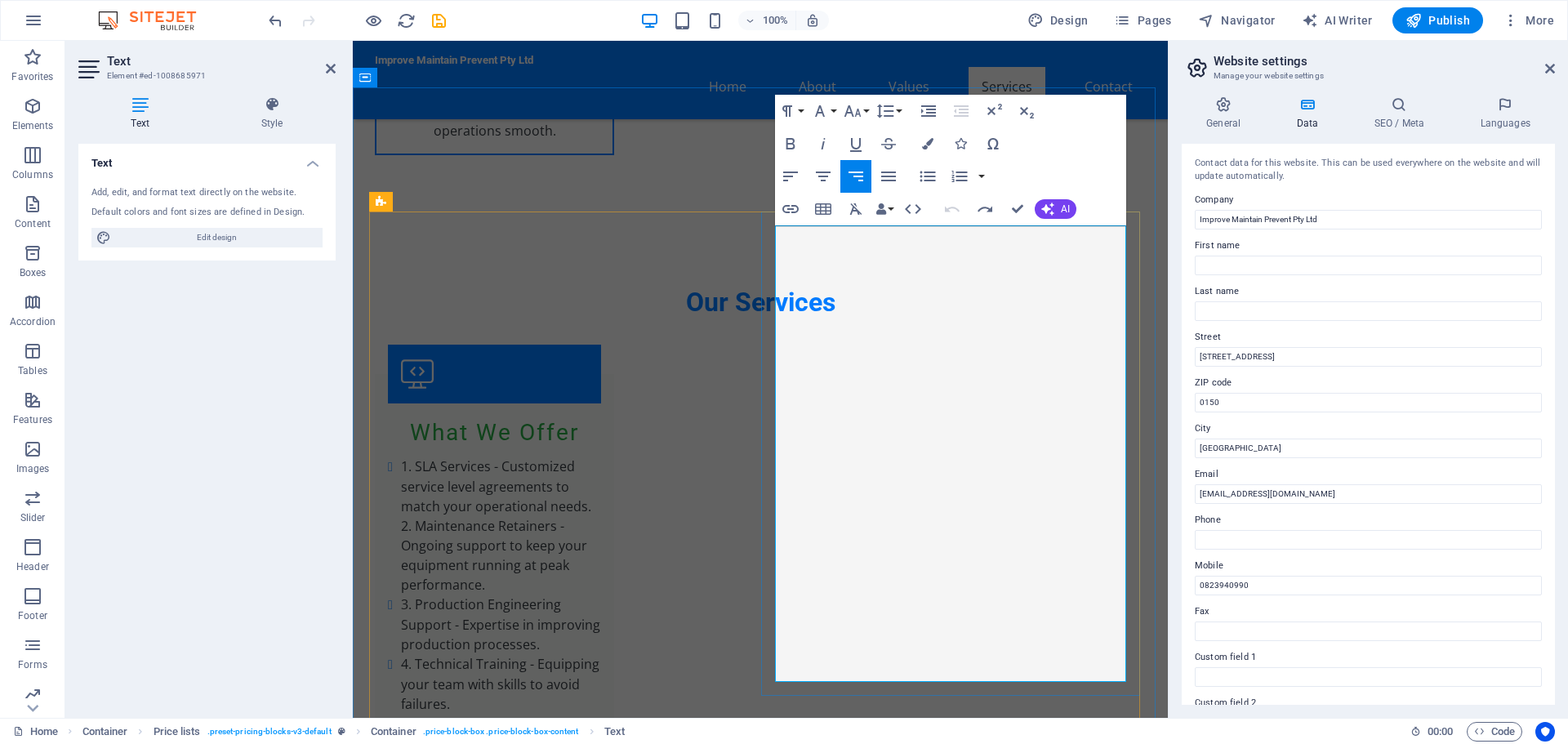
drag, startPoint x: 1026, startPoint y: 246, endPoint x: 1074, endPoint y: 285, distance: 61.5
drag, startPoint x: 1013, startPoint y: 270, endPoint x: 1125, endPoint y: 274, distance: 112.8
drag, startPoint x: 1017, startPoint y: 355, endPoint x: 1156, endPoint y: 363, distance: 139.8
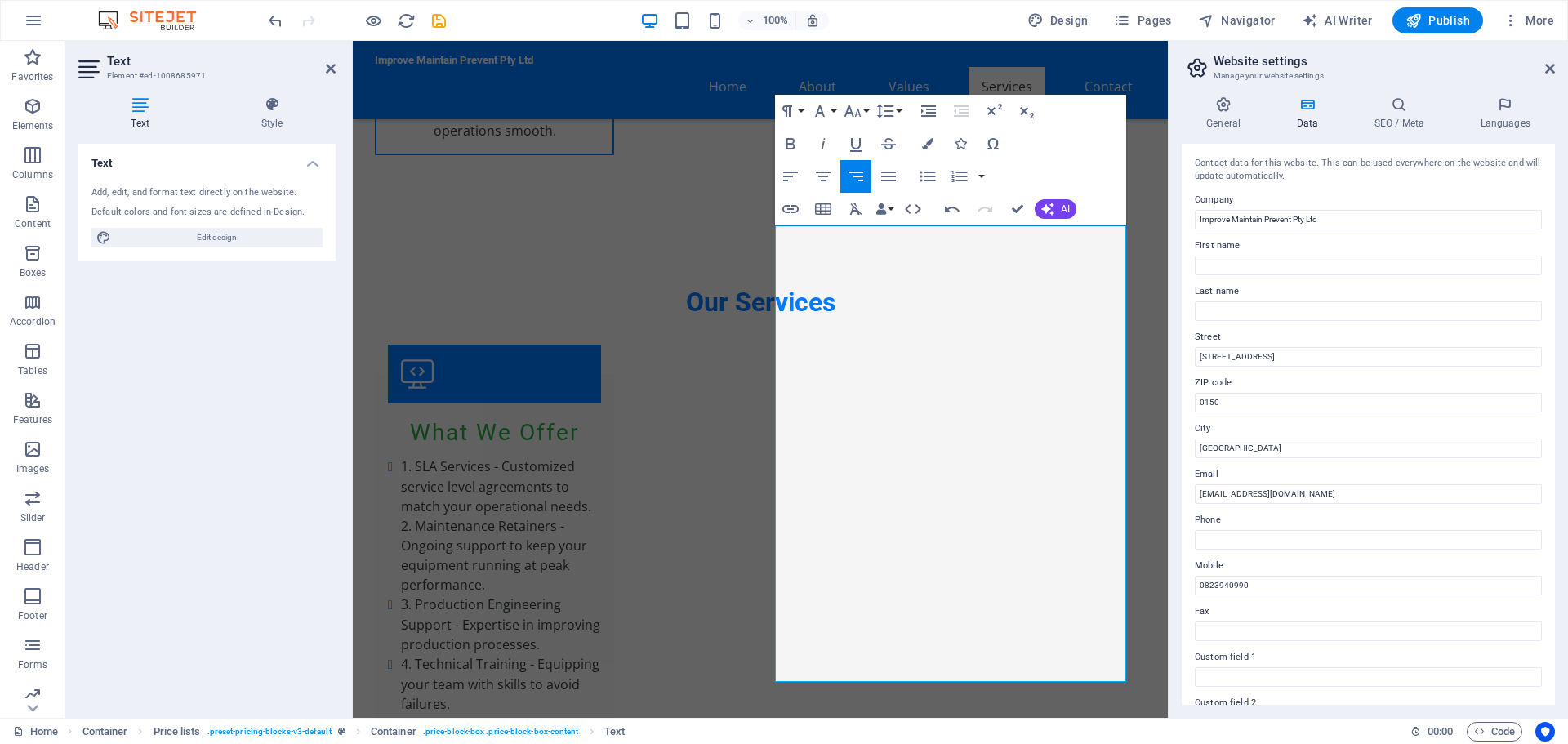
drag, startPoint x: 1013, startPoint y: 350, endPoint x: 1123, endPoint y: 354, distance: 110.3
drag, startPoint x: 1018, startPoint y: 425, endPoint x: 1119, endPoint y: 426, distance: 100.5
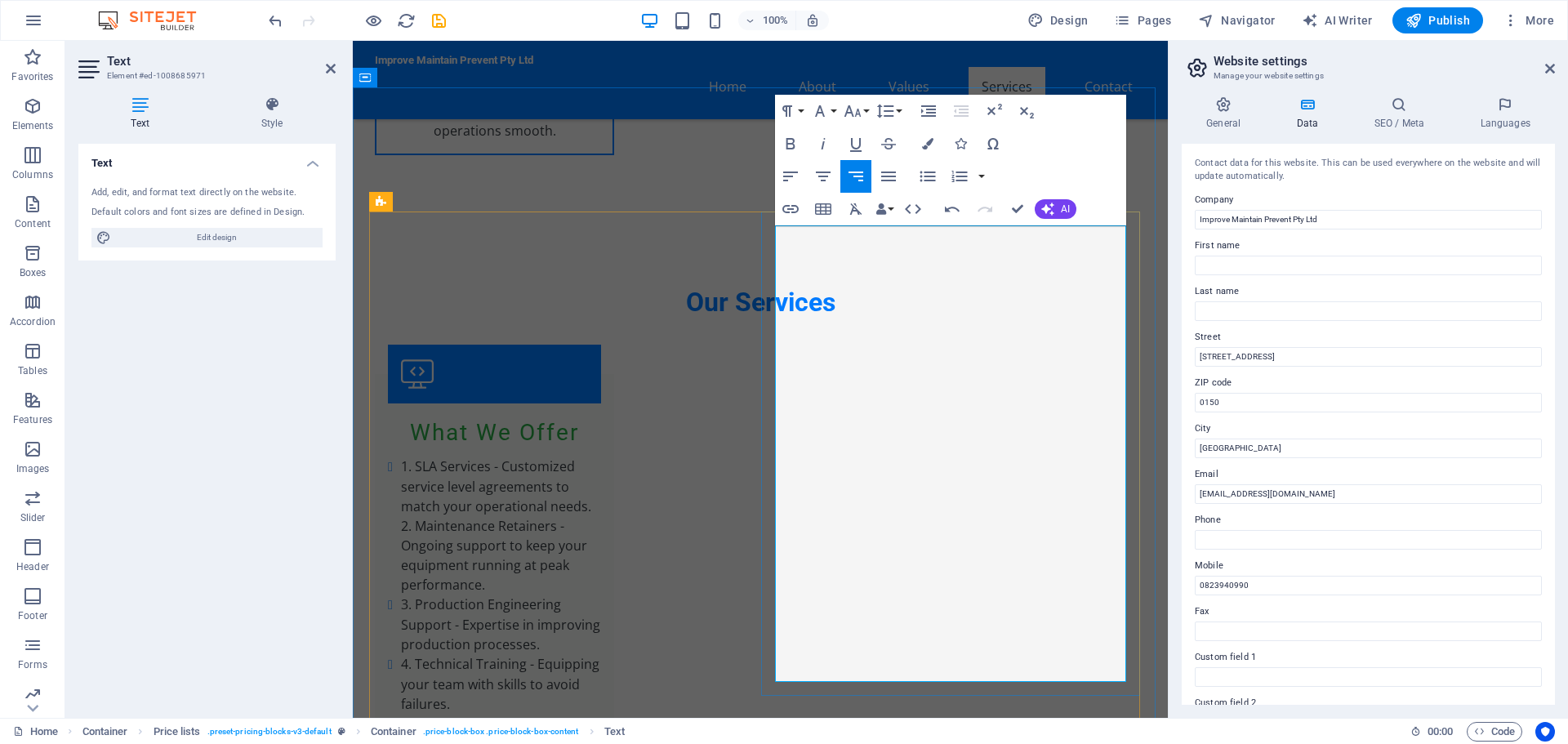
drag, startPoint x: 1014, startPoint y: 424, endPoint x: 1124, endPoint y: 424, distance: 109.4
drag, startPoint x: 1021, startPoint y: 498, endPoint x: 1125, endPoint y: 498, distance: 104.5
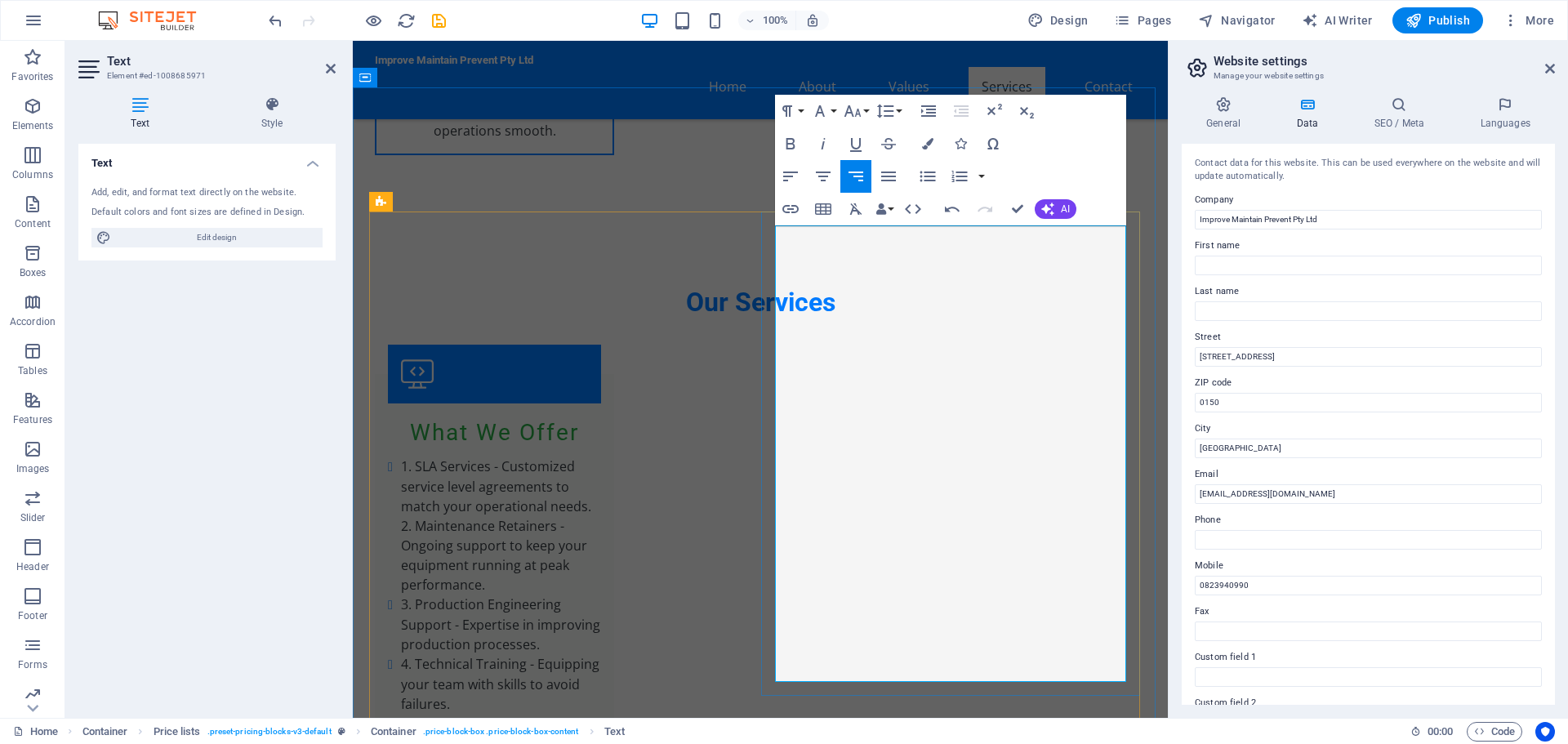
drag, startPoint x: 1015, startPoint y: 572, endPoint x: 1122, endPoint y: 576, distance: 107.1
drag, startPoint x: 1013, startPoint y: 645, endPoint x: 1124, endPoint y: 645, distance: 110.2
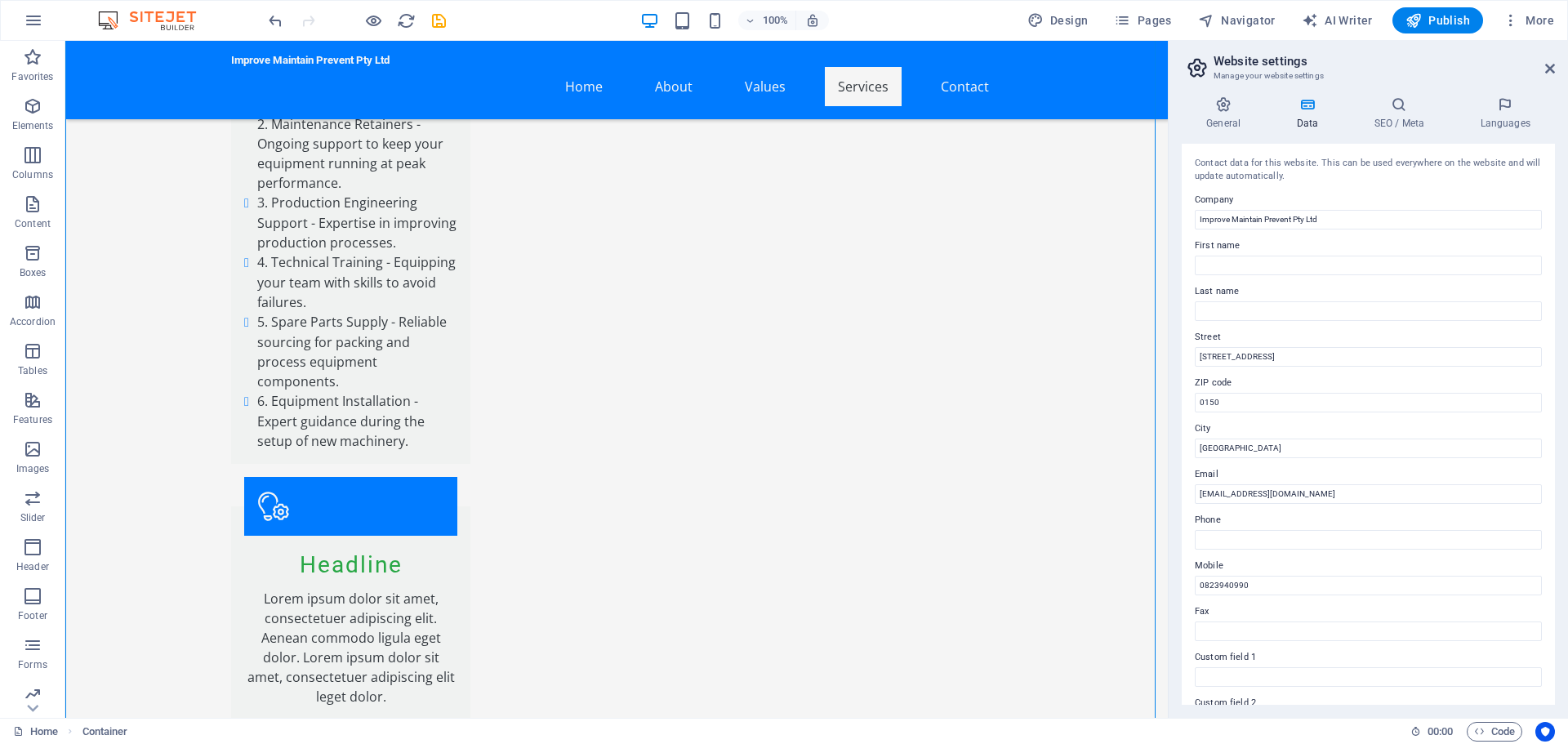
scroll to position [2995, 0]
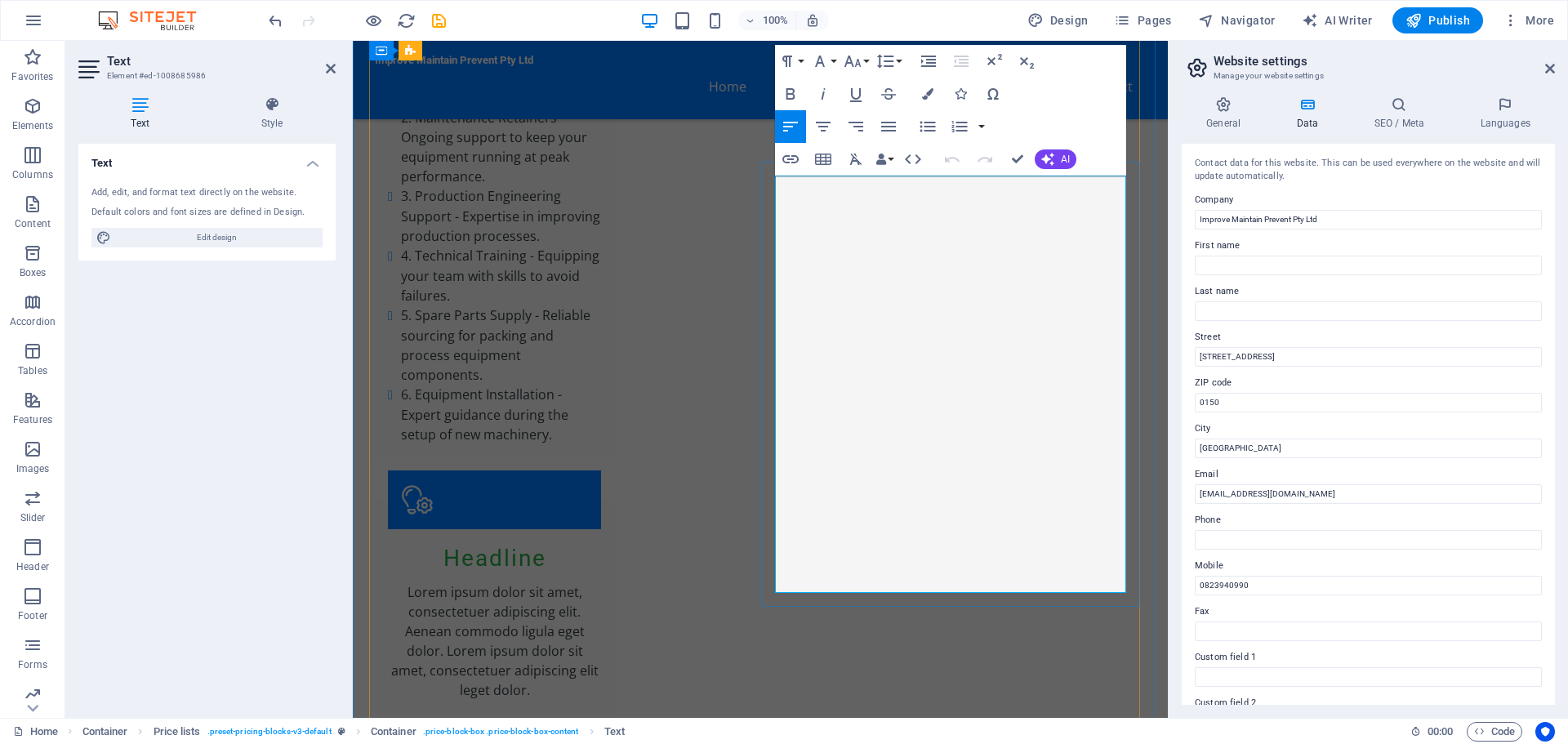
drag, startPoint x: 1012, startPoint y: 211, endPoint x: 1124, endPoint y: 220, distance: 113.0
drag, startPoint x: 1014, startPoint y: 274, endPoint x: 1133, endPoint y: 275, distance: 118.4
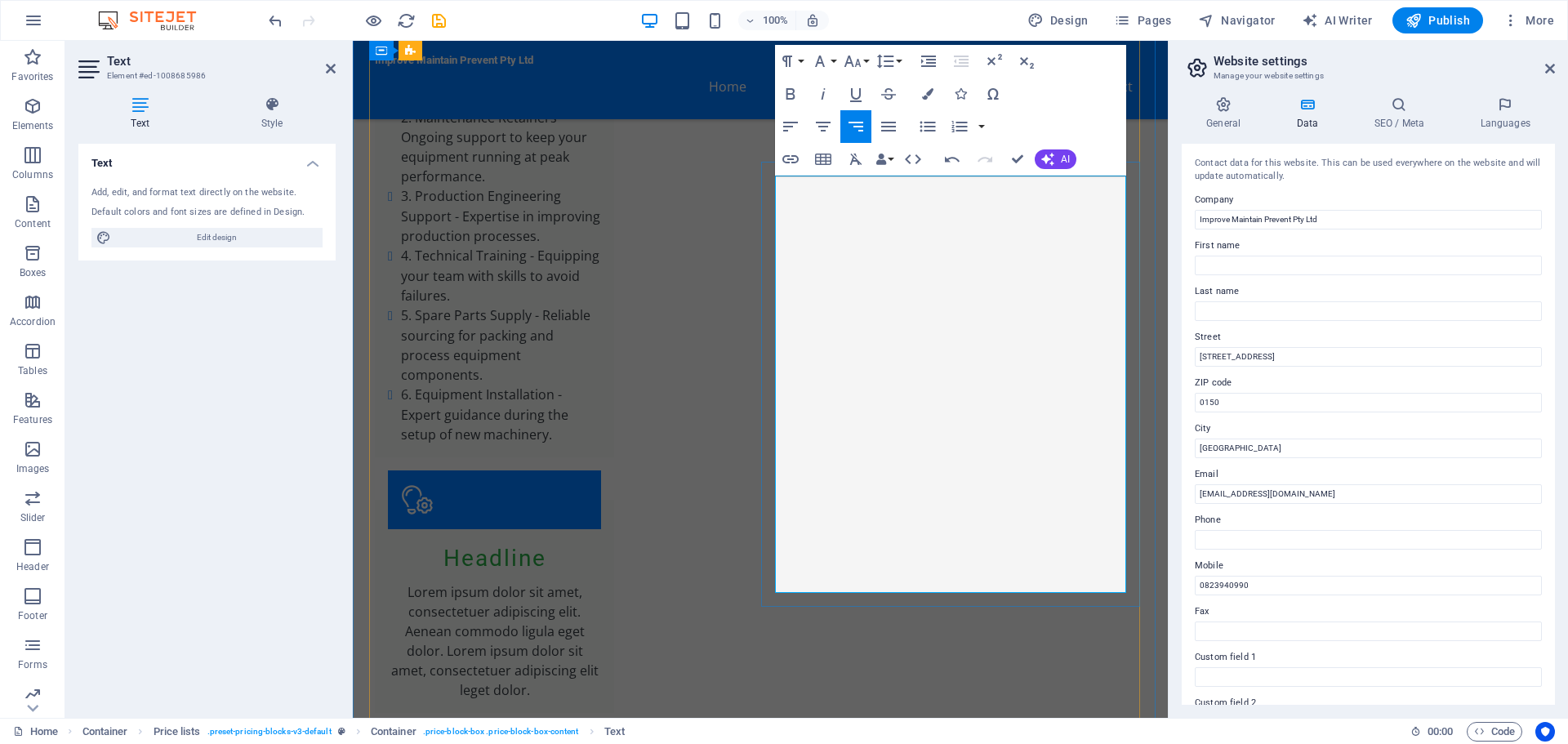
drag, startPoint x: 1017, startPoint y: 276, endPoint x: 1124, endPoint y: 277, distance: 107.0
drag, startPoint x: 1099, startPoint y: 274, endPoint x: 1129, endPoint y: 274, distance: 30.2
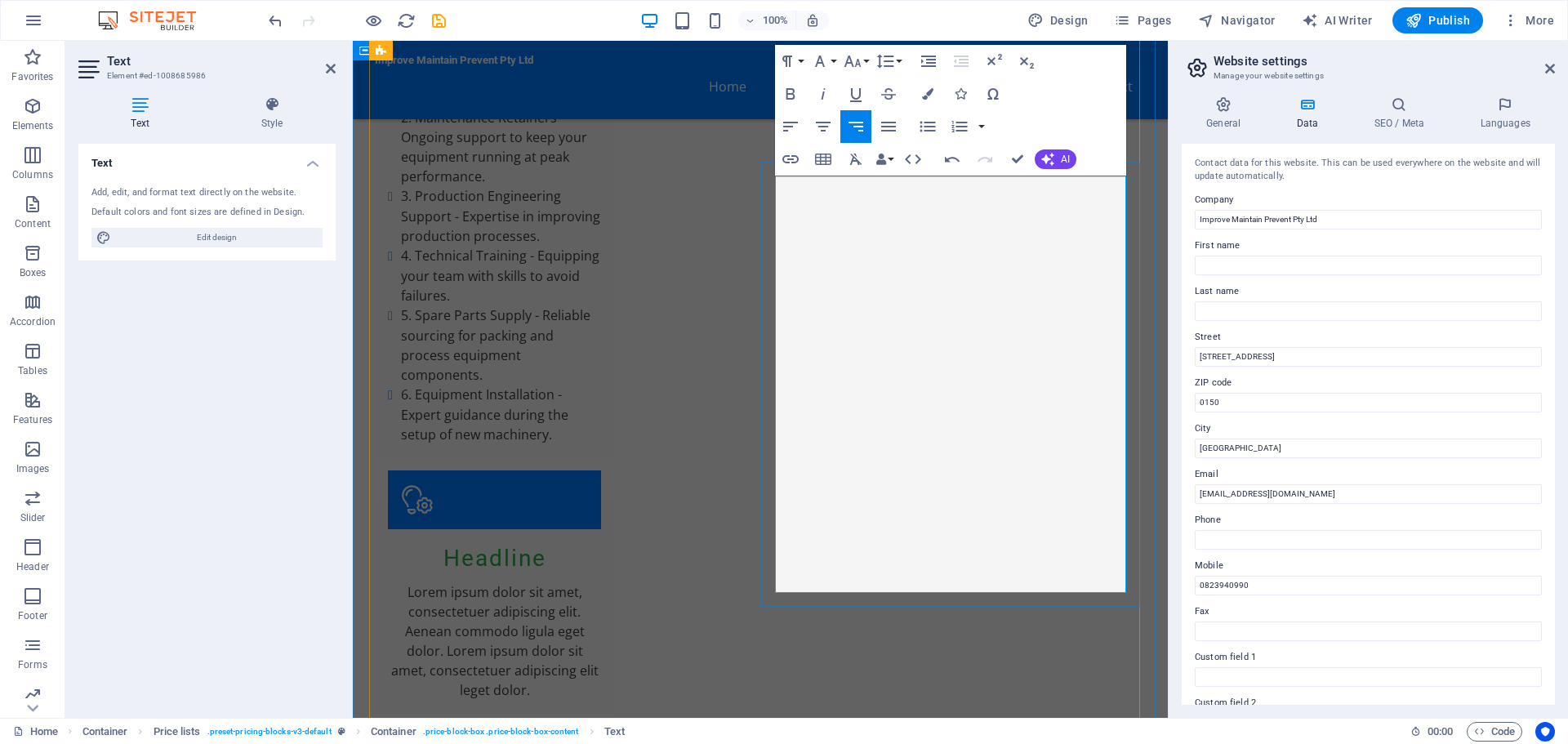
drag, startPoint x: 1014, startPoint y: 336, endPoint x: 1125, endPoint y: 338, distance: 111.1
drag, startPoint x: 1013, startPoint y: 410, endPoint x: 1125, endPoint y: 412, distance: 111.9
drag, startPoint x: 1013, startPoint y: 483, endPoint x: 1122, endPoint y: 483, distance: 109.4
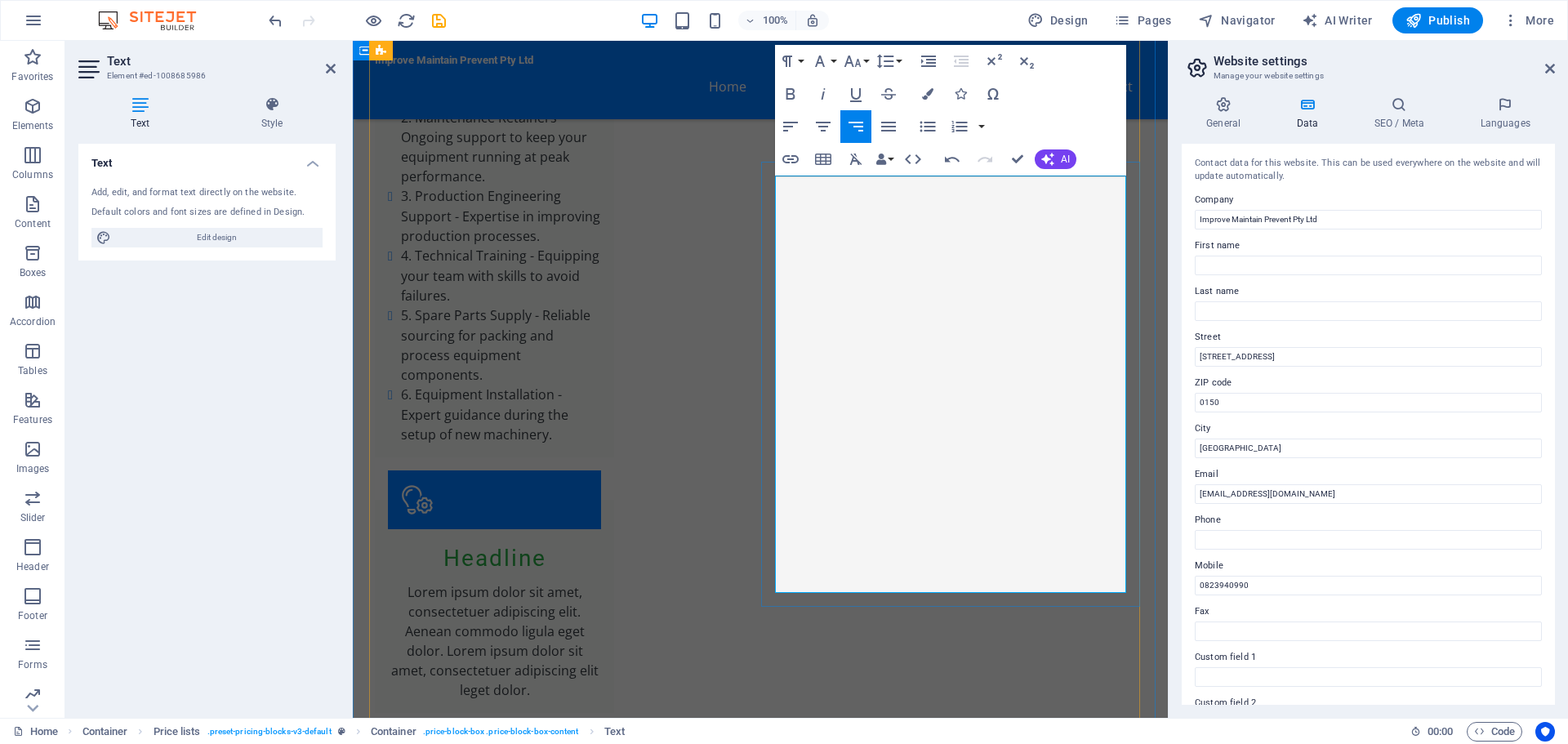
drag, startPoint x: 1014, startPoint y: 558, endPoint x: 1124, endPoint y: 563, distance: 109.5
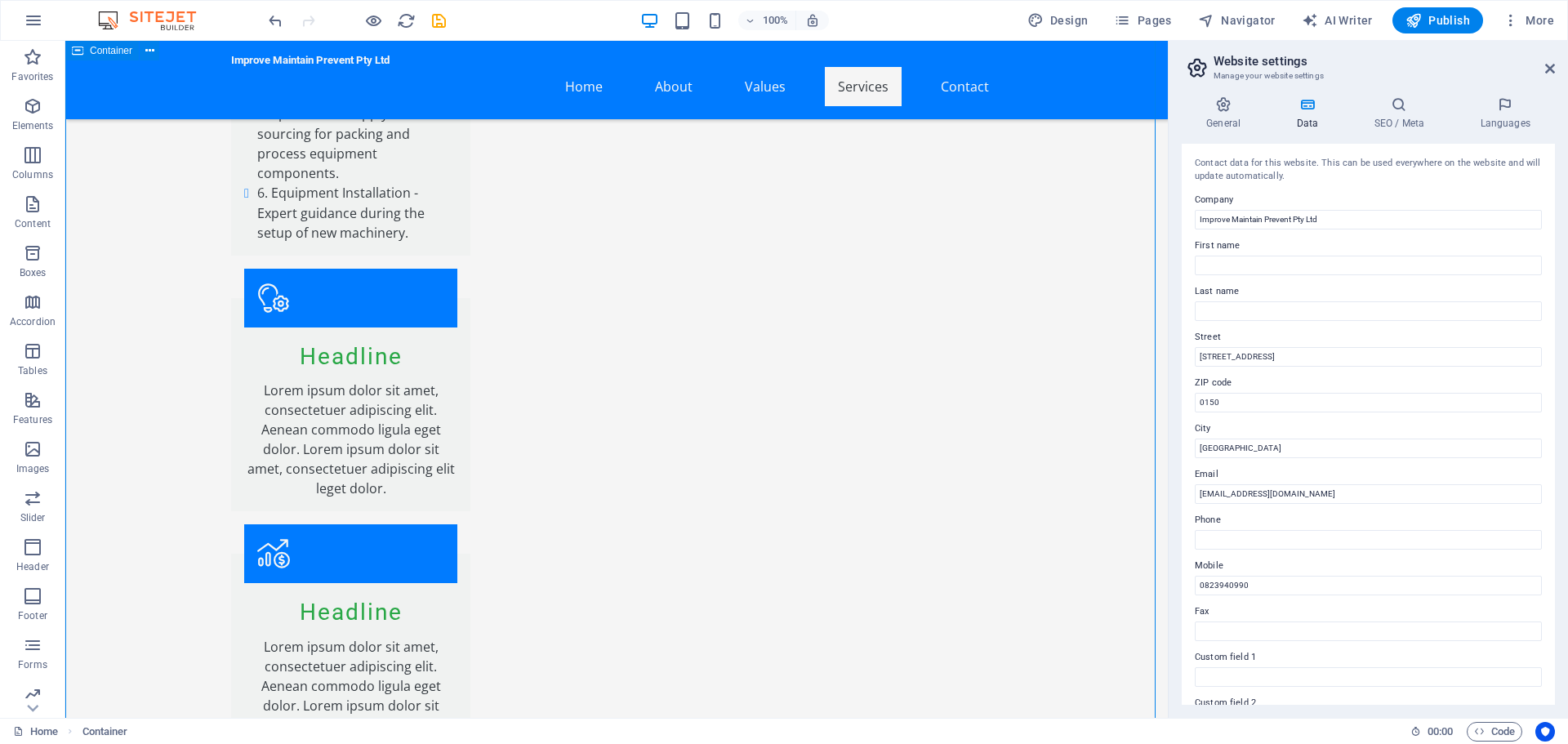
scroll to position [3240, 0]
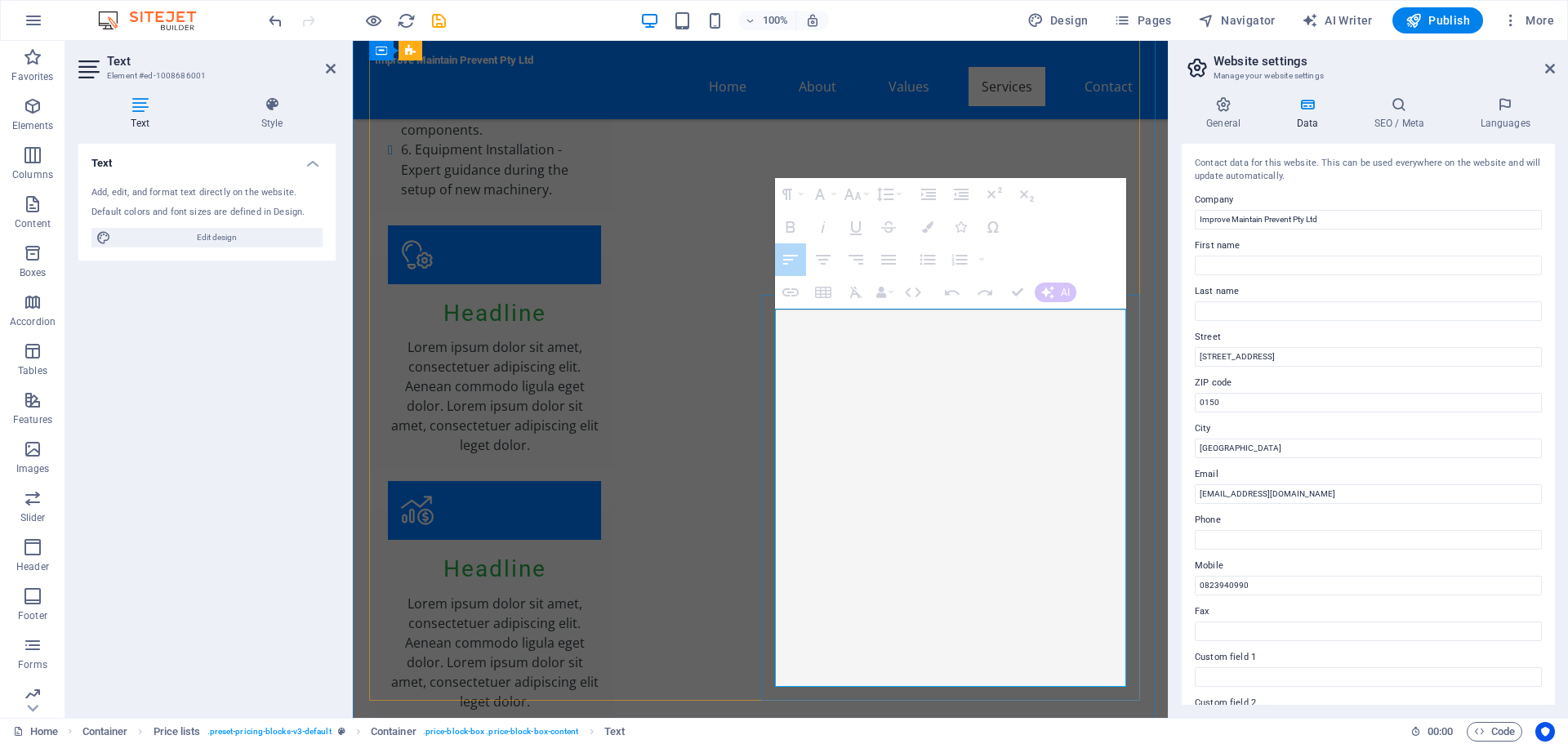
drag, startPoint x: 777, startPoint y: 323, endPoint x: 828, endPoint y: 342, distance: 55.1
drag, startPoint x: 776, startPoint y: 321, endPoint x: 879, endPoint y: 361, distance: 111.2
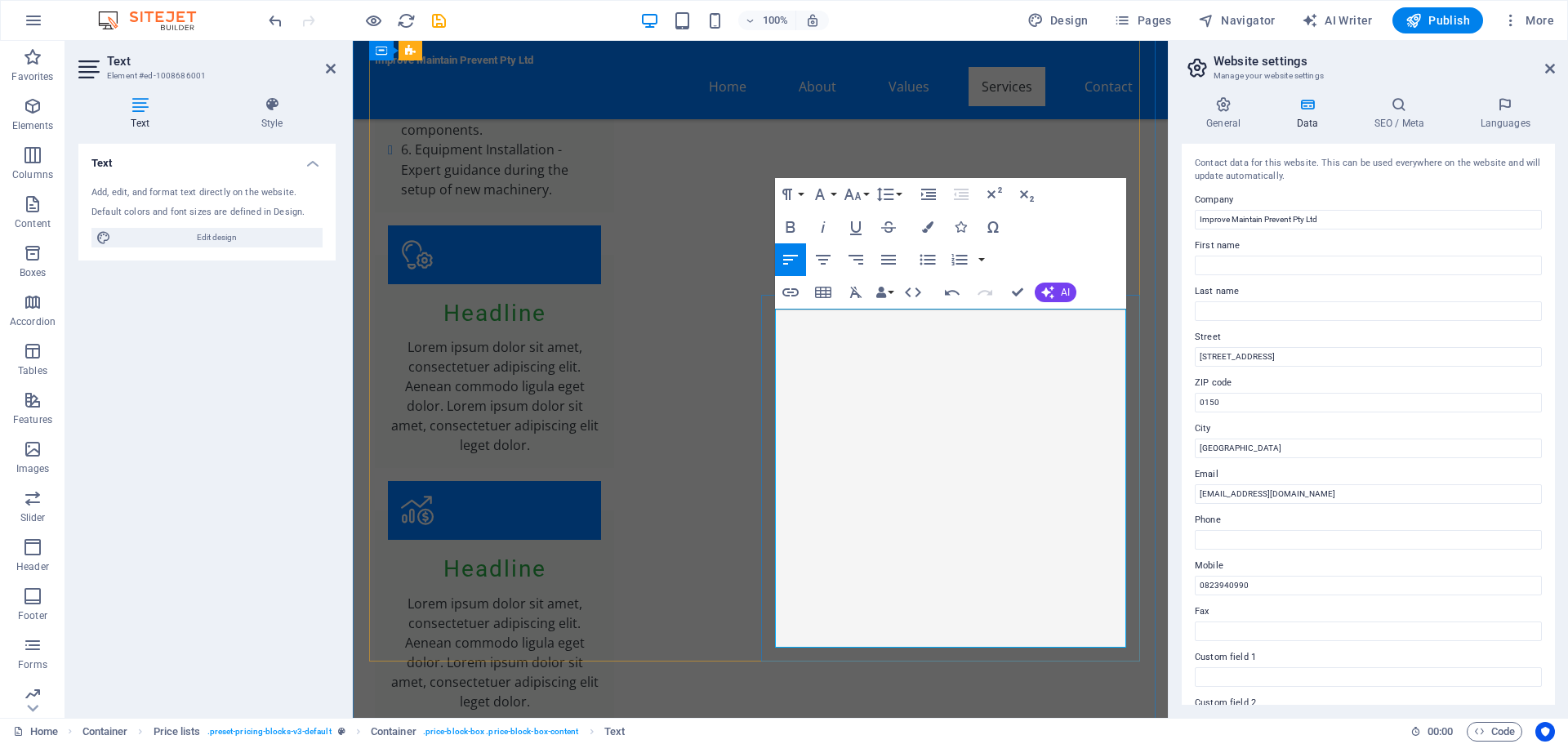
drag, startPoint x: 1015, startPoint y: 322, endPoint x: 1124, endPoint y: 324, distance: 109.5
drag, startPoint x: 1013, startPoint y: 376, endPoint x: 1124, endPoint y: 381, distance: 110.3
drag, startPoint x: 1014, startPoint y: 449, endPoint x: 1128, endPoint y: 456, distance: 113.7
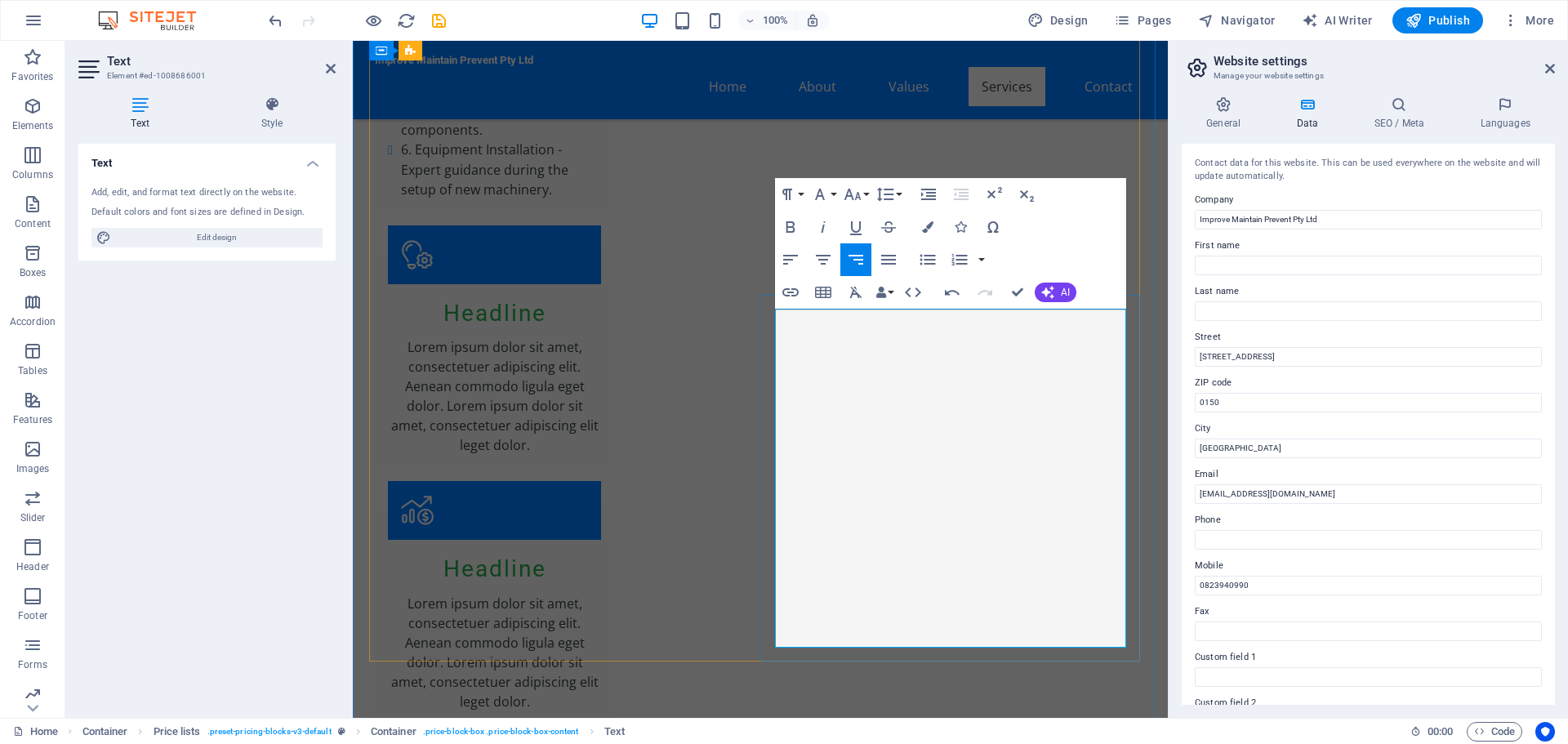
drag, startPoint x: 1014, startPoint y: 452, endPoint x: 1122, endPoint y: 452, distance: 107.8
drag, startPoint x: 1016, startPoint y: 510, endPoint x: 1124, endPoint y: 514, distance: 107.9
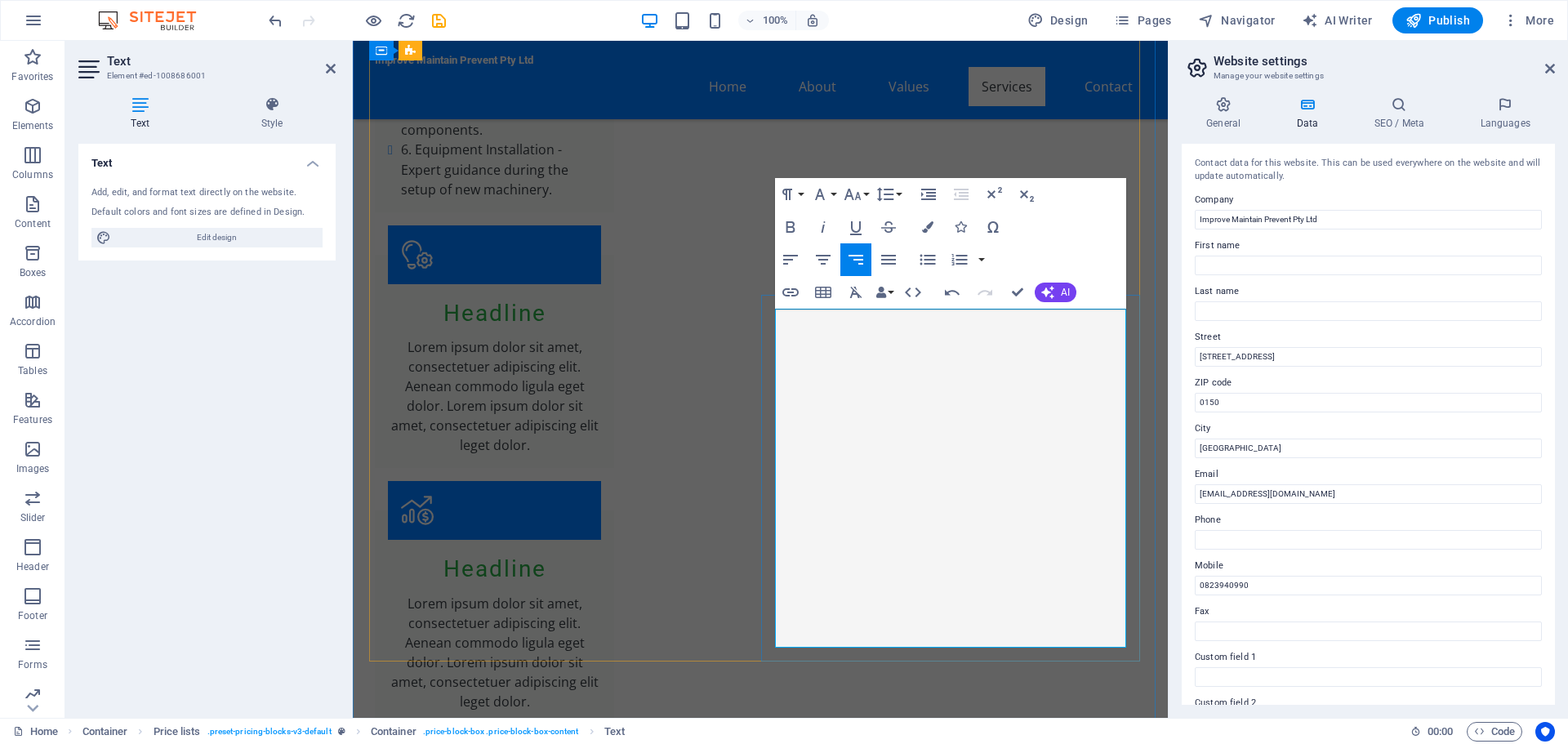
drag, startPoint x: 1013, startPoint y: 567, endPoint x: 1124, endPoint y: 567, distance: 111.1
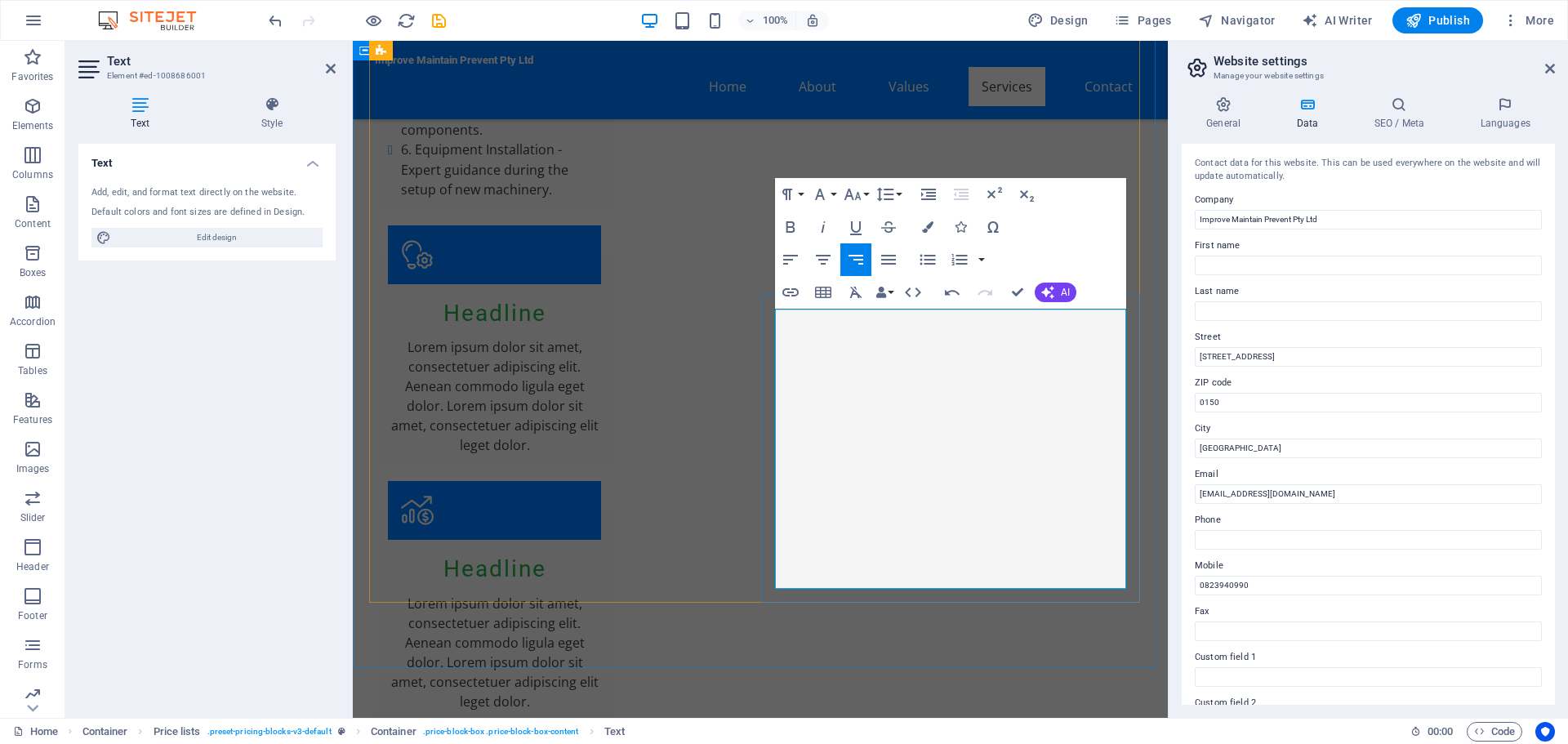
drag, startPoint x: 777, startPoint y: 570, endPoint x: 1026, endPoint y: 574, distance: 248.3
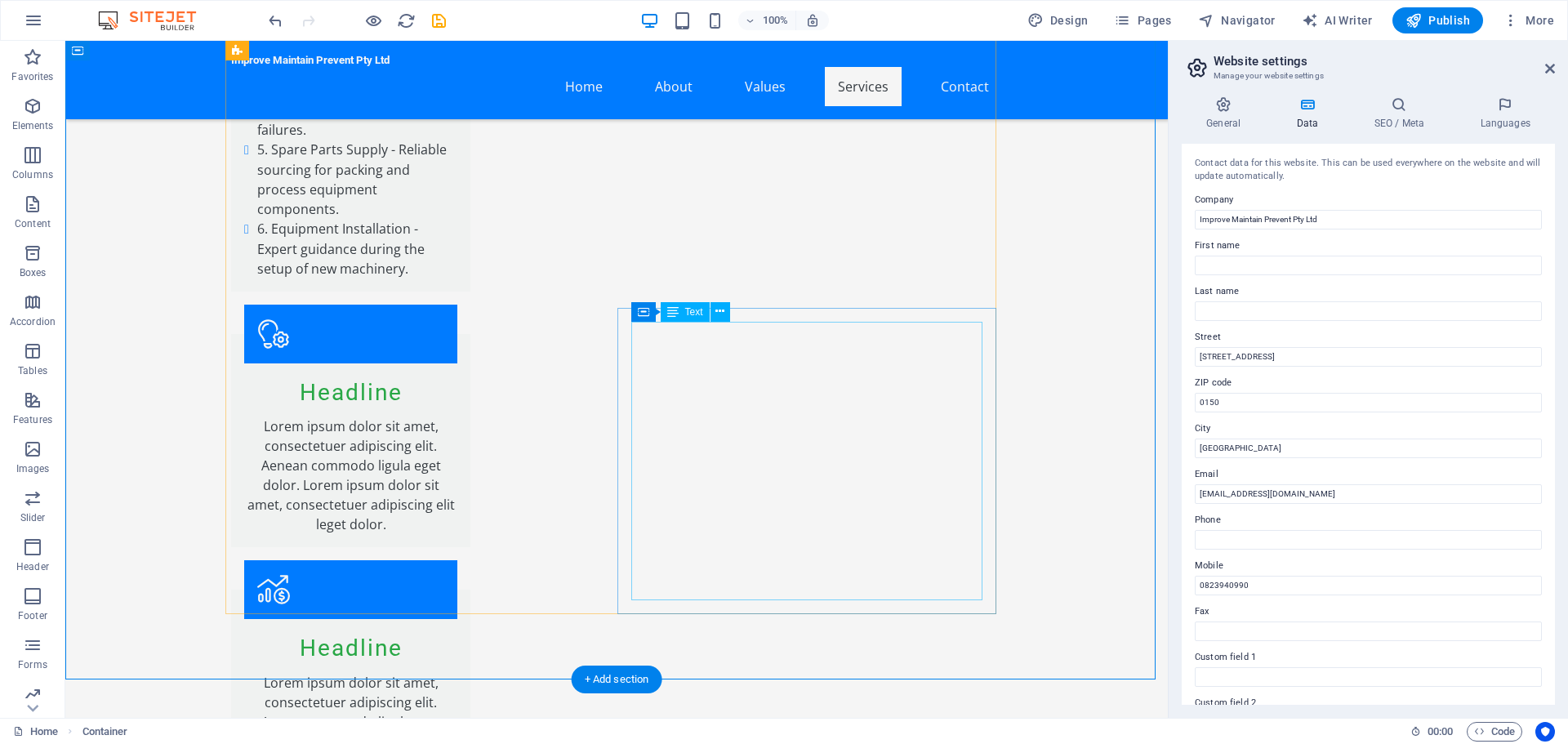
scroll to position [3077, 0]
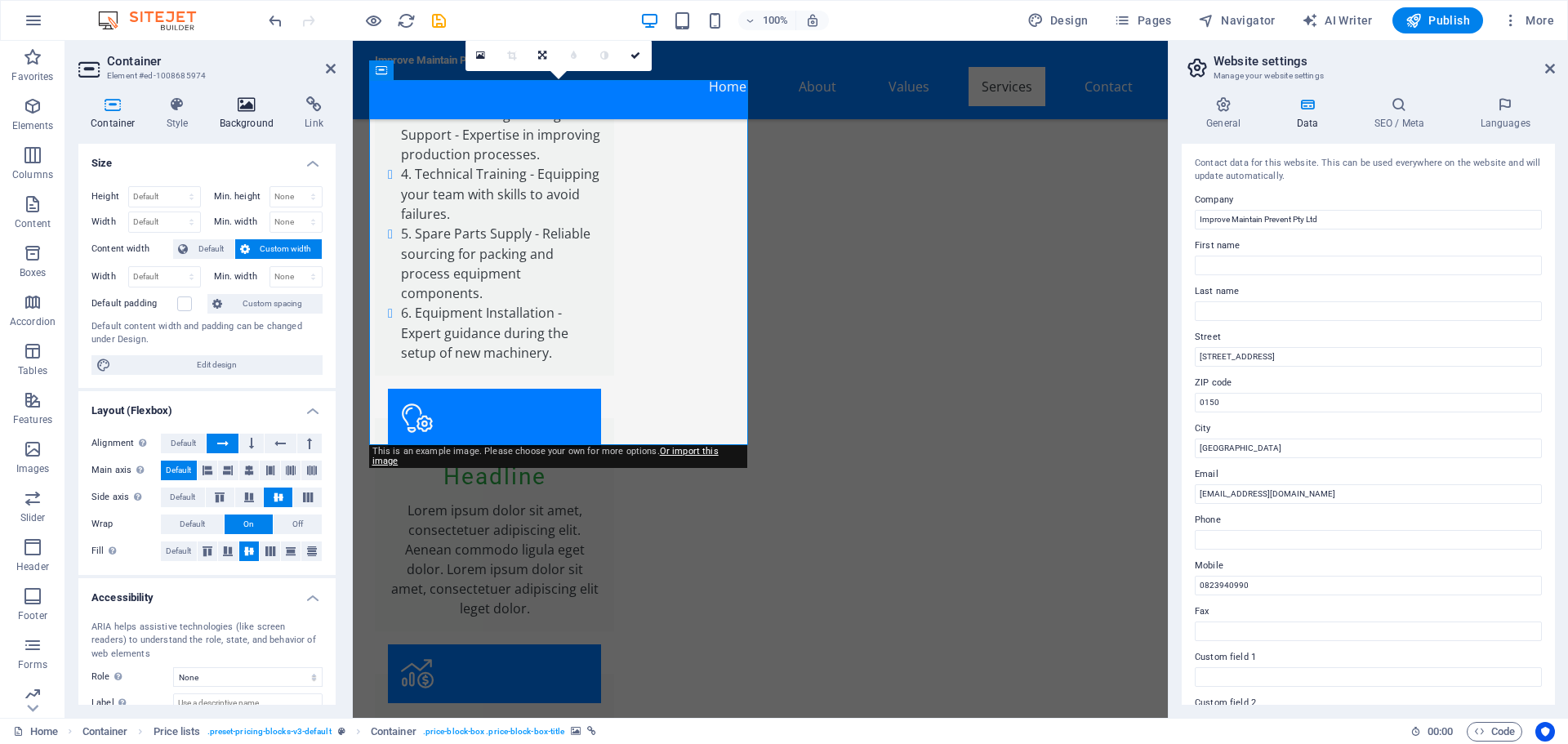
click at [257, 114] on h4 "Background" at bounding box center [250, 113] width 86 height 34
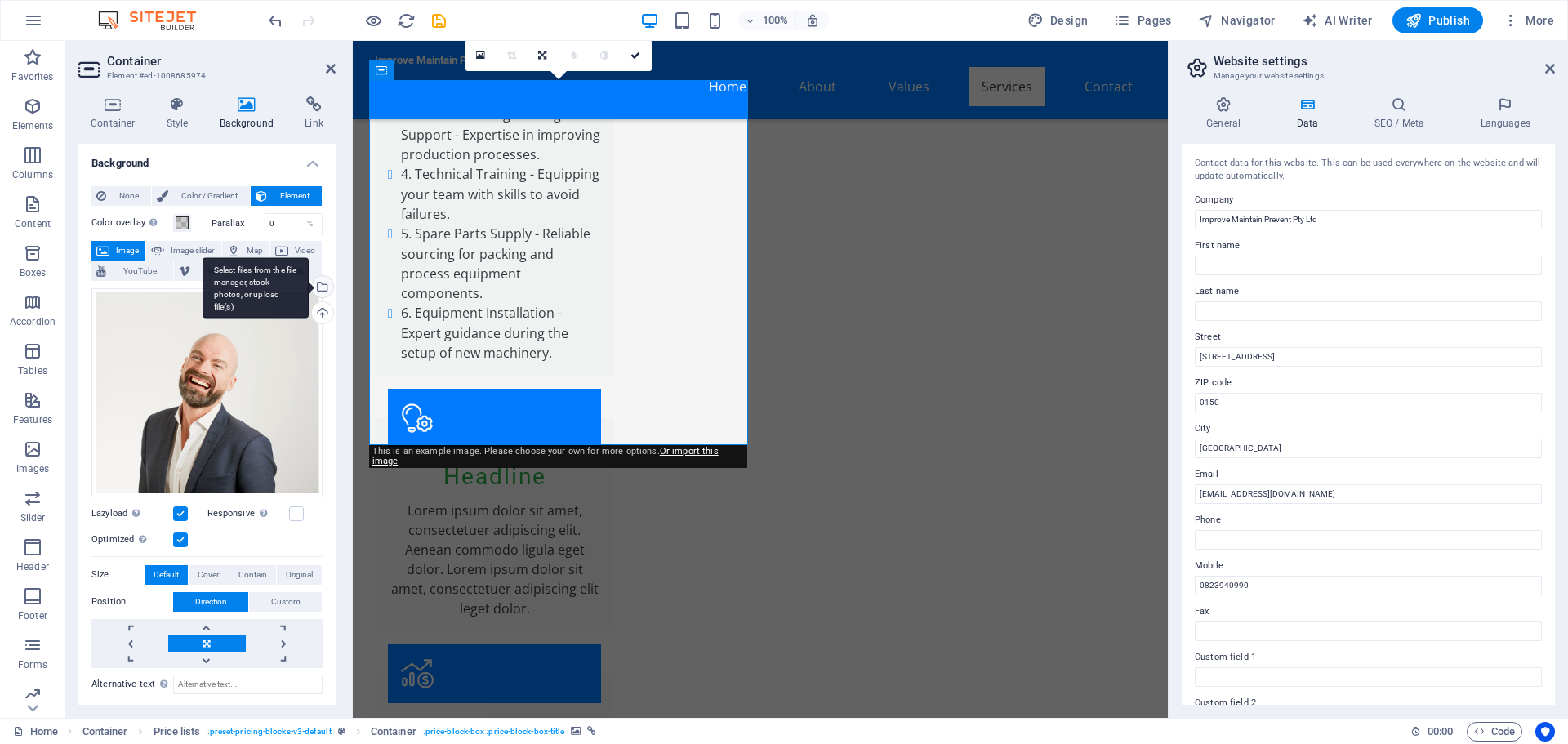
click at [318, 285] on div "Select files from the file manager, stock photos, or upload file(s)" at bounding box center [321, 288] width 24 height 24
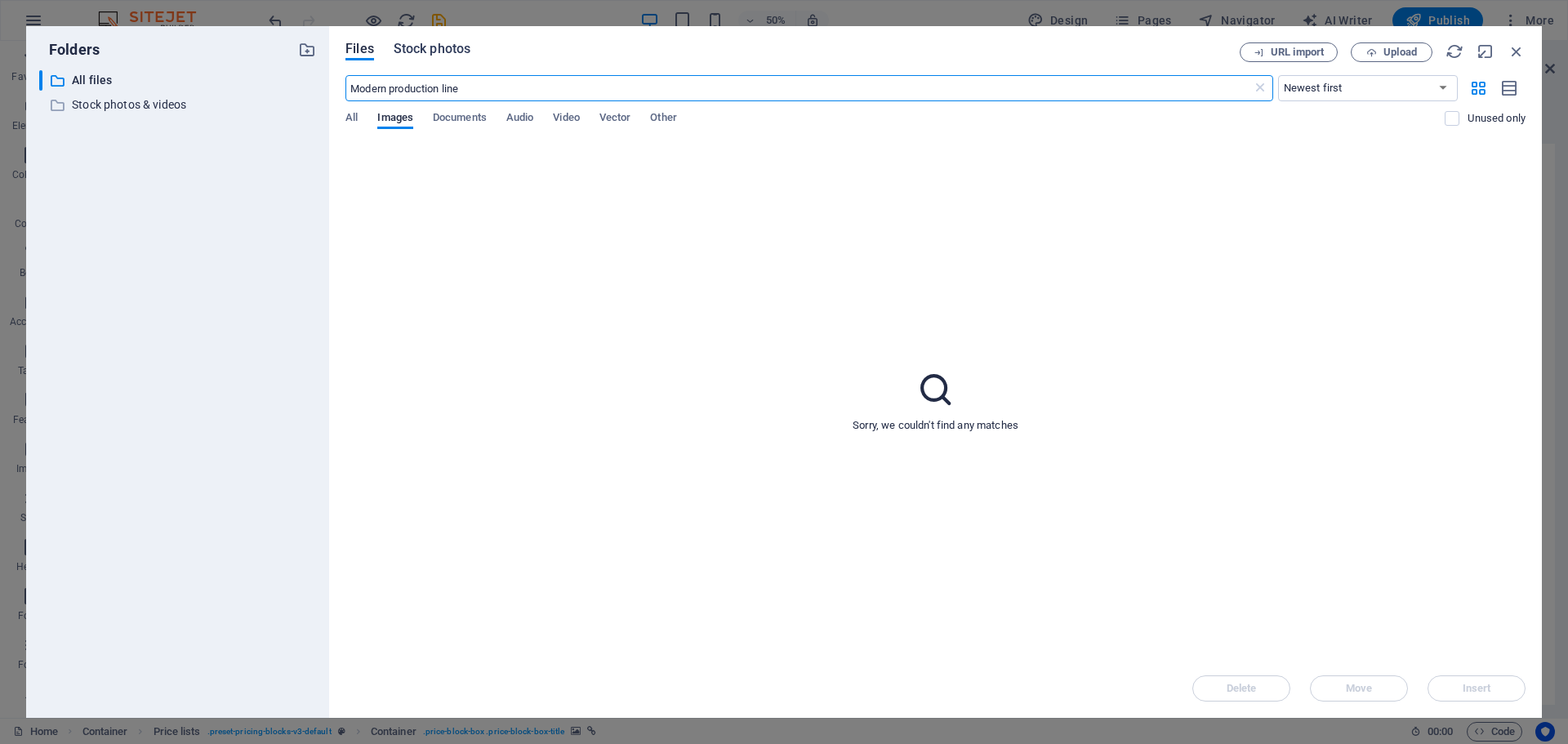
click at [427, 53] on span "Stock photos" at bounding box center [432, 49] width 77 height 20
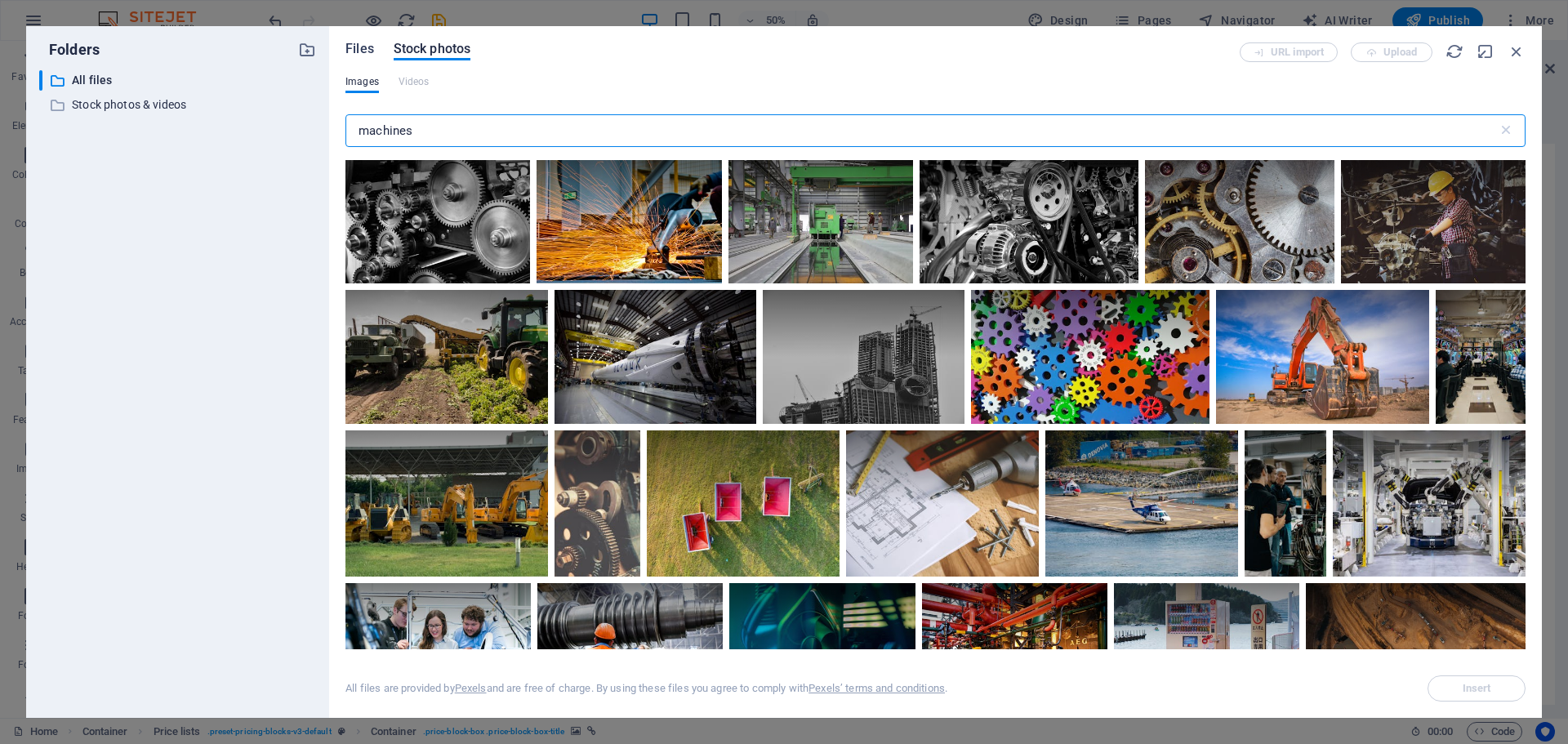
click at [369, 47] on span "Files" at bounding box center [359, 49] width 29 height 20
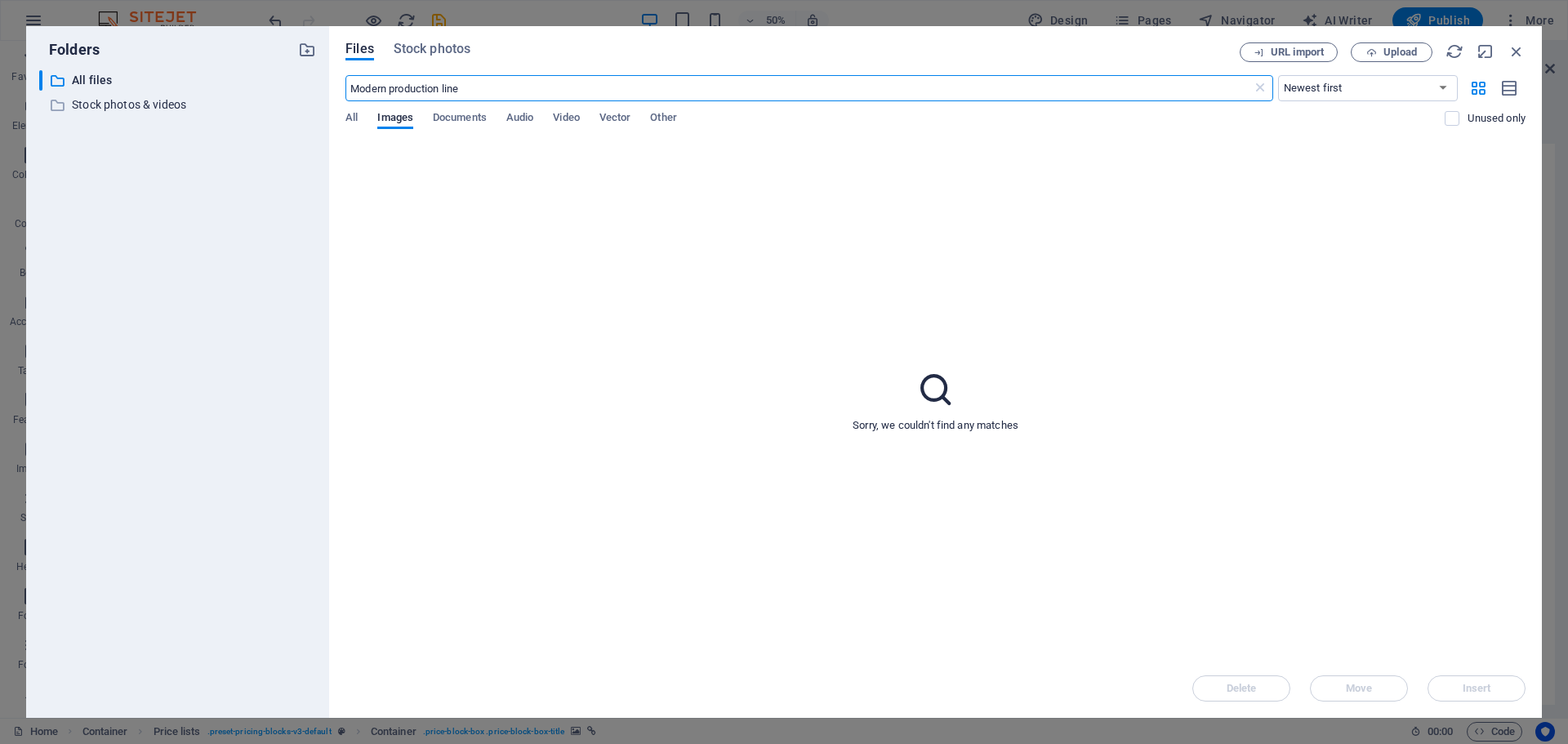
drag, startPoint x: 468, startPoint y: 89, endPoint x: 343, endPoint y: 91, distance: 125.0
click at [343, 91] on div "Files Stock photos URL import Upload Modern production line ​ Newest first Olde…" at bounding box center [935, 372] width 1213 height 692
click at [410, 44] on span "Stock photos" at bounding box center [432, 49] width 77 height 20
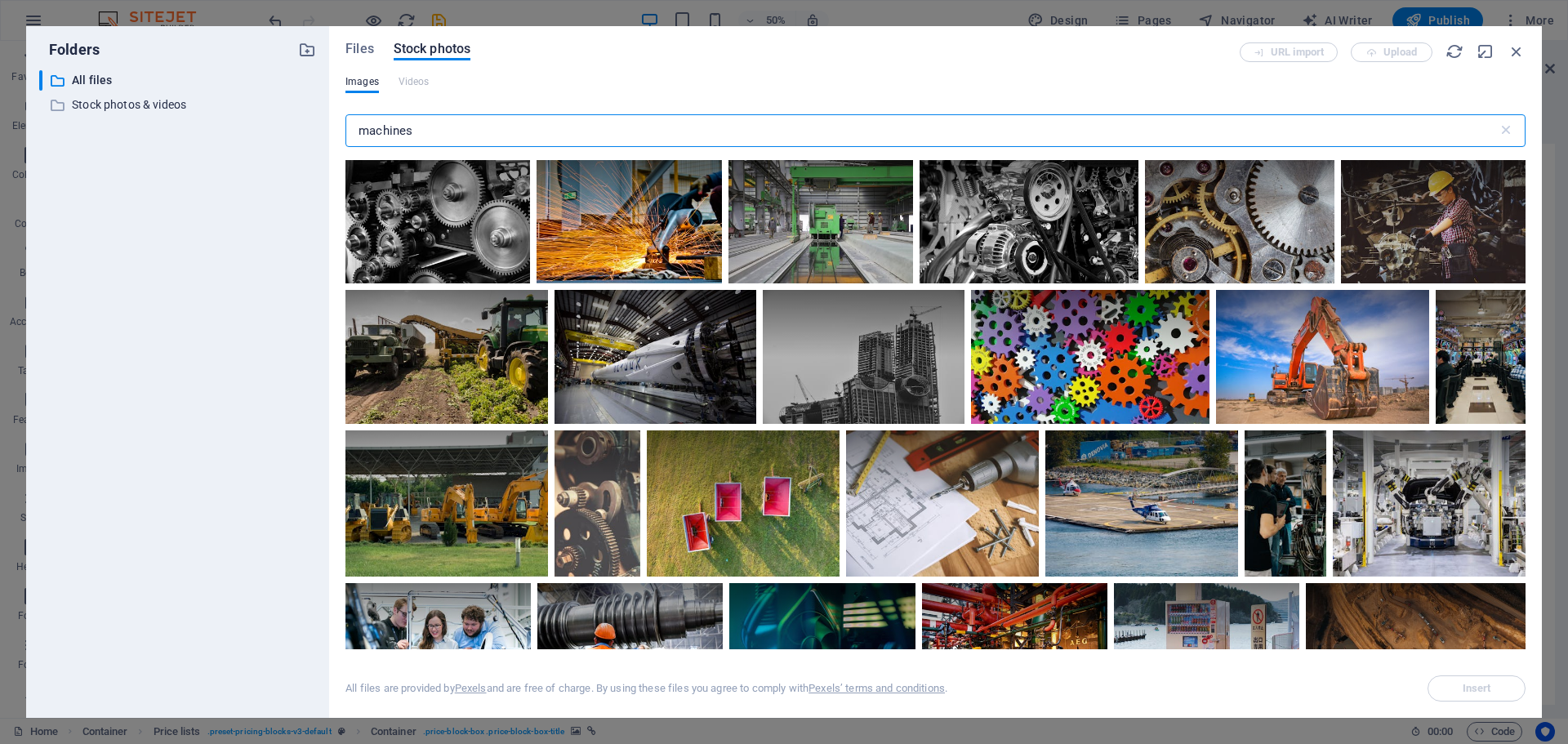
drag, startPoint x: 511, startPoint y: 132, endPoint x: 338, endPoint y: 134, distance: 173.1
click at [338, 134] on div "Files Stock photos URL import Upload Images Videos machines ​ All files are pro…" at bounding box center [935, 372] width 1213 height 692
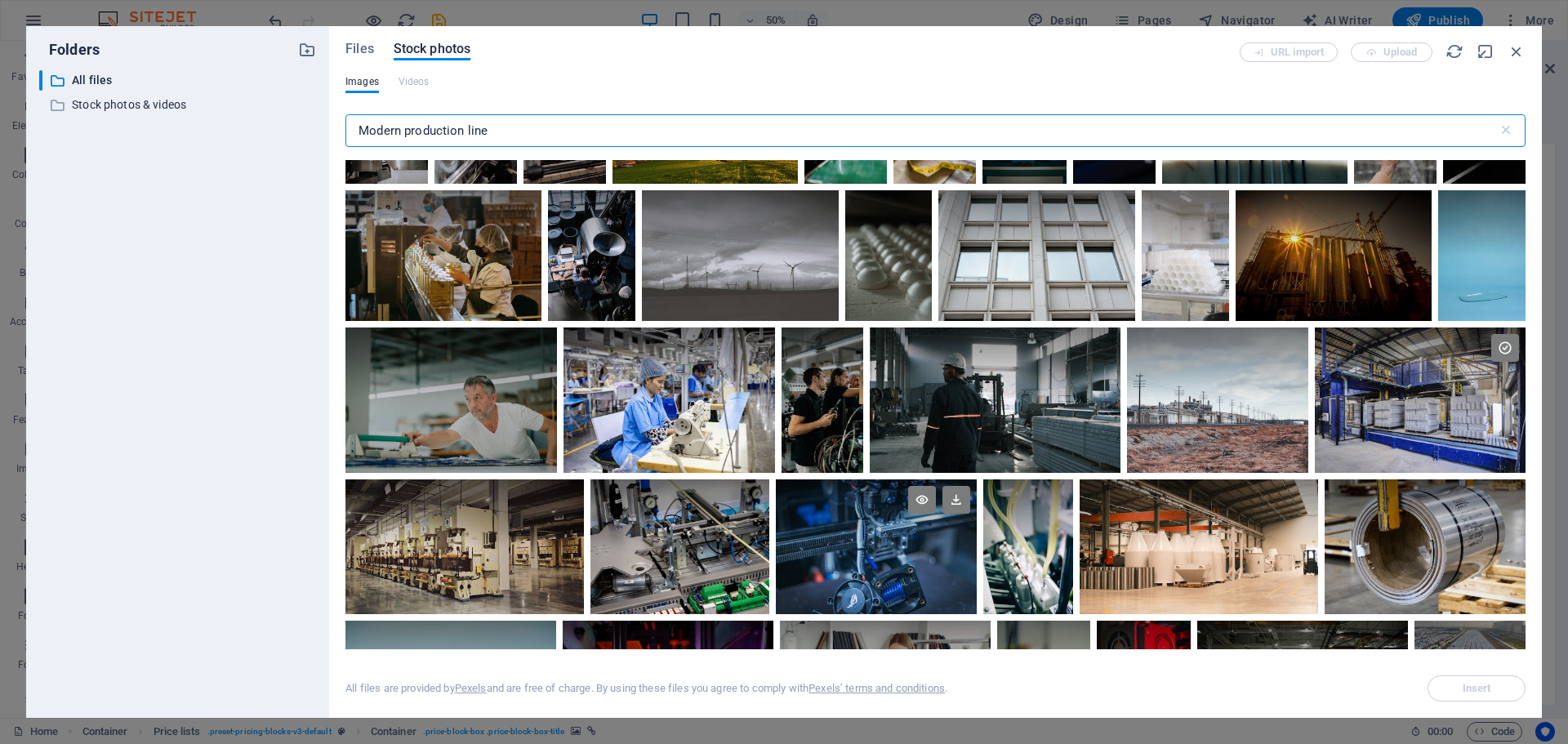
scroll to position [408, 0]
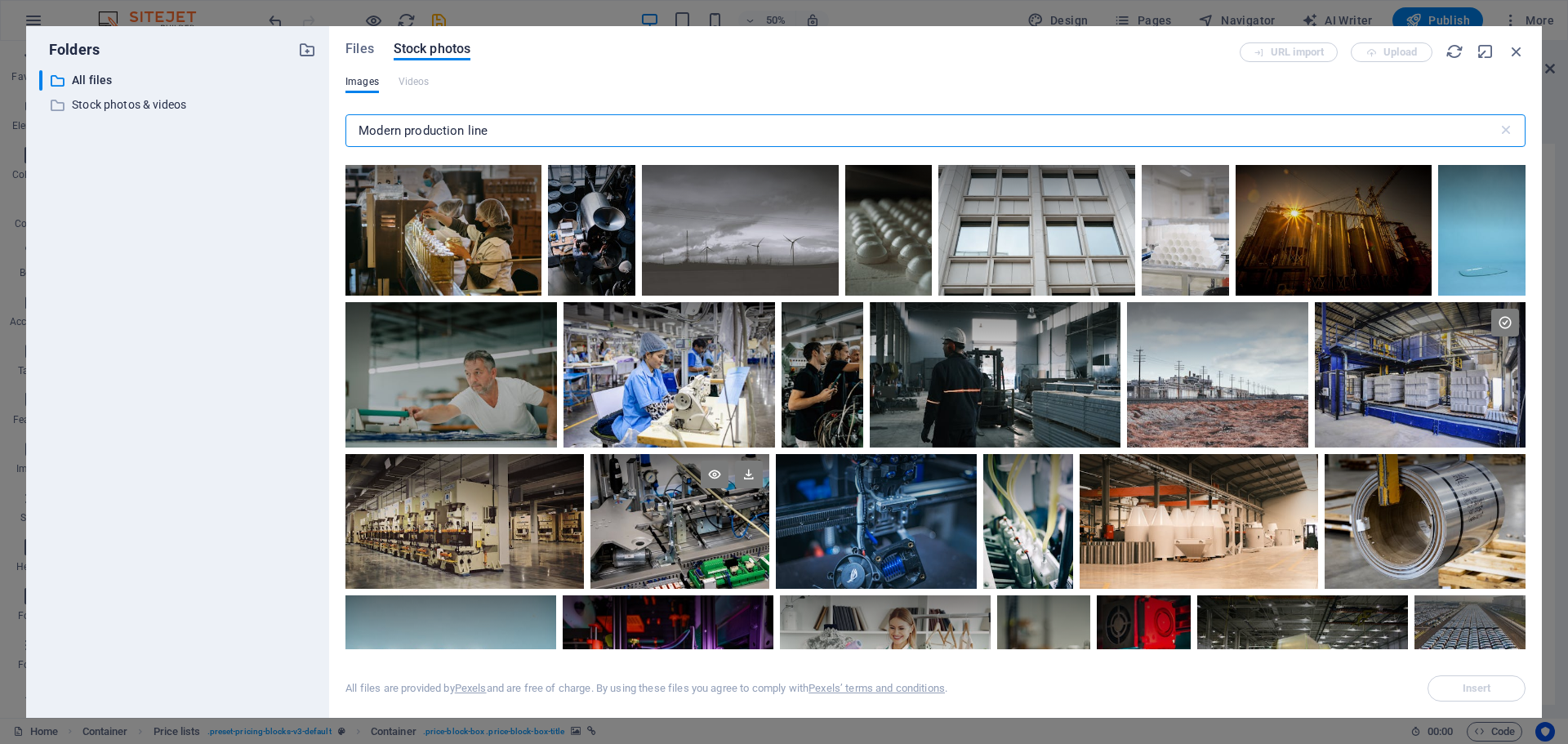
type input "Modern production line"
click at [708, 524] on div at bounding box center [679, 521] width 179 height 134
click at [1457, 690] on span "Insert" at bounding box center [1476, 688] width 83 height 10
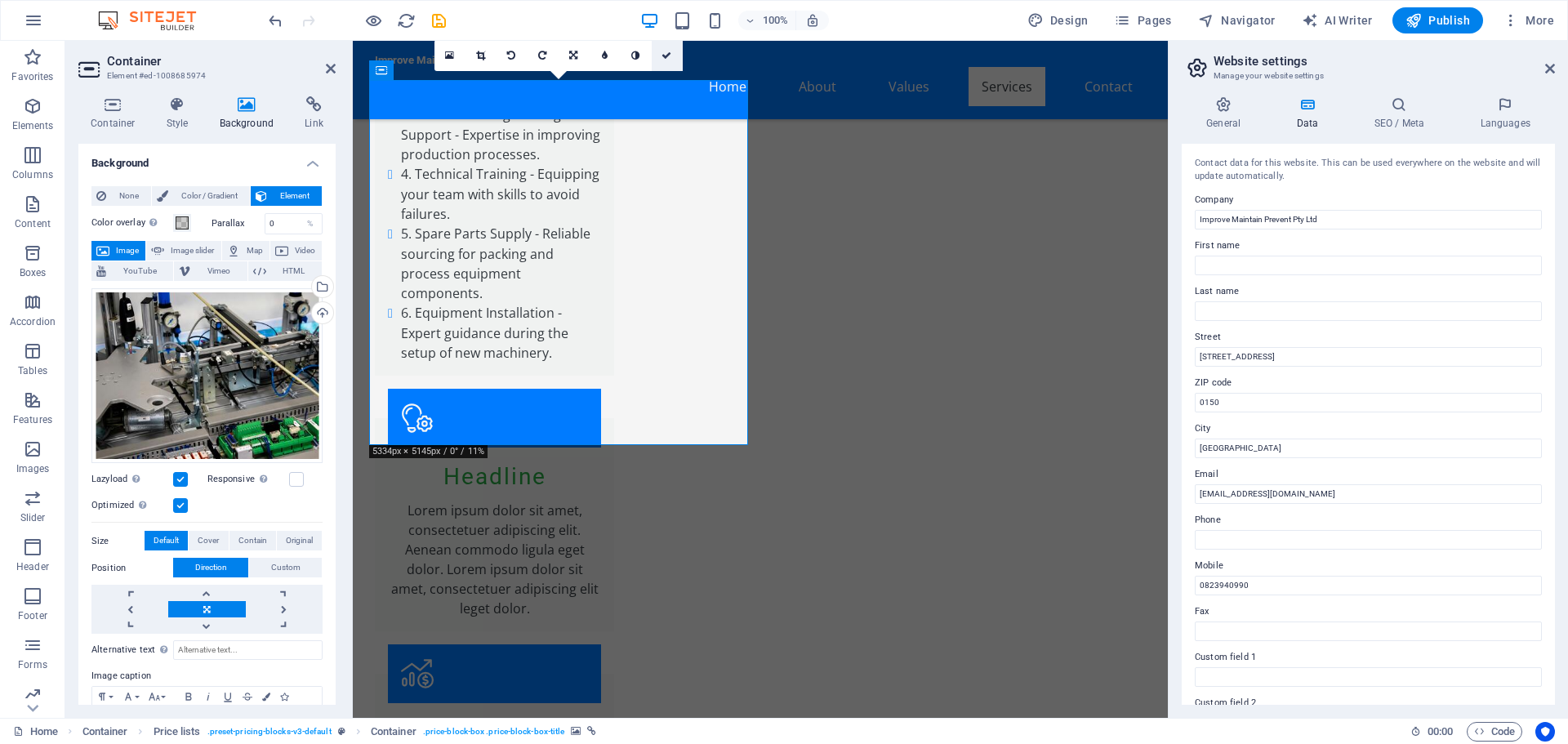
click at [667, 53] on icon at bounding box center [666, 56] width 10 height 10
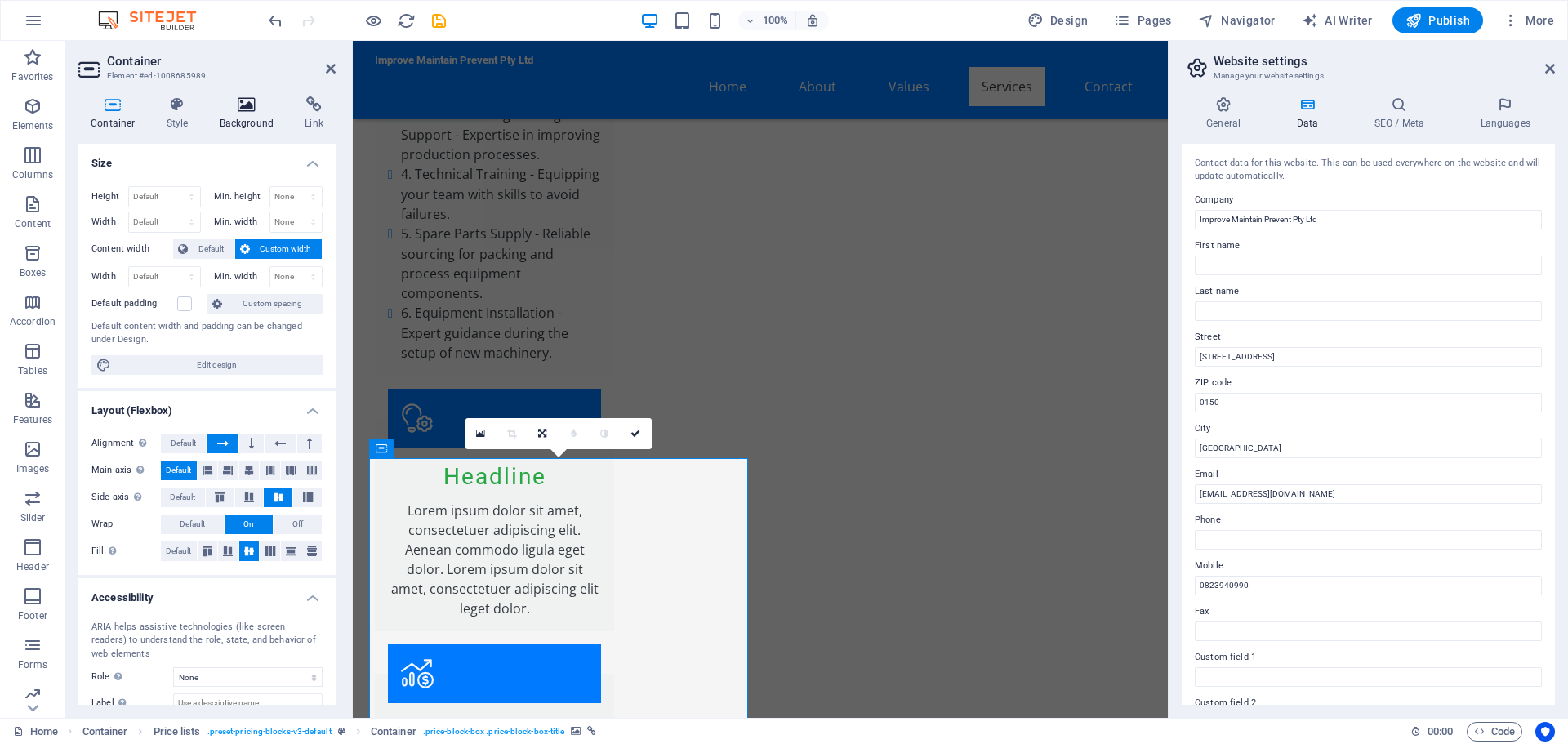
click at [249, 117] on h4 "Background" at bounding box center [250, 113] width 86 height 34
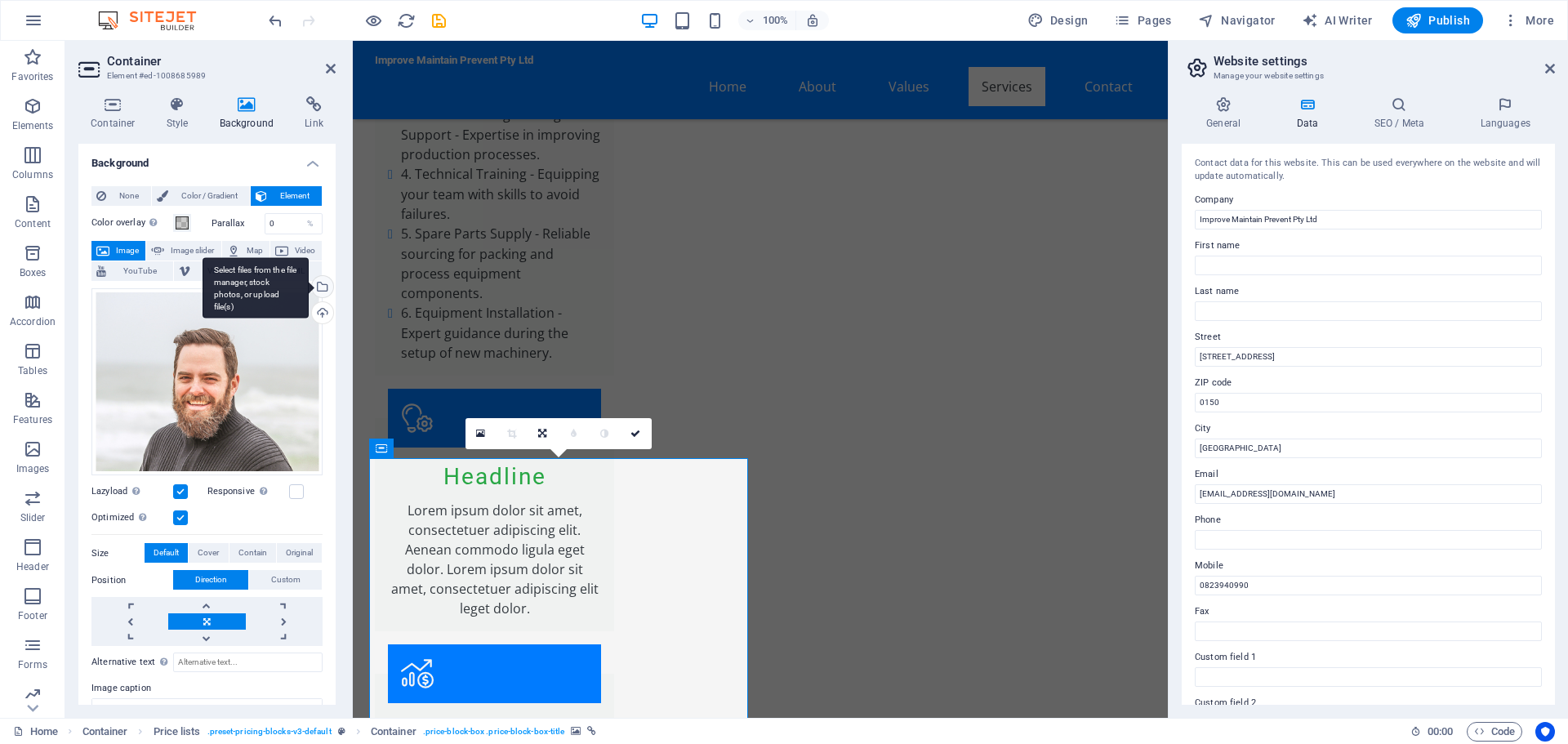
click at [322, 282] on div "Select files from the file manager, stock photos, or upload file(s)" at bounding box center [321, 288] width 24 height 24
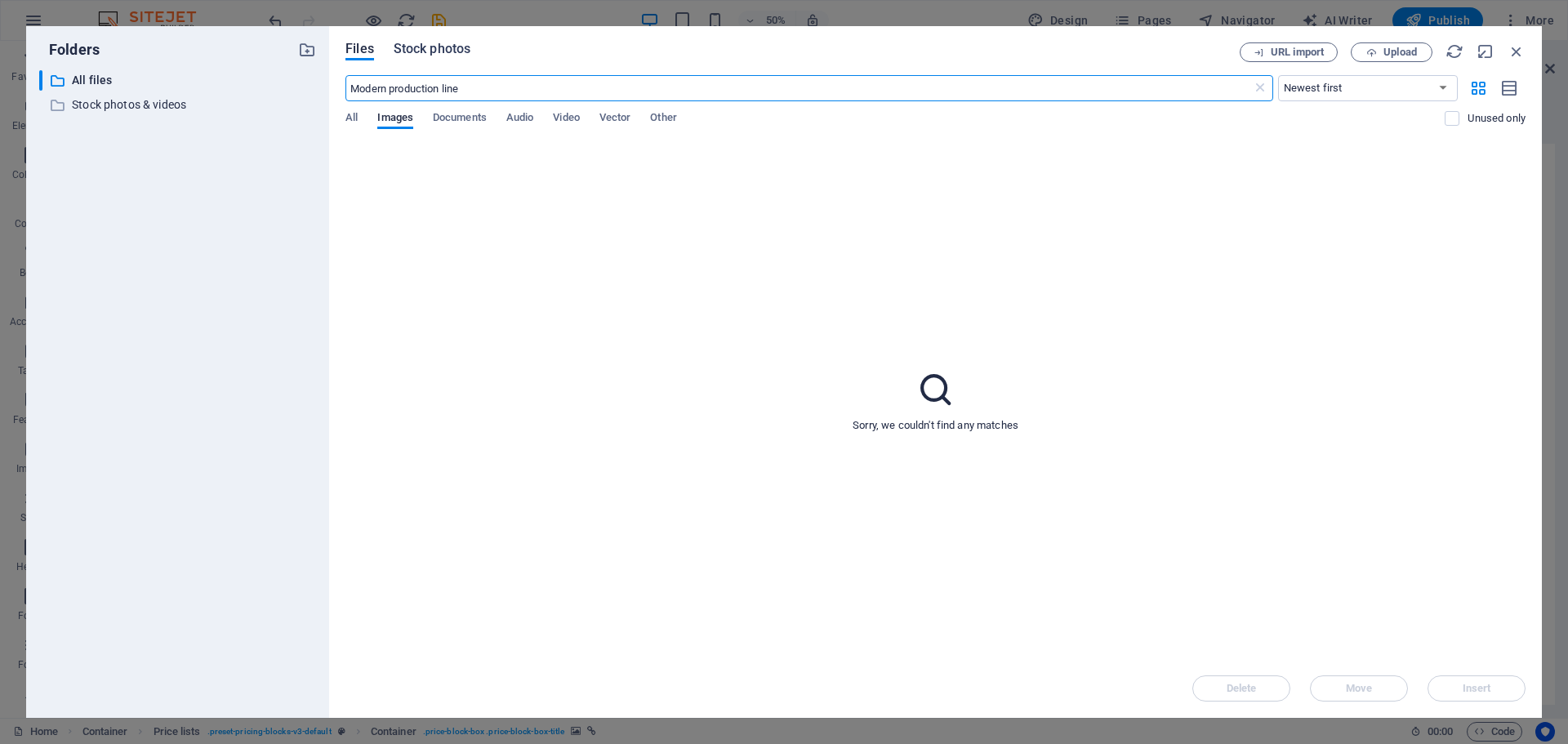
click at [456, 47] on span "Stock photos" at bounding box center [432, 49] width 77 height 20
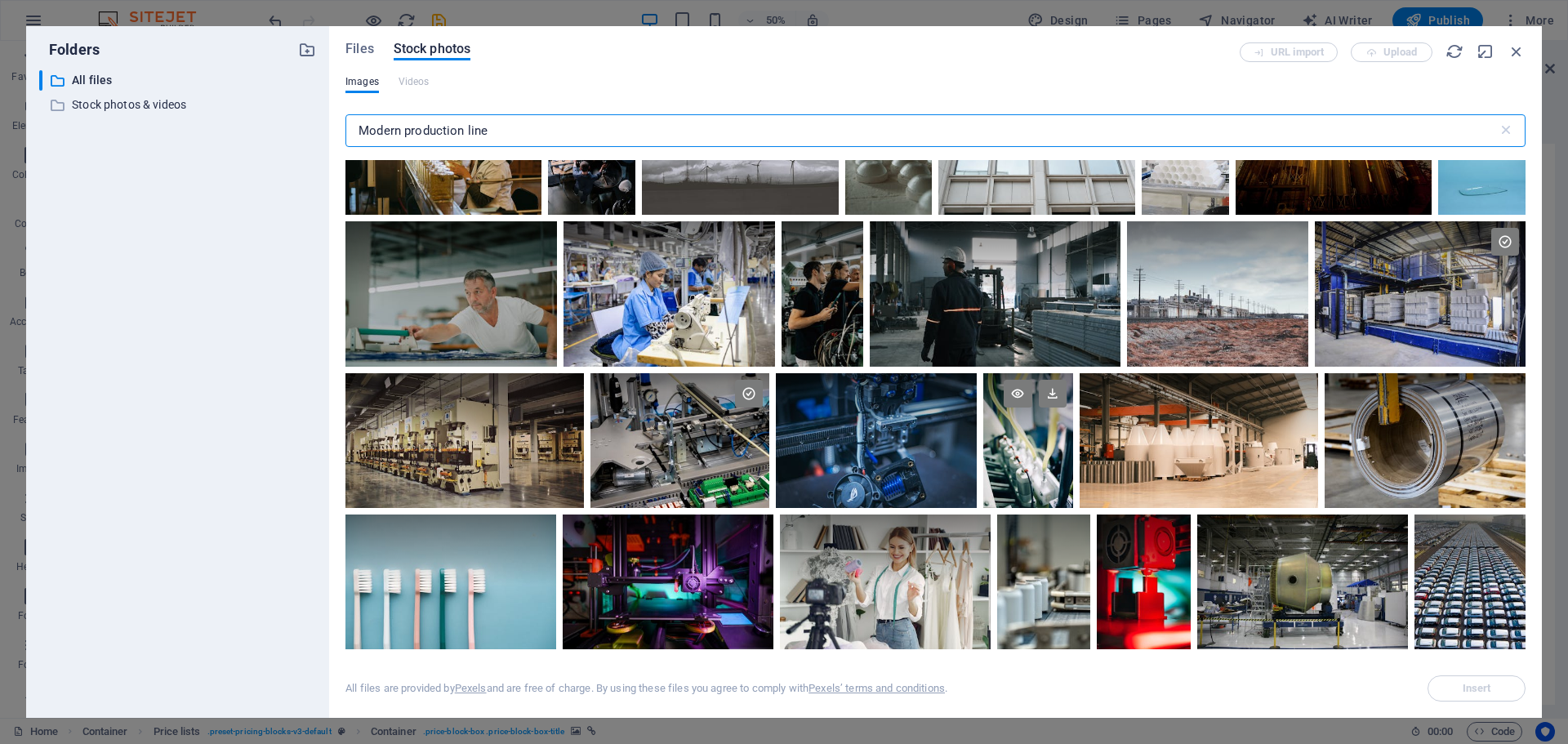
scroll to position [490, 0]
click at [1044, 443] on div at bounding box center [1027, 439] width 89 height 134
click at [1449, 683] on button "Insert" at bounding box center [1476, 688] width 98 height 26
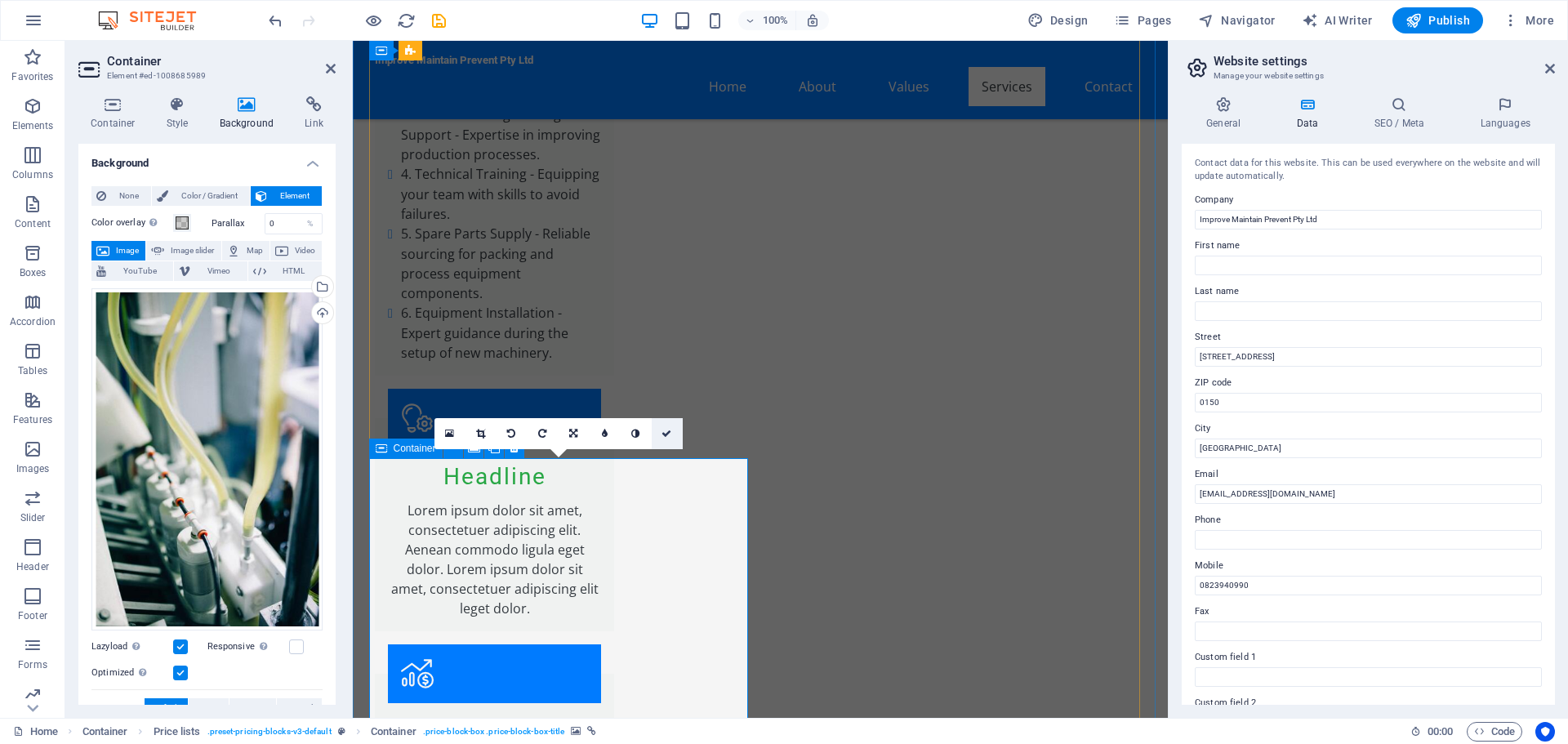
click at [666, 434] on icon at bounding box center [666, 434] width 10 height 10
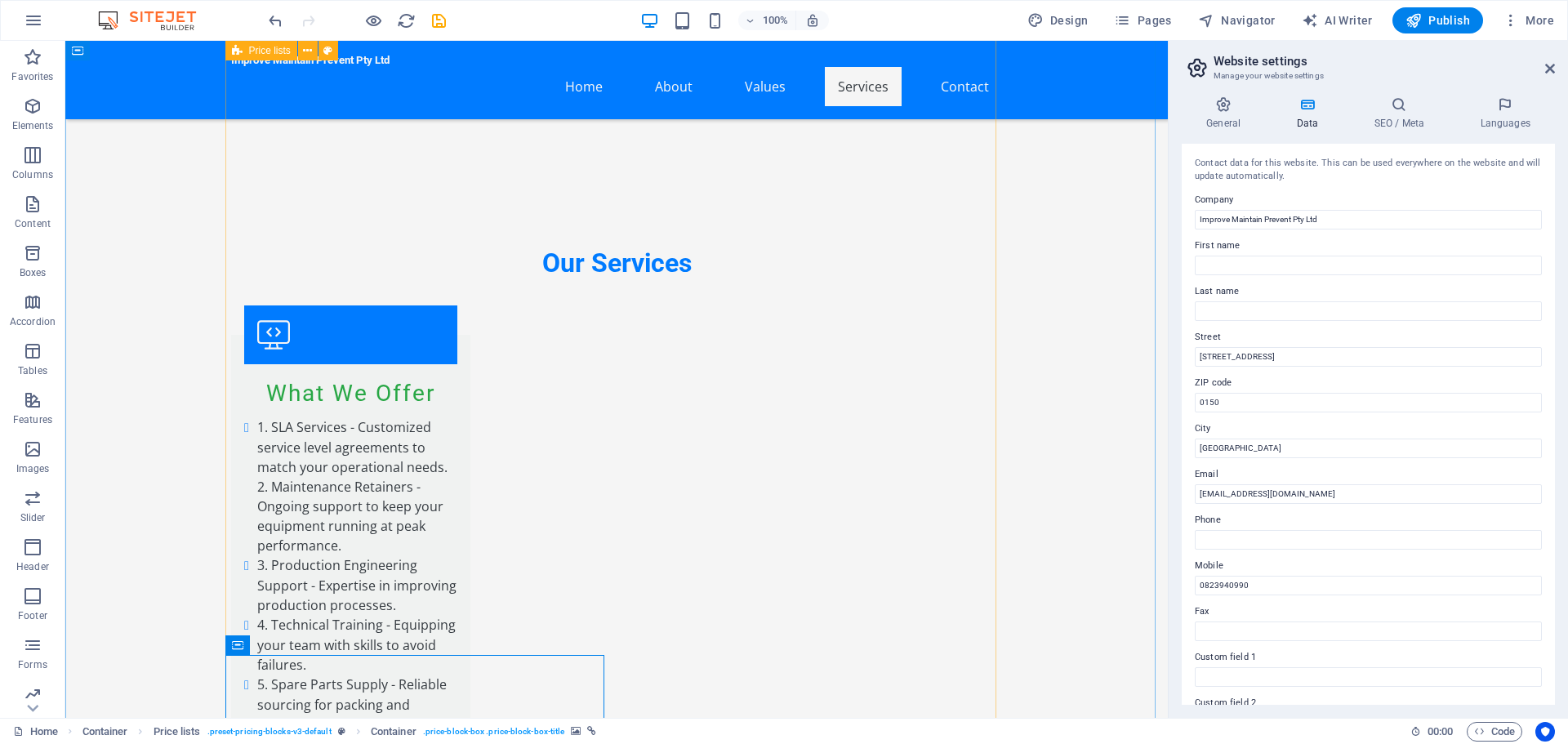
scroll to position [2587, 0]
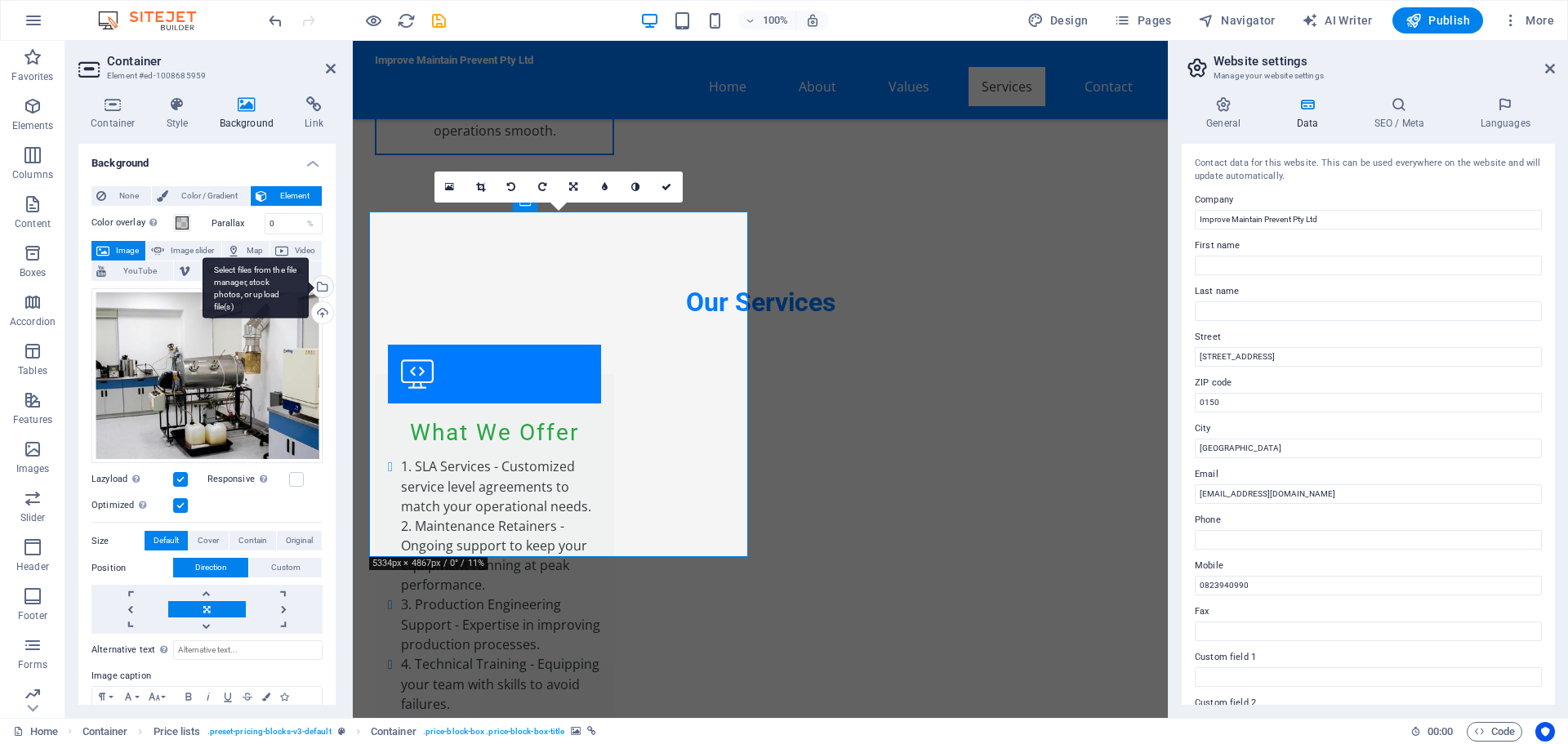
click at [324, 289] on div "Select files from the file manager, stock photos, or upload file(s)" at bounding box center [321, 288] width 24 height 24
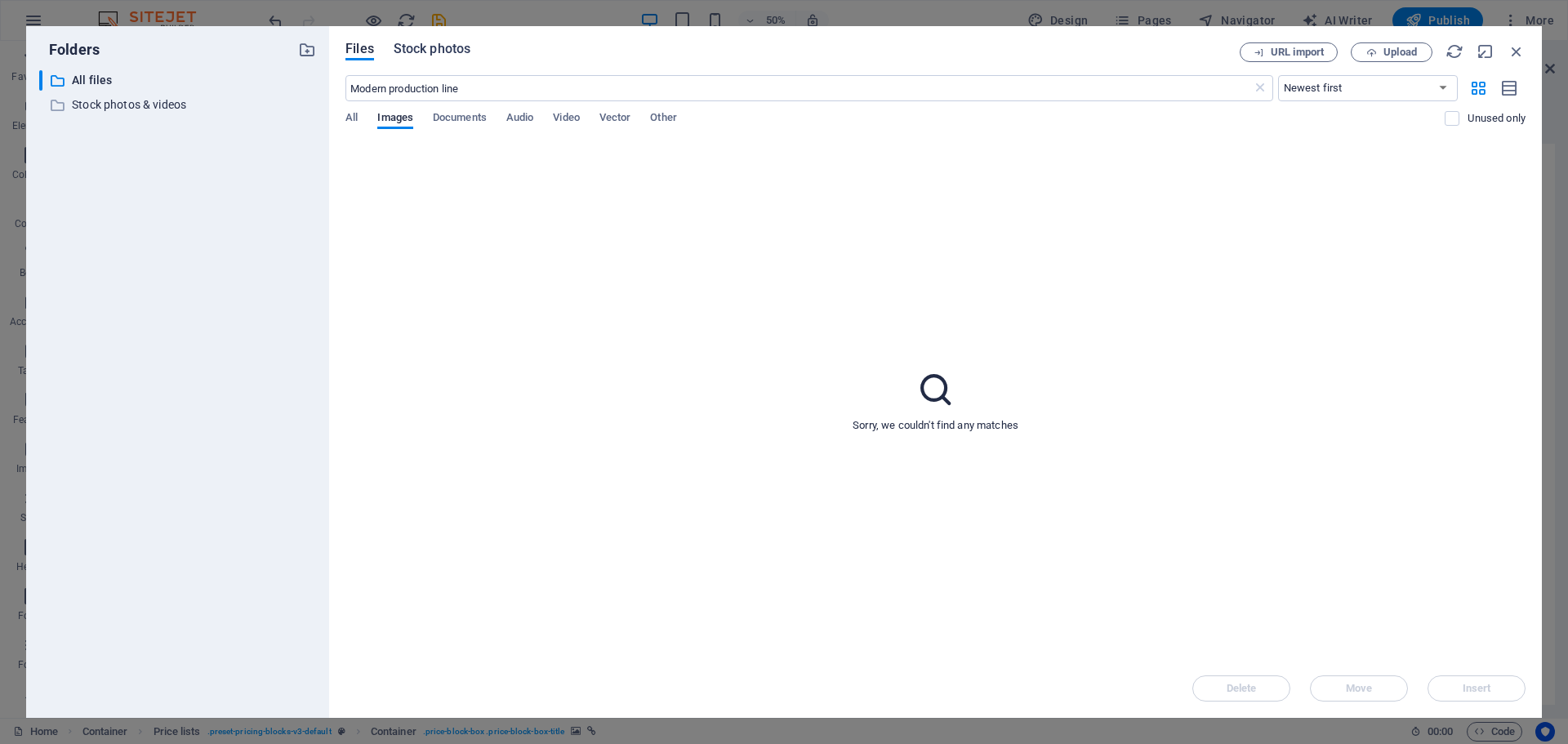
click at [460, 48] on span "Stock photos" at bounding box center [432, 49] width 77 height 20
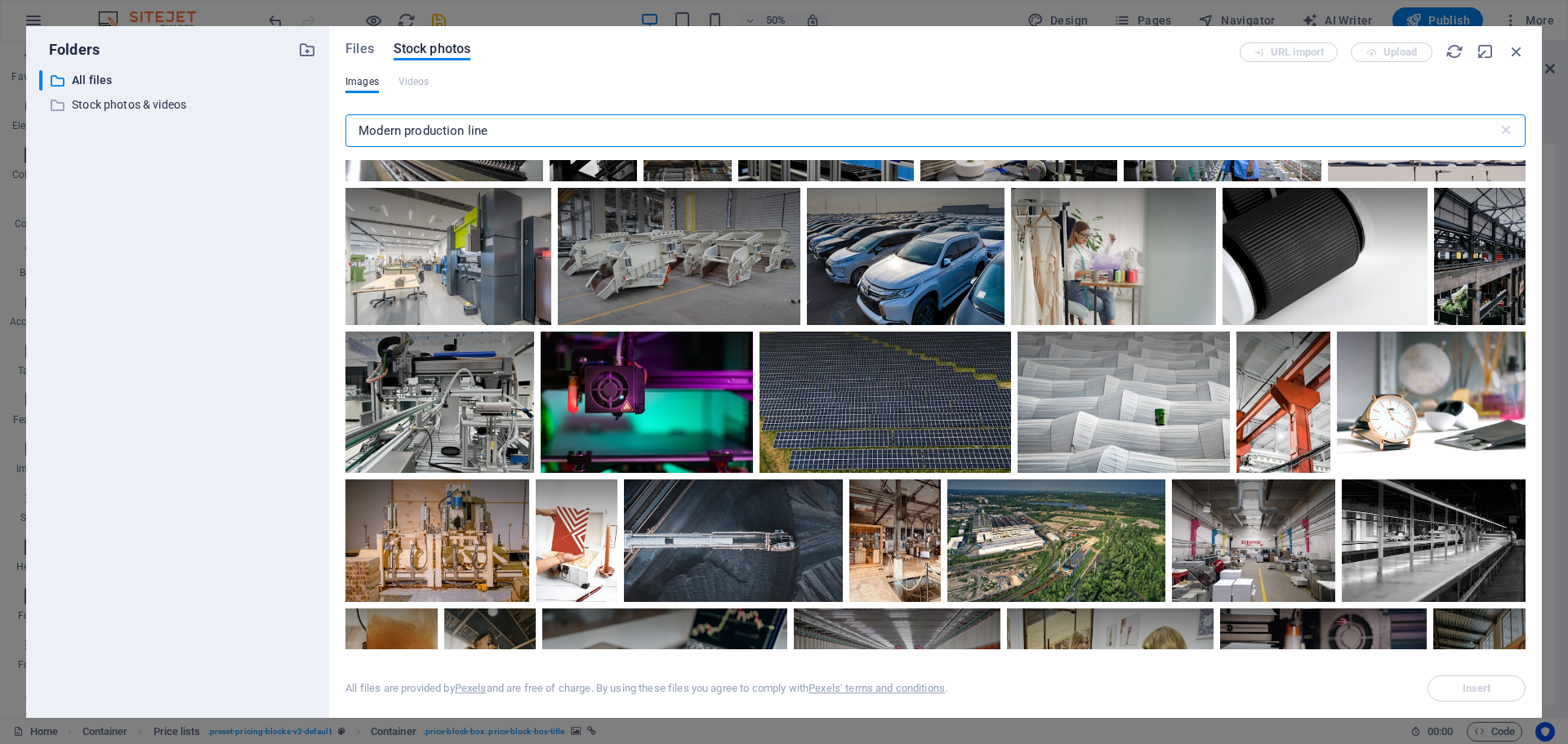
scroll to position [1143, 0]
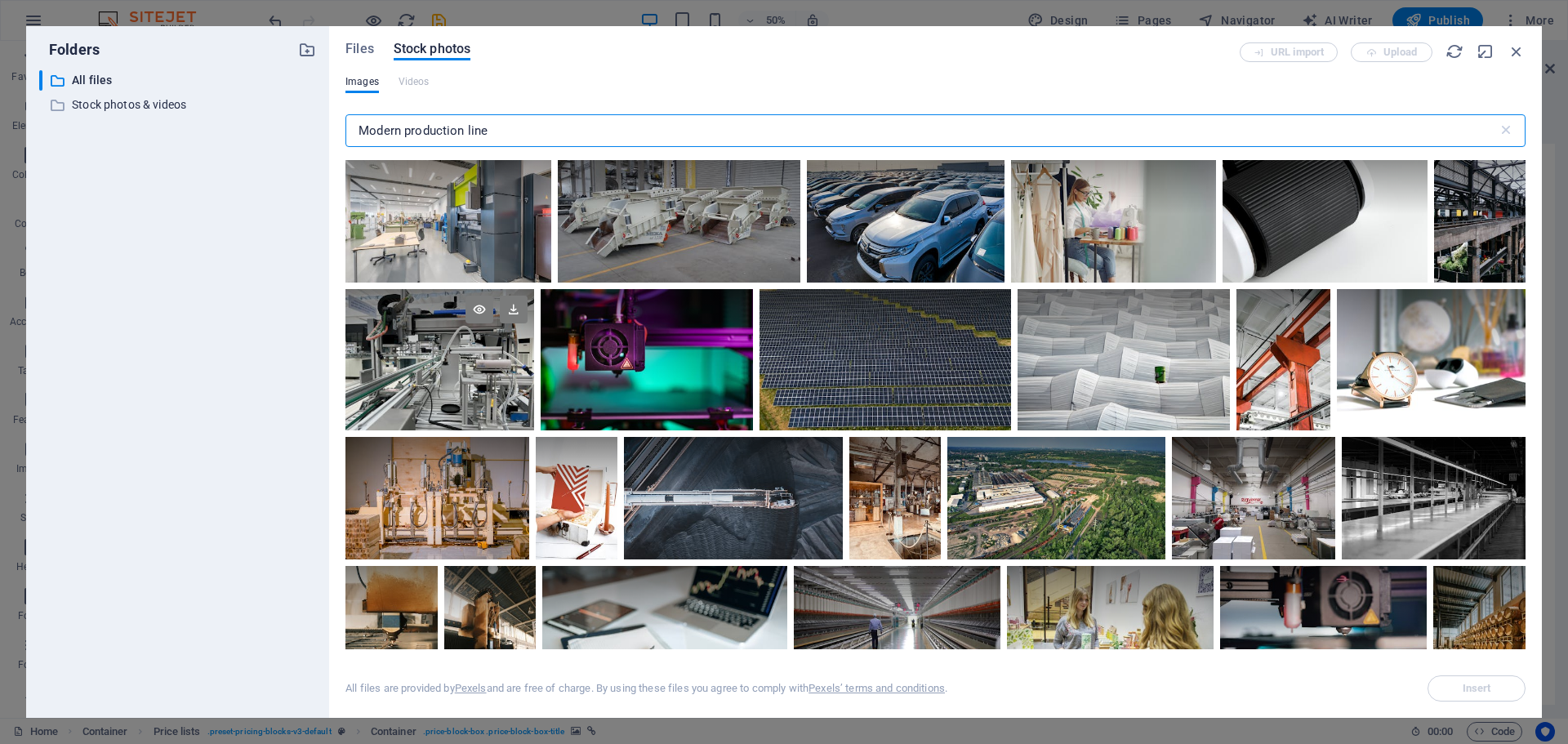
click at [480, 365] on div at bounding box center [439, 359] width 189 height 141
click at [1503, 688] on span "Insert" at bounding box center [1476, 688] width 83 height 10
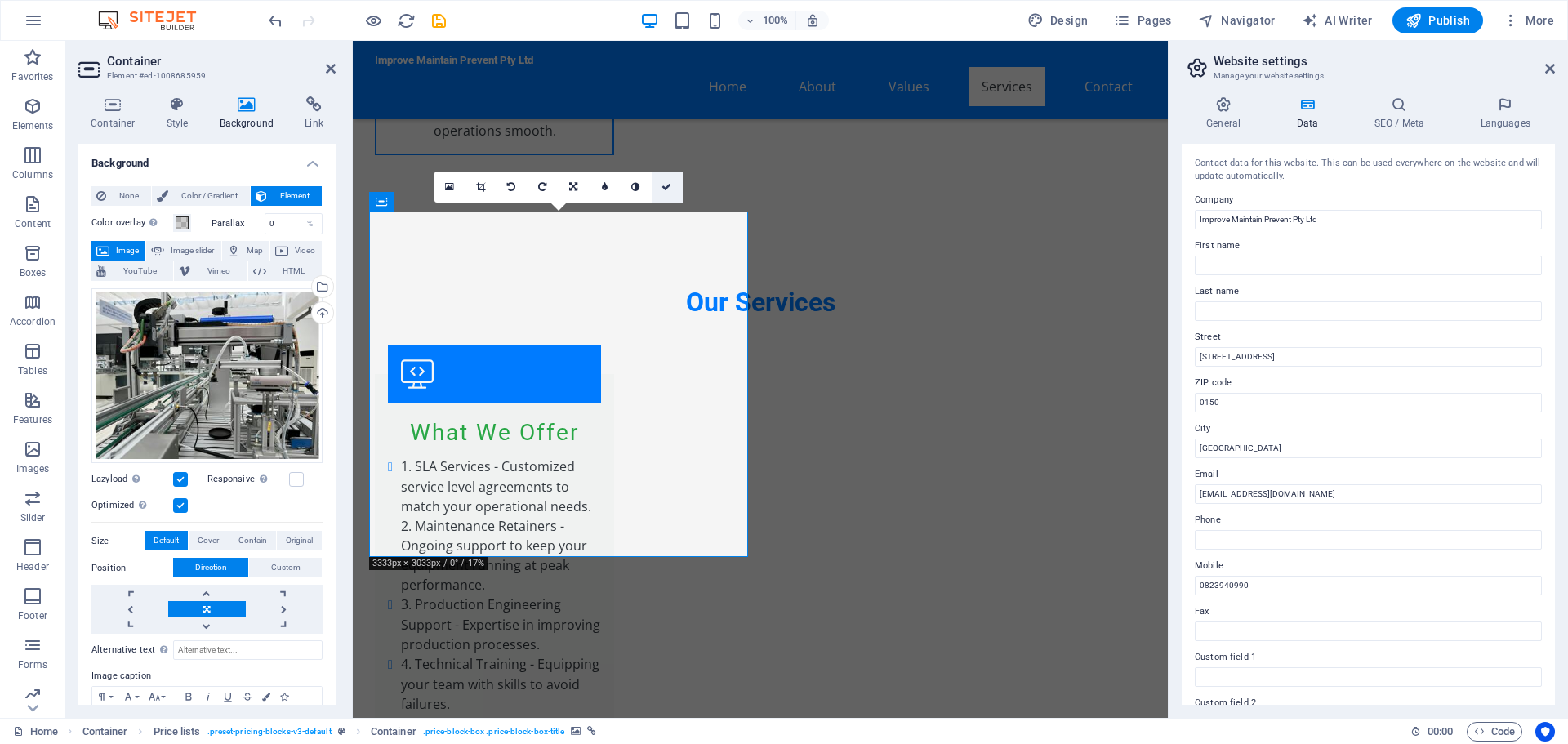
click at [672, 180] on link at bounding box center [667, 186] width 31 height 31
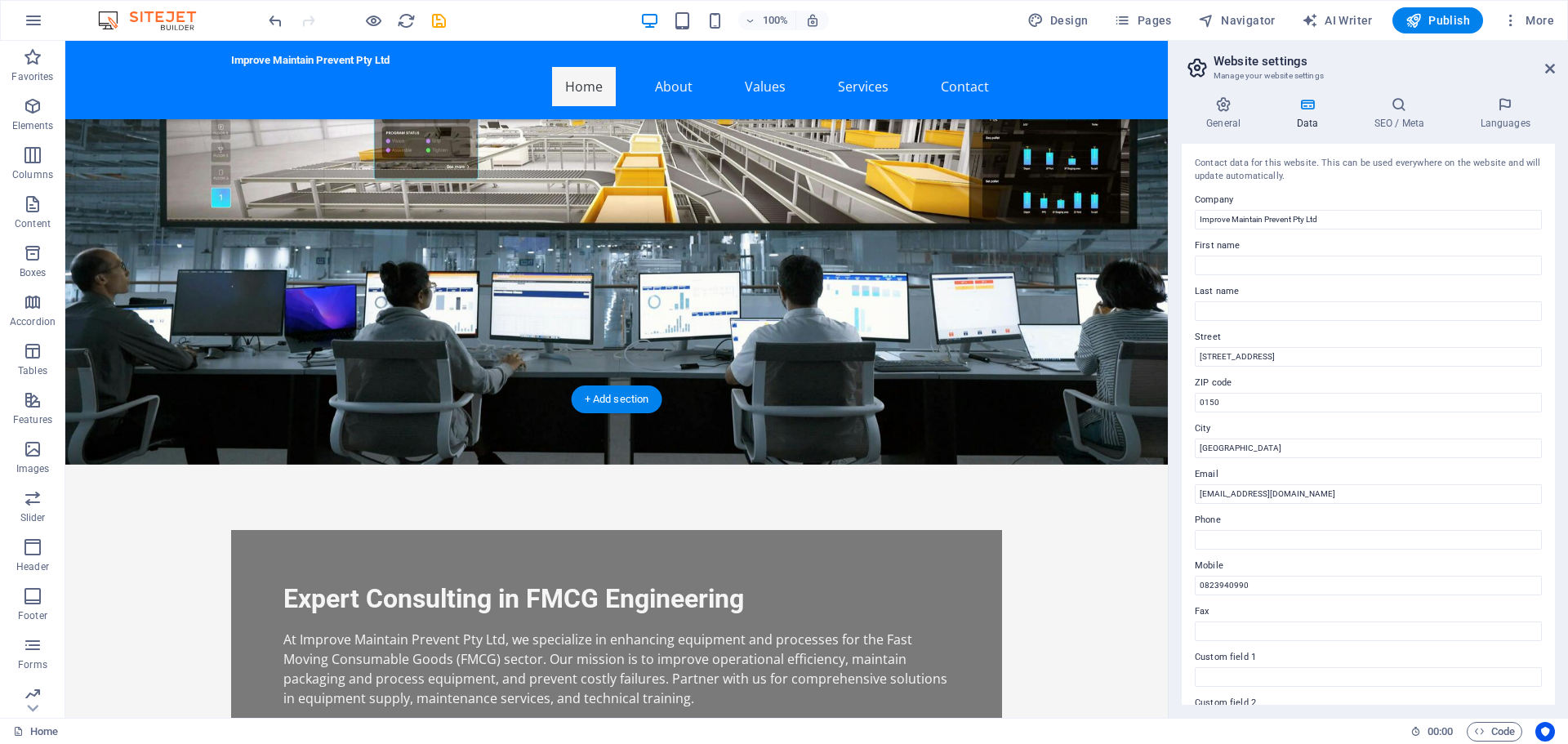
scroll to position [0, 0]
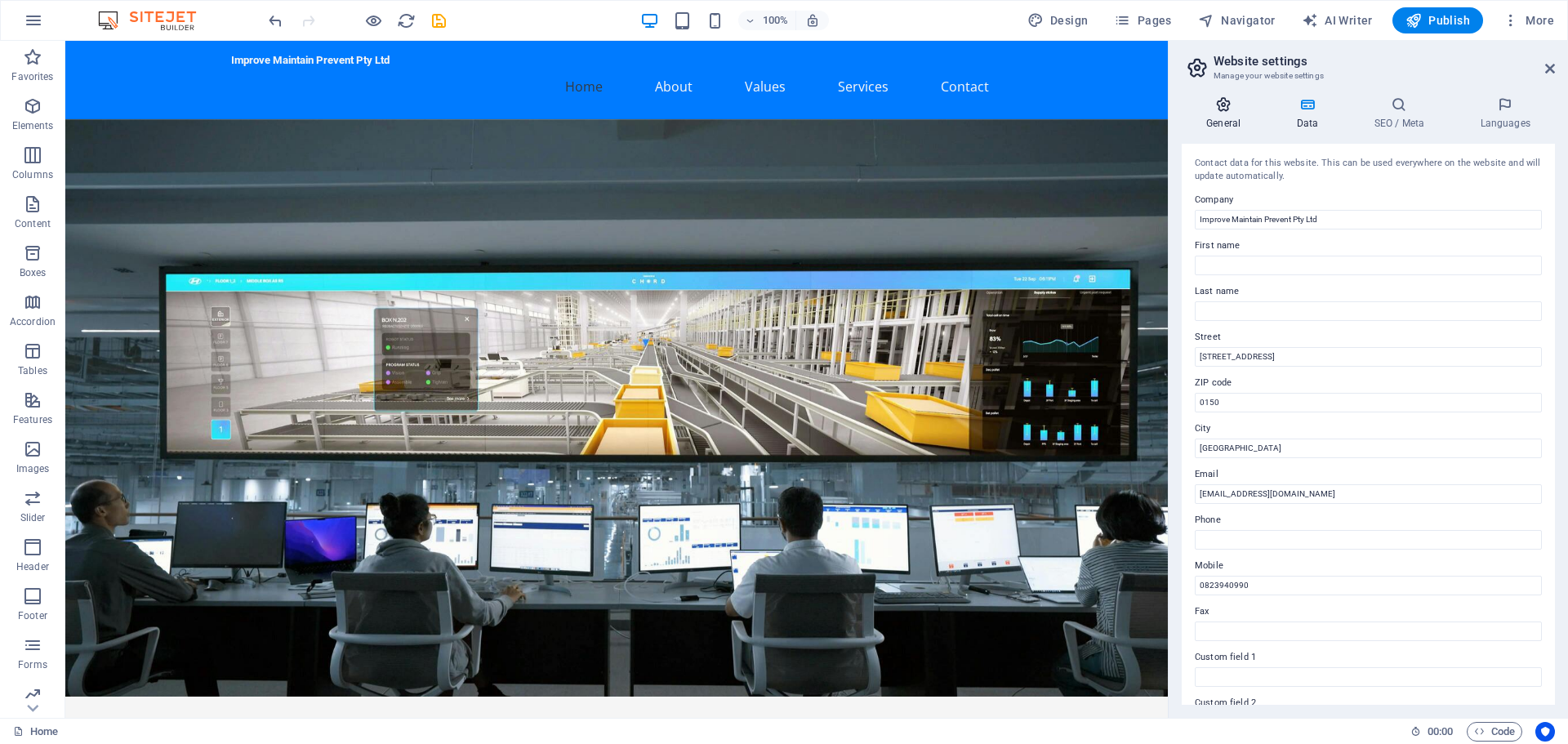
click at [1227, 113] on h4 "General" at bounding box center [1227, 113] width 90 height 34
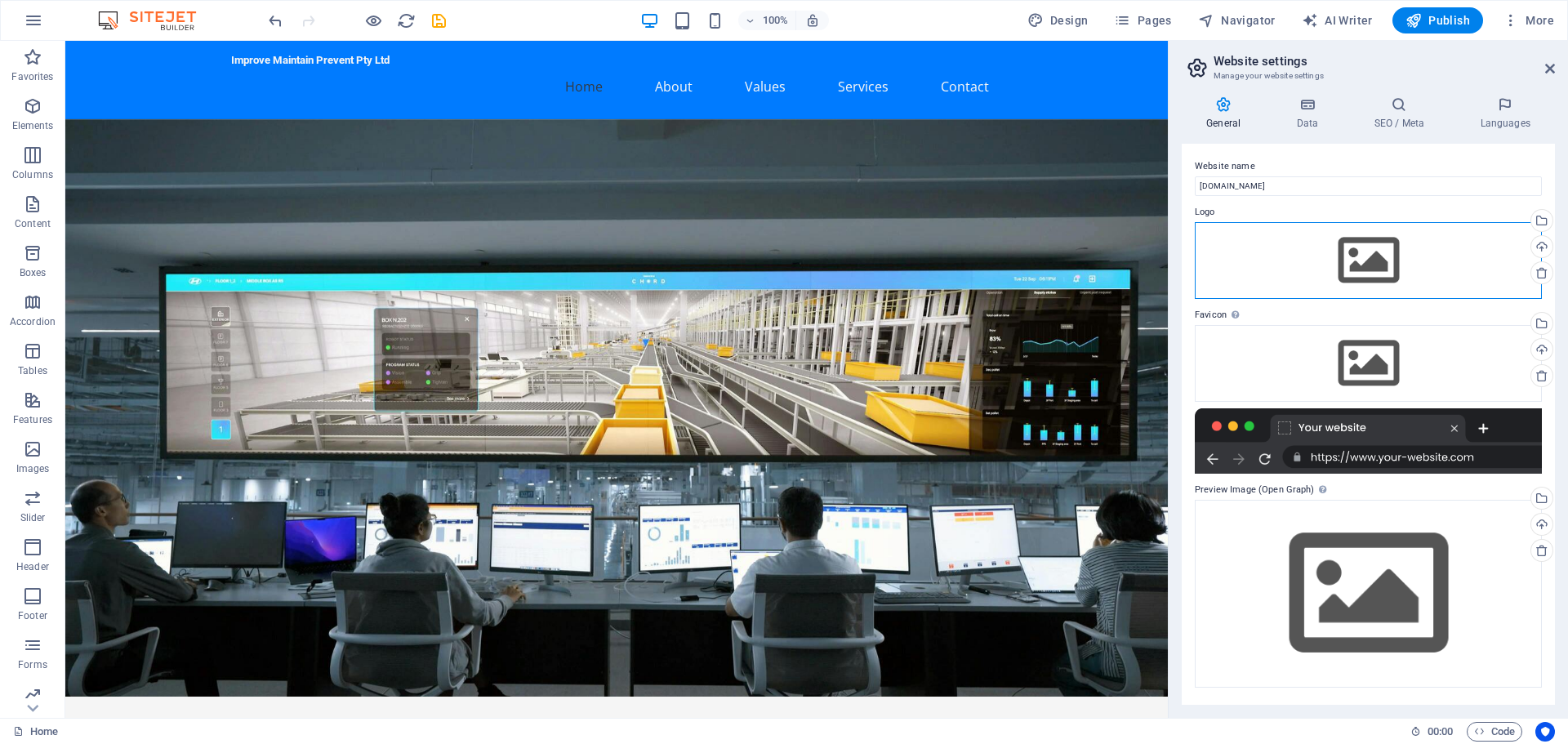
click at [1344, 268] on div "Drag files here, click to choose files or select files from Files or our free s…" at bounding box center [1368, 260] width 347 height 77
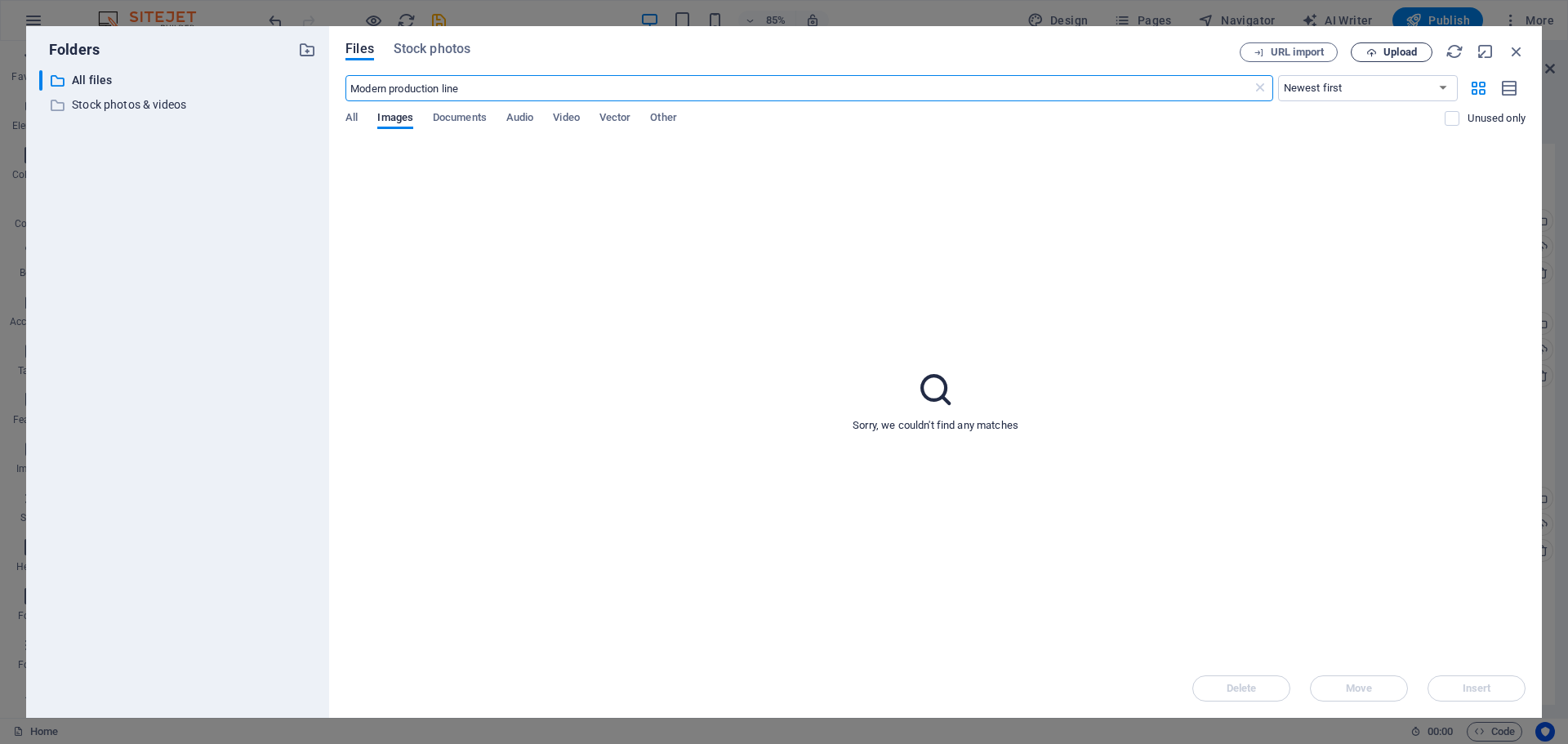
click at [1419, 51] on span "Upload" at bounding box center [1391, 52] width 67 height 11
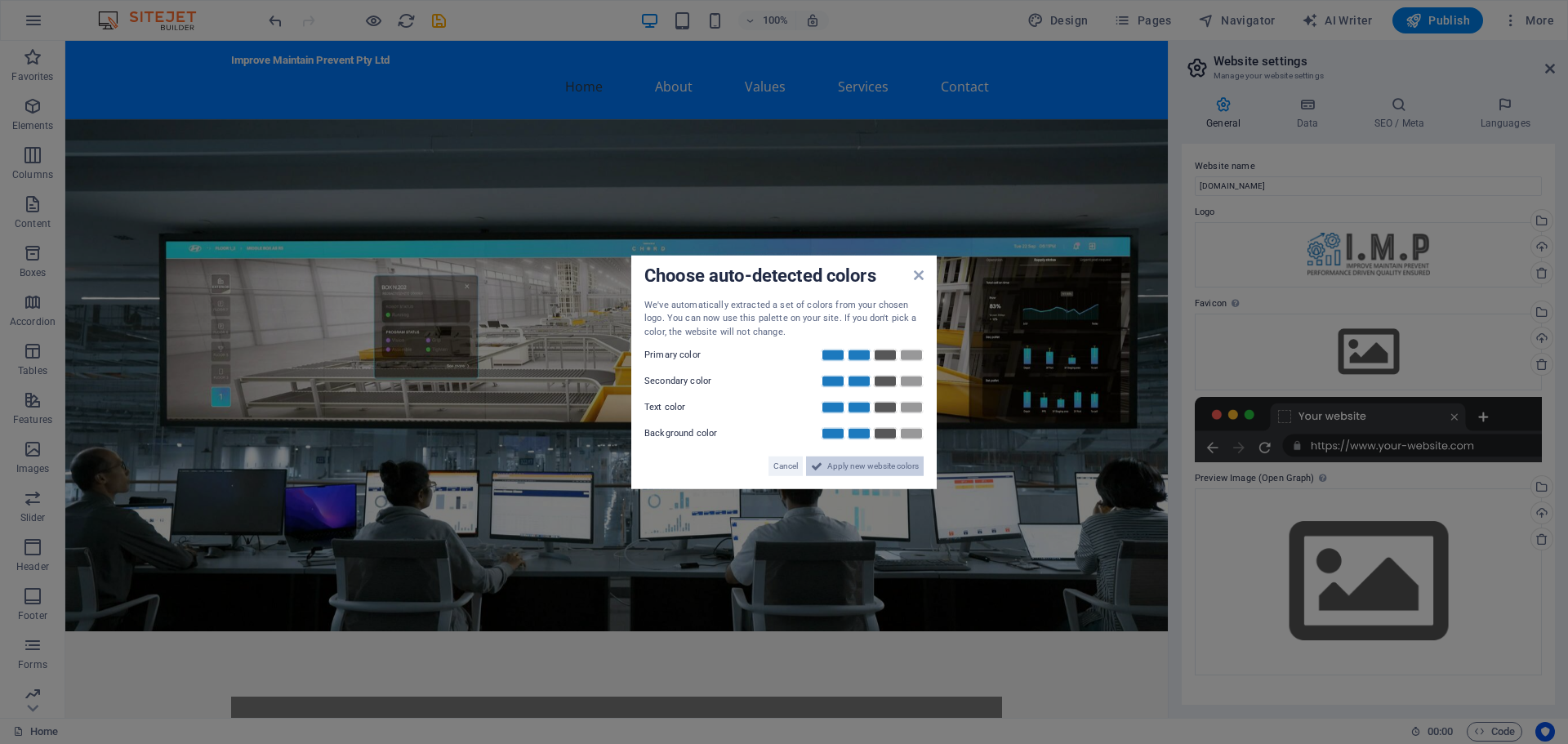
click at [847, 465] on span "Apply new website colors" at bounding box center [872, 466] width 91 height 20
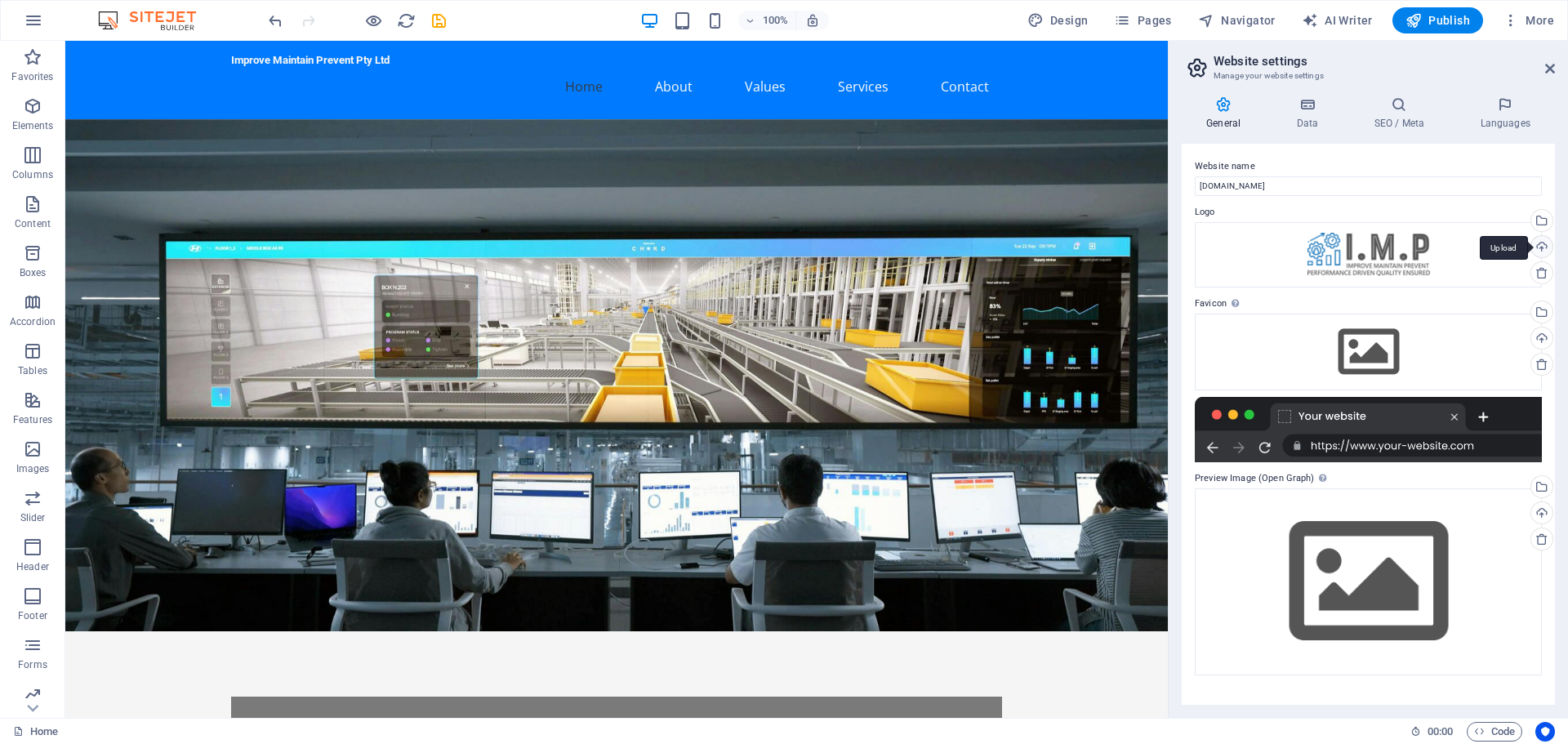
click at [1537, 250] on div "Upload" at bounding box center [1540, 248] width 24 height 24
click at [1387, 345] on div "Drag files here, click to choose files or select files from Files or our free s…" at bounding box center [1368, 352] width 347 height 77
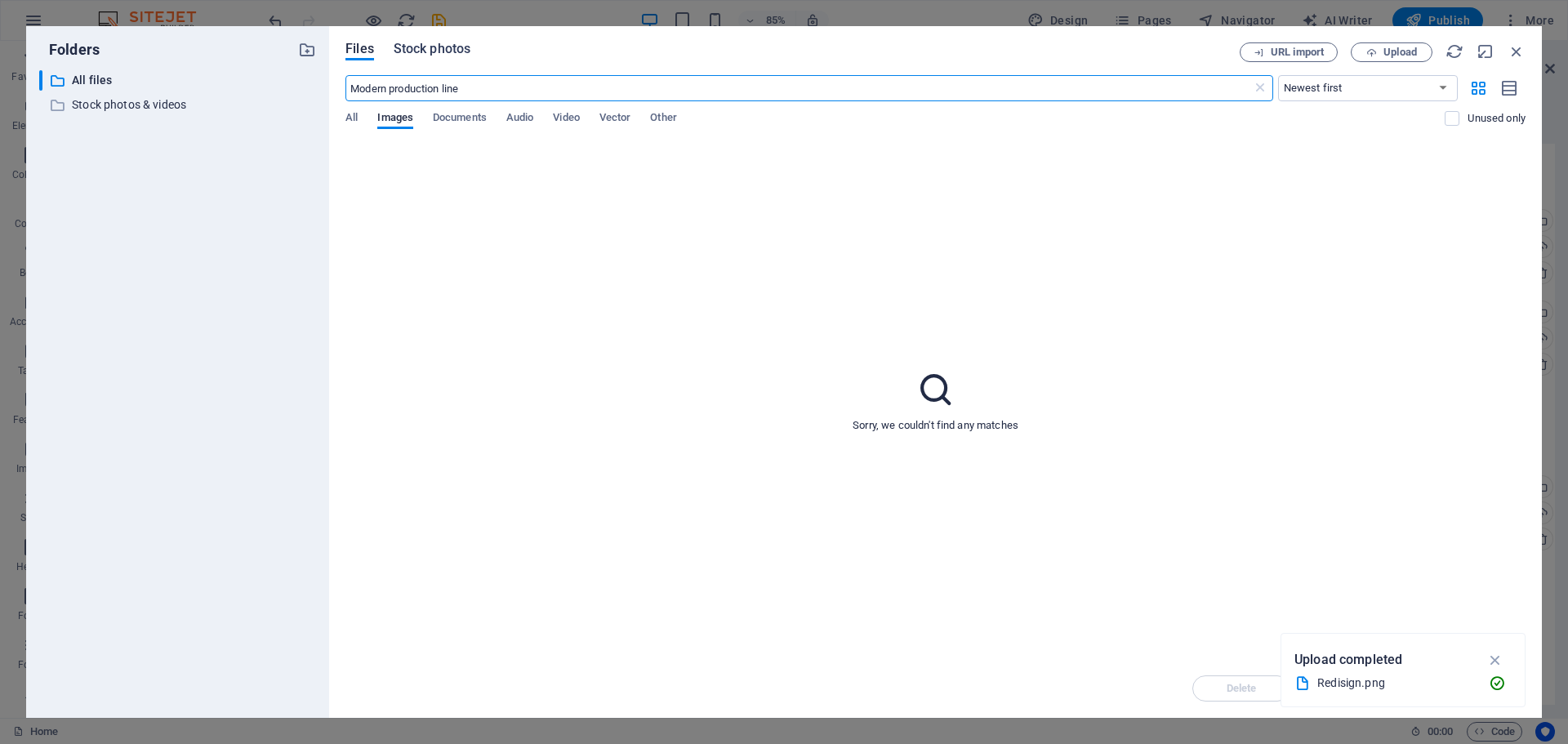
click at [459, 53] on span "Stock photos" at bounding box center [432, 49] width 77 height 20
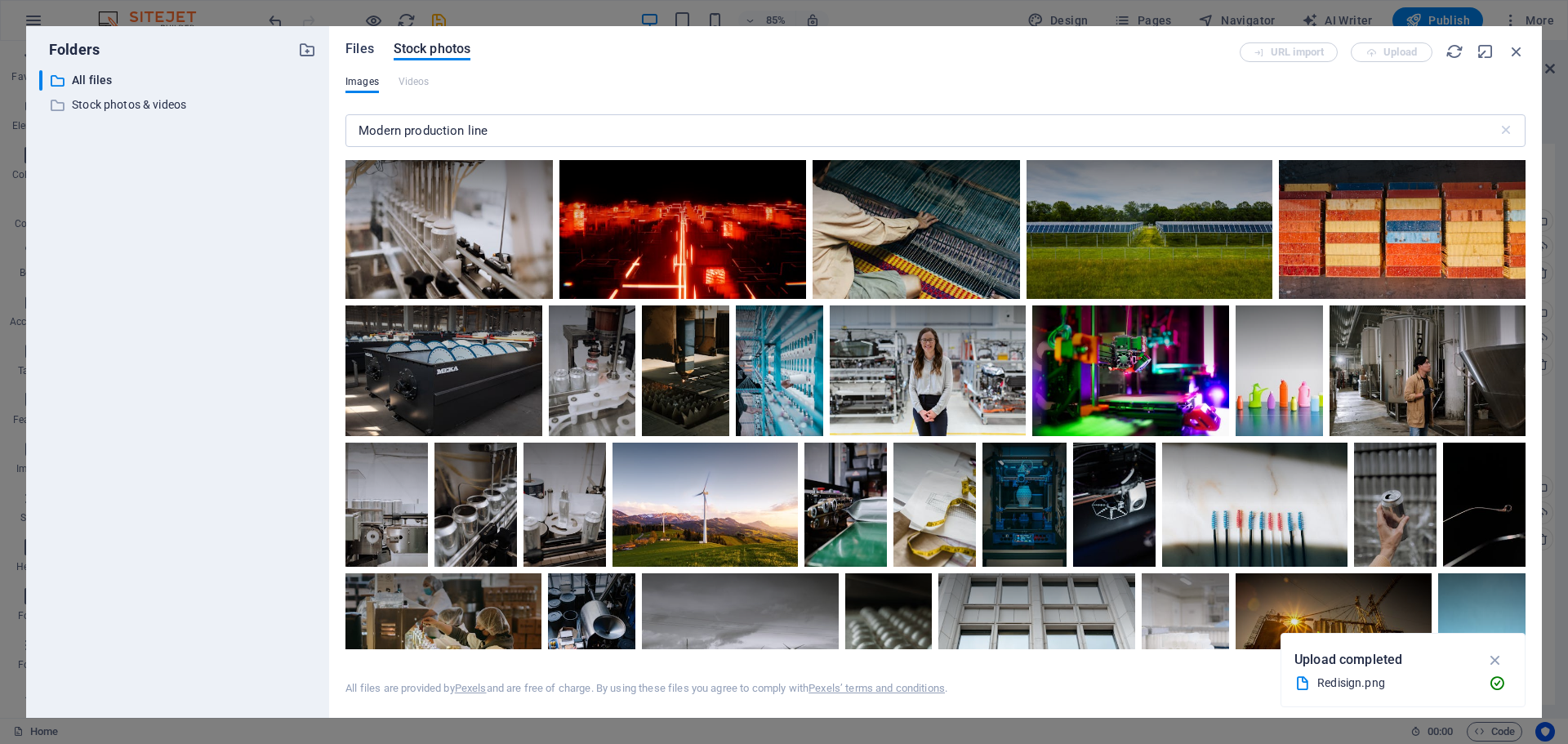
click at [365, 47] on span "Files" at bounding box center [359, 49] width 29 height 20
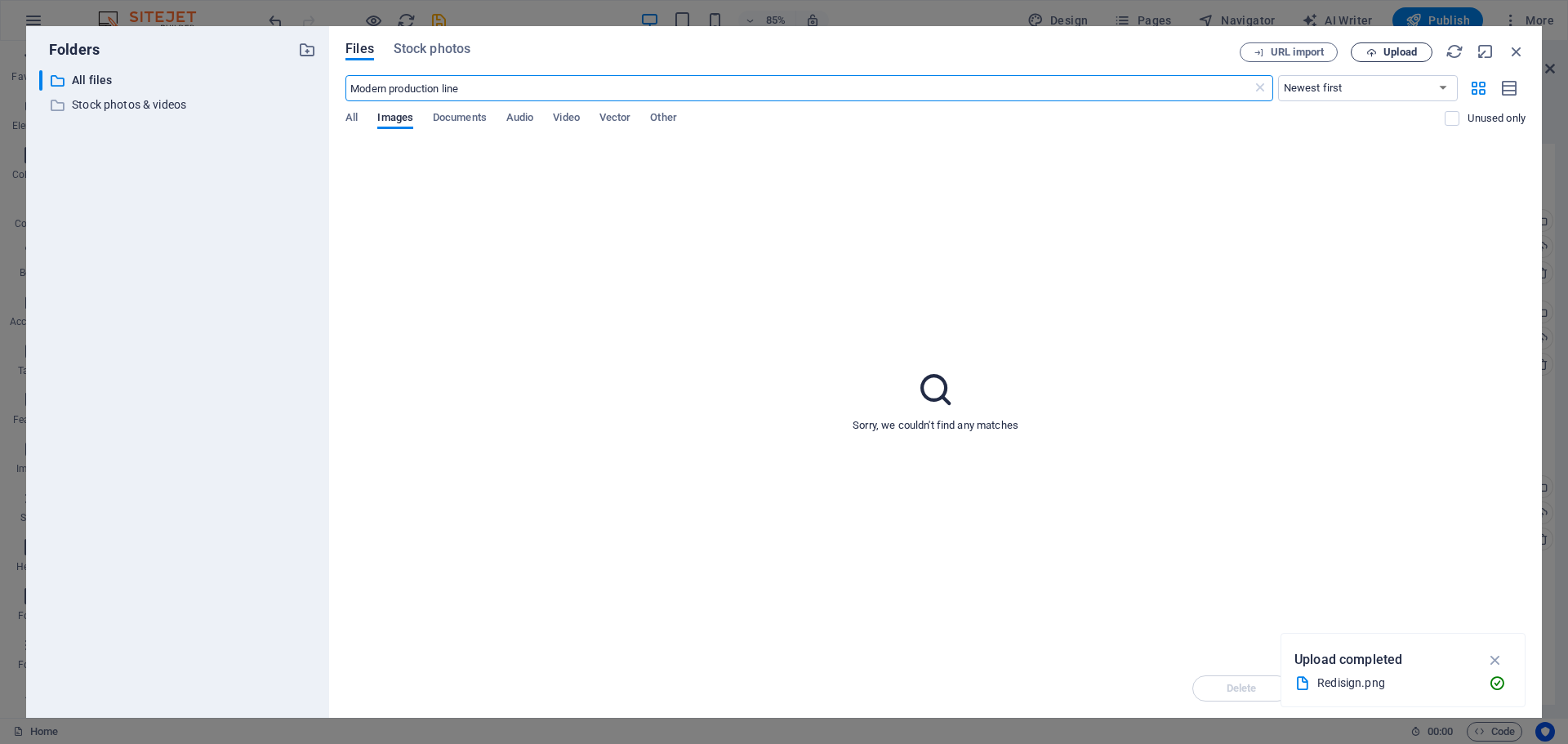
click at [1379, 51] on span "Upload" at bounding box center [1391, 52] width 67 height 11
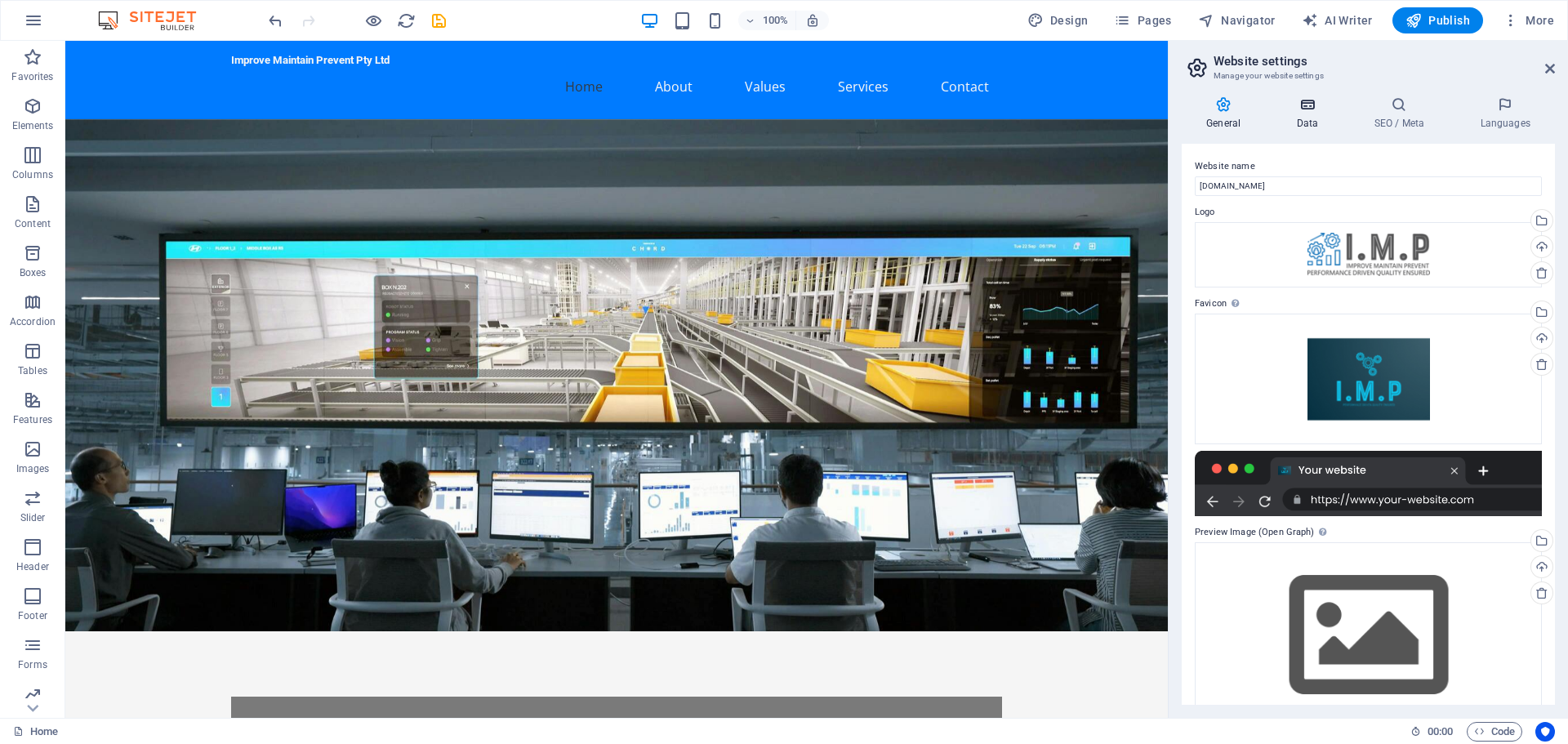
click at [1315, 102] on icon at bounding box center [1306, 104] width 71 height 16
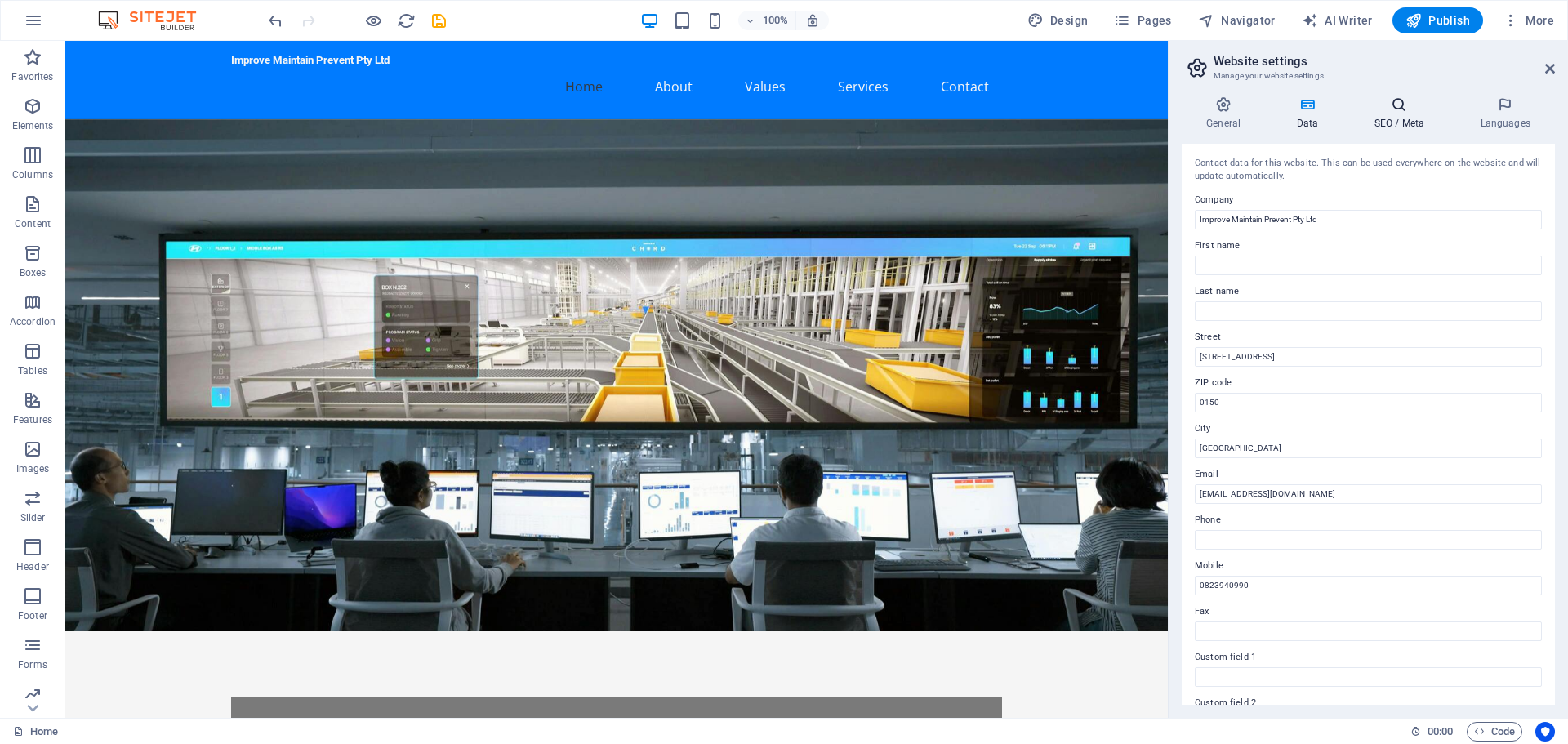
click at [1383, 105] on icon at bounding box center [1399, 104] width 100 height 16
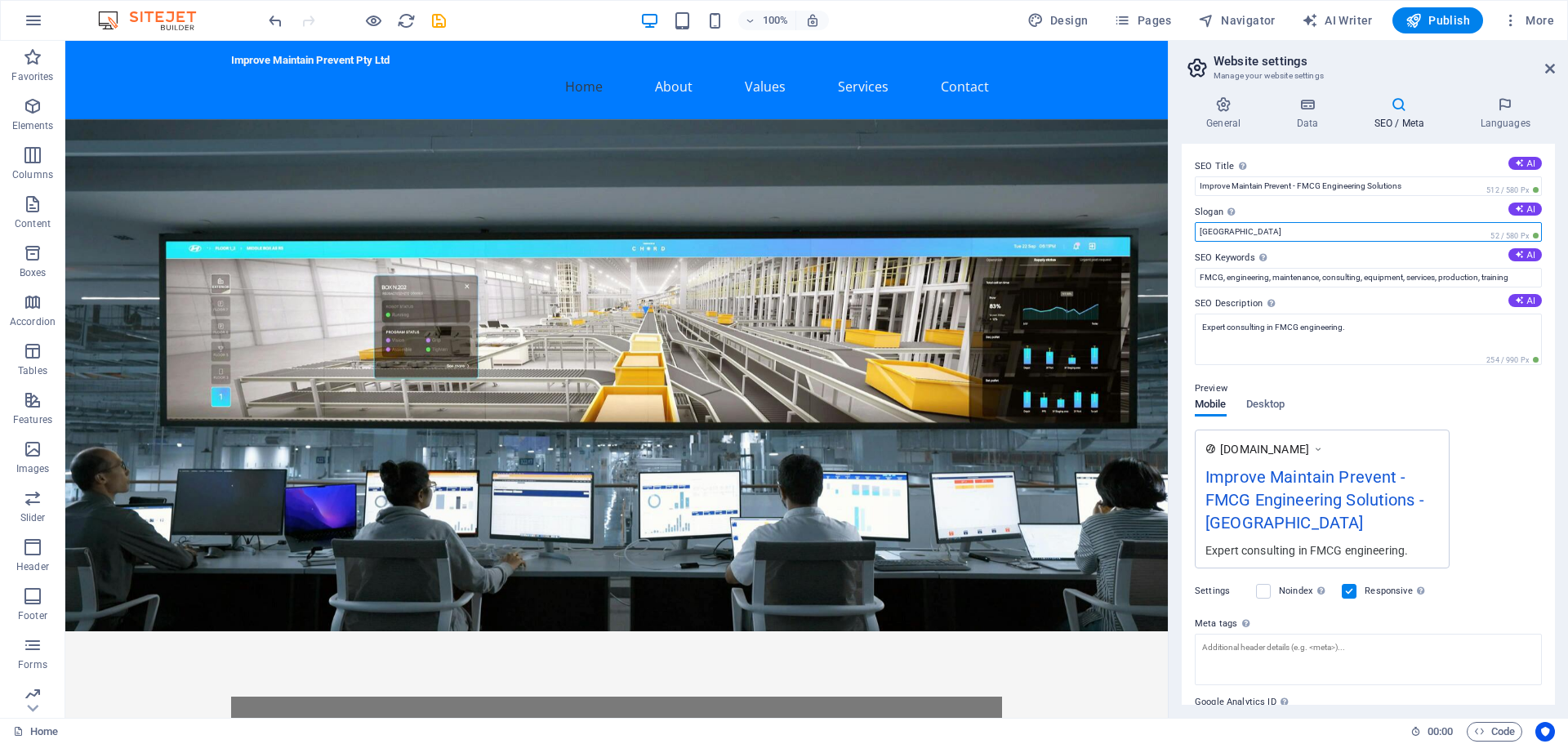
click at [1226, 228] on input "Berlin" at bounding box center [1368, 232] width 347 height 20
type input "B"
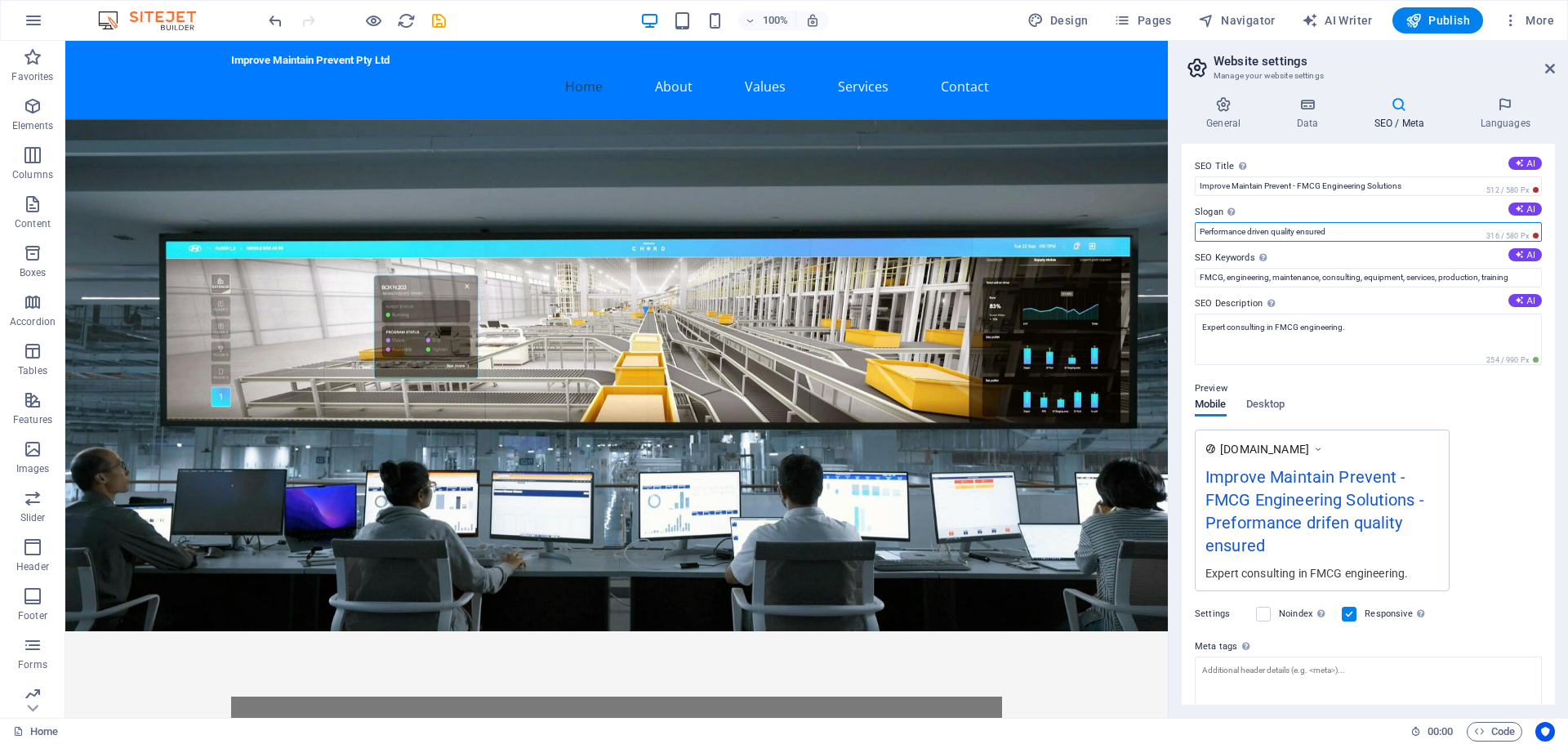
scroll to position [82, 0]
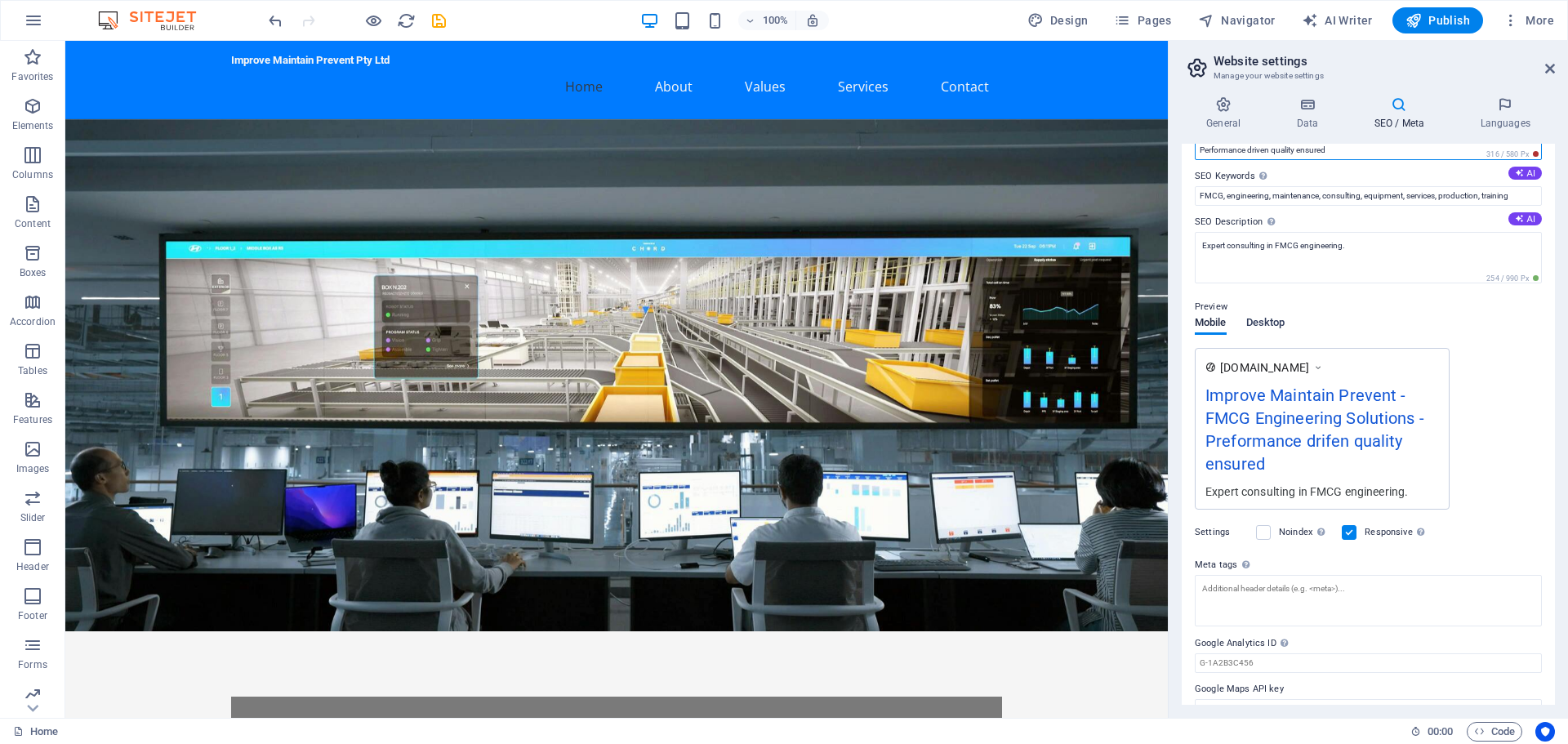
type input "Performance driven quality ensured"
click at [1270, 329] on span "Desktop" at bounding box center [1265, 324] width 39 height 23
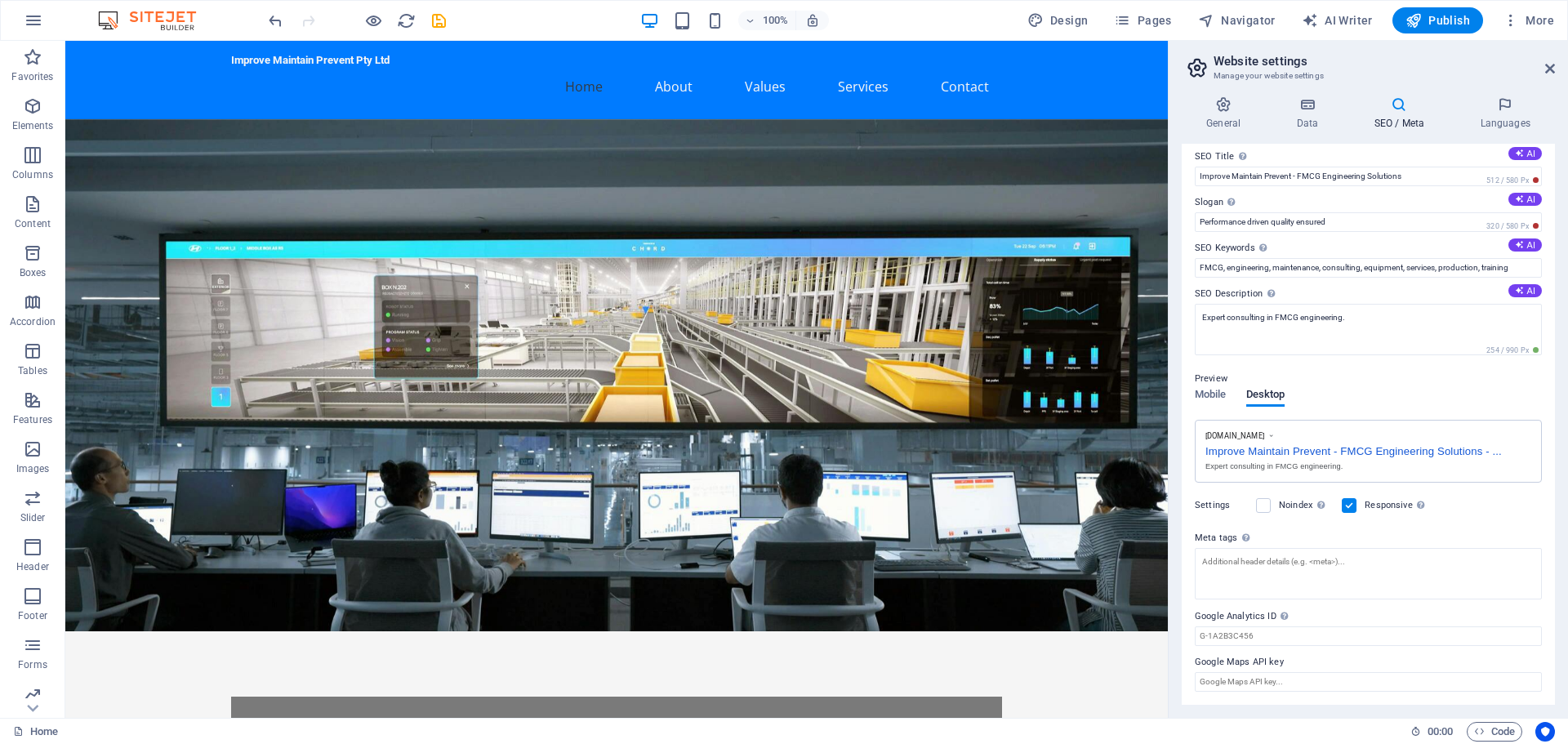
scroll to position [0, 0]
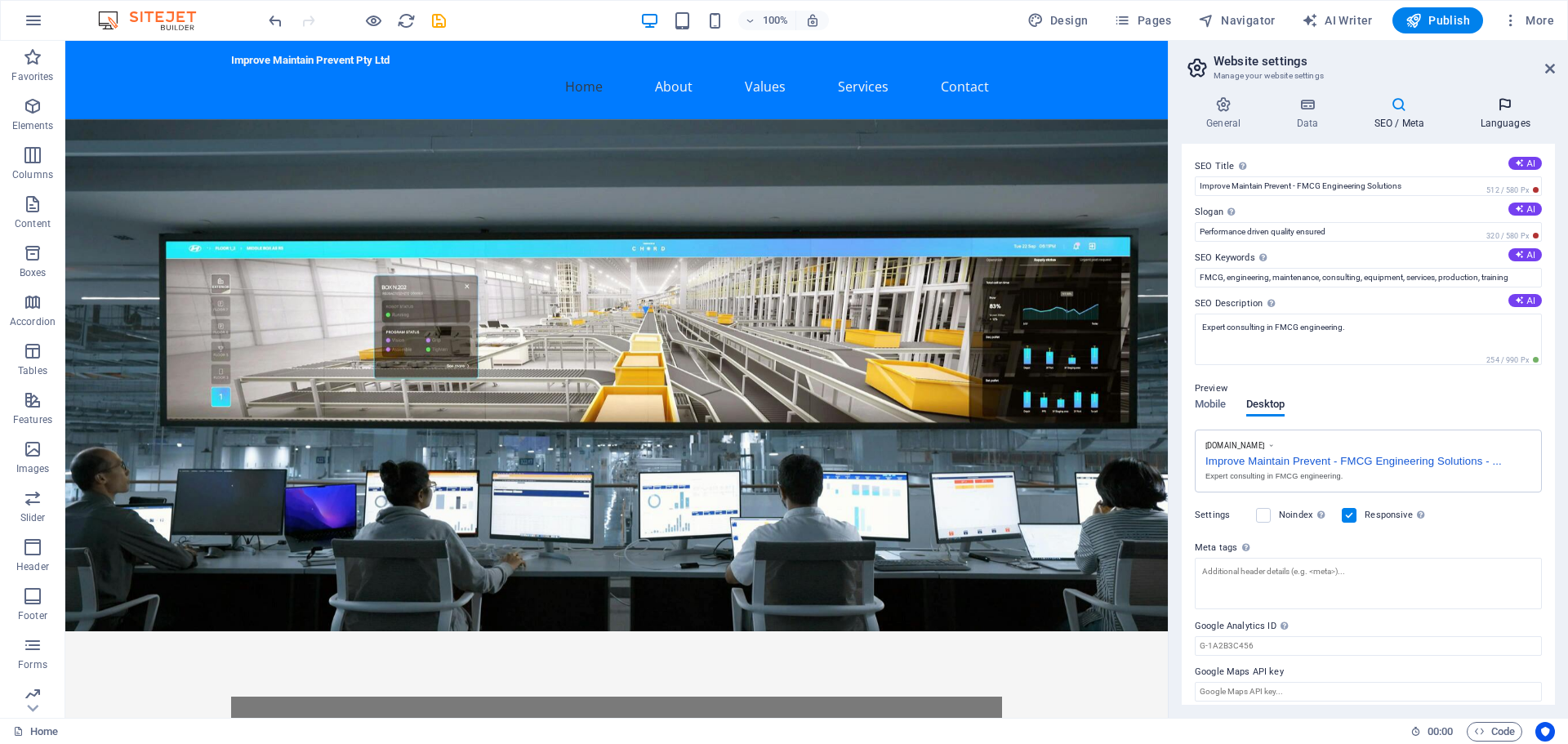
click at [1500, 105] on icon at bounding box center [1505, 104] width 100 height 16
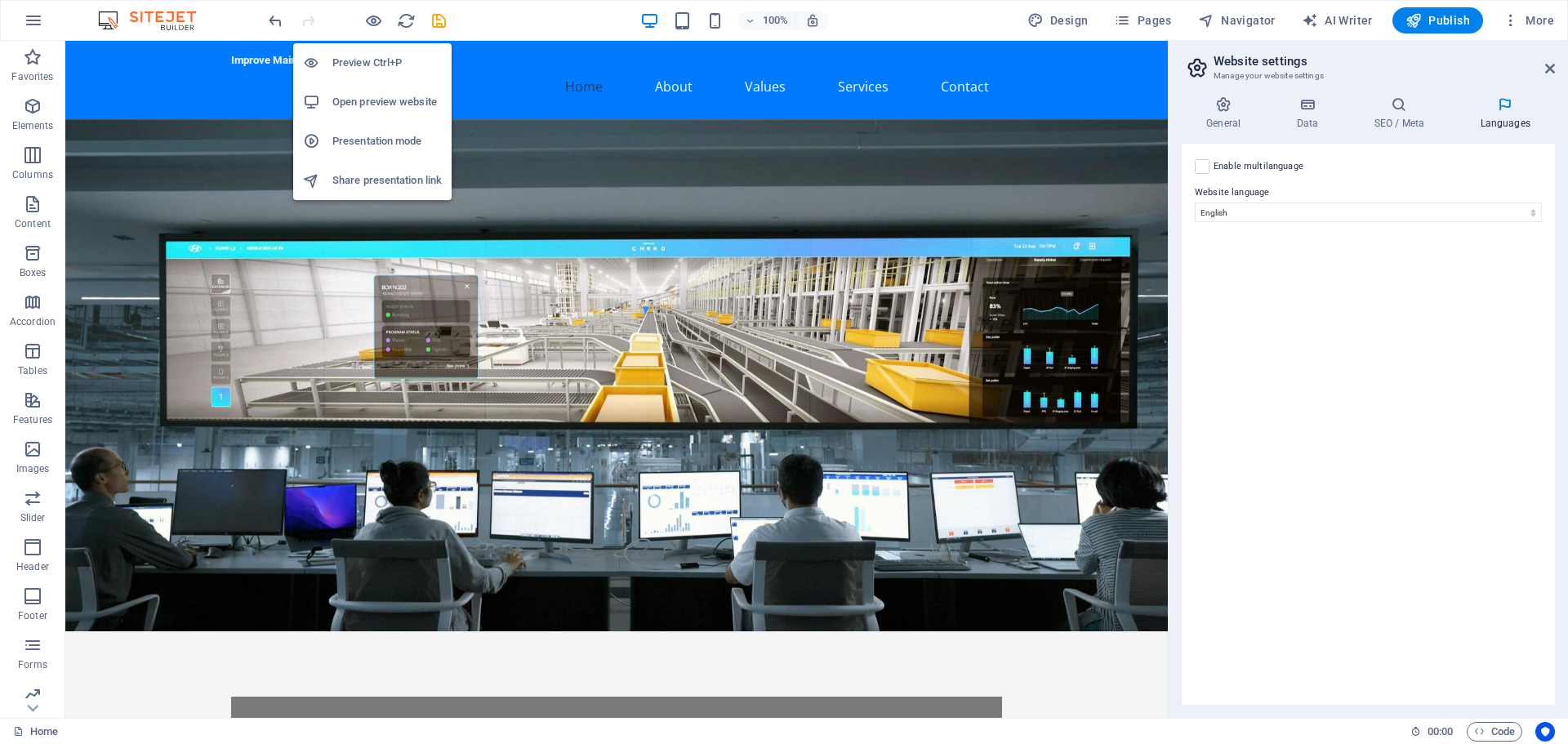
click at [373, 99] on h6 "Open preview website" at bounding box center [386, 102] width 109 height 20
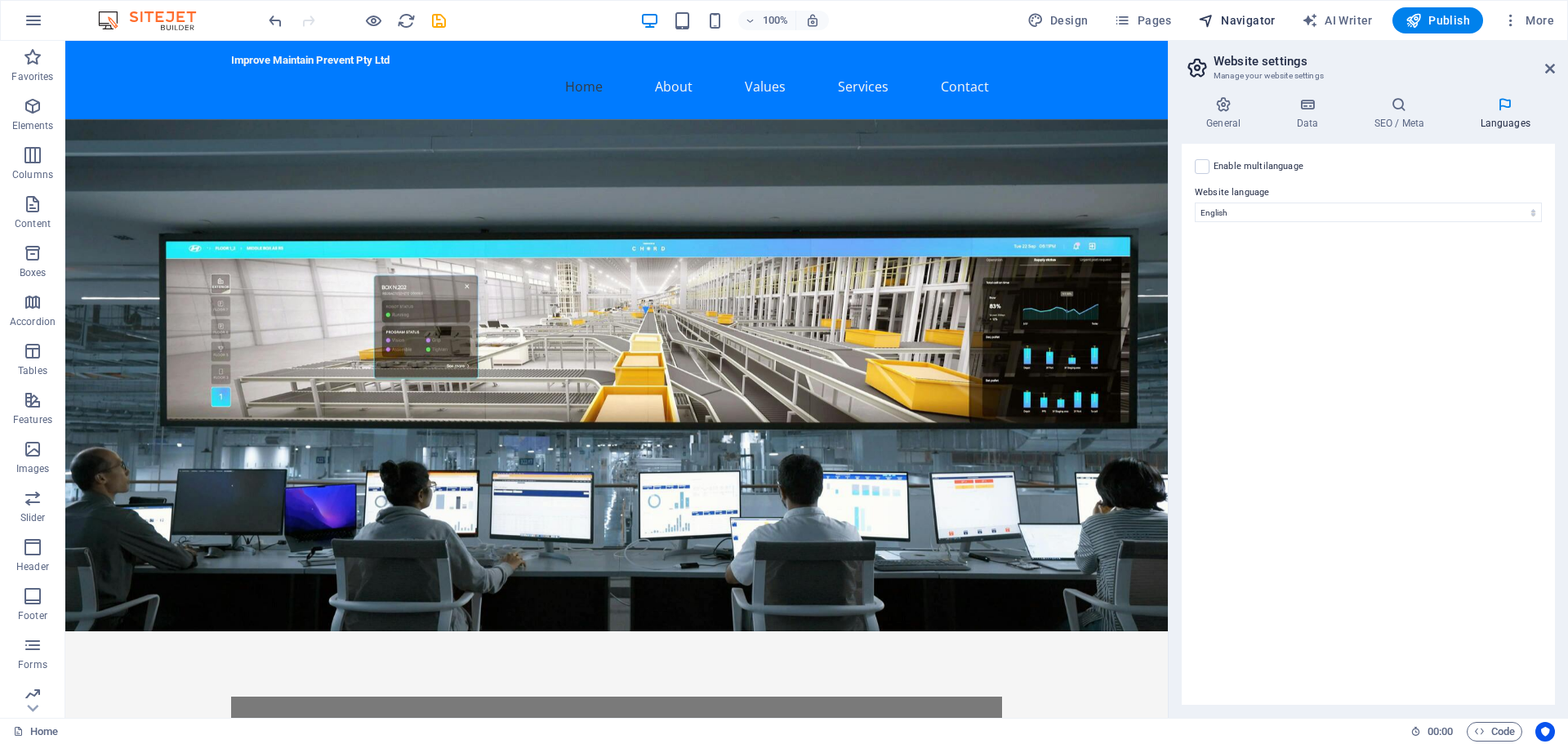
click at [1251, 18] on span "Navigator" at bounding box center [1237, 20] width 78 height 16
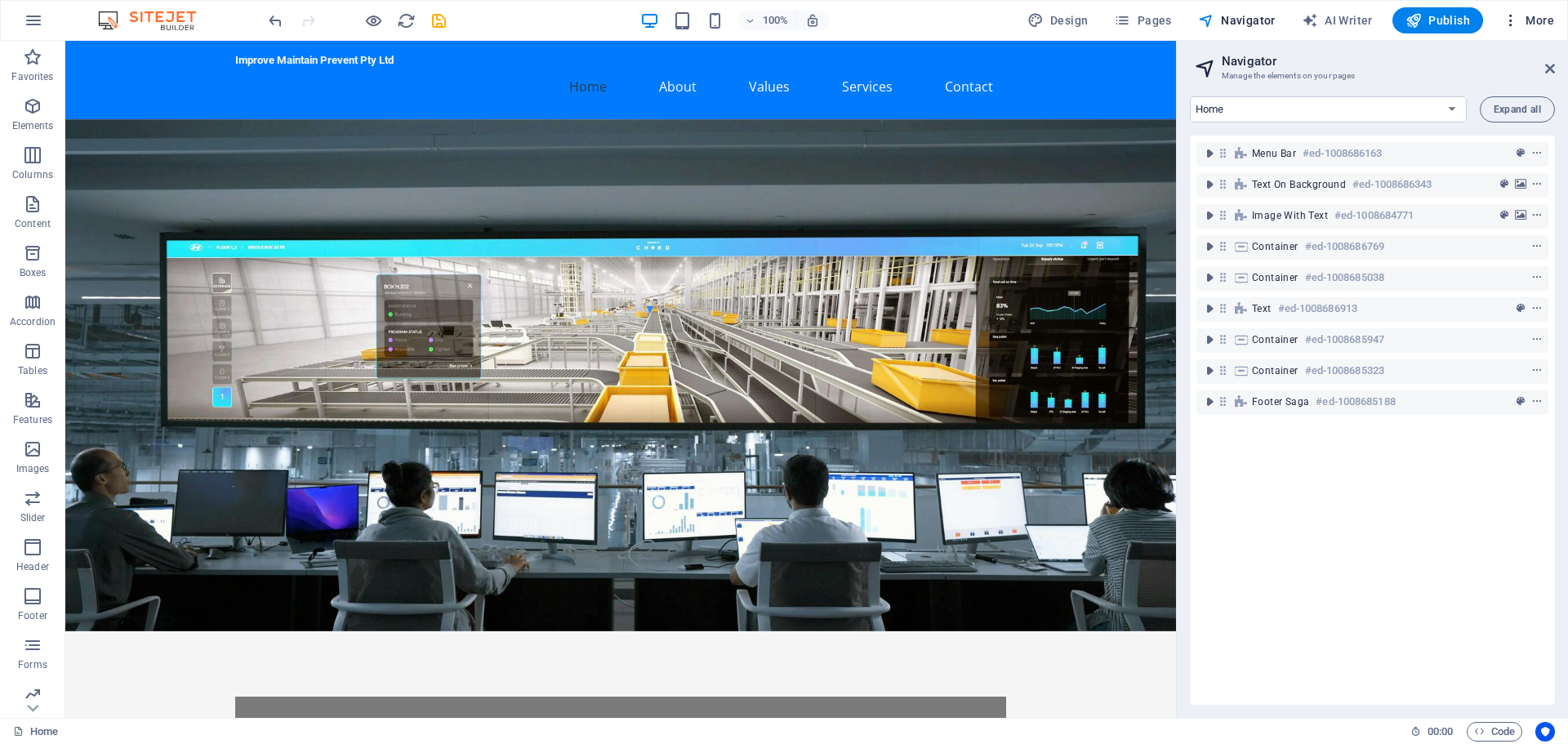
click at [1531, 15] on span "More" at bounding box center [1528, 20] width 51 height 16
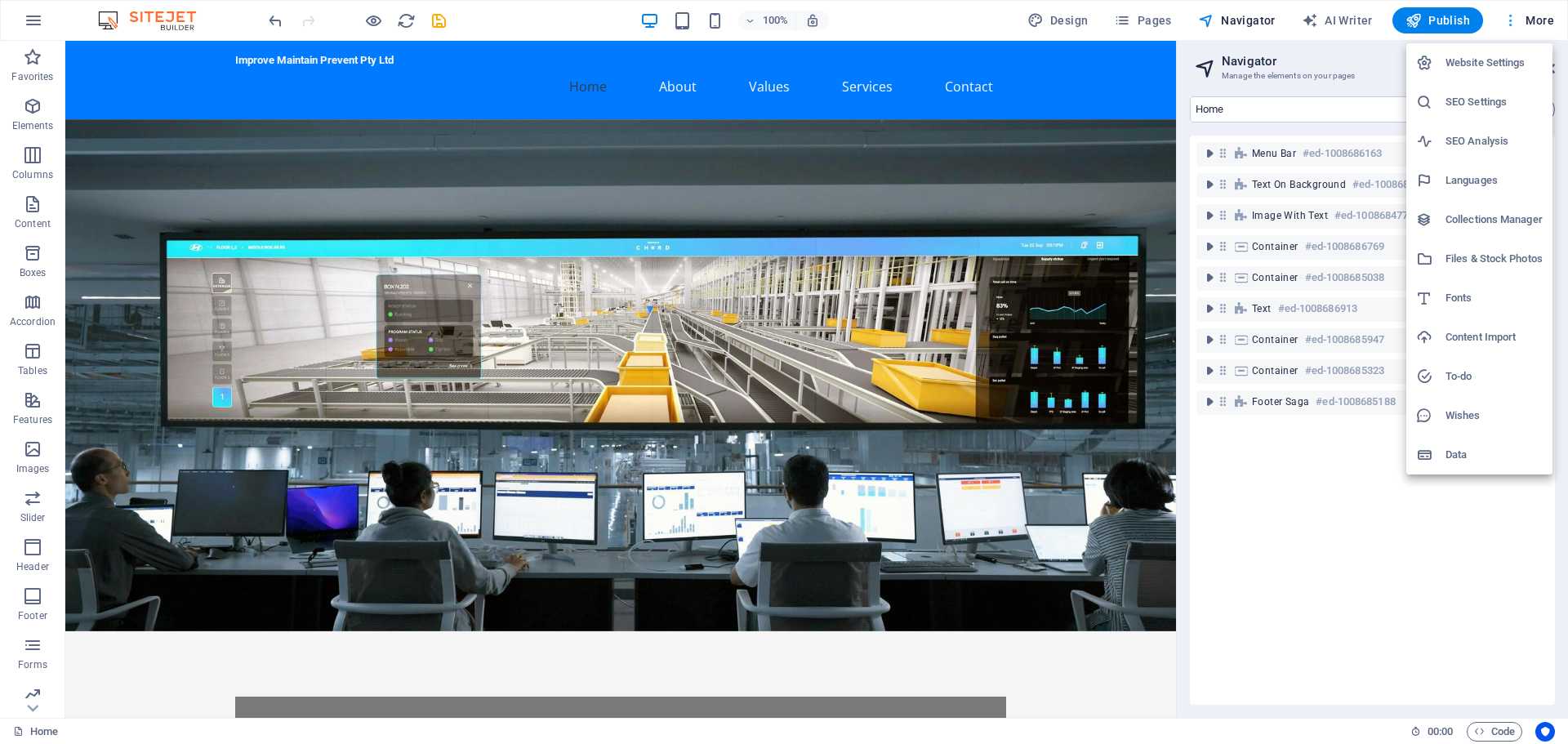
click at [1531, 15] on div at bounding box center [784, 372] width 1568 height 744
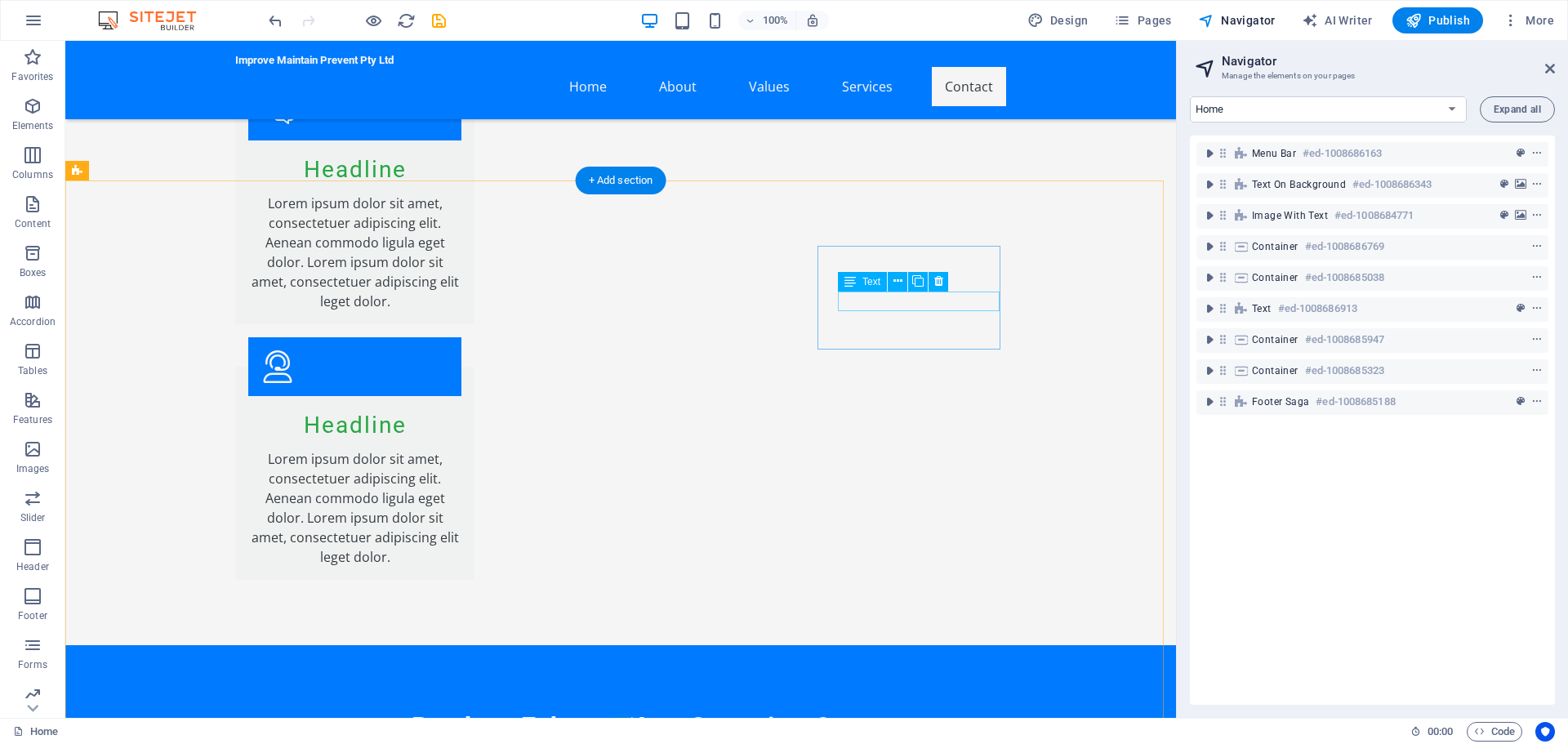
scroll to position [4191, 0]
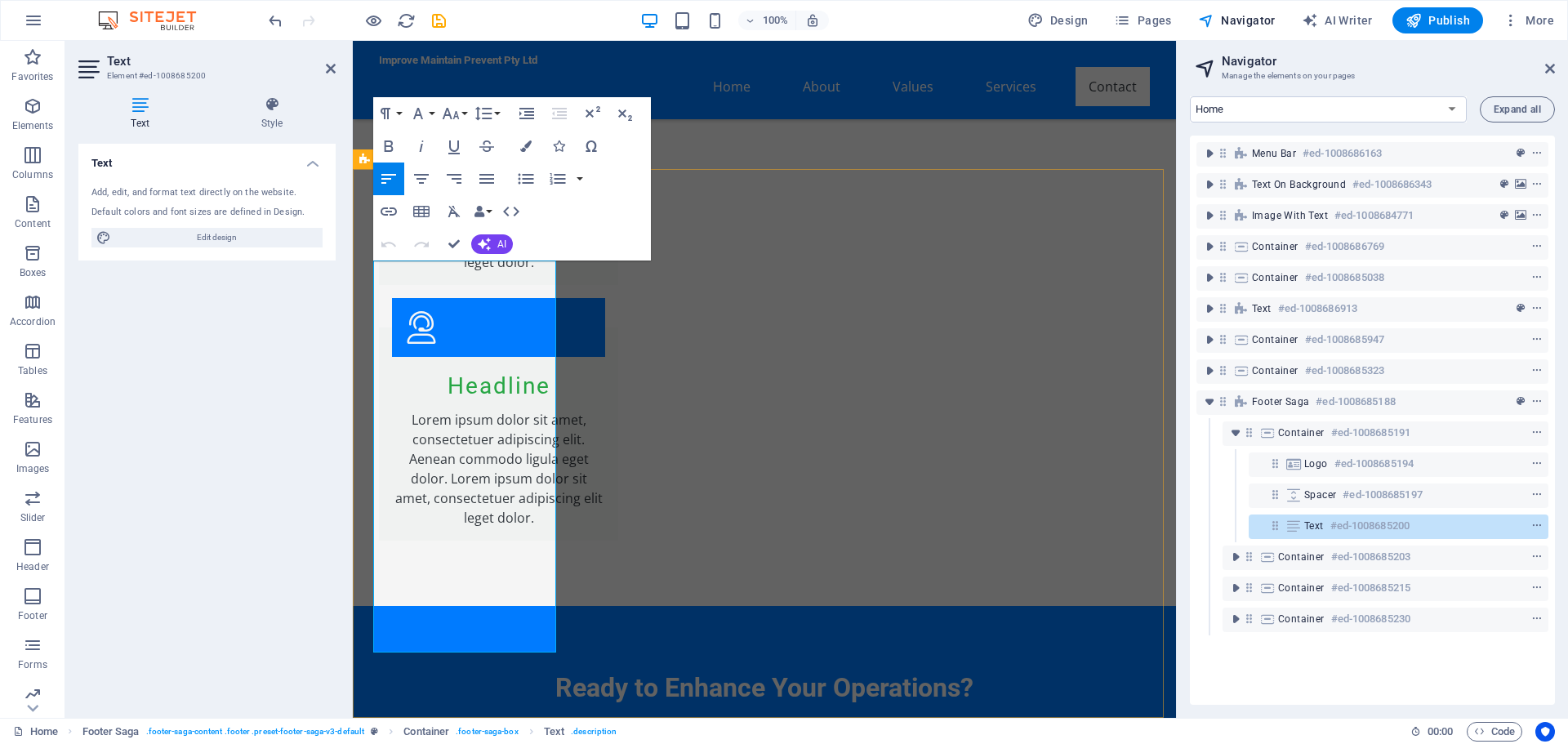
drag, startPoint x: 379, startPoint y: 433, endPoint x: 553, endPoint y: 666, distance: 291.2
click at [527, 143] on icon "button" at bounding box center [525, 145] width 11 height 11
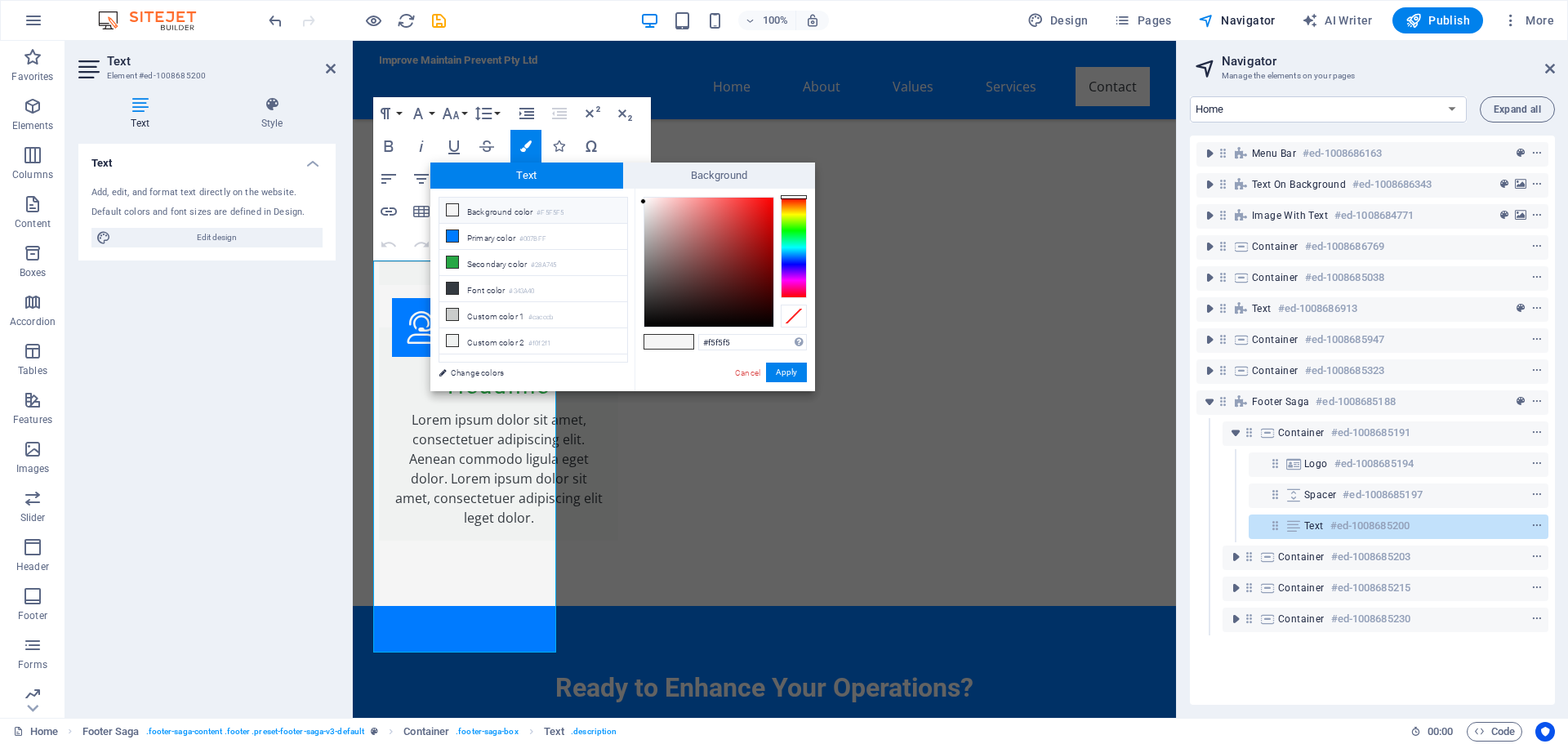
click at [455, 209] on icon at bounding box center [452, 209] width 11 height 11
click at [792, 319] on div at bounding box center [794, 316] width 26 height 23
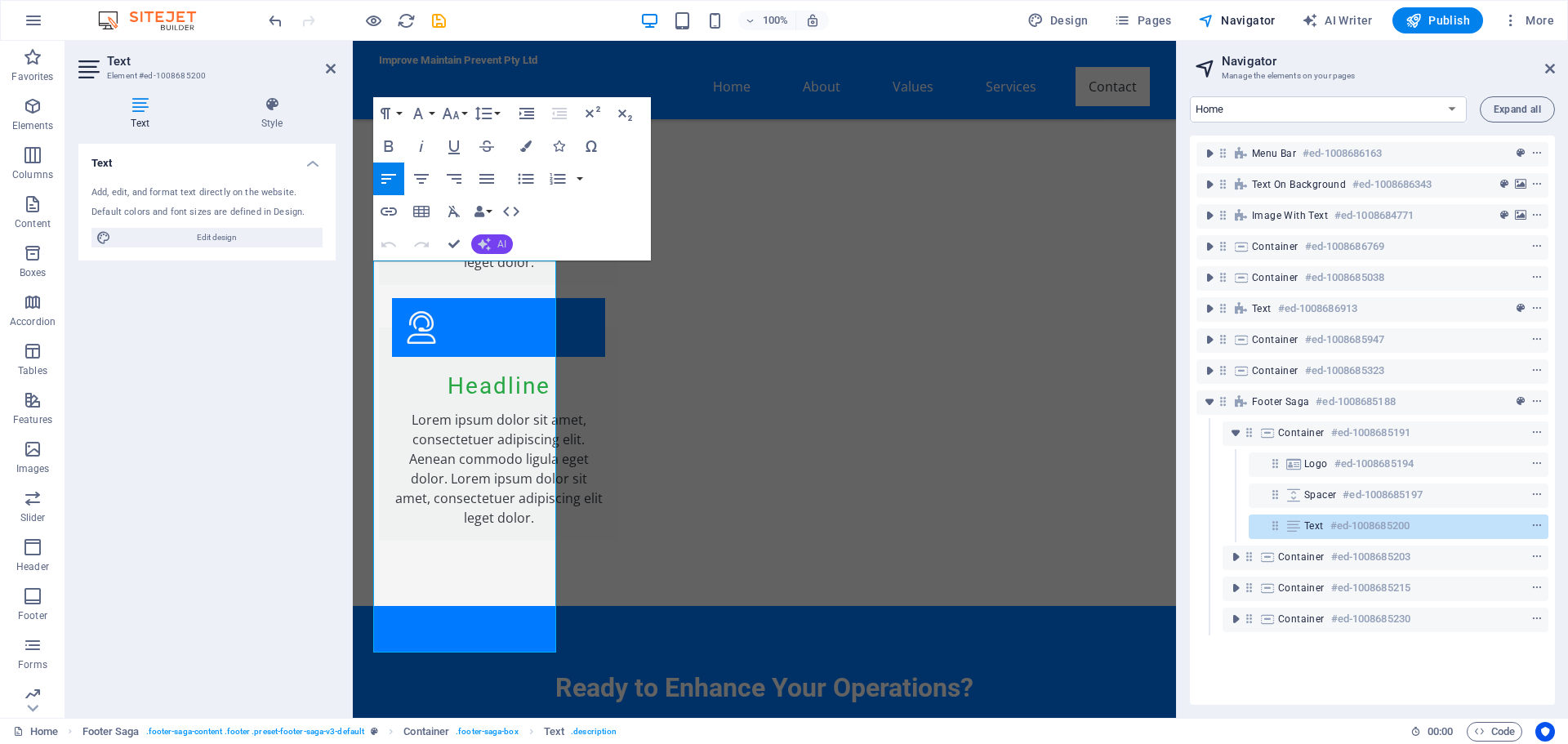
click at [492, 245] on button "AI" at bounding box center [492, 244] width 42 height 20
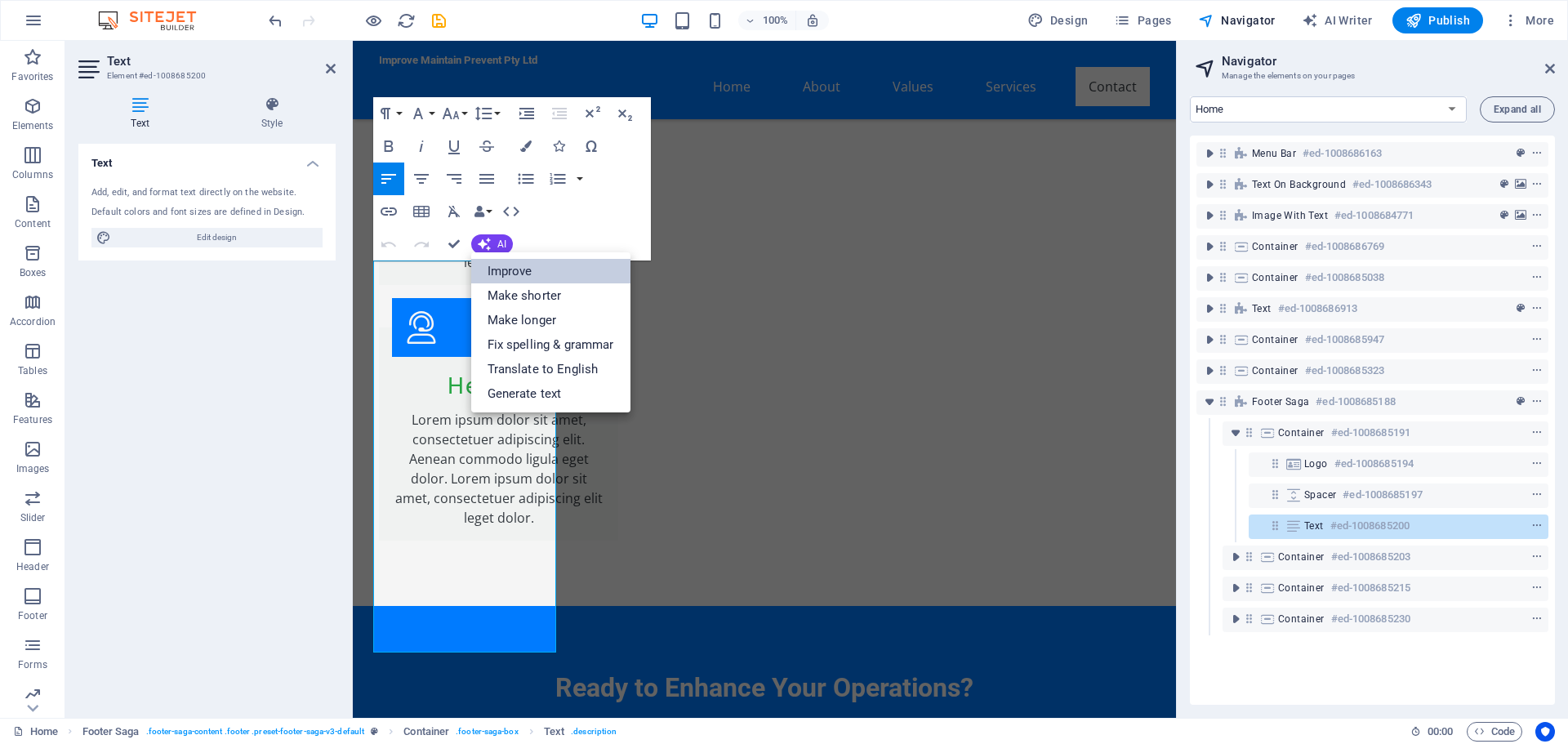
click at [517, 268] on link "Improve" at bounding box center [550, 271] width 159 height 24
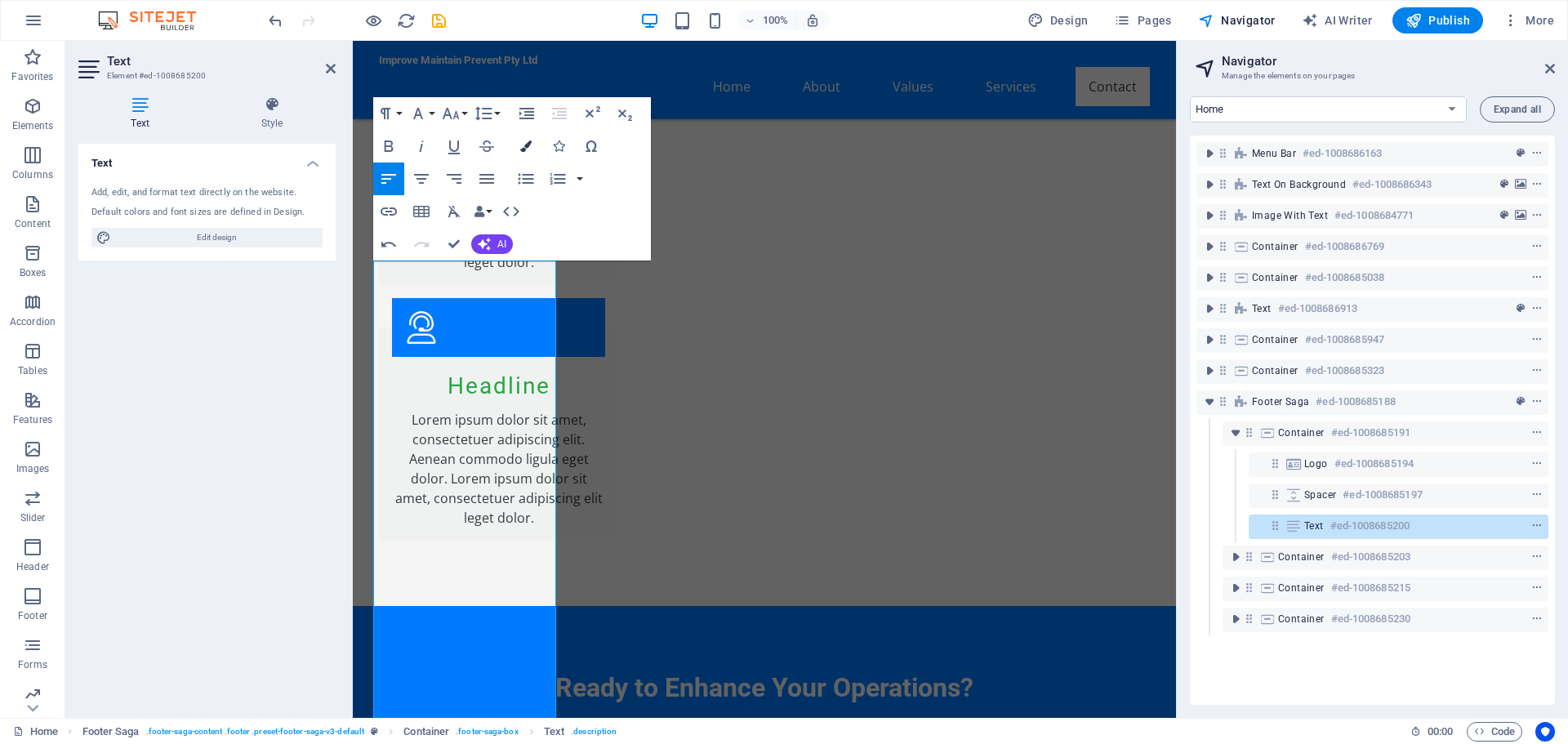
click at [525, 139] on button "Colors" at bounding box center [525, 146] width 31 height 33
type input "#f5f5f5"
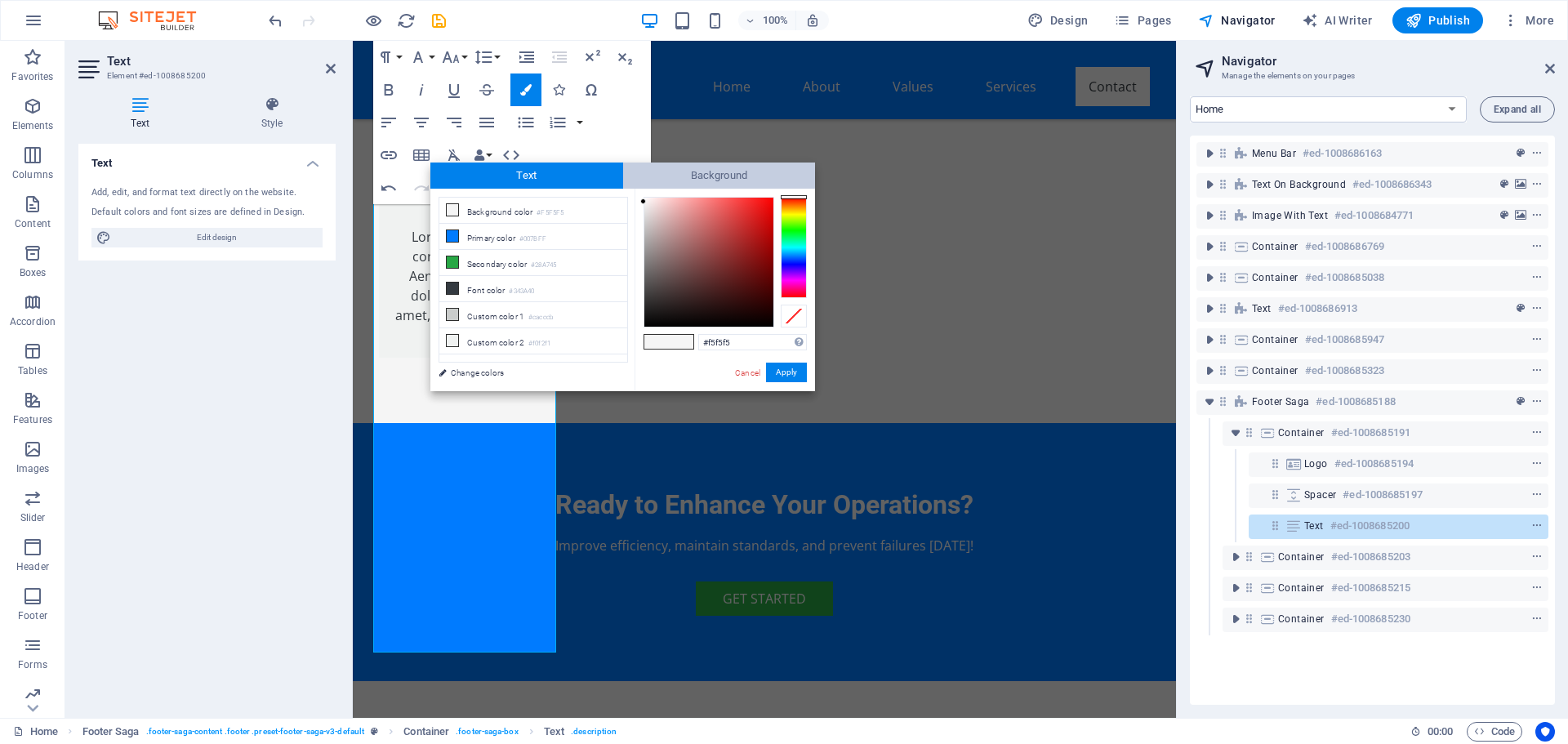
click at [655, 177] on span "Background" at bounding box center [719, 176] width 193 height 26
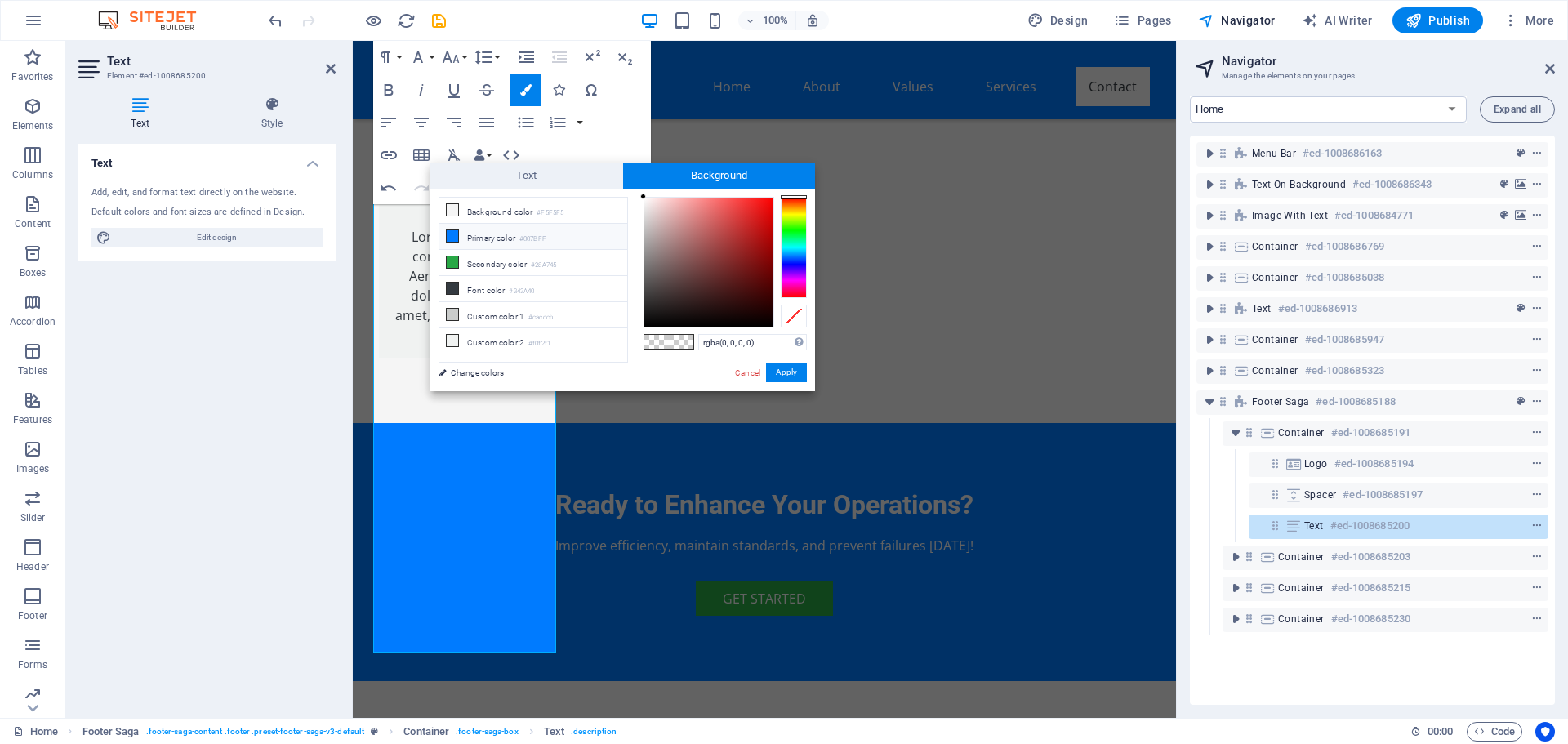
click at [498, 241] on li "Primary color #007BFF" at bounding box center [533, 237] width 188 height 26
type input "rgba(0, 123, 255, 0)"
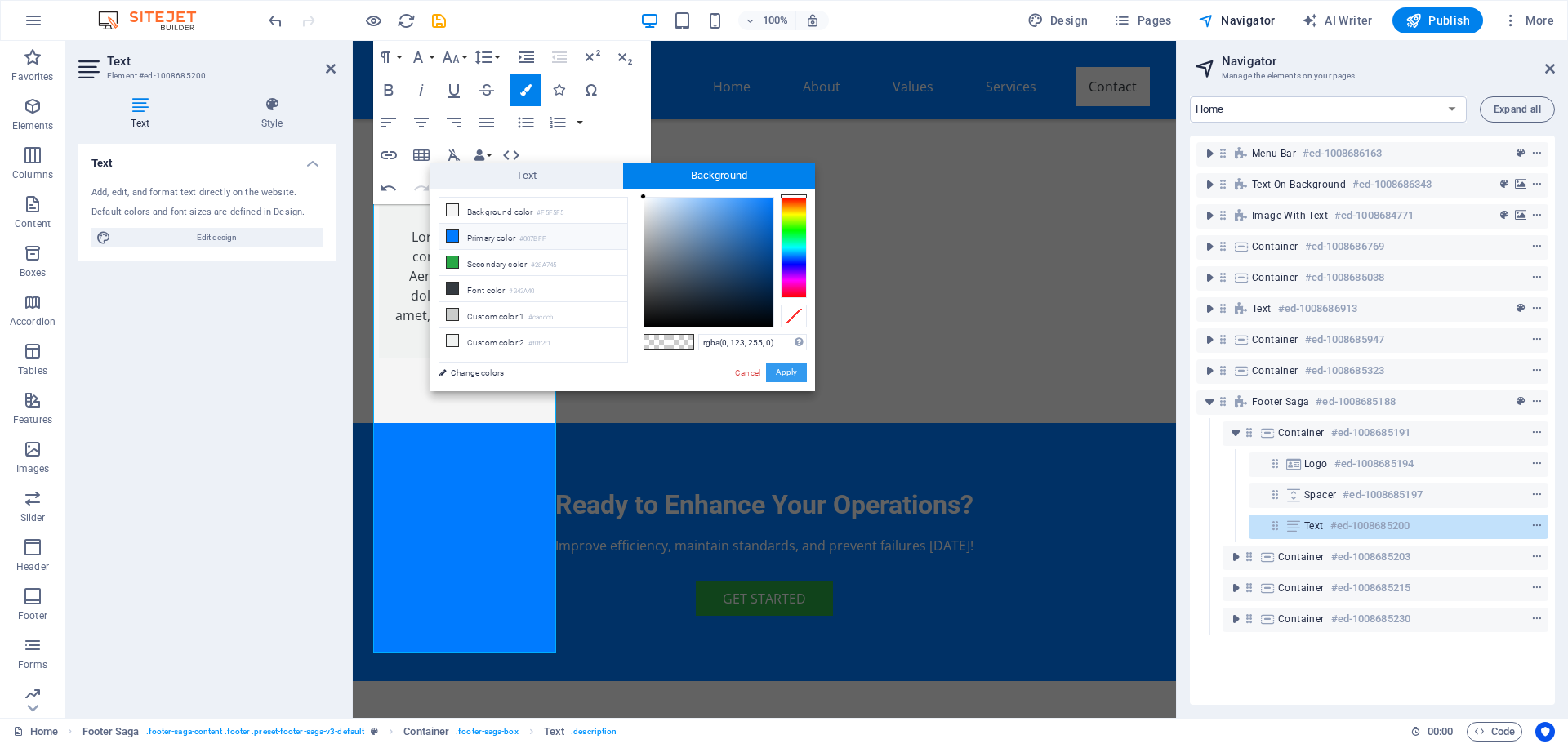
click at [792, 374] on button "Apply" at bounding box center [786, 373] width 41 height 20
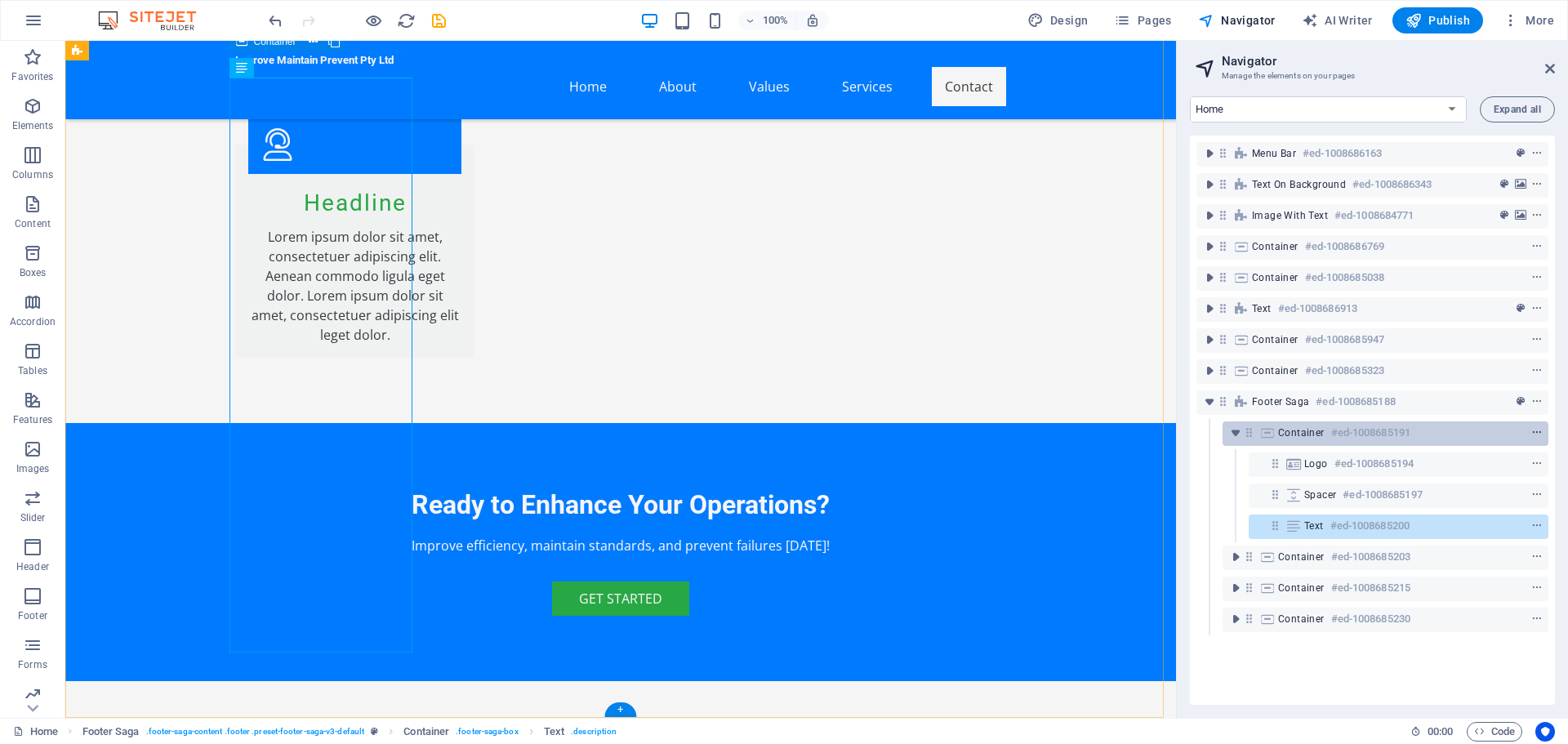
click at [1534, 435] on icon "context-menu" at bounding box center [1536, 432] width 11 height 11
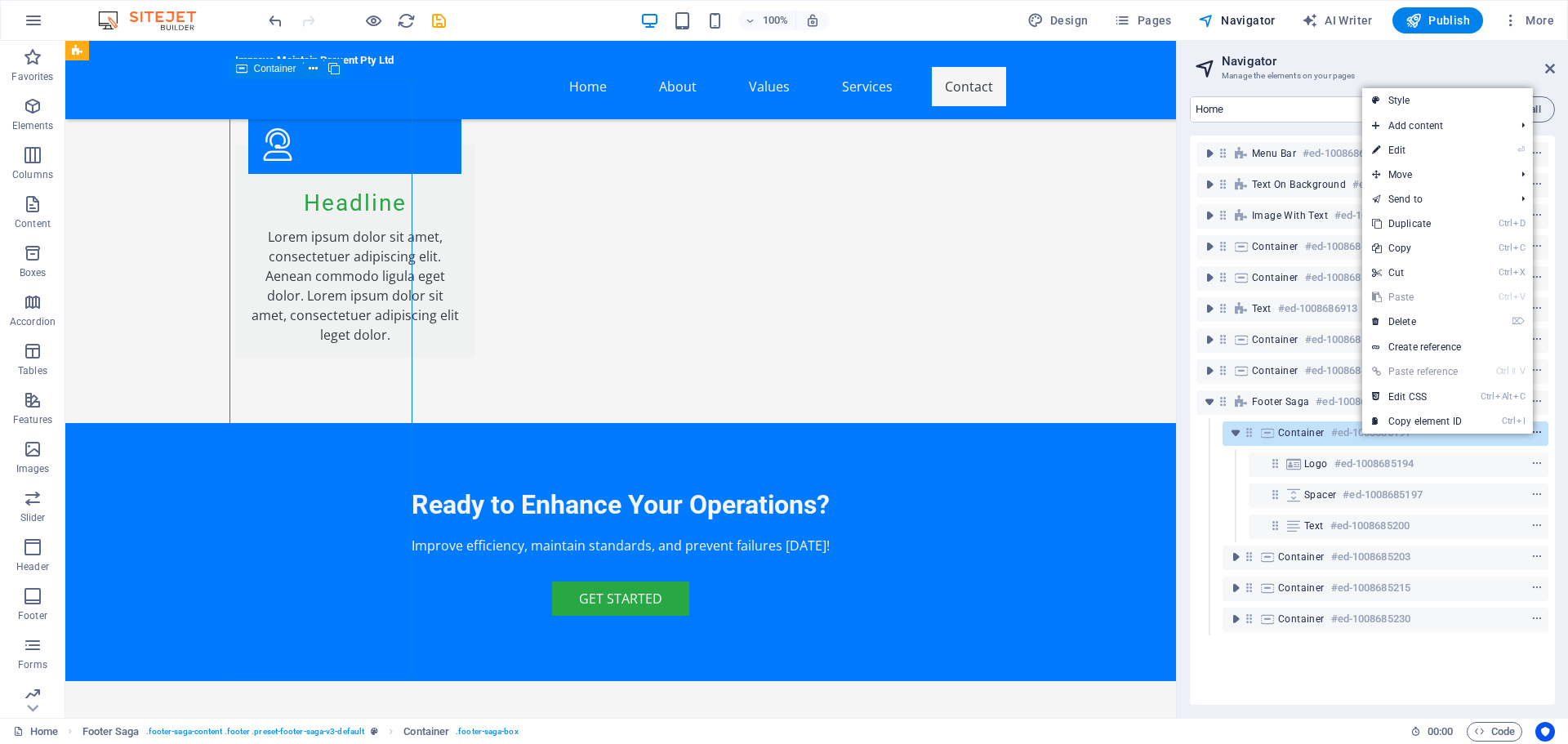
scroll to position [4347, 0]
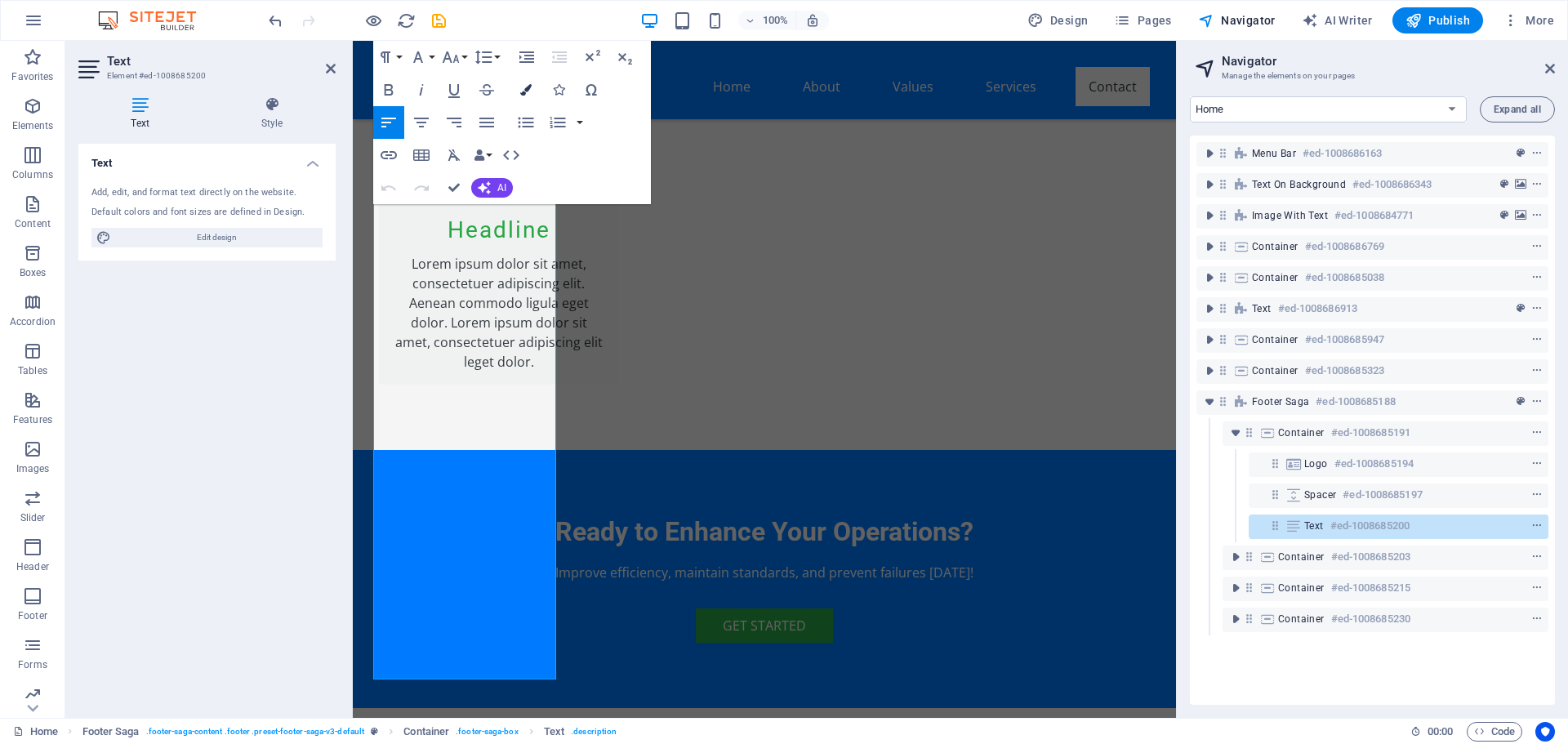
click at [527, 86] on icon "button" at bounding box center [525, 89] width 11 height 11
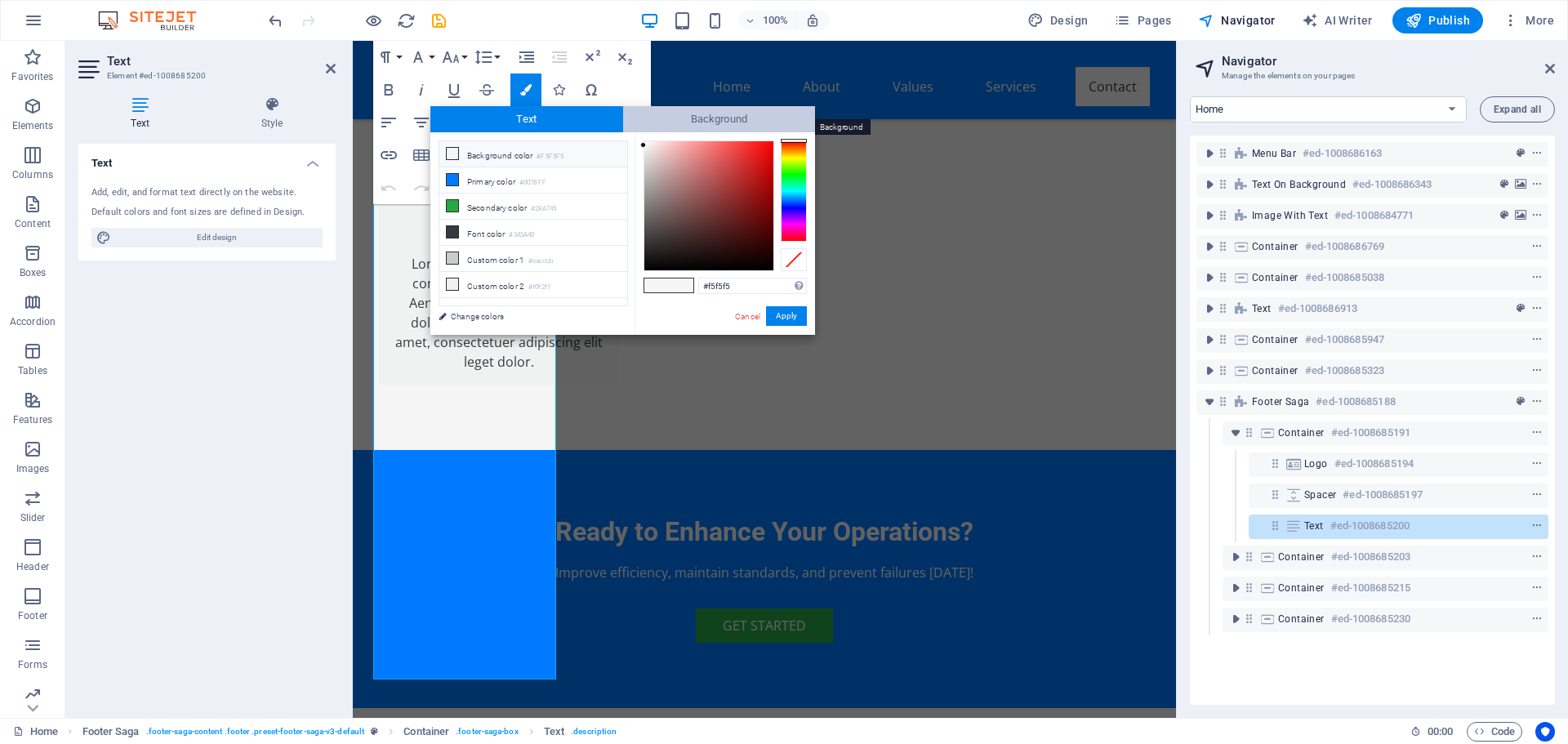
click at [687, 116] on span "Background" at bounding box center [719, 119] width 193 height 26
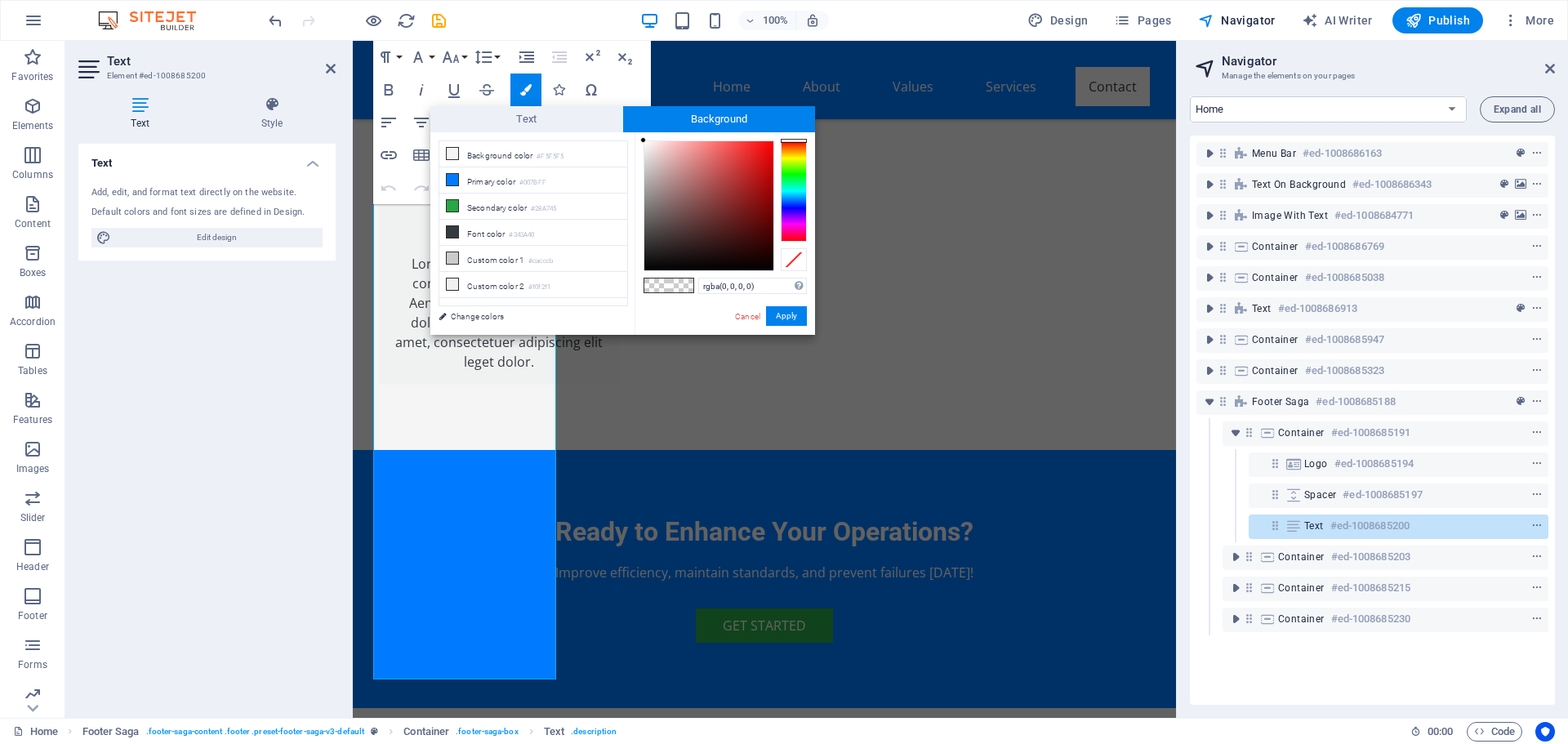
click at [657, 288] on span at bounding box center [656, 285] width 24 height 14
click at [670, 254] on div at bounding box center [708, 205] width 129 height 129
type input "#121010"
click at [659, 260] on div at bounding box center [708, 205] width 129 height 129
click at [495, 318] on link "Change colors" at bounding box center [524, 316] width 189 height 20
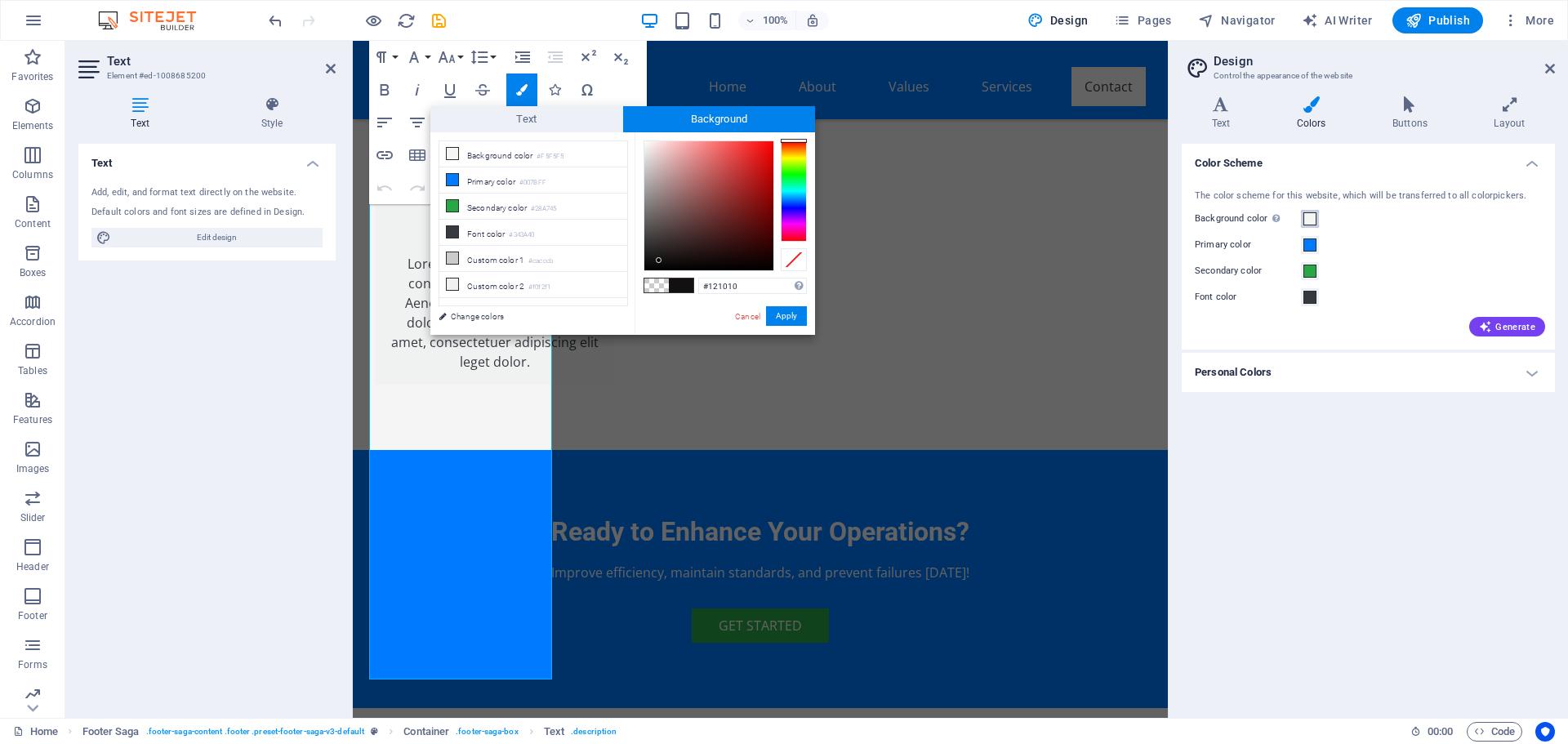
click at [1311, 224] on span at bounding box center [1309, 218] width 13 height 13
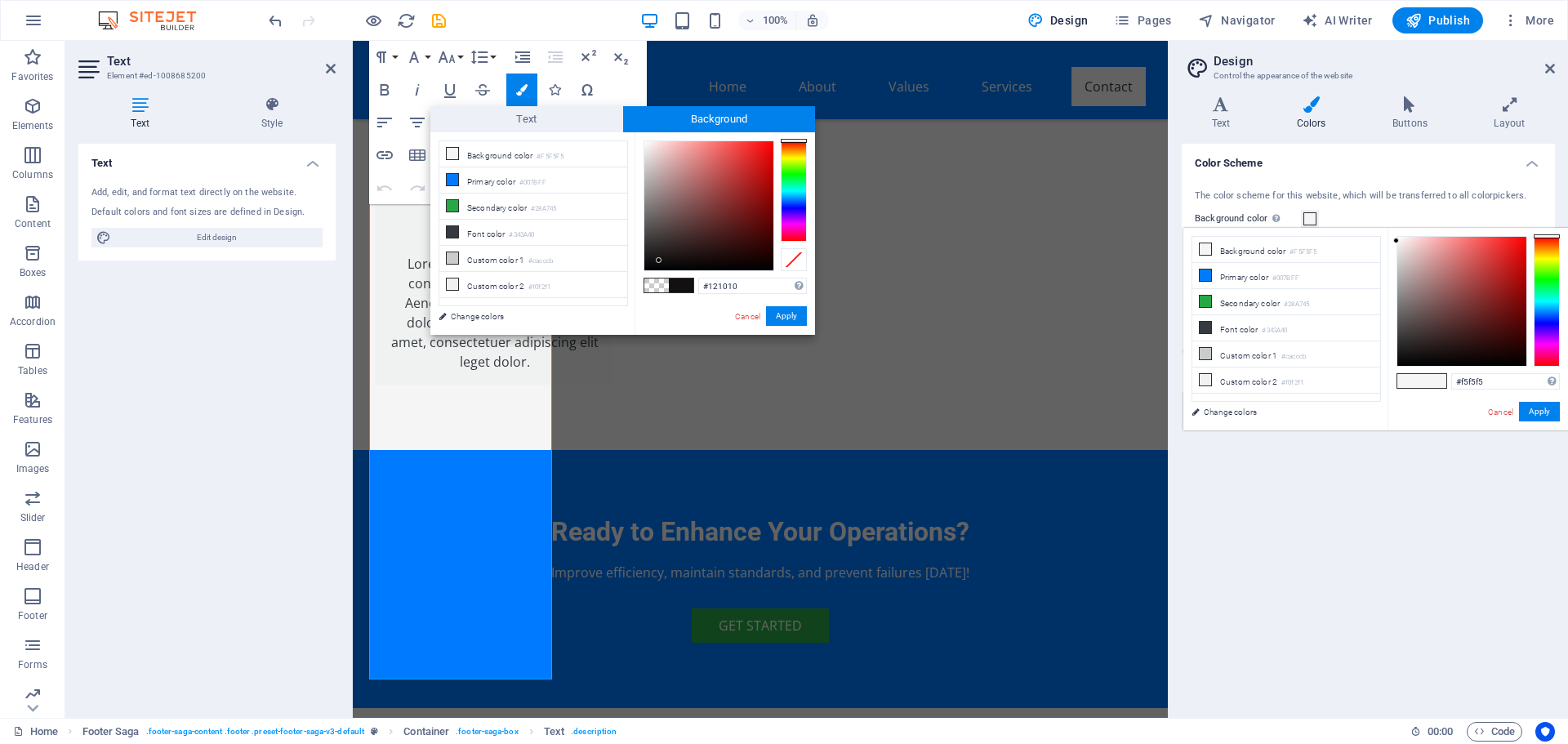
click at [1543, 305] on div at bounding box center [1547, 301] width 26 height 131
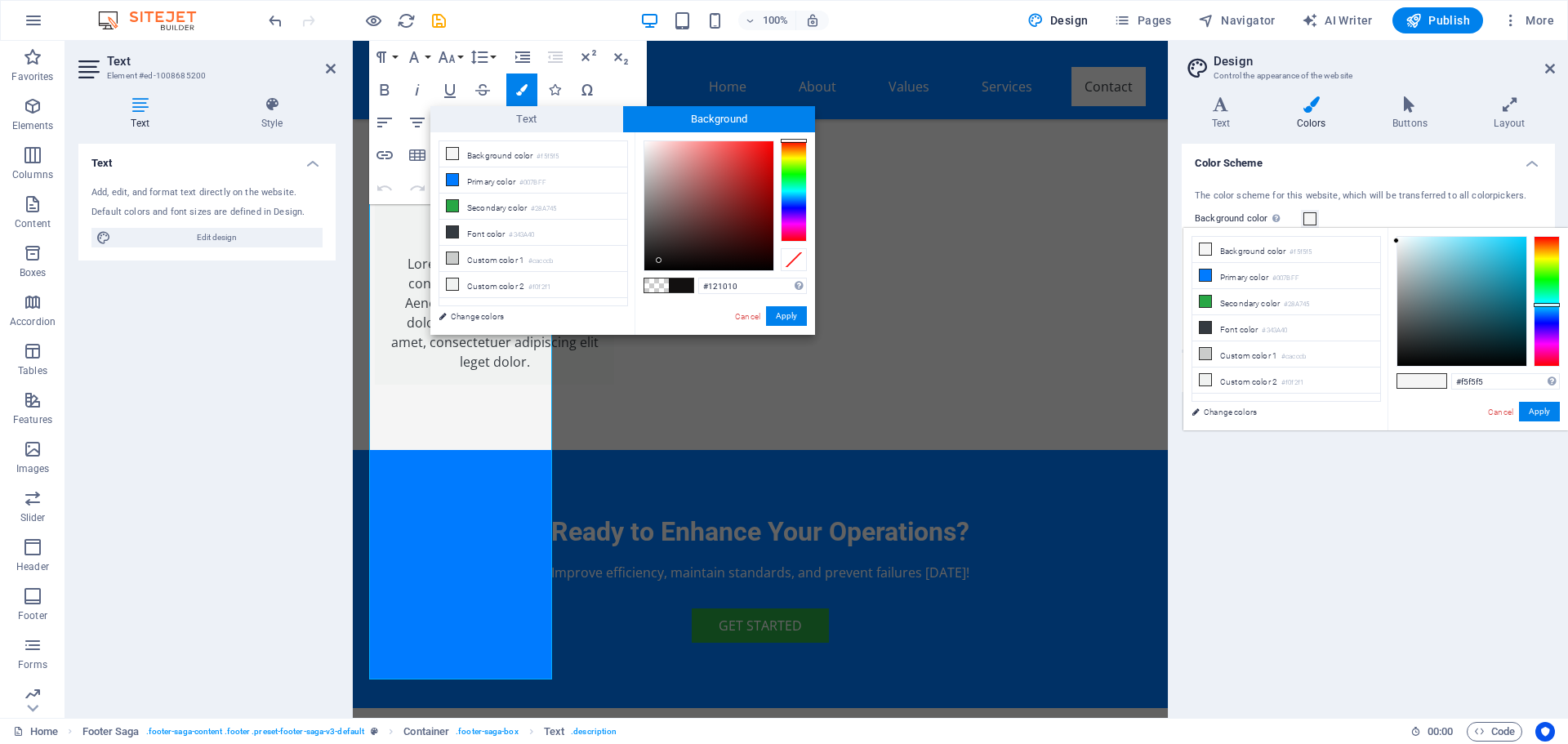
click at [1497, 258] on div at bounding box center [1461, 301] width 129 height 129
type input "#2fb5d4"
click at [1536, 407] on button "Apply" at bounding box center [1539, 412] width 41 height 20
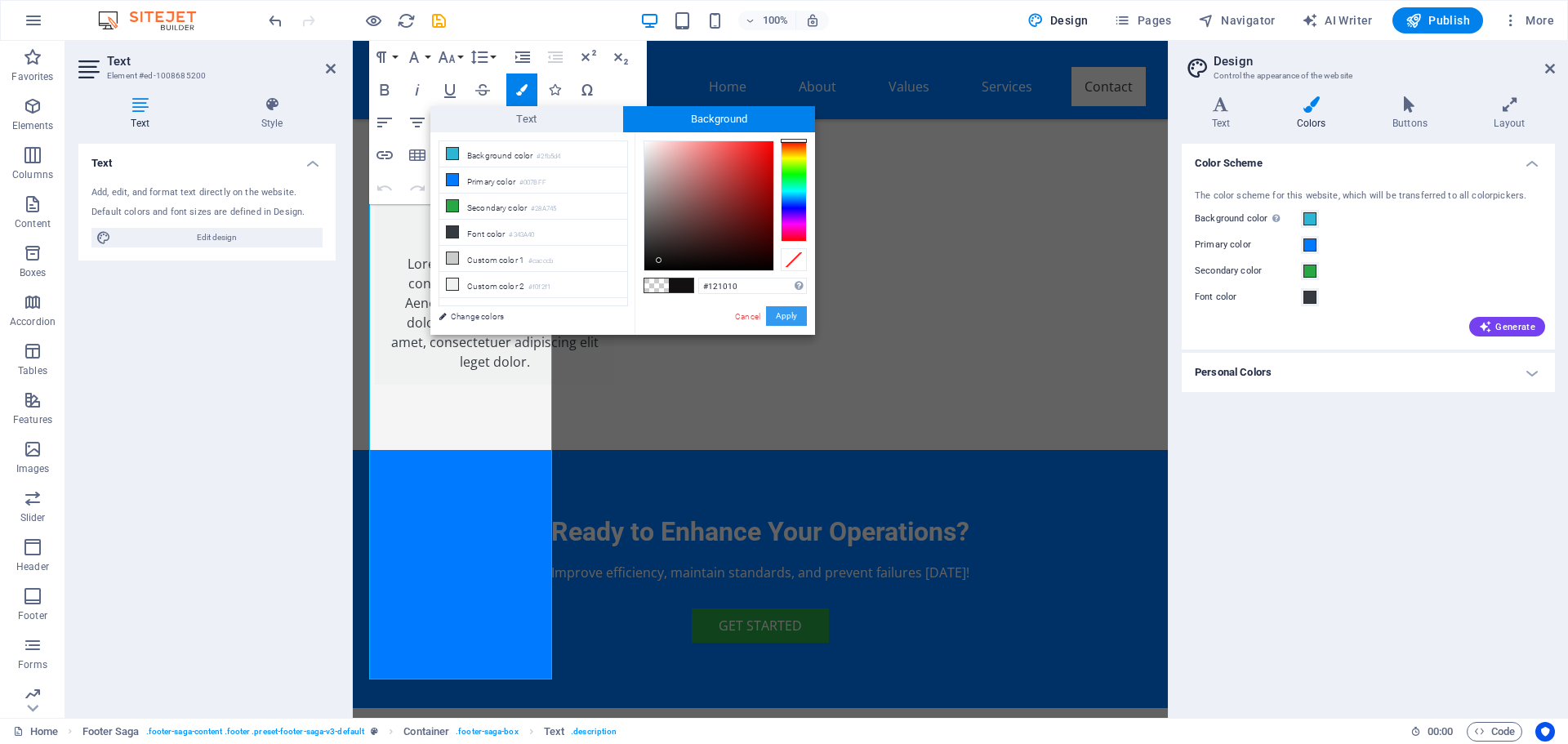
click at [803, 318] on button "Apply" at bounding box center [786, 316] width 41 height 20
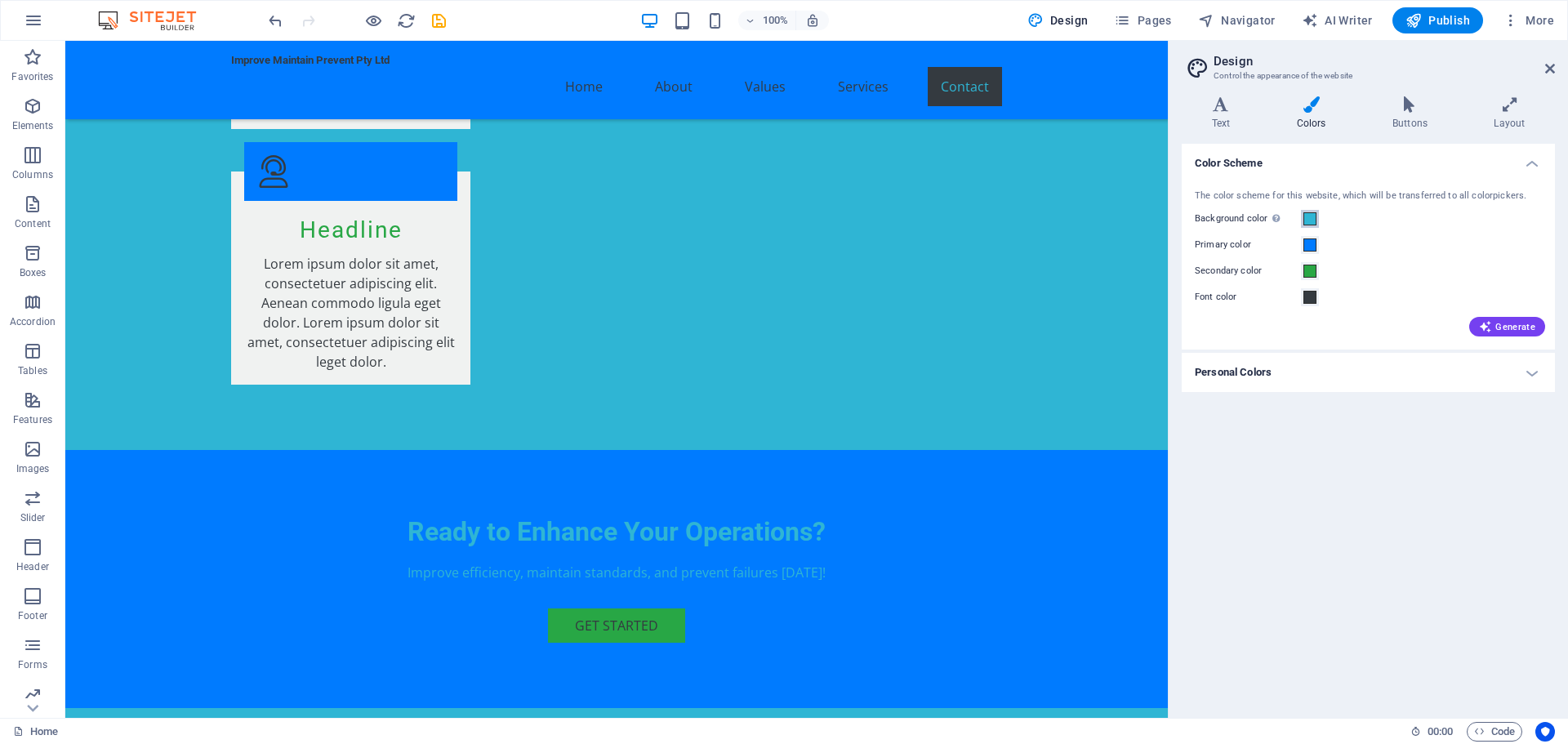
click at [1313, 225] on span at bounding box center [1309, 218] width 13 height 13
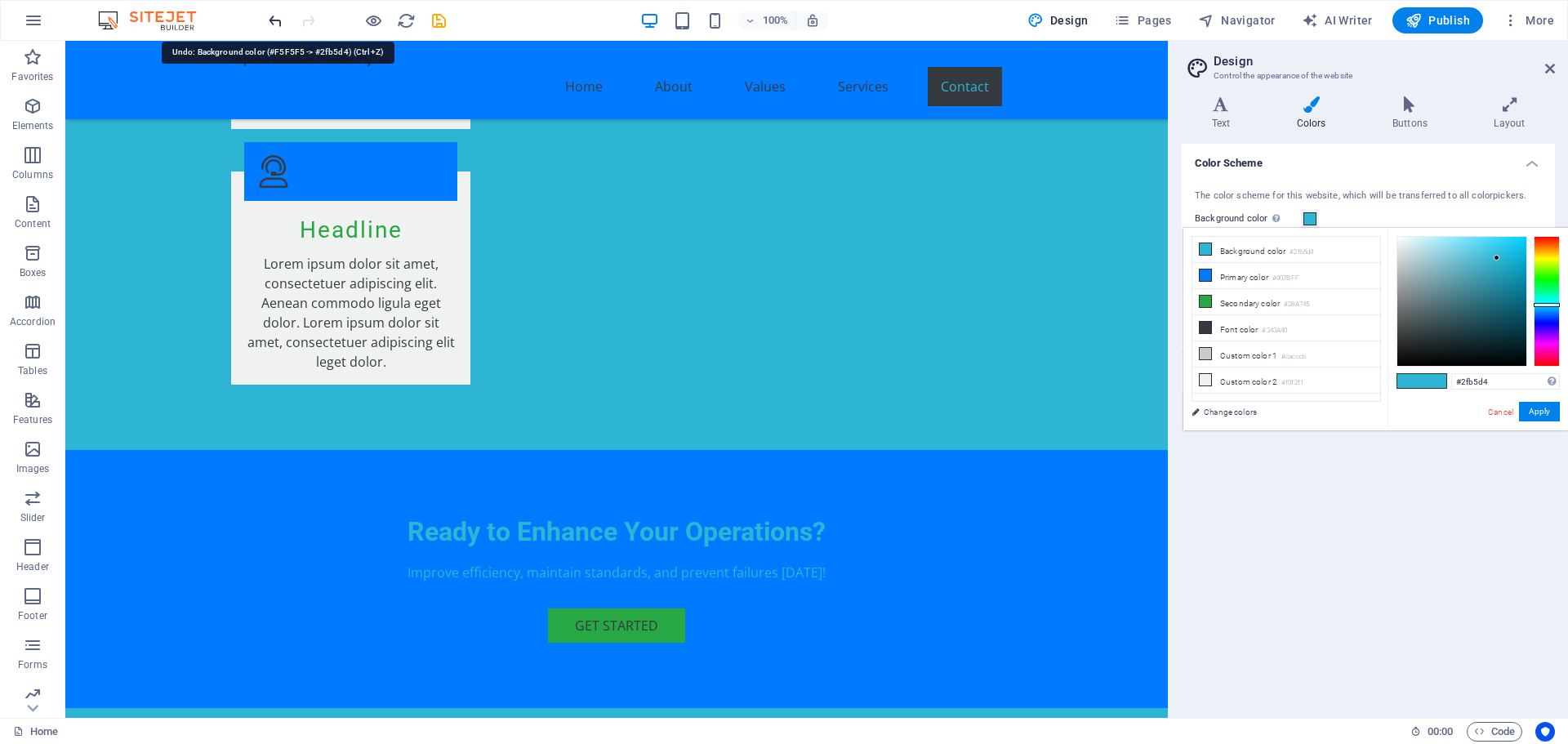
click at [269, 17] on icon "undo" at bounding box center [275, 20] width 19 height 19
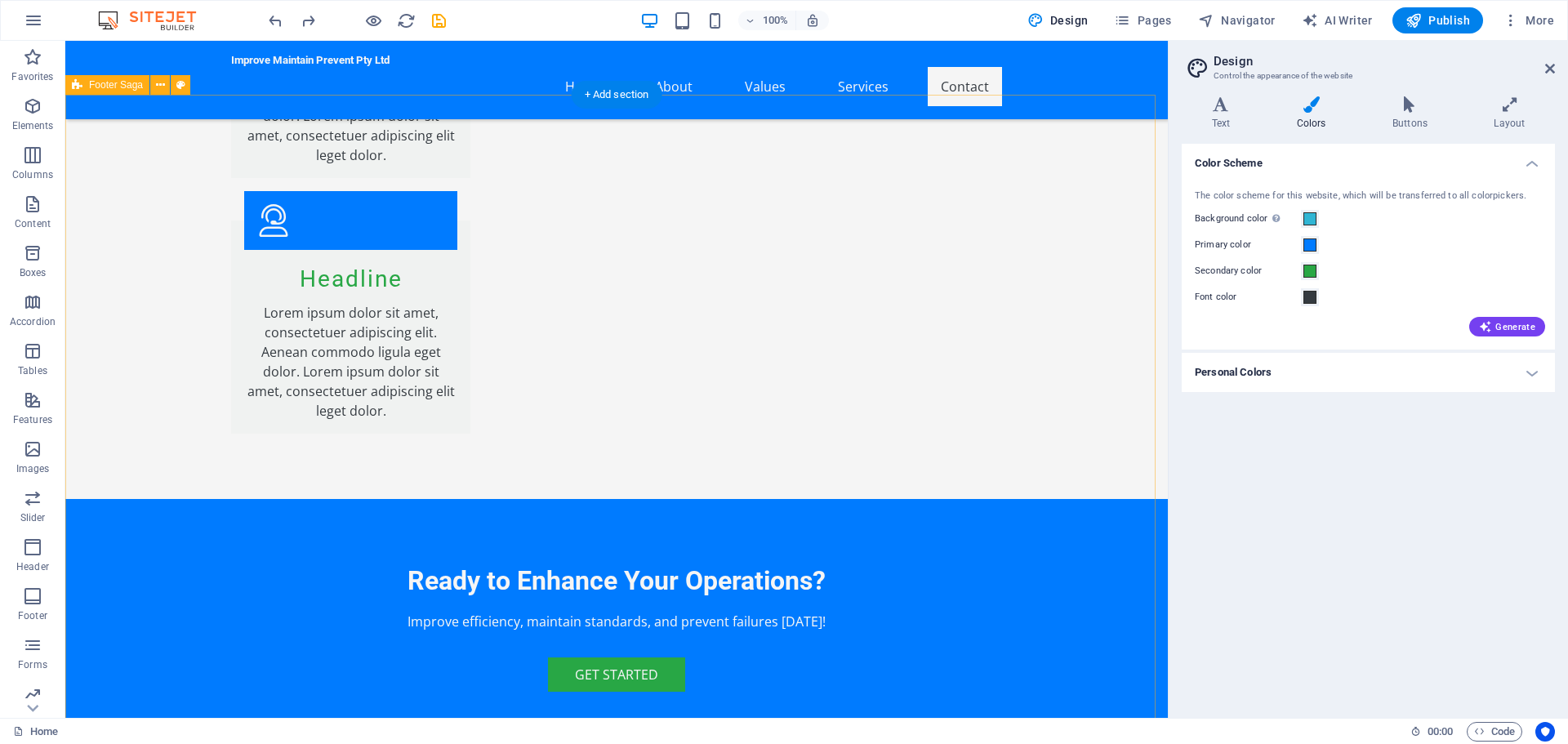
scroll to position [4265, 0]
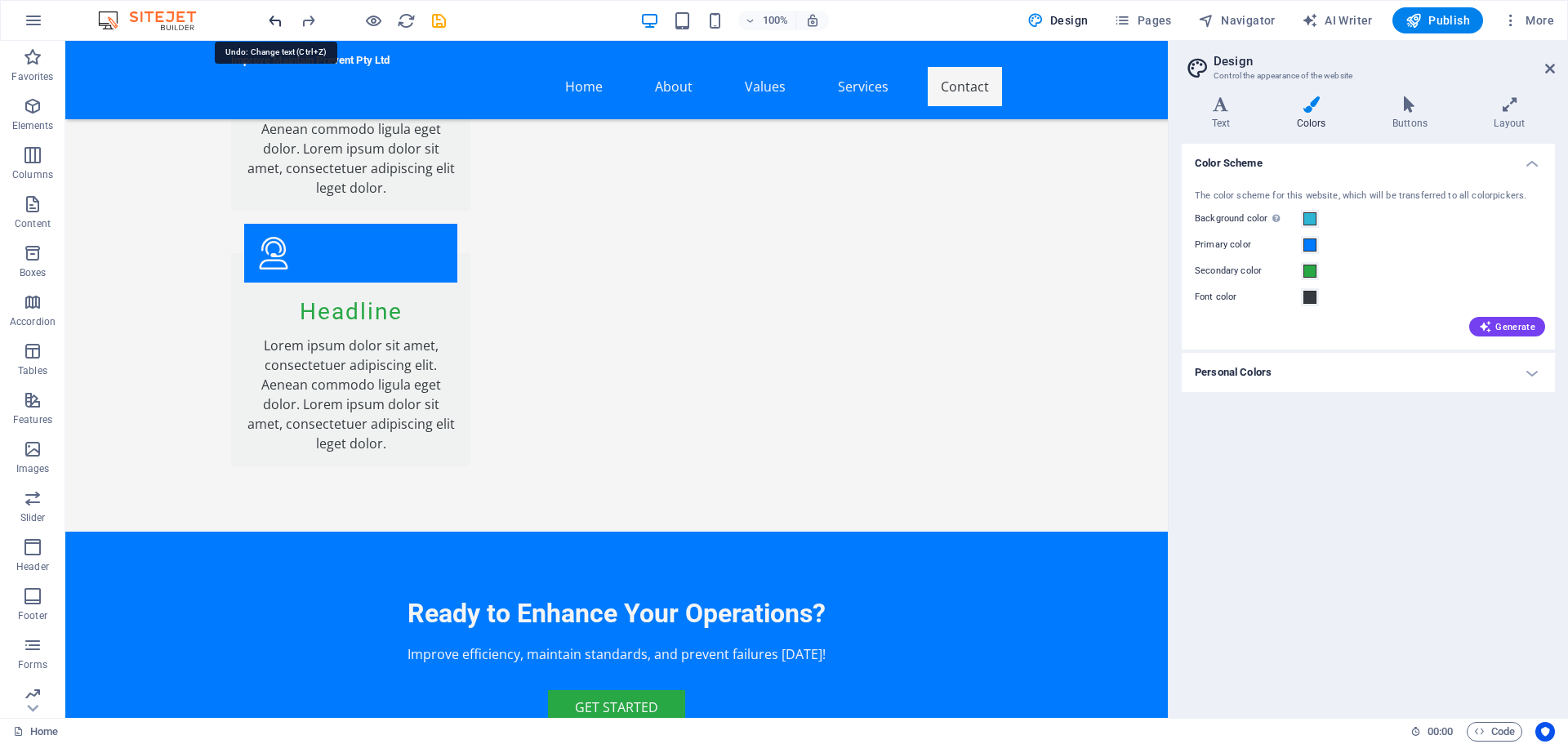
click at [276, 21] on icon "undo" at bounding box center [275, 20] width 19 height 19
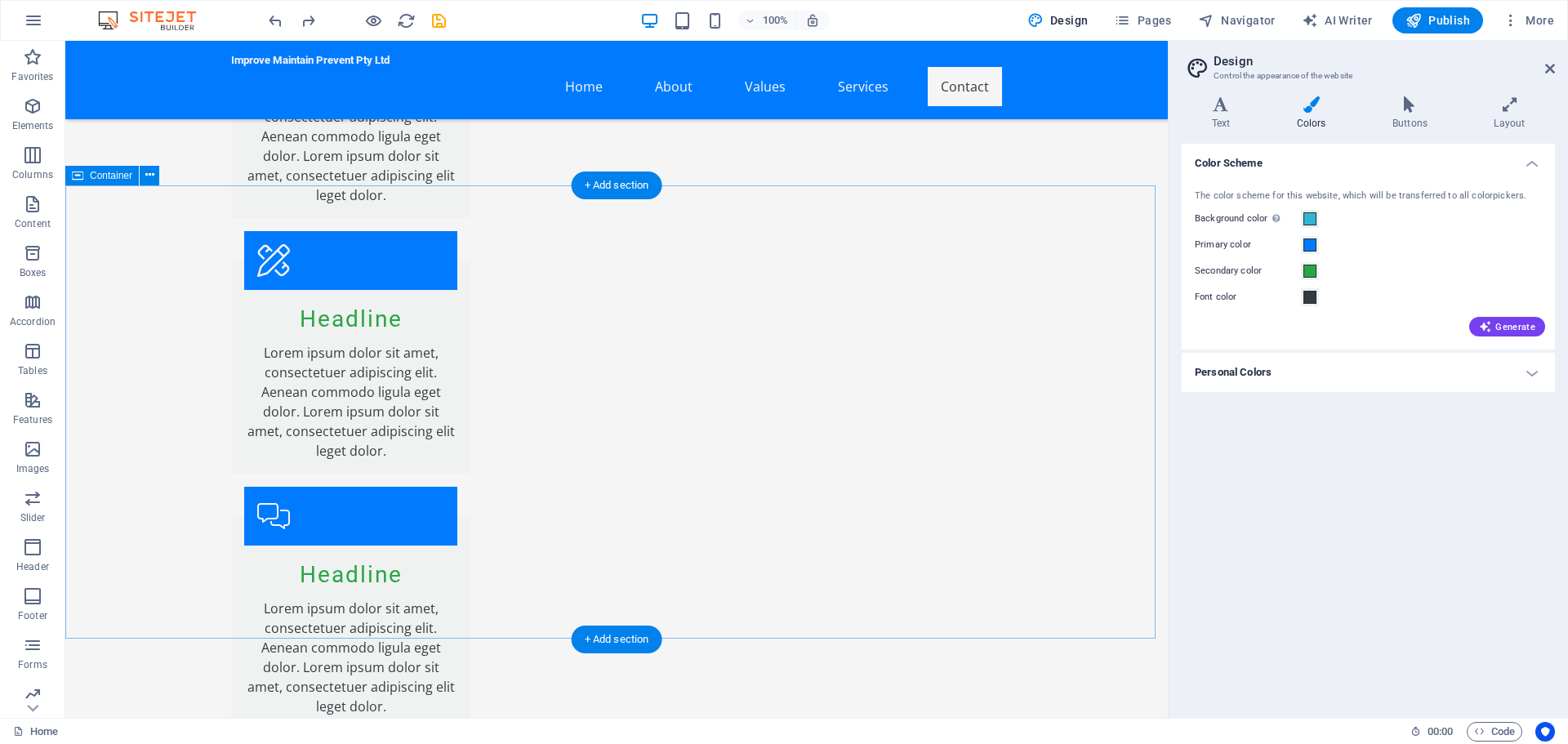
scroll to position [4191, 0]
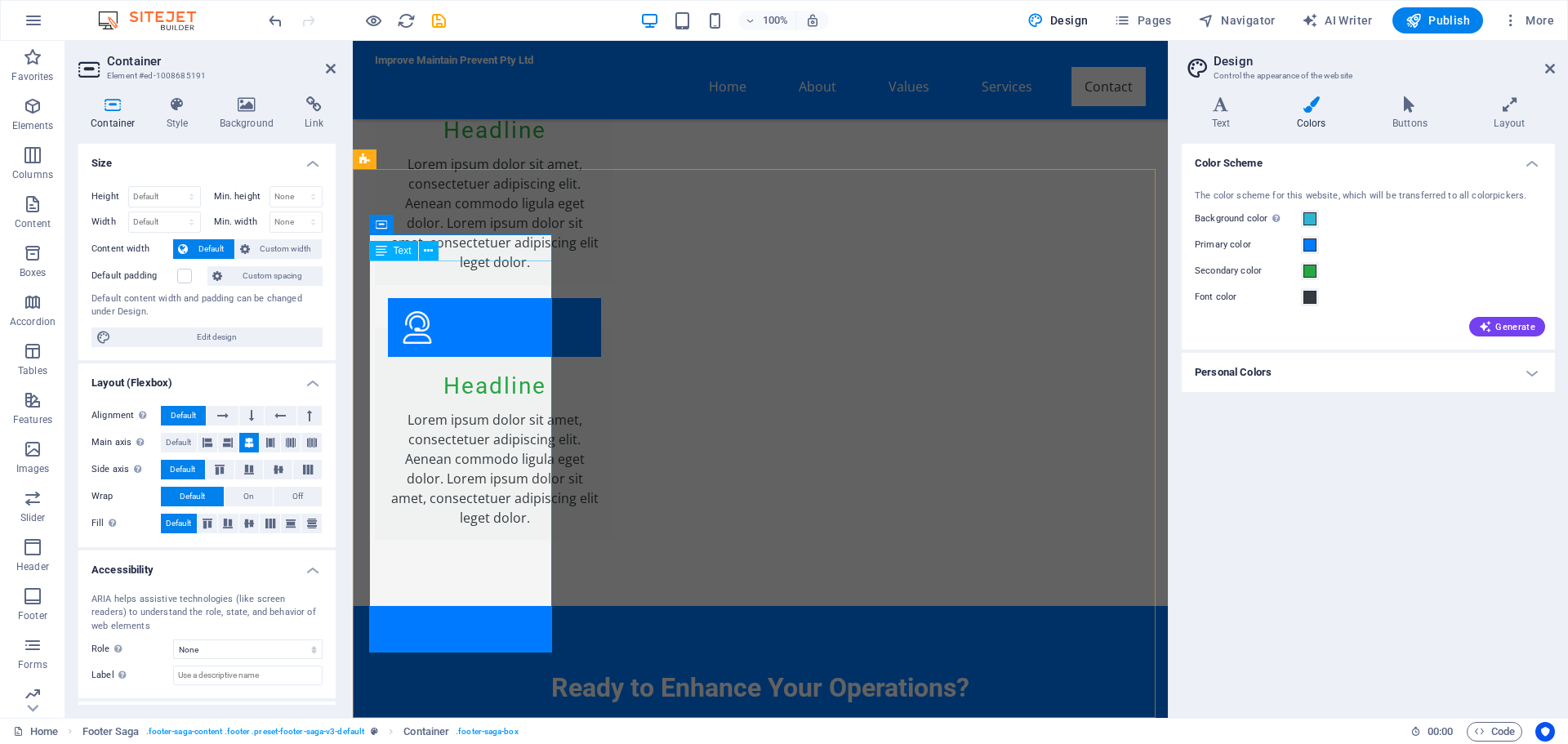
click at [234, 113] on h4 "Background" at bounding box center [250, 113] width 86 height 34
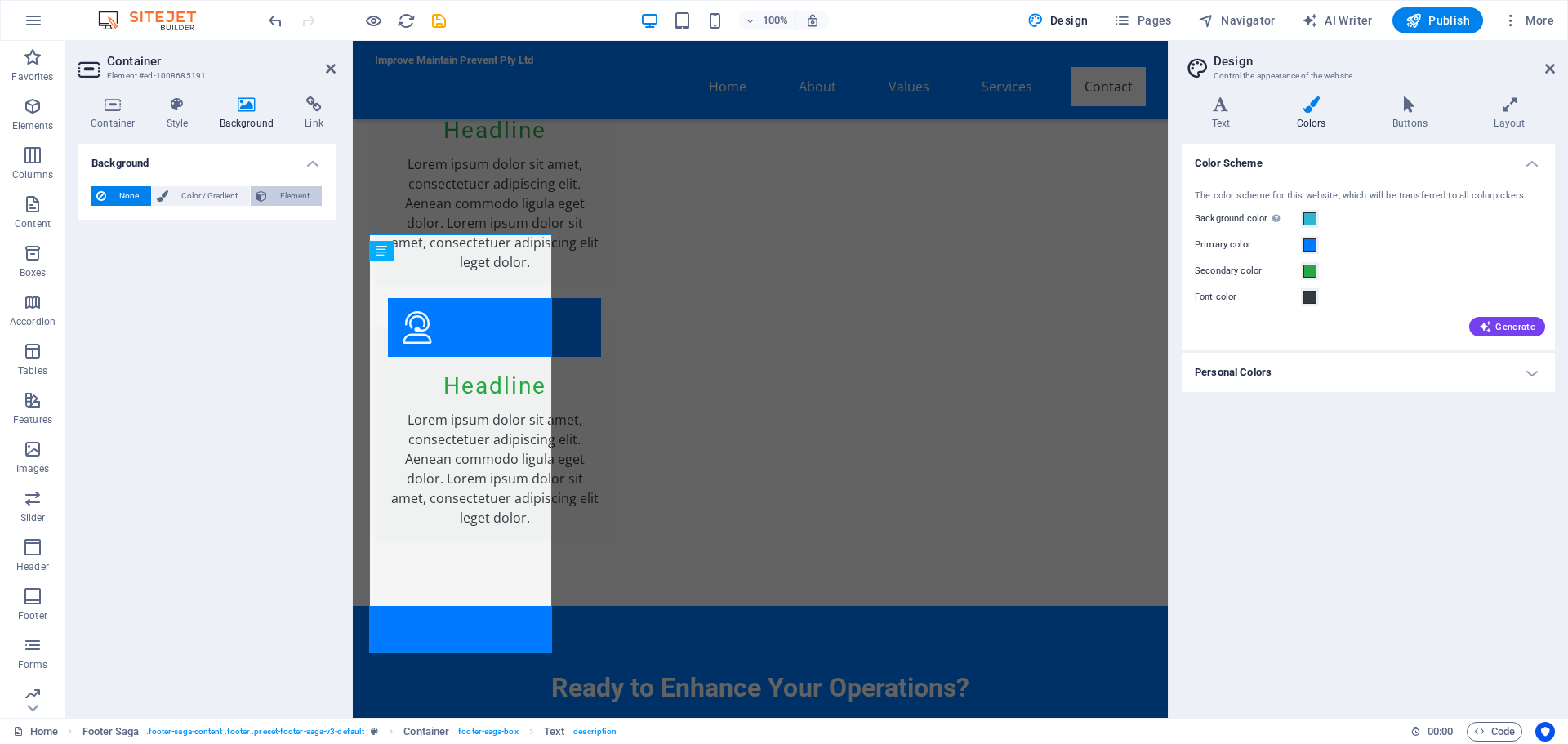
click at [274, 194] on span "Element" at bounding box center [294, 196] width 45 height 20
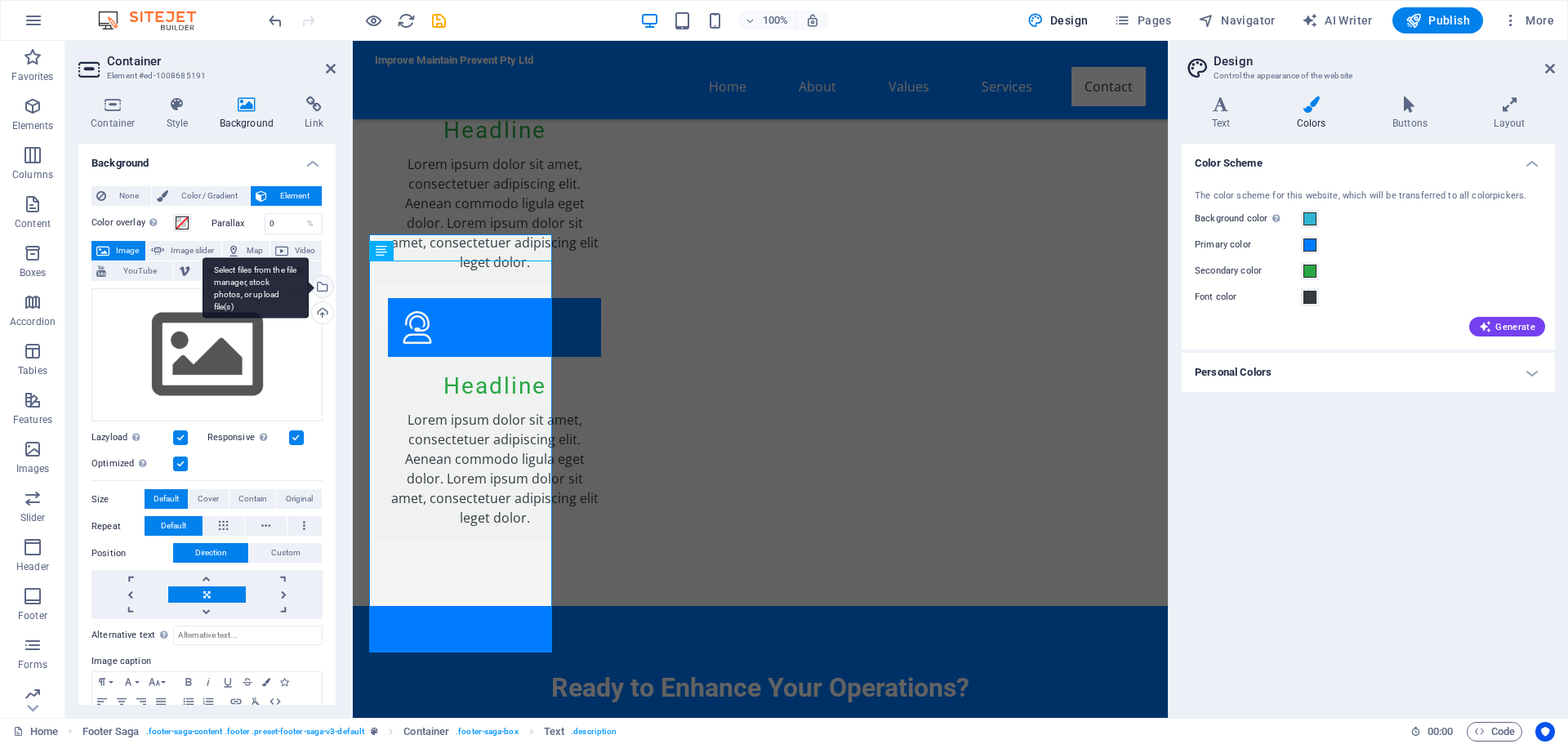
click at [309, 290] on div "Select files from the file manager, stock photos, or upload file(s)" at bounding box center [256, 287] width 106 height 61
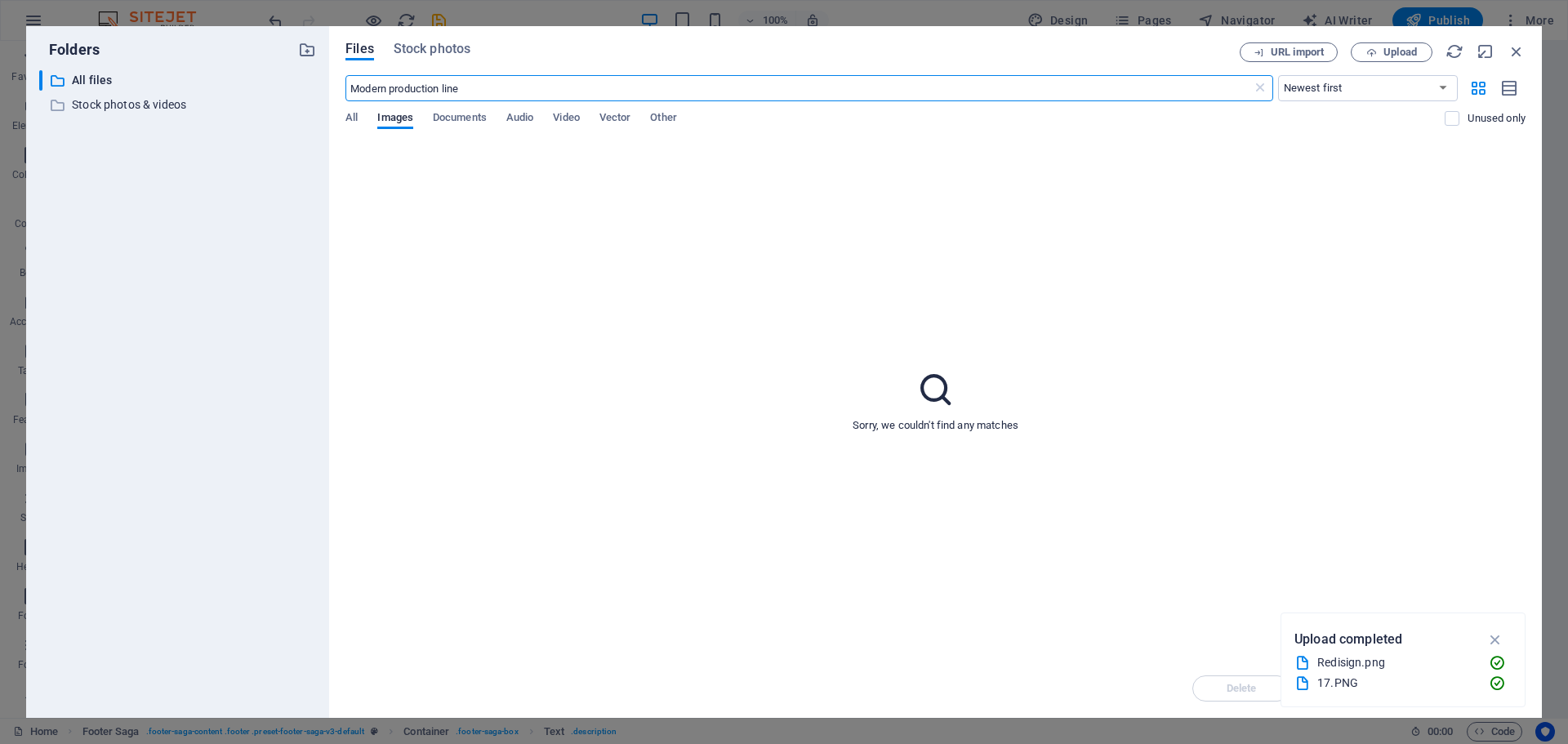
scroll to position [3514, 0]
click at [426, 48] on span "Stock photos" at bounding box center [432, 49] width 77 height 20
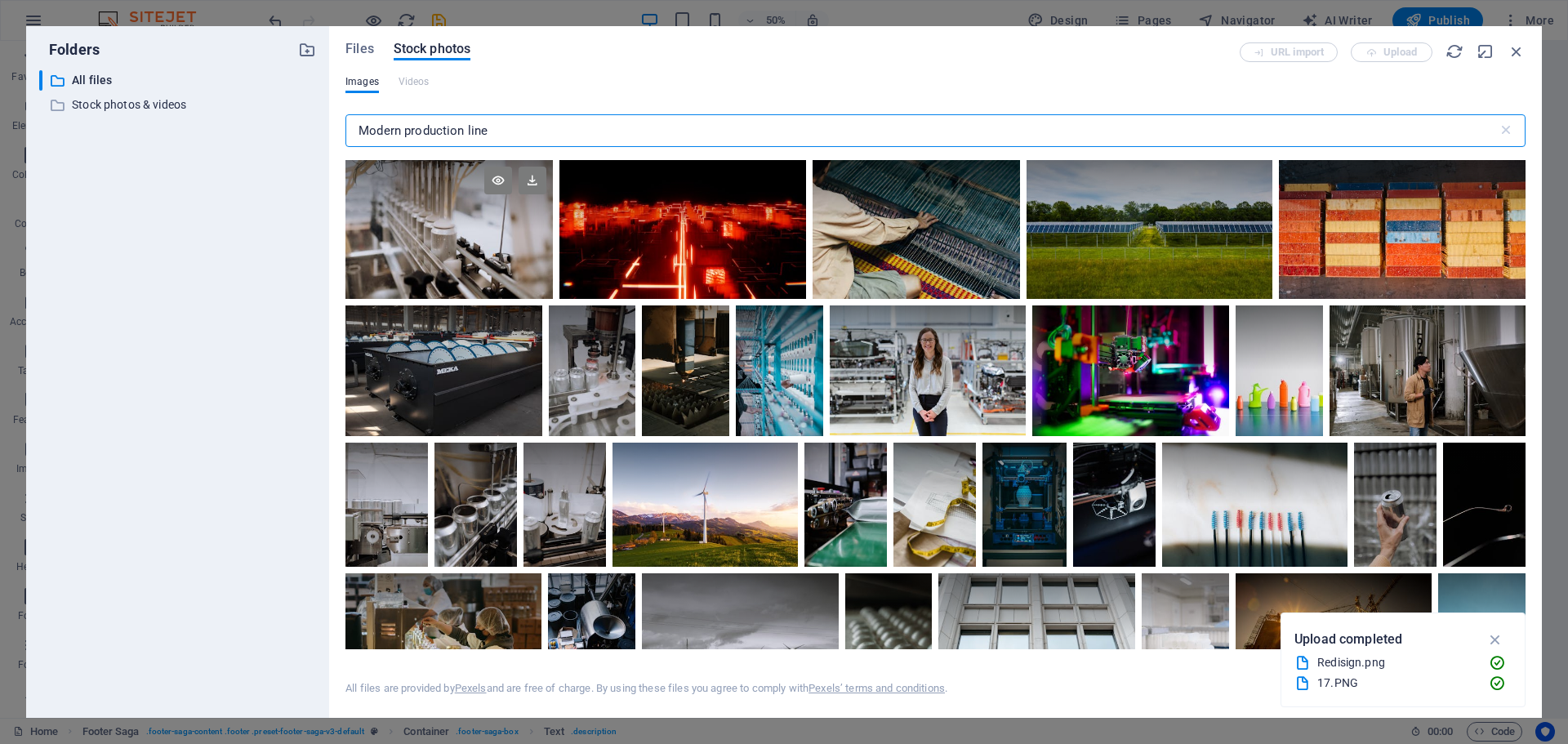
click at [429, 233] on div at bounding box center [448, 229] width 207 height 139
click at [1499, 634] on icon "button" at bounding box center [1495, 639] width 19 height 18
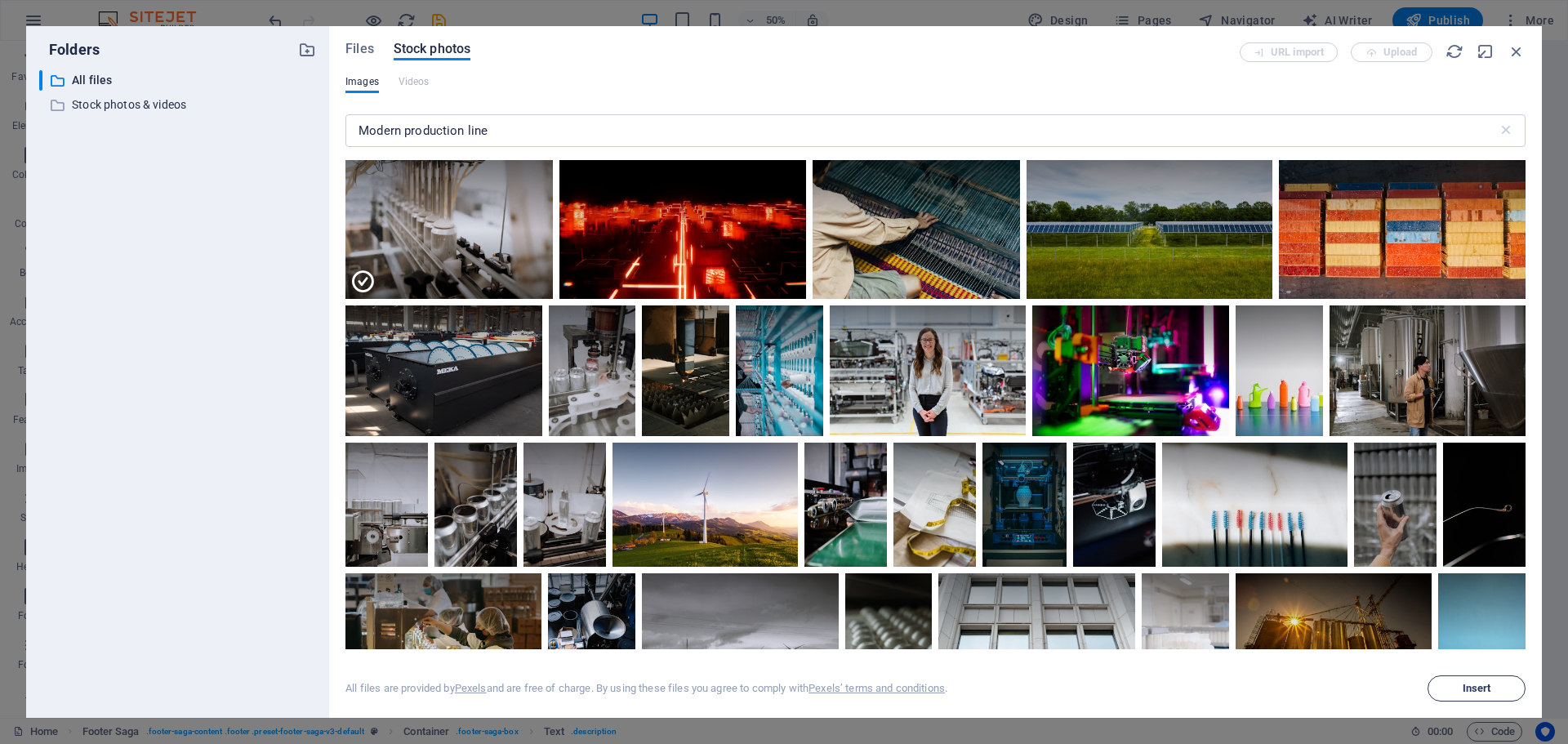
click at [1489, 686] on span "Insert" at bounding box center [1477, 688] width 29 height 10
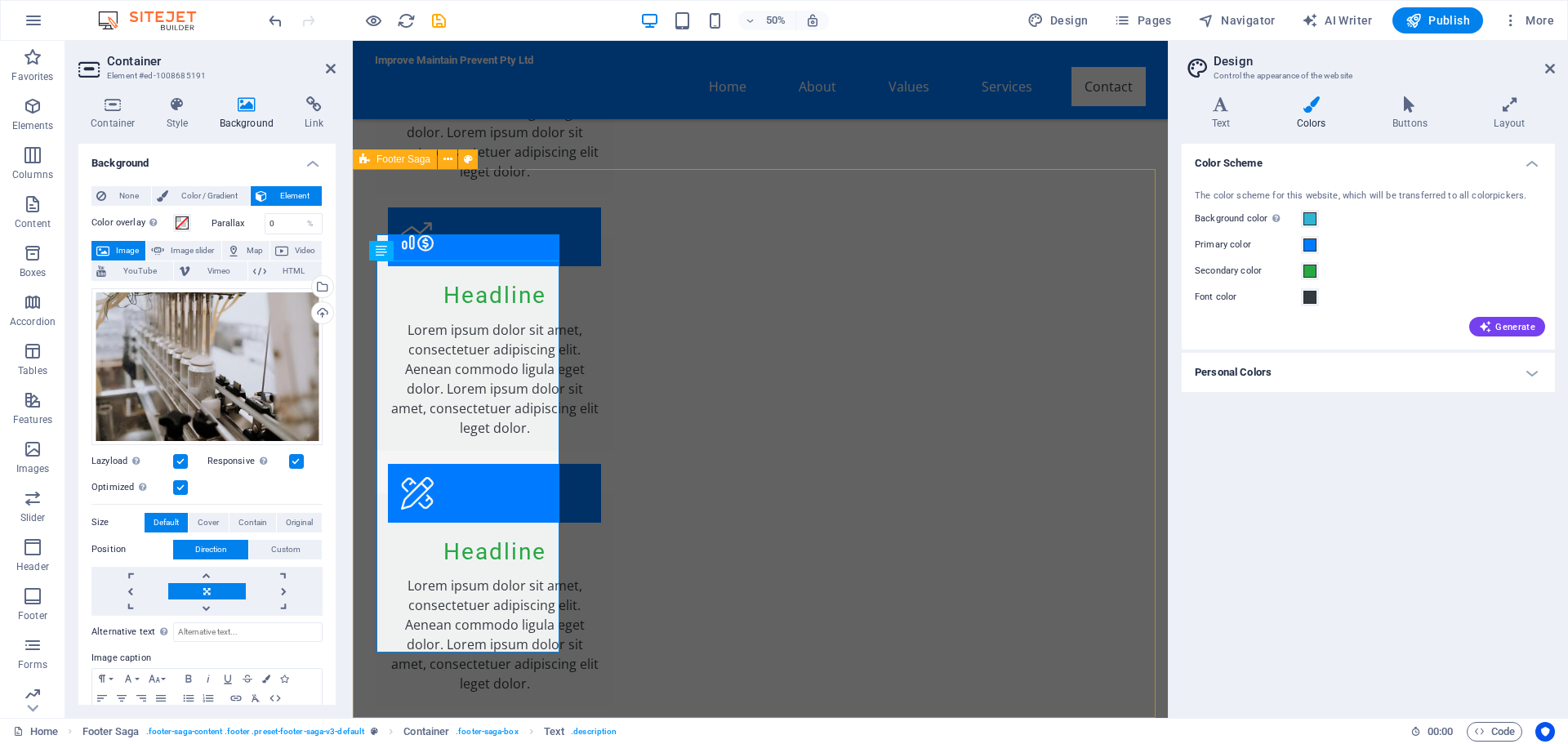
scroll to position [4191, 0]
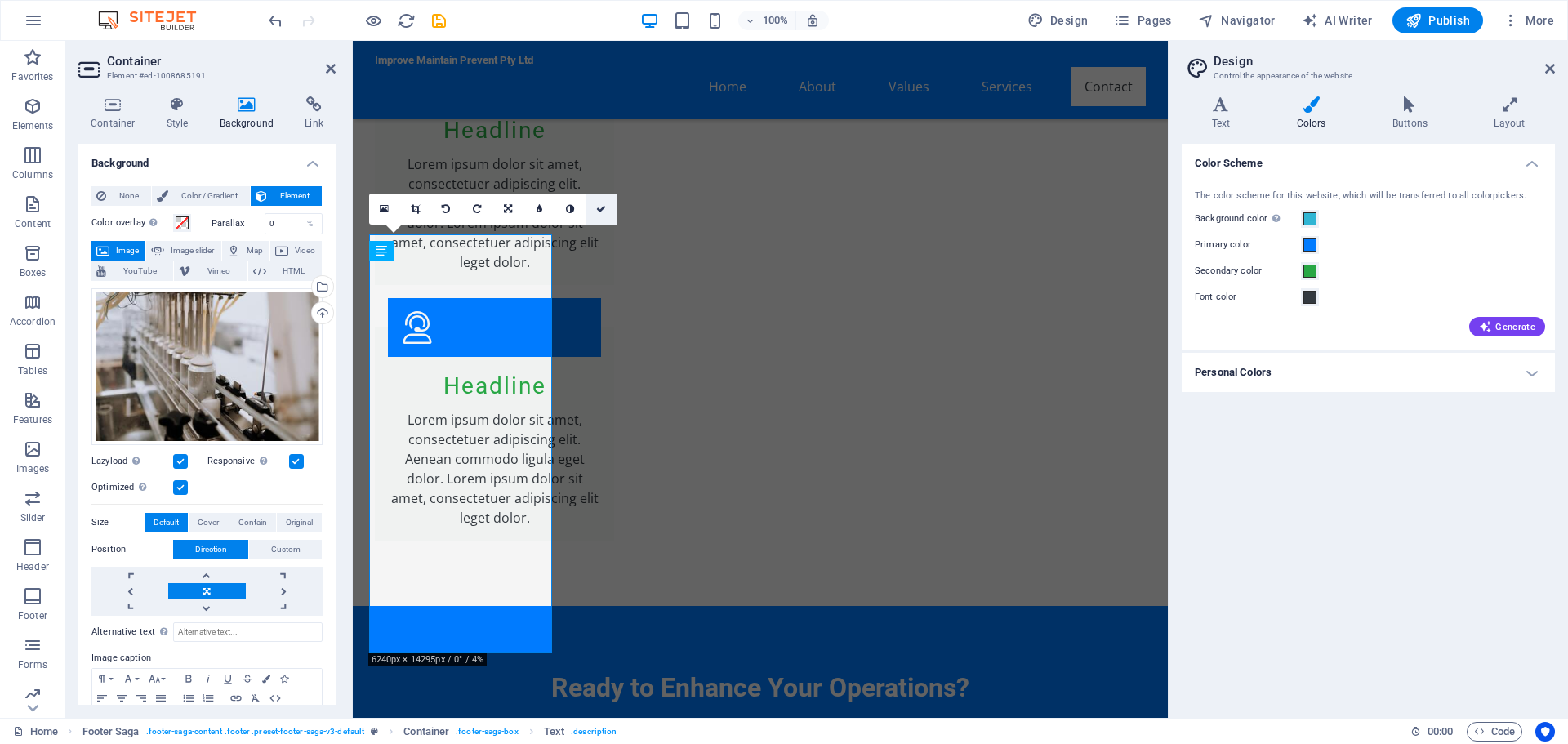
click at [601, 208] on icon at bounding box center [601, 209] width 10 height 10
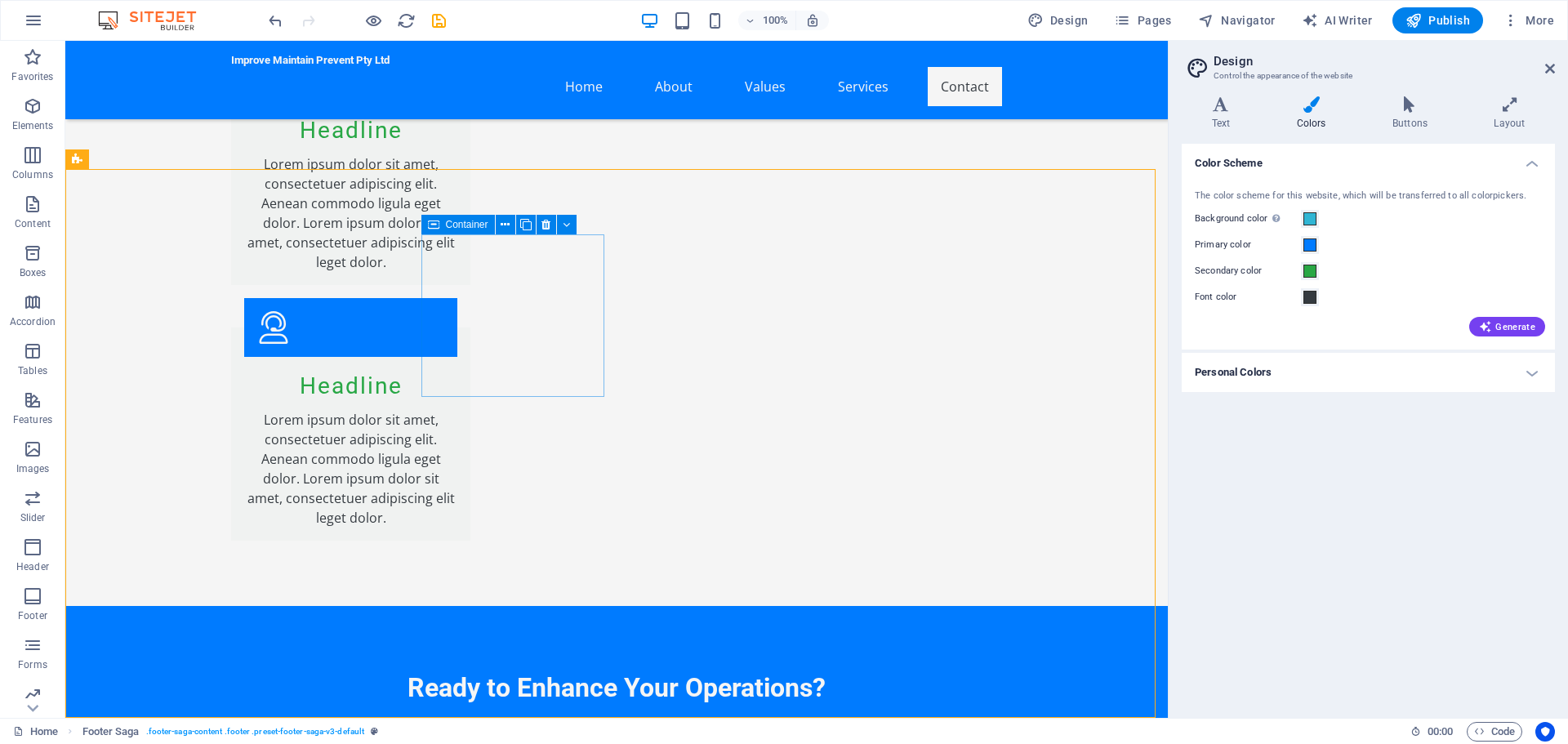
click at [439, 225] on div "Container" at bounding box center [457, 225] width 73 height 20
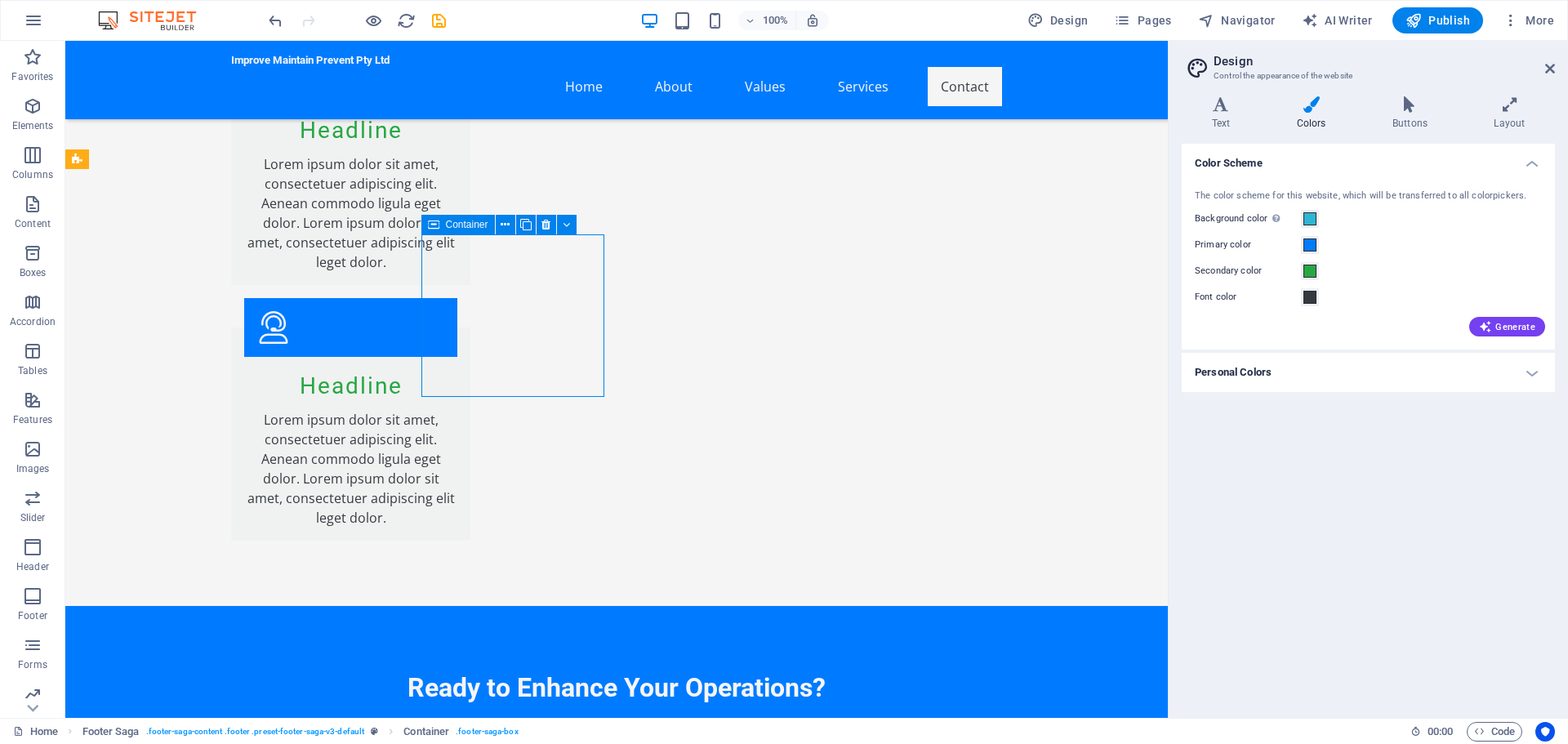
click at [439, 225] on div "Container" at bounding box center [457, 225] width 73 height 20
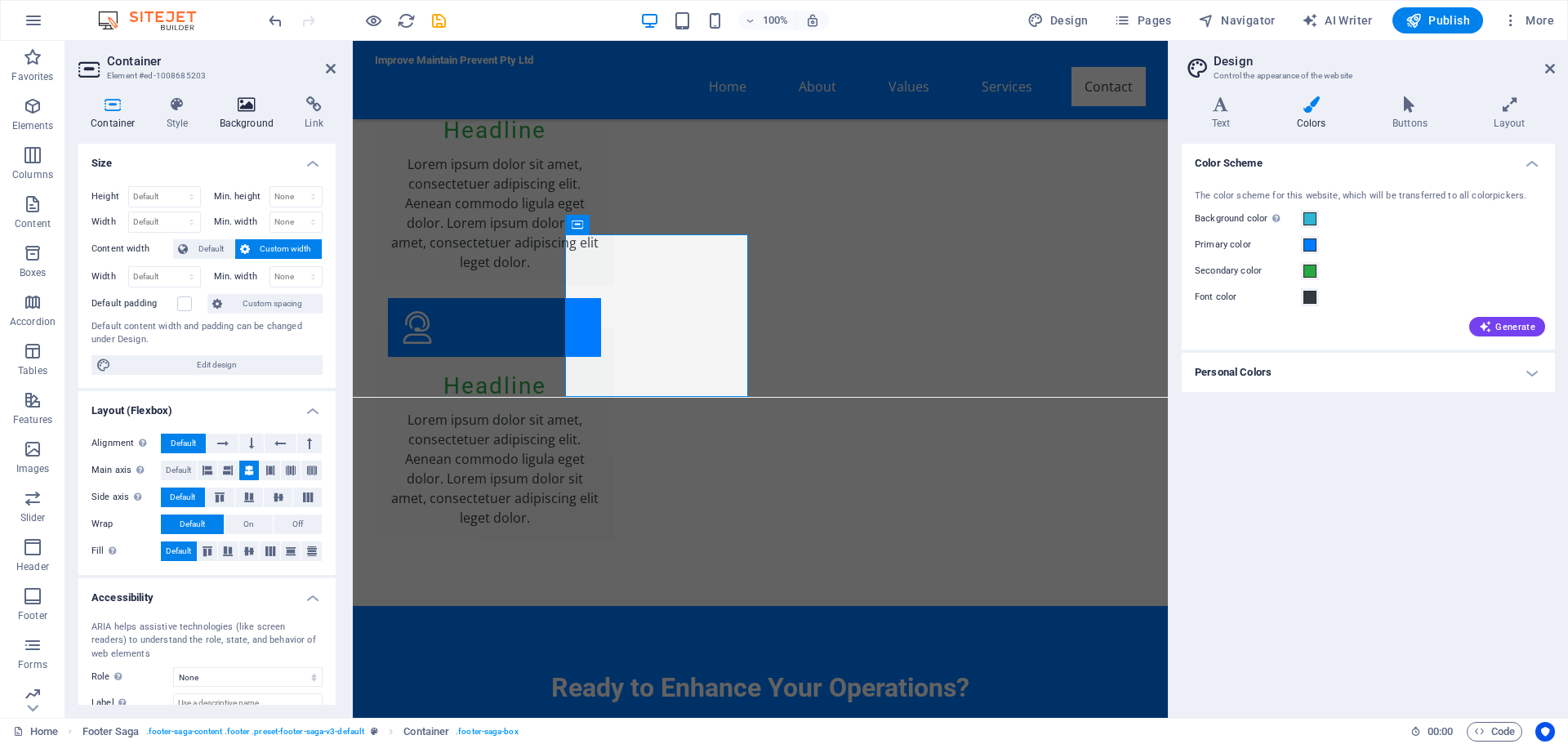
click at [243, 108] on icon at bounding box center [246, 104] width 79 height 16
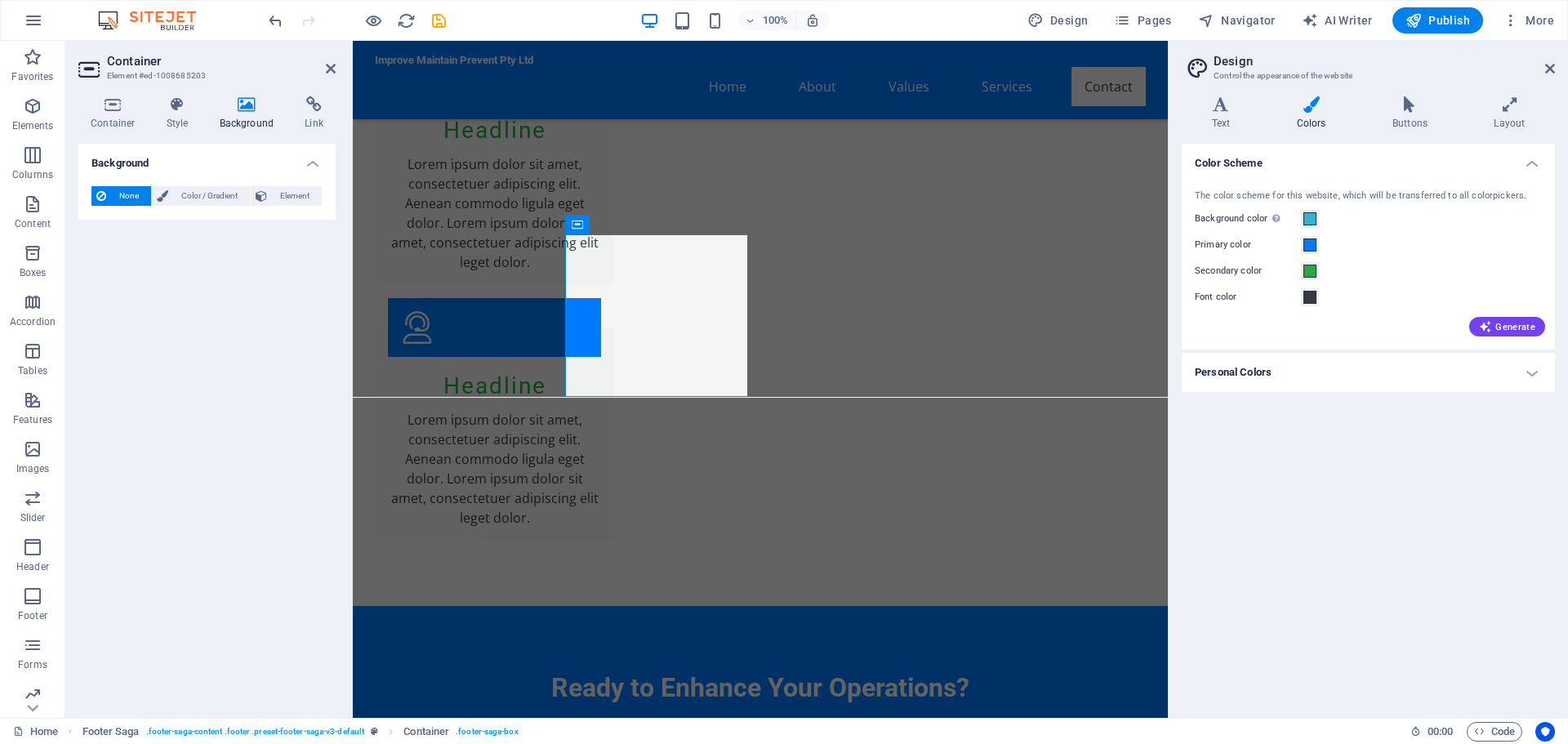
click at [245, 104] on icon at bounding box center [246, 104] width 79 height 16
click at [294, 187] on span "Element" at bounding box center [294, 196] width 45 height 20
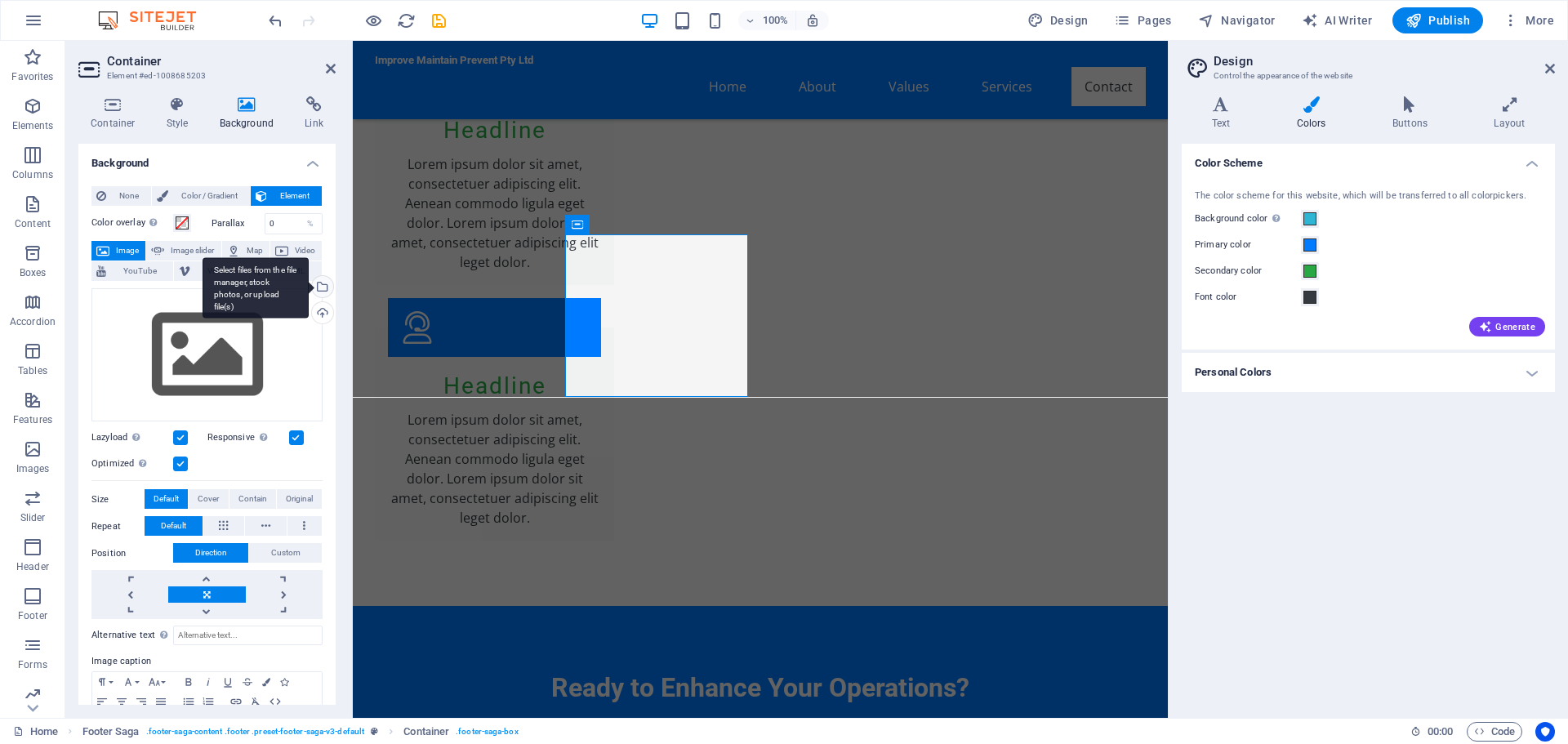
click at [324, 288] on div "Select files from the file manager, stock photos, or upload file(s)" at bounding box center [321, 288] width 24 height 24
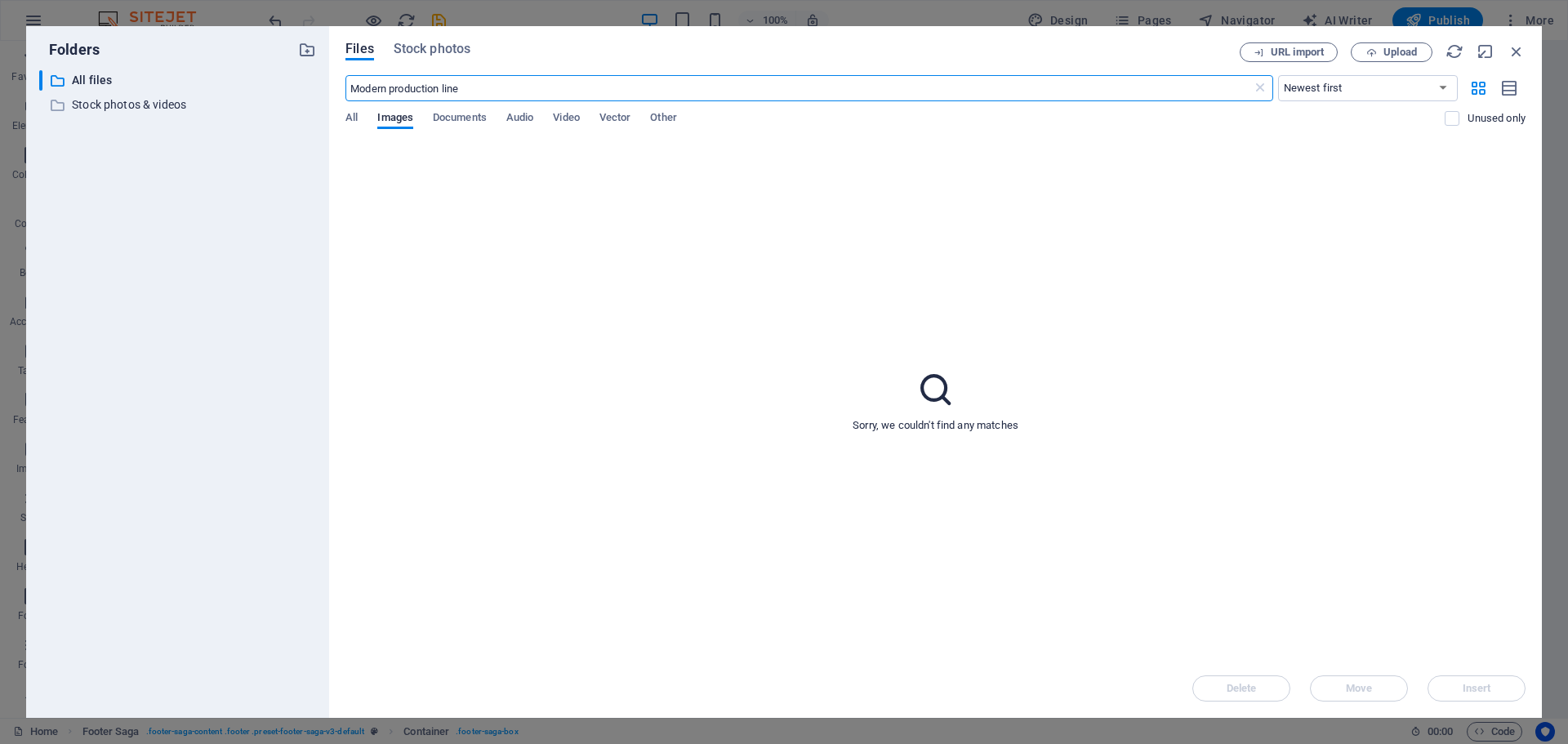
scroll to position [3514, 0]
click at [449, 42] on span "Stock photos" at bounding box center [432, 49] width 77 height 20
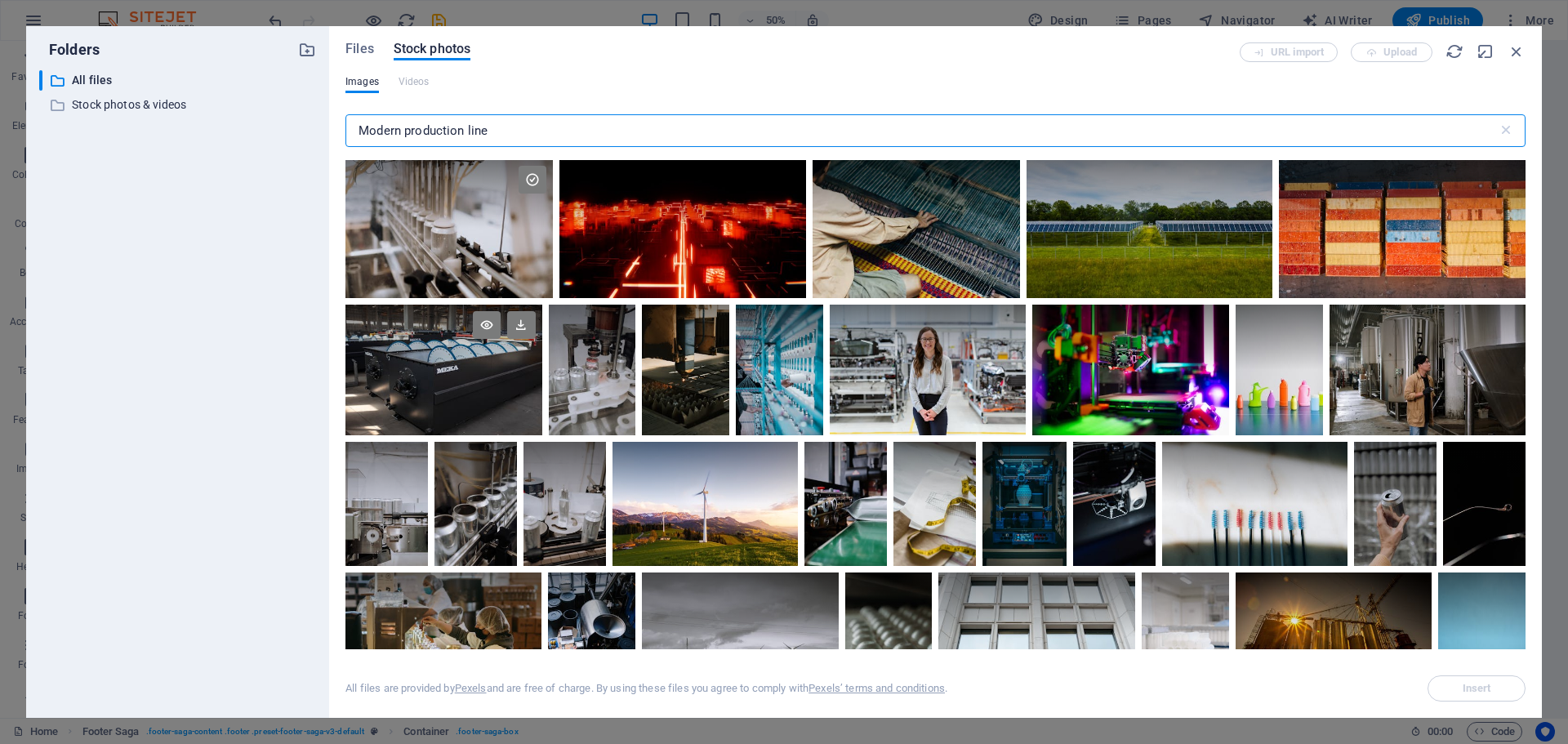
scroll to position [0, 0]
click at [846, 521] on div at bounding box center [845, 505] width 82 height 124
click at [1485, 688] on span "Insert" at bounding box center [1477, 688] width 29 height 10
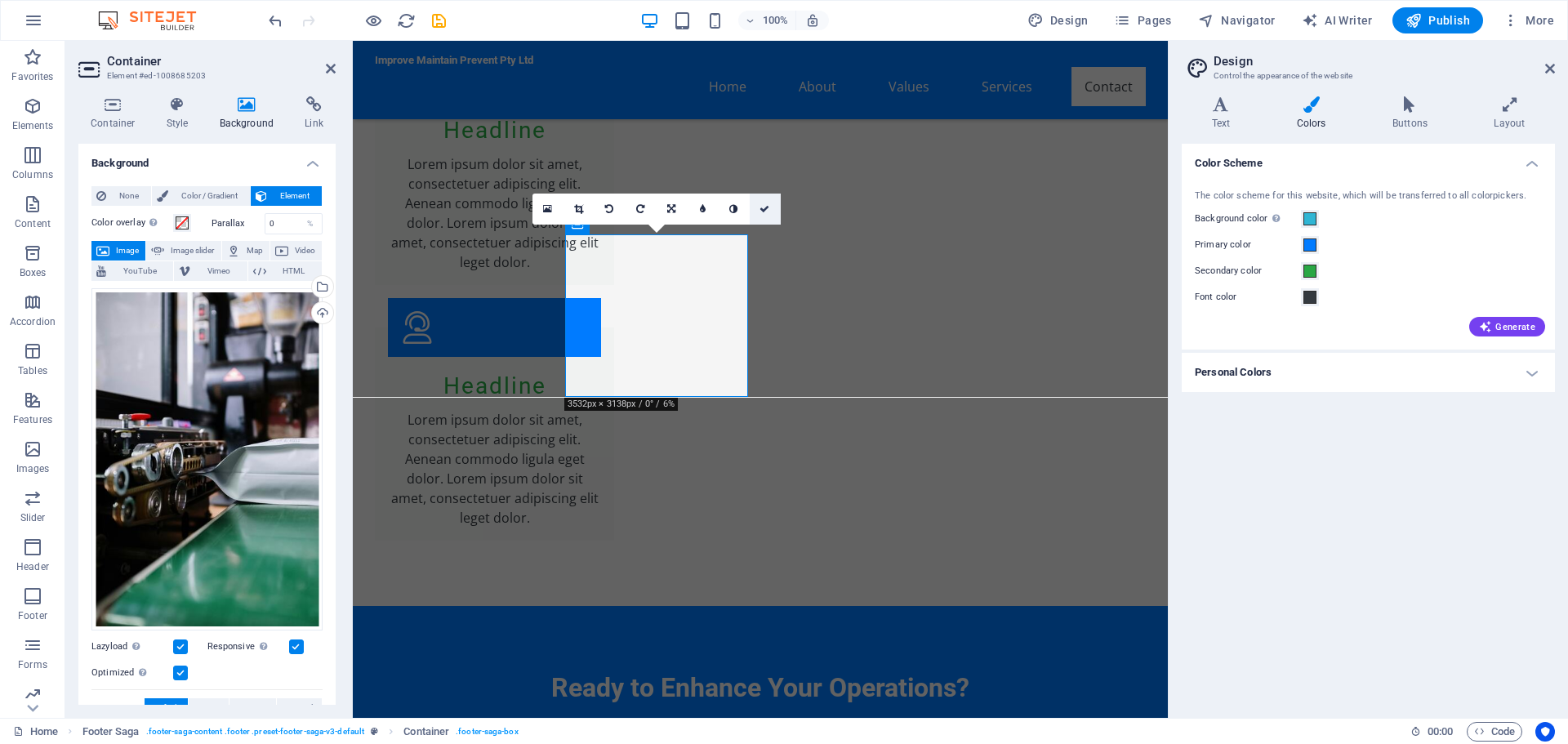
click at [765, 208] on icon at bounding box center [764, 209] width 10 height 10
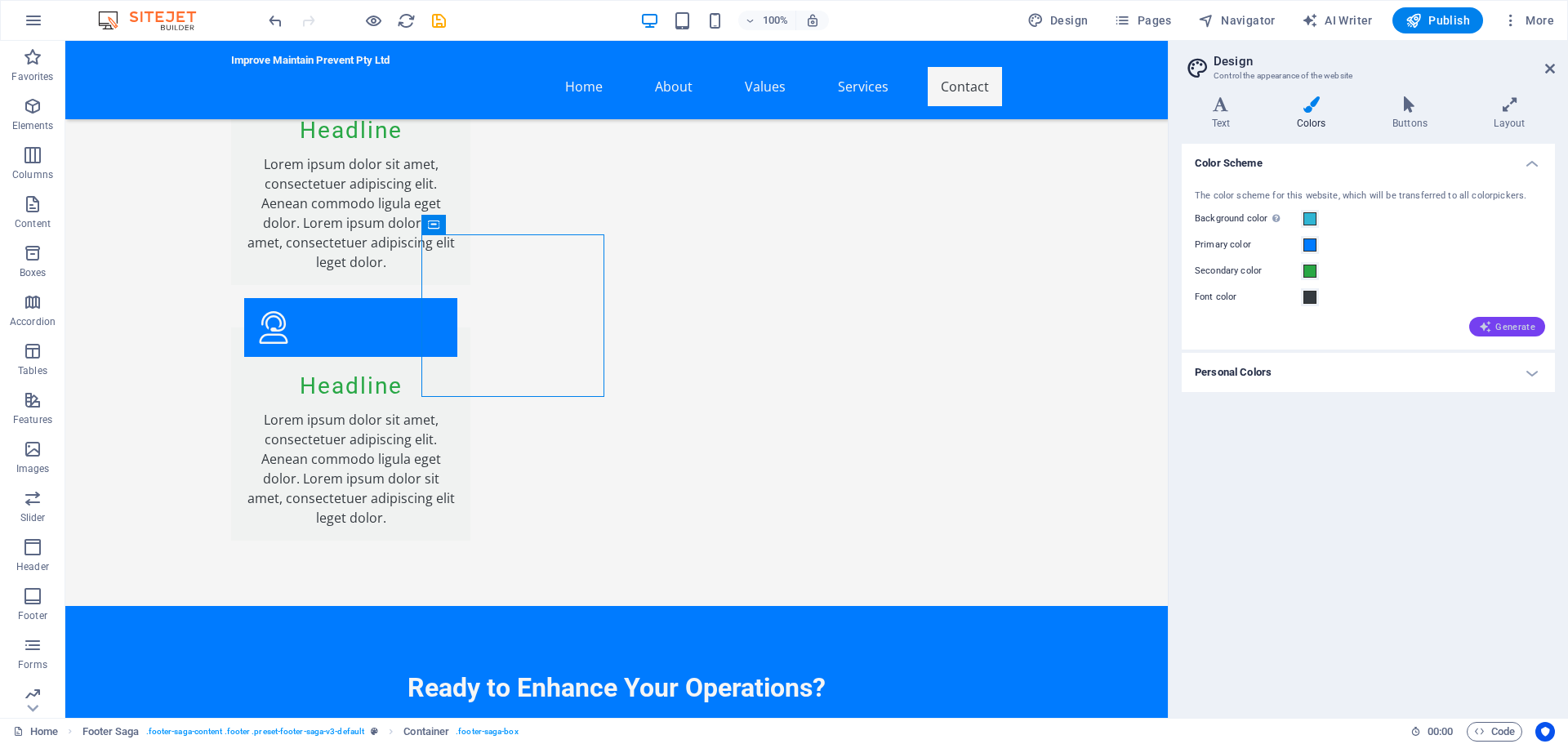
click at [1506, 322] on span "Generate" at bounding box center [1507, 326] width 56 height 13
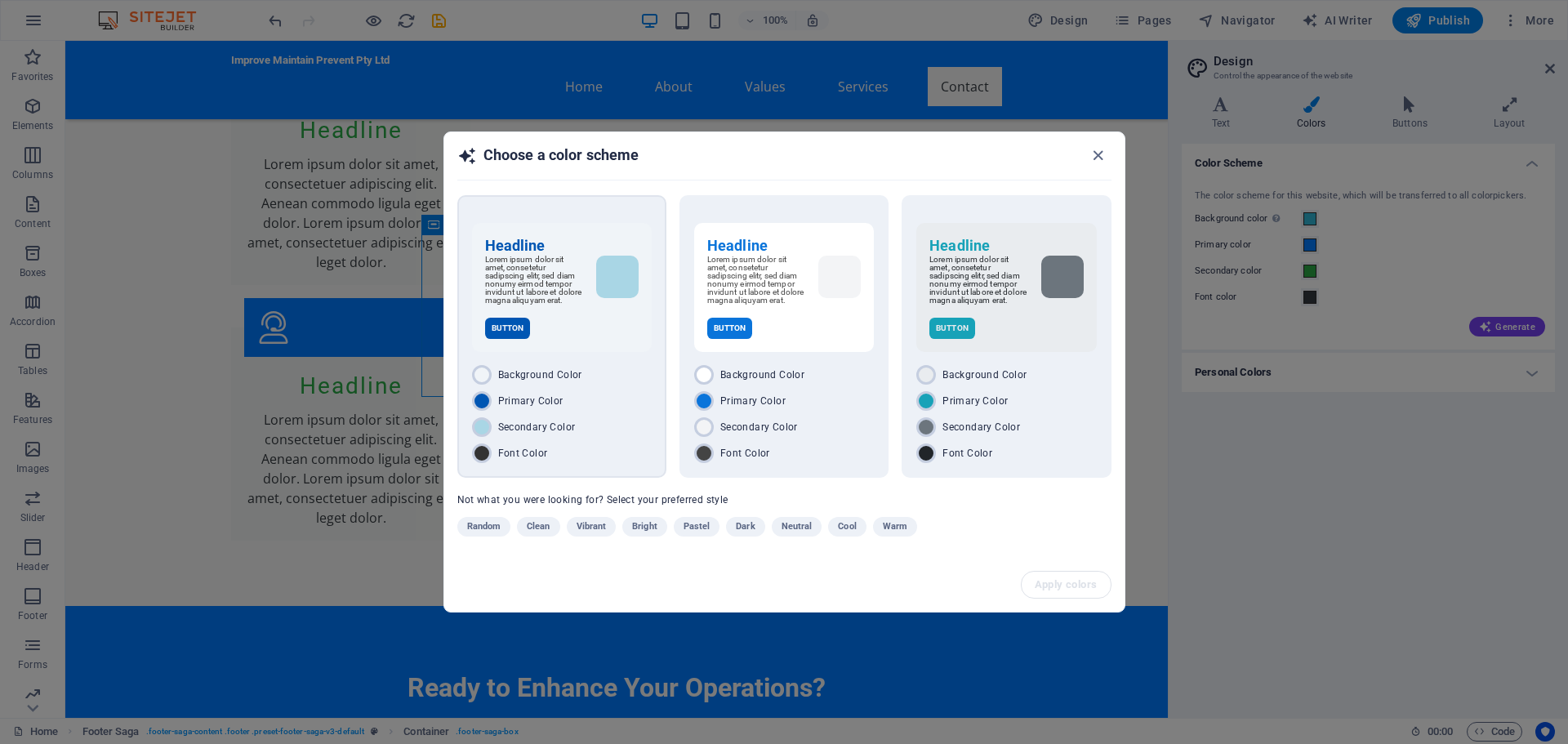
click at [568, 236] on h6 "Headline" at bounding box center [562, 246] width 154 height 20
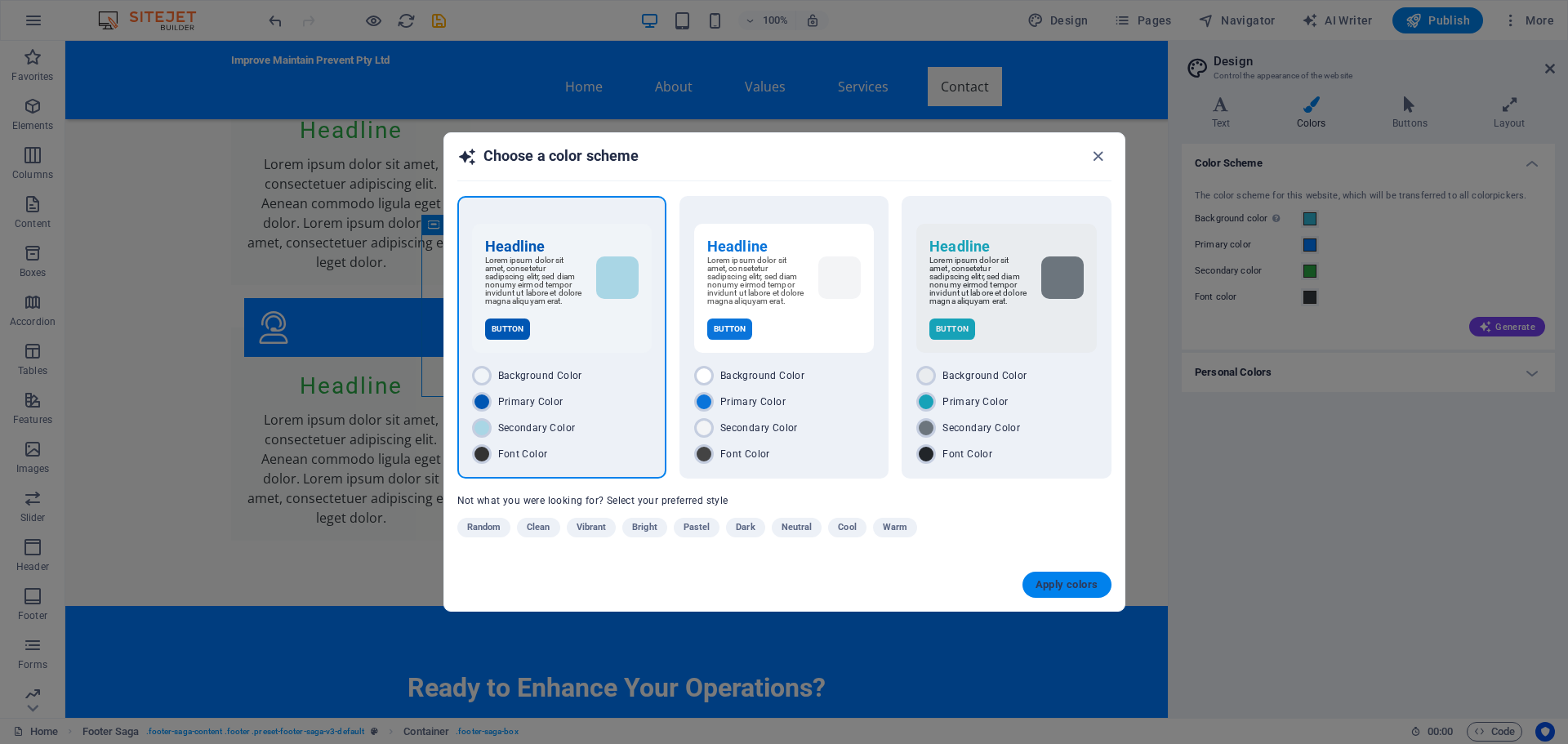
click at [1056, 591] on span "Apply colors" at bounding box center [1066, 584] width 63 height 13
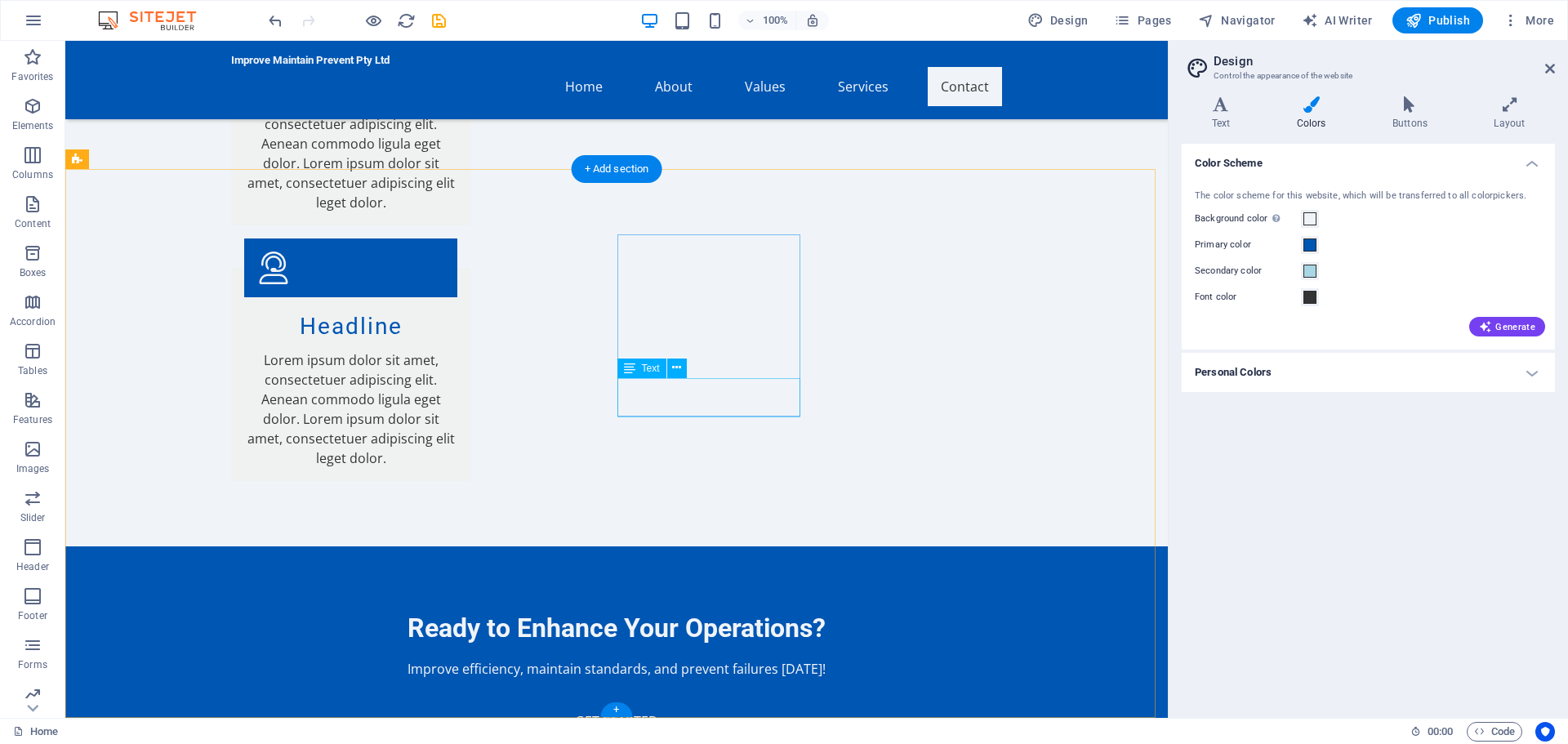
scroll to position [4186, 0]
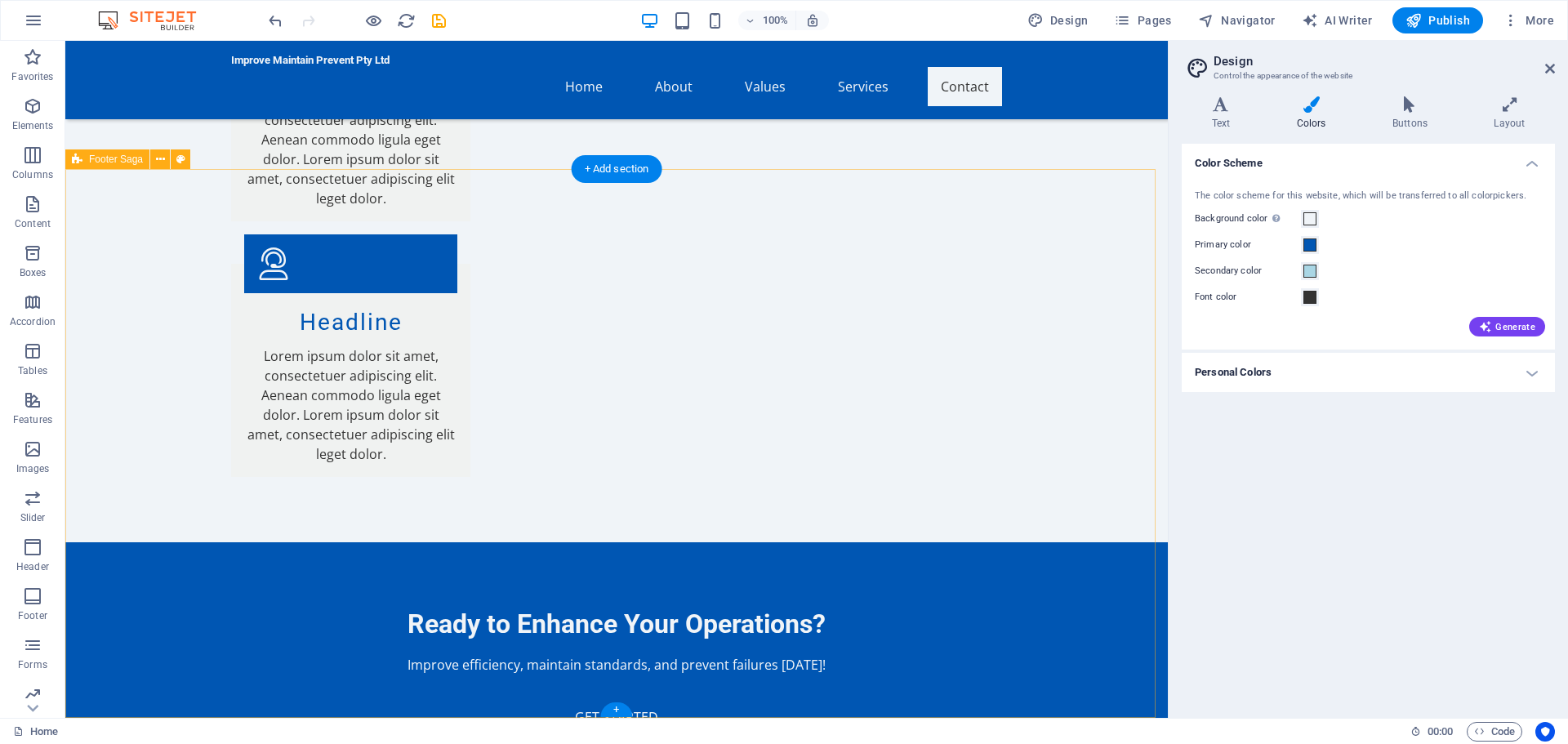
click at [177, 157] on icon at bounding box center [180, 159] width 9 height 17
select select "rem"
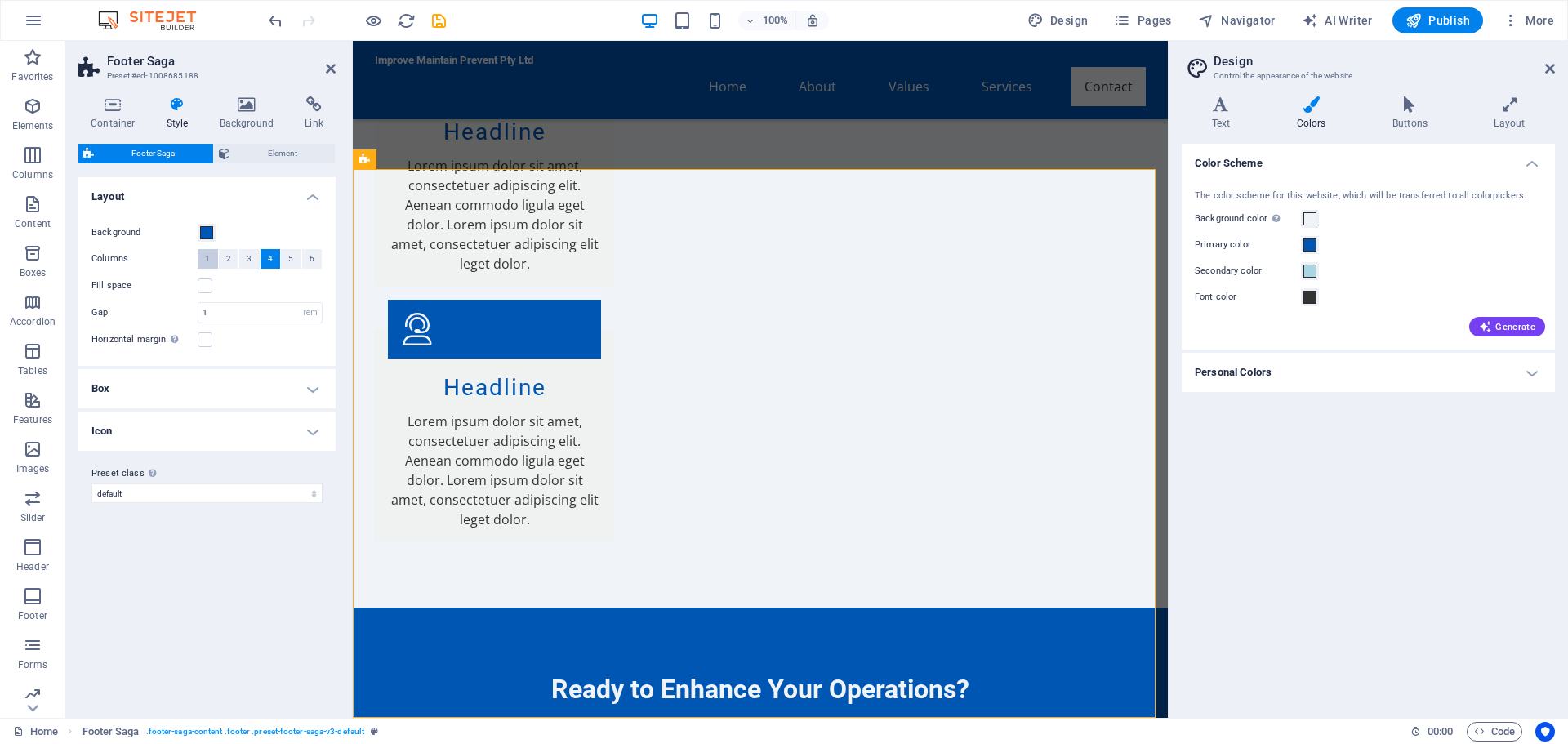
click at [209, 258] on span "1" at bounding box center [207, 259] width 5 height 20
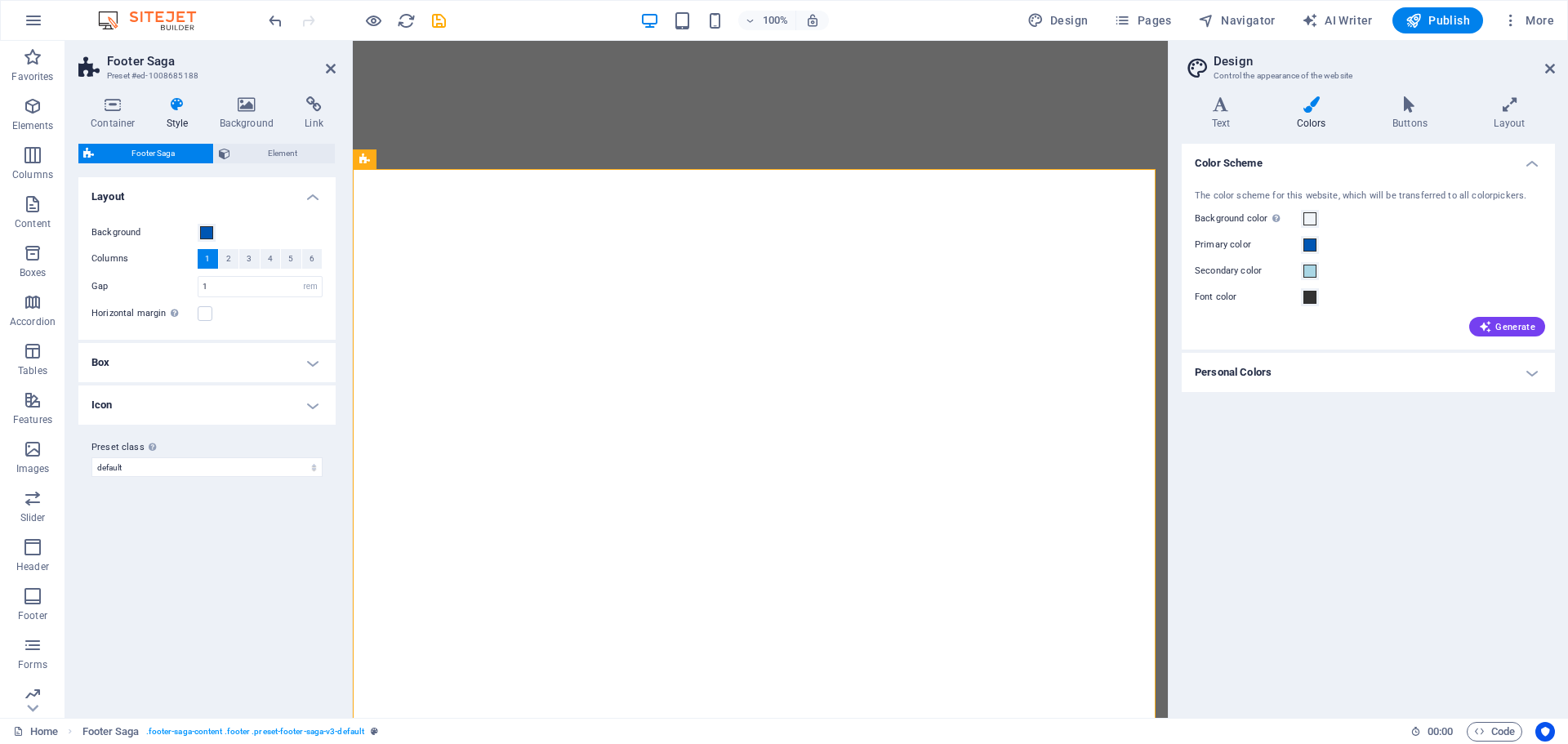
select select "rem"
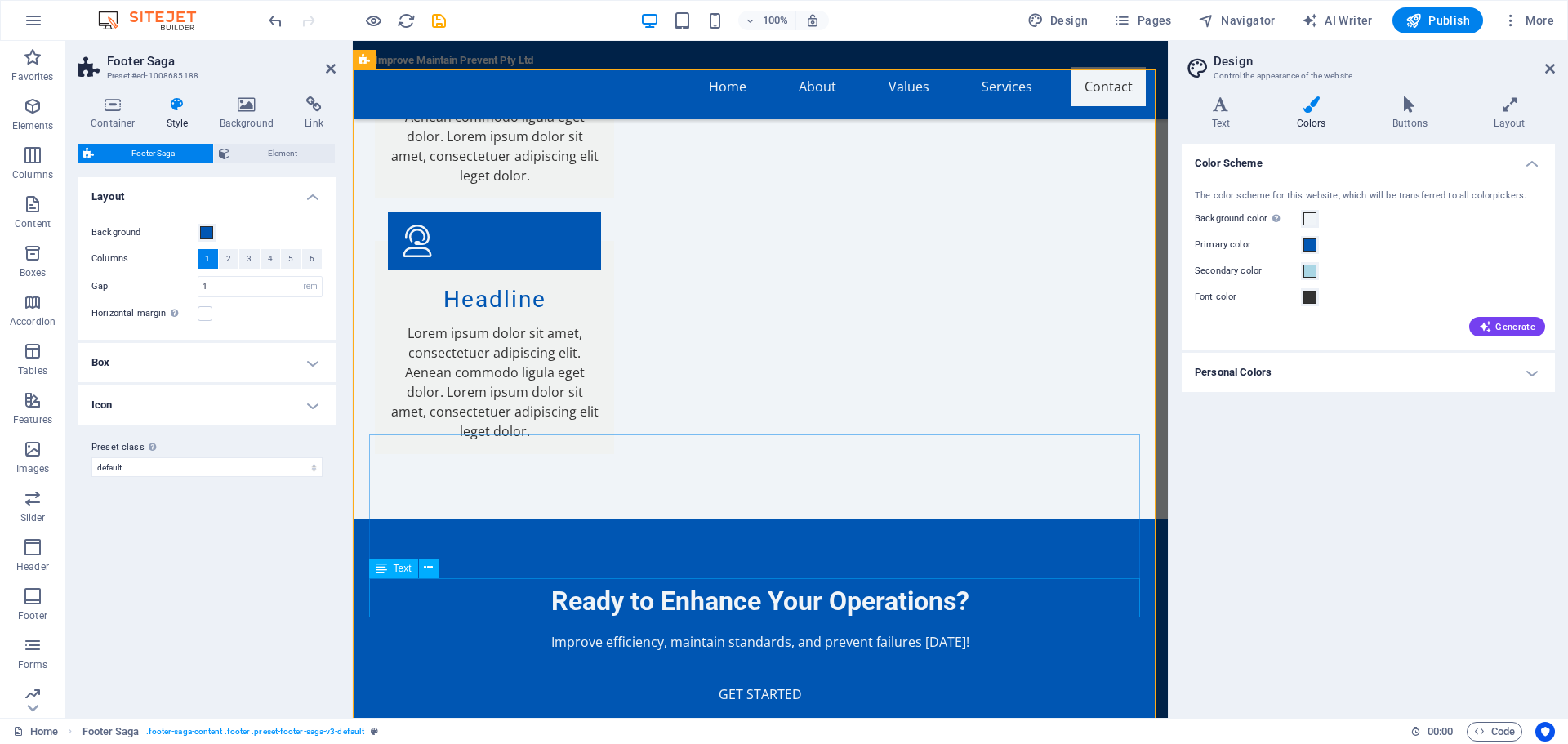
scroll to position [4285, 0]
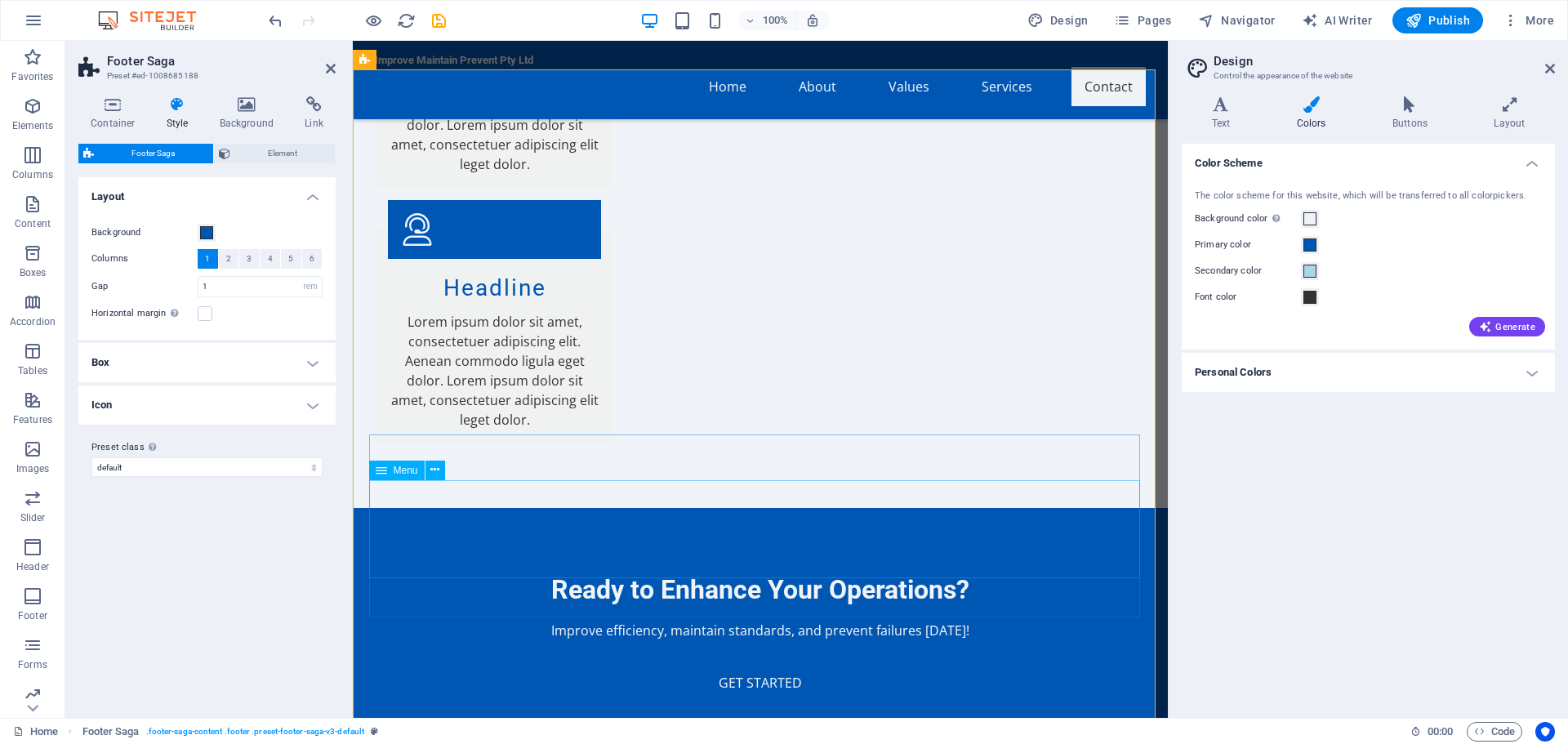
click at [331, 68] on icon at bounding box center [331, 68] width 10 height 13
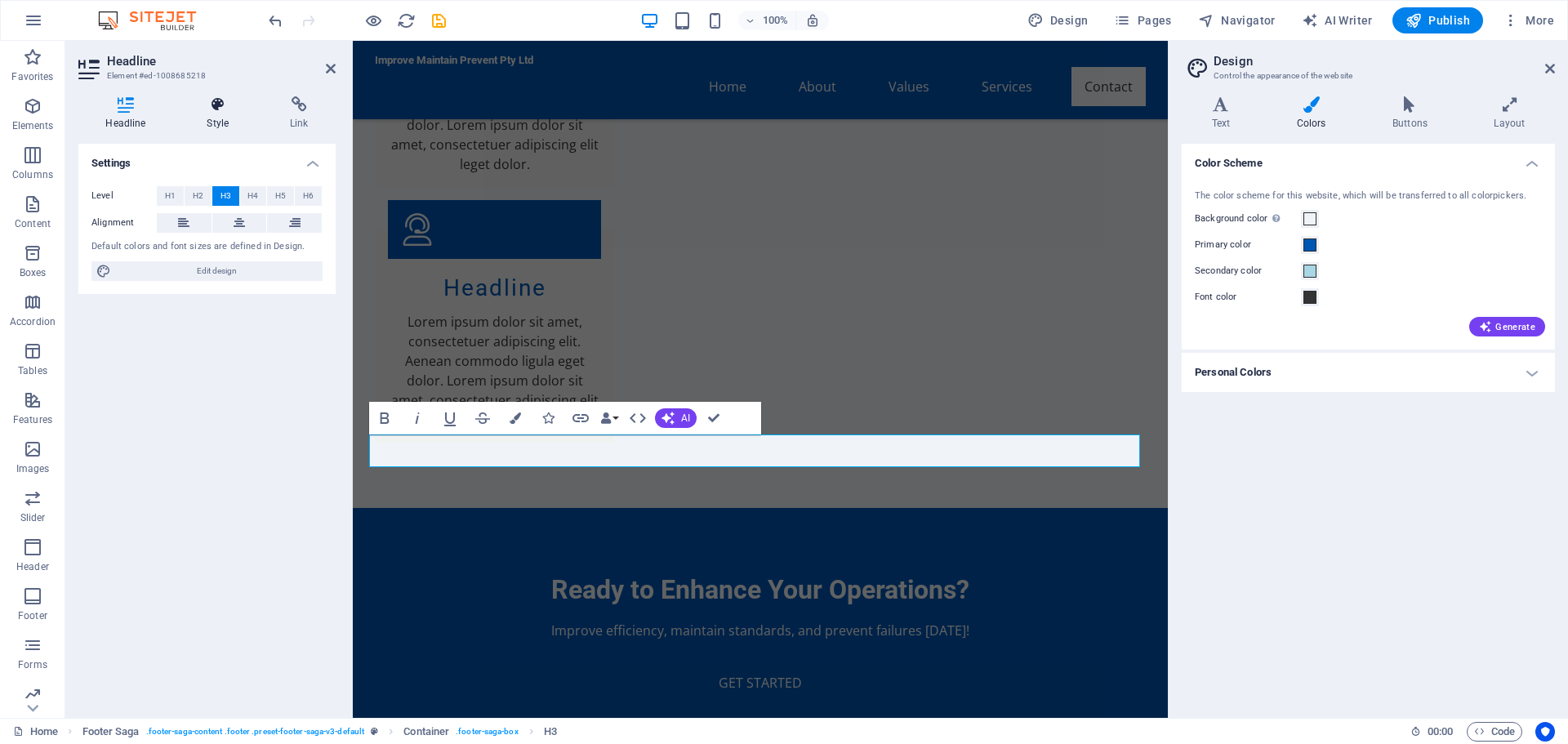
click at [225, 100] on icon at bounding box center [218, 104] width 77 height 16
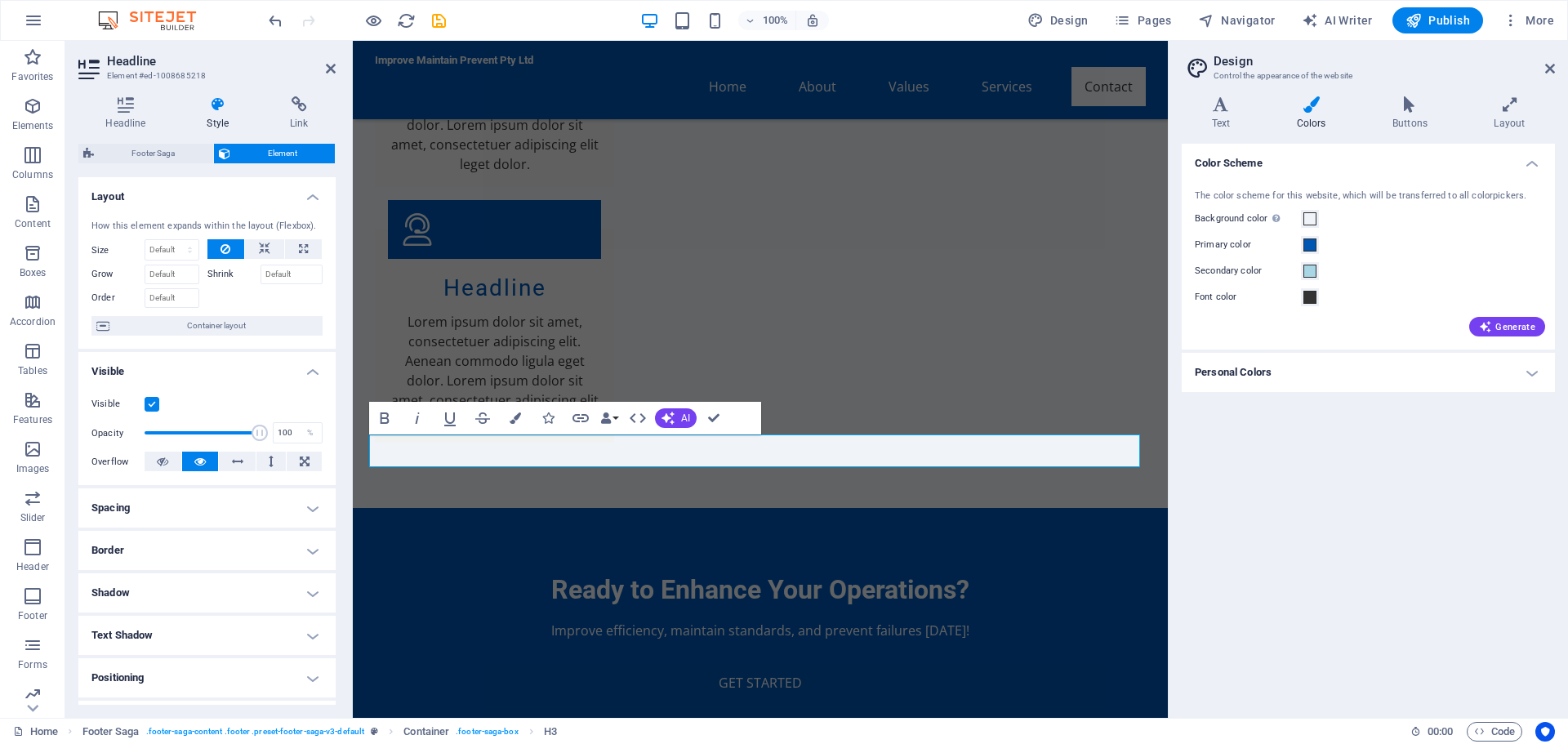
click at [292, 152] on span "Element" at bounding box center [283, 154] width 96 height 20
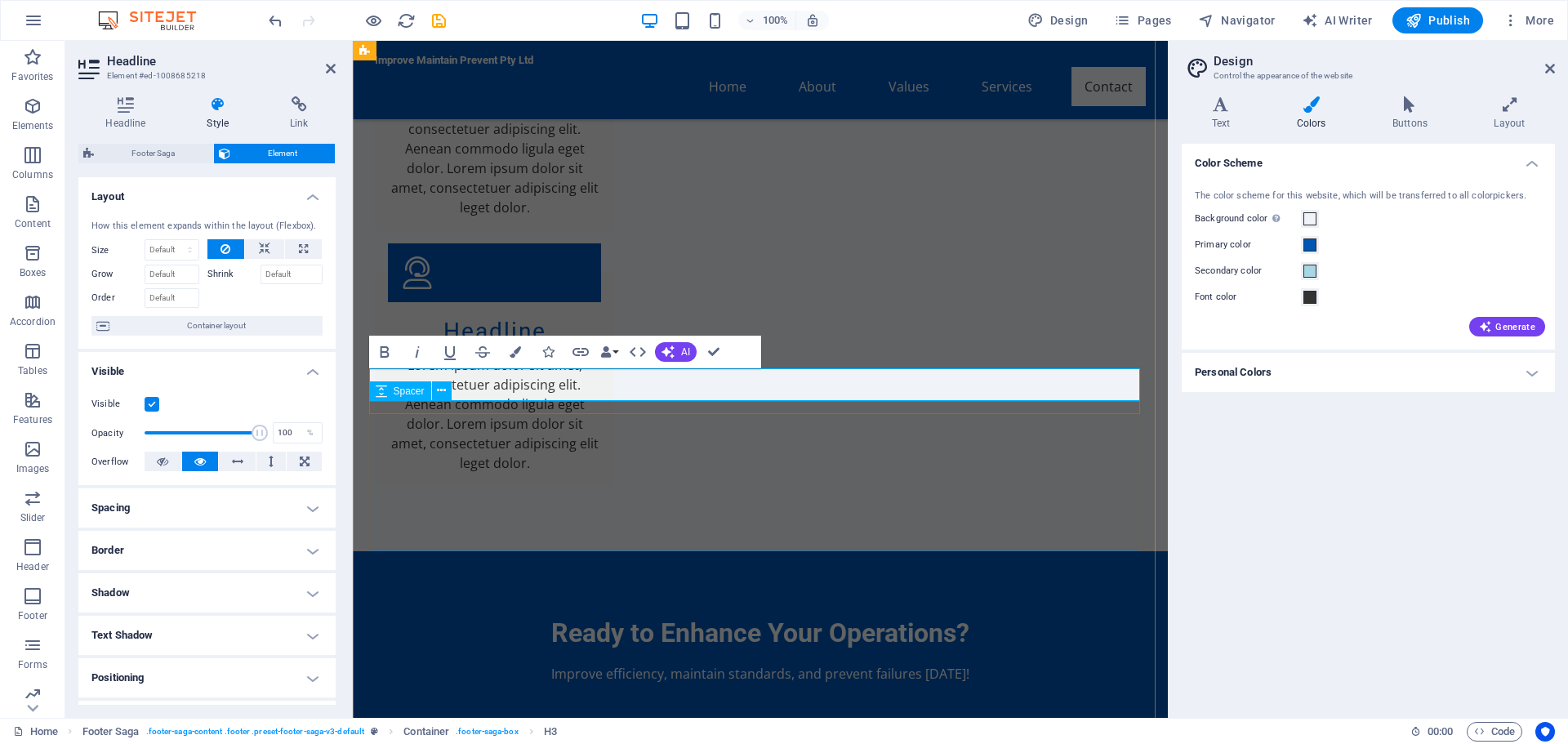
scroll to position [4122, 0]
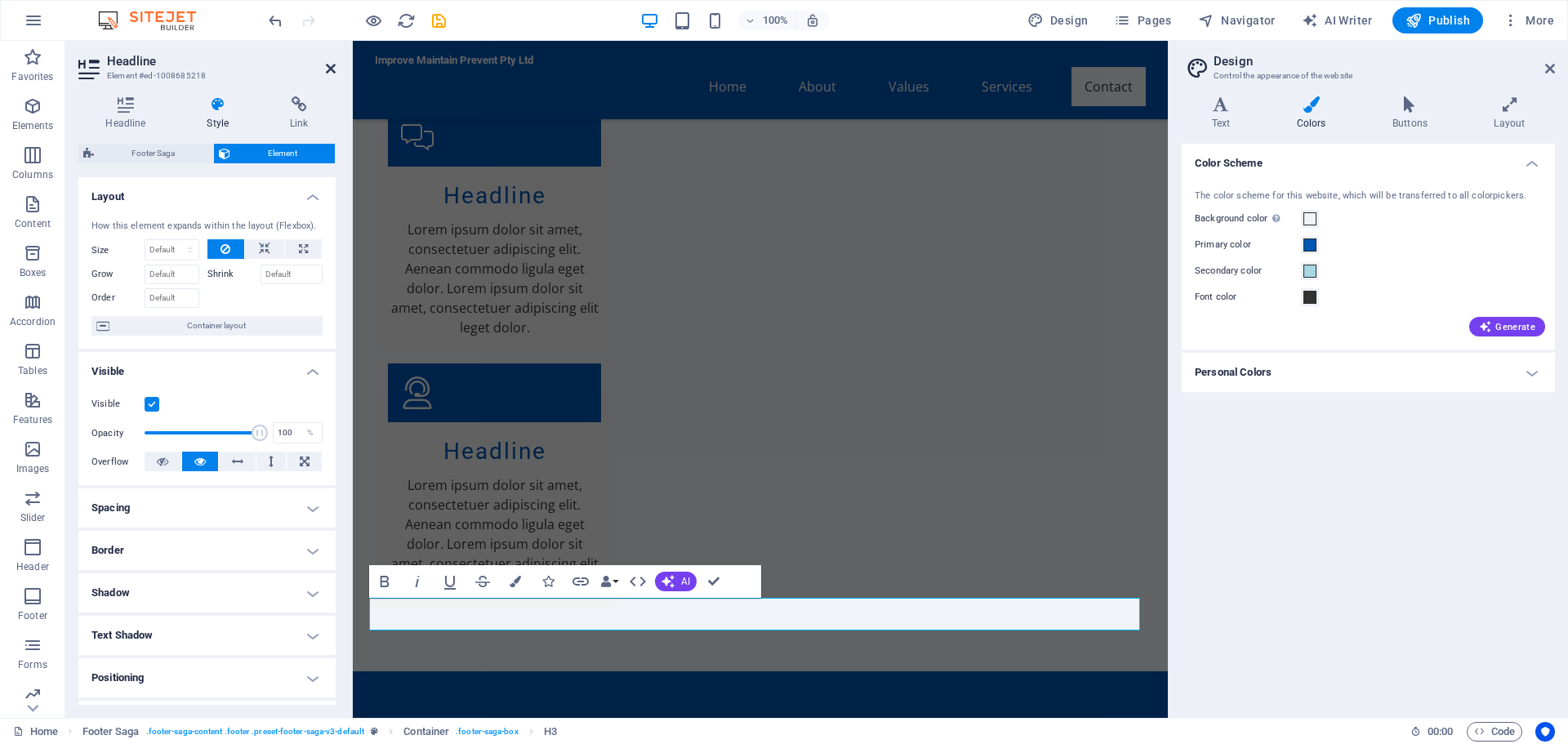
click at [327, 67] on icon at bounding box center [331, 68] width 10 height 13
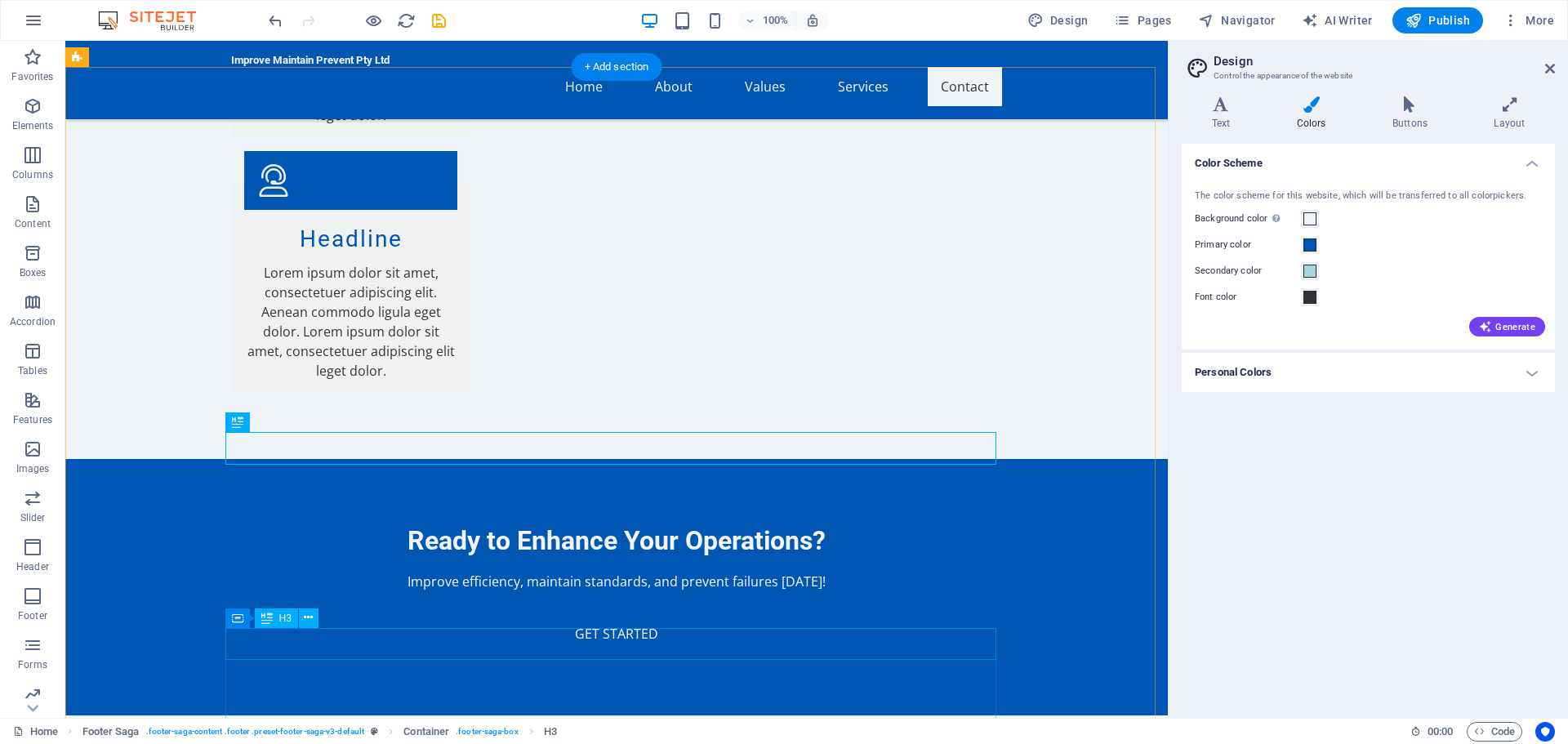
scroll to position [4367, 0]
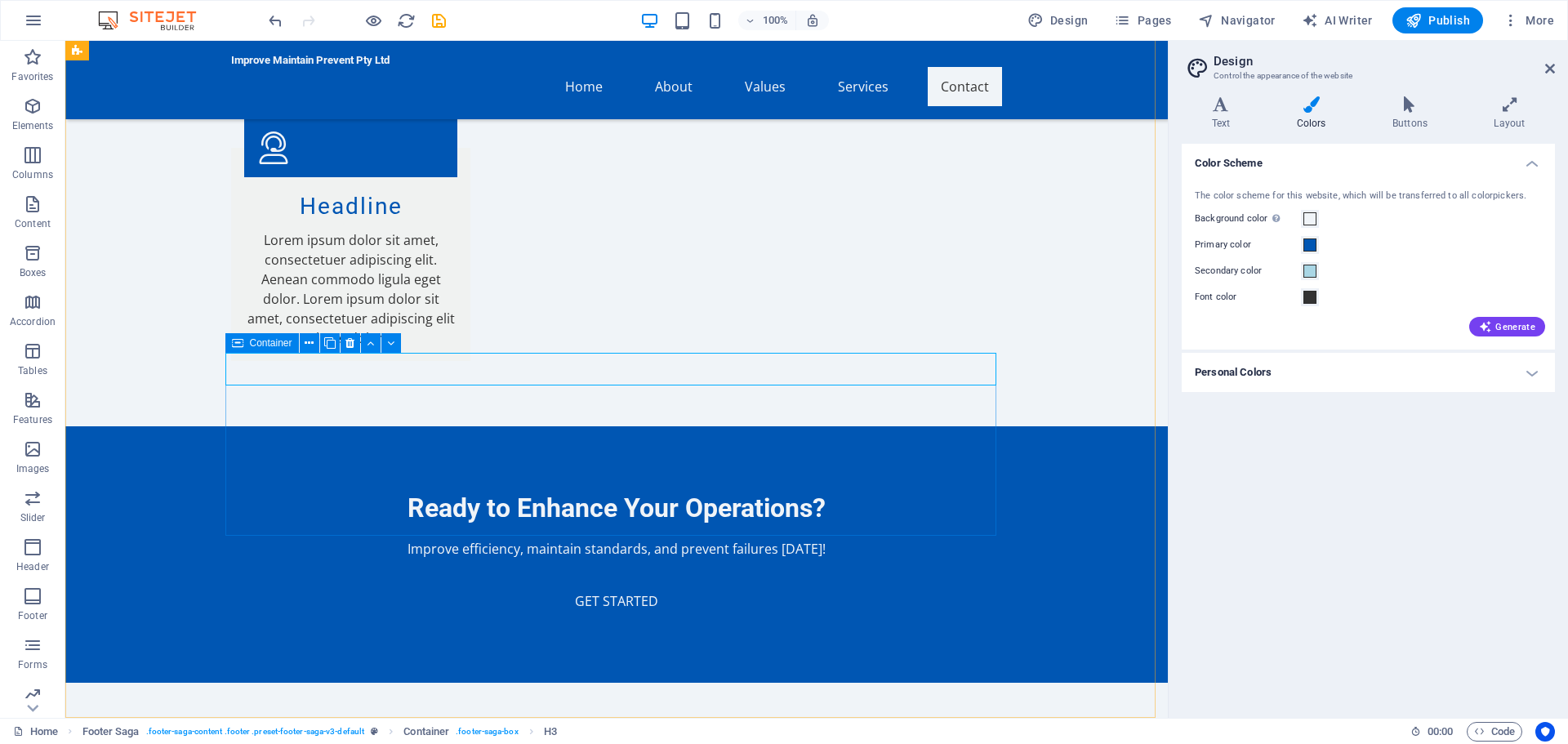
click at [234, 344] on icon at bounding box center [237, 343] width 11 height 20
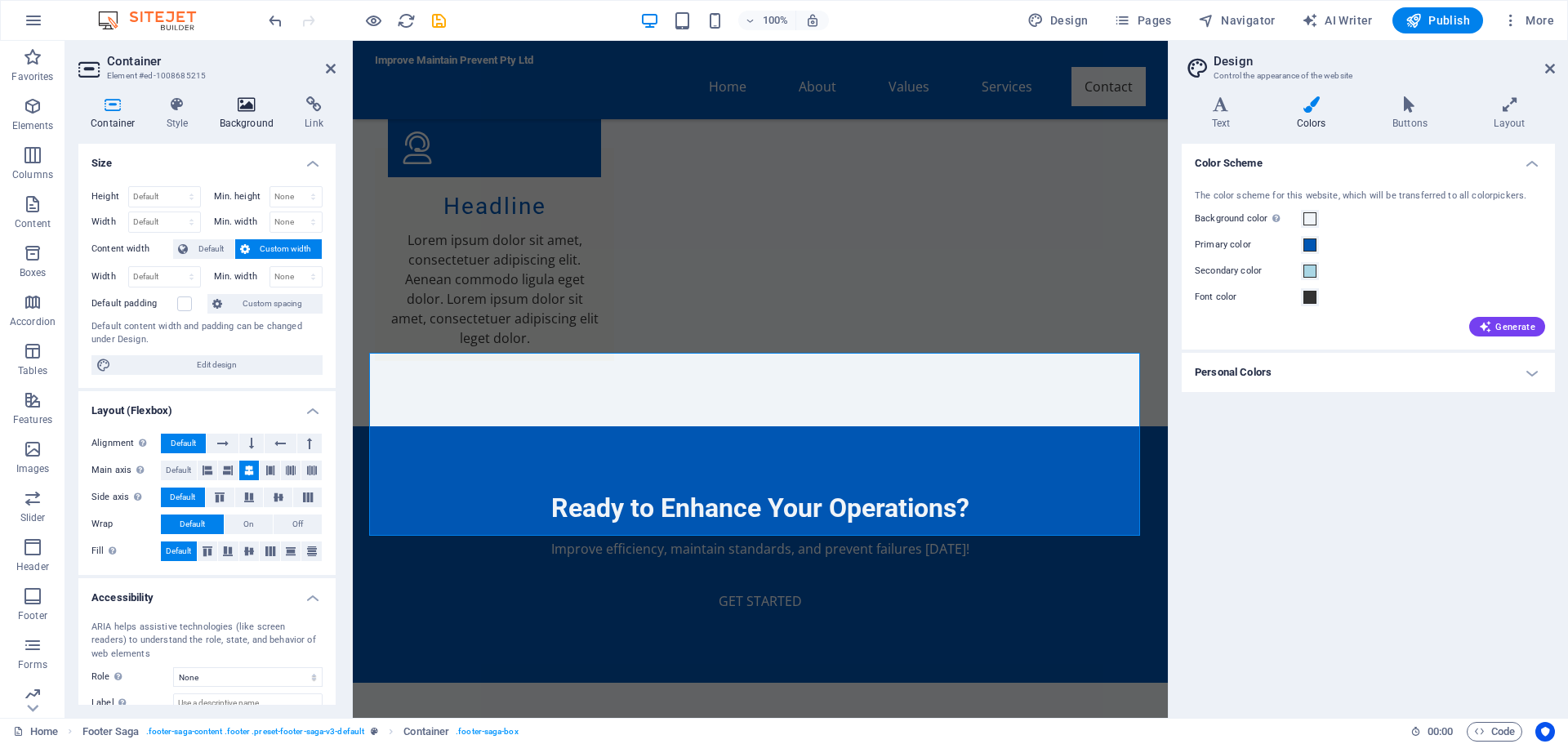
click at [250, 102] on icon at bounding box center [246, 104] width 79 height 16
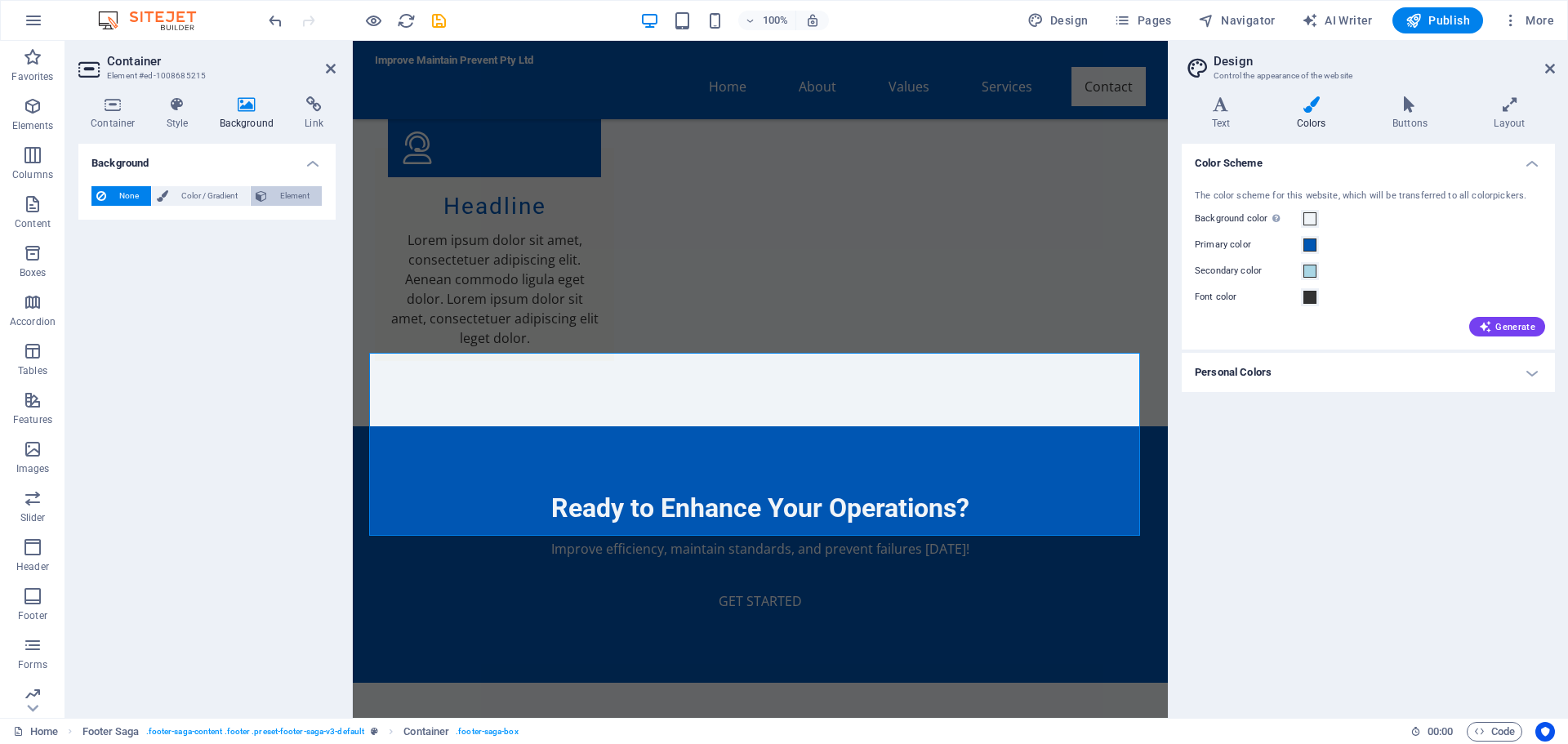
click at [296, 189] on span "Element" at bounding box center [294, 196] width 45 height 20
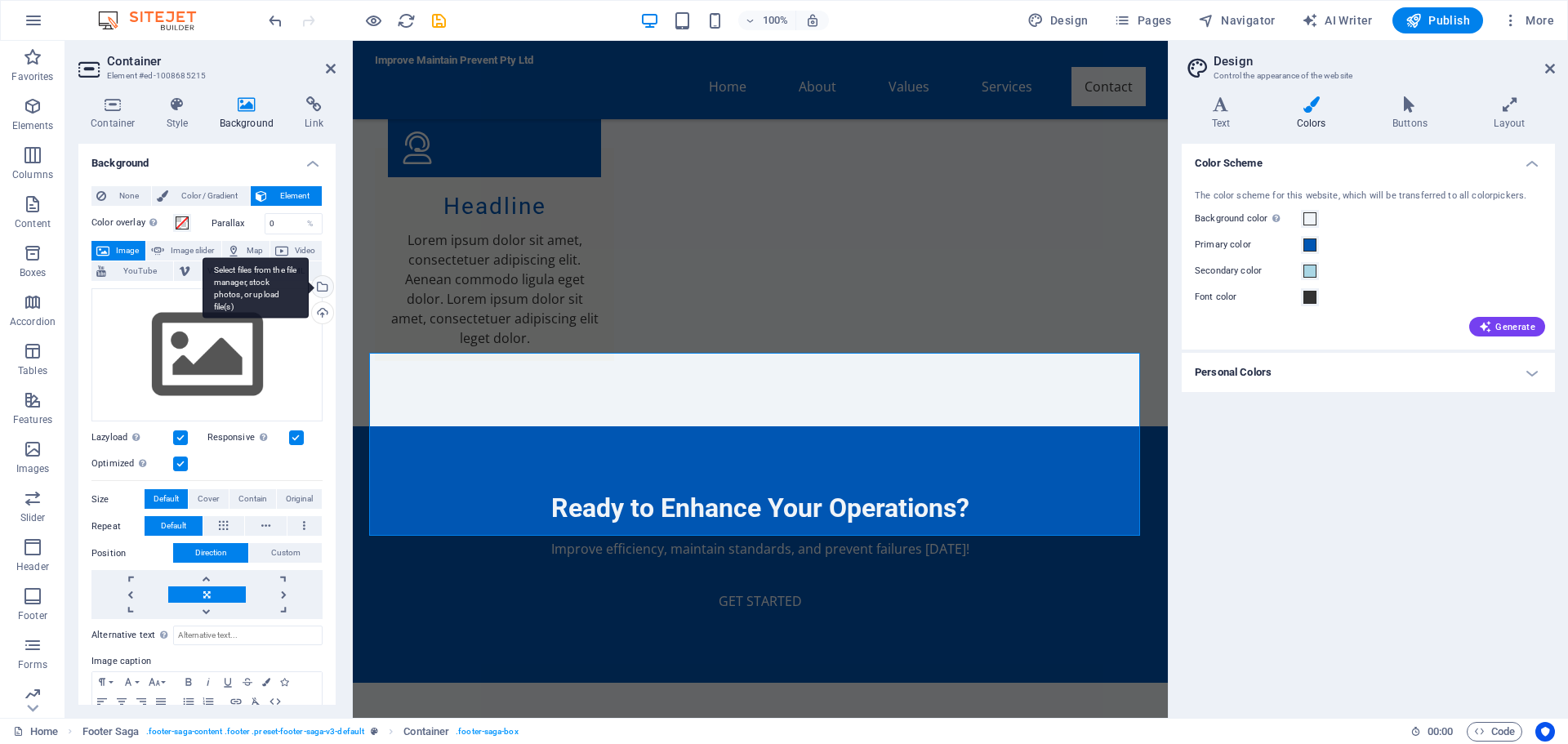
click at [309, 287] on div "Select files from the file manager, stock photos, or upload file(s)" at bounding box center [256, 287] width 106 height 61
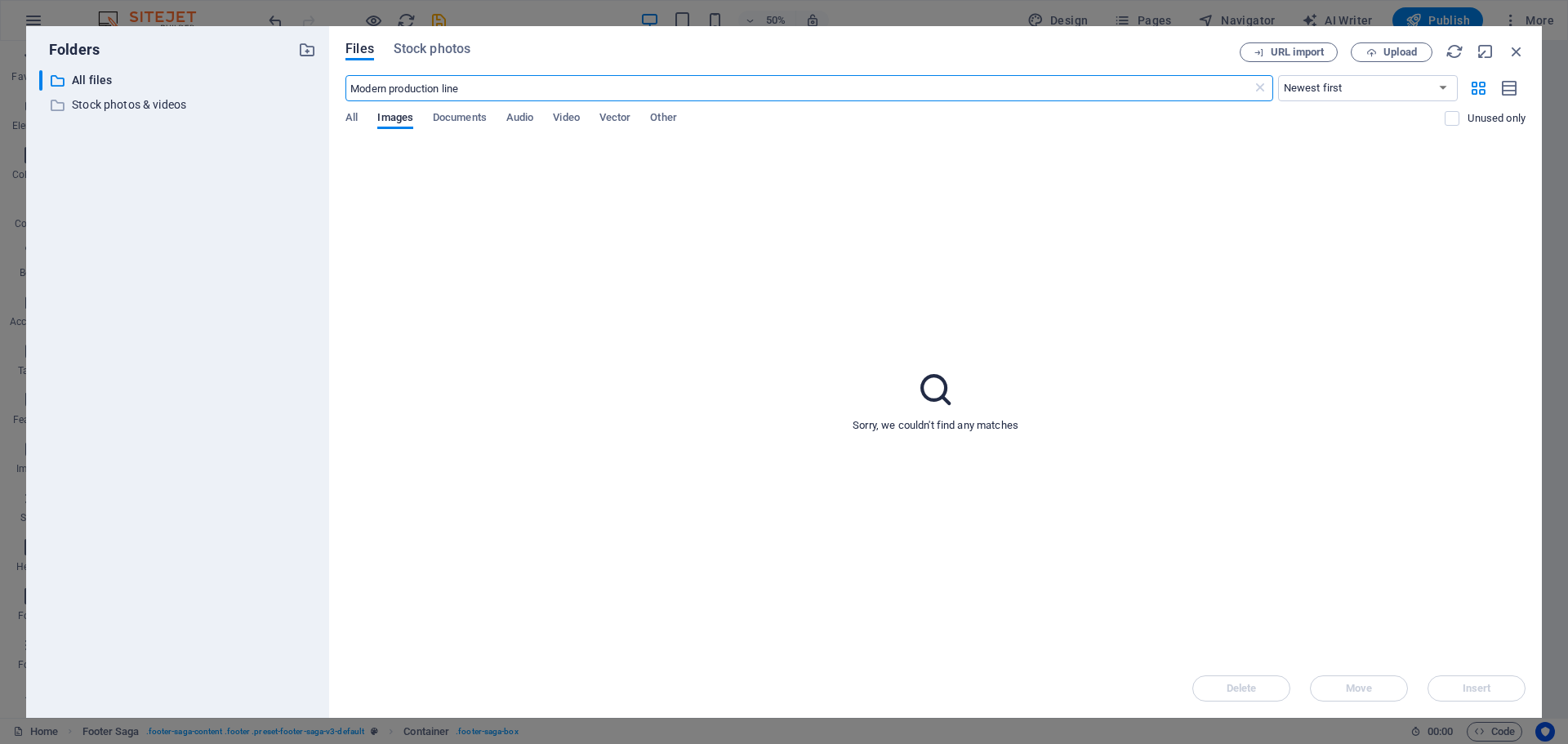
scroll to position [3690, 0]
click at [443, 50] on span "Stock photos" at bounding box center [432, 49] width 77 height 20
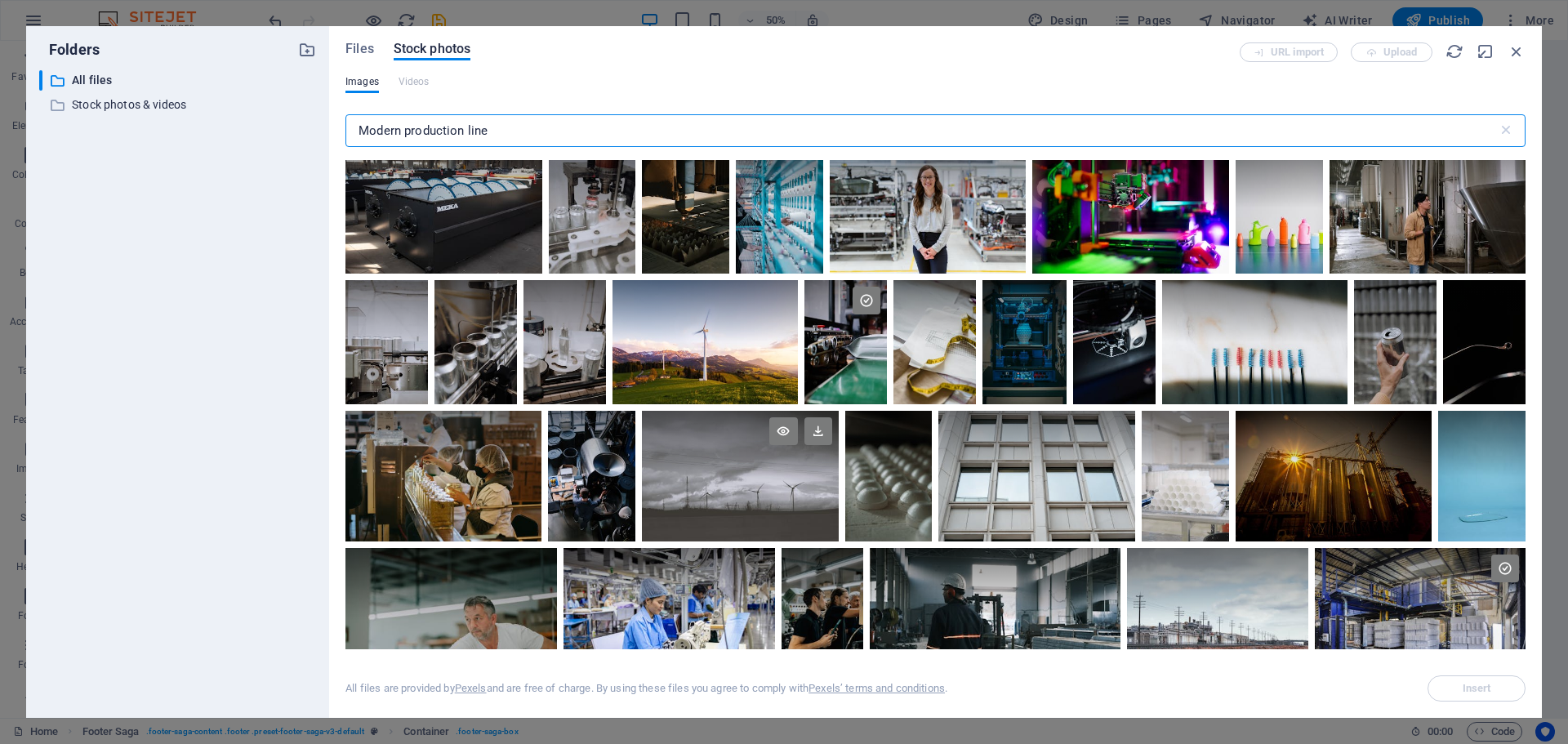
scroll to position [163, 0]
click at [1316, 492] on div at bounding box center [1334, 475] width 196 height 131
click at [1475, 683] on span "Insert" at bounding box center [1477, 688] width 29 height 10
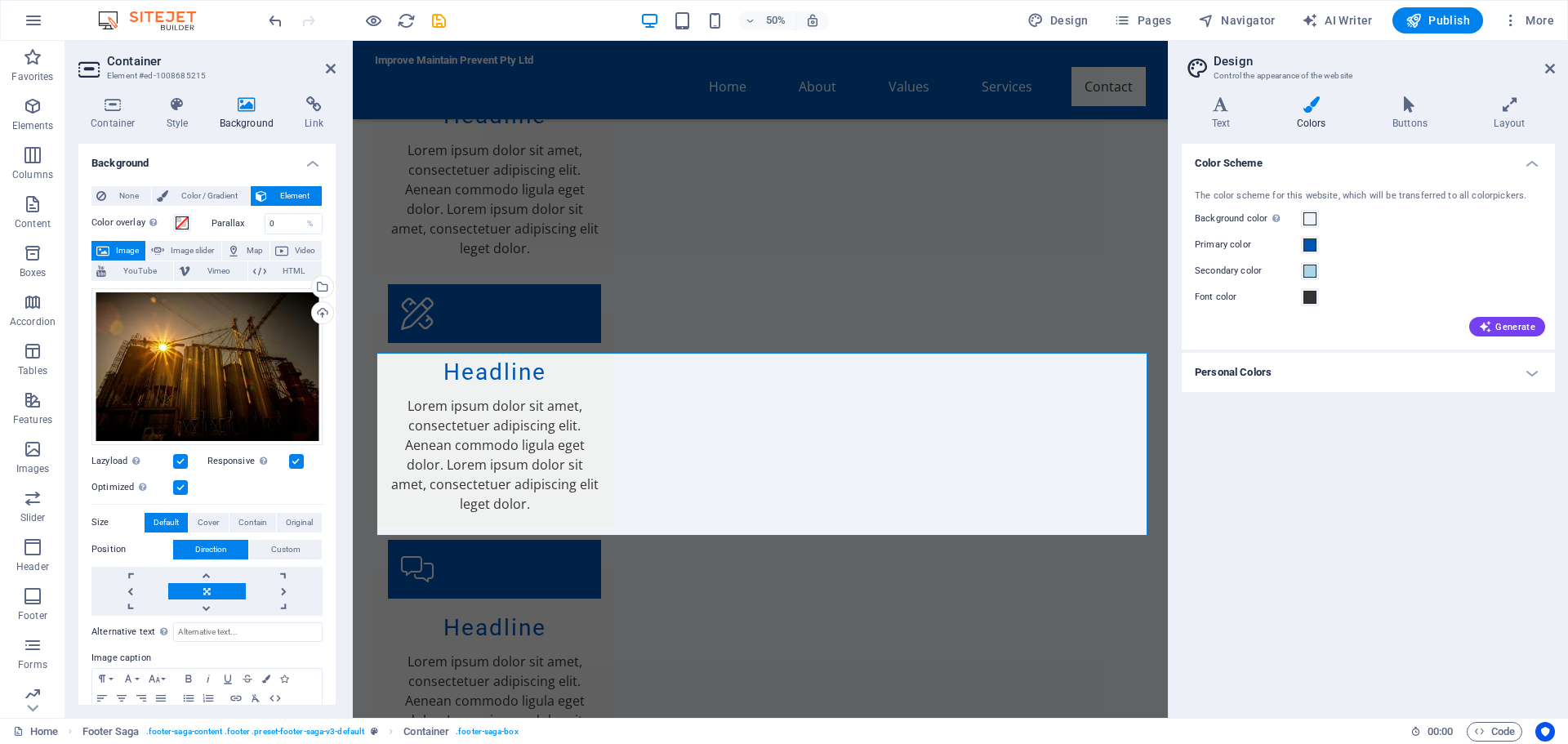
scroll to position [4367, 0]
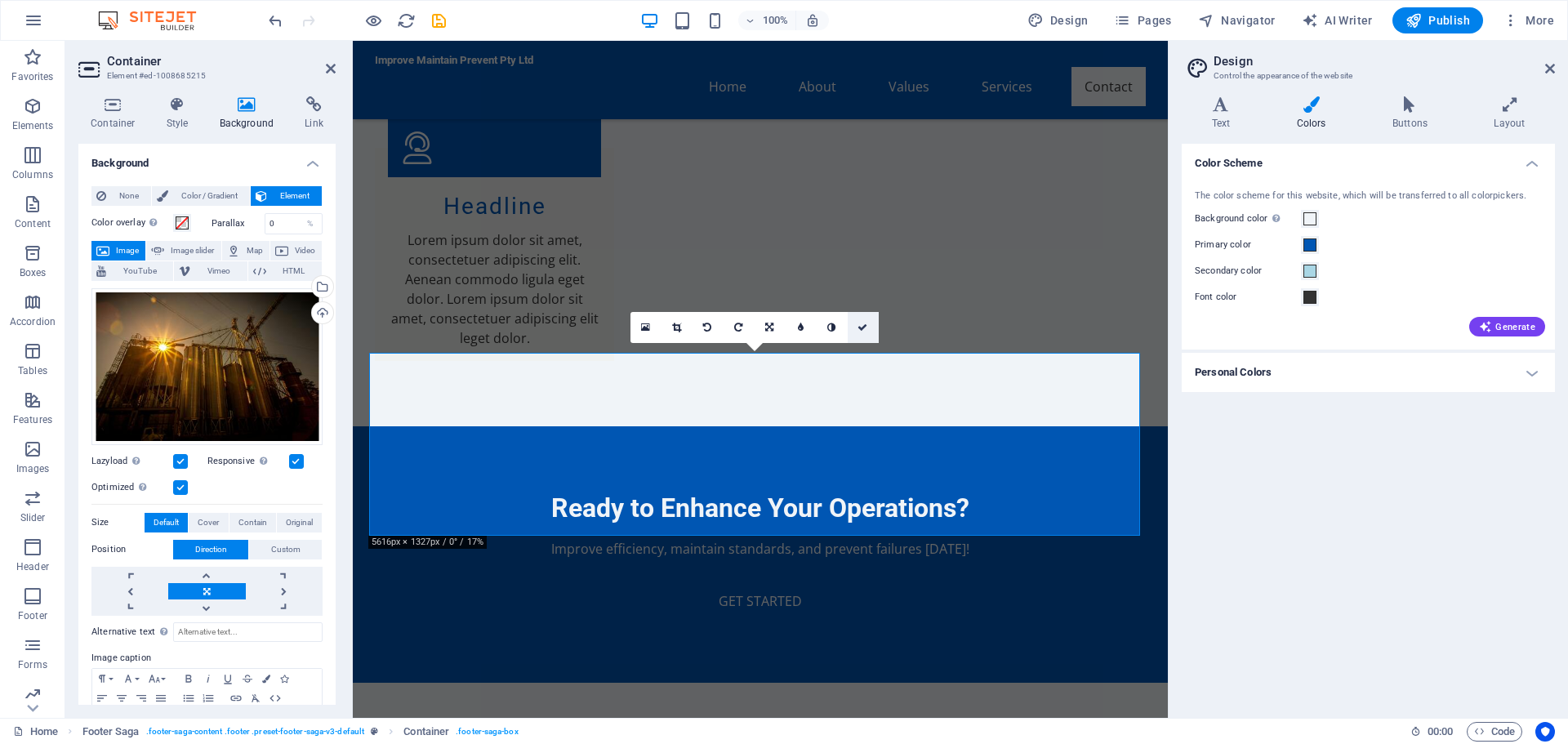
click at [864, 318] on link at bounding box center [863, 327] width 31 height 31
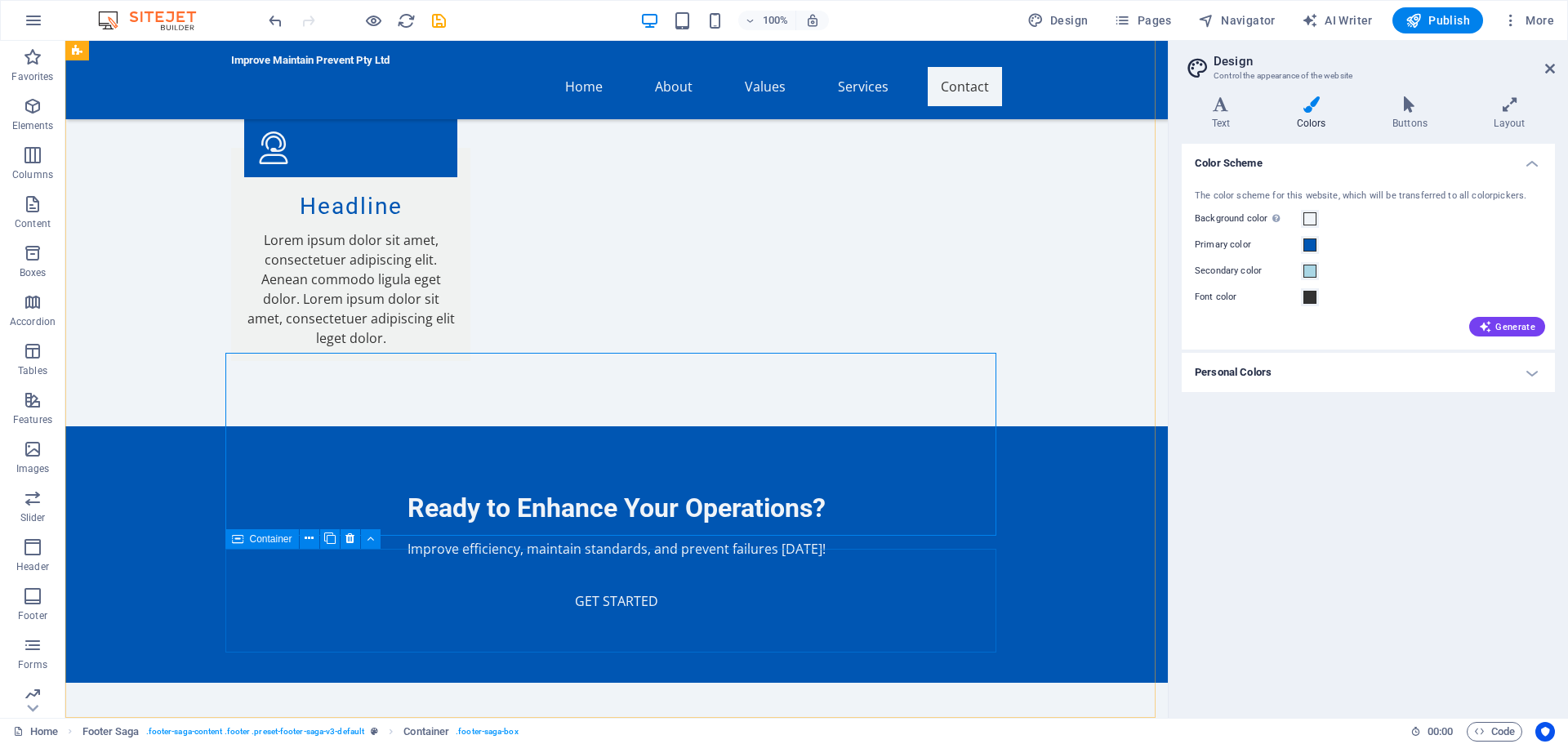
click at [239, 545] on icon at bounding box center [237, 539] width 11 height 20
click at [240, 544] on icon at bounding box center [237, 539] width 11 height 20
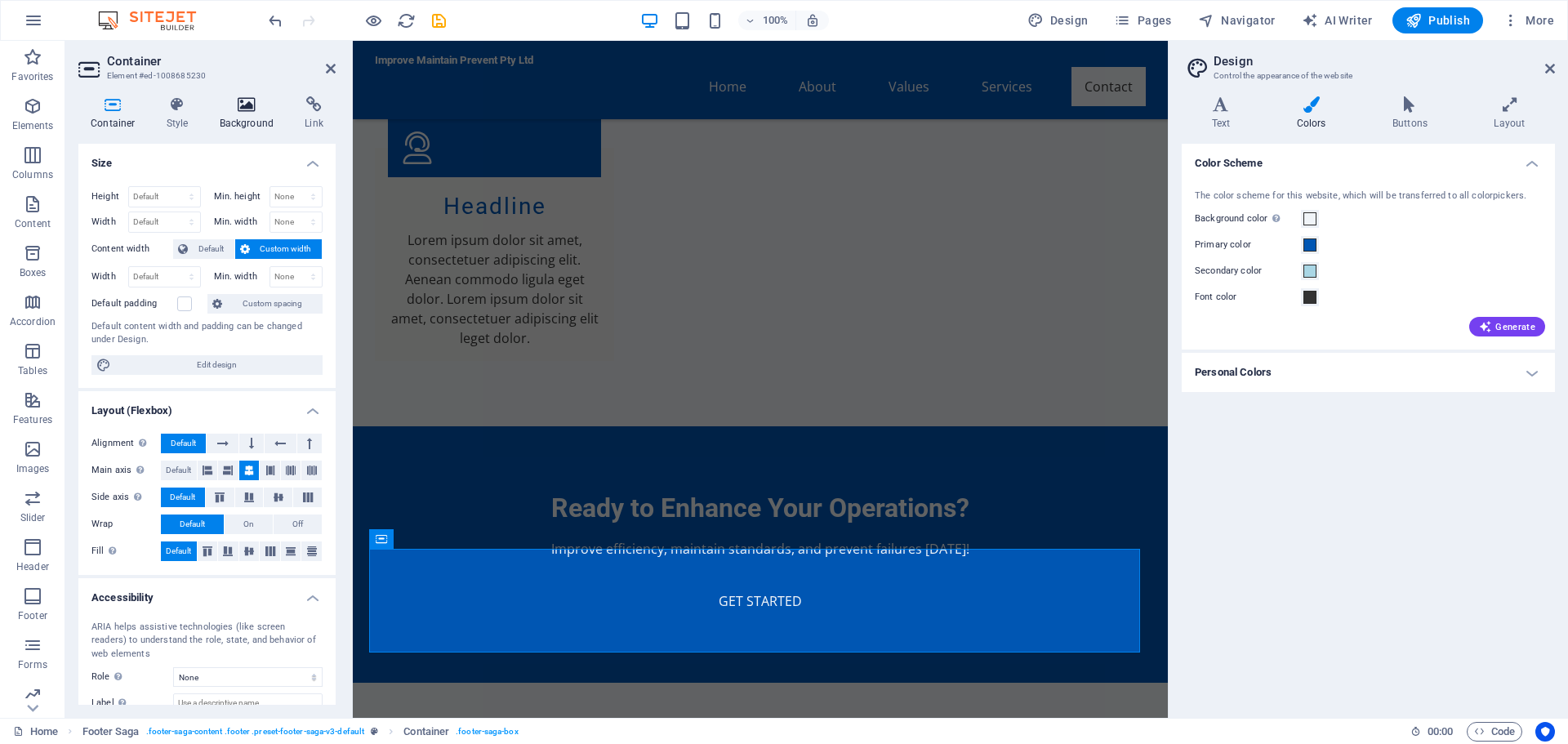
click at [254, 100] on icon at bounding box center [246, 104] width 79 height 16
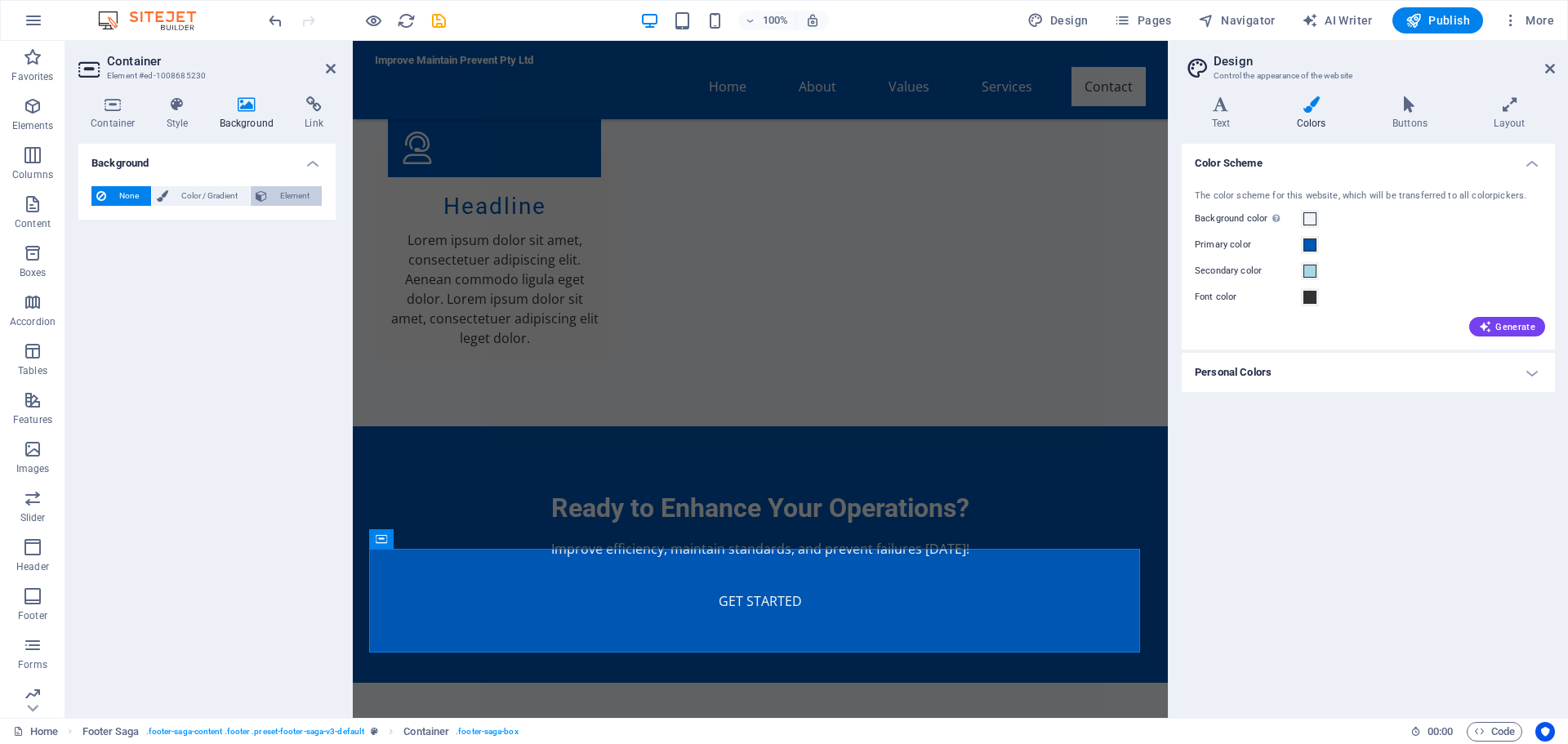
click at [291, 198] on span "Element" at bounding box center [294, 196] width 45 height 20
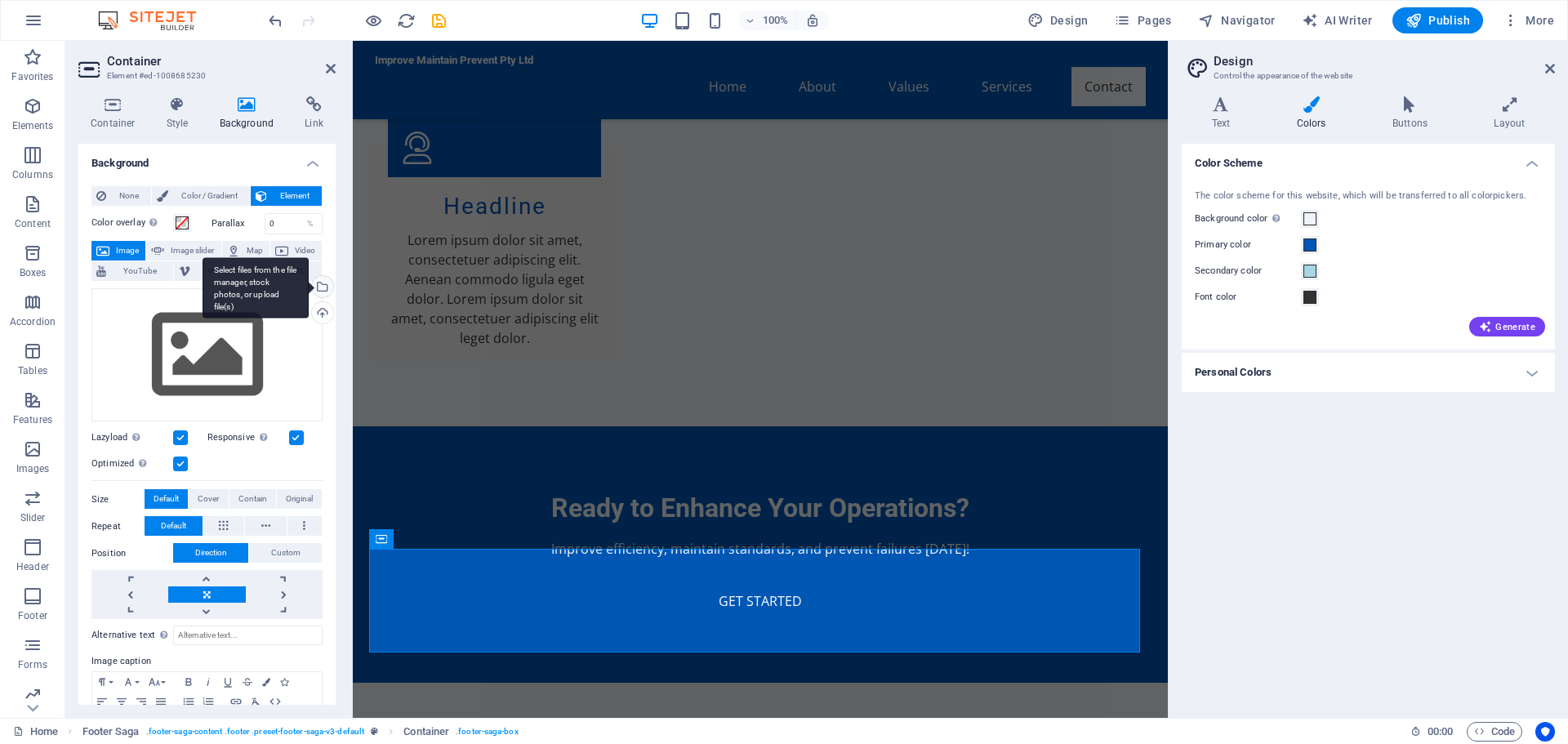
click at [318, 285] on div "Select files from the file manager, stock photos, or upload file(s)" at bounding box center [321, 288] width 24 height 24
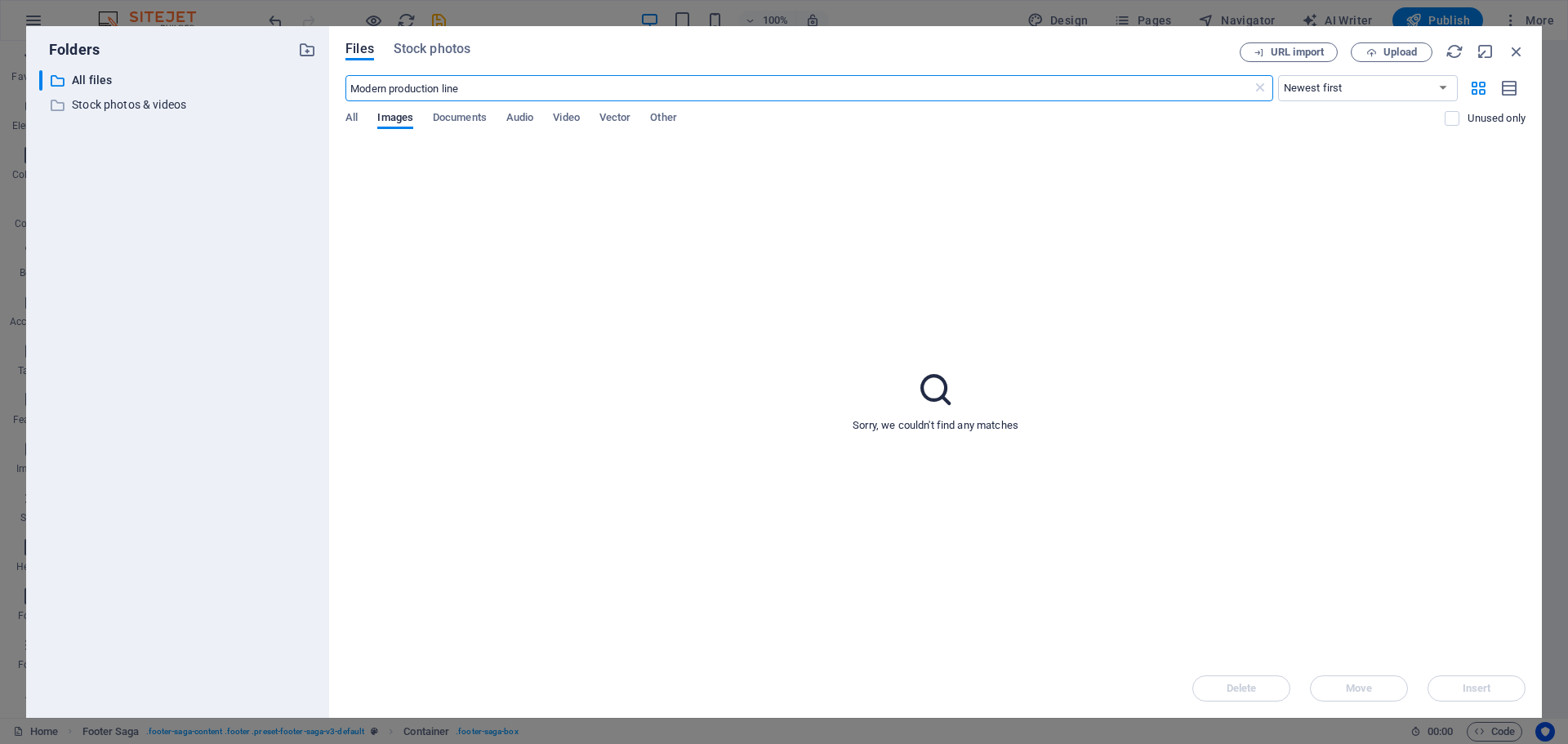
scroll to position [3690, 0]
click at [445, 44] on span "Stock photos" at bounding box center [432, 49] width 77 height 20
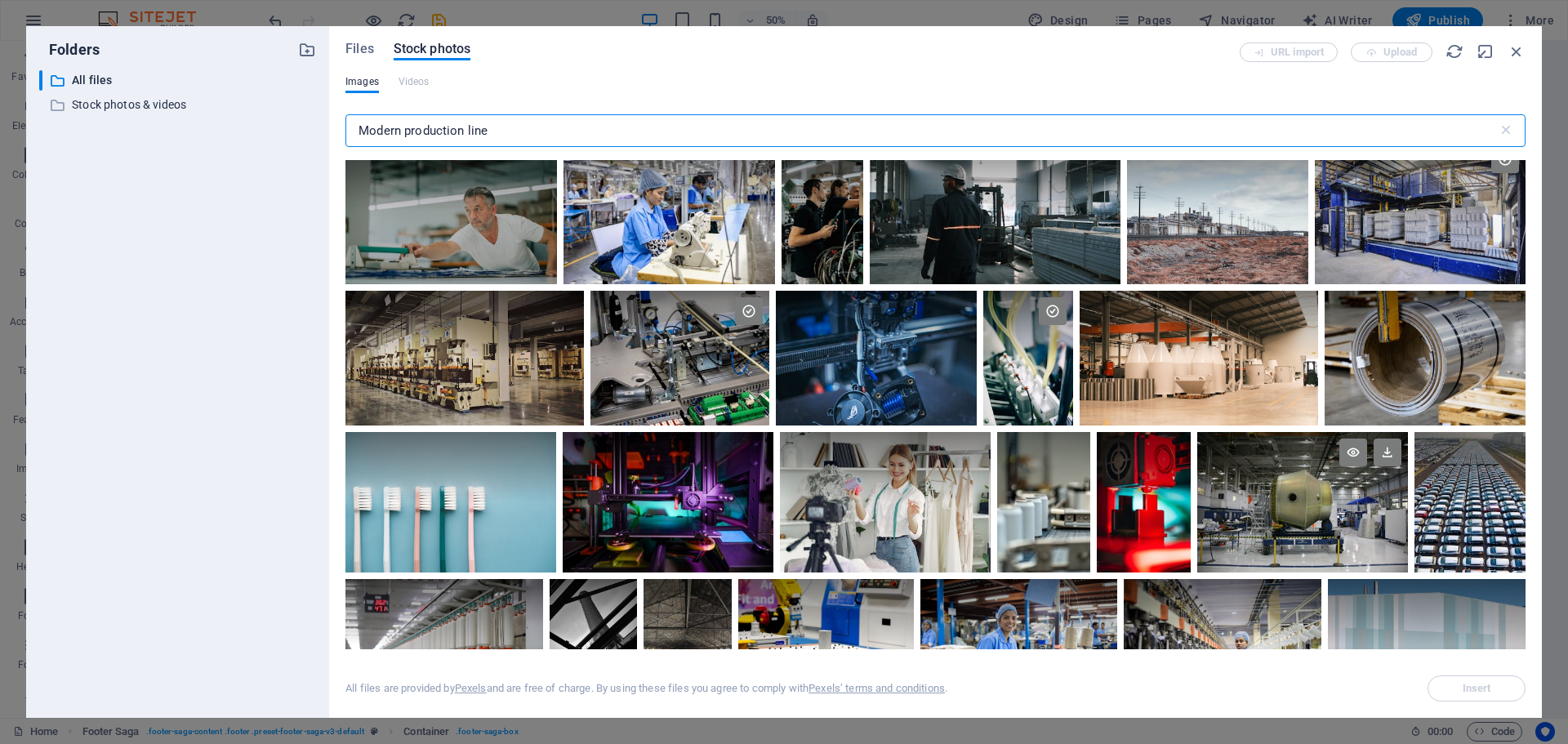
scroll to position [653, 0]
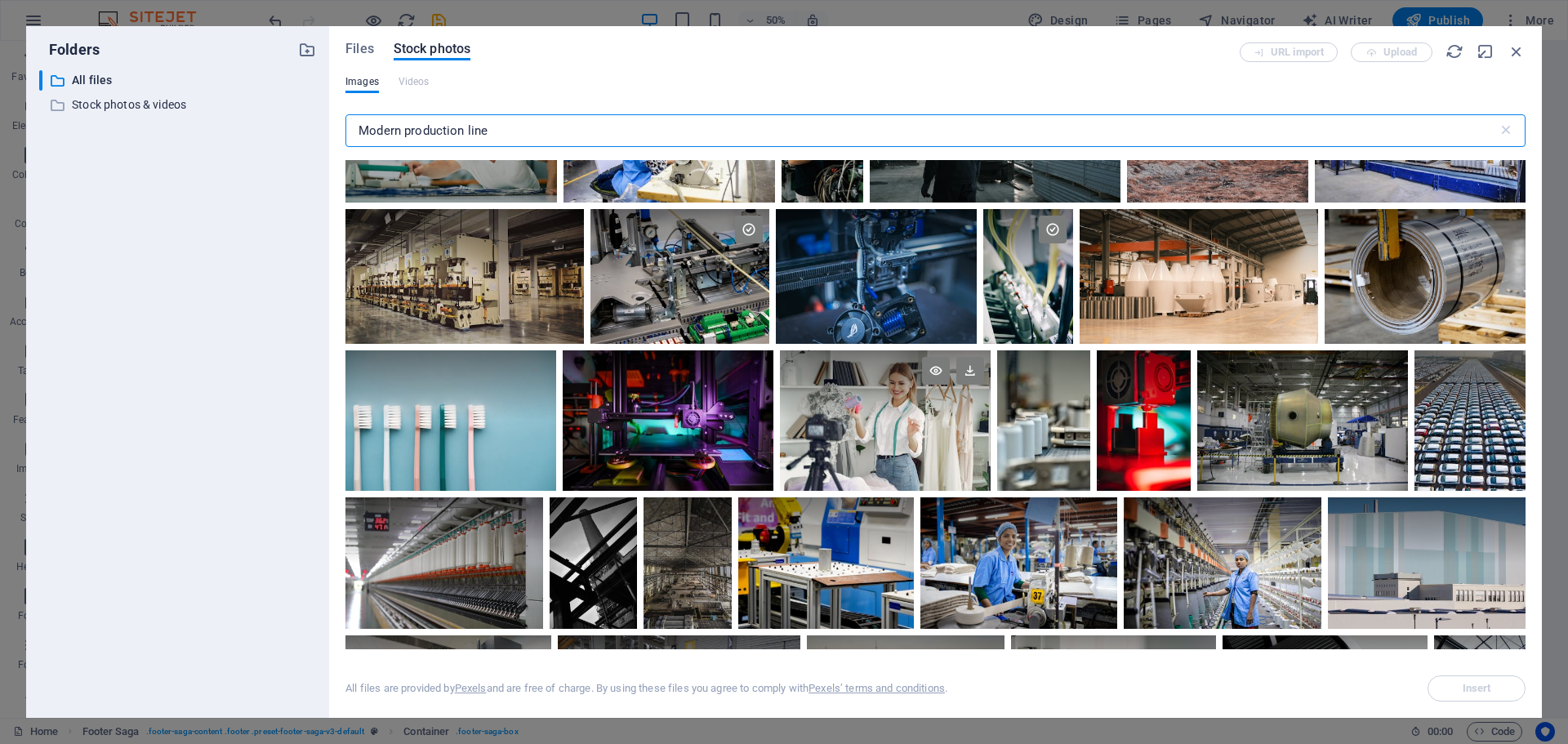
click at [833, 407] on div at bounding box center [885, 385] width 211 height 70
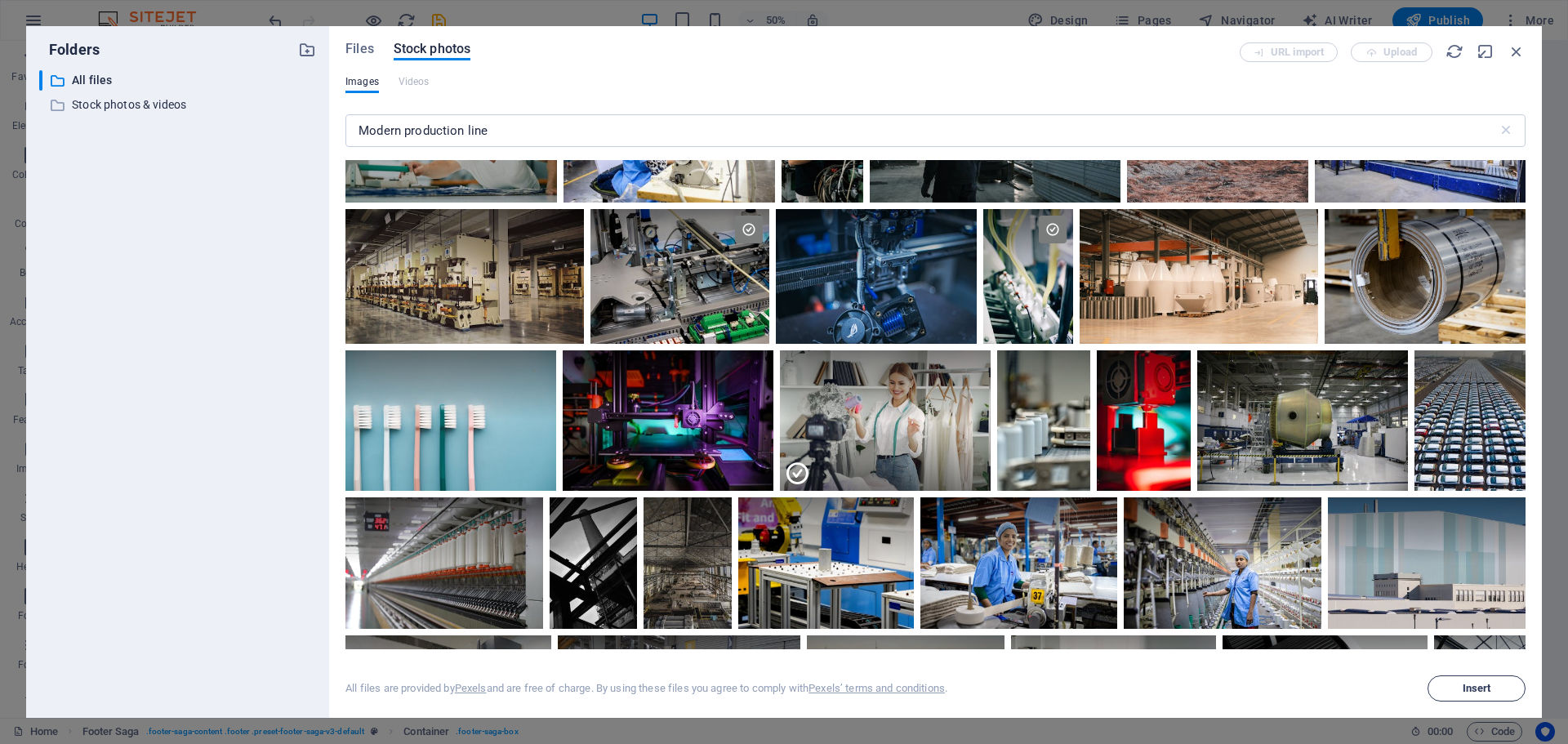
click at [1500, 692] on span "Insert" at bounding box center [1476, 688] width 83 height 10
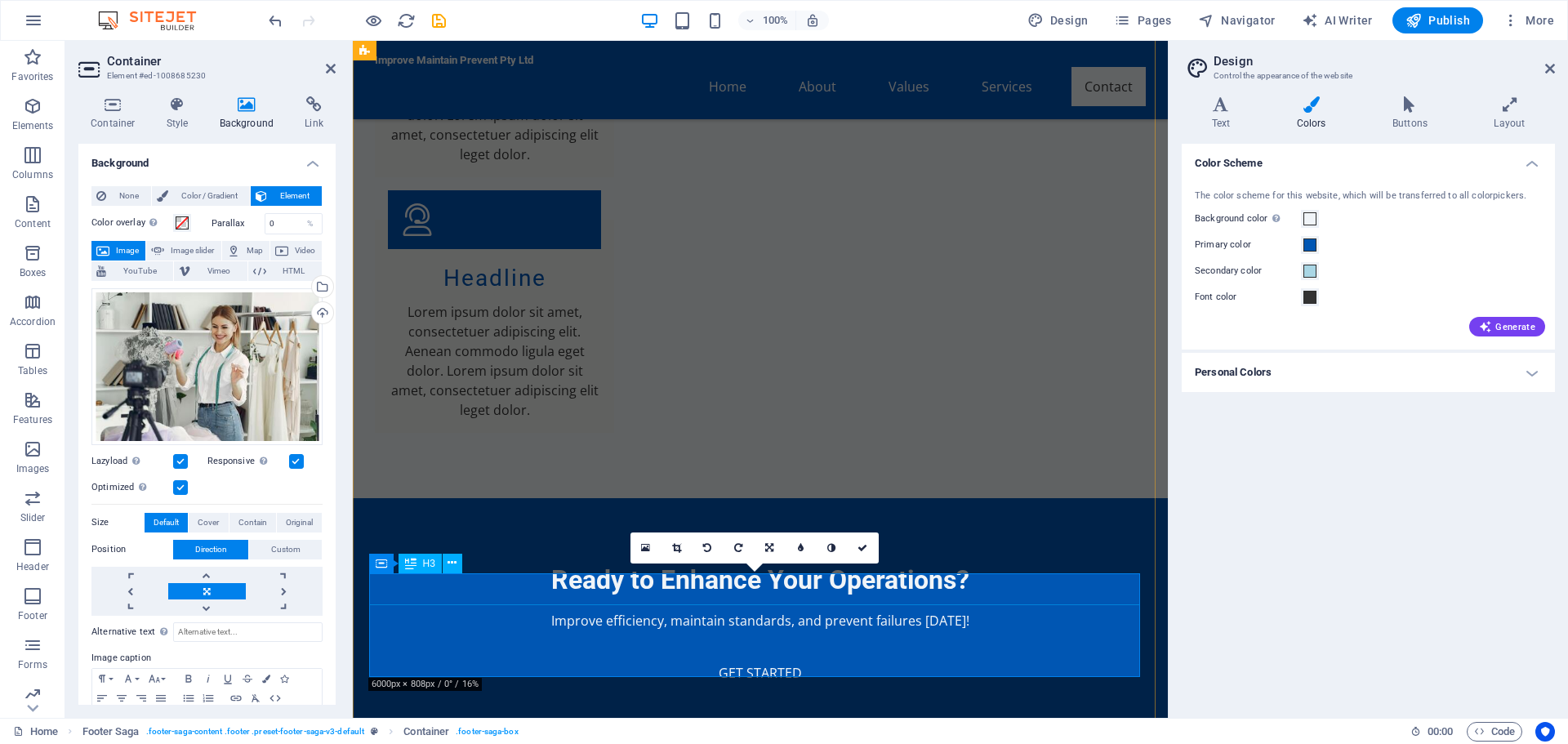
scroll to position [4285, 0]
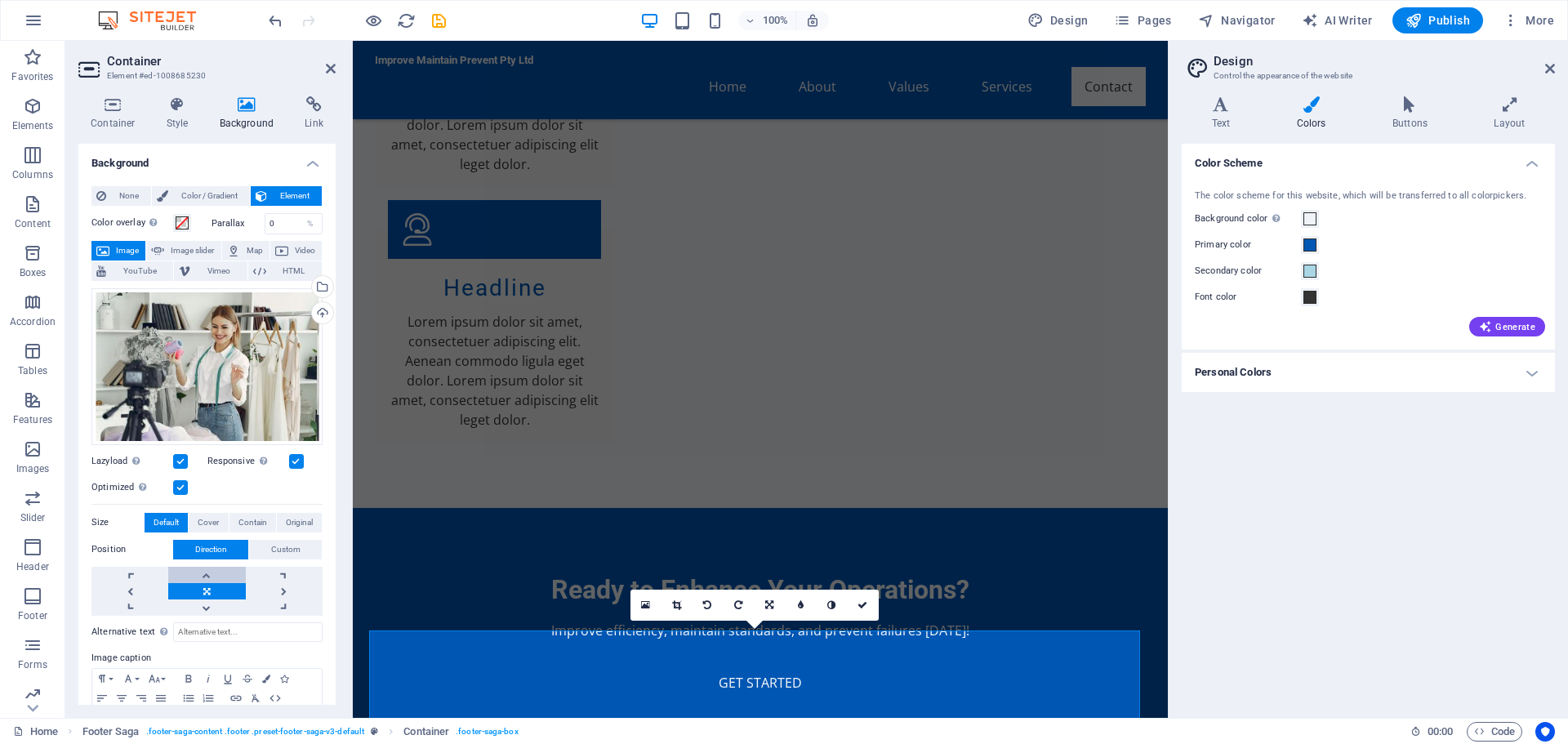
click at [223, 573] on link at bounding box center [206, 575] width 77 height 16
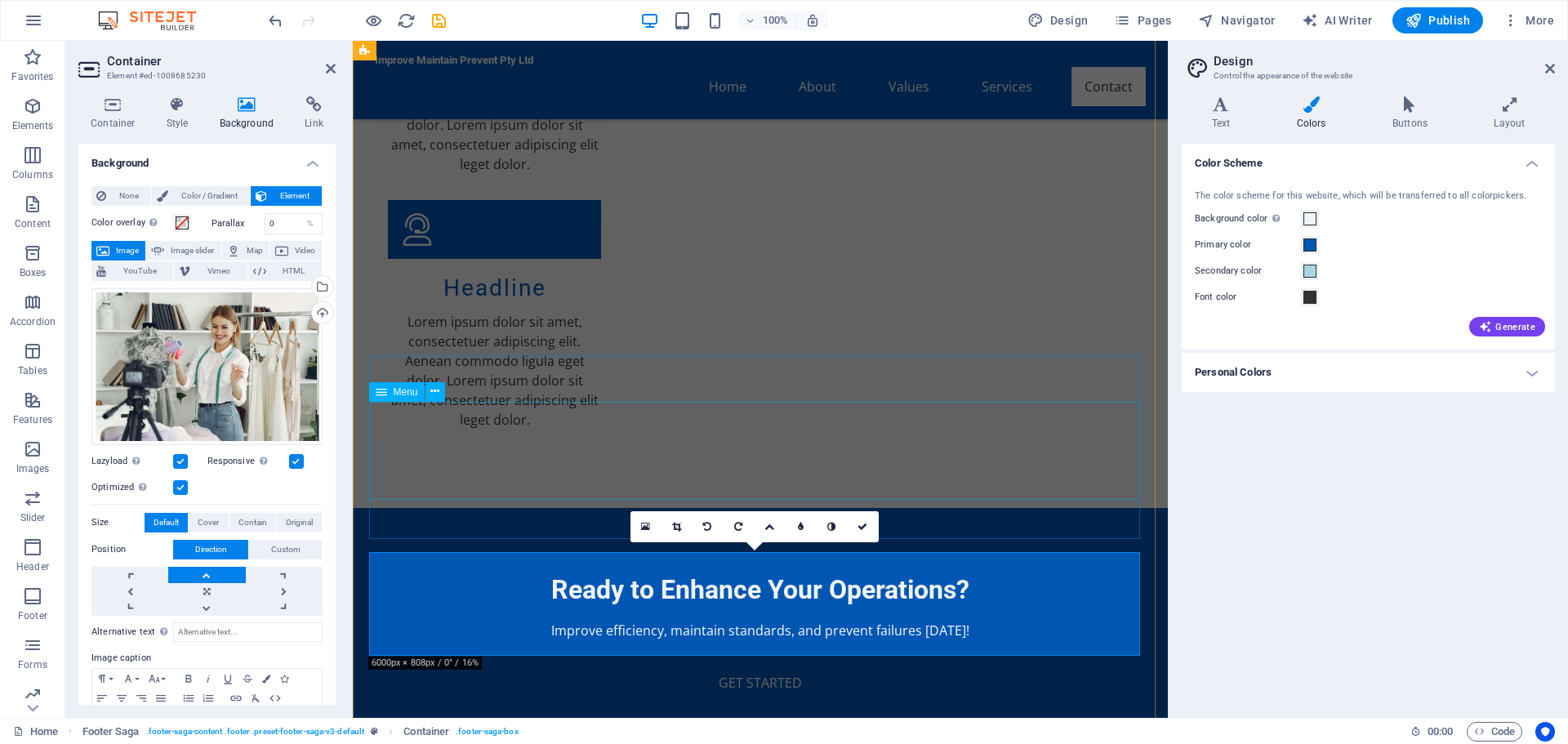
scroll to position [4367, 0]
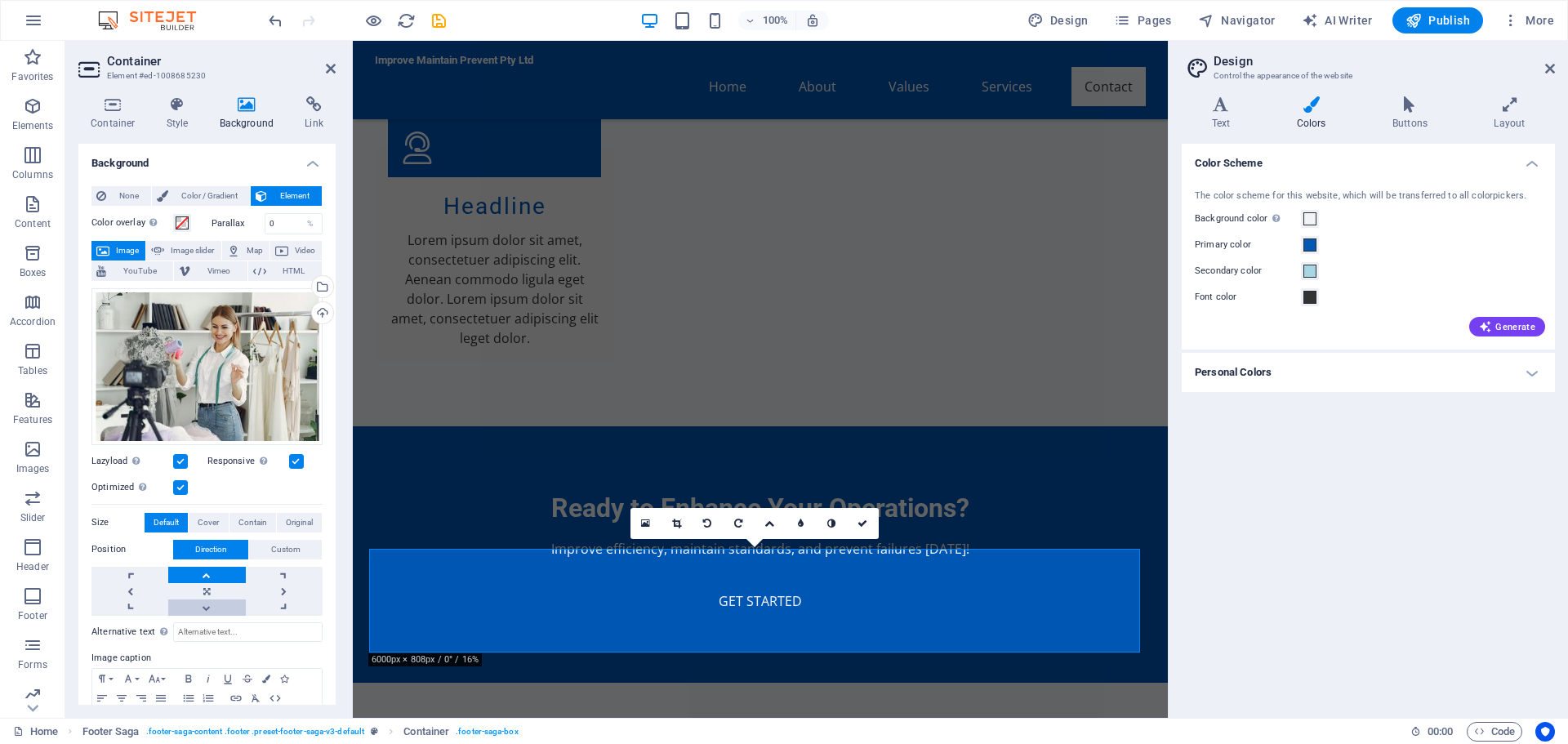
click at [208, 601] on link at bounding box center [206, 607] width 77 height 16
click at [210, 603] on link at bounding box center [206, 607] width 77 height 16
click at [227, 577] on link at bounding box center [206, 575] width 77 height 16
click at [319, 290] on div "Select files from the file manager, stock photos, or upload file(s)" at bounding box center [321, 288] width 24 height 24
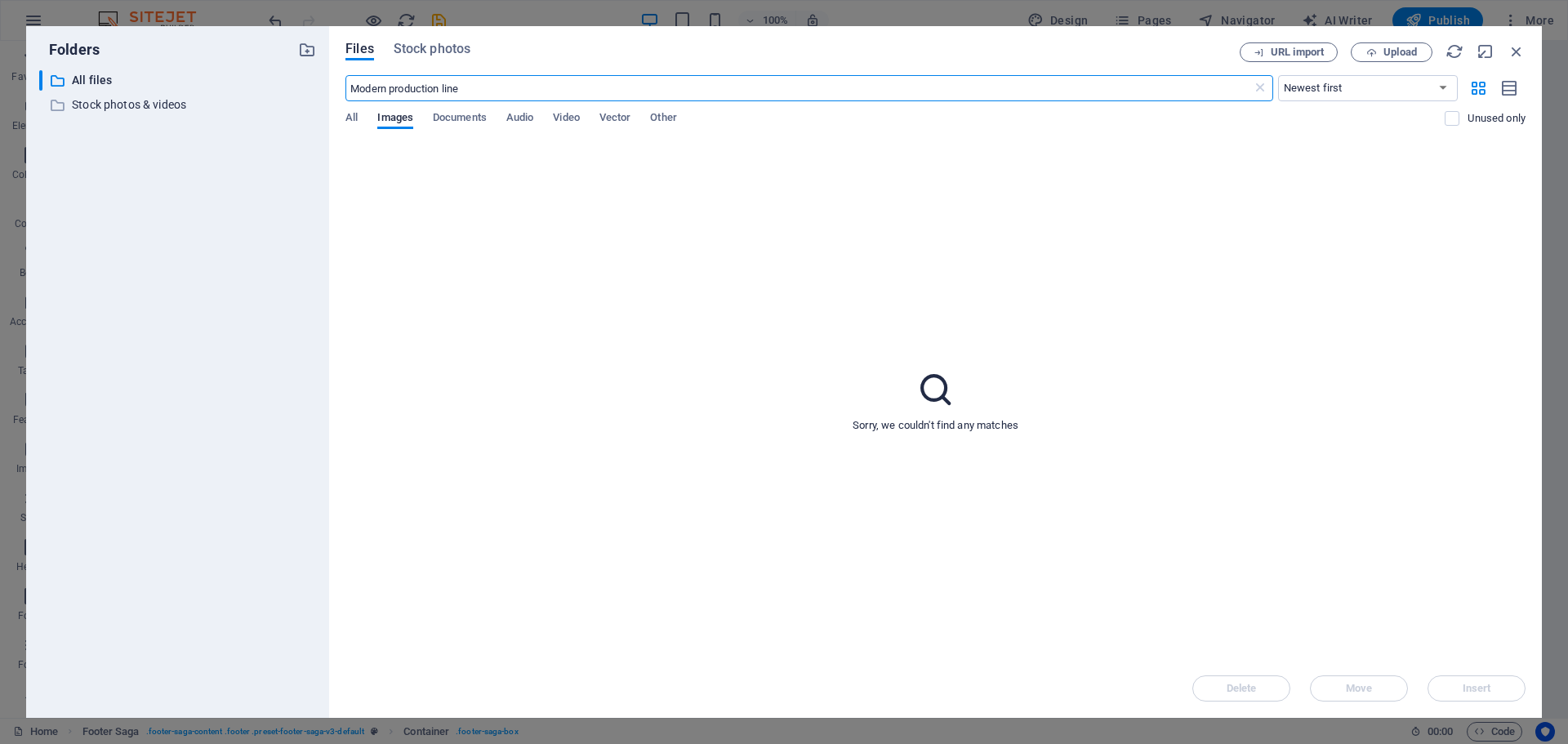
scroll to position [3690, 0]
click at [456, 46] on span "Stock photos" at bounding box center [432, 49] width 77 height 20
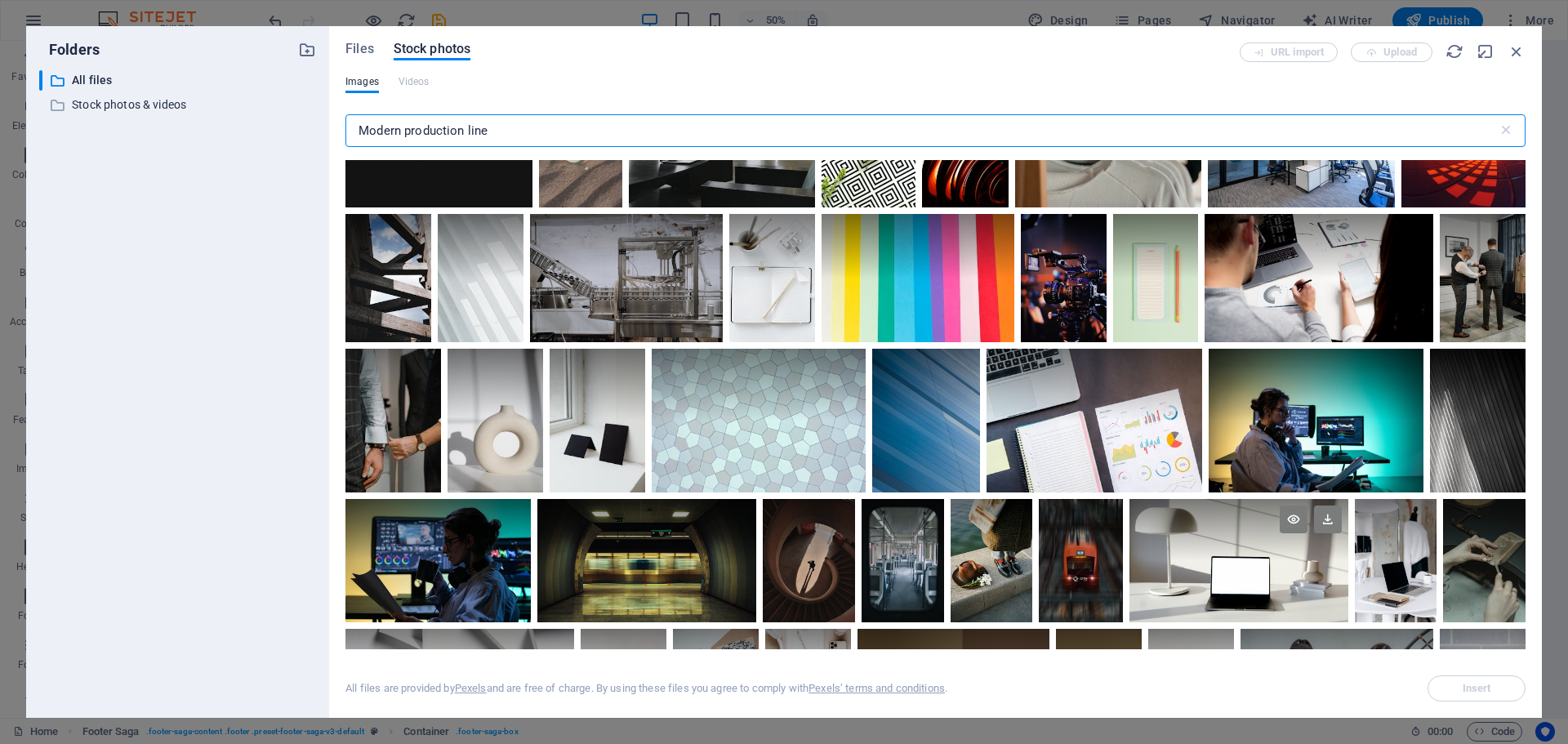
scroll to position [2940, 0]
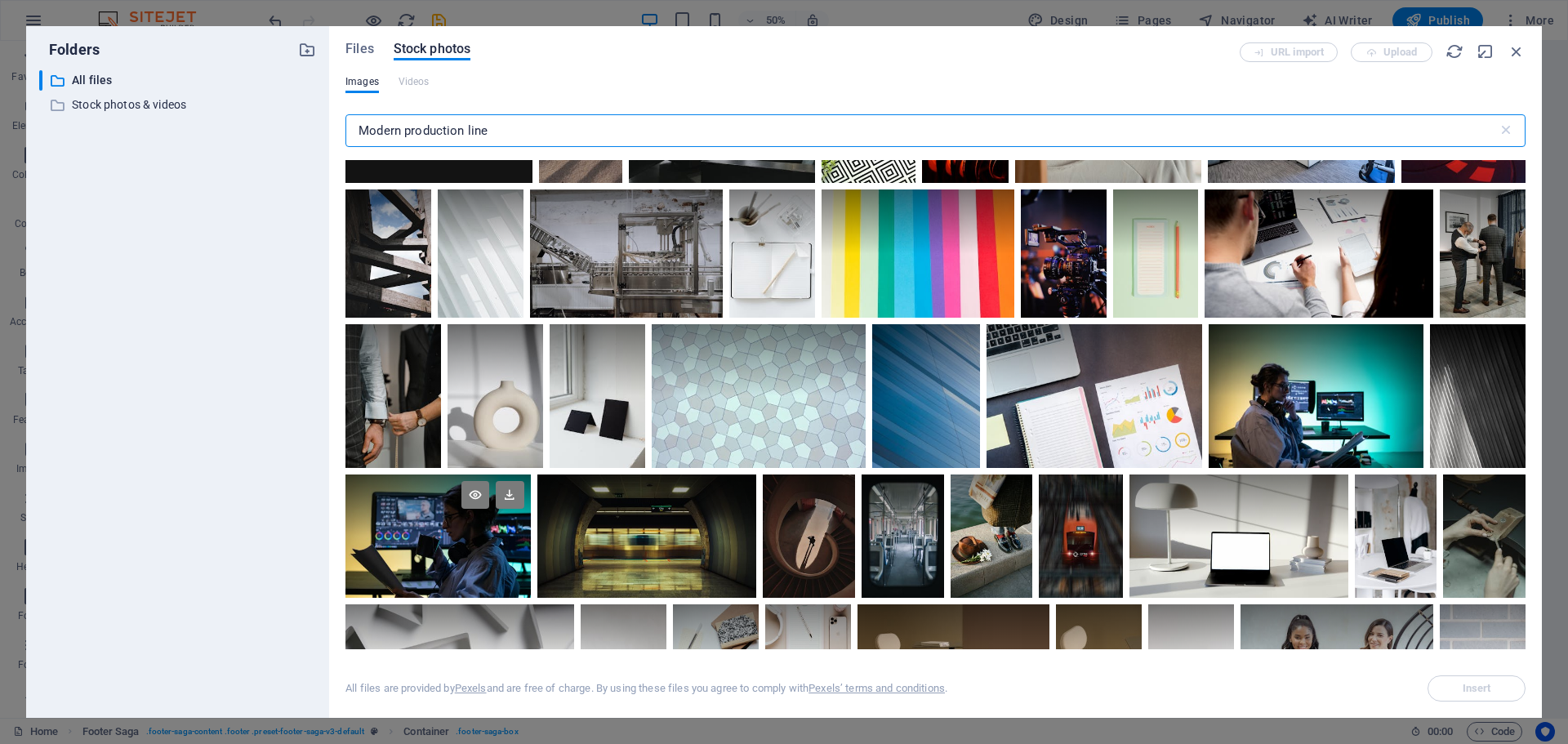
click at [473, 528] on div at bounding box center [437, 535] width 185 height 123
click at [1499, 692] on span "Insert" at bounding box center [1476, 688] width 83 height 10
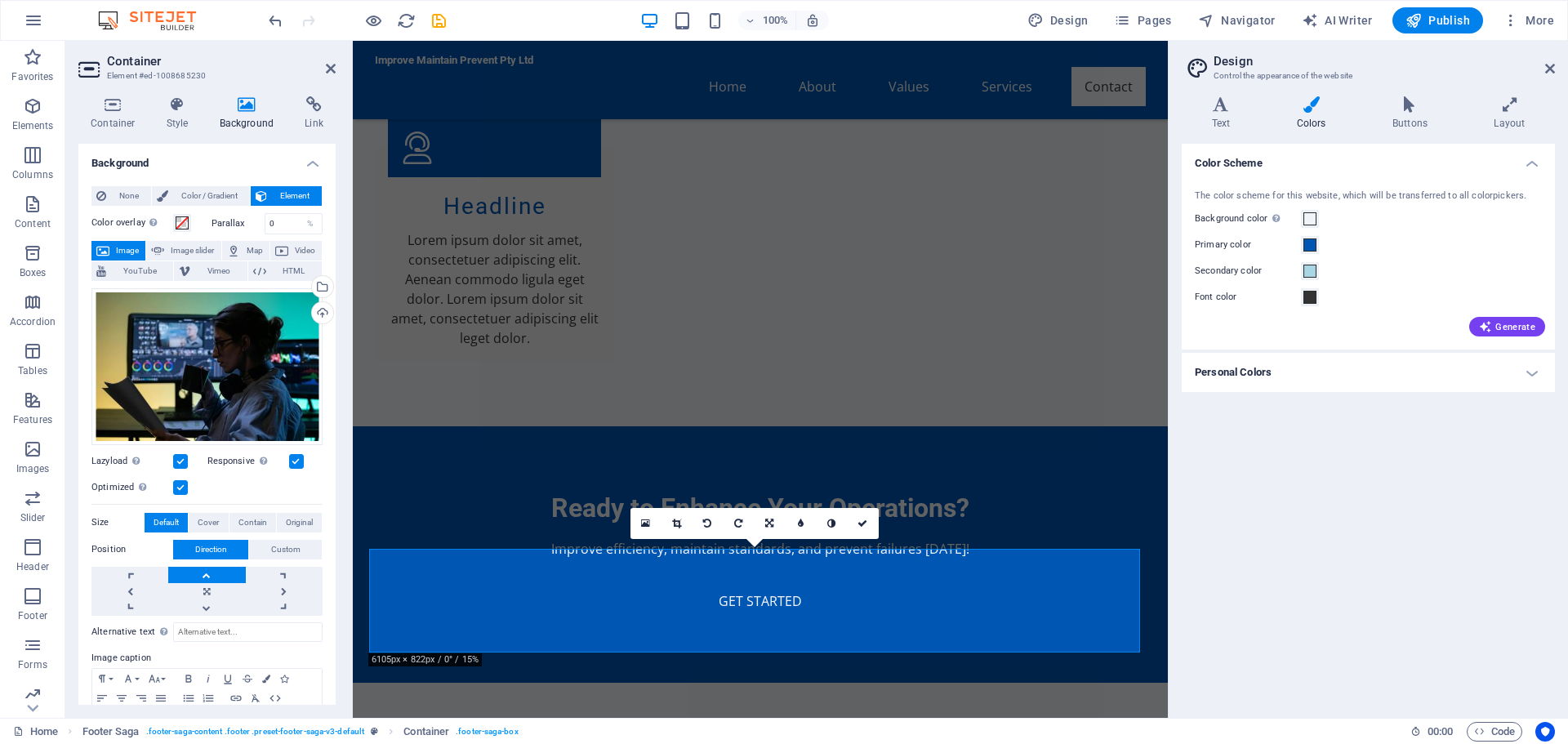
click at [206, 572] on link at bounding box center [206, 575] width 77 height 16
click at [210, 603] on link at bounding box center [206, 607] width 77 height 16
click at [215, 576] on link at bounding box center [206, 575] width 77 height 16
click at [220, 608] on link at bounding box center [206, 607] width 77 height 16
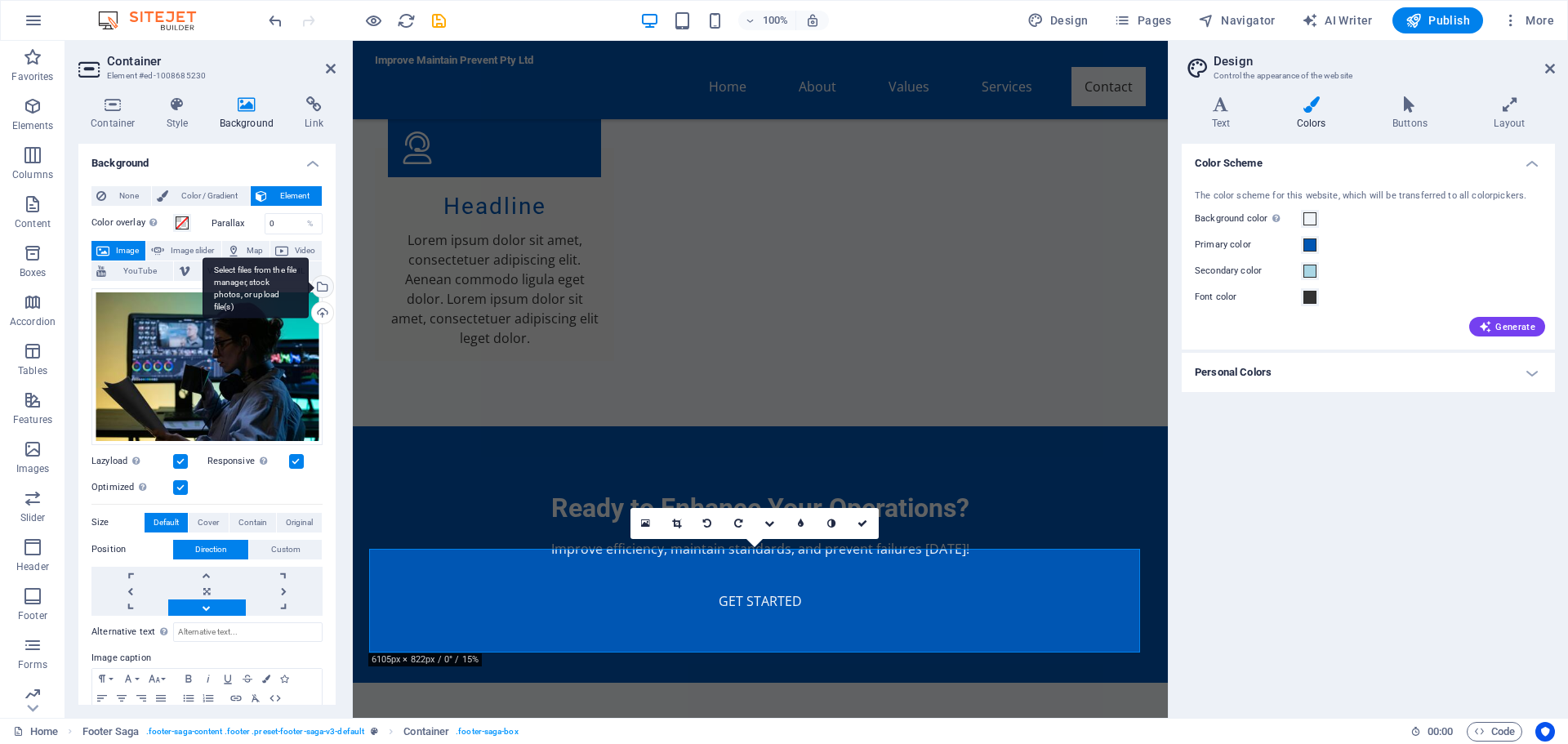
click at [320, 287] on div "Select files from the file manager, stock photos, or upload file(s)" at bounding box center [321, 288] width 24 height 24
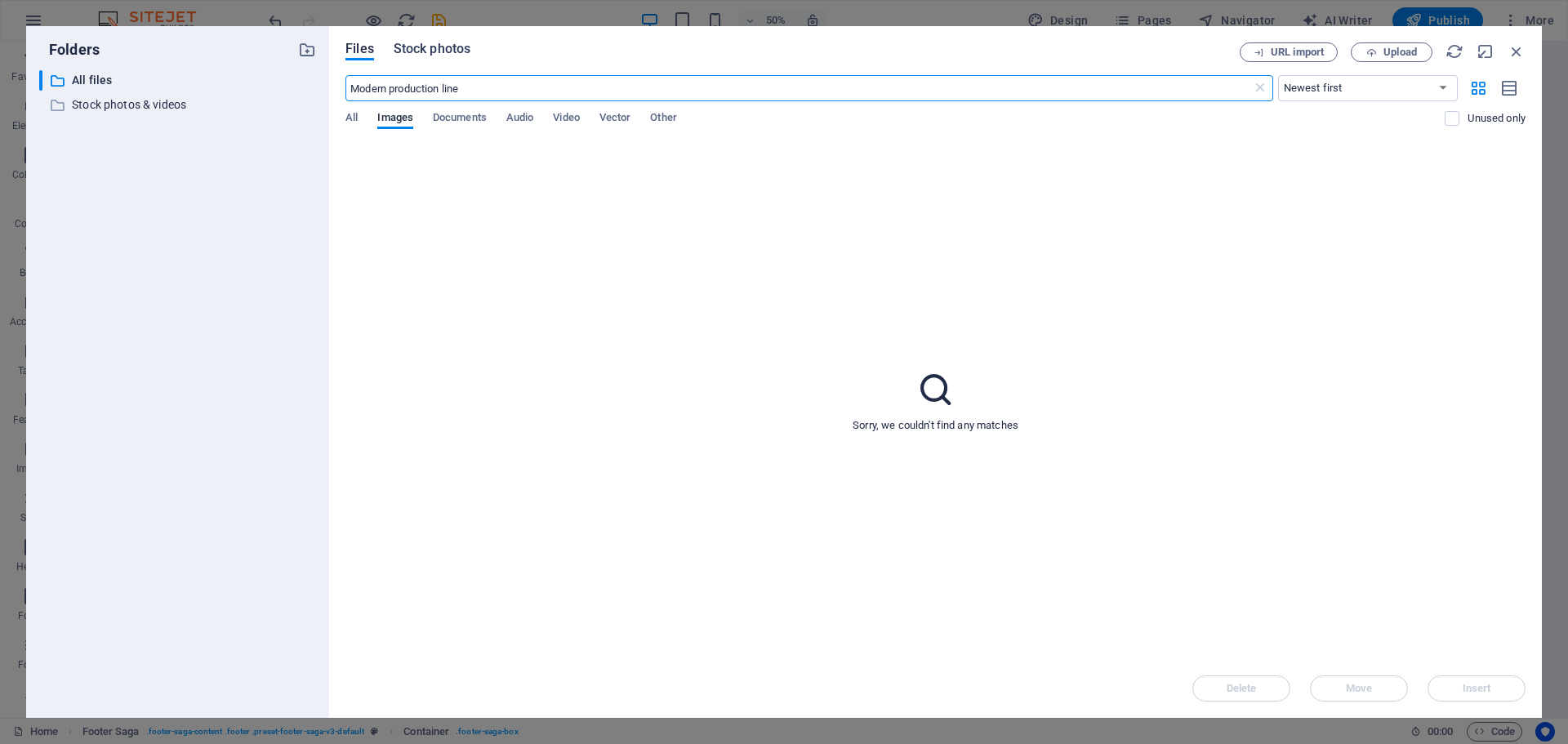
click at [461, 47] on span "Stock photos" at bounding box center [432, 49] width 77 height 20
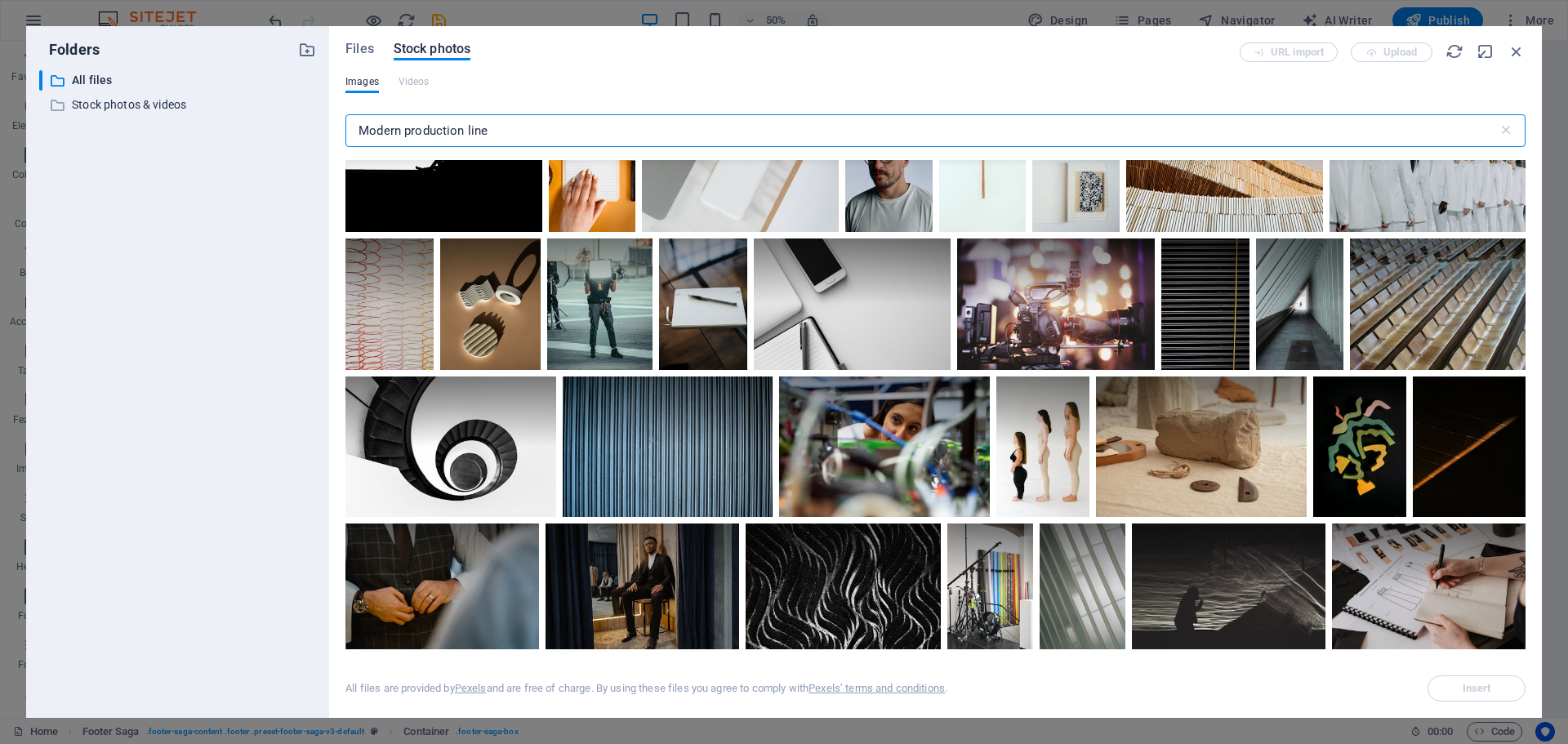
scroll to position [6614, 0]
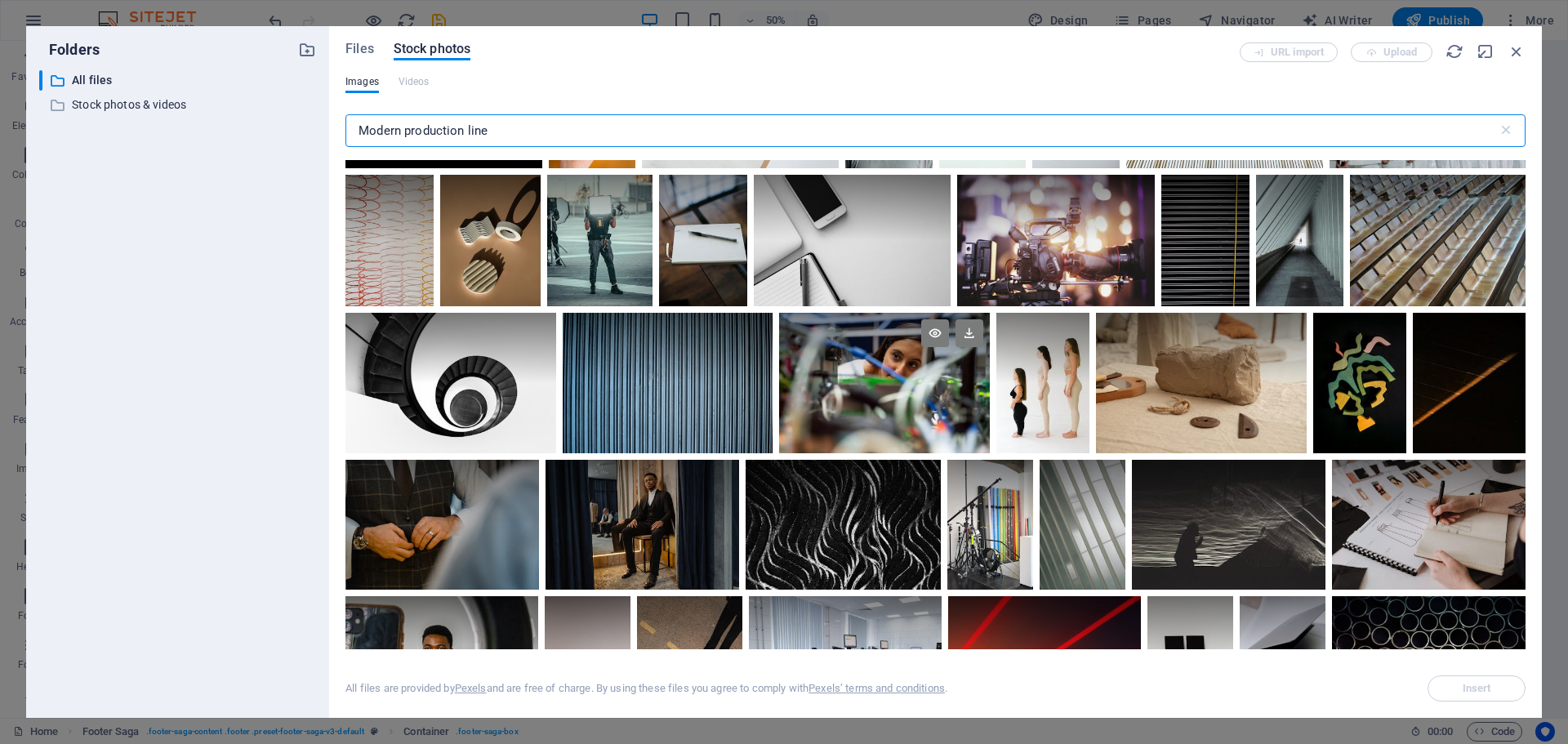
click at [898, 346] on div at bounding box center [884, 348] width 210 height 70
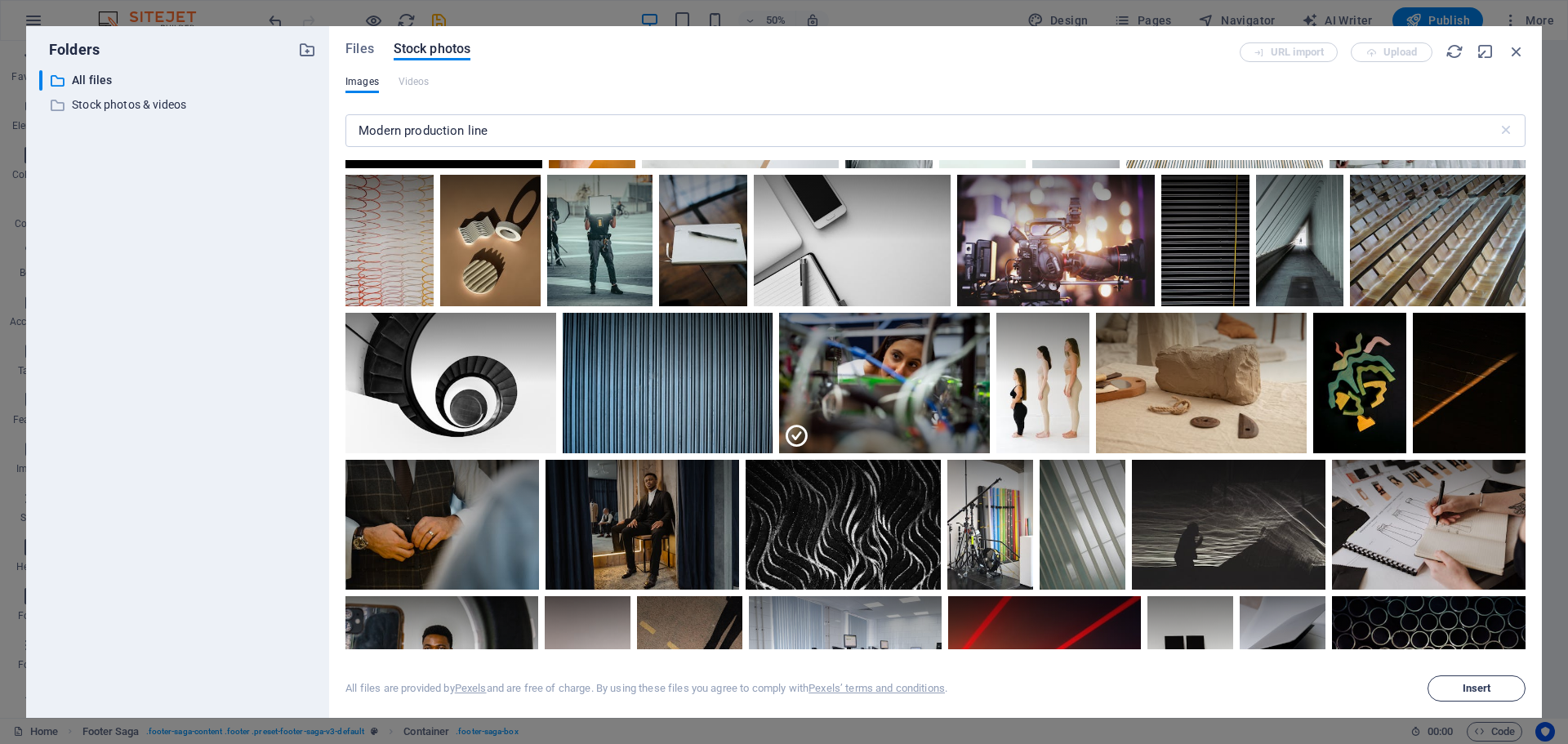
click at [1474, 681] on button "Insert" at bounding box center [1476, 688] width 98 height 26
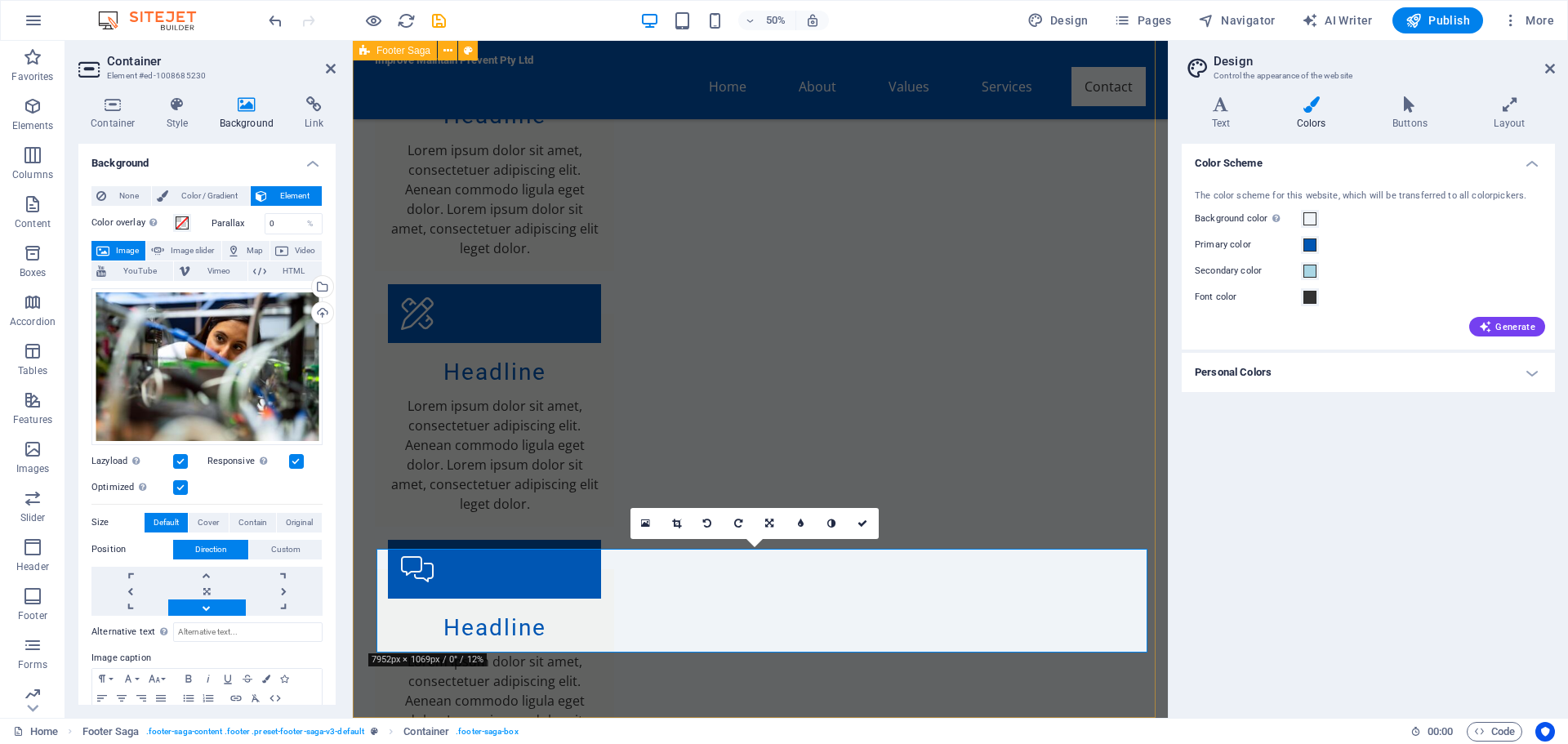
scroll to position [4367, 0]
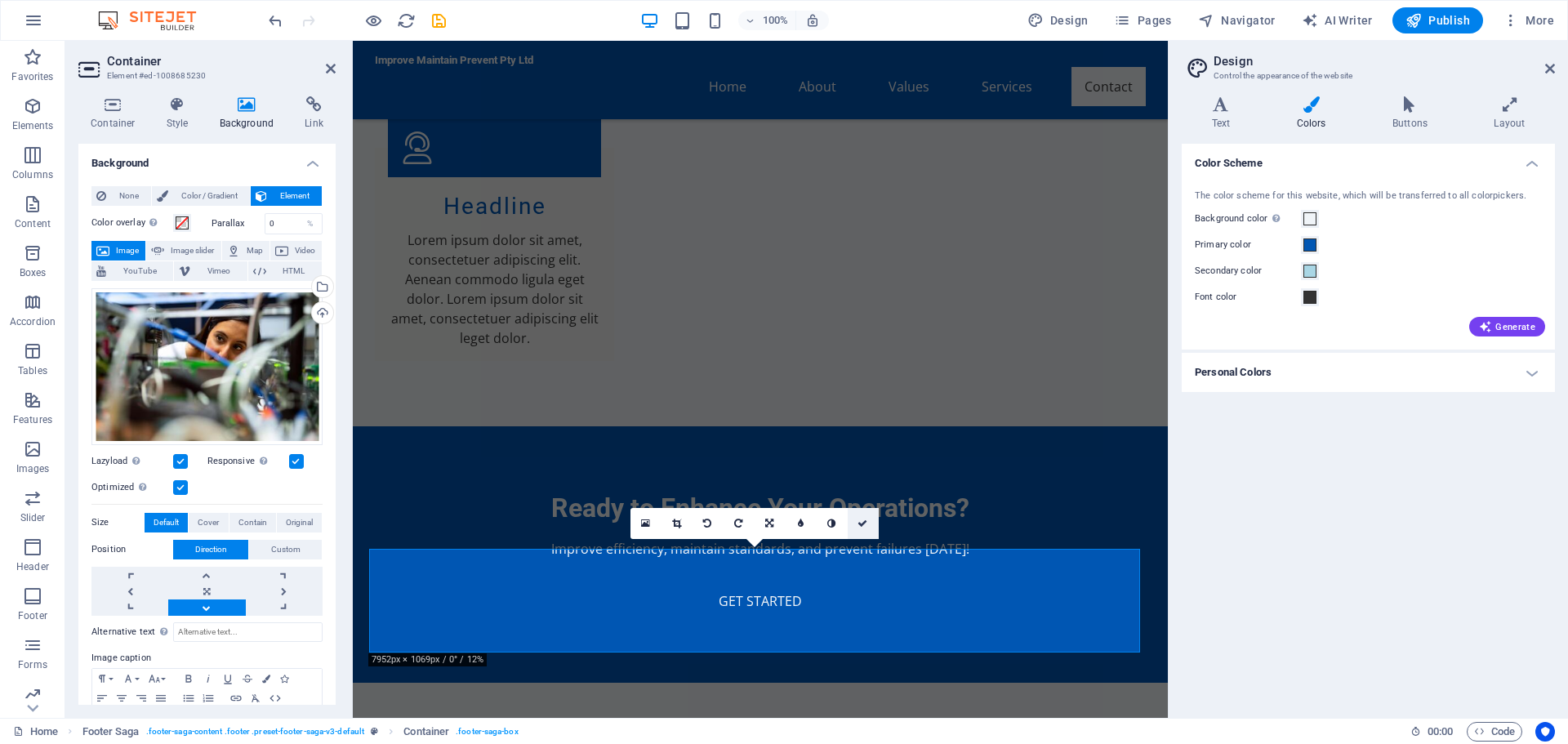
click at [863, 525] on icon at bounding box center [862, 524] width 10 height 10
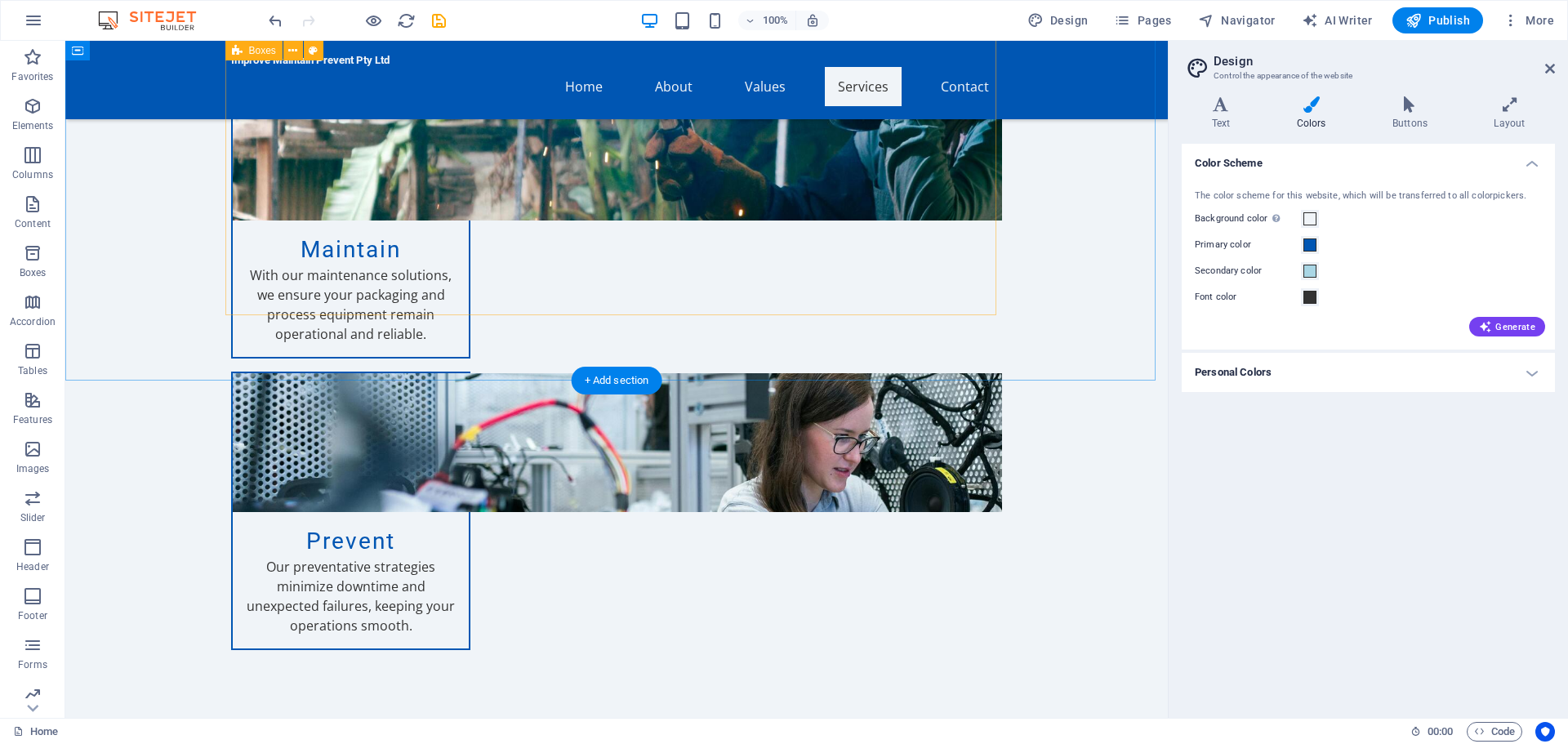
scroll to position [1999, 0]
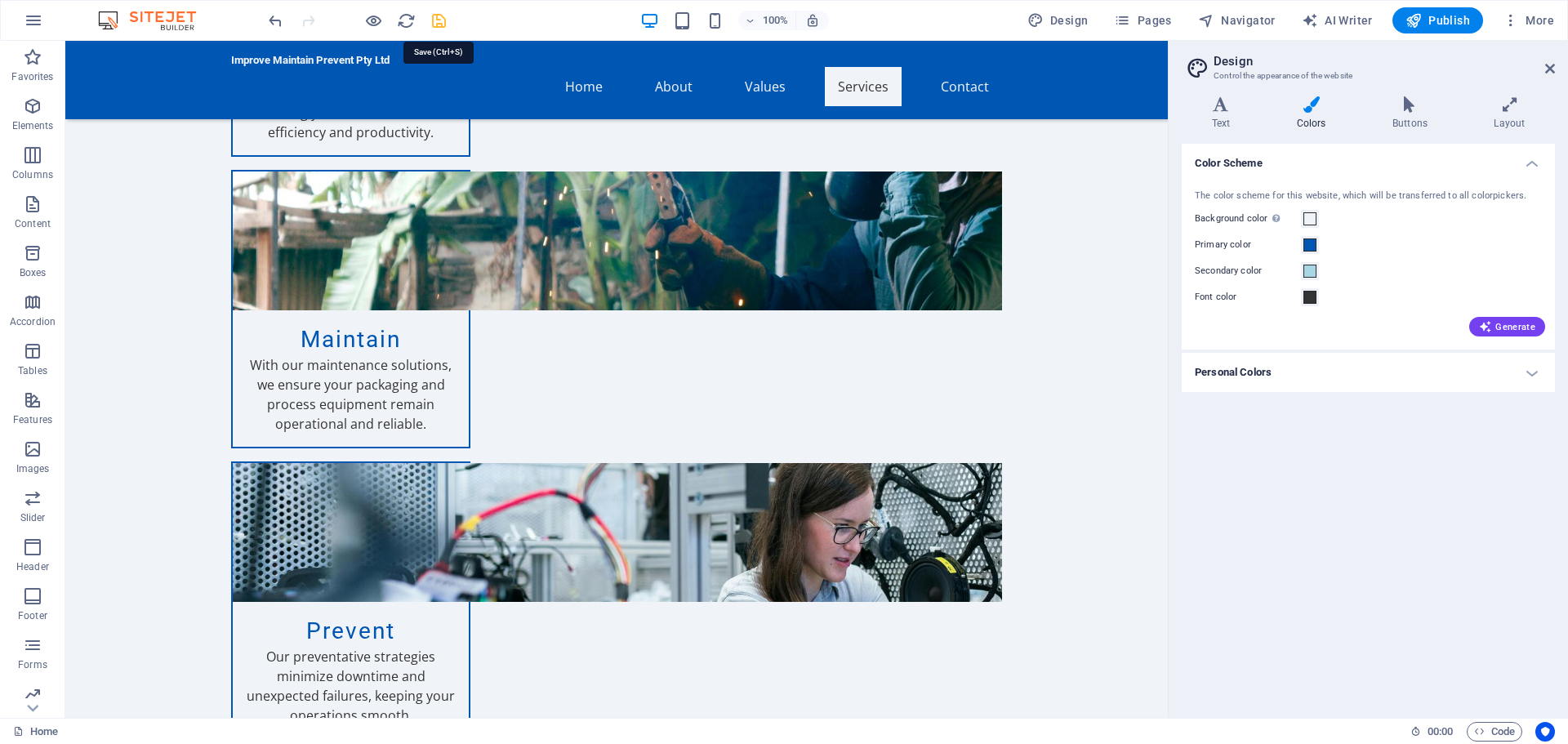
click at [436, 21] on icon "save" at bounding box center [439, 20] width 19 height 19
checkbox input "false"
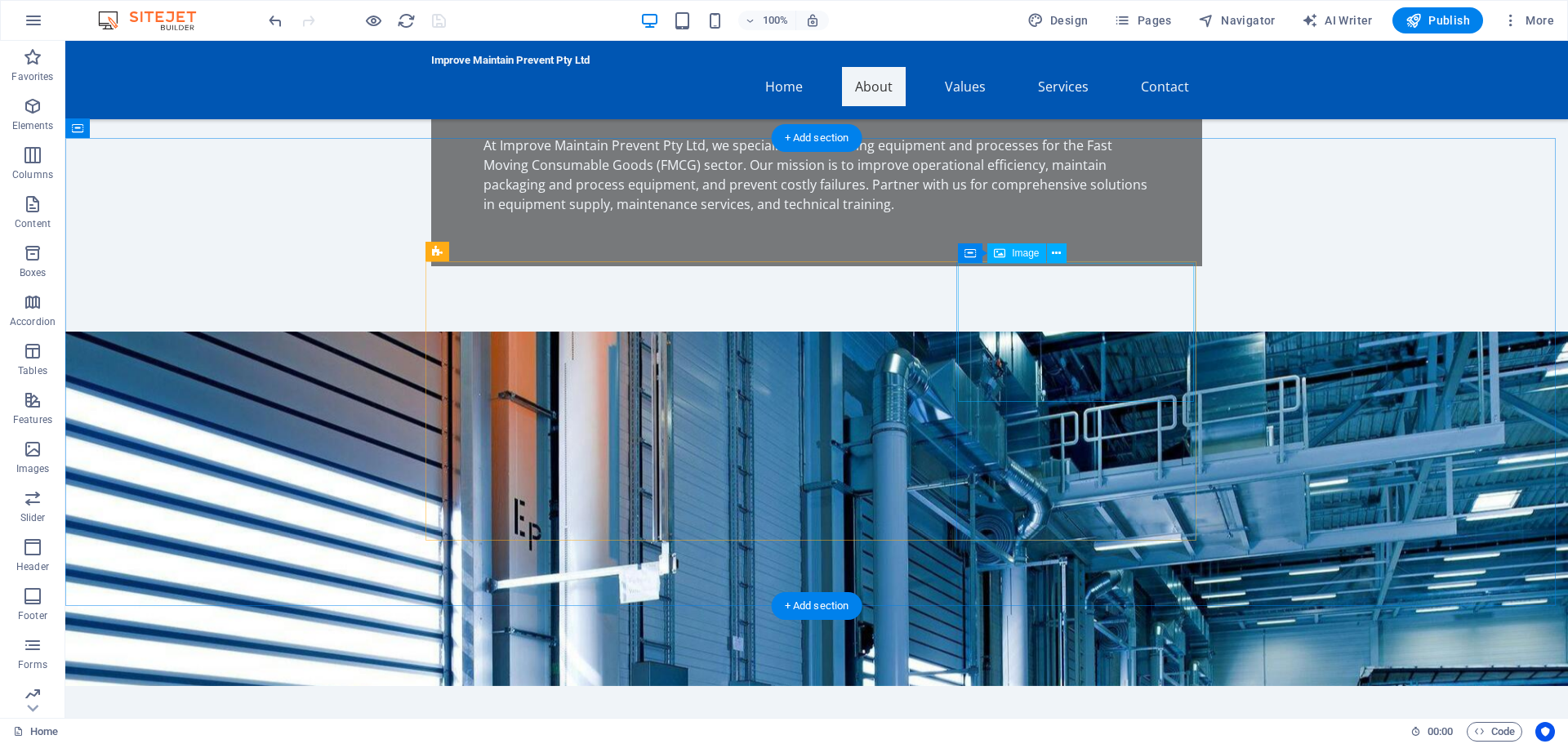
scroll to position [366, 0]
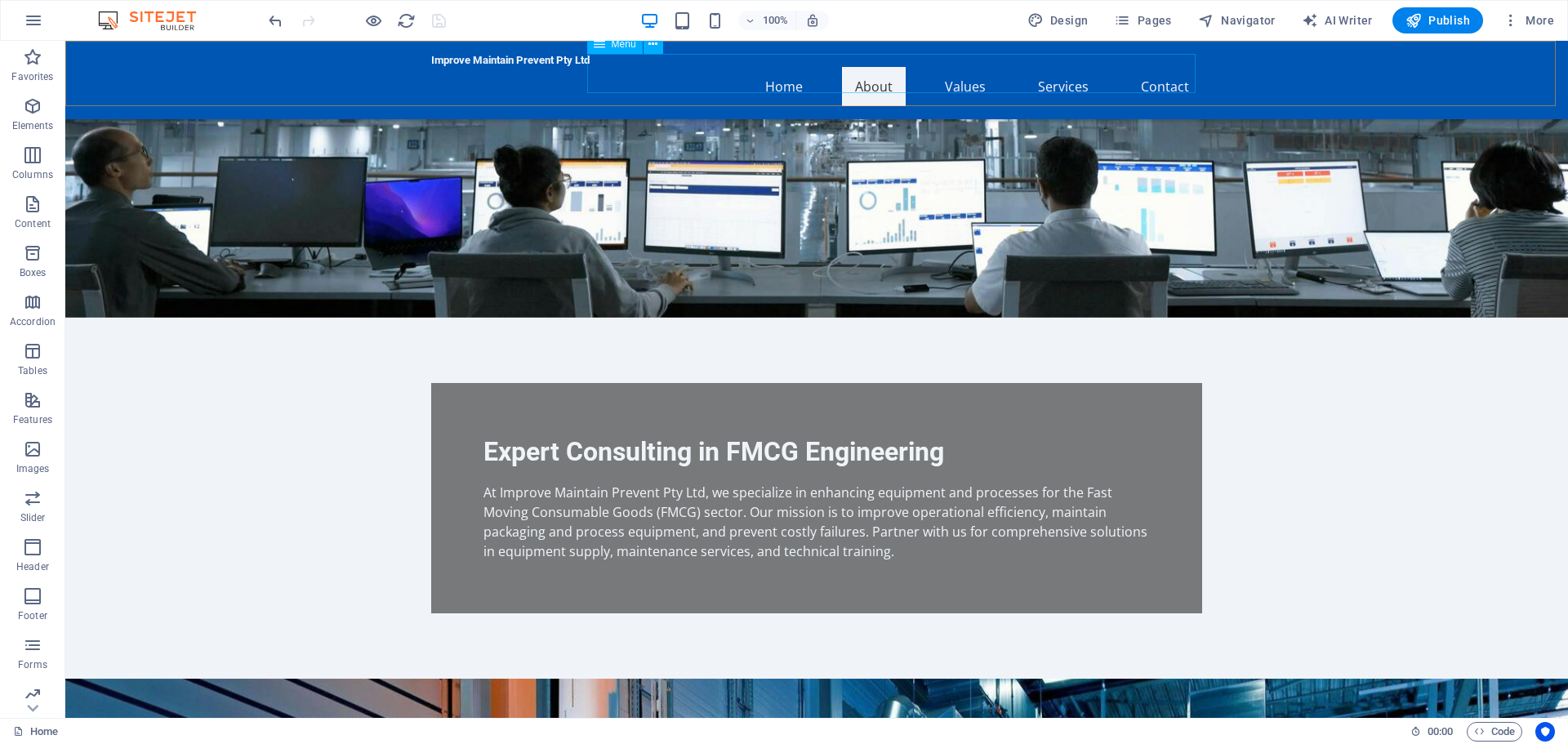
click at [1163, 77] on nav "Home About Values Services Contact" at bounding box center [816, 86] width 771 height 39
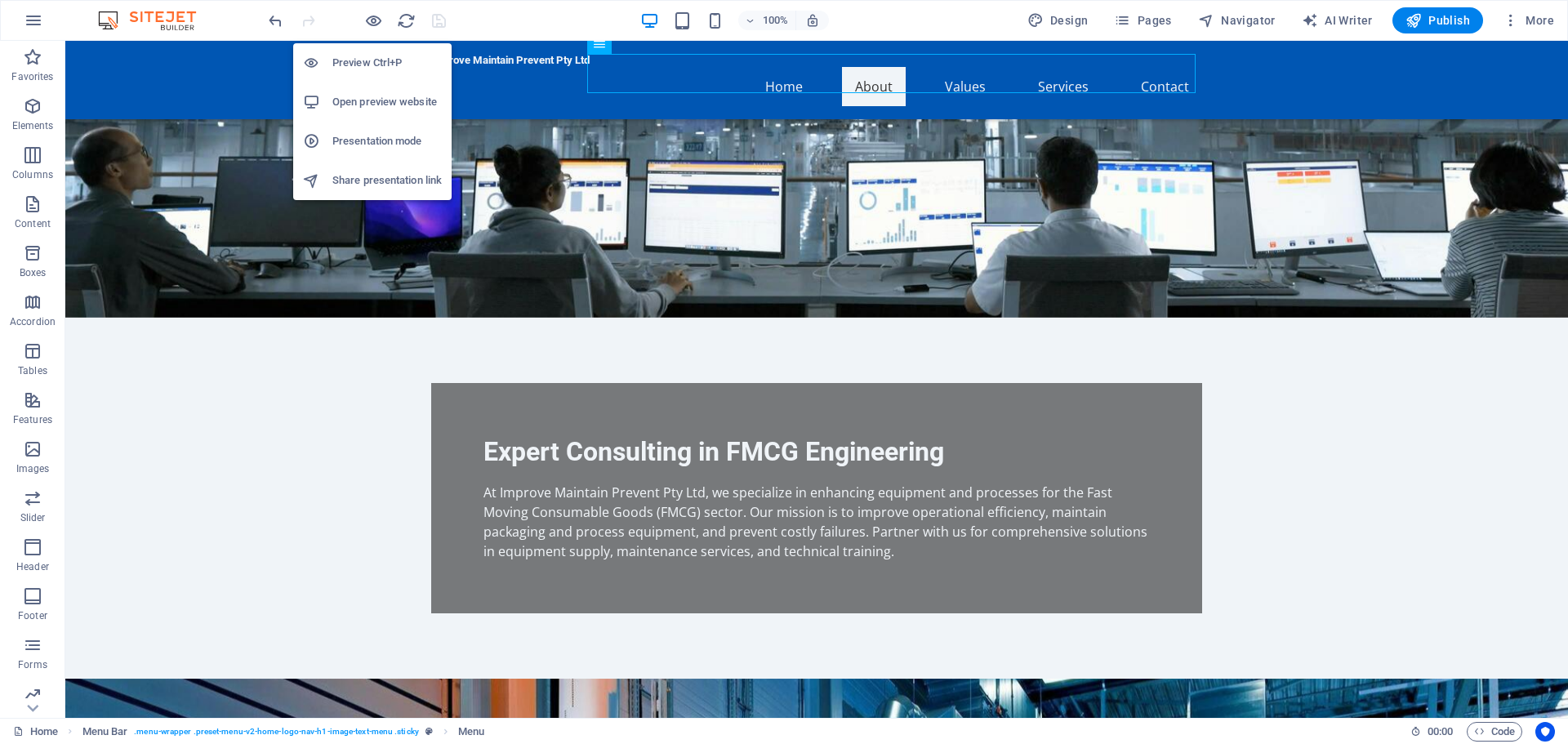
click at [373, 102] on h6 "Open preview website" at bounding box center [386, 102] width 109 height 20
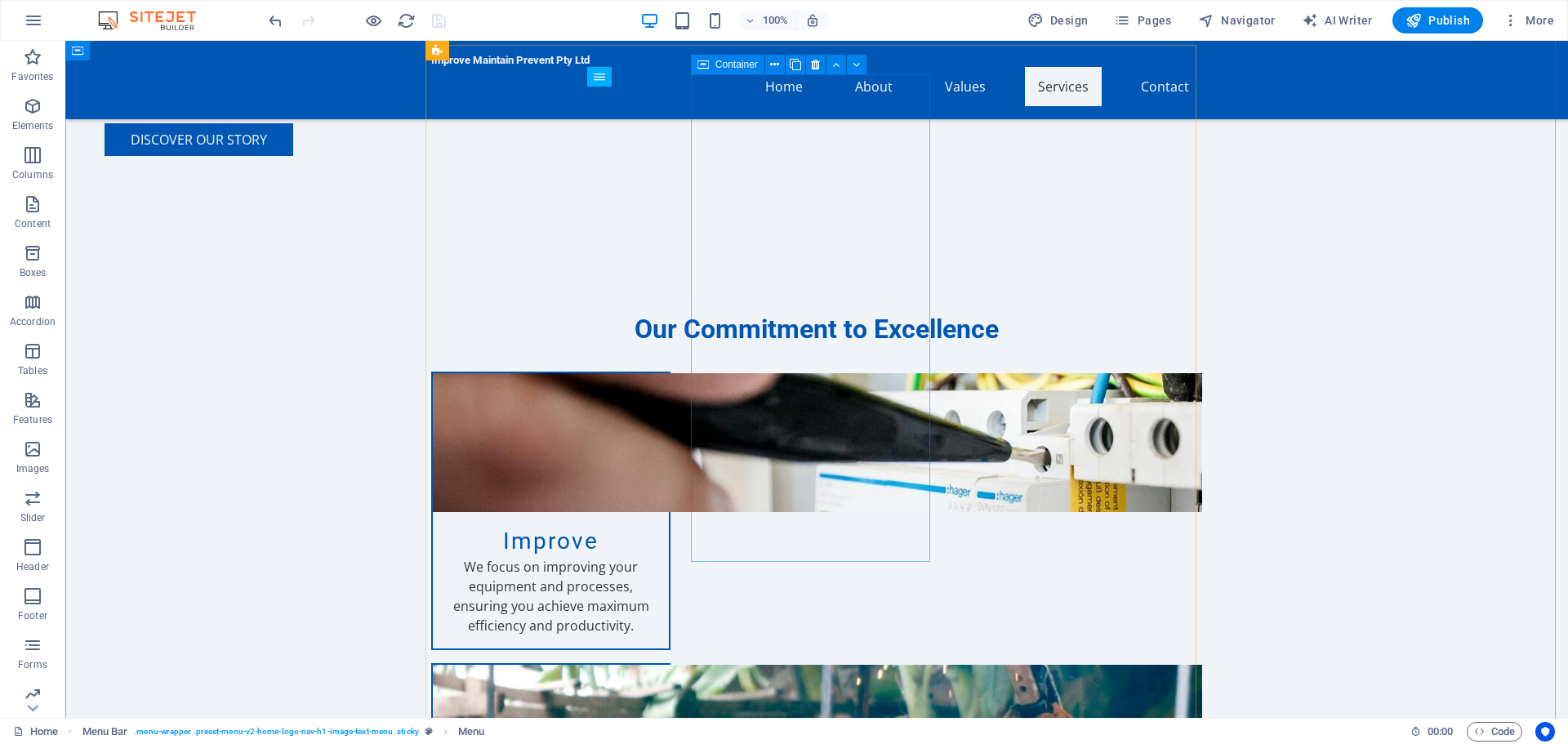
scroll to position [1388, 0]
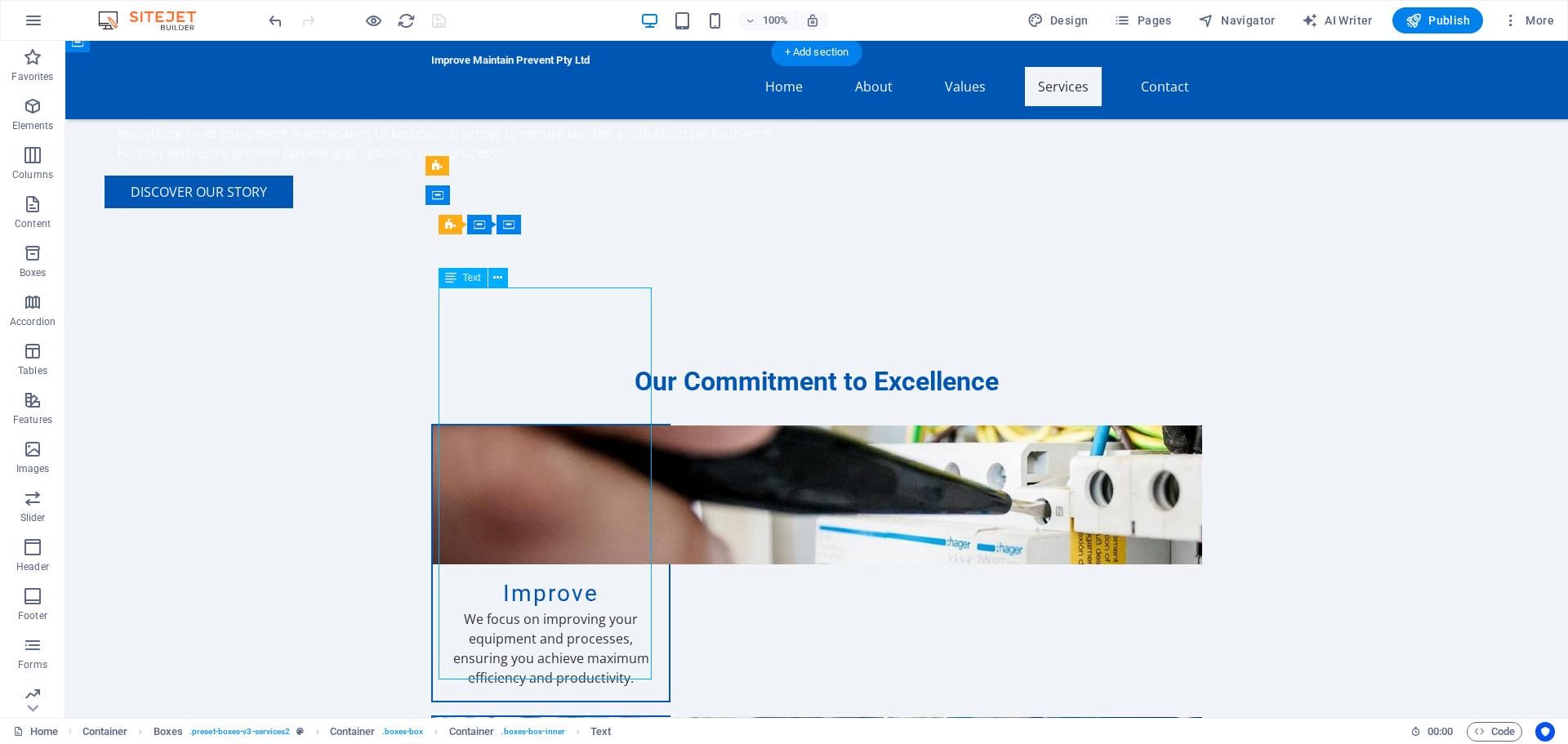
drag, startPoint x: 453, startPoint y: 356, endPoint x: 502, endPoint y: 361, distance: 49.2
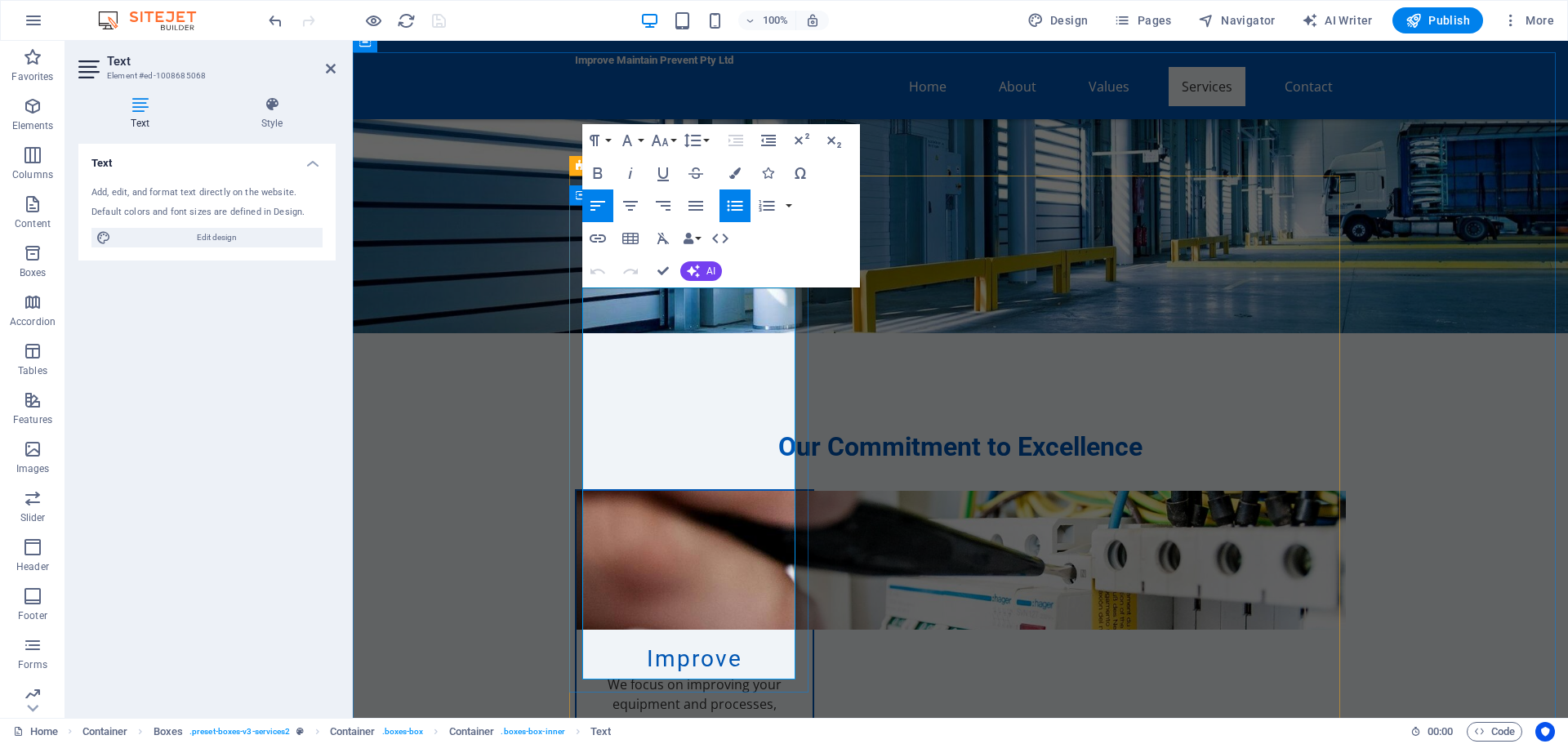
drag, startPoint x: 594, startPoint y: 354, endPoint x: 772, endPoint y: 412, distance: 187.2
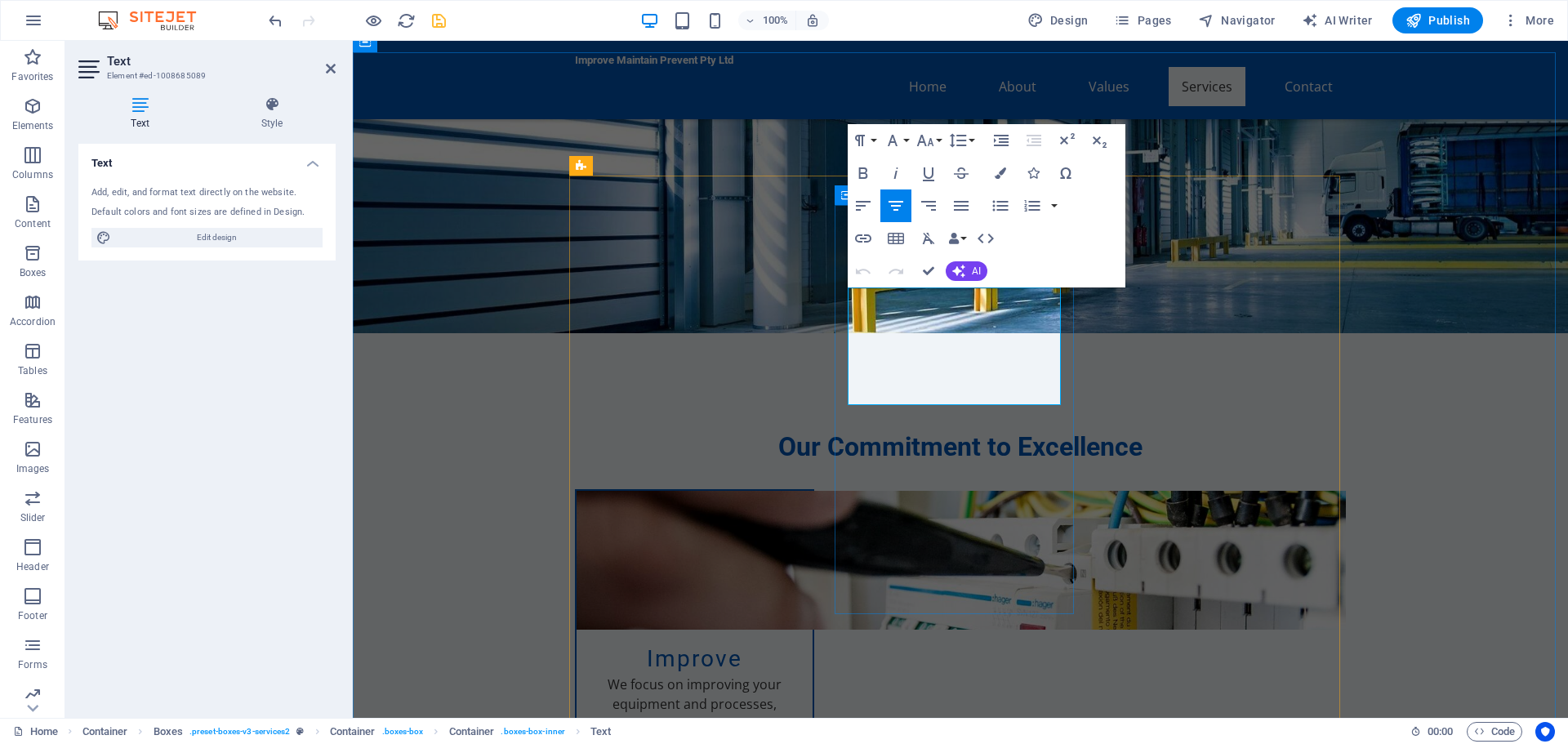
drag, startPoint x: 866, startPoint y: 294, endPoint x: 995, endPoint y: 393, distance: 162.5
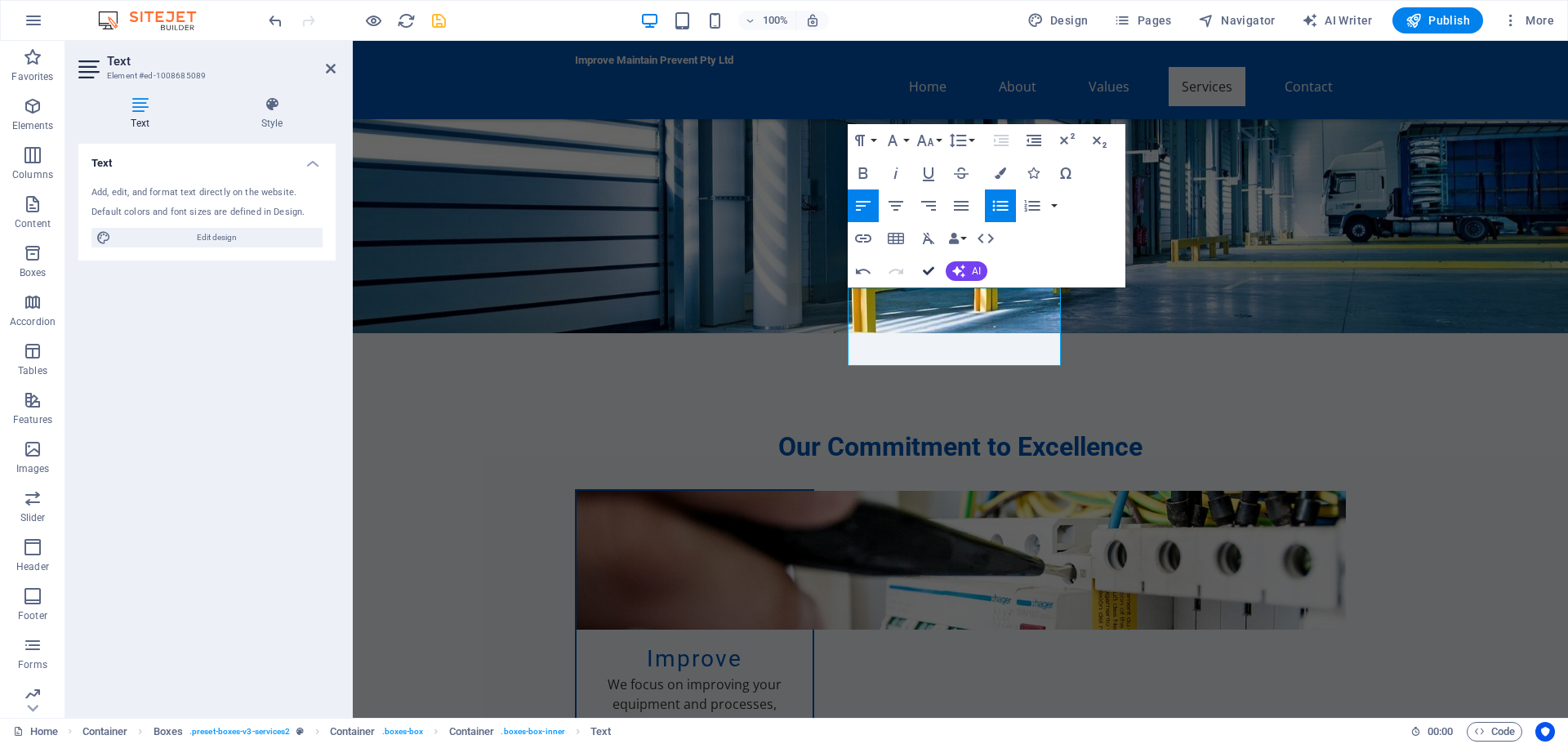
drag, startPoint x: 863, startPoint y: 231, endPoint x: 928, endPoint y: 272, distance: 77.0
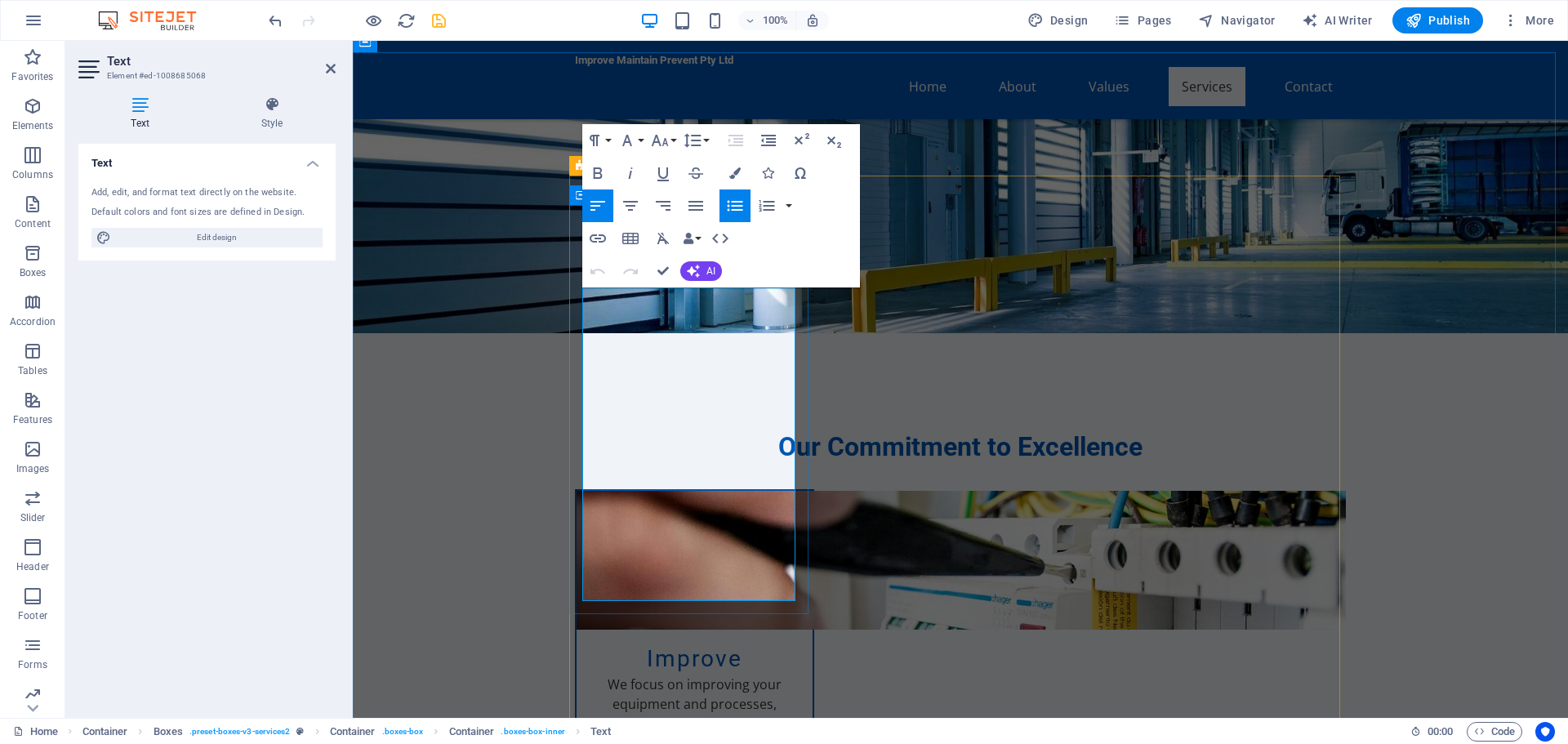
drag, startPoint x: 596, startPoint y: 353, endPoint x: 732, endPoint y: 393, distance: 142.1
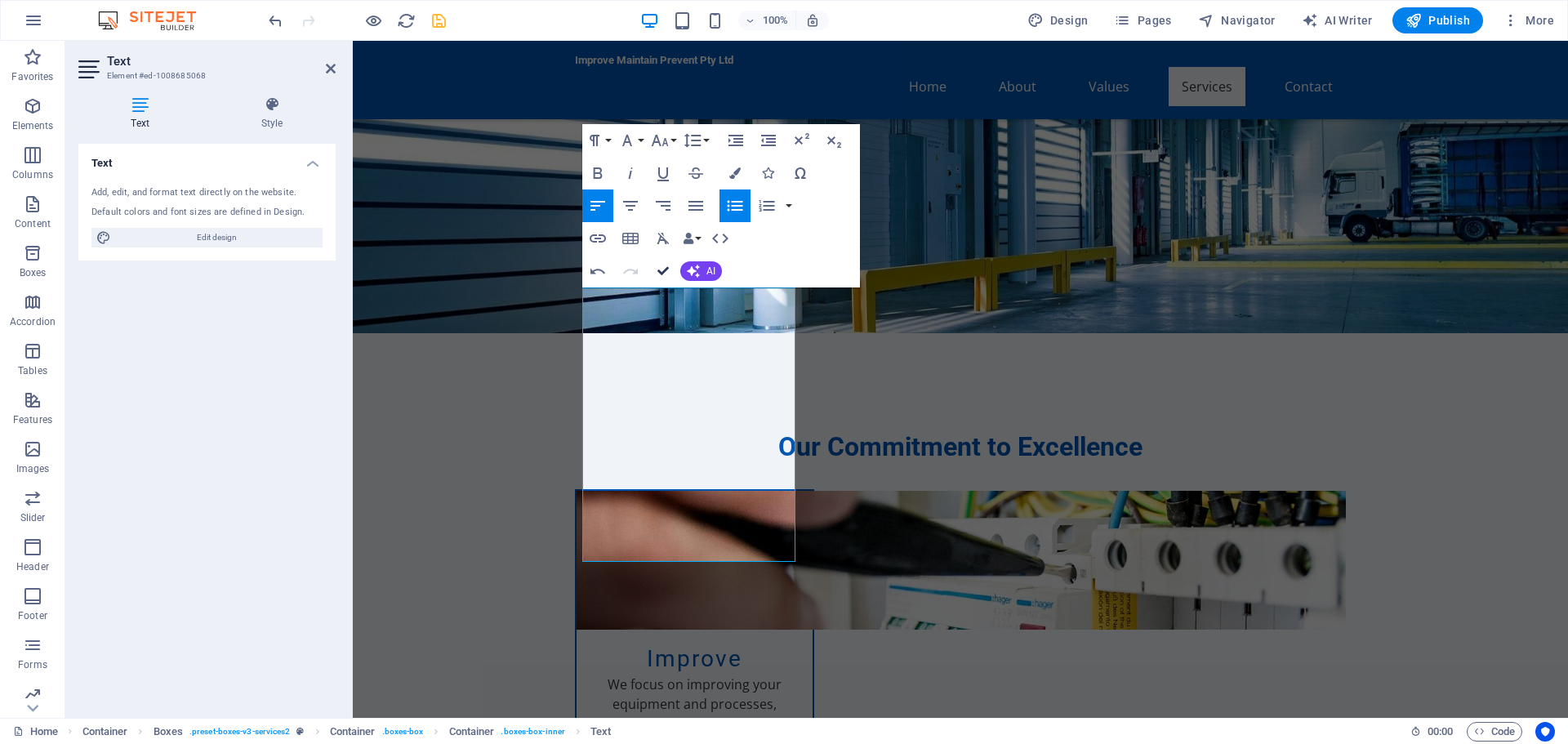
drag, startPoint x: 666, startPoint y: 266, endPoint x: 602, endPoint y: 225, distance: 76.3
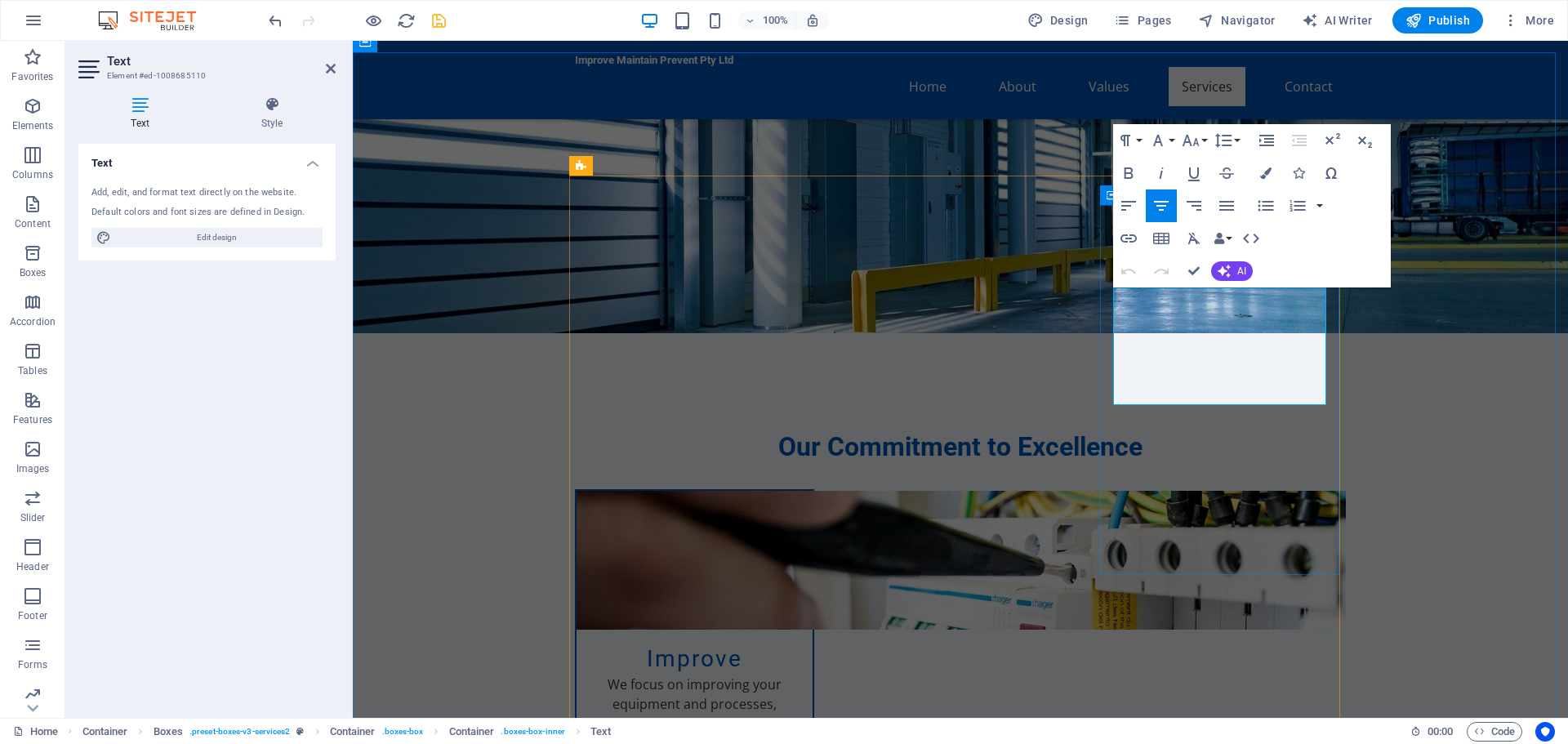
drag, startPoint x: 1134, startPoint y: 297, endPoint x: 1244, endPoint y: 394, distance: 146.3
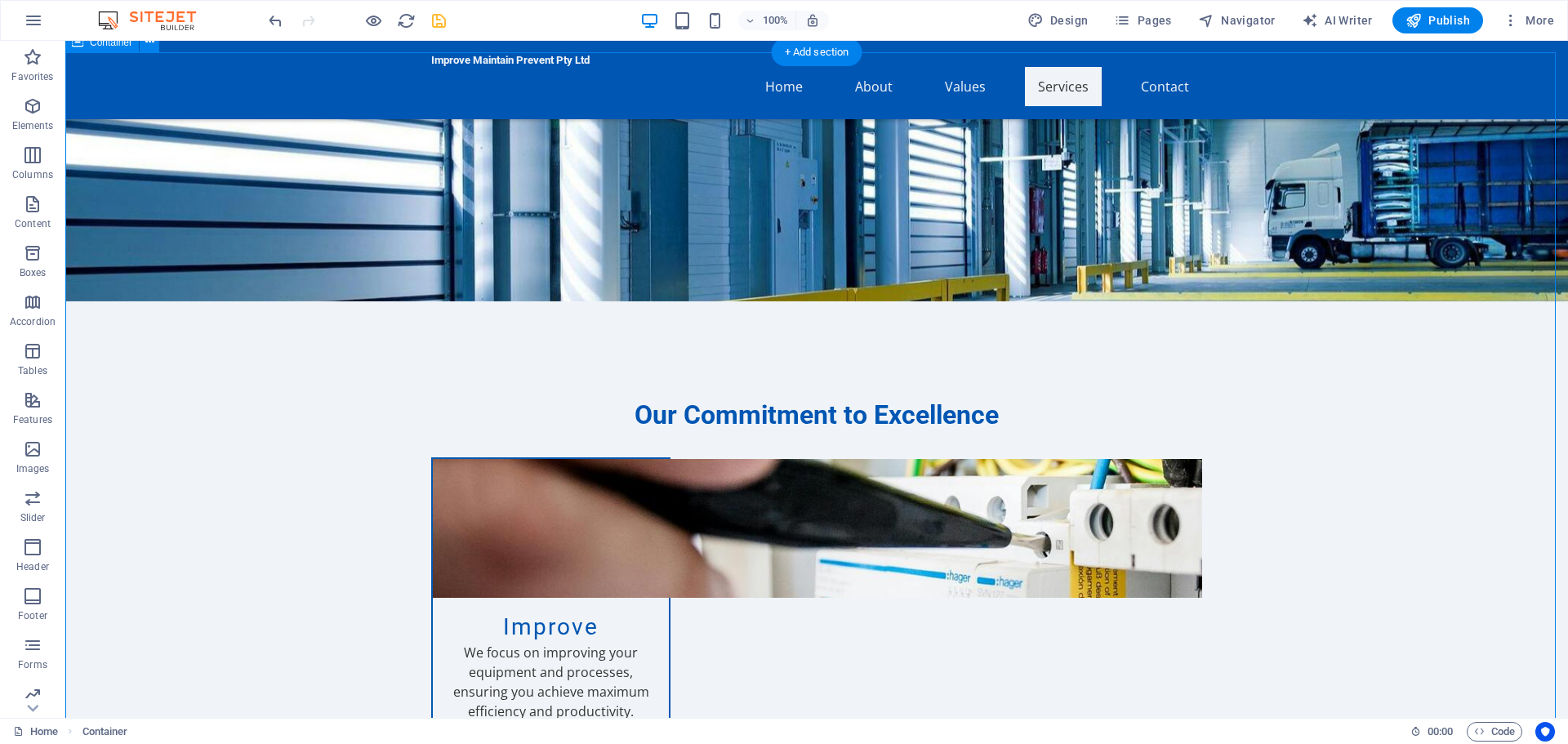
scroll to position [1470, 0]
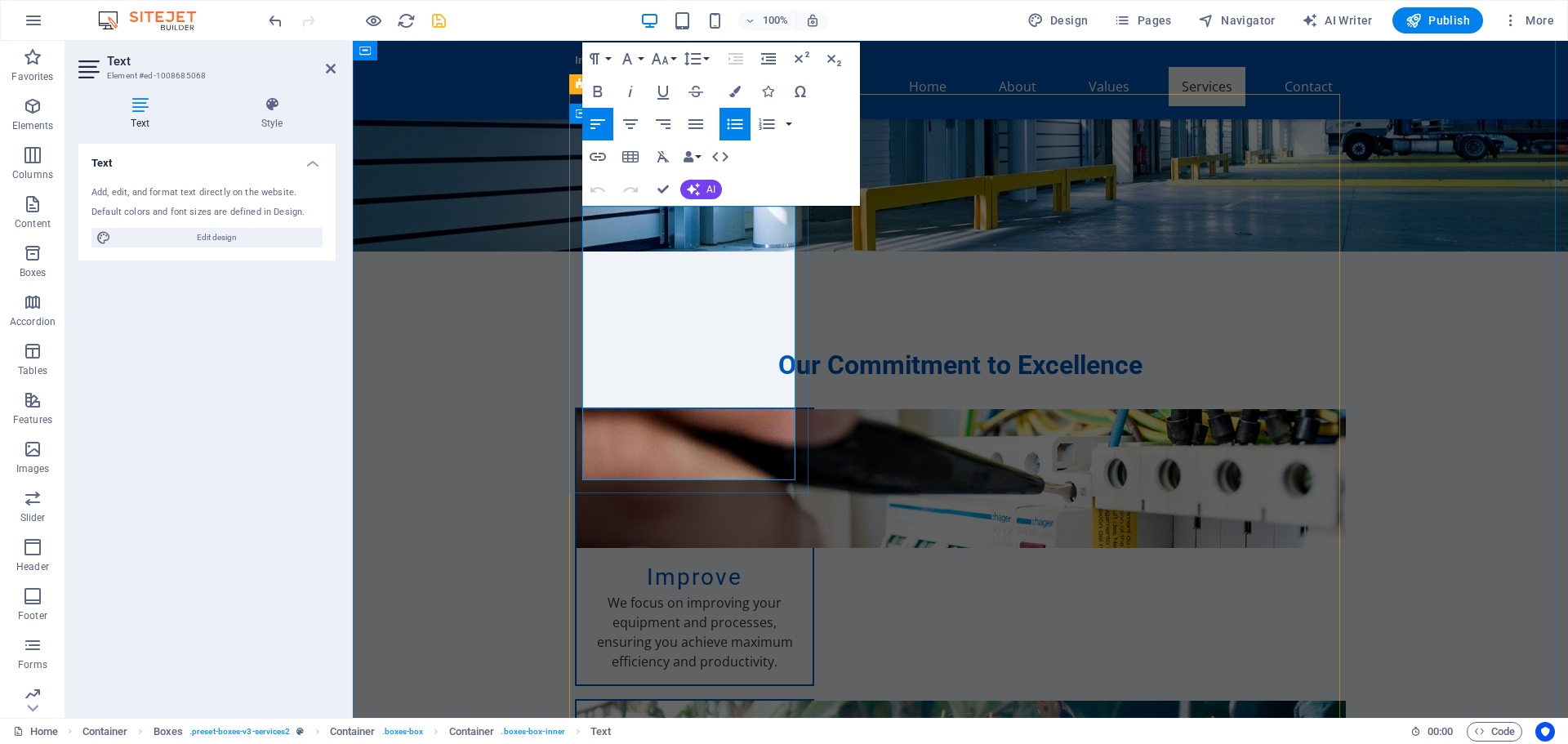
drag, startPoint x: 599, startPoint y: 292, endPoint x: 782, endPoint y: 327, distance: 187.2
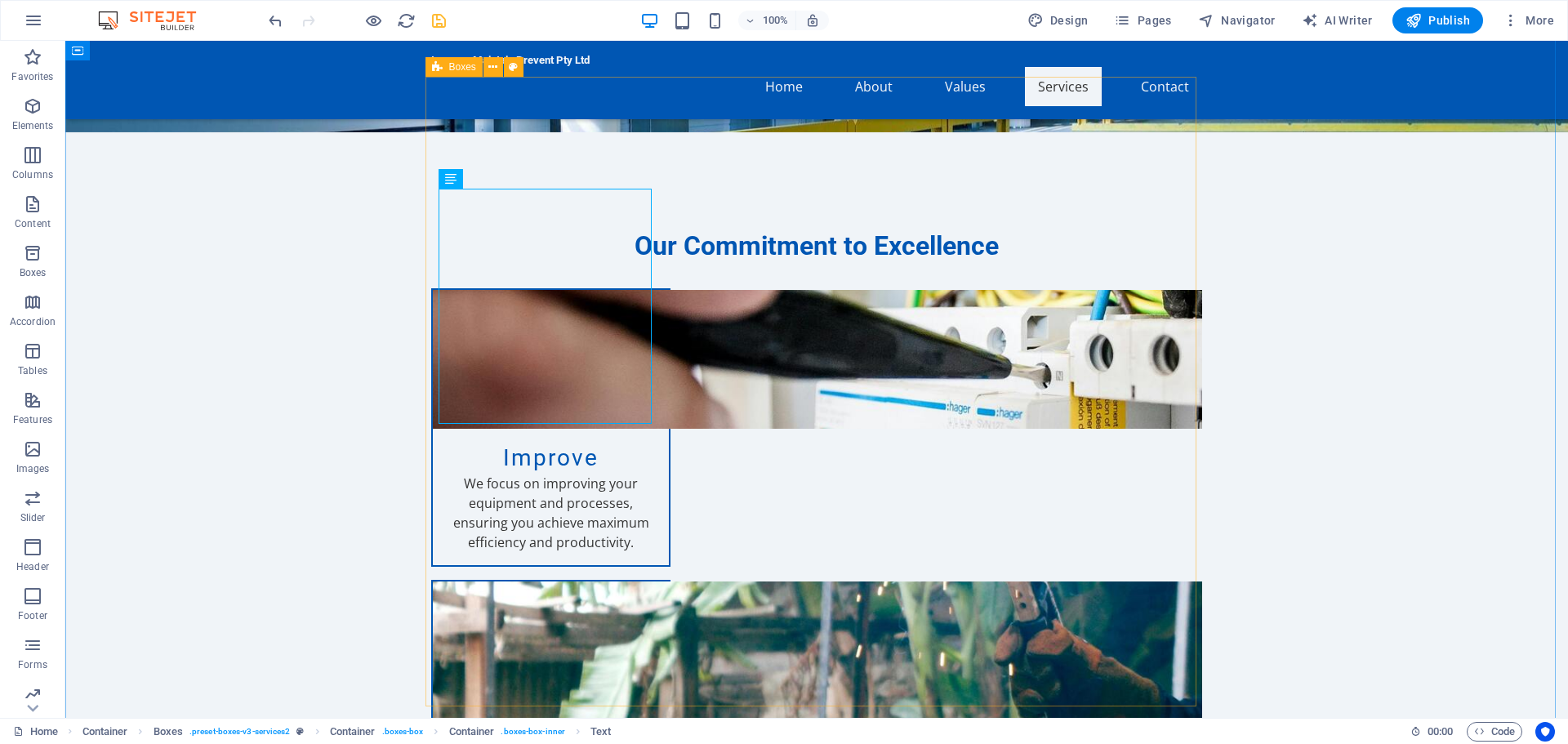
scroll to position [1633, 0]
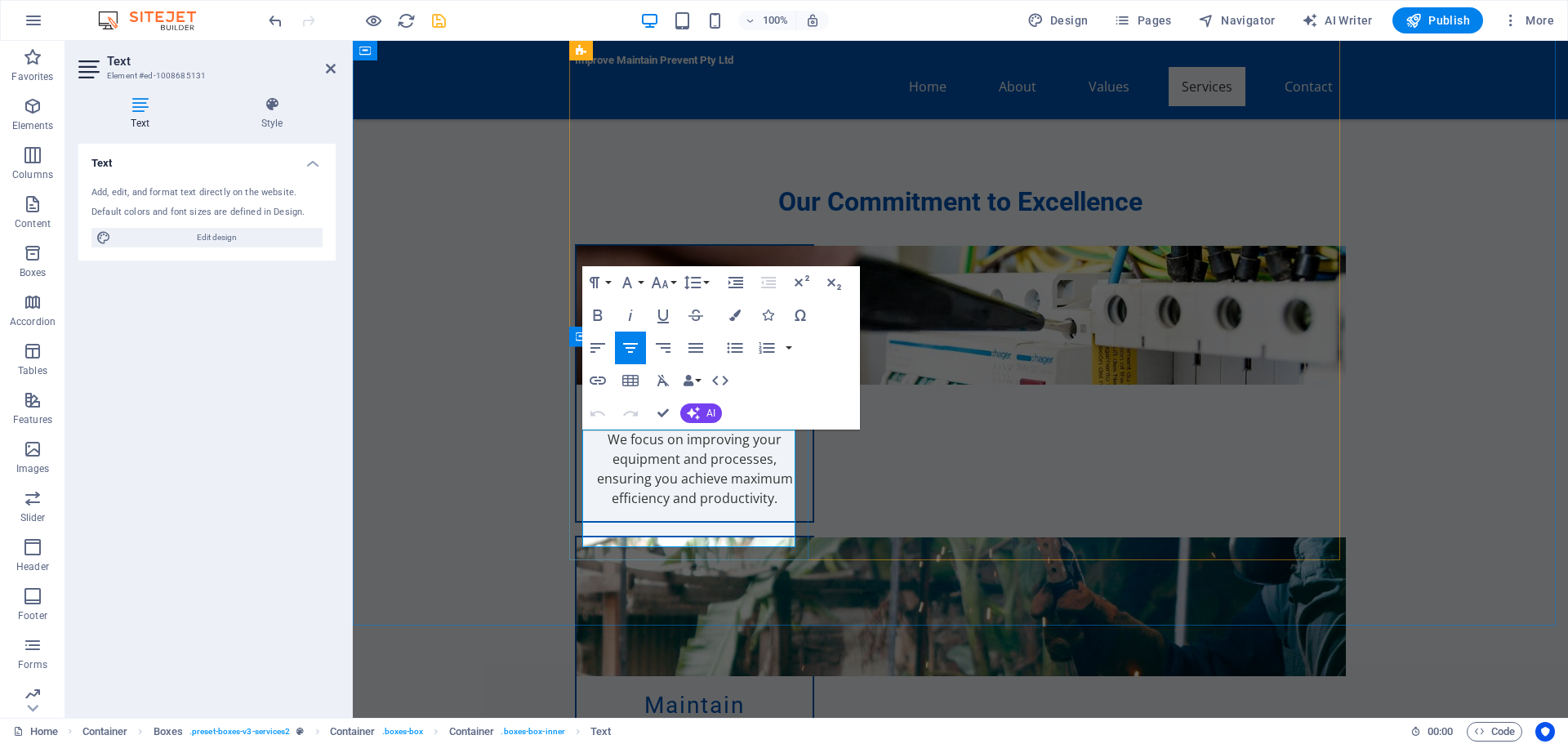
drag, startPoint x: 600, startPoint y: 438, endPoint x: 722, endPoint y: 536, distance: 156.2
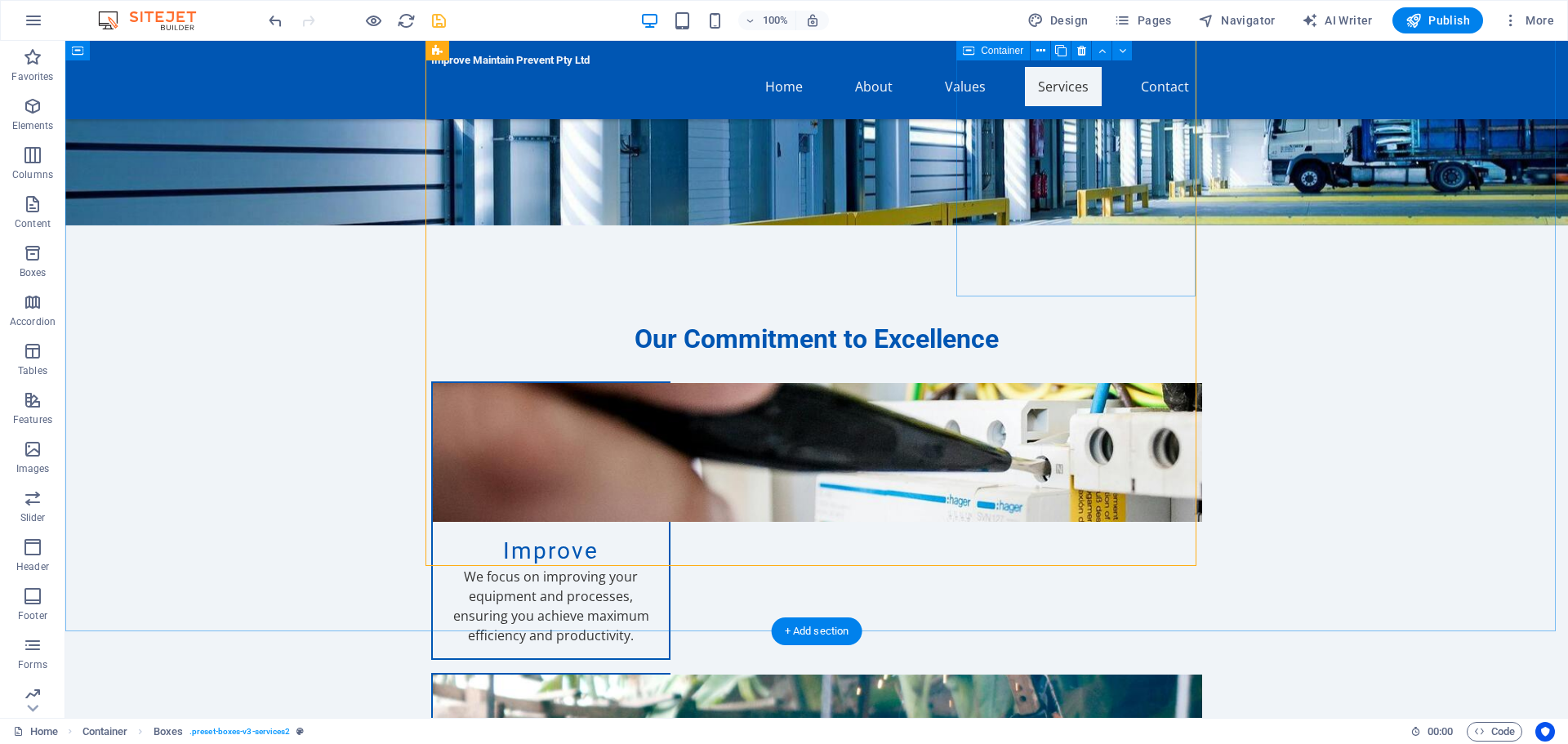
scroll to position [1470, 0]
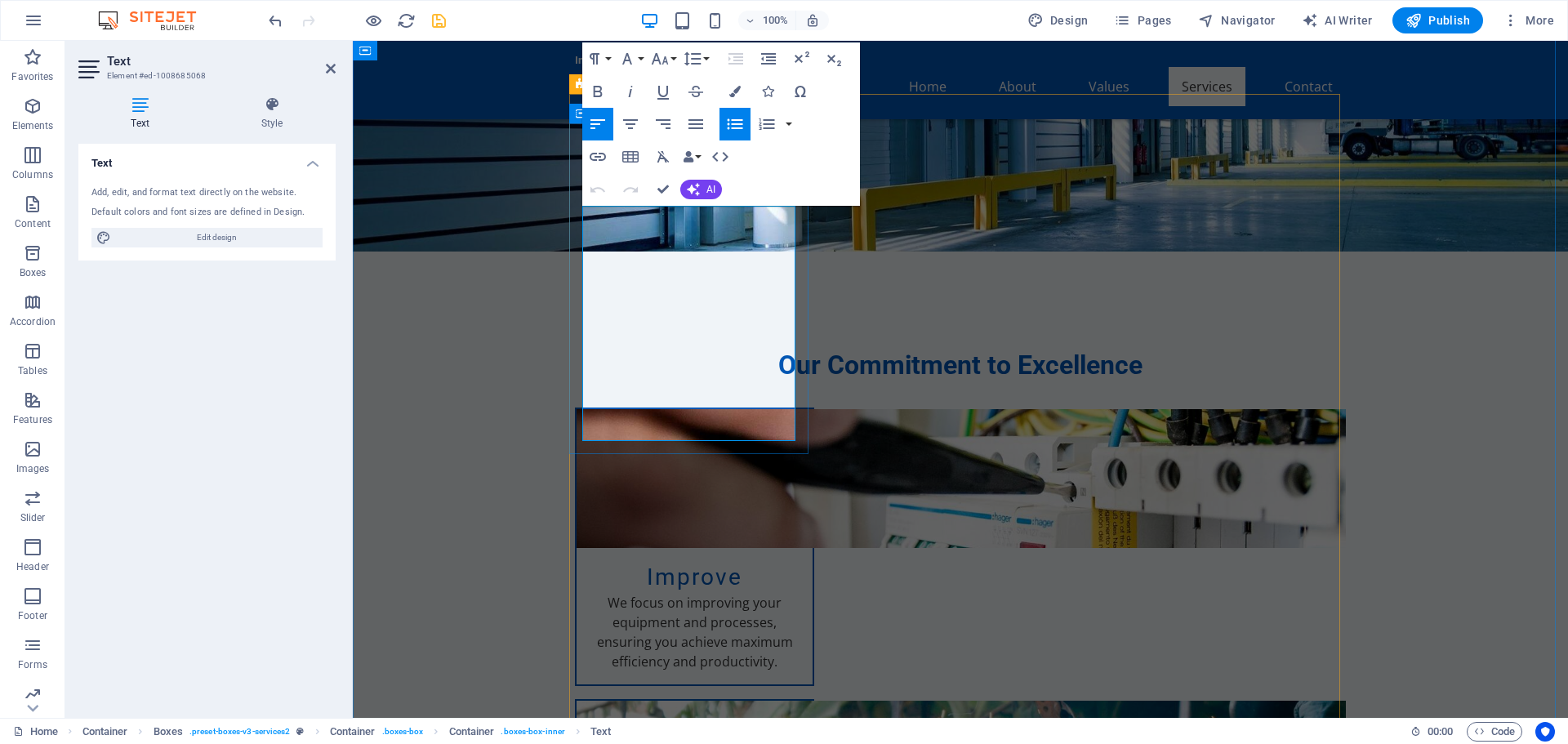
drag, startPoint x: 595, startPoint y: 309, endPoint x: 709, endPoint y: 368, distance: 128.2
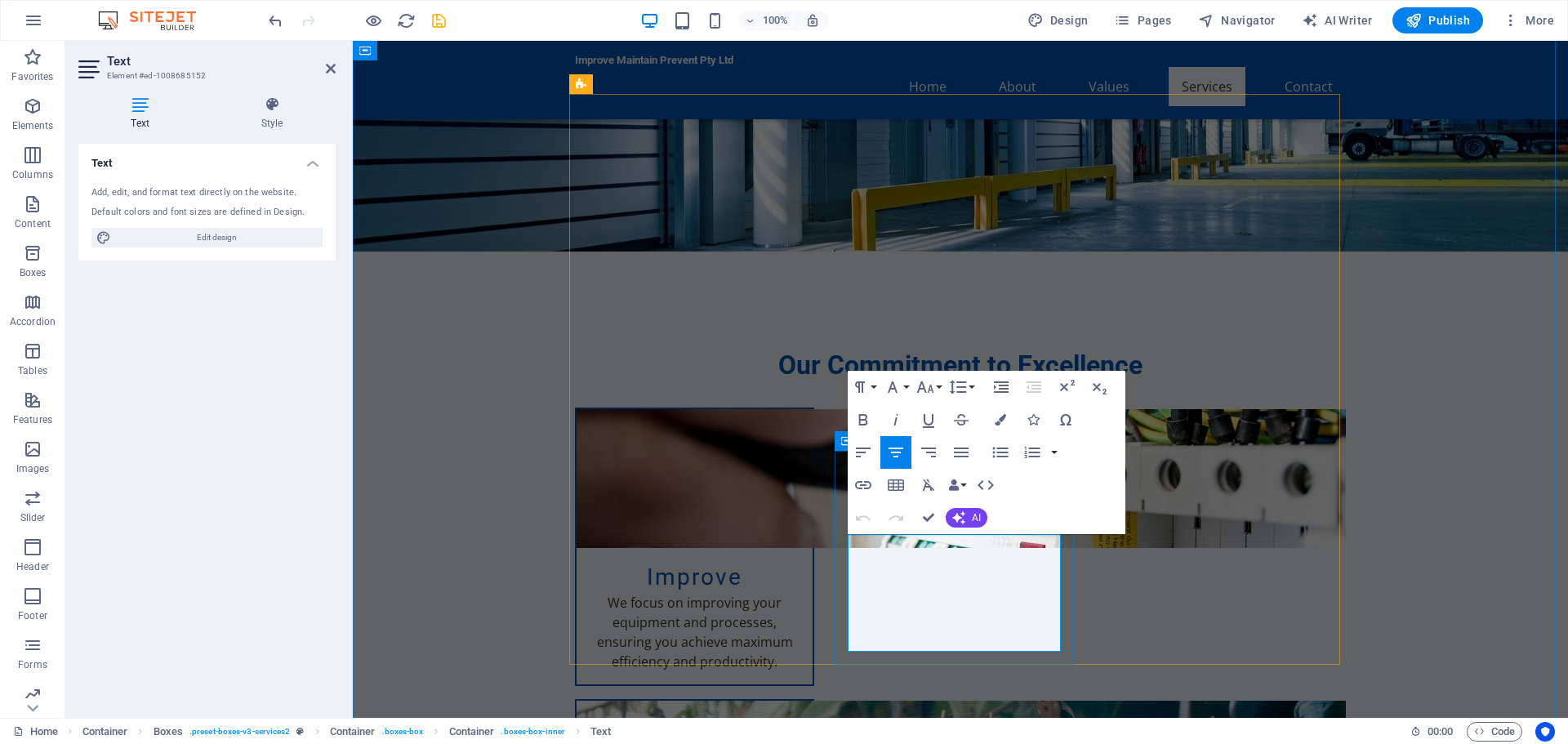
drag, startPoint x: 864, startPoint y: 544, endPoint x: 976, endPoint y: 643, distance: 149.8
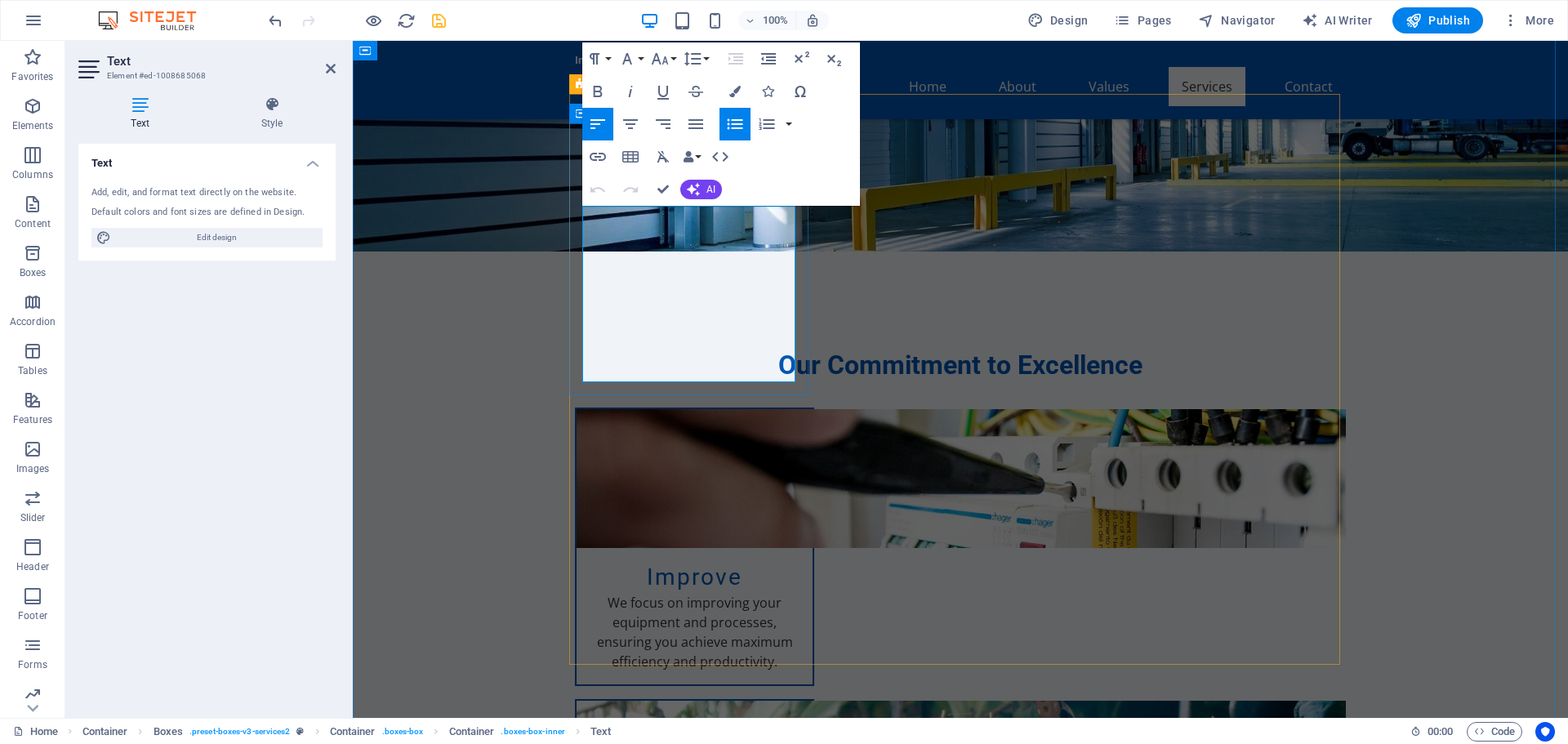
drag, startPoint x: 594, startPoint y: 332, endPoint x: 749, endPoint y: 380, distance: 161.7
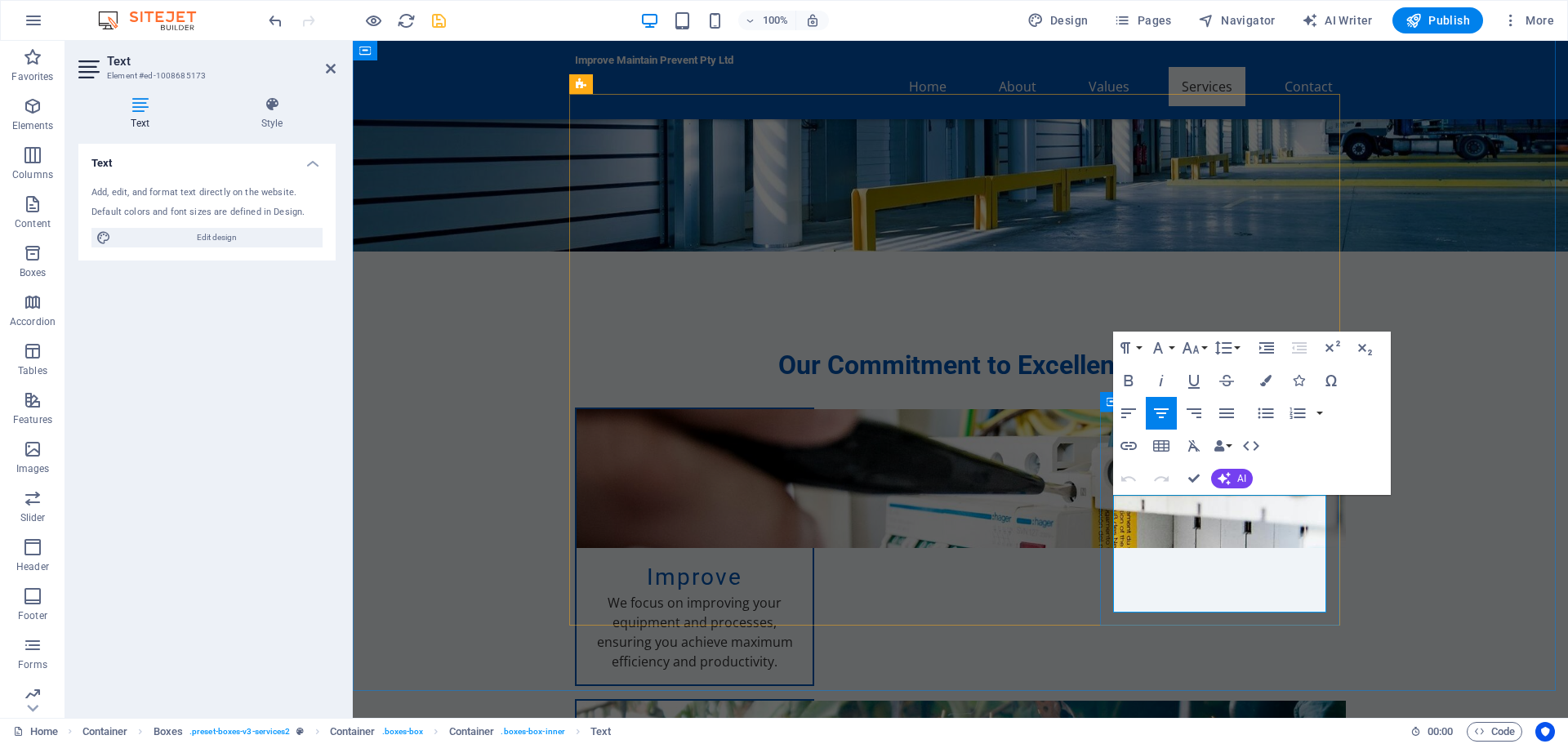
drag, startPoint x: 1129, startPoint y: 501, endPoint x: 1255, endPoint y: 602, distance: 162.1
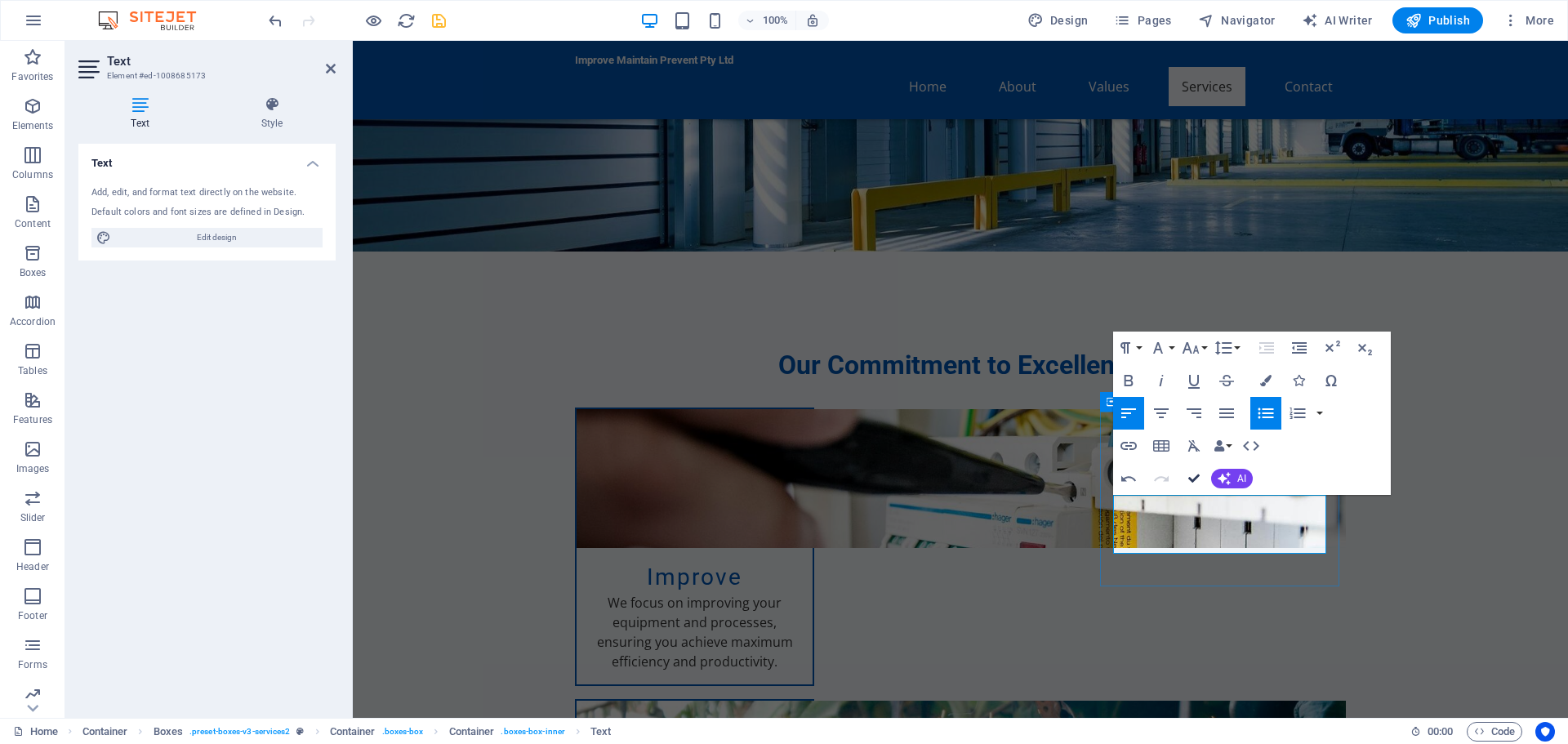
drag, startPoint x: 1195, startPoint y: 478, endPoint x: 1129, endPoint y: 434, distance: 79.5
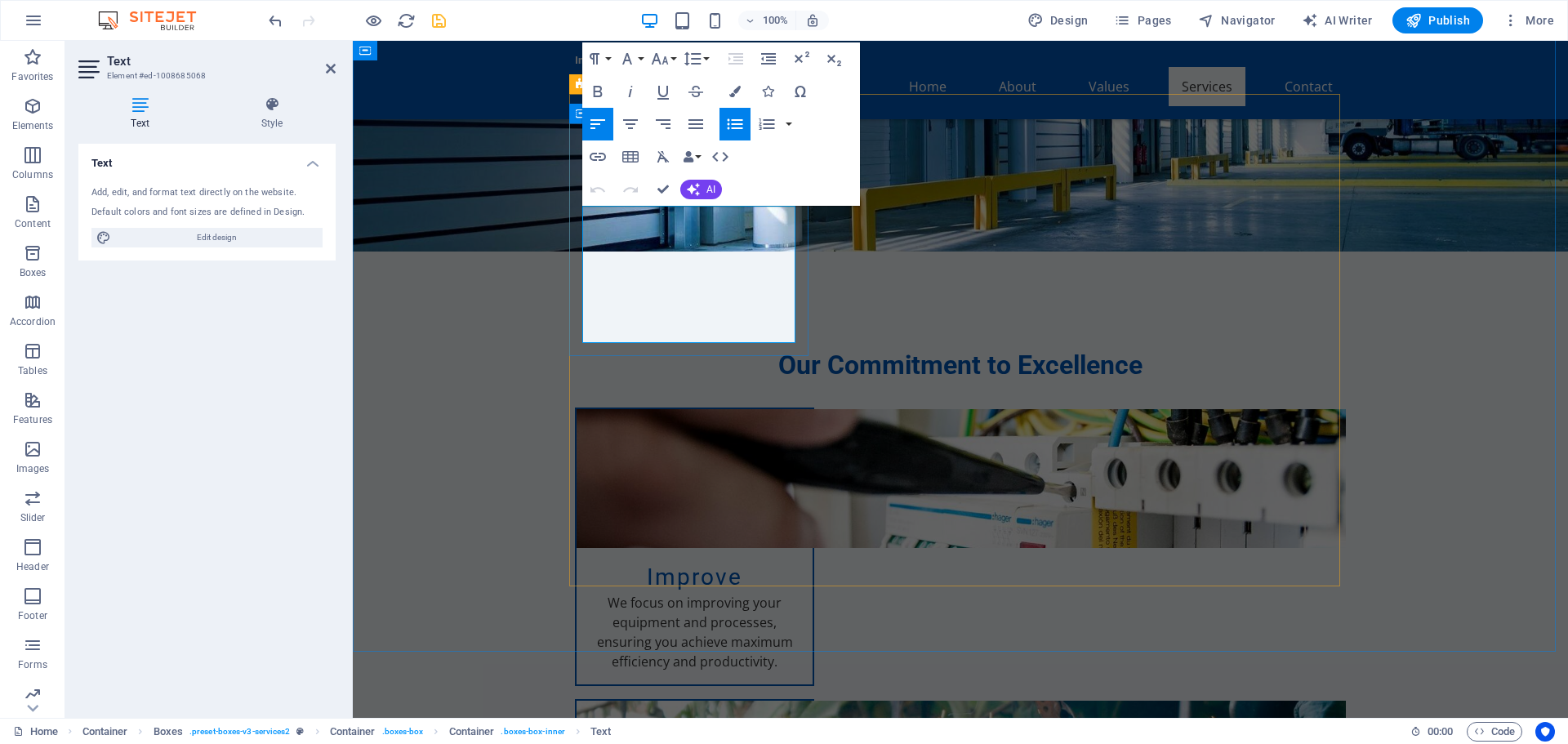
drag, startPoint x: 598, startPoint y: 328, endPoint x: 582, endPoint y: 286, distance: 45.2
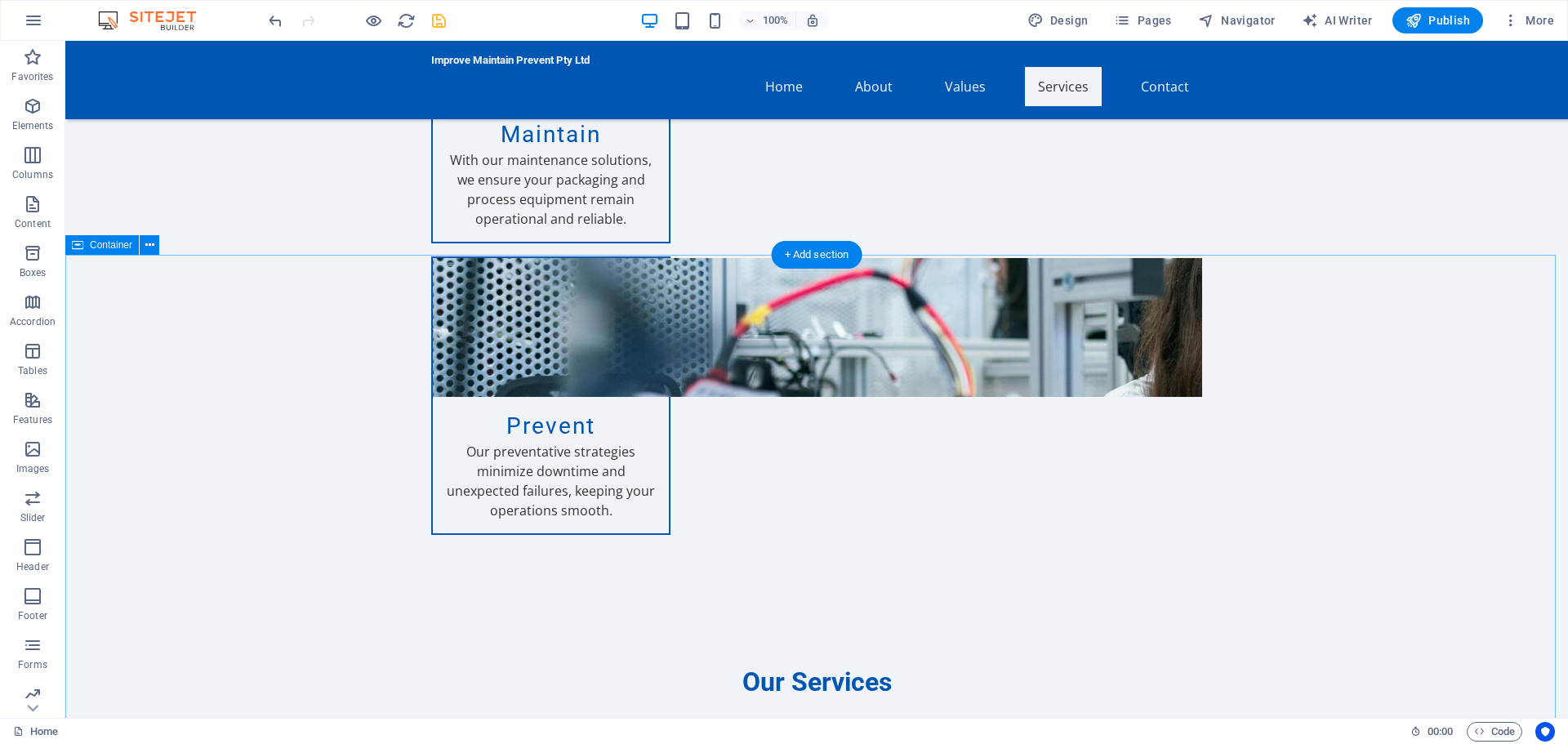
scroll to position [2205, 0]
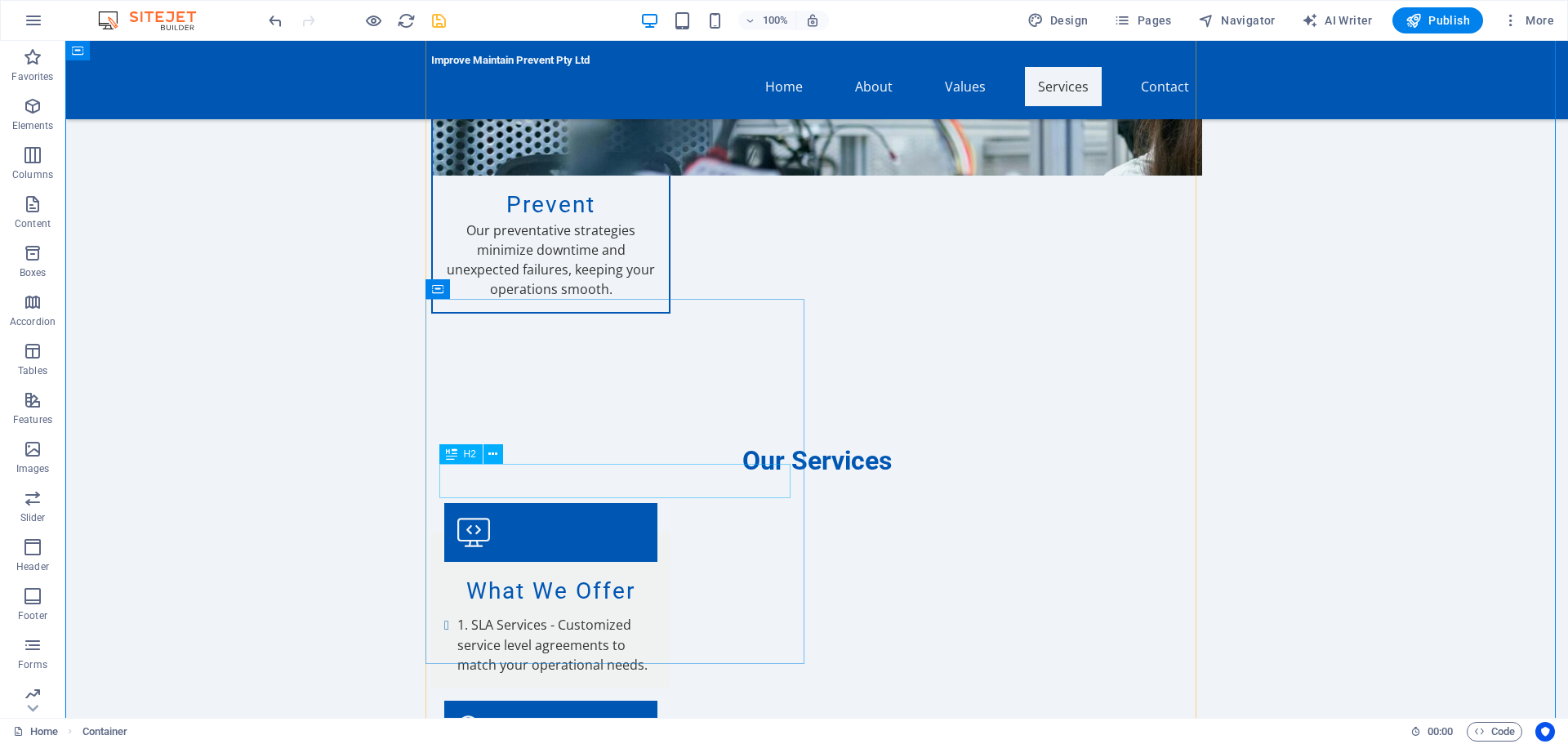
scroll to position [2531, 0]
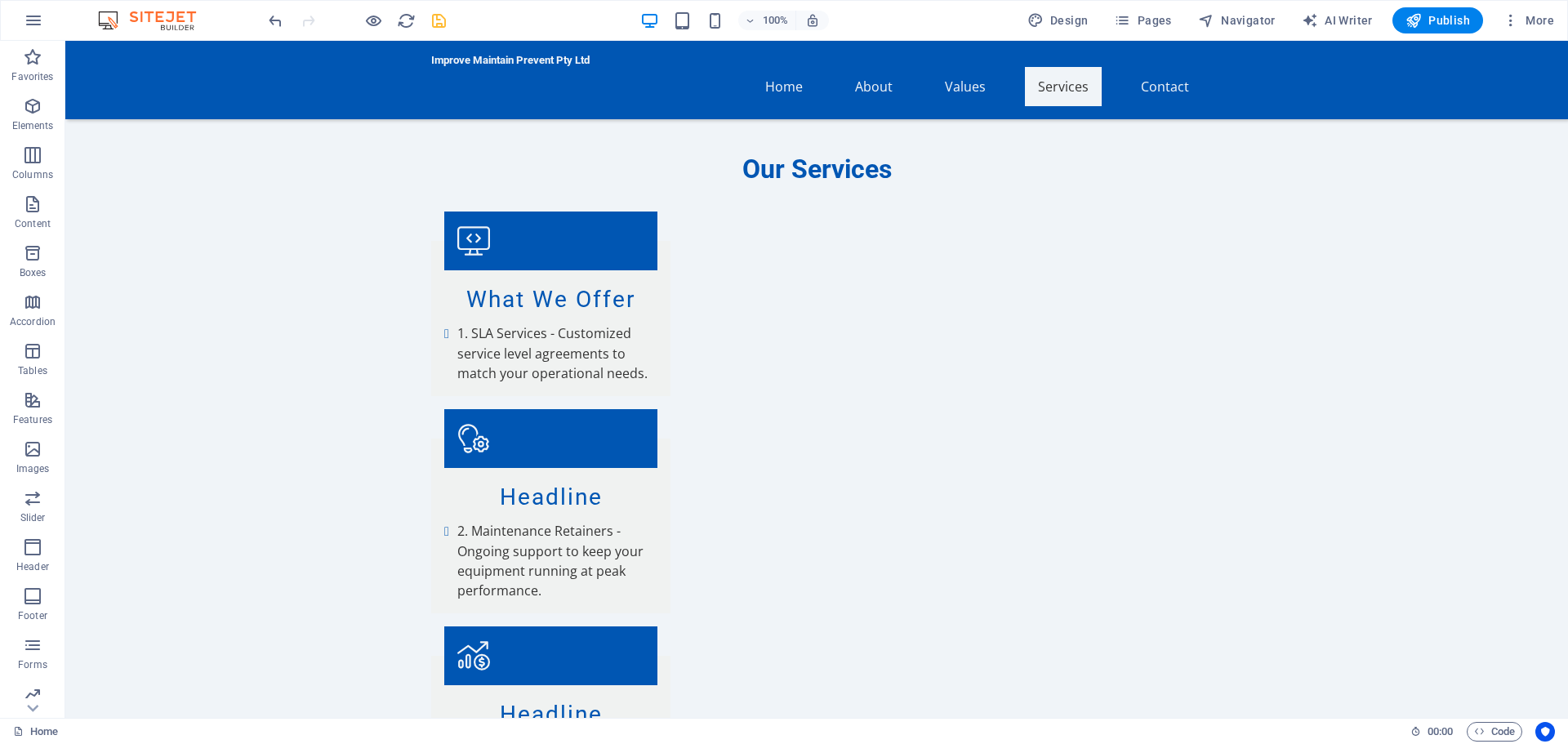
scroll to position [2776, 0]
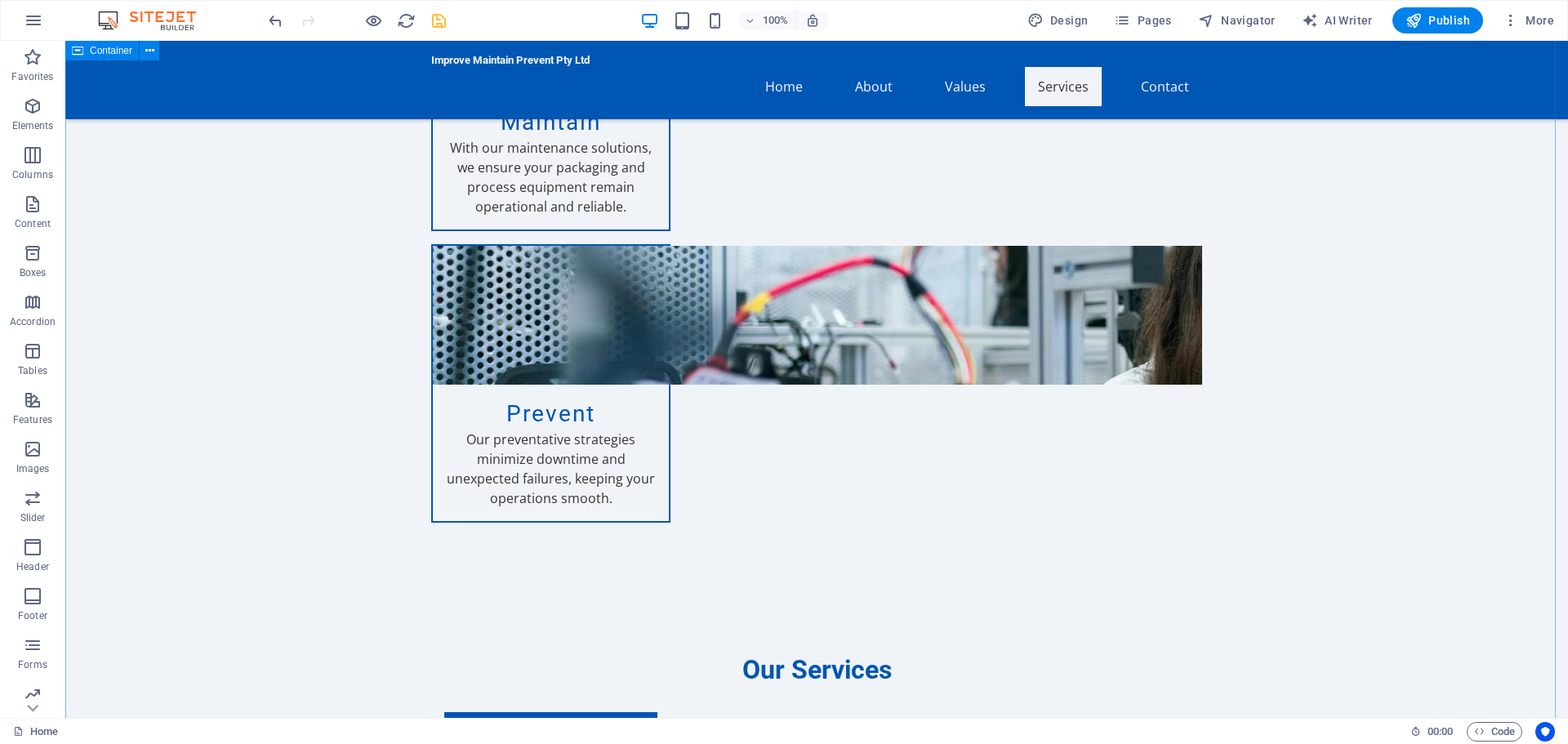
scroll to position [2205, 0]
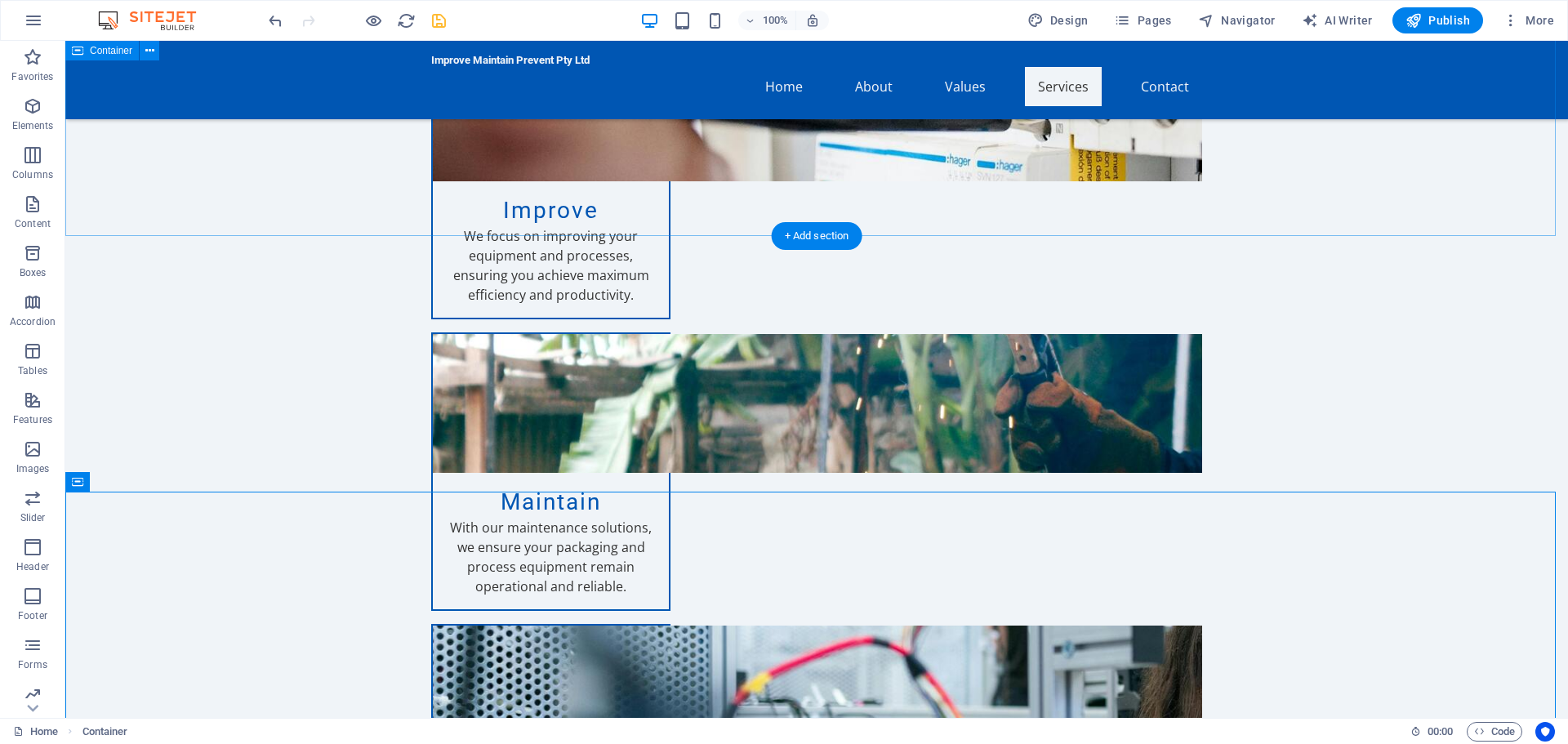
scroll to position [1470, 0]
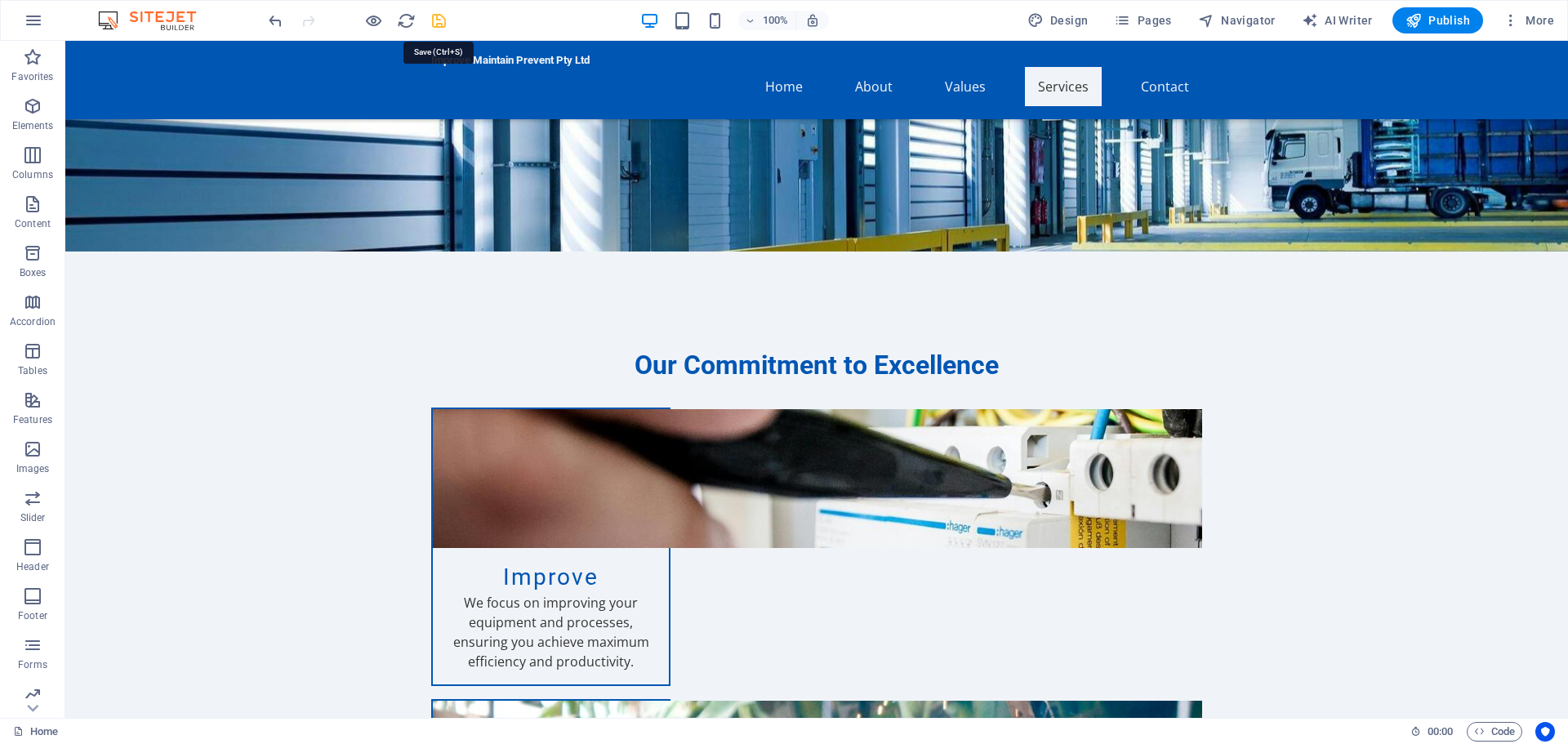
click at [435, 25] on icon "save" at bounding box center [439, 20] width 19 height 19
checkbox input "false"
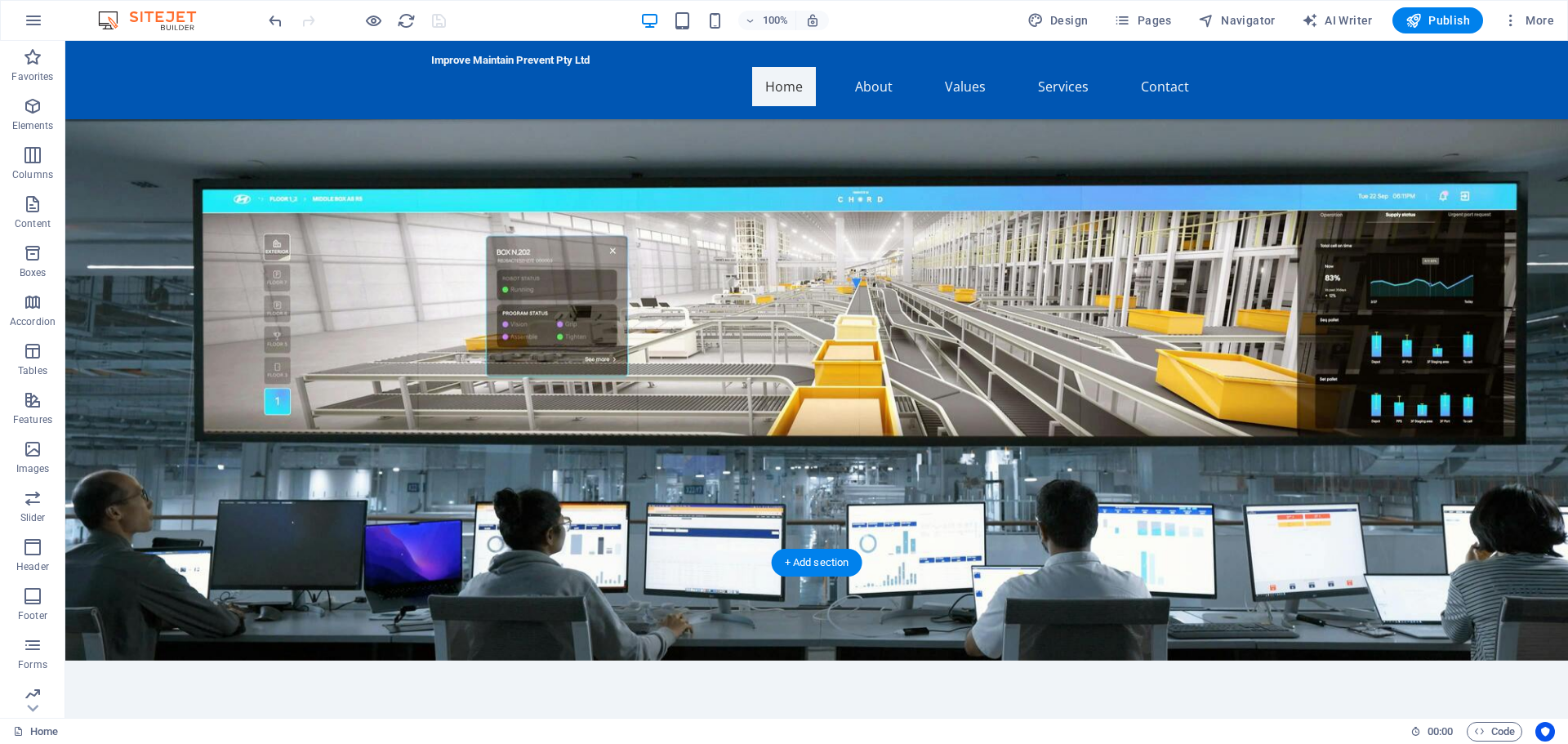
scroll to position [0, 0]
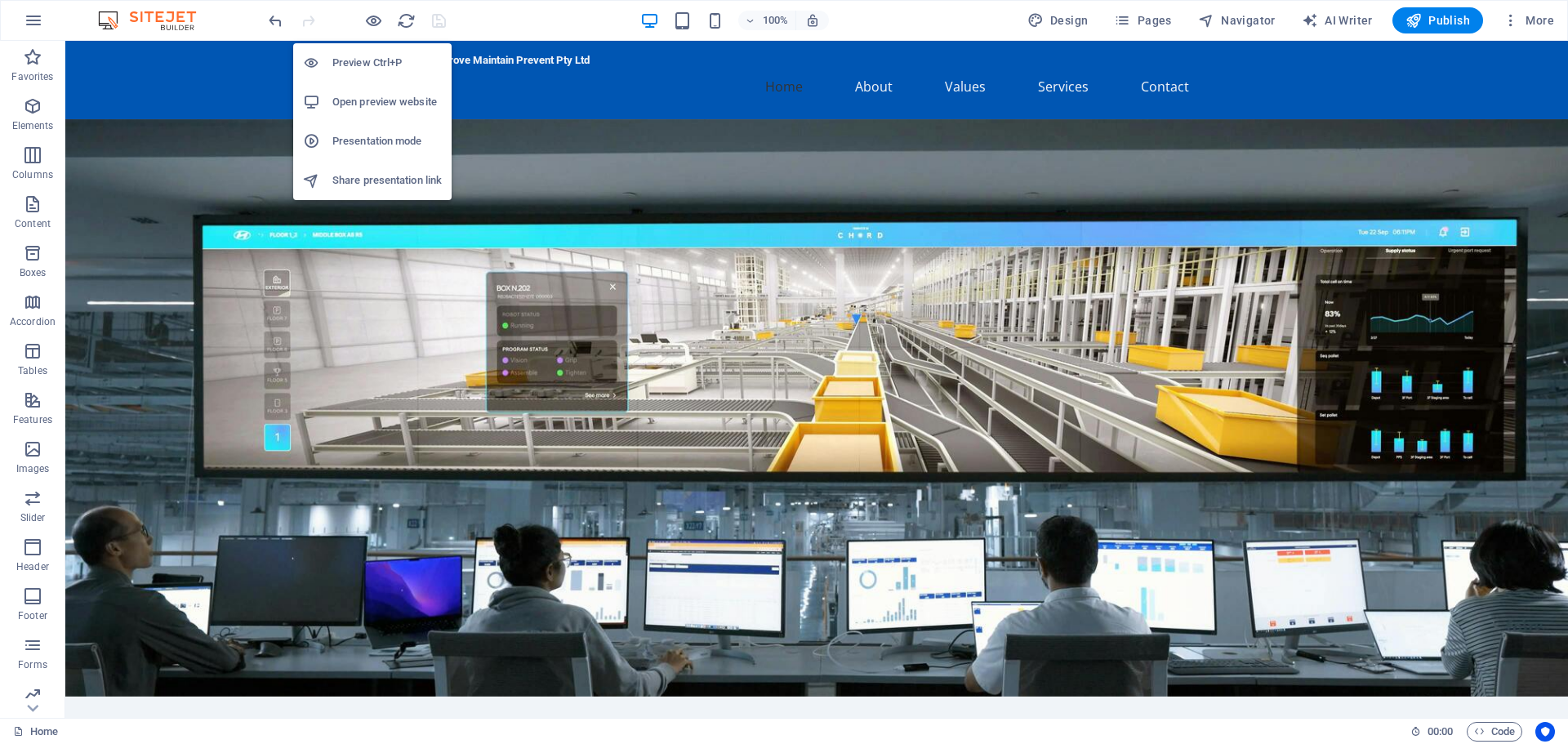
click at [376, 102] on h6 "Open preview website" at bounding box center [386, 102] width 109 height 20
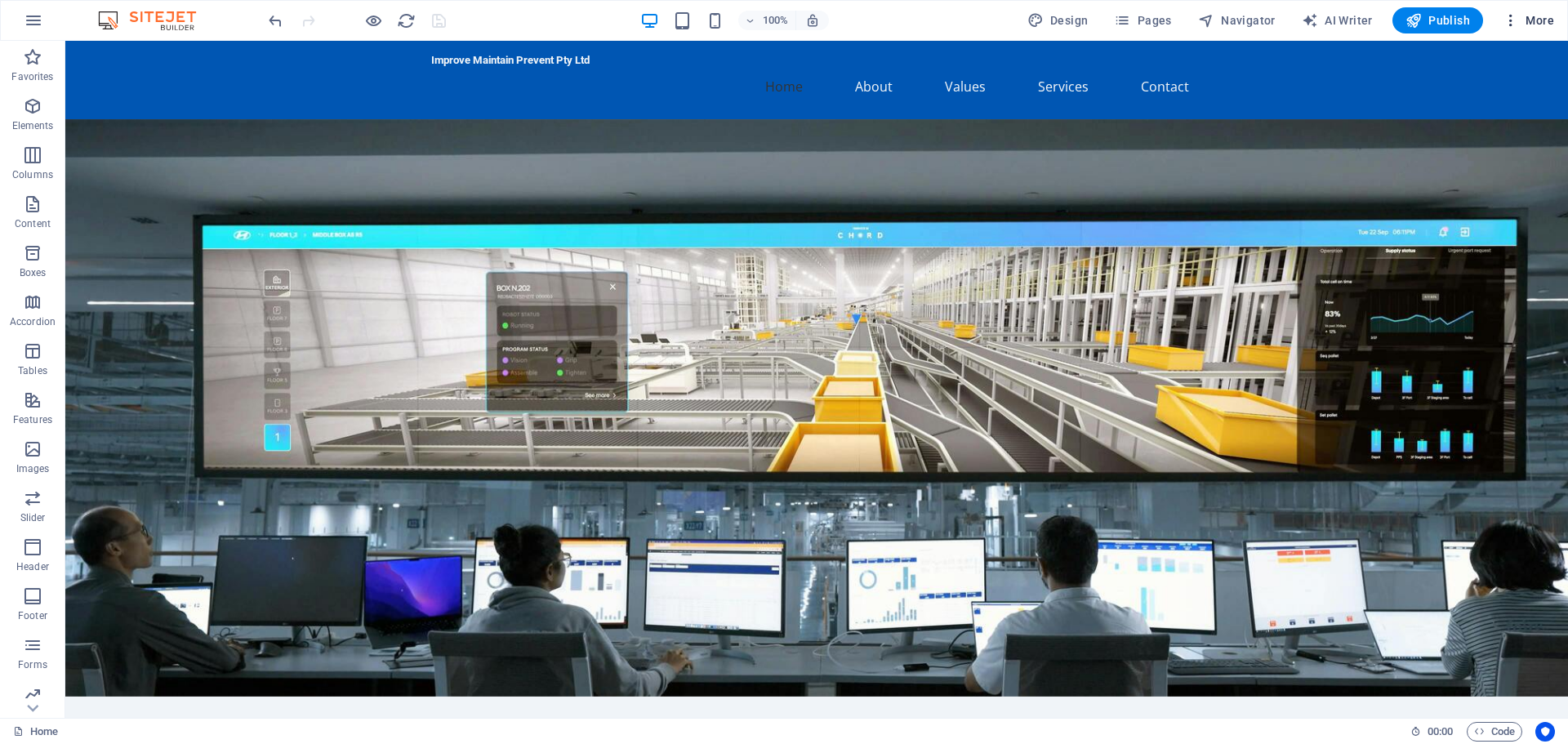
click at [1546, 19] on span "More" at bounding box center [1528, 20] width 51 height 16
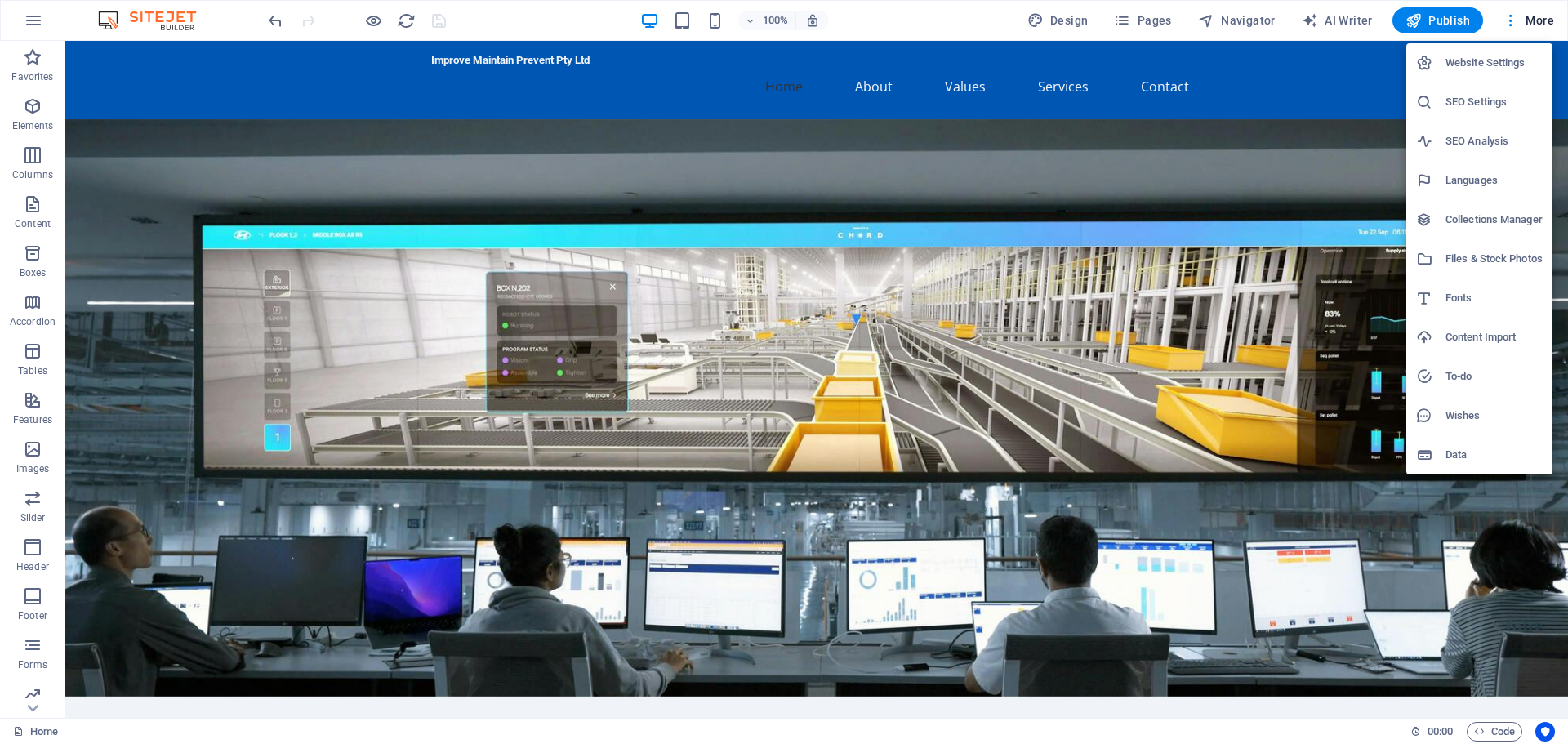
click at [1497, 62] on h6 "Website Settings" at bounding box center [1493, 63] width 97 height 20
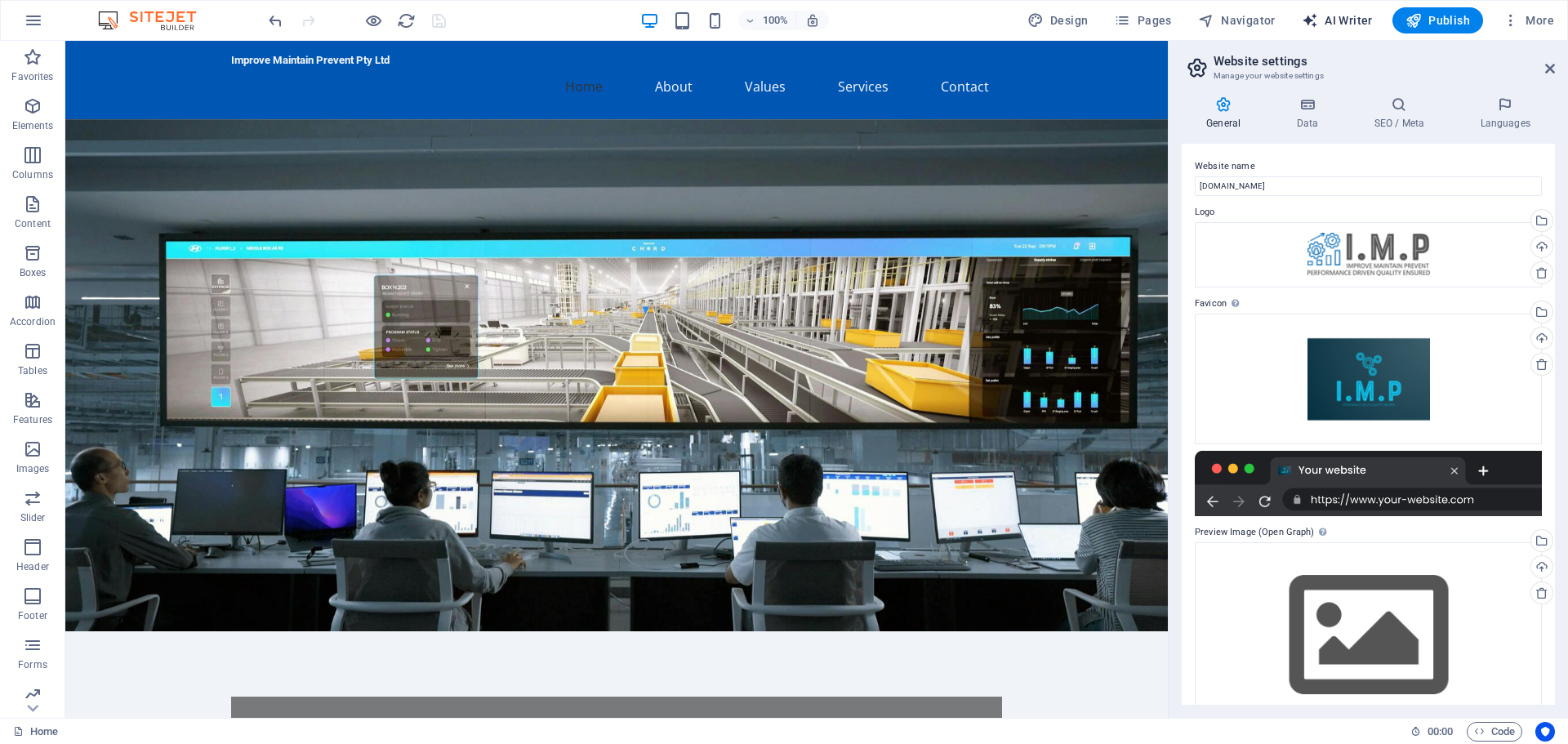
click at [1359, 21] on span "AI Writer" at bounding box center [1337, 20] width 71 height 16
select select "English"
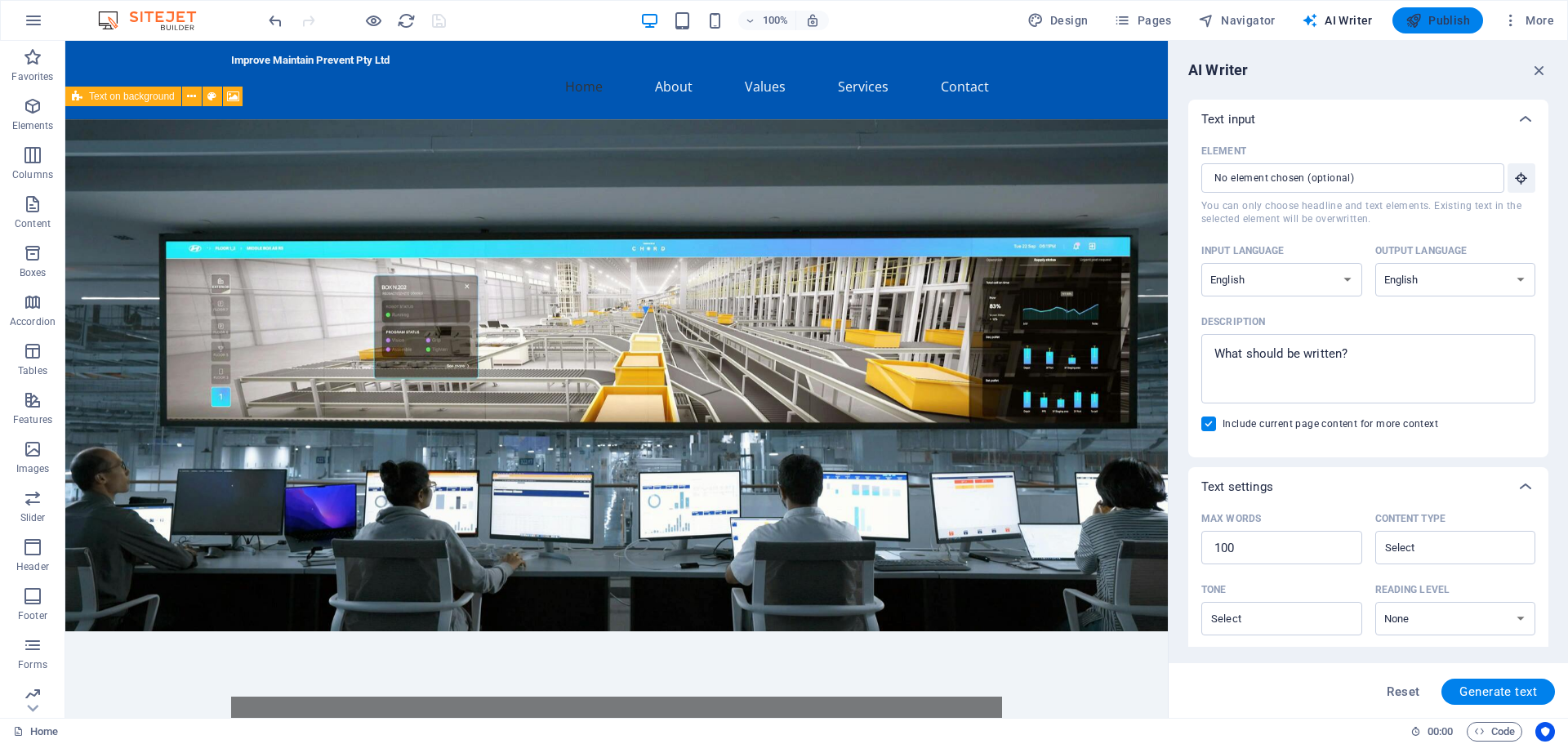
click at [1440, 17] on span "Publish" at bounding box center [1437, 20] width 65 height 16
